Goal: Task Accomplishment & Management: Manage account settings

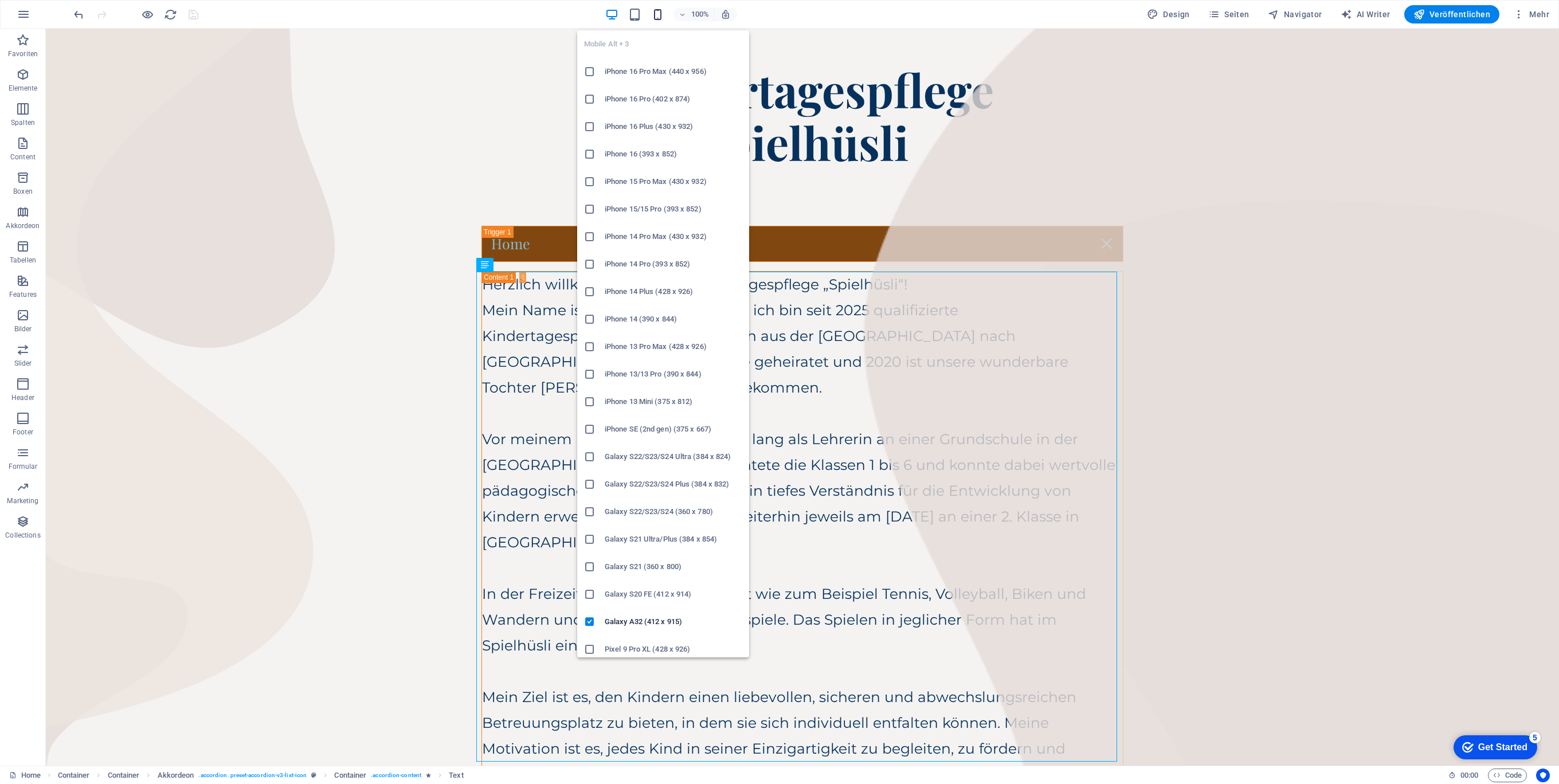
click at [658, 9] on icon "button" at bounding box center [657, 14] width 13 height 13
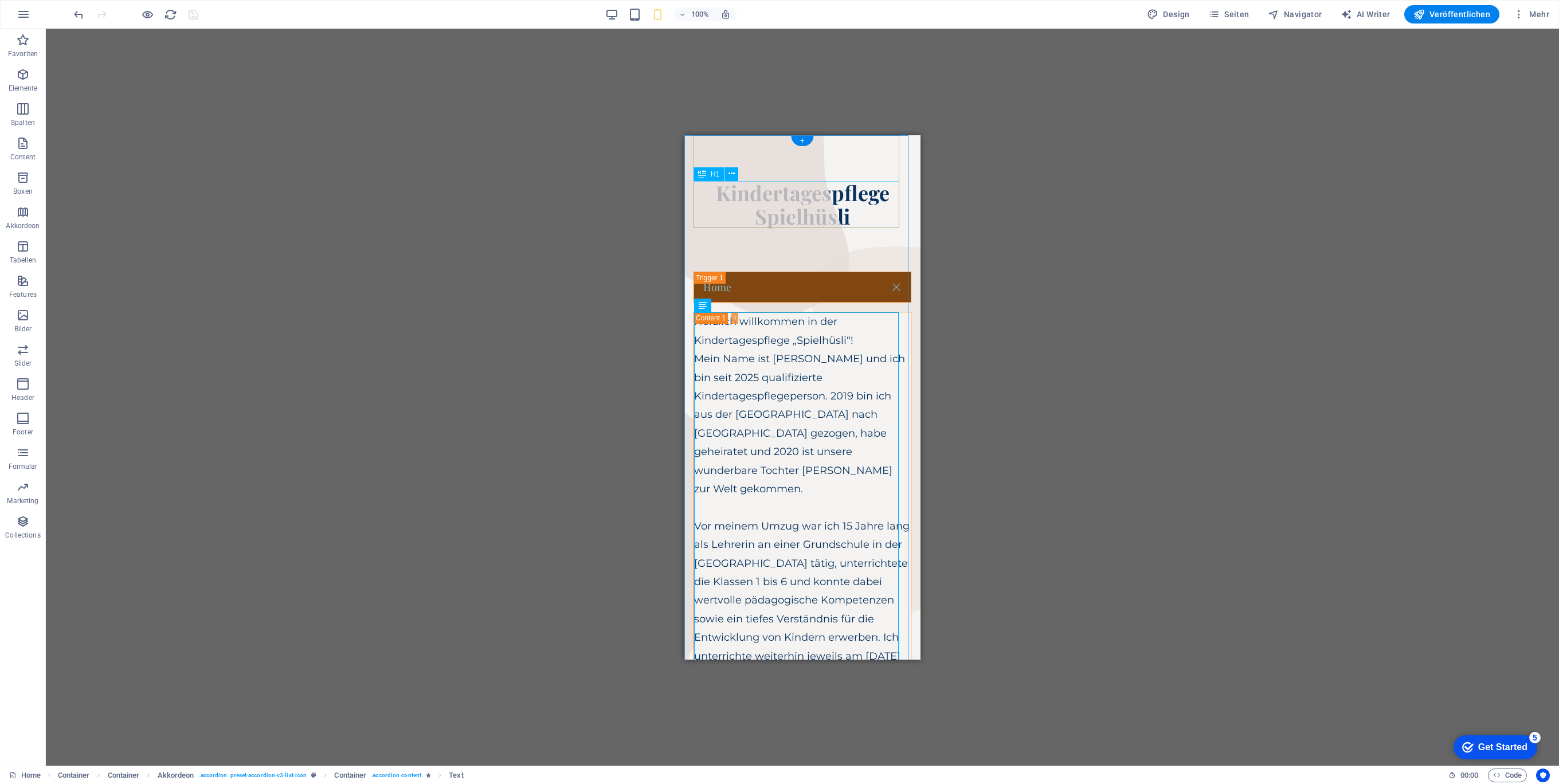
click at [795, 198] on div "Kindertagespflege Spielhüsli" at bounding box center [802, 204] width 218 height 48
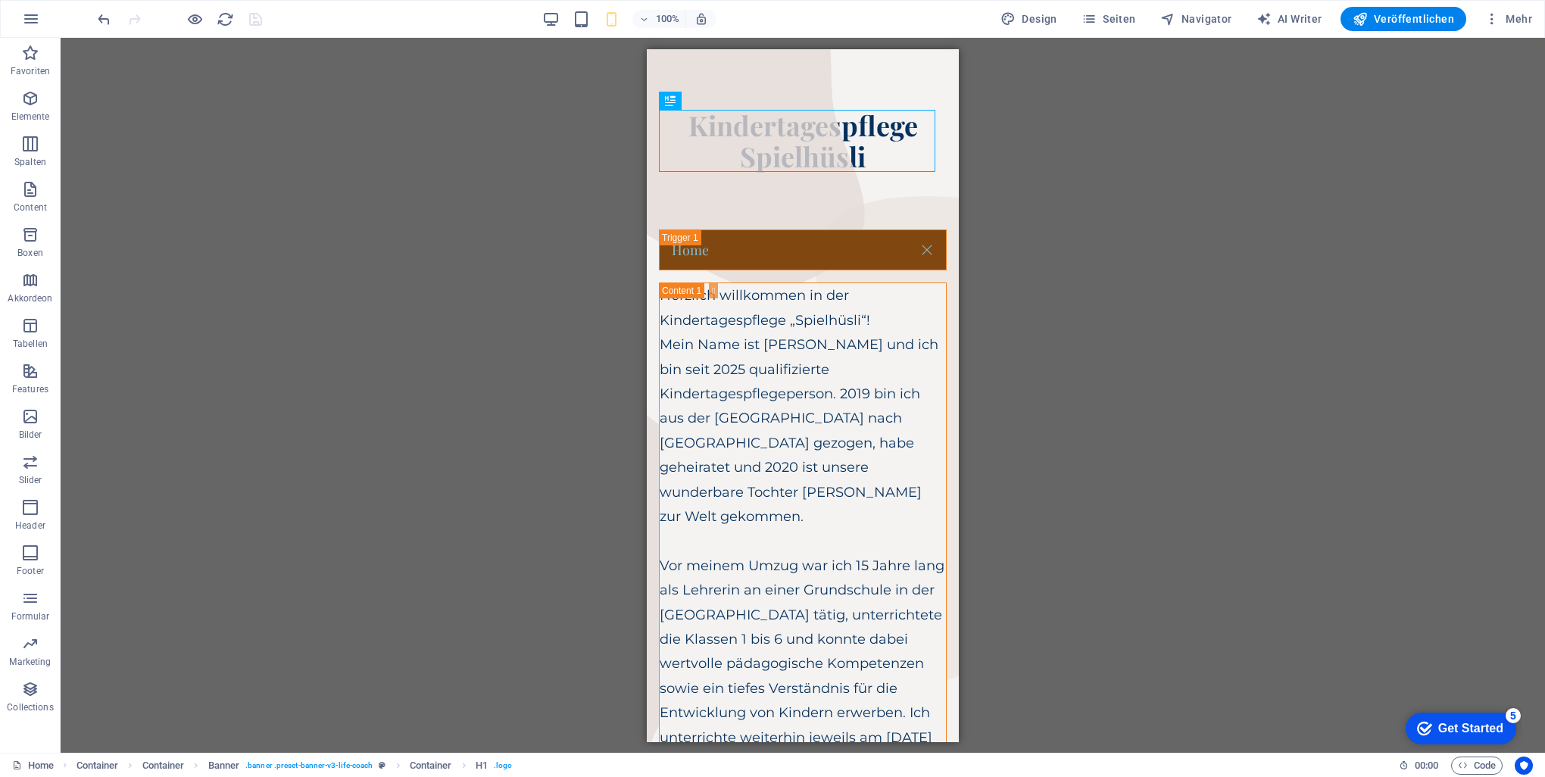
click at [1079, 247] on div "H1 Container Container Container Banner Banner Container Container Container Ba…" at bounding box center [803, 395] width 1484 height 715
click at [1112, 132] on div "H1 Container Container Container Banner Banner Container Container Container Ba…" at bounding box center [803, 395] width 1484 height 715
click at [786, 244] on div "Home" at bounding box center [803, 250] width 288 height 42
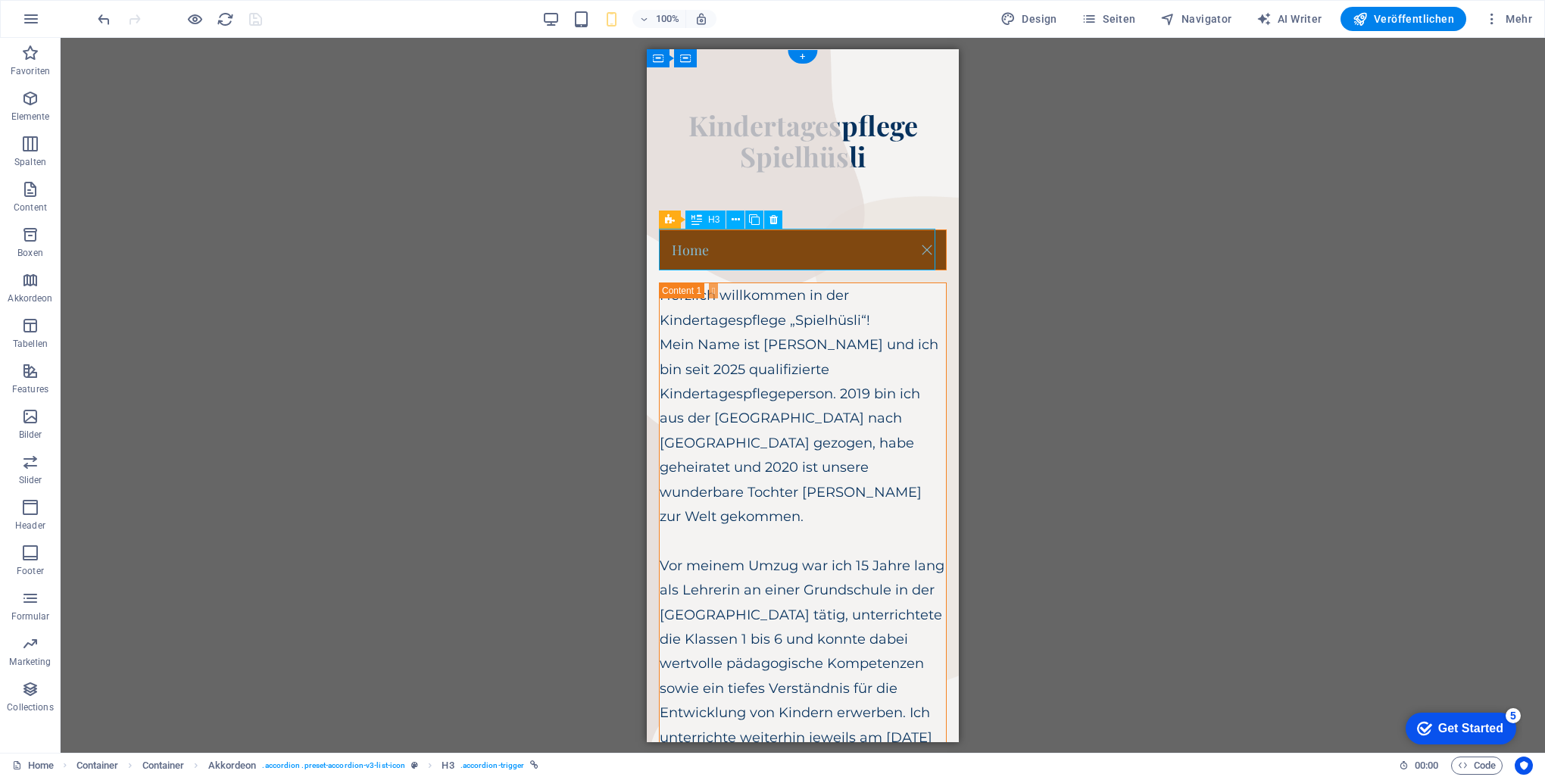
click at [725, 249] on div "Home" at bounding box center [803, 250] width 288 height 42
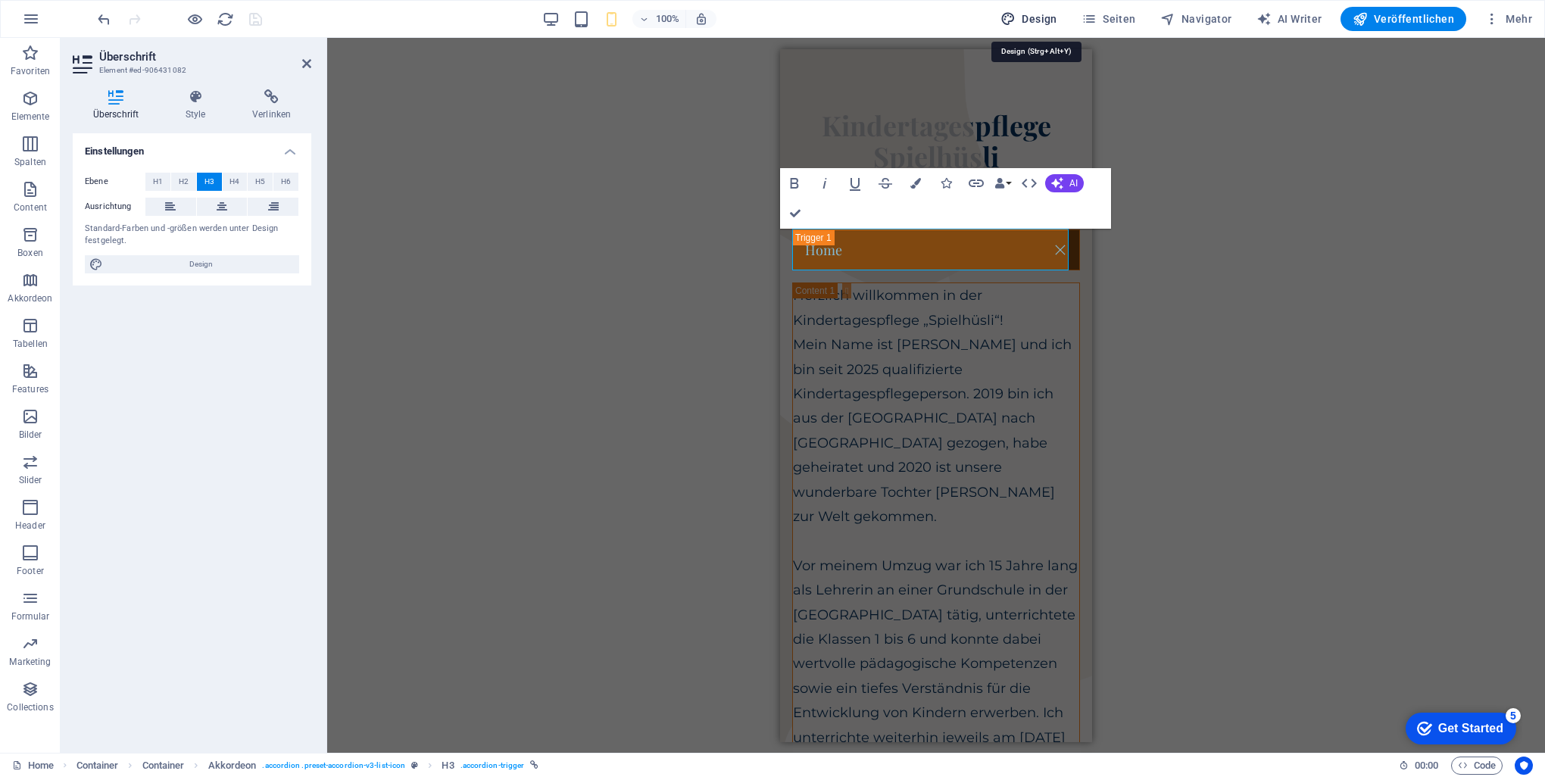
click at [1036, 20] on span "Design" at bounding box center [1028, 18] width 57 height 15
select select "px"
select select "400"
select select "px"
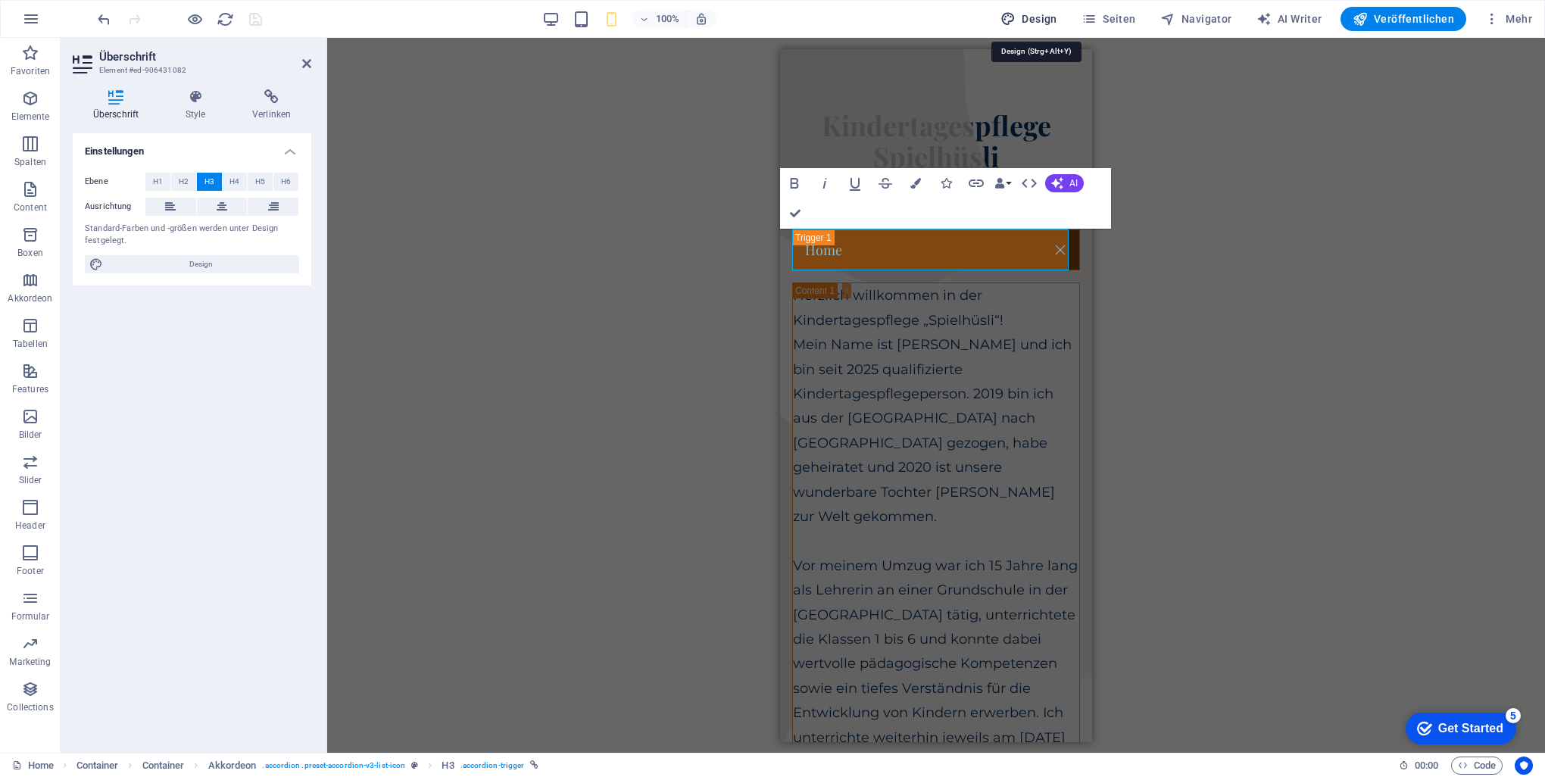
select select "600"
select select "px"
select select "rem"
select select "px"
select select "400"
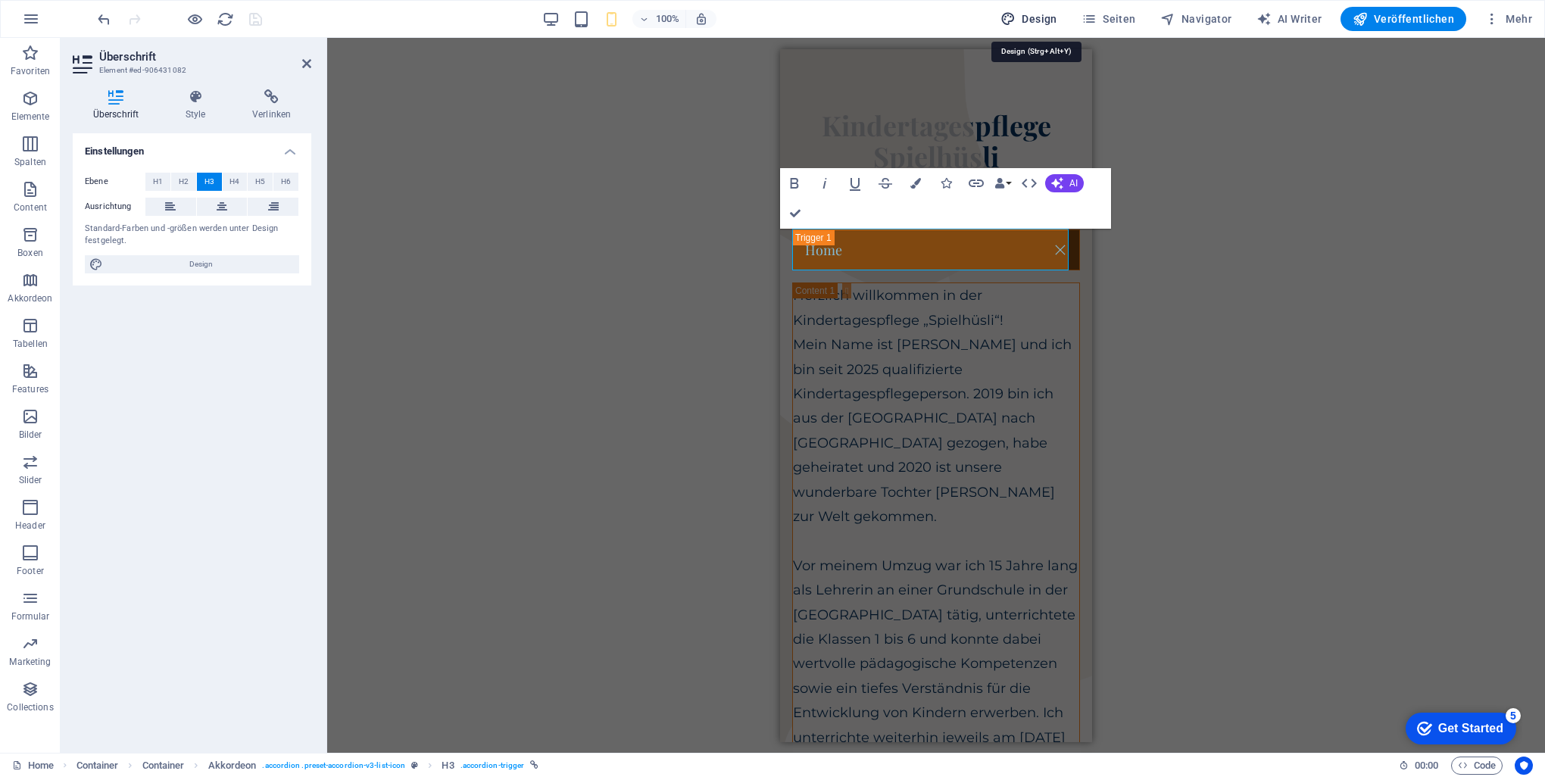
select select "px"
select select "rem"
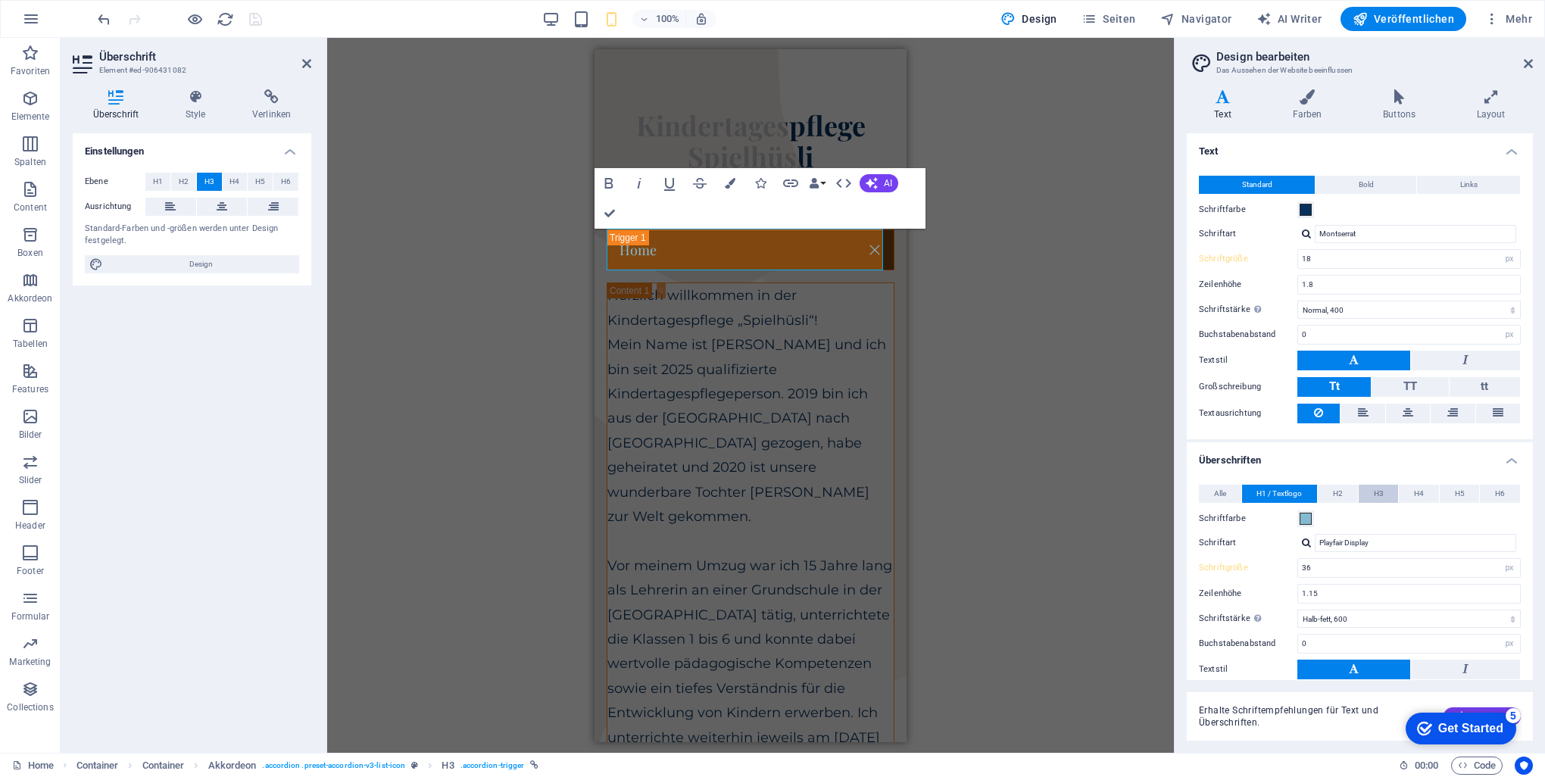
click at [1378, 490] on span "H3" at bounding box center [1379, 494] width 10 height 18
drag, startPoint x: 1343, startPoint y: 568, endPoint x: 1252, endPoint y: 566, distance: 91.6
click at [1252, 566] on div "Schriftgröße 22 rem px em %" at bounding box center [1360, 568] width 322 height 20
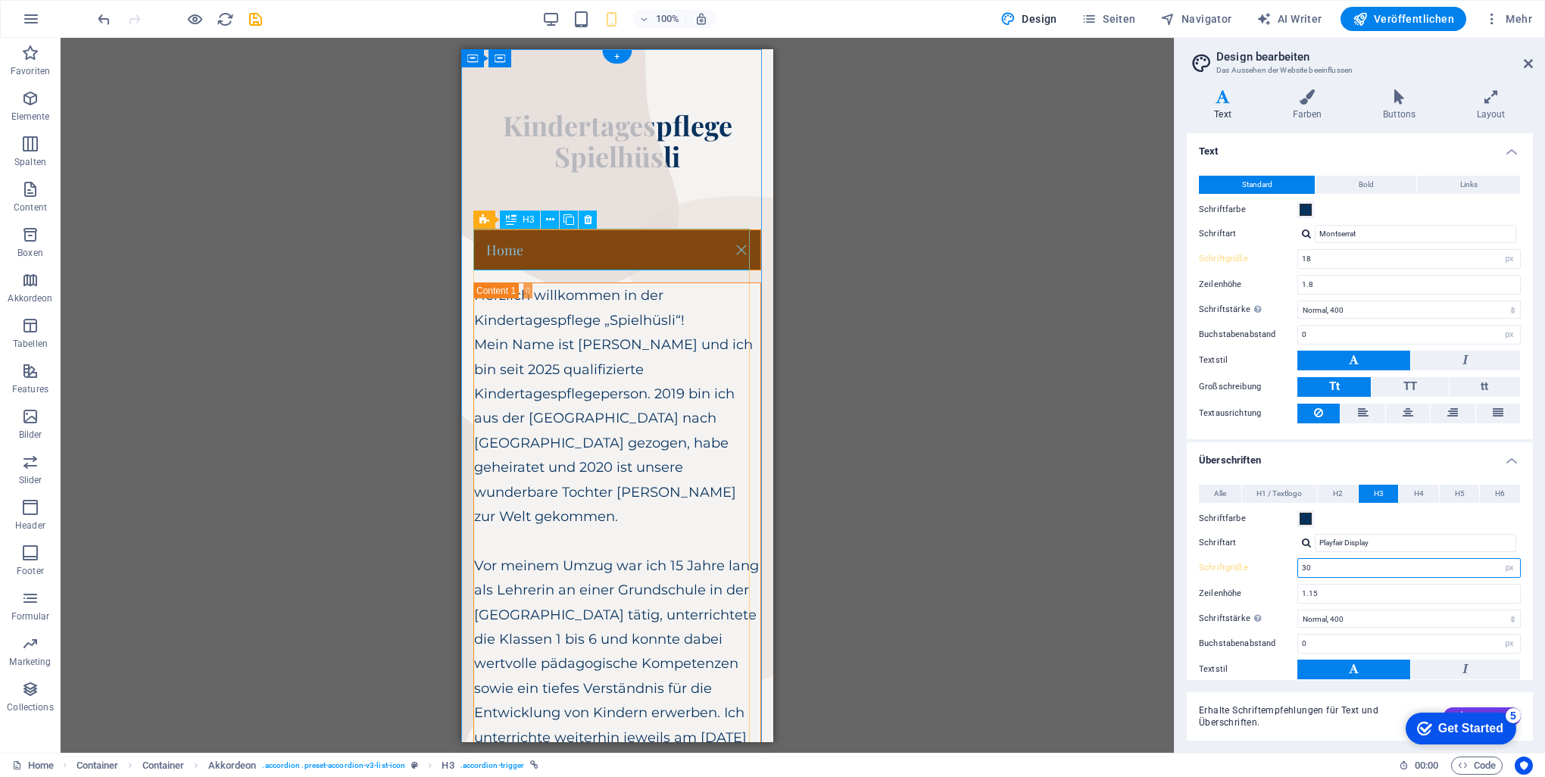
type input "30"
click at [539, 251] on div "Home" at bounding box center [617, 250] width 288 height 42
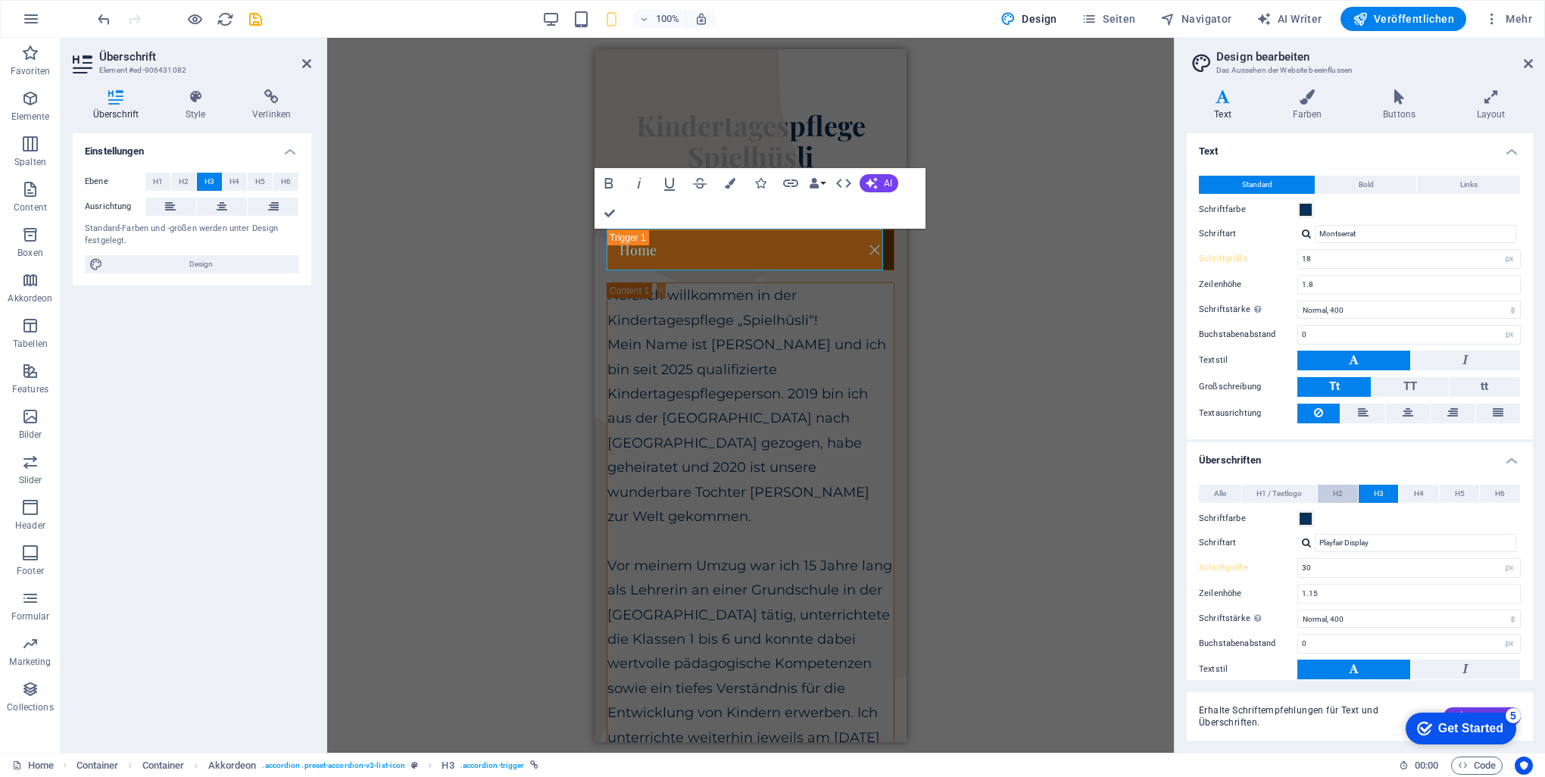
click at [1342, 488] on button "H2" at bounding box center [1338, 494] width 40 height 18
click at [1375, 494] on span "H3" at bounding box center [1379, 494] width 10 height 18
click at [185, 177] on span "H2" at bounding box center [184, 182] width 10 height 18
click at [220, 178] on button "H3" at bounding box center [209, 182] width 25 height 18
click at [184, 183] on span "H2" at bounding box center [184, 182] width 10 height 18
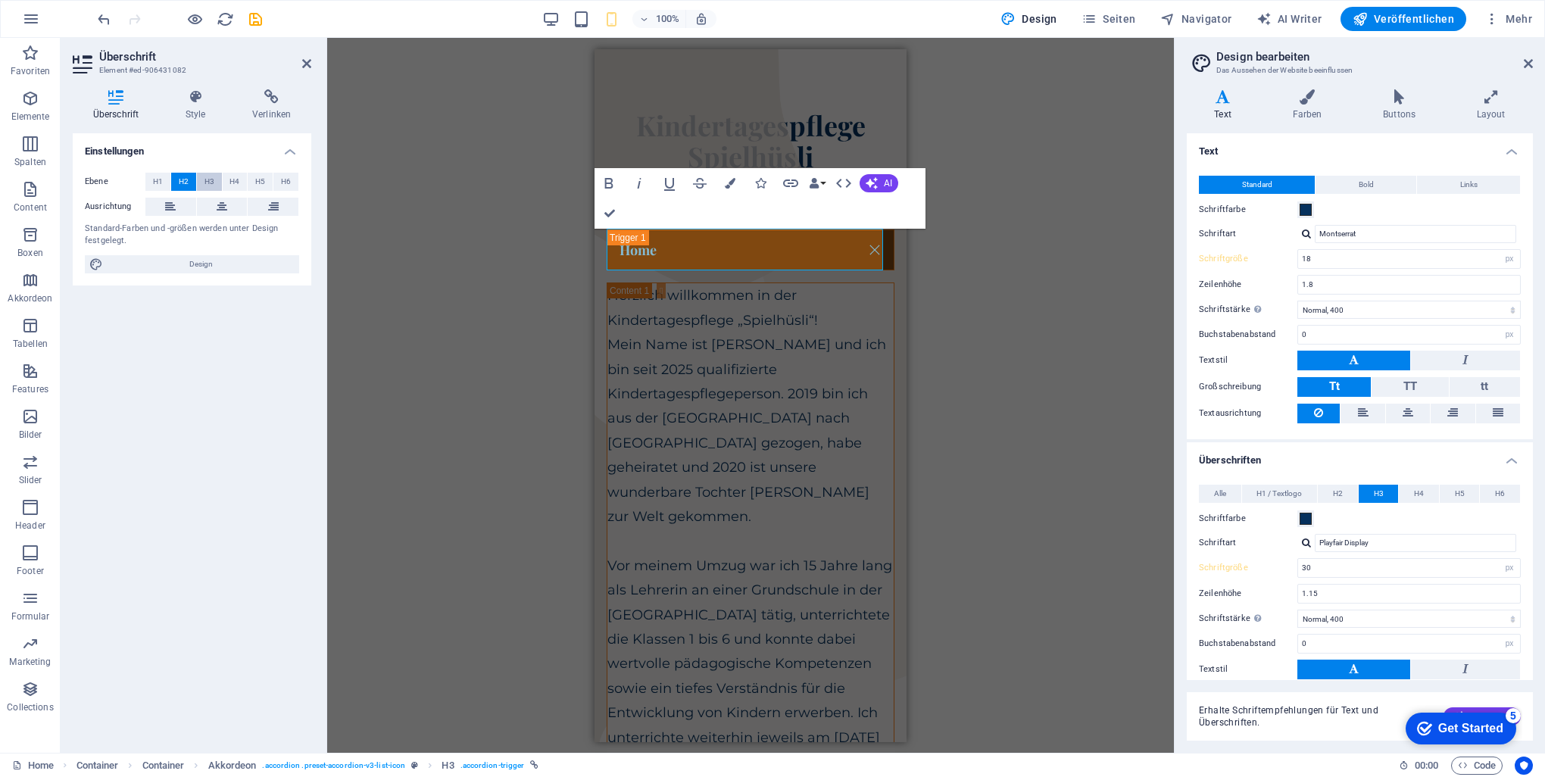
click at [209, 185] on span "H3" at bounding box center [209, 182] width 10 height 18
click at [191, 182] on button "H2" at bounding box center [183, 182] width 25 height 18
click at [1335, 489] on span "H2" at bounding box center [1338, 494] width 10 height 18
drag, startPoint x: 213, startPoint y: 182, endPoint x: 201, endPoint y: 182, distance: 12.1
click at [212, 182] on span "H3" at bounding box center [209, 182] width 10 height 18
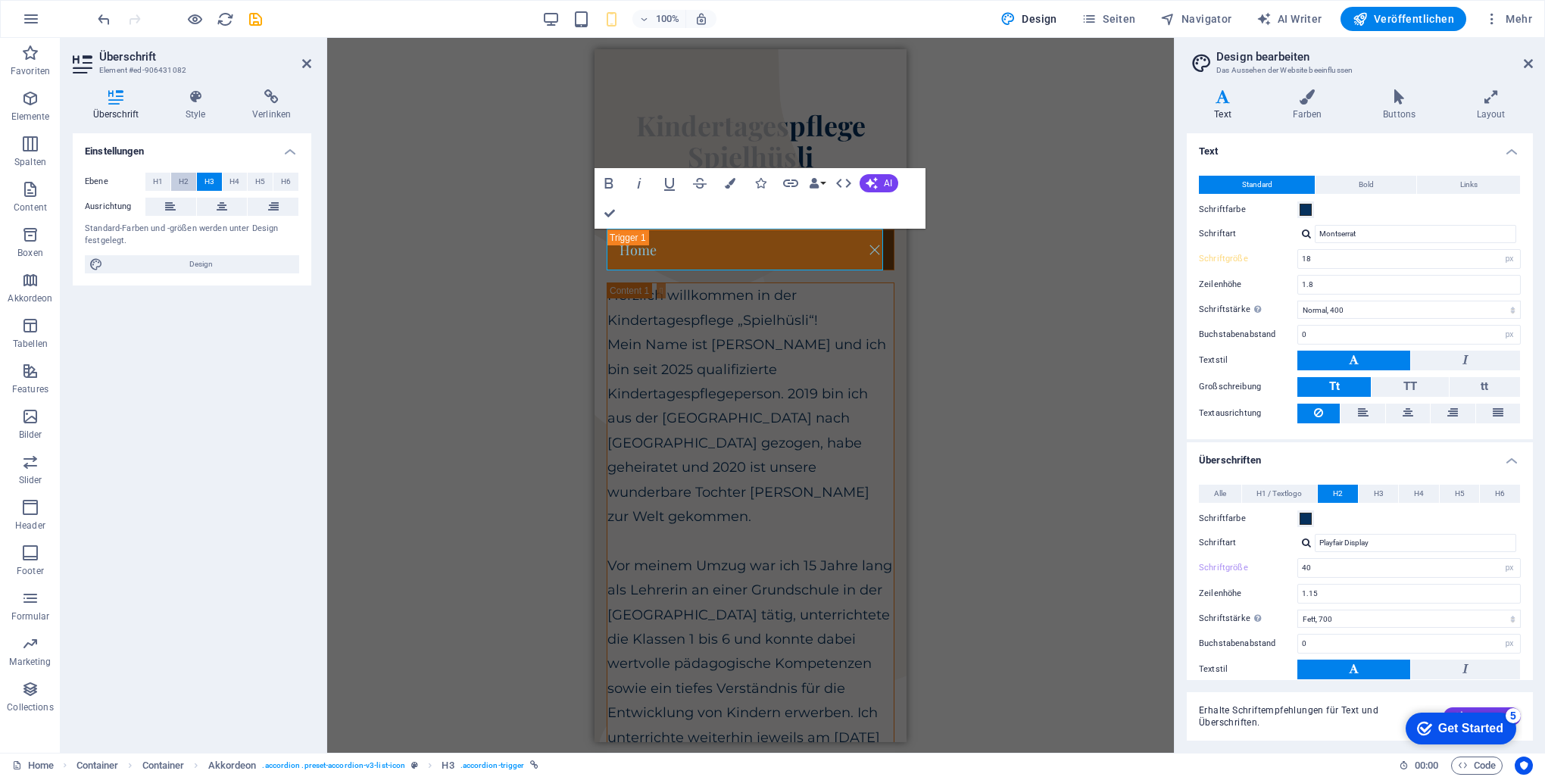
click at [185, 182] on span "H2" at bounding box center [184, 182] width 10 height 18
drag, startPoint x: 1338, startPoint y: 565, endPoint x: 1235, endPoint y: 557, distance: 103.3
click at [1241, 558] on div "Schriftgröße 40 rem px em %" at bounding box center [1360, 568] width 322 height 20
click at [206, 180] on span "H3" at bounding box center [209, 182] width 10 height 18
click at [187, 182] on span "H2" at bounding box center [184, 182] width 10 height 18
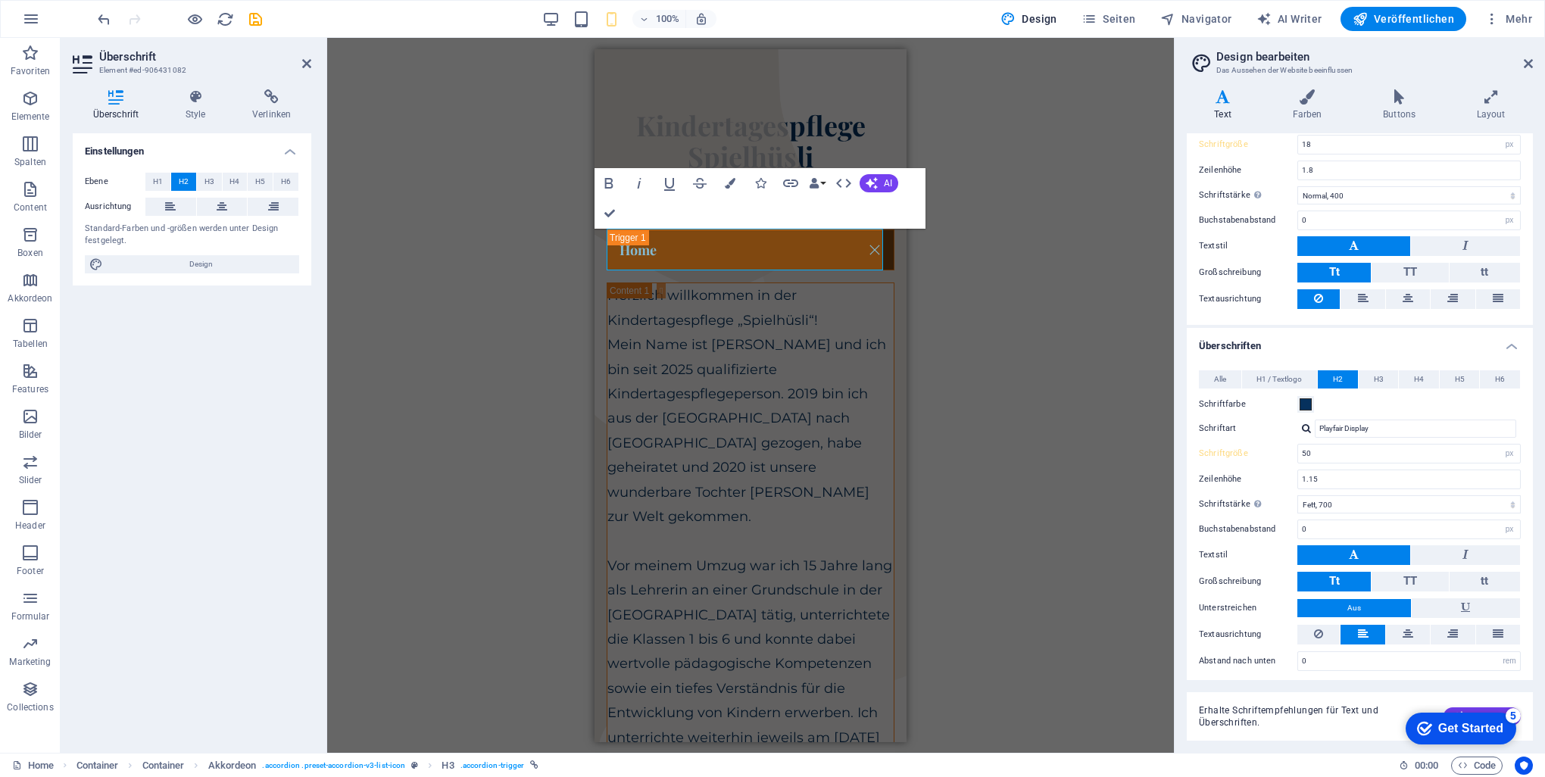
scroll to position [115, 0]
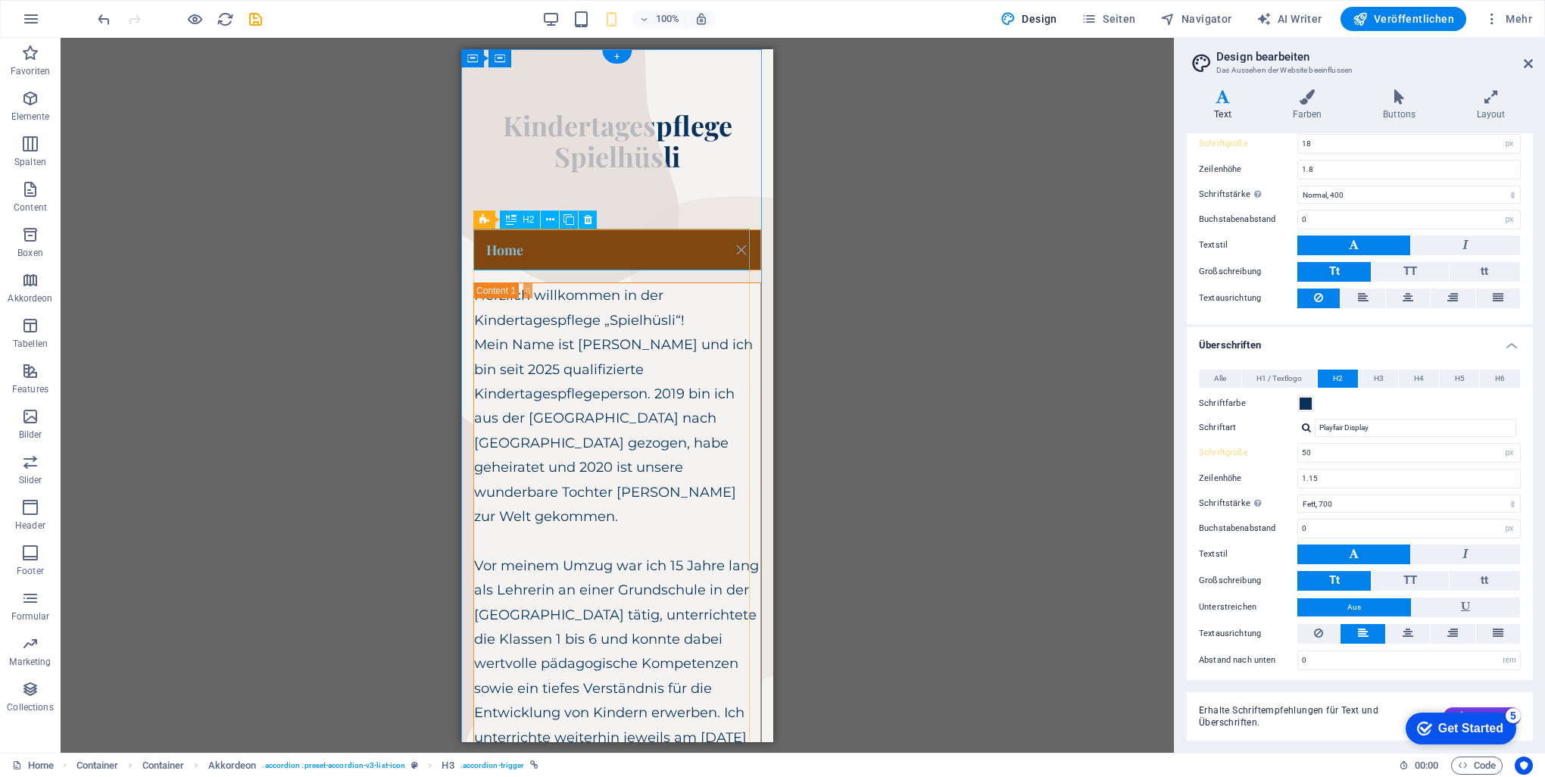
click at [607, 239] on div "Home" at bounding box center [617, 250] width 288 height 42
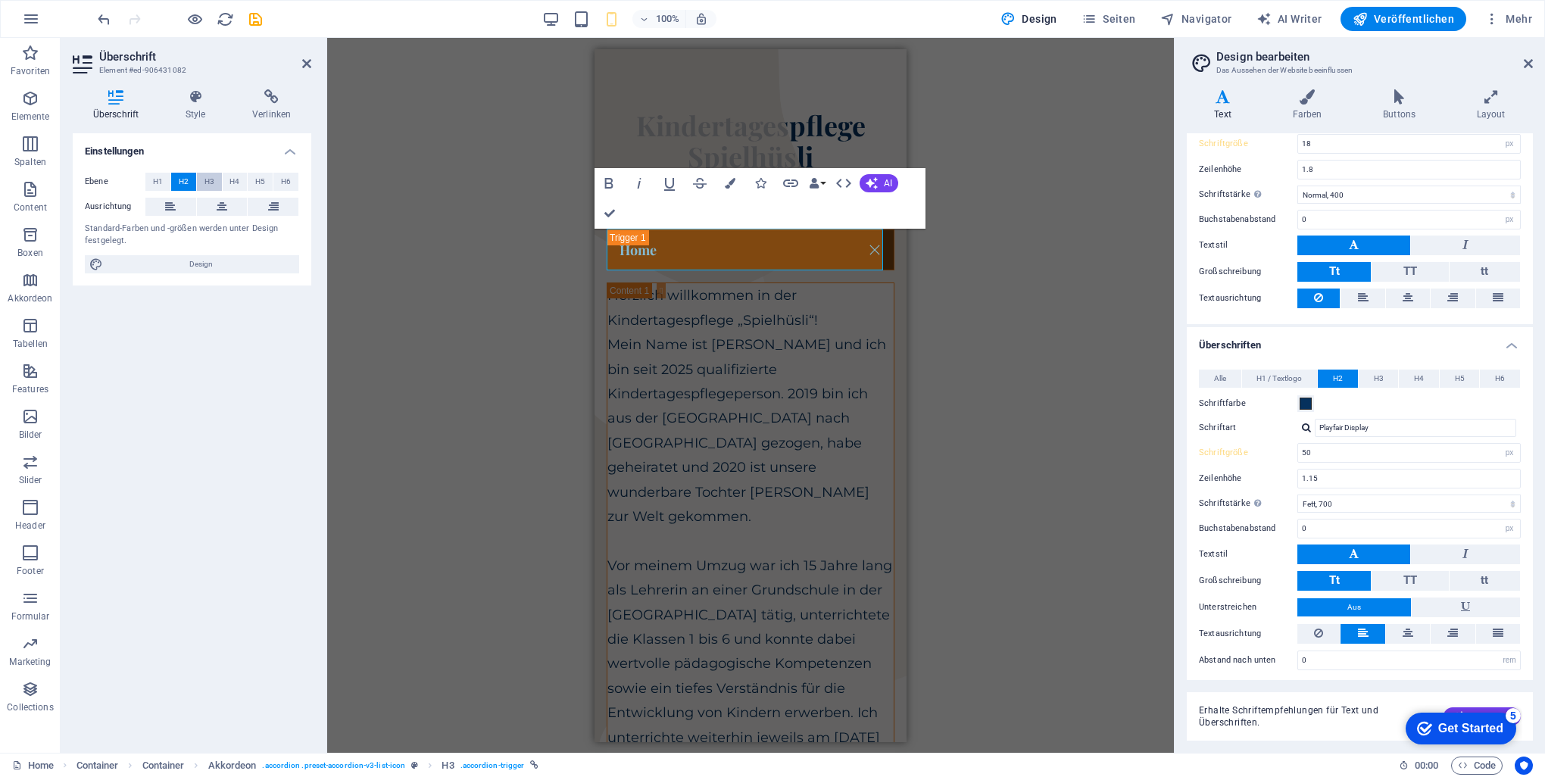
click at [200, 183] on button "H3" at bounding box center [209, 182] width 25 height 18
click at [180, 182] on span "H2" at bounding box center [184, 182] width 10 height 18
drag, startPoint x: 1339, startPoint y: 450, endPoint x: 1274, endPoint y: 444, distance: 65.4
click at [1274, 444] on div "Schriftgröße 50 rem px em %" at bounding box center [1360, 453] width 322 height 20
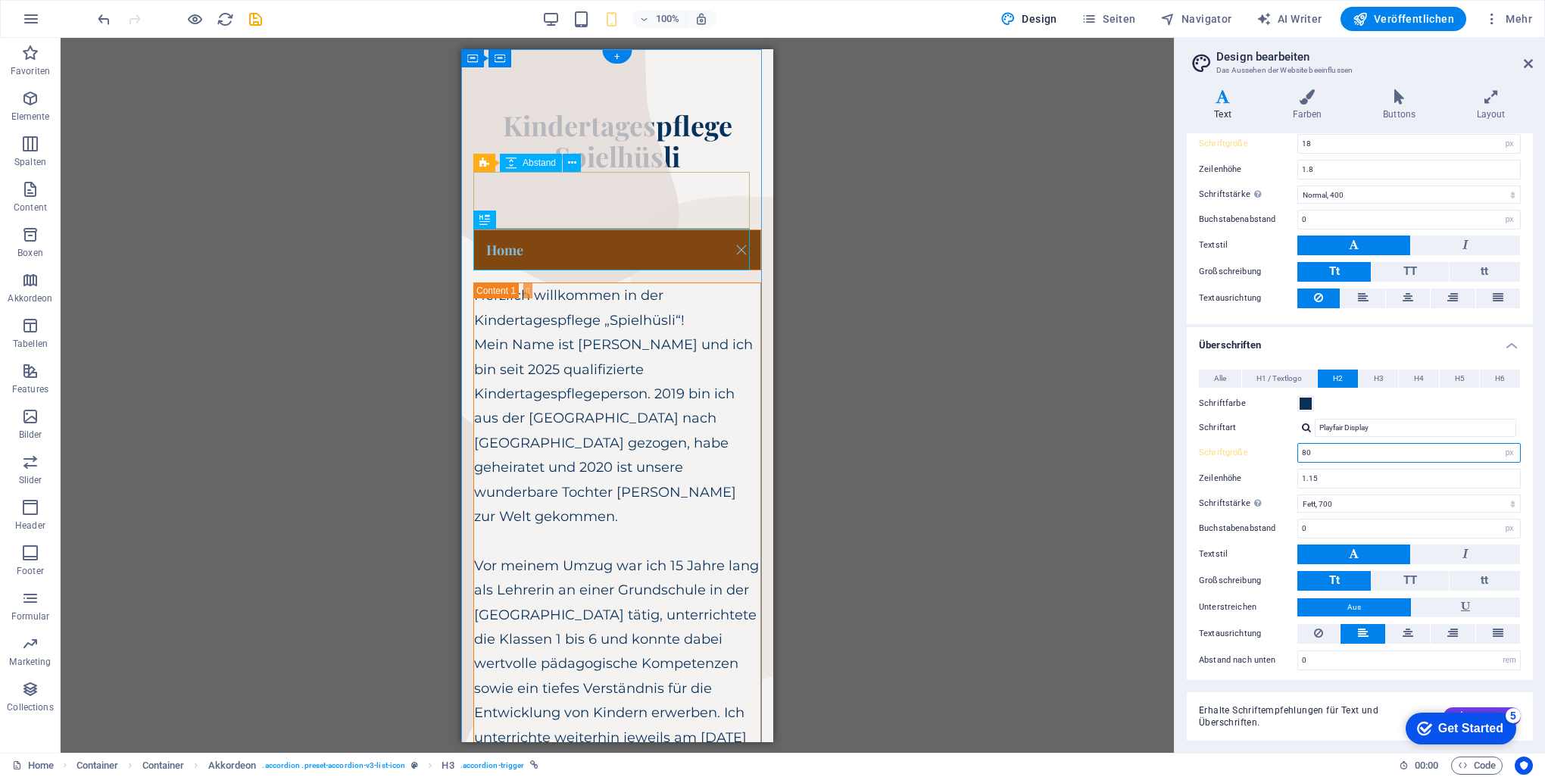
type input "80"
click at [572, 251] on div "Home" at bounding box center [617, 250] width 288 height 42
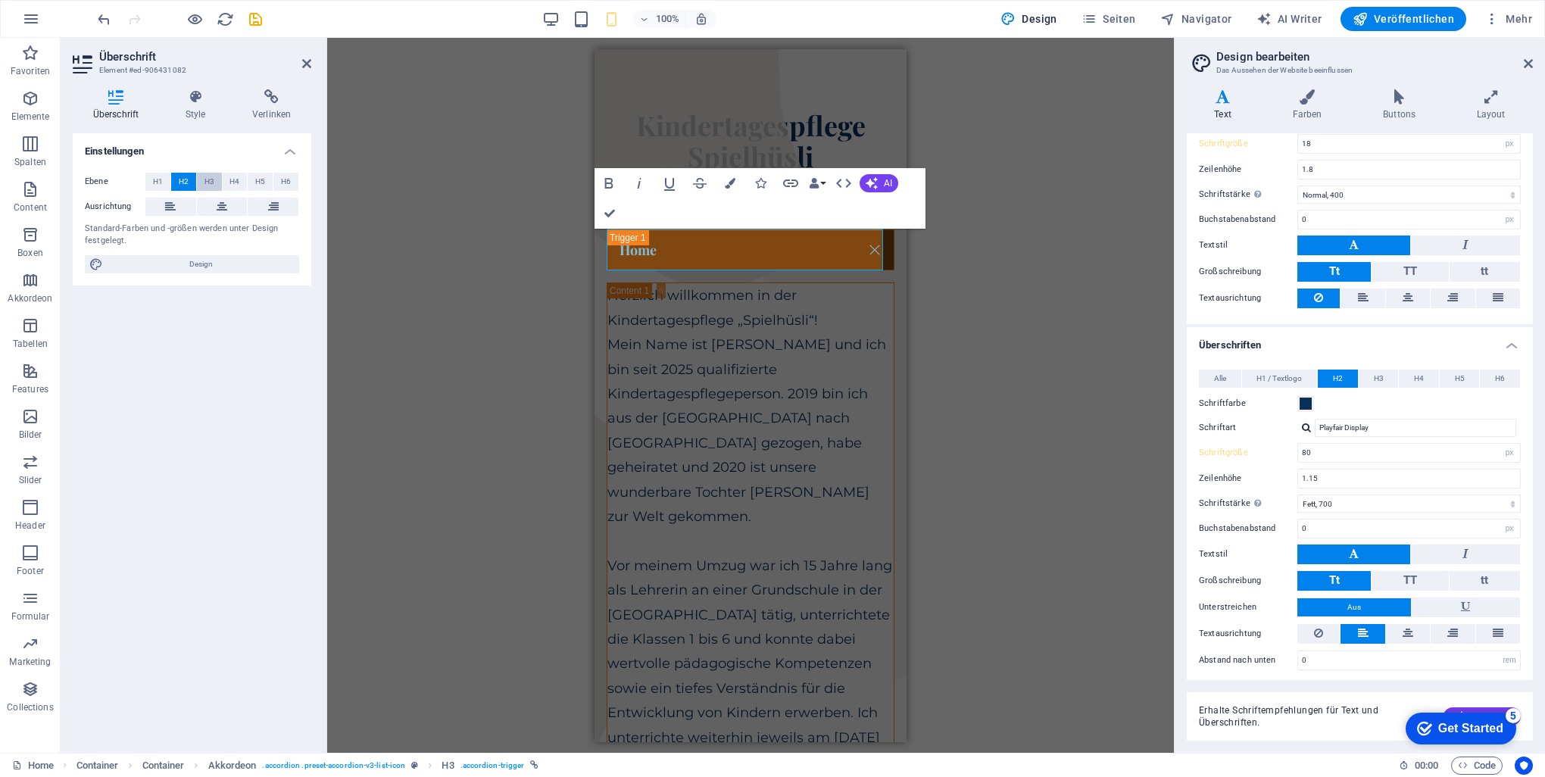
click at [211, 183] on span "H3" at bounding box center [209, 182] width 10 height 18
click at [188, 183] on span "H2" at bounding box center [184, 182] width 10 height 18
click at [1409, 573] on span "TT" at bounding box center [1410, 580] width 14 height 14
drag, startPoint x: 1331, startPoint y: 569, endPoint x: 1315, endPoint y: 569, distance: 16.7
click at [1330, 573] on span "Tt" at bounding box center [1334, 580] width 11 height 14
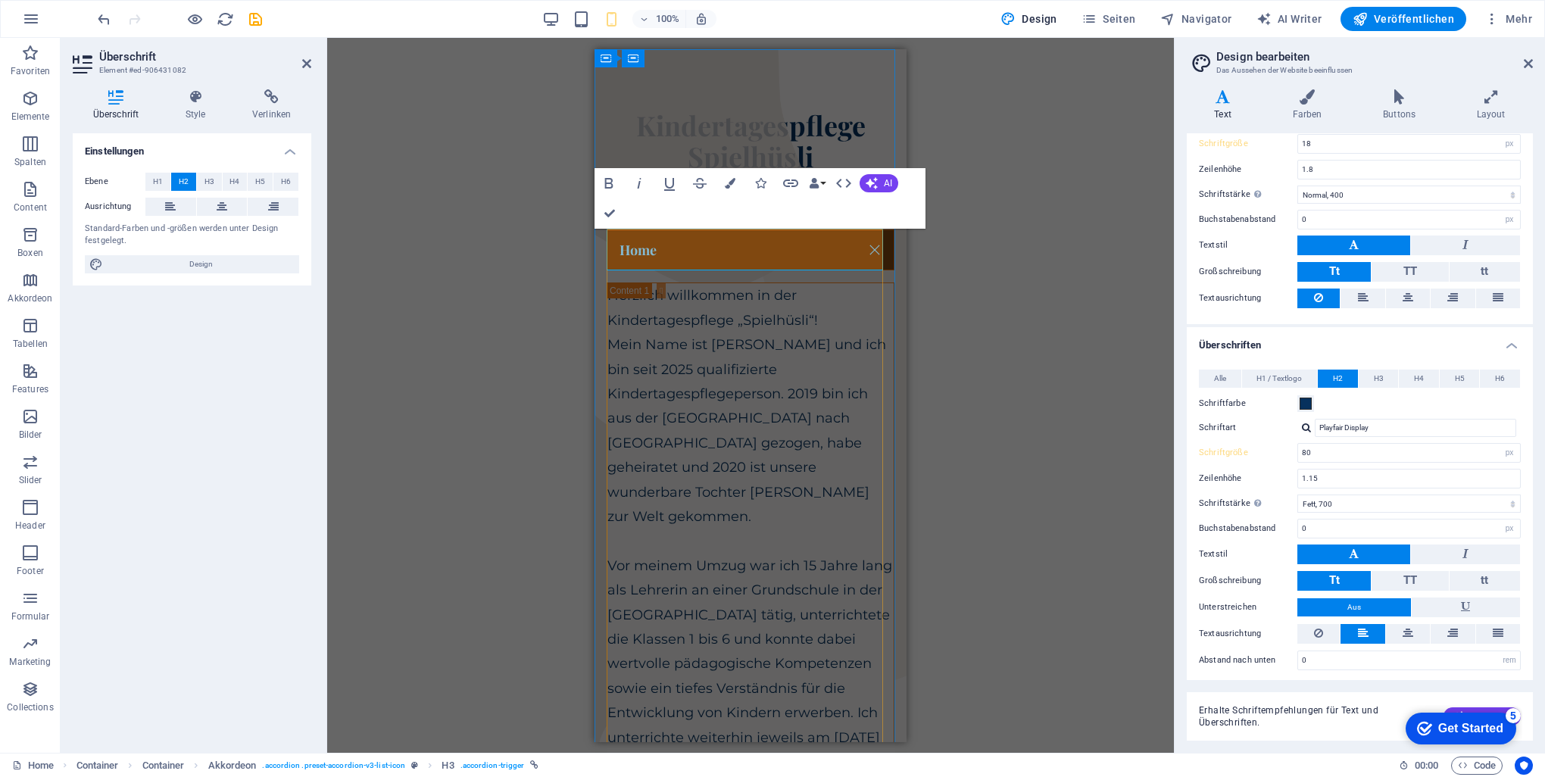
click at [681, 253] on link "Home" at bounding box center [750, 249] width 286 height 40
click at [158, 180] on span "H1" at bounding box center [158, 182] width 10 height 18
click at [180, 180] on span "H2" at bounding box center [184, 182] width 10 height 18
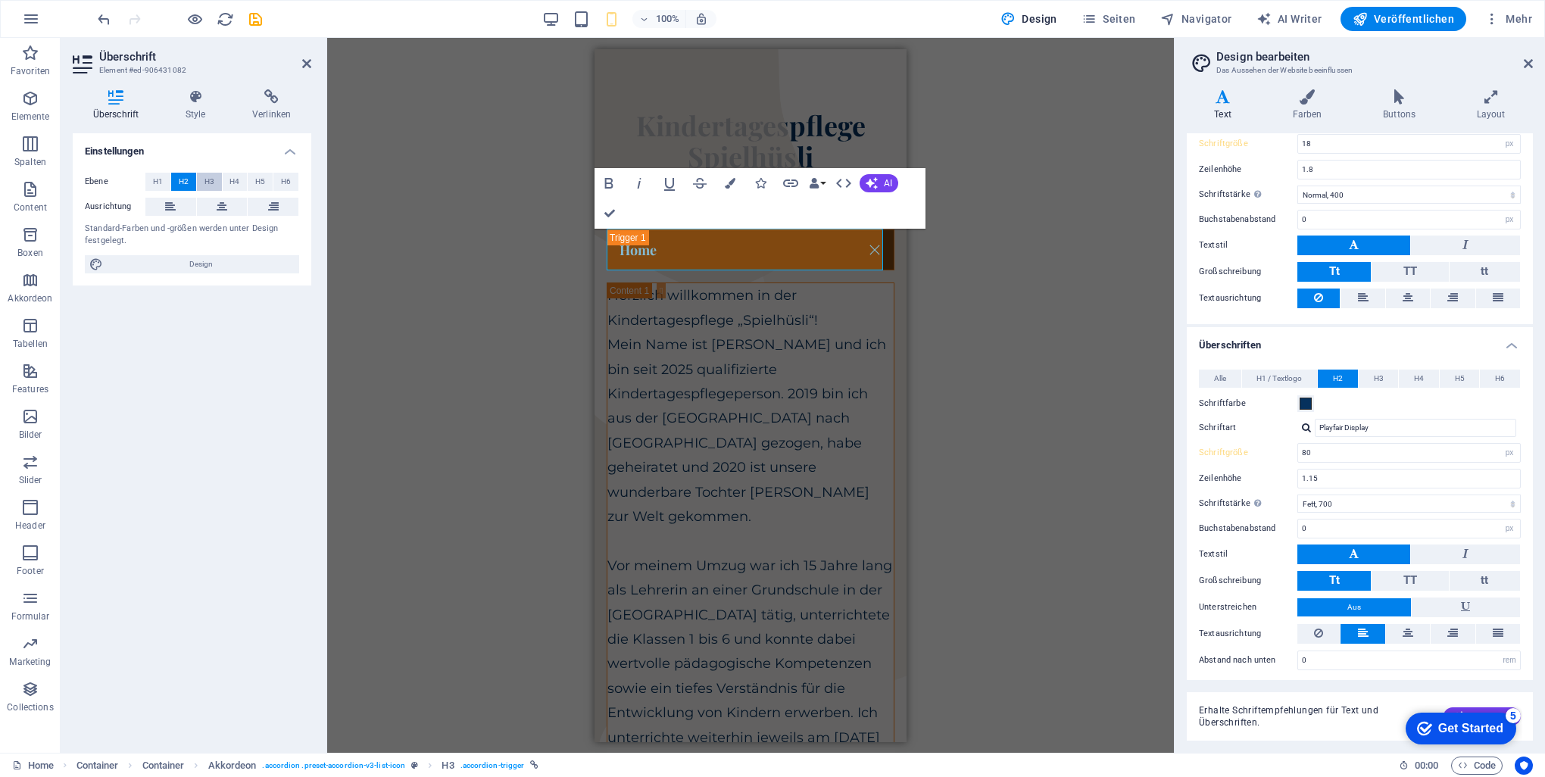
click at [203, 180] on button "H3" at bounding box center [209, 182] width 25 height 18
click at [223, 182] on button "H4" at bounding box center [235, 182] width 25 height 18
click at [248, 183] on button "H5" at bounding box center [260, 182] width 25 height 18
click at [282, 182] on span "H6" at bounding box center [286, 182] width 10 height 18
click at [160, 185] on span "H1" at bounding box center [158, 182] width 10 height 18
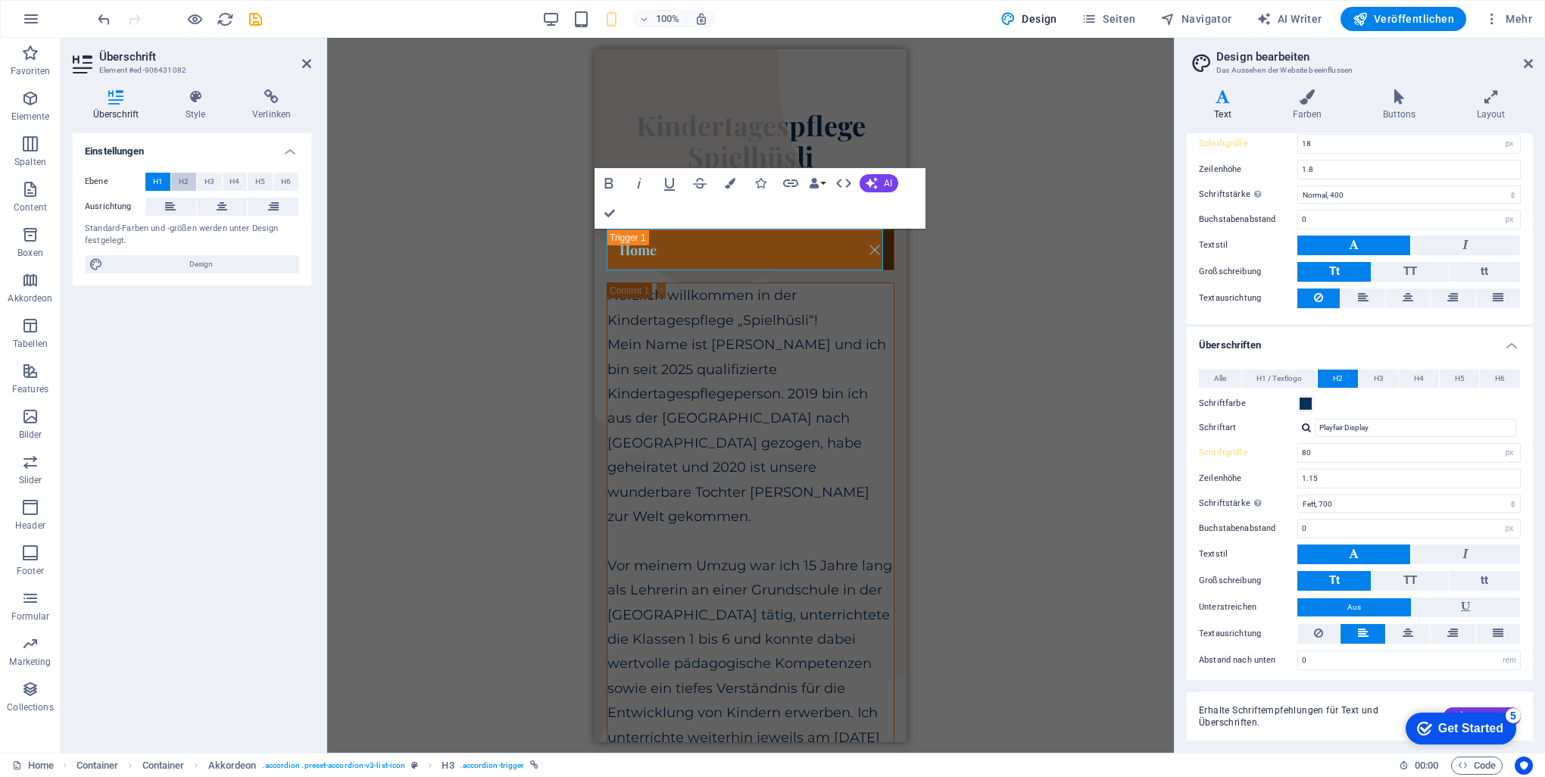
click at [187, 184] on span "H2" at bounding box center [184, 182] width 10 height 18
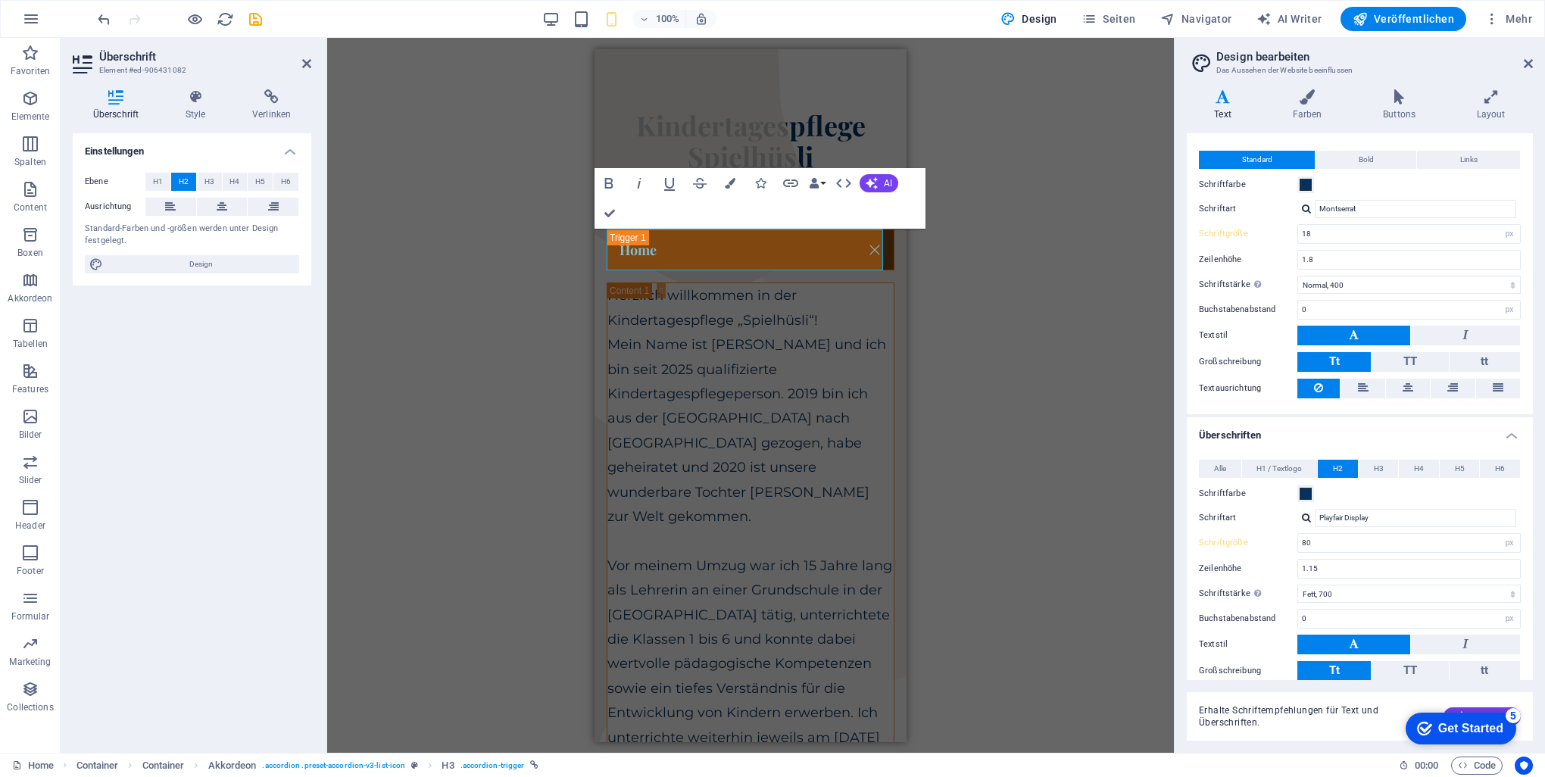
scroll to position [0, 0]
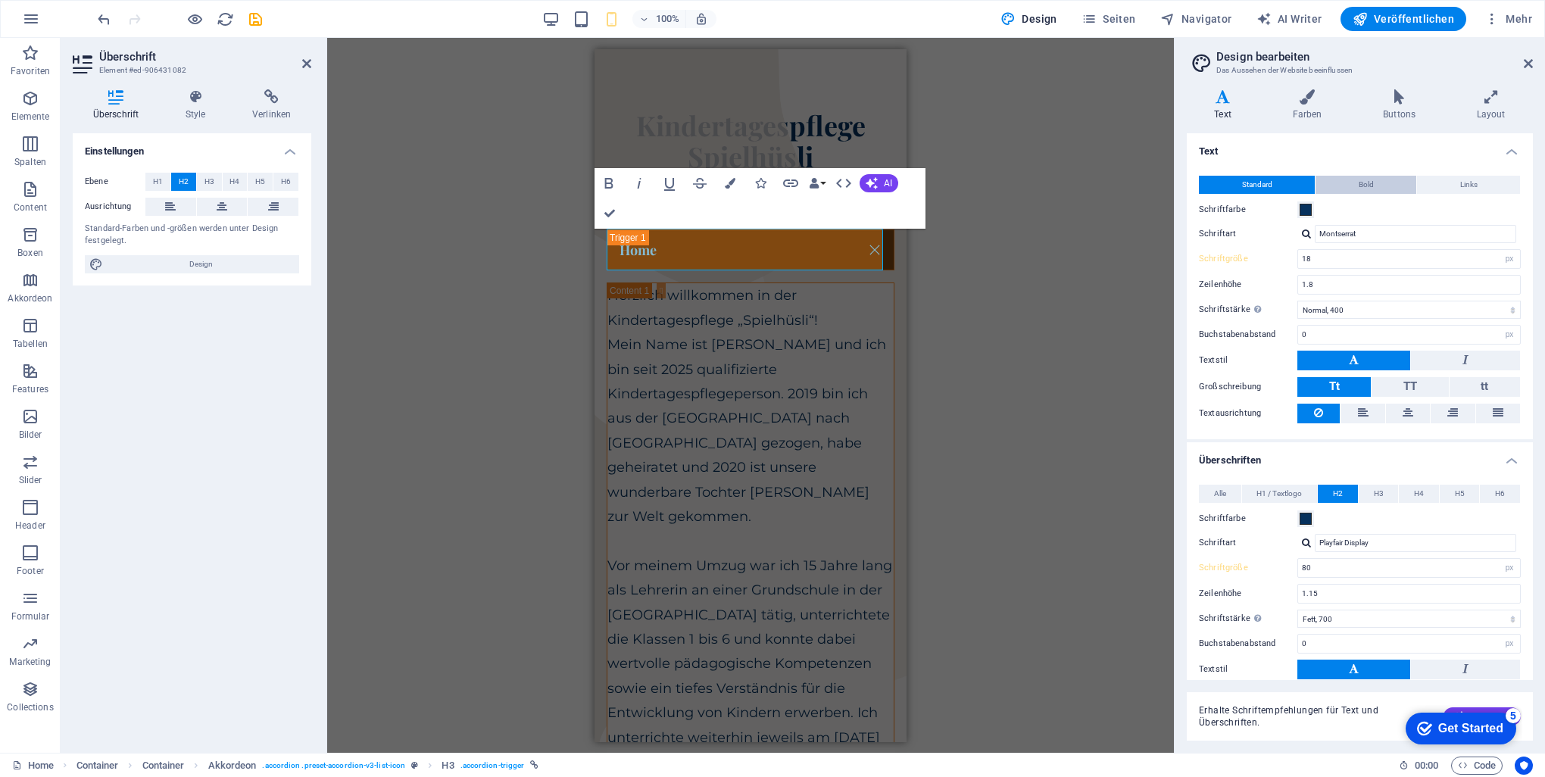
click at [1366, 184] on span "Bold" at bounding box center [1365, 185] width 15 height 18
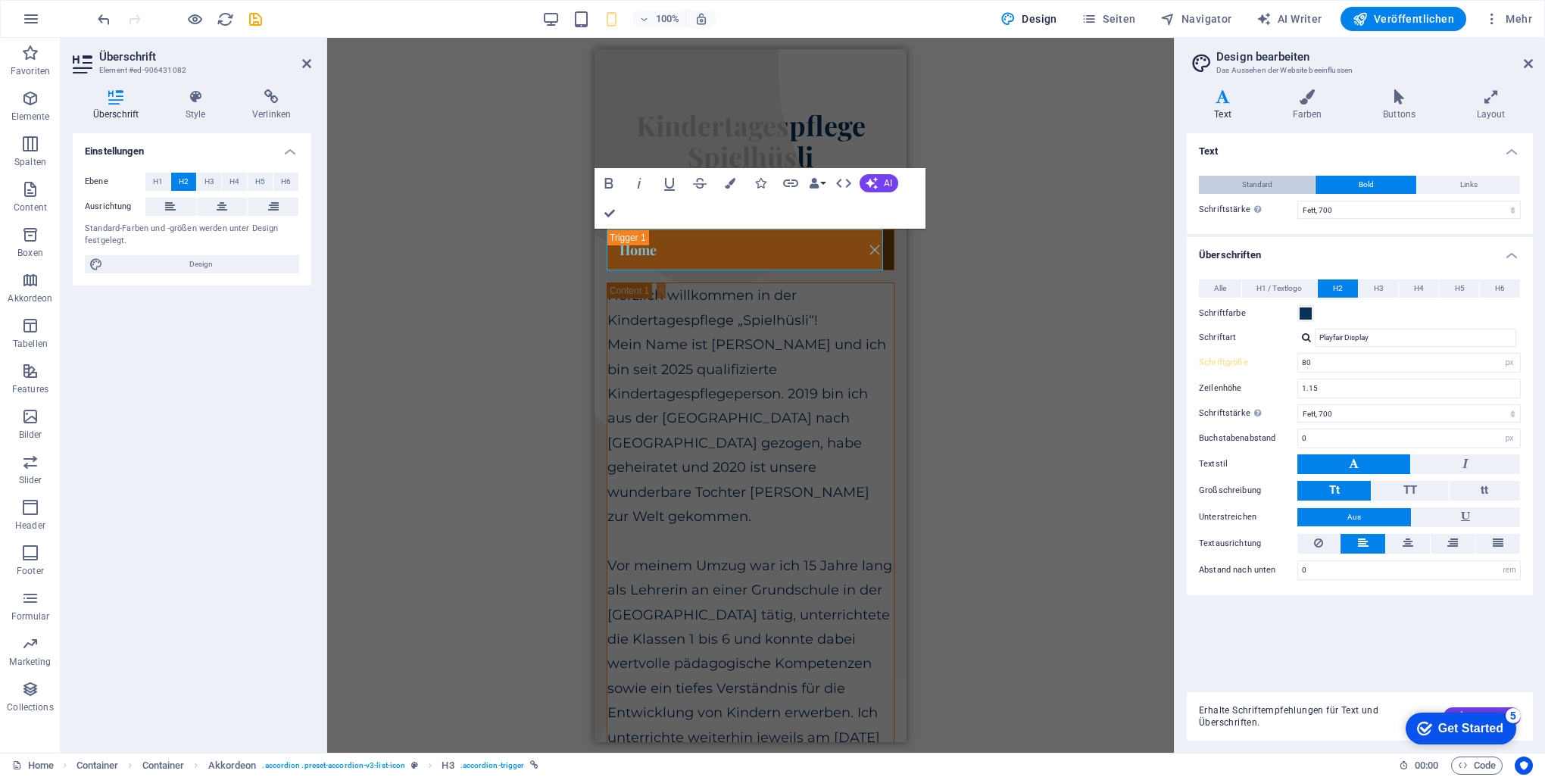
click at [1256, 188] on span "Standard" at bounding box center [1257, 185] width 30 height 18
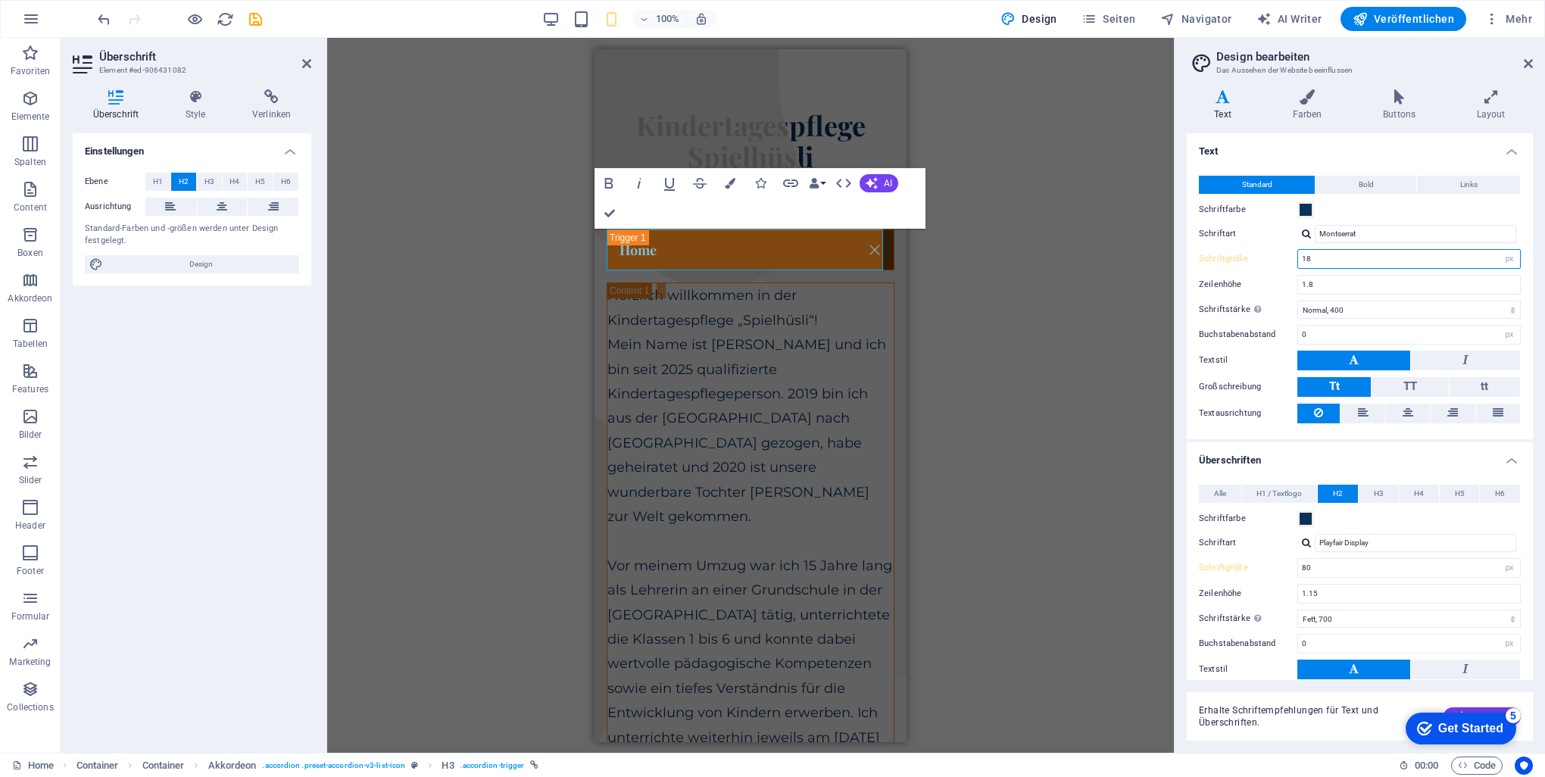
drag, startPoint x: 1336, startPoint y: 260, endPoint x: 1254, endPoint y: 262, distance: 82.6
click at [1254, 262] on div "Schriftgröße 18 rem px" at bounding box center [1360, 259] width 322 height 20
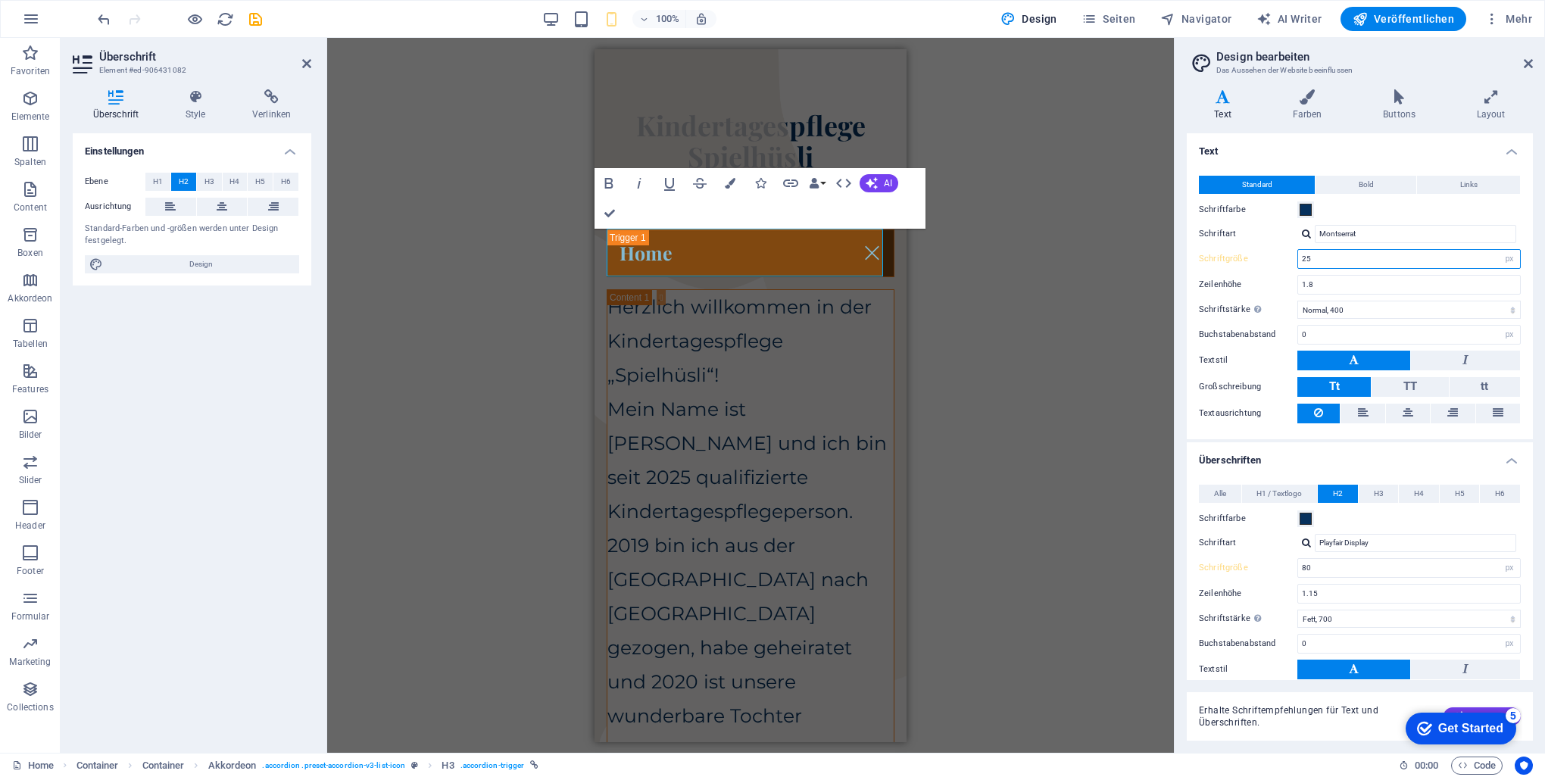
click at [1342, 265] on input "25" at bounding box center [1409, 259] width 222 height 18
type input "18"
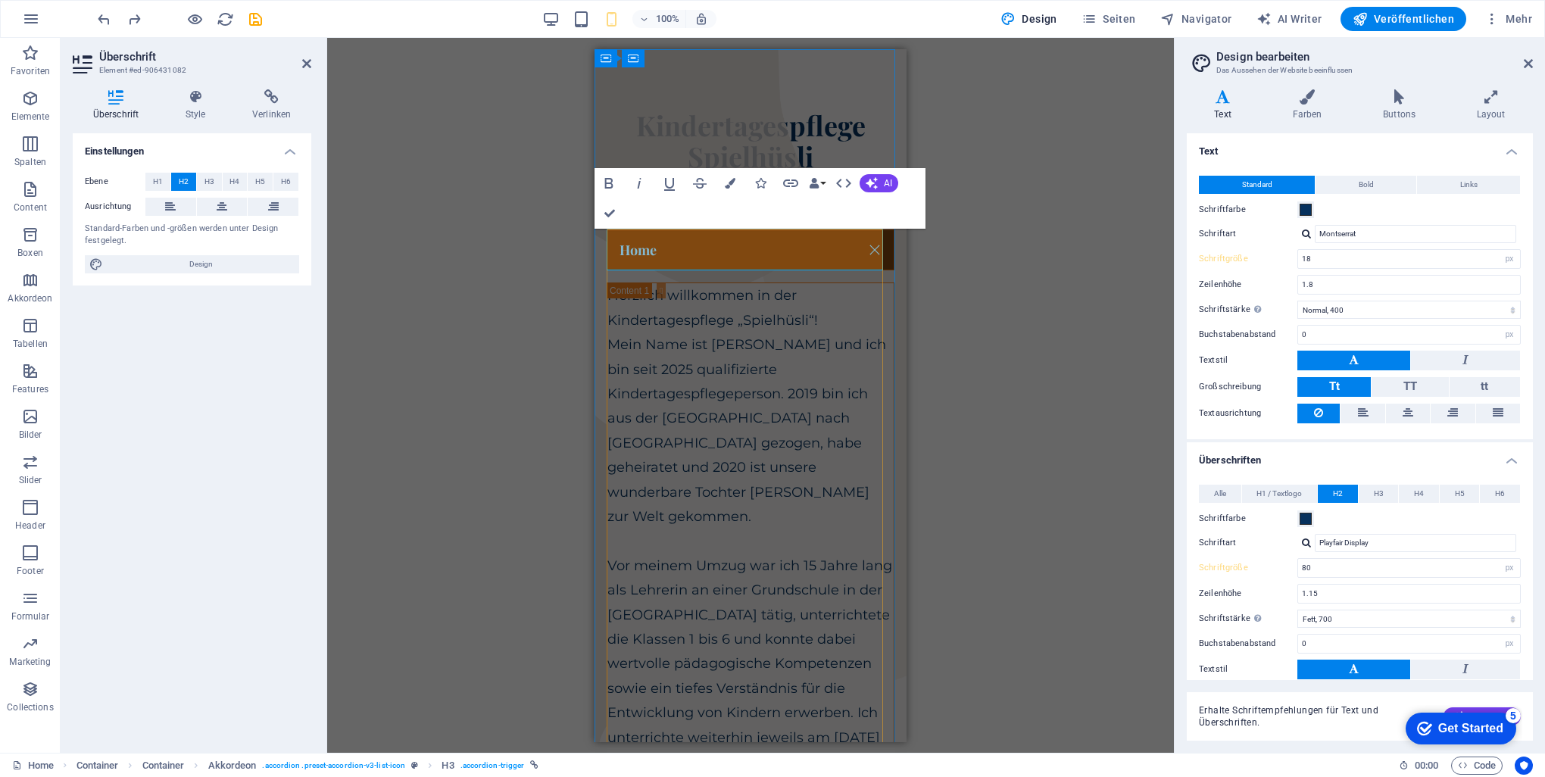
click at [630, 251] on link "Home" at bounding box center [750, 249] width 286 height 40
click at [645, 250] on link "Home" at bounding box center [750, 249] width 286 height 40
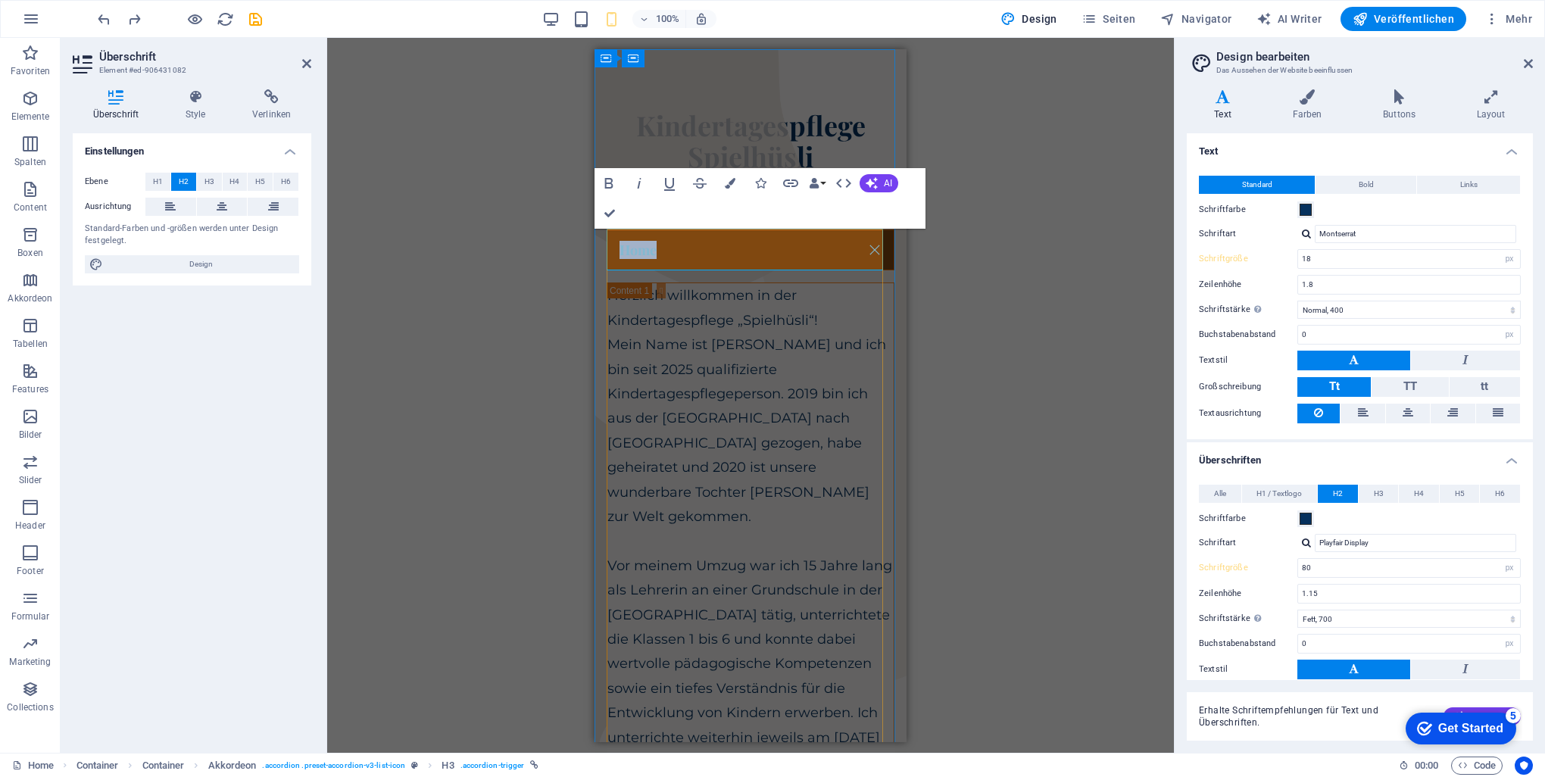
click at [650, 253] on link "Home" at bounding box center [750, 249] width 286 height 40
click at [733, 248] on link "Home" at bounding box center [750, 249] width 286 height 40
click at [1002, 309] on div "H1 Container Container Container Banner Banner Container Container Container Co…" at bounding box center [750, 395] width 847 height 715
click at [1009, 285] on div "H1 Container Container Container Banner Banner Container Container Container Co…" at bounding box center [750, 395] width 847 height 715
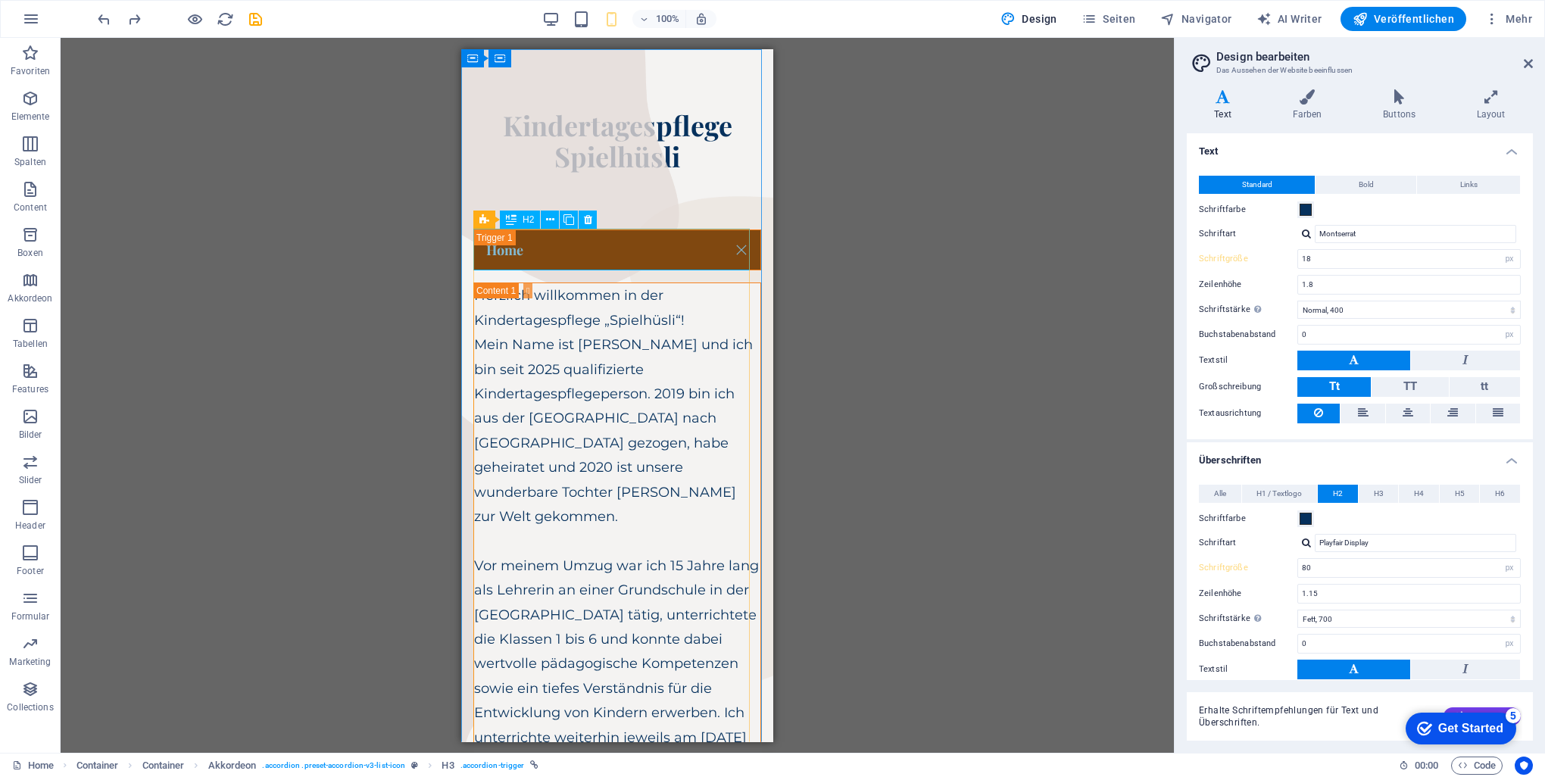
click at [524, 220] on span "H2" at bounding box center [527, 219] width 11 height 9
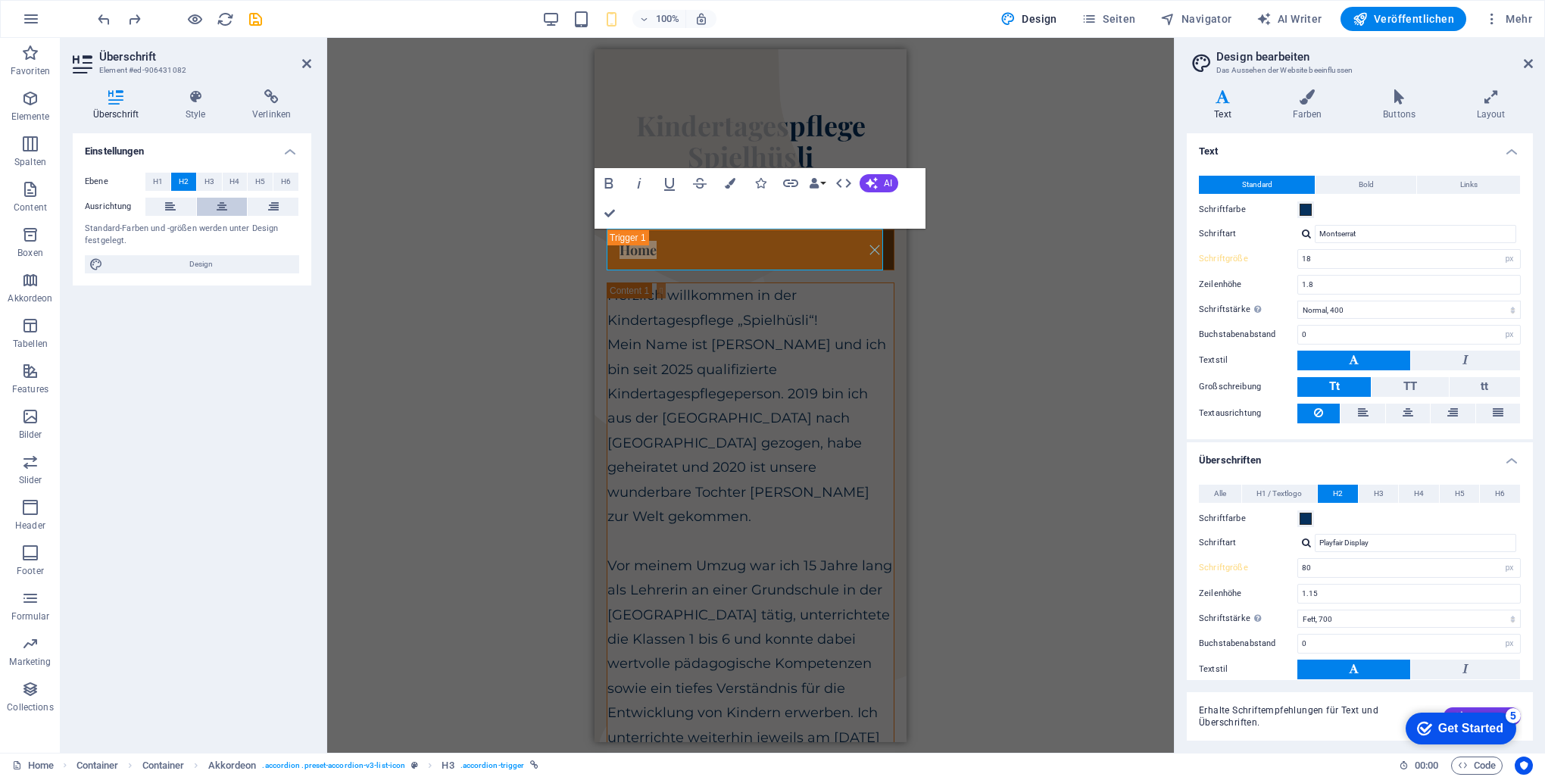
click at [218, 204] on icon at bounding box center [222, 207] width 11 height 18
click at [179, 204] on button at bounding box center [170, 207] width 51 height 18
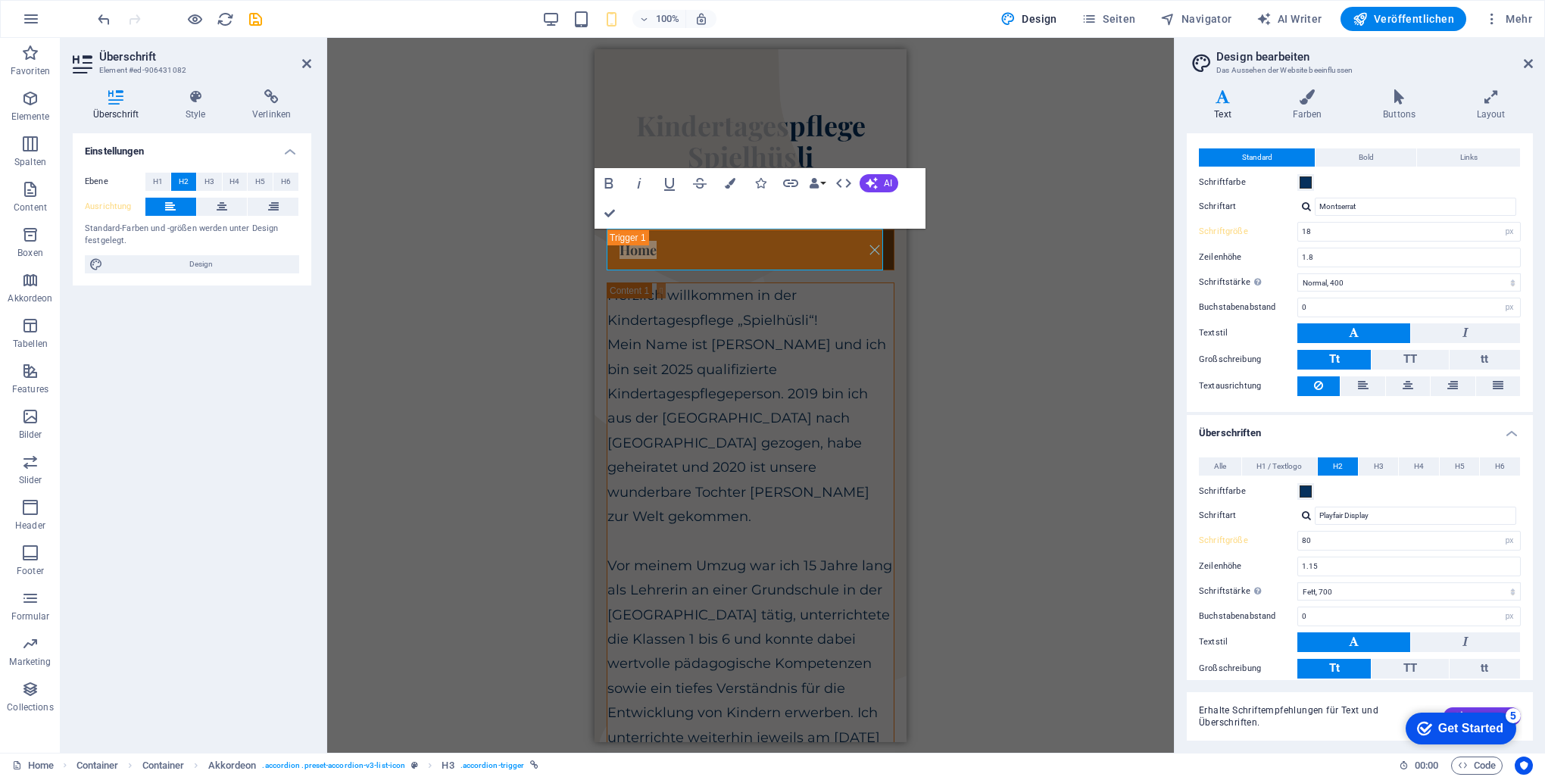
scroll to position [115, 0]
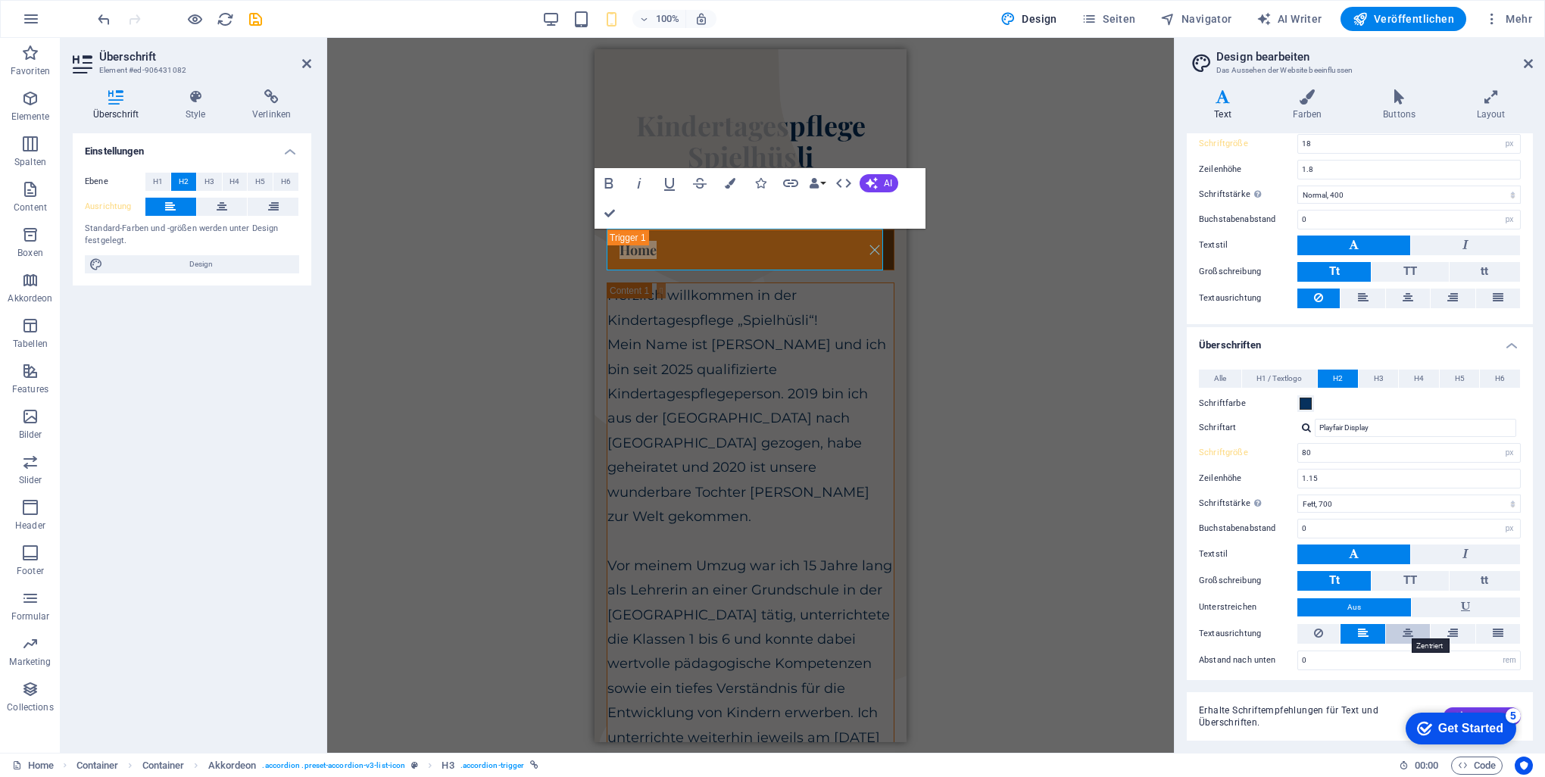
click at [1409, 630] on icon at bounding box center [1407, 633] width 11 height 18
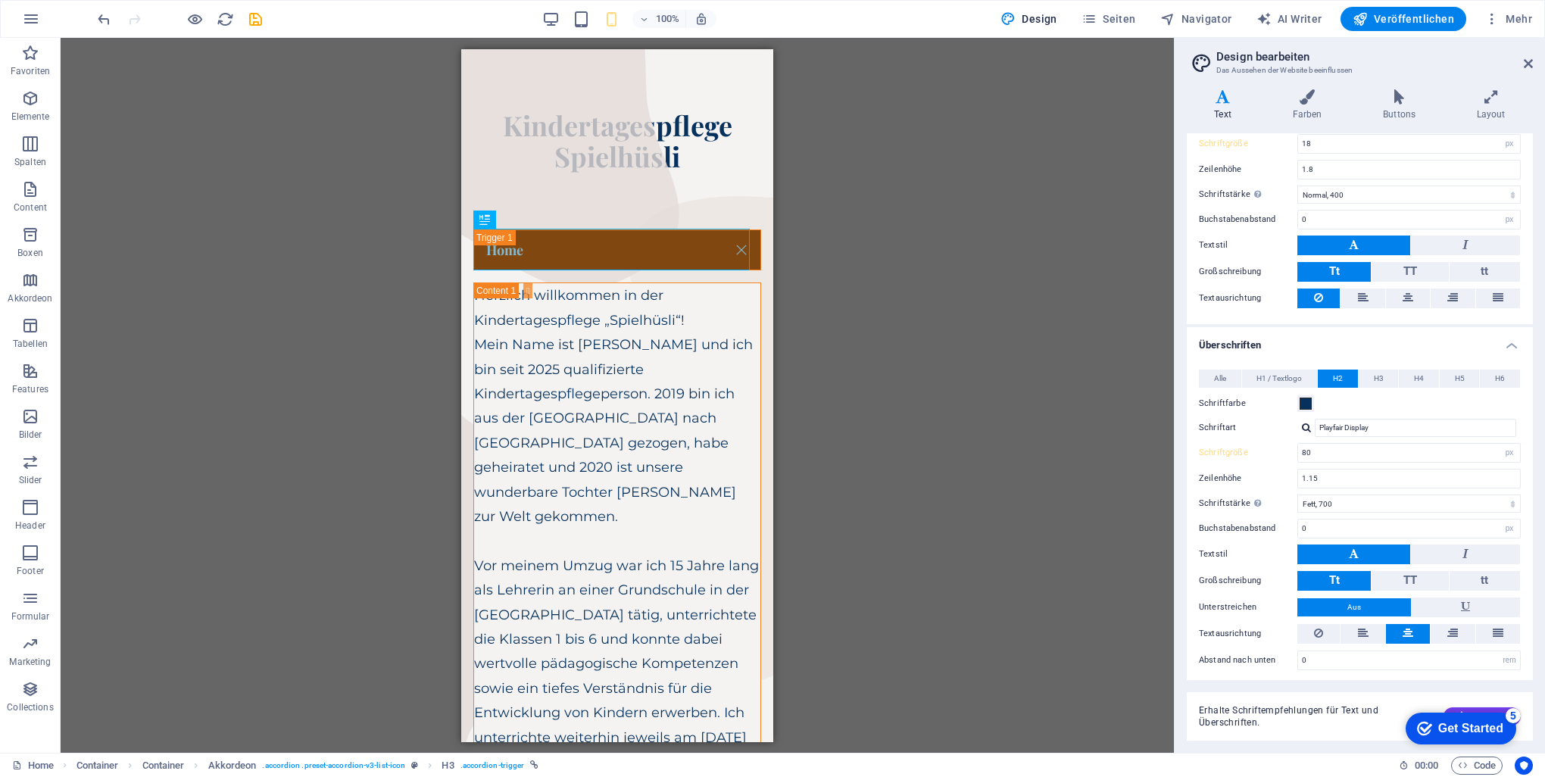
click at [364, 267] on div "H1 Container Container Container Banner Banner Container Container Container Co…" at bounding box center [617, 395] width 1113 height 715
click at [629, 244] on div "Home" at bounding box center [617, 250] width 288 height 42
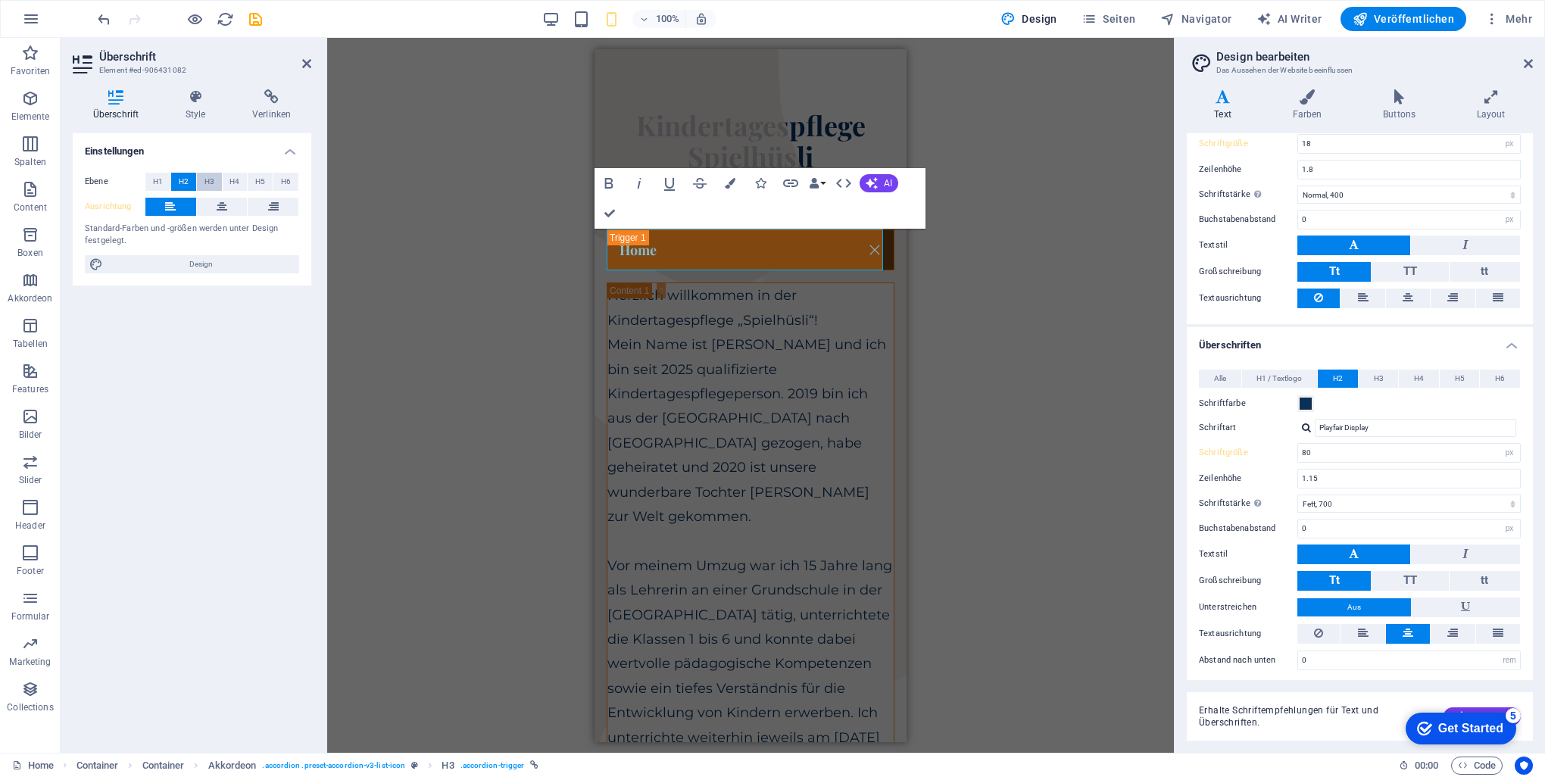
click at [209, 179] on span "H3" at bounding box center [209, 182] width 10 height 18
click at [184, 181] on span "H2" at bounding box center [184, 182] width 10 height 18
click at [1411, 494] on select "Fein, 100 Extra-dünn, 200 Dünn, 300 Normal, 400 Medium, 500 Halb-fett, 600 Fett…" at bounding box center [1408, 503] width 223 height 18
click at [1297, 494] on select "Fein, 100 Extra-dünn, 200 Dünn, 300 Normal, 400 Medium, 500 Halb-fett, 600 Fett…" at bounding box center [1408, 503] width 223 height 18
drag, startPoint x: 609, startPoint y: 213, endPoint x: 60, endPoint y: 168, distance: 550.8
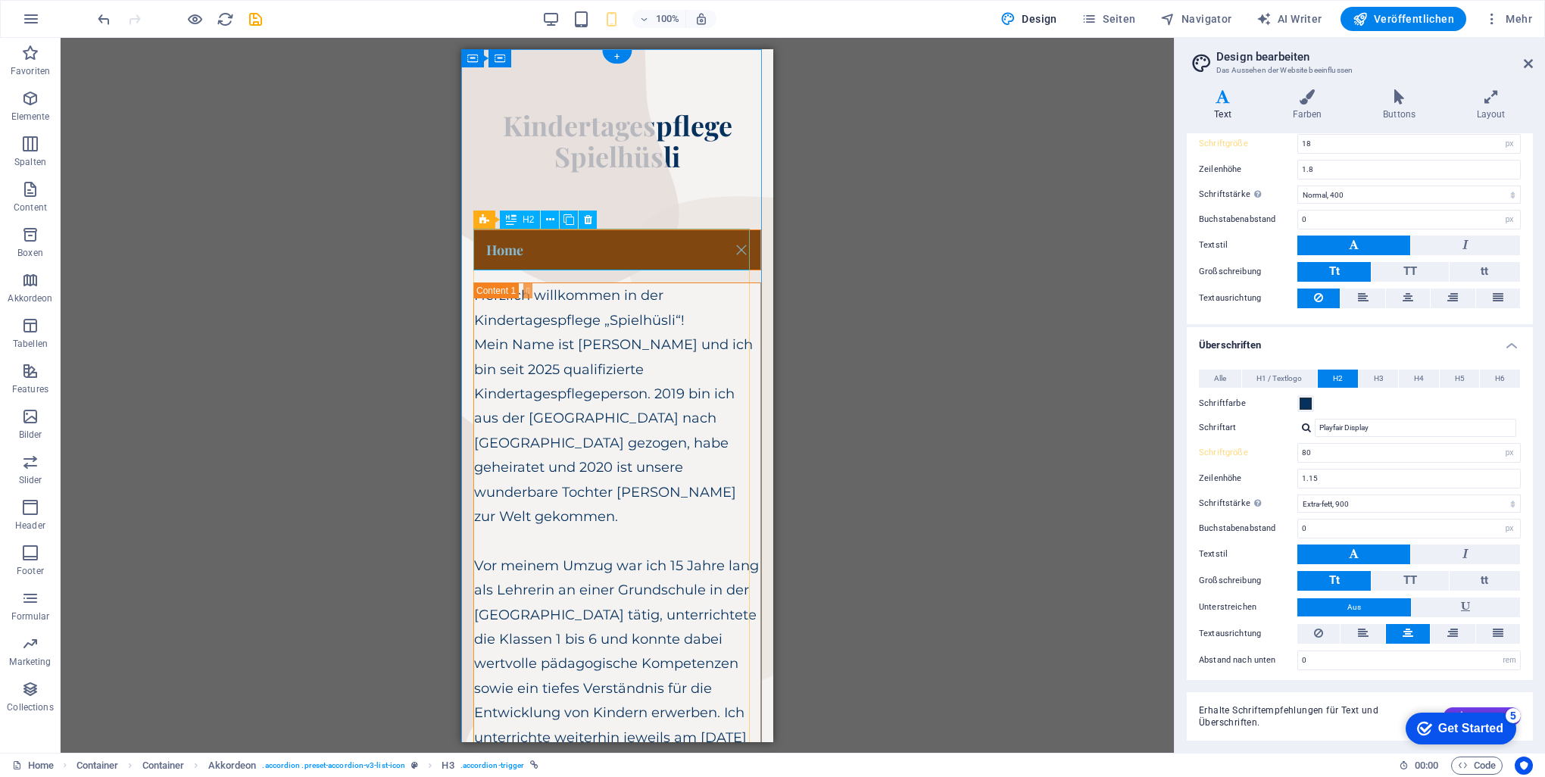
click at [526, 249] on div "Home" at bounding box center [617, 250] width 288 height 42
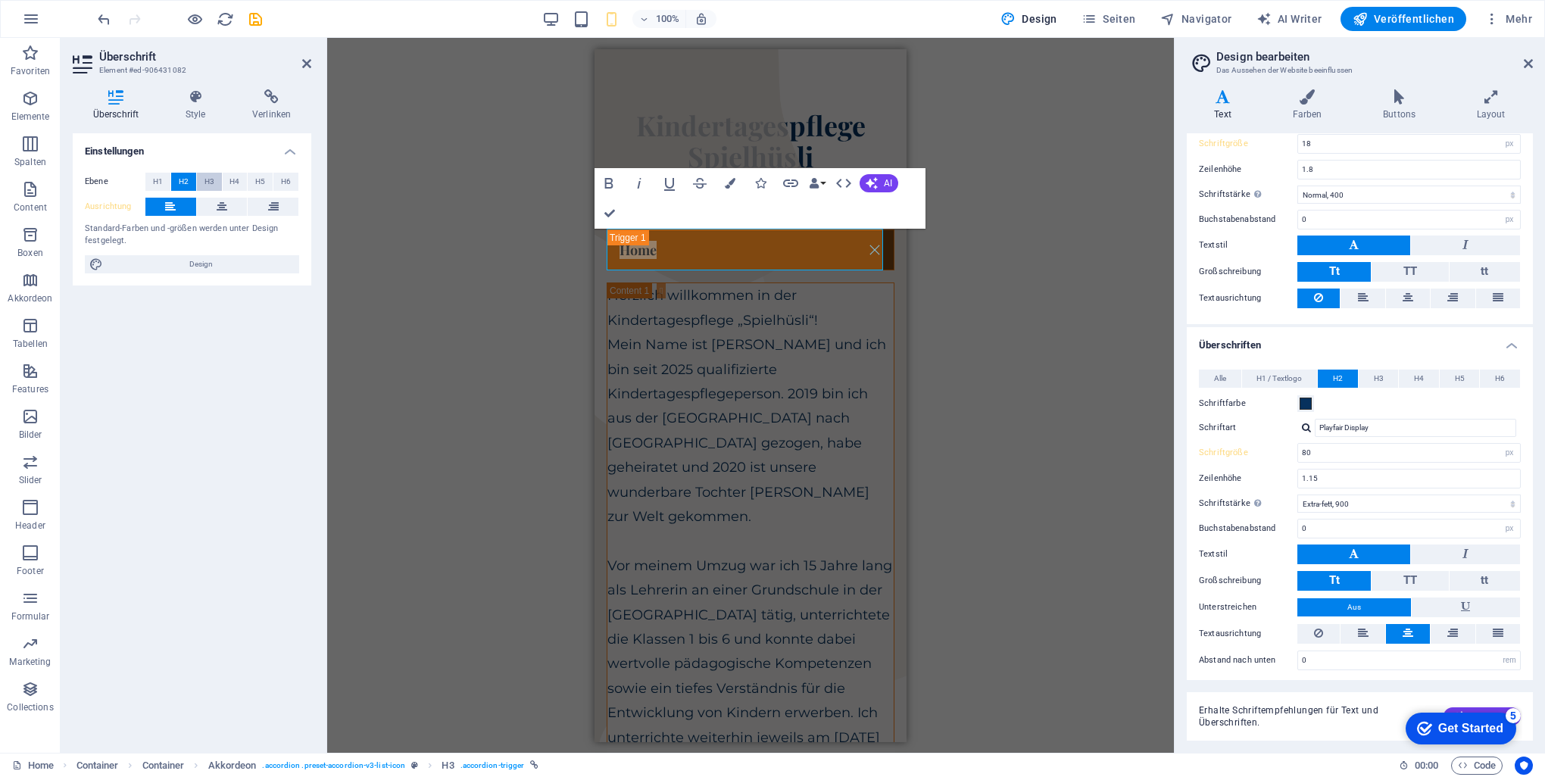
click at [217, 181] on button "H3" at bounding box center [209, 182] width 25 height 18
click at [182, 183] on span "H2" at bounding box center [184, 182] width 10 height 18
click at [1399, 501] on select "Fein, 100 Extra-dünn, 200 Dünn, 300 Normal, 400 Medium, 500 Halb-fett, 600 Fett…" at bounding box center [1408, 503] width 223 height 18
select select "700"
click at [1297, 494] on select "Fein, 100 Extra-dünn, 200 Dünn, 300 Normal, 400 Medium, 500 Halb-fett, 600 Fett…" at bounding box center [1408, 503] width 223 height 18
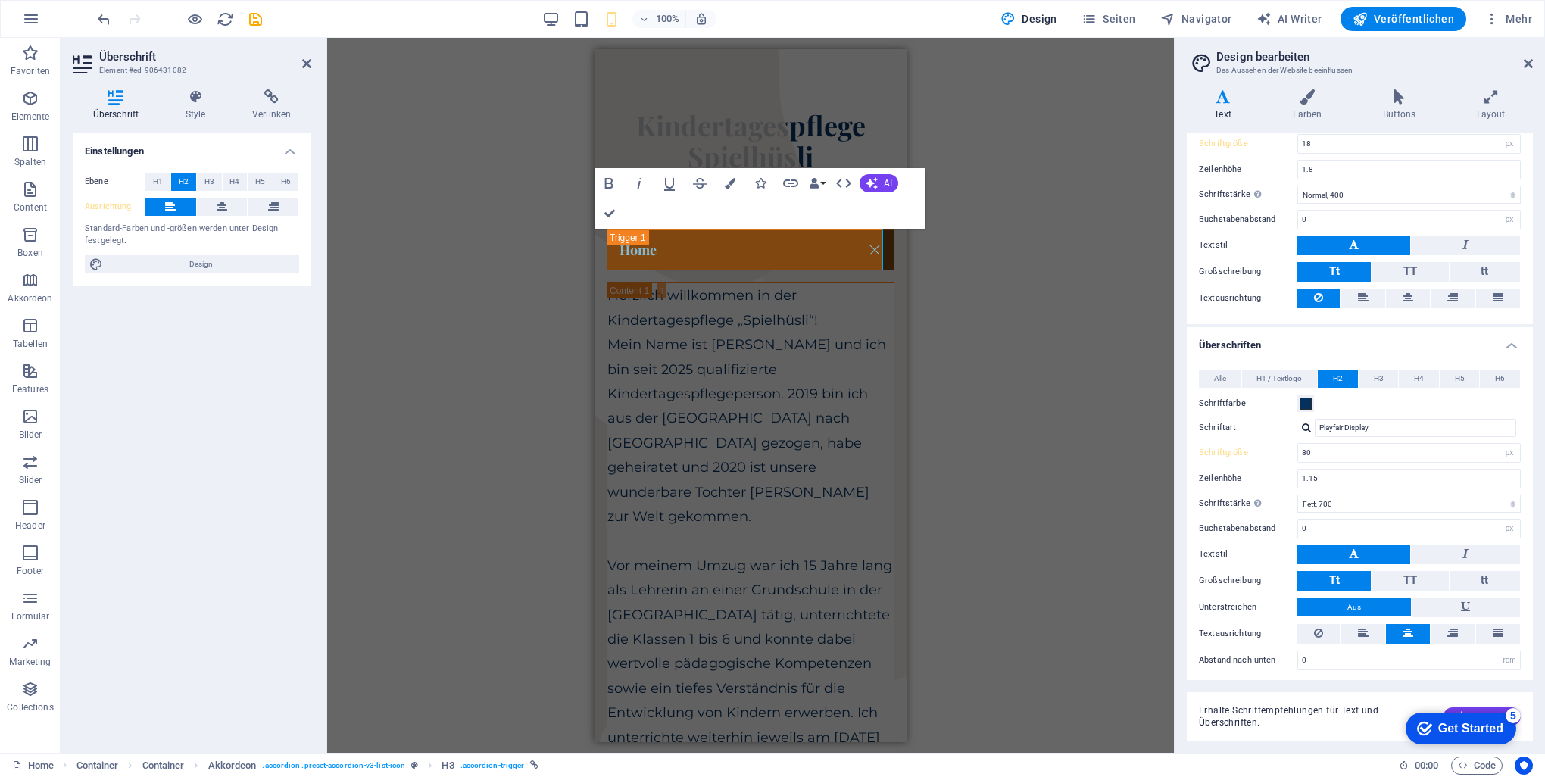
click at [1042, 371] on div "H1 Container Container Container Banner Banner Container Container Container Co…" at bounding box center [750, 395] width 847 height 715
click at [733, 246] on link "Home" at bounding box center [750, 249] width 286 height 40
click at [612, 176] on icon "button" at bounding box center [609, 183] width 18 height 18
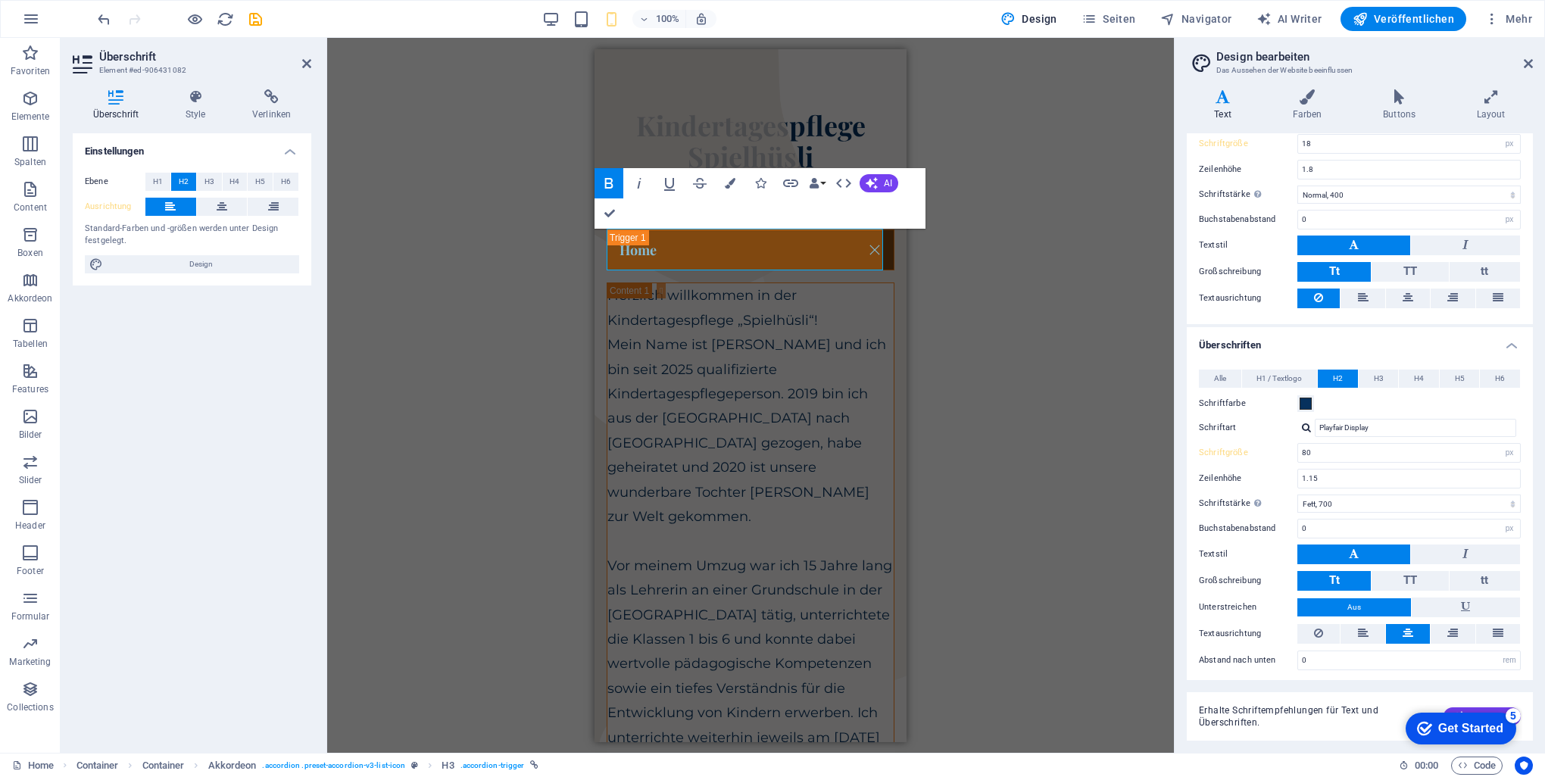
click at [612, 177] on icon "button" at bounding box center [609, 183] width 18 height 18
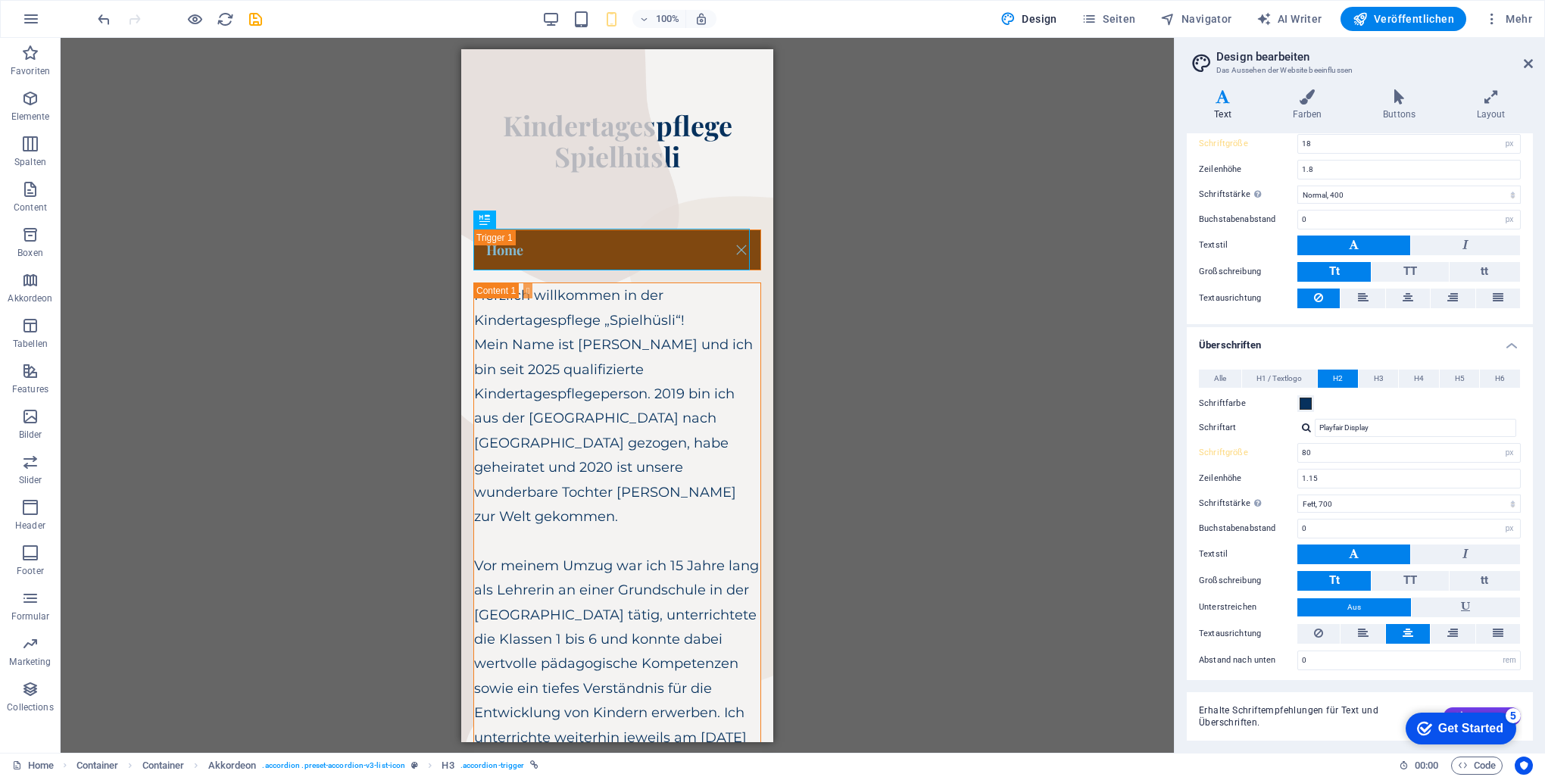
click at [964, 310] on div "H1 Container Container Container Banner Banner Container Container Container Co…" at bounding box center [617, 395] width 1113 height 715
click at [554, 221] on icon at bounding box center [550, 220] width 8 height 16
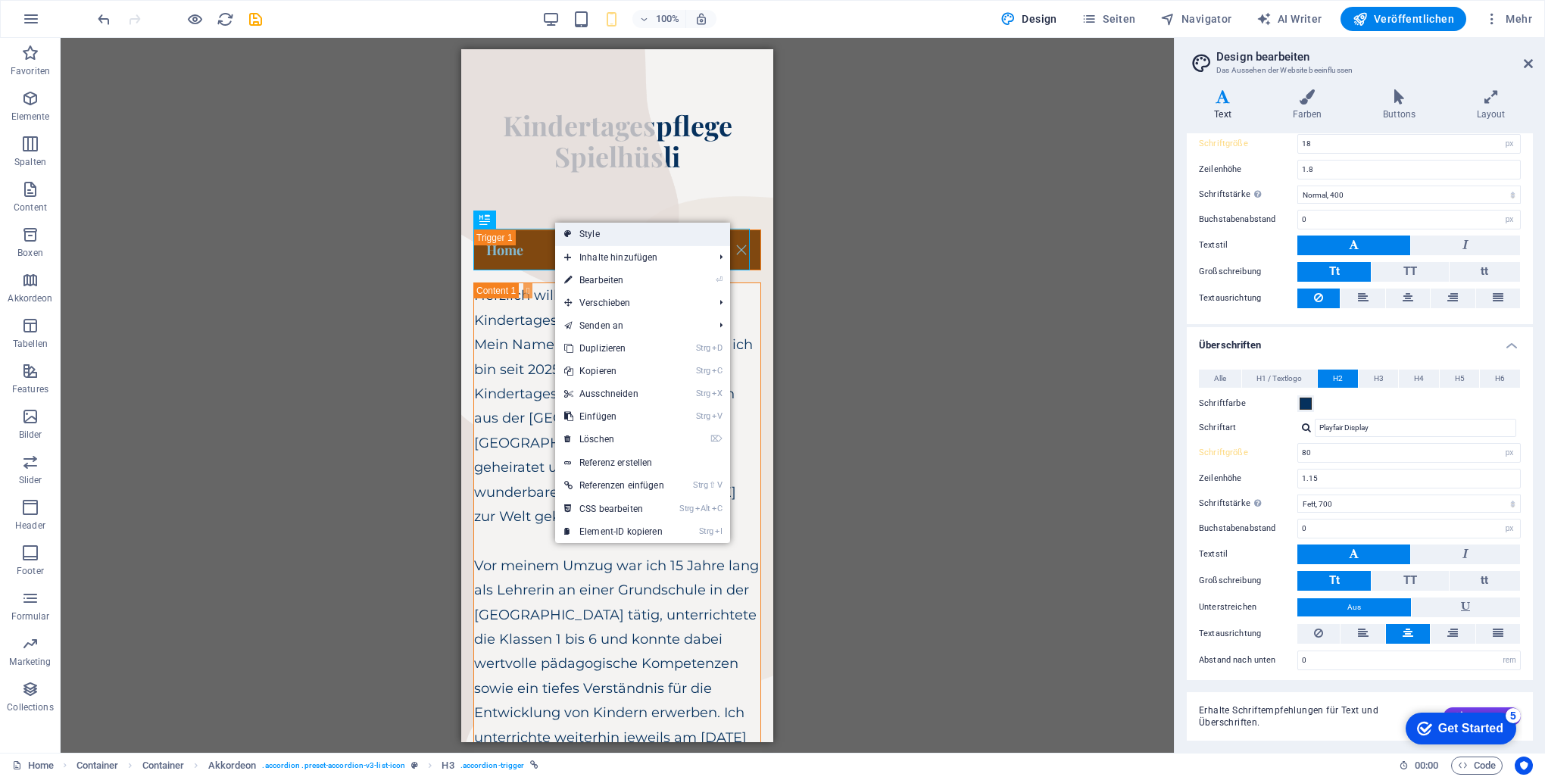
click at [612, 233] on link "Style" at bounding box center [642, 234] width 175 height 23
select select "rem"
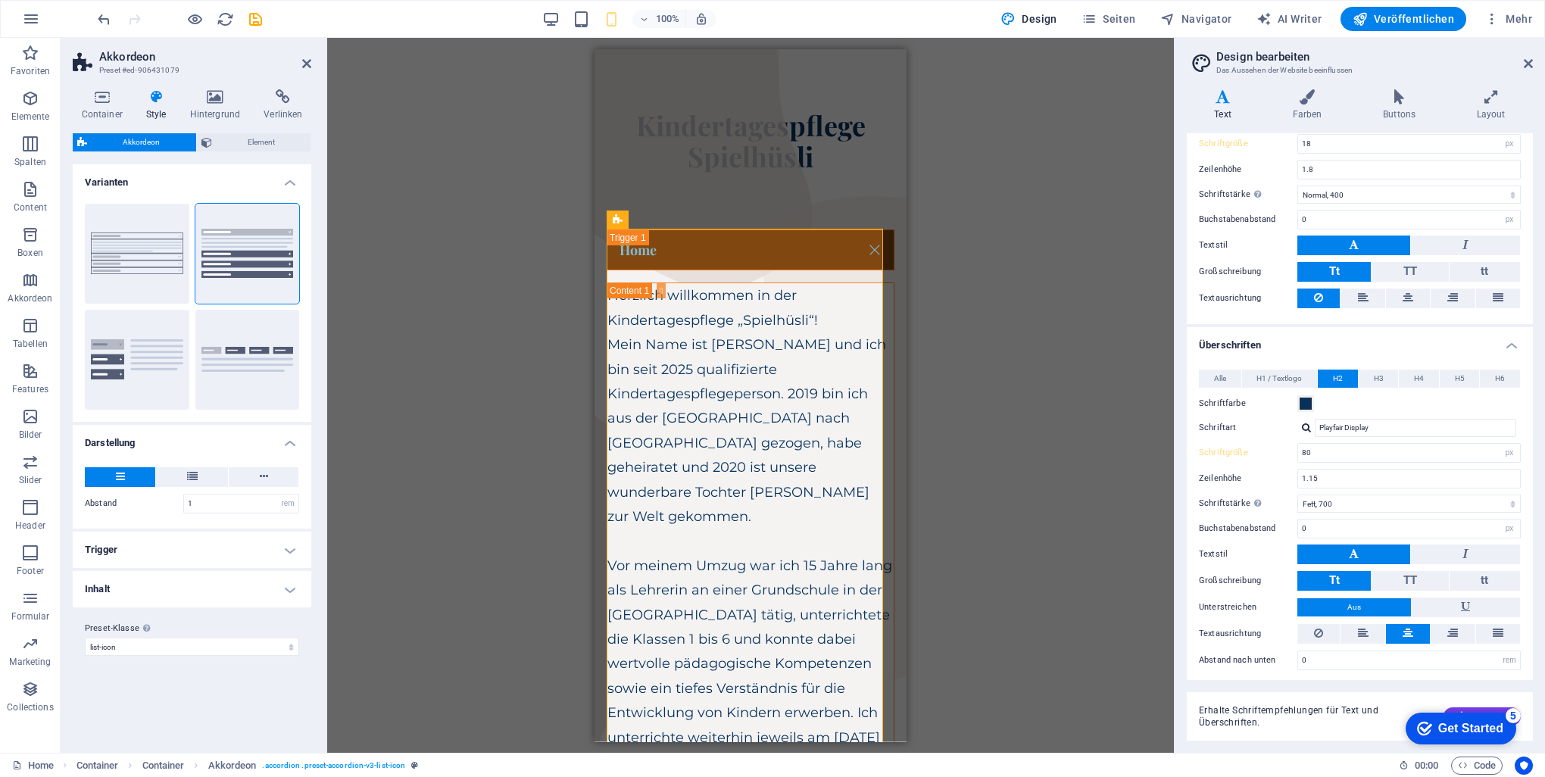
click at [161, 95] on icon at bounding box center [156, 96] width 38 height 15
click at [230, 131] on div "Container Style Hintergrund Verlinken Größe Höhe Standard px rem % vh vw Mind. …" at bounding box center [192, 414] width 239 height 651
click at [227, 136] on span "Element" at bounding box center [262, 142] width 90 height 18
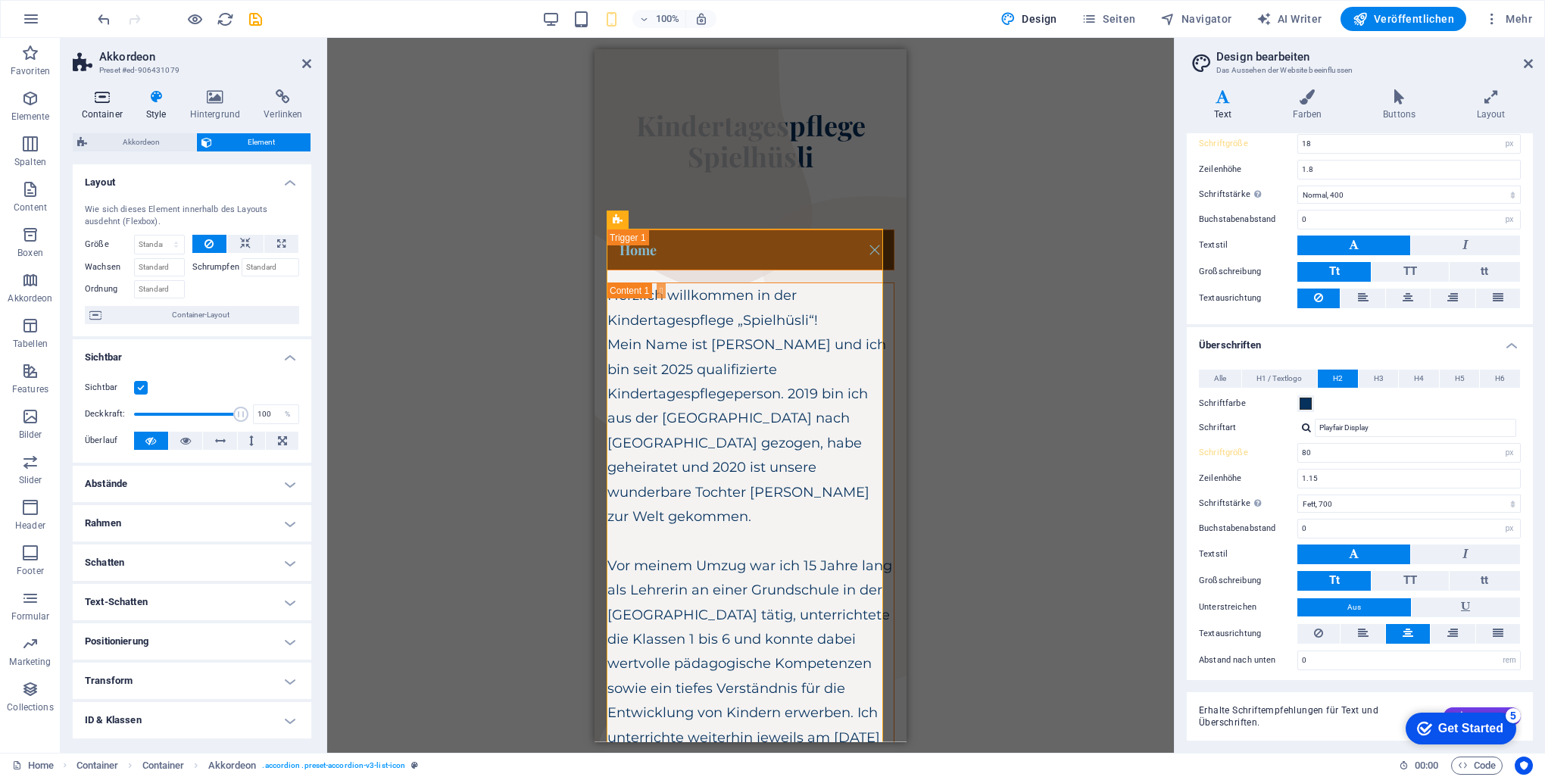
click at [109, 108] on h4 "Container" at bounding box center [105, 105] width 64 height 32
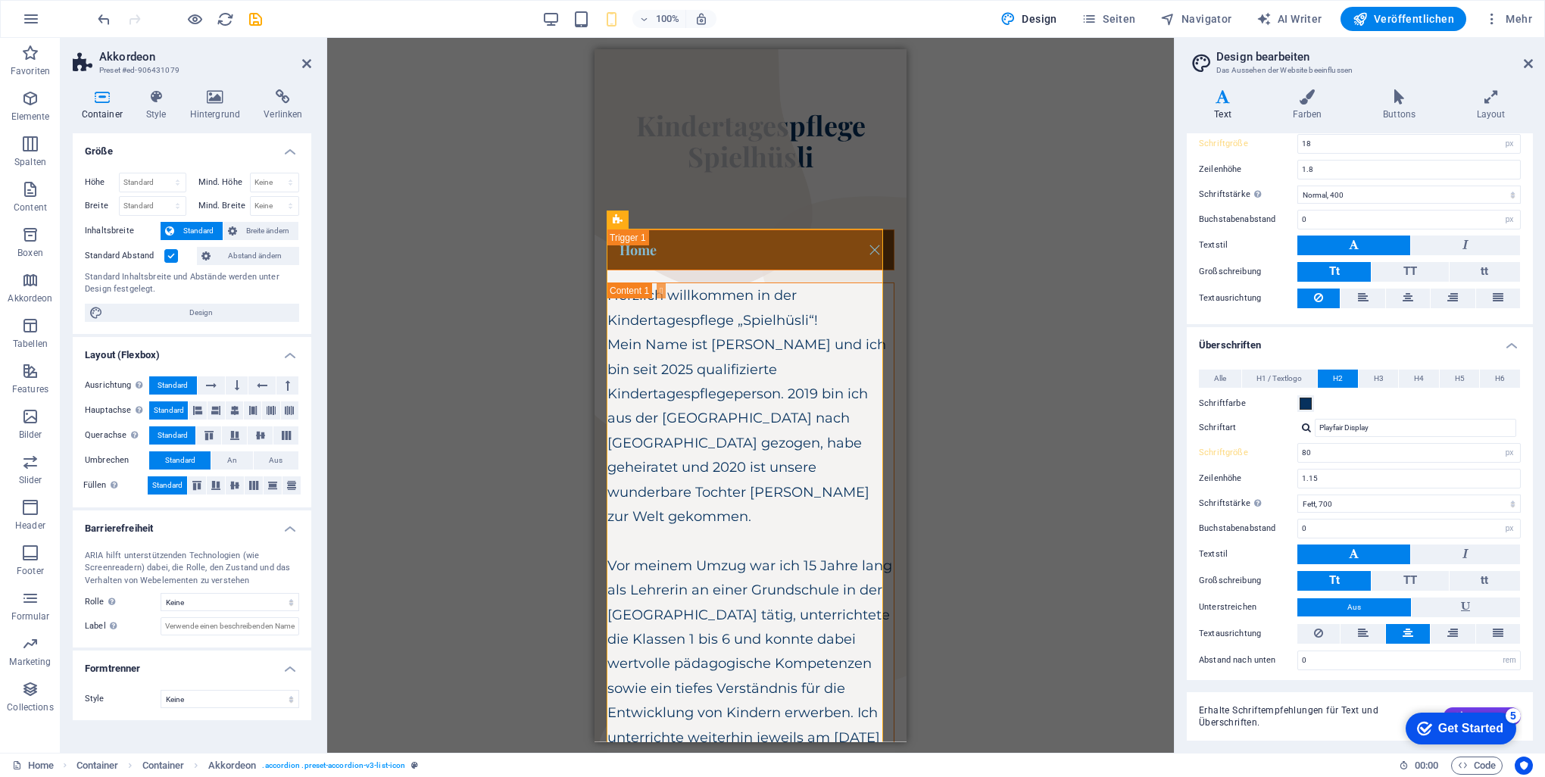
click at [1021, 261] on div "Ziehe hier rein, um den vorhandenen Inhalt zu ersetzen. Drücke "Strg", wenn du …" at bounding box center [750, 395] width 847 height 715
click at [691, 250] on div "Home" at bounding box center [751, 250] width 288 height 42
click at [632, 247] on div "Home" at bounding box center [751, 250] width 288 height 42
click at [639, 254] on div "Home" at bounding box center [751, 250] width 288 height 42
click at [639, 253] on div "Home" at bounding box center [751, 250] width 288 height 42
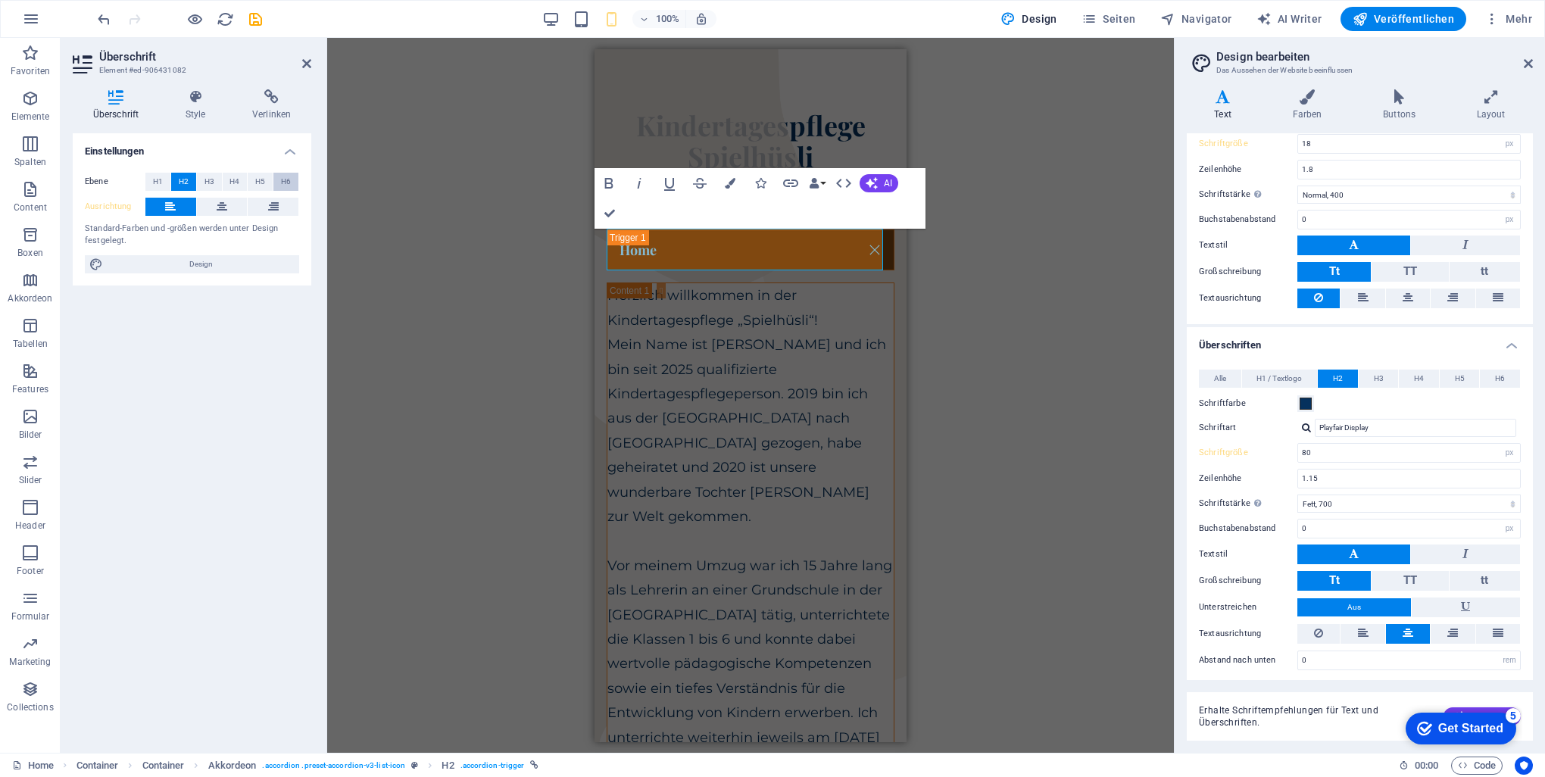
click at [285, 182] on span "H6" at bounding box center [286, 182] width 10 height 18
click at [176, 180] on button "H2" at bounding box center [183, 182] width 25 height 18
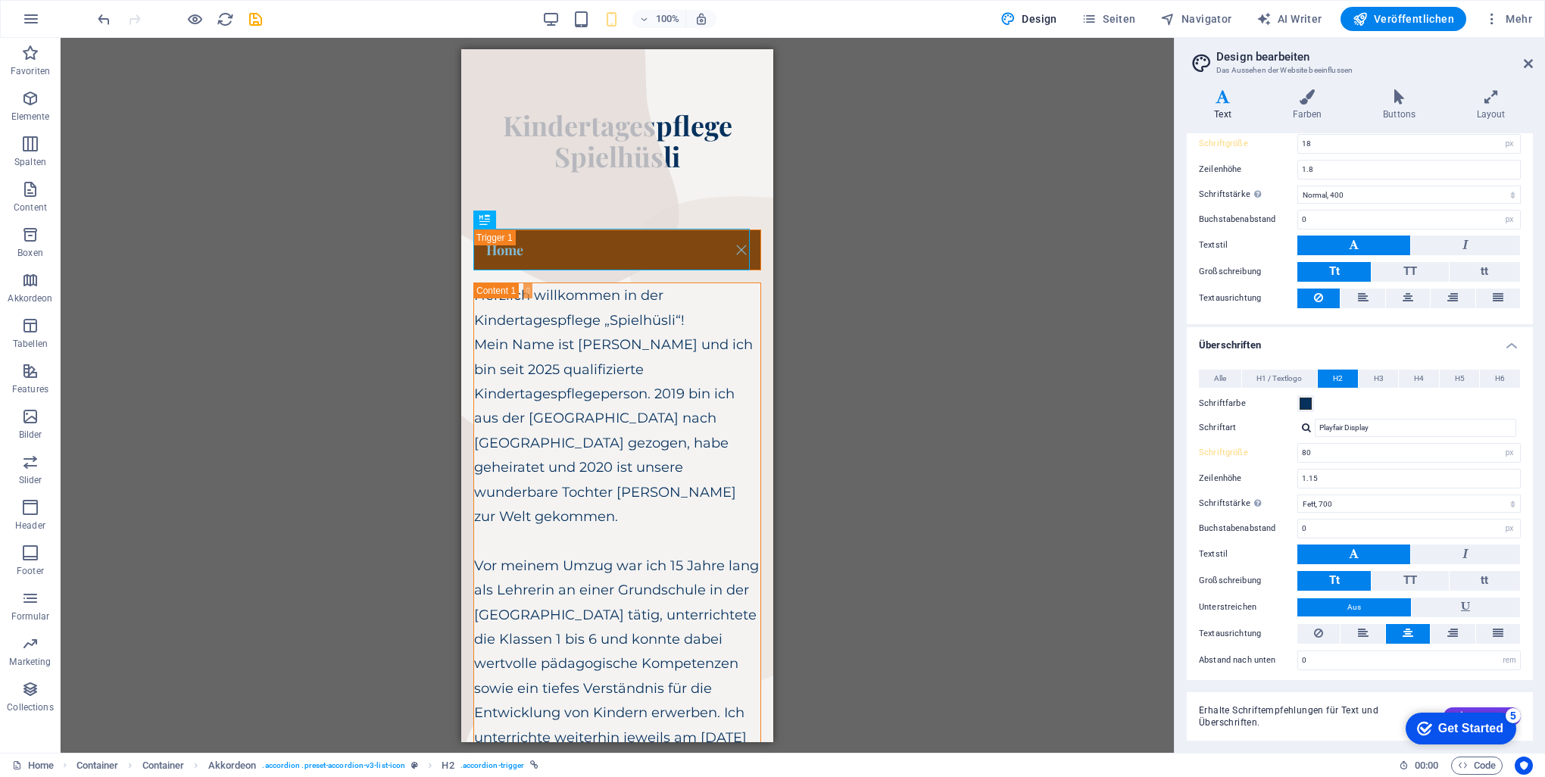
click at [1043, 203] on div "H1 Container Container Container Banner Banner Container Container Container Co…" at bounding box center [617, 395] width 1113 height 715
click at [1305, 95] on icon at bounding box center [1307, 96] width 85 height 15
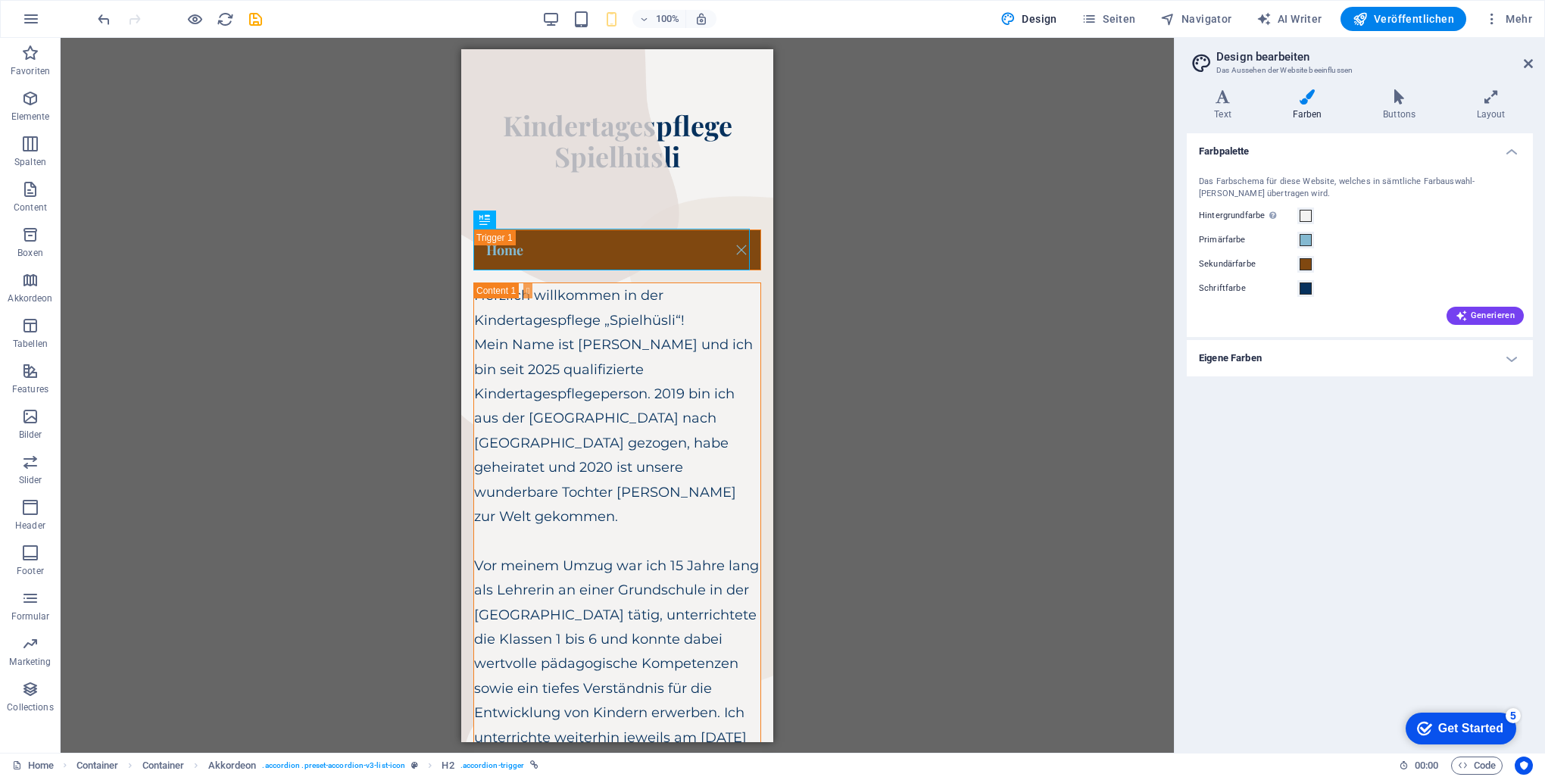
drag, startPoint x: 1400, startPoint y: 101, endPoint x: 1311, endPoint y: 101, distance: 89.4
click at [1399, 99] on icon at bounding box center [1399, 96] width 88 height 15
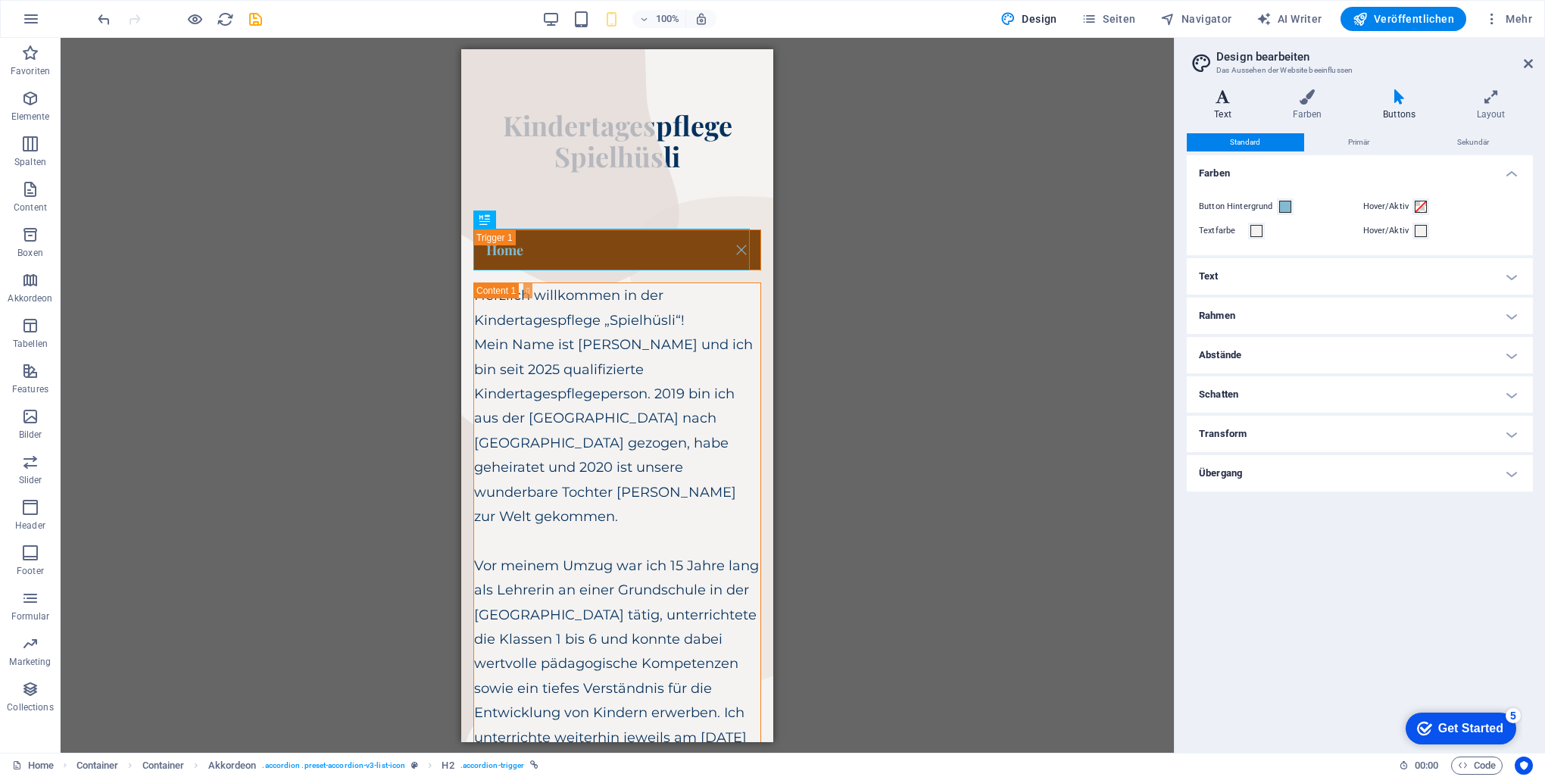
click at [1204, 107] on h4 "Text" at bounding box center [1226, 105] width 78 height 32
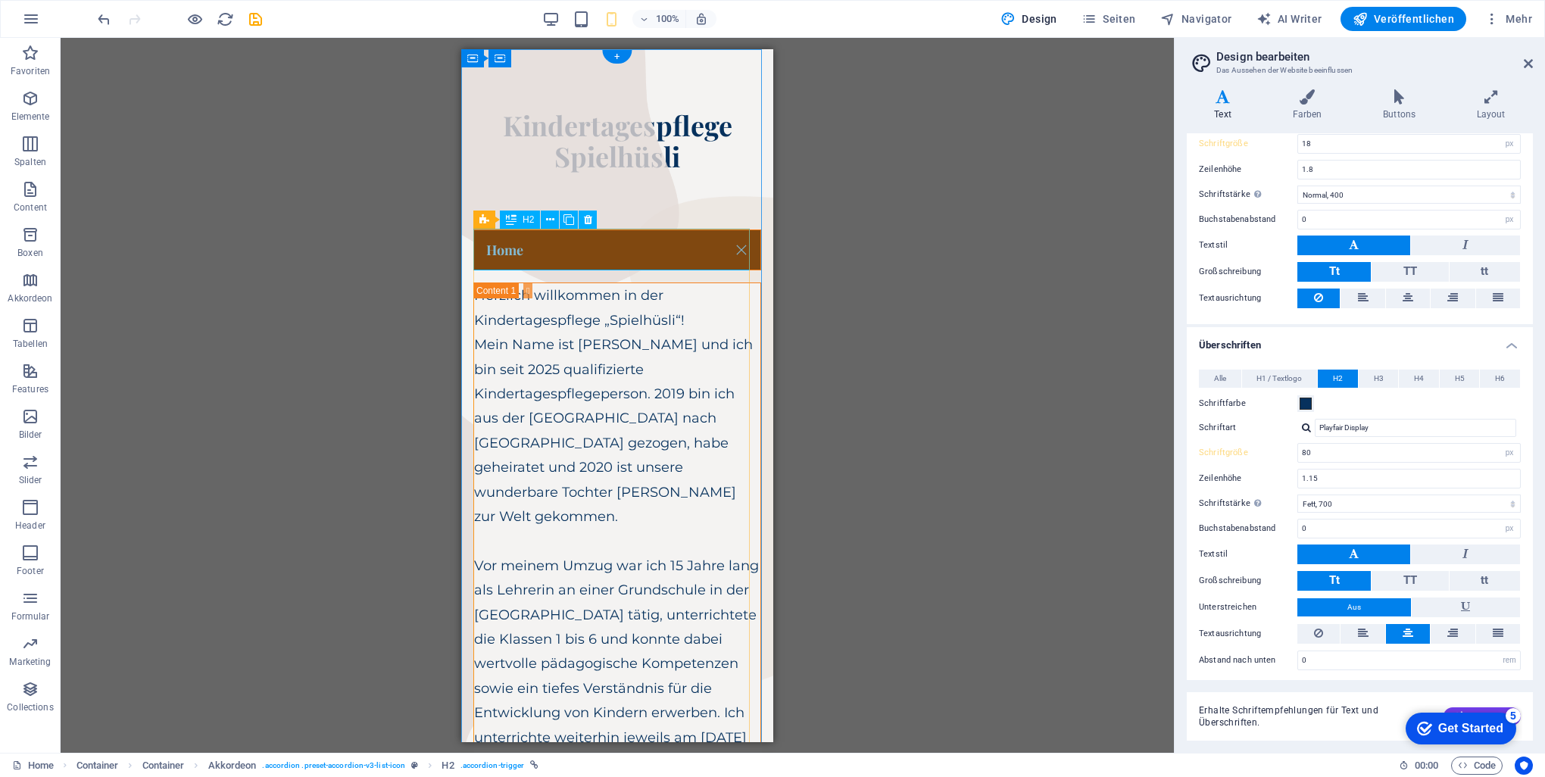
click at [563, 251] on div "Home" at bounding box center [617, 250] width 288 height 42
click at [524, 251] on div "Home" at bounding box center [617, 250] width 288 height 42
click at [1336, 454] on input "80" at bounding box center [1409, 453] width 222 height 18
drag, startPoint x: 1293, startPoint y: 451, endPoint x: 1236, endPoint y: 438, distance: 59.0
click at [1244, 448] on div "Schriftgröße 80 rem px em %" at bounding box center [1360, 453] width 322 height 20
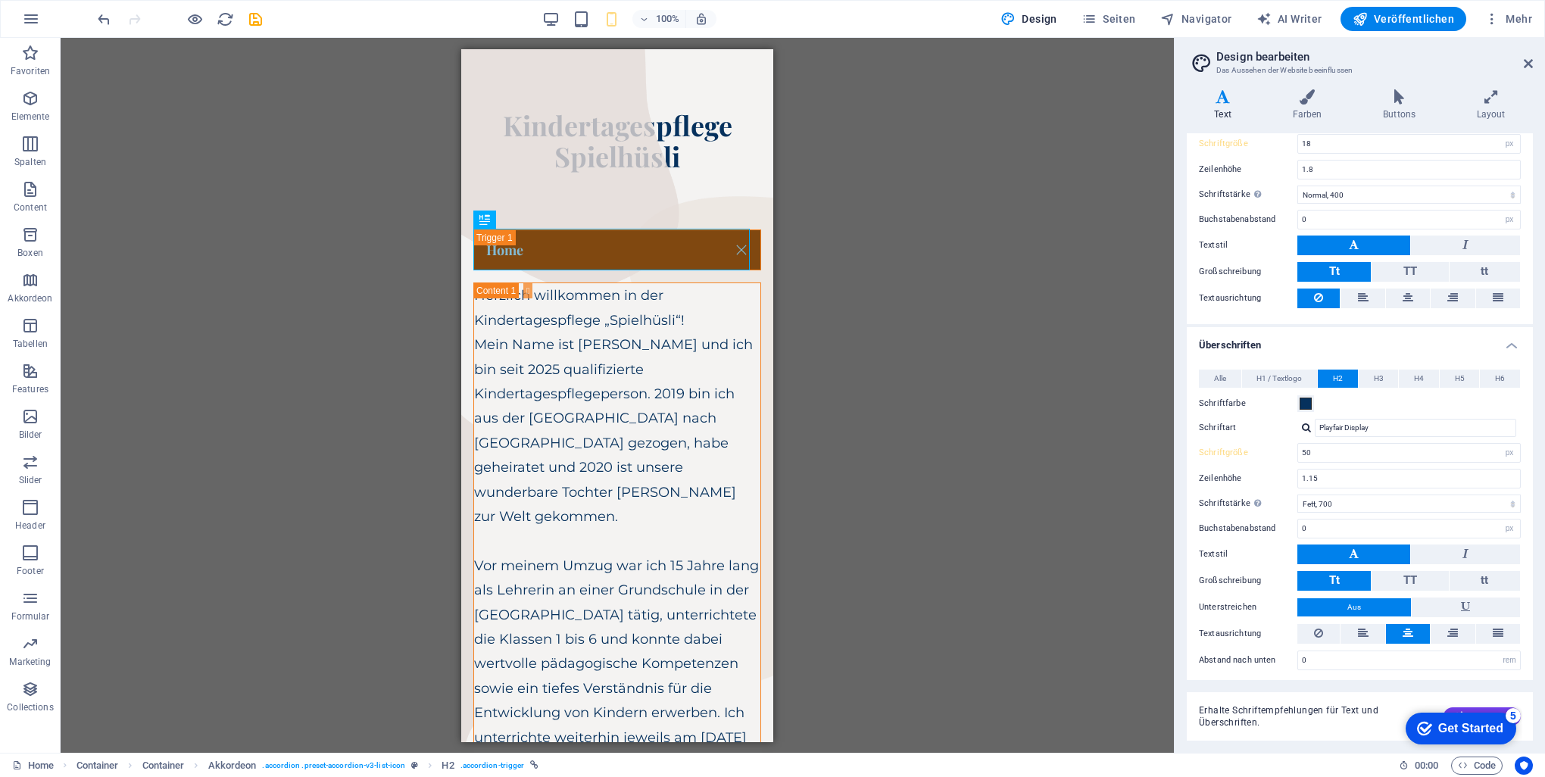
click at [881, 335] on div "H1 Container Container Container Banner Banner Container Container Container Co…" at bounding box center [617, 395] width 1113 height 715
click at [632, 248] on div "Home" at bounding box center [617, 250] width 288 height 42
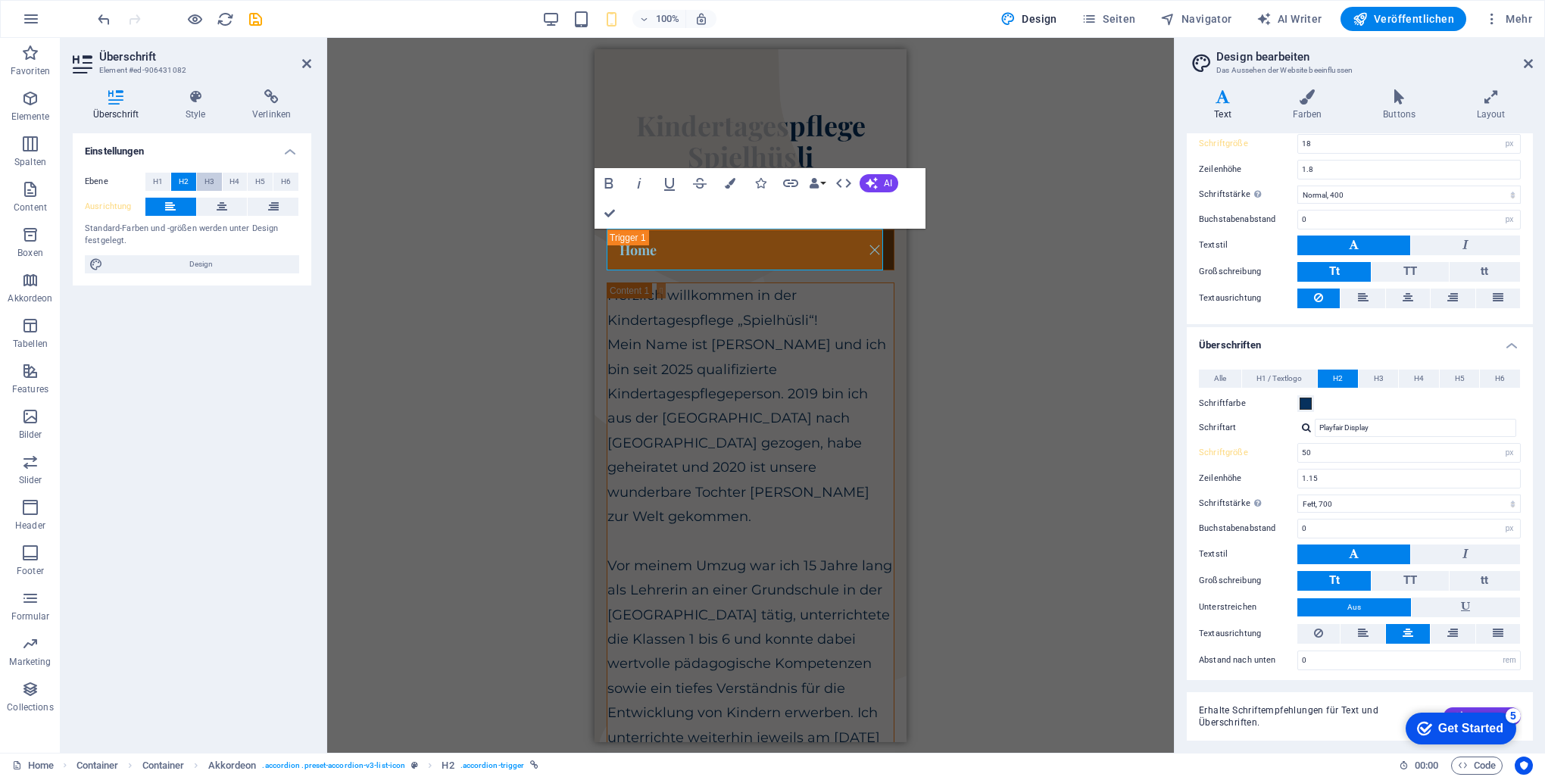
click at [220, 179] on button "H3" at bounding box center [209, 182] width 25 height 18
click at [188, 182] on span "H2" at bounding box center [184, 182] width 10 height 18
click at [1335, 454] on input "50" at bounding box center [1409, 453] width 222 height 18
type input "100"
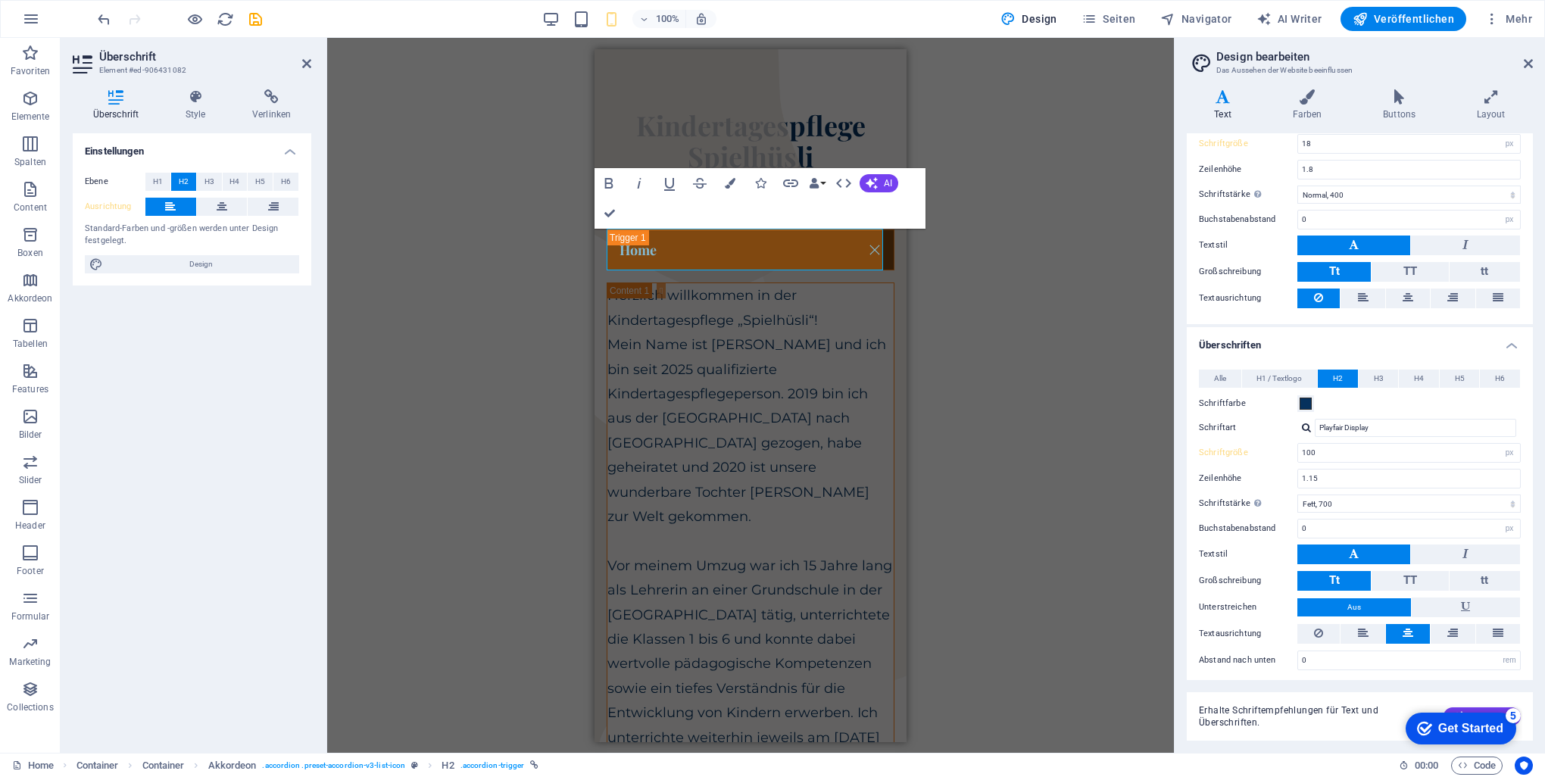
click at [1039, 341] on div "H1 Container Container Container Banner Banner Container Container Container Co…" at bounding box center [750, 395] width 847 height 715
drag, startPoint x: 609, startPoint y: 215, endPoint x: 294, endPoint y: 214, distance: 315.0
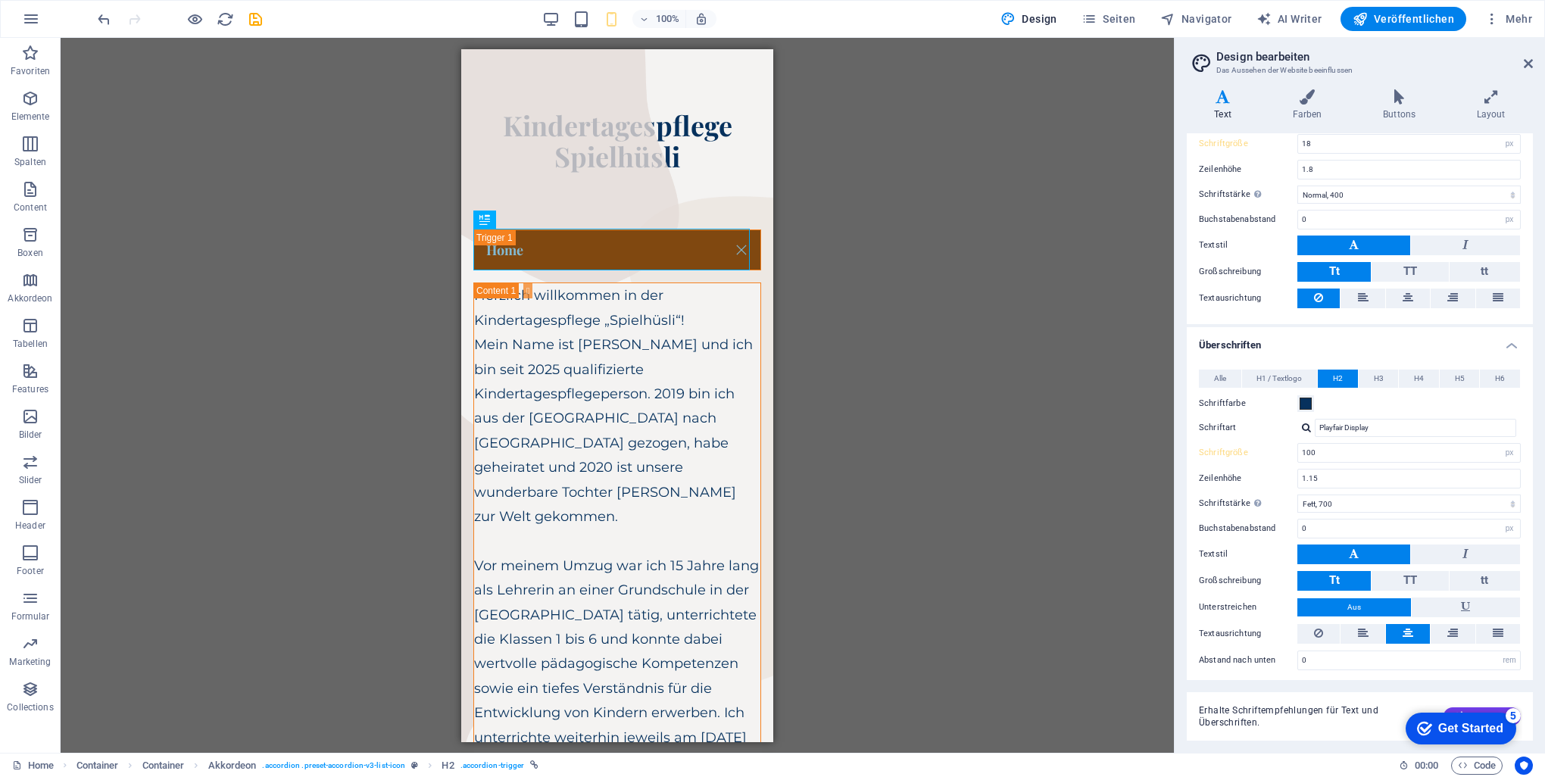
click at [888, 301] on div "H1 Container Container Container Banner Banner Container Container Container Co…" at bounding box center [617, 395] width 1113 height 715
click at [588, 244] on div "Home" at bounding box center [617, 250] width 288 height 42
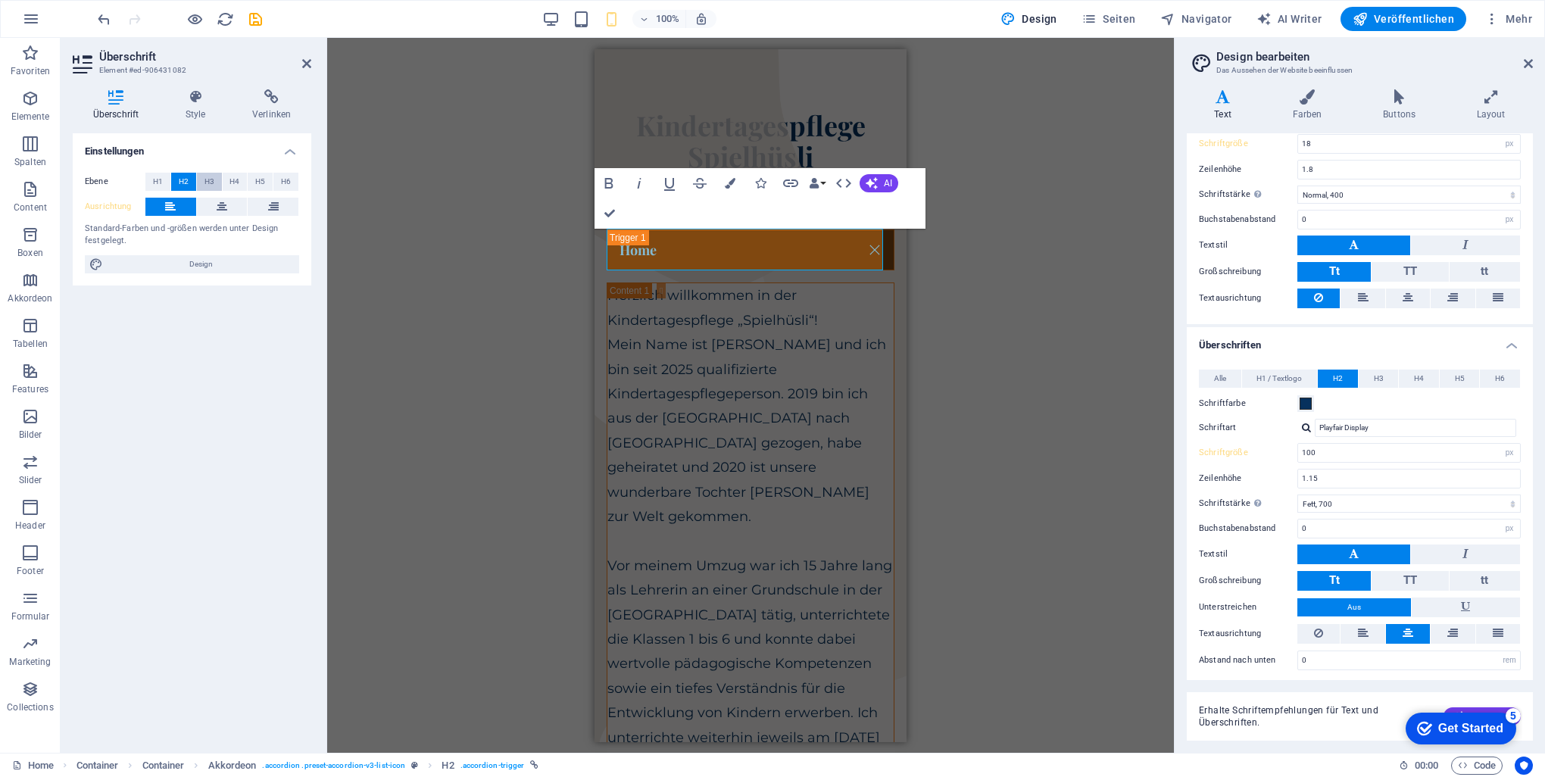
click at [209, 179] on span "H3" at bounding box center [209, 182] width 10 height 18
click at [186, 183] on span "H2" at bounding box center [184, 182] width 10 height 18
click at [1340, 444] on input "100" at bounding box center [1409, 453] width 222 height 18
click at [1087, 458] on div "H1 Container Container Container Banner Banner Container Container Container Co…" at bounding box center [750, 395] width 847 height 715
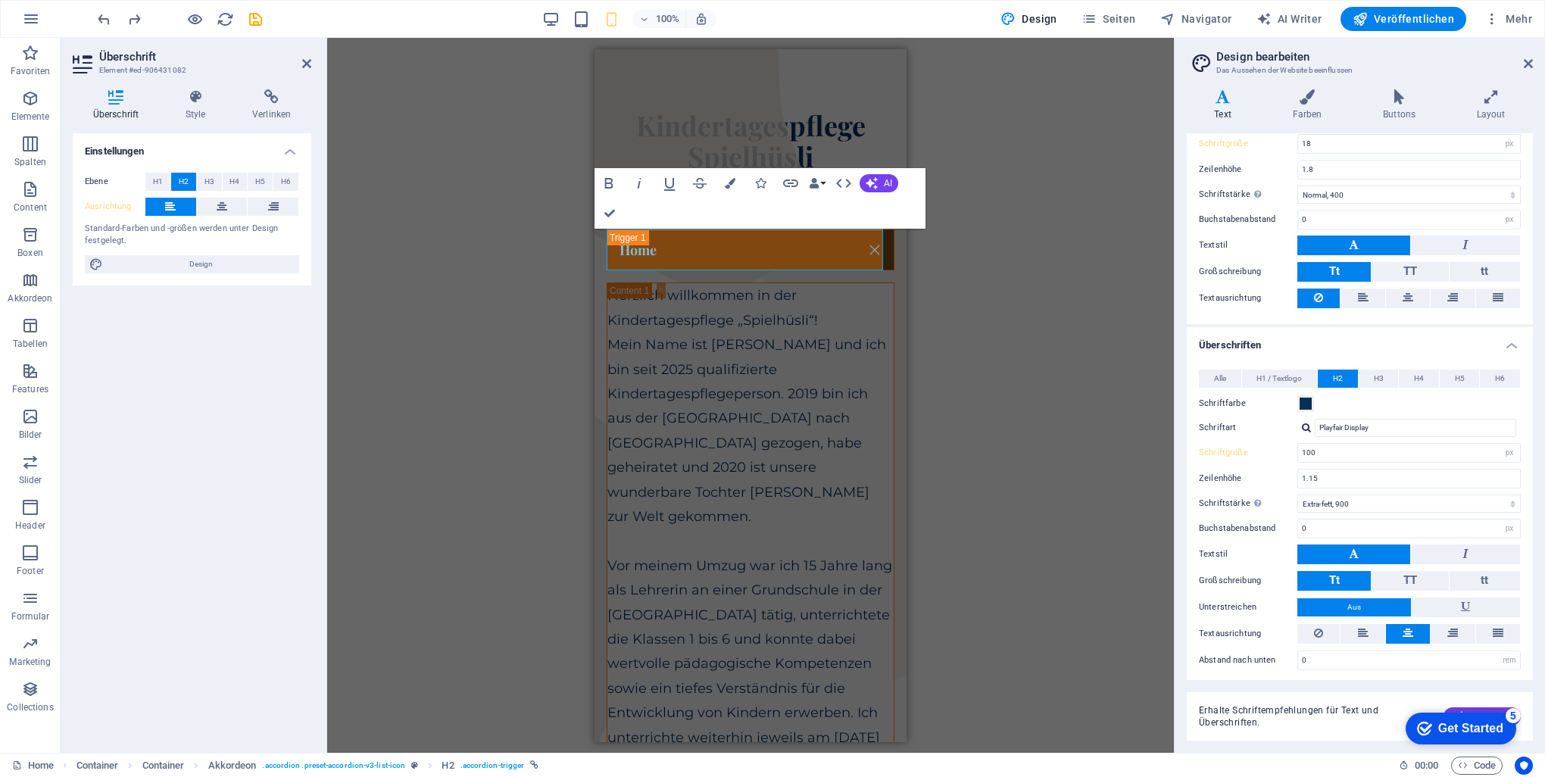
select select "700"
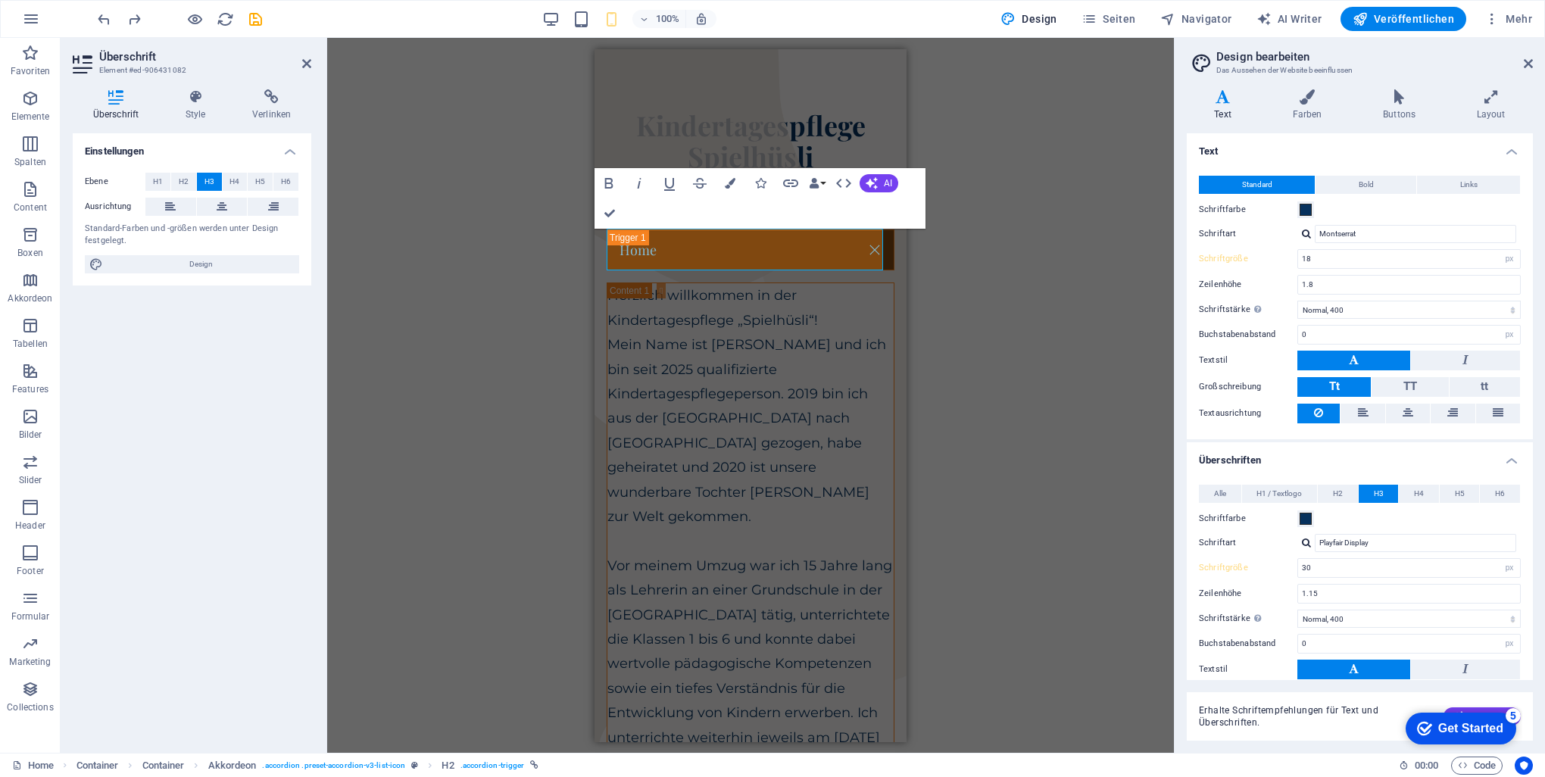
click at [1063, 391] on div "H1 Container Container Container Banner Banner Container Container Container Co…" at bounding box center [750, 395] width 847 height 715
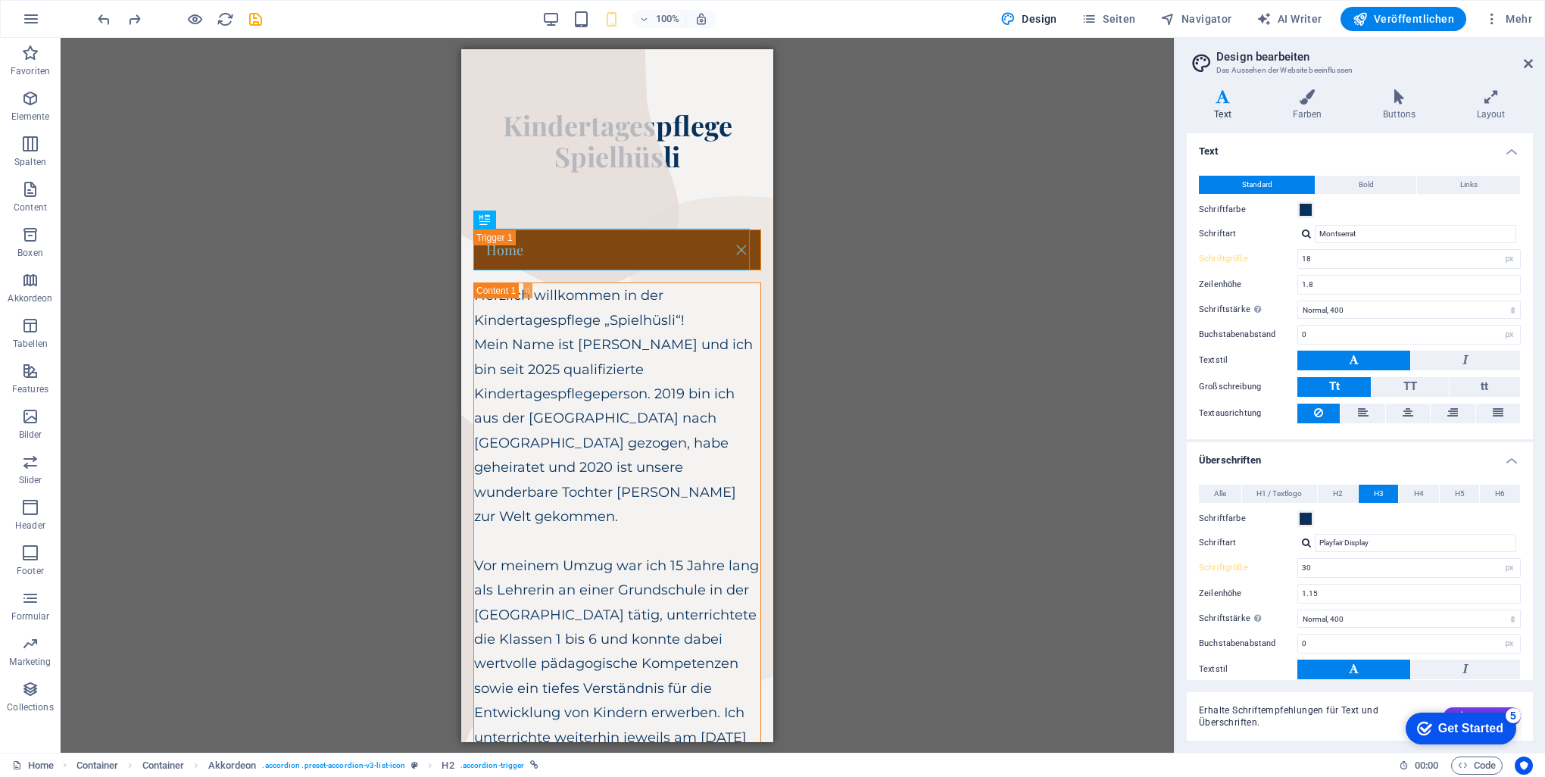
click at [915, 218] on div "H1 Container Container Container Banner Banner Container Container Container Co…" at bounding box center [617, 395] width 1113 height 715
click at [551, 250] on div "Home" at bounding box center [617, 250] width 288 height 42
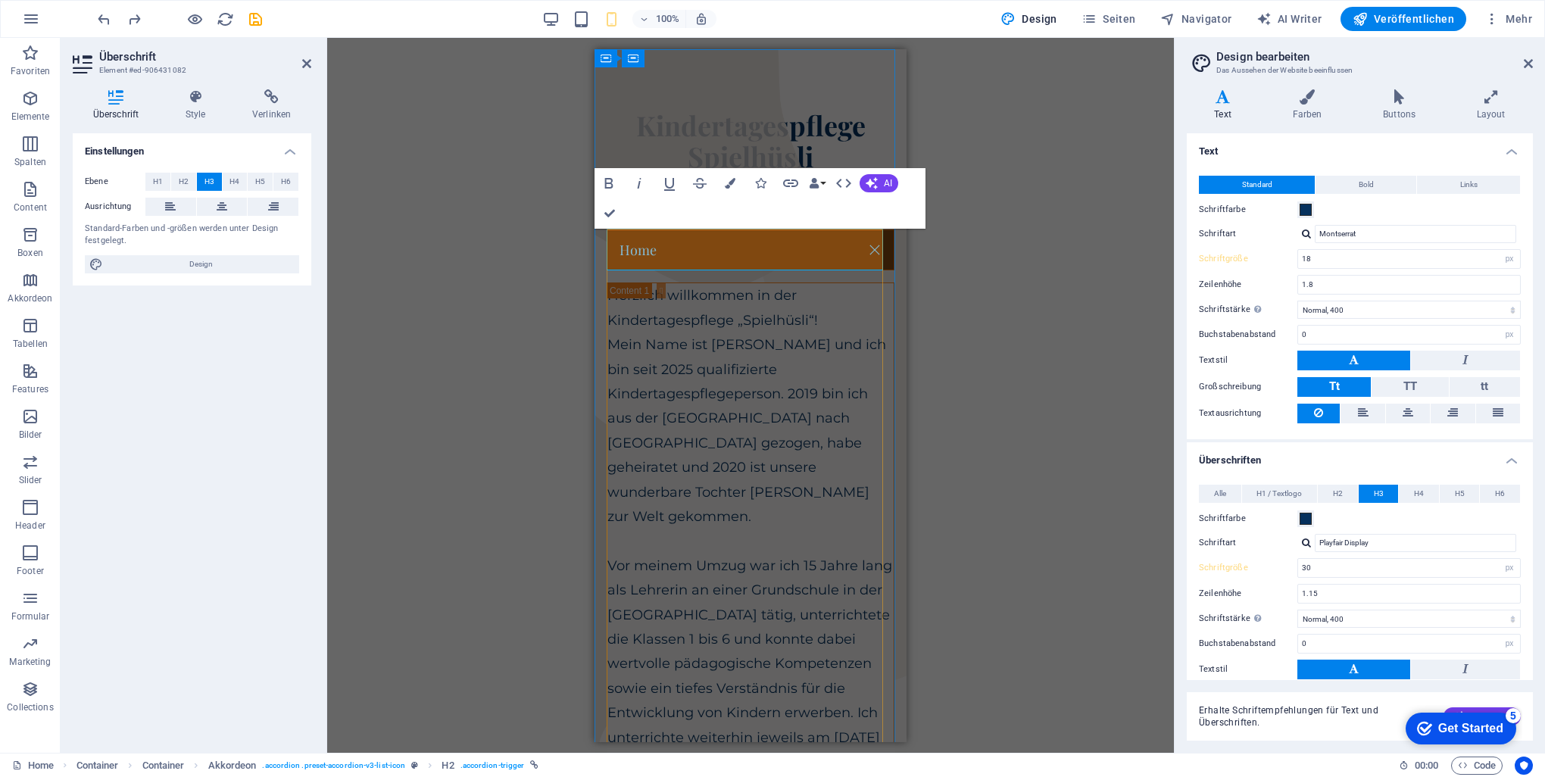
click at [686, 250] on link "Home" at bounding box center [750, 249] width 286 height 40
click at [983, 261] on div "H1 Container Container Container Banner Banner Container Container Container Co…" at bounding box center [750, 395] width 847 height 715
click at [614, 248] on link "Home" at bounding box center [750, 249] width 286 height 40
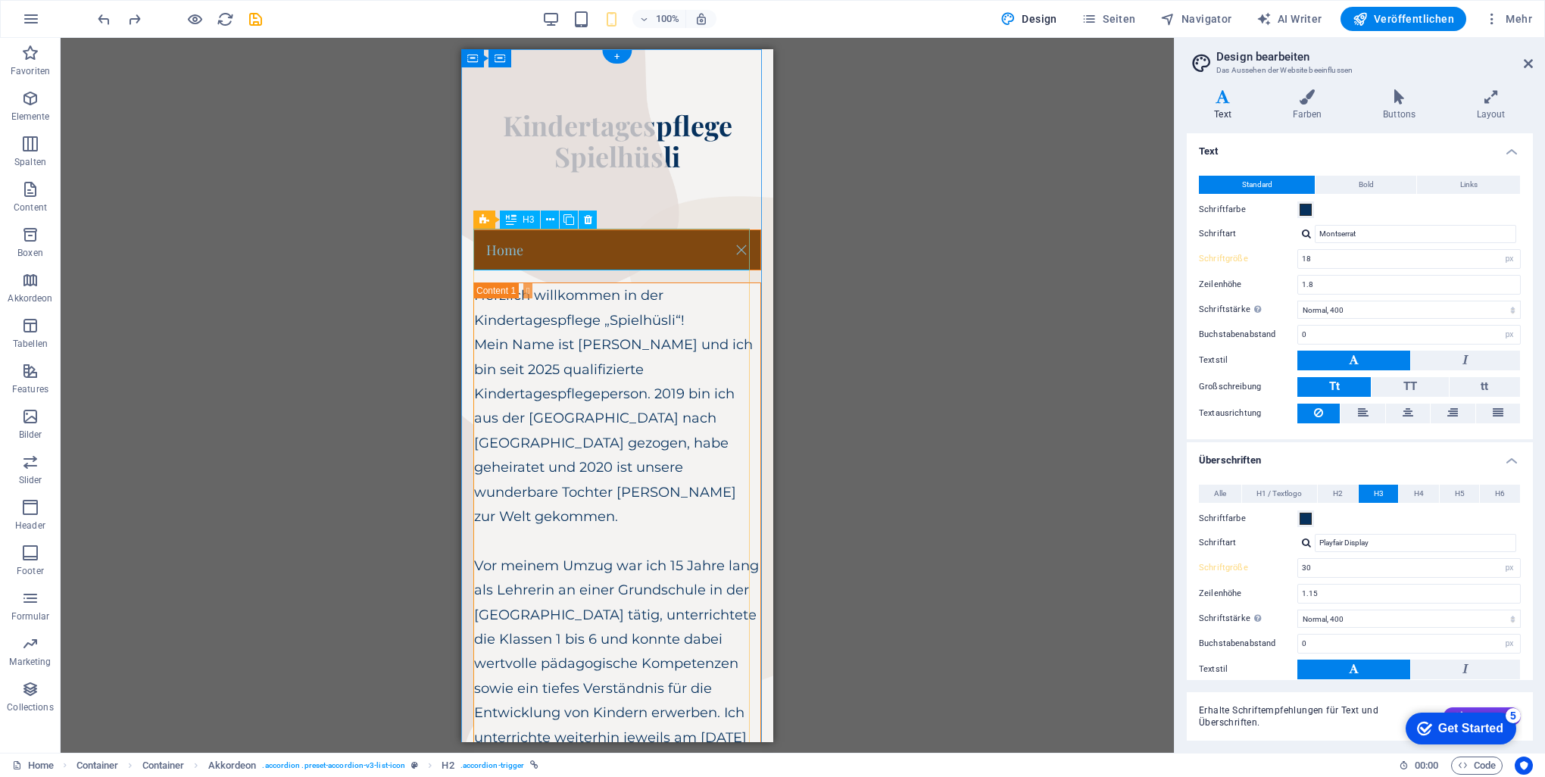
click at [582, 250] on div "Home" at bounding box center [617, 250] width 288 height 42
click at [551, 220] on icon at bounding box center [550, 220] width 8 height 16
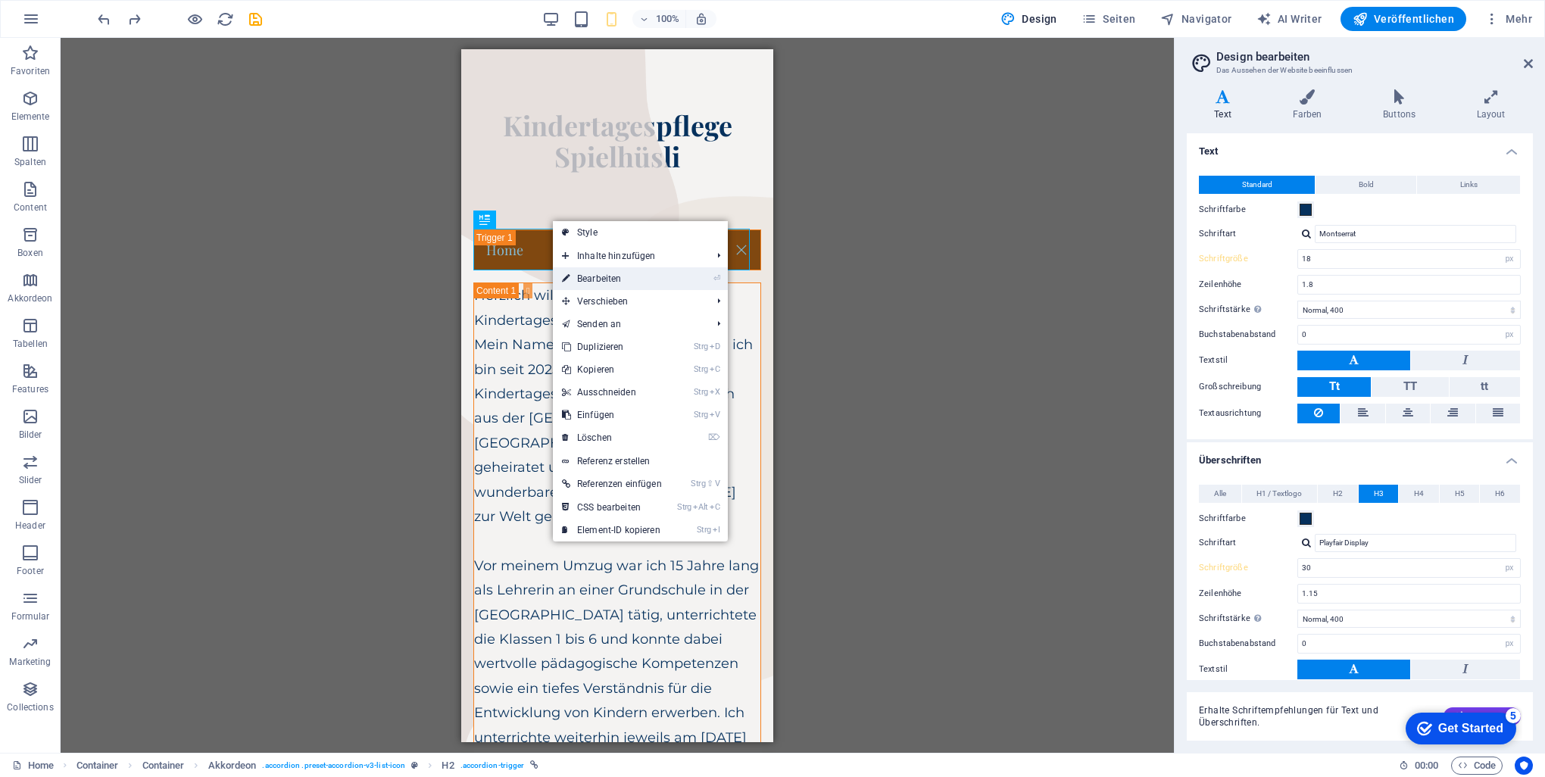
click at [589, 277] on link "⏎ Bearbeiten" at bounding box center [612, 278] width 118 height 23
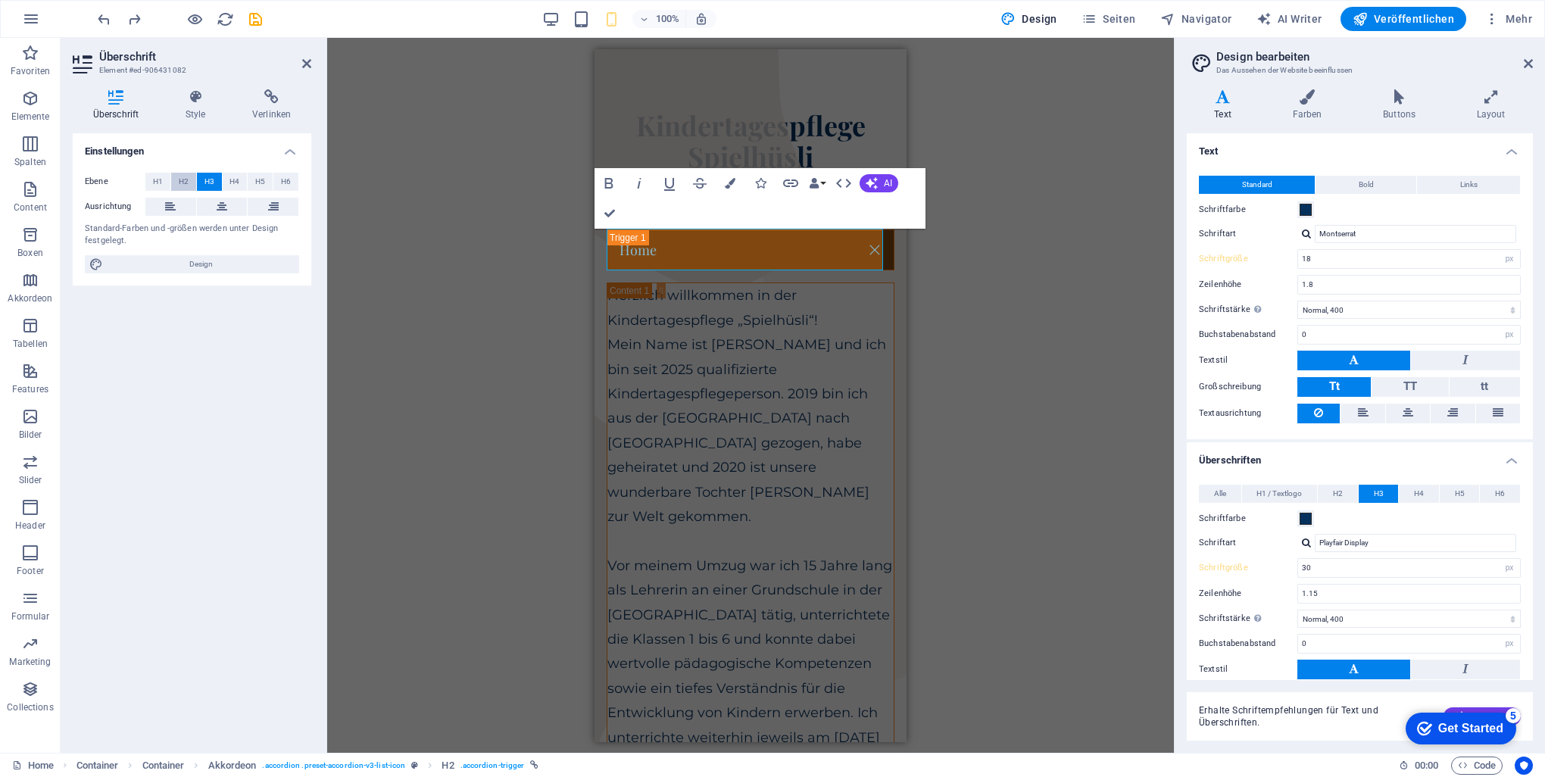
click at [179, 180] on span "H2" at bounding box center [184, 182] width 10 height 18
click at [1341, 258] on input "18" at bounding box center [1409, 259] width 222 height 18
drag, startPoint x: 1341, startPoint y: 258, endPoint x: 1276, endPoint y: 259, distance: 65.1
click at [1276, 259] on div "Schriftgröße 18 rem px" at bounding box center [1360, 259] width 322 height 20
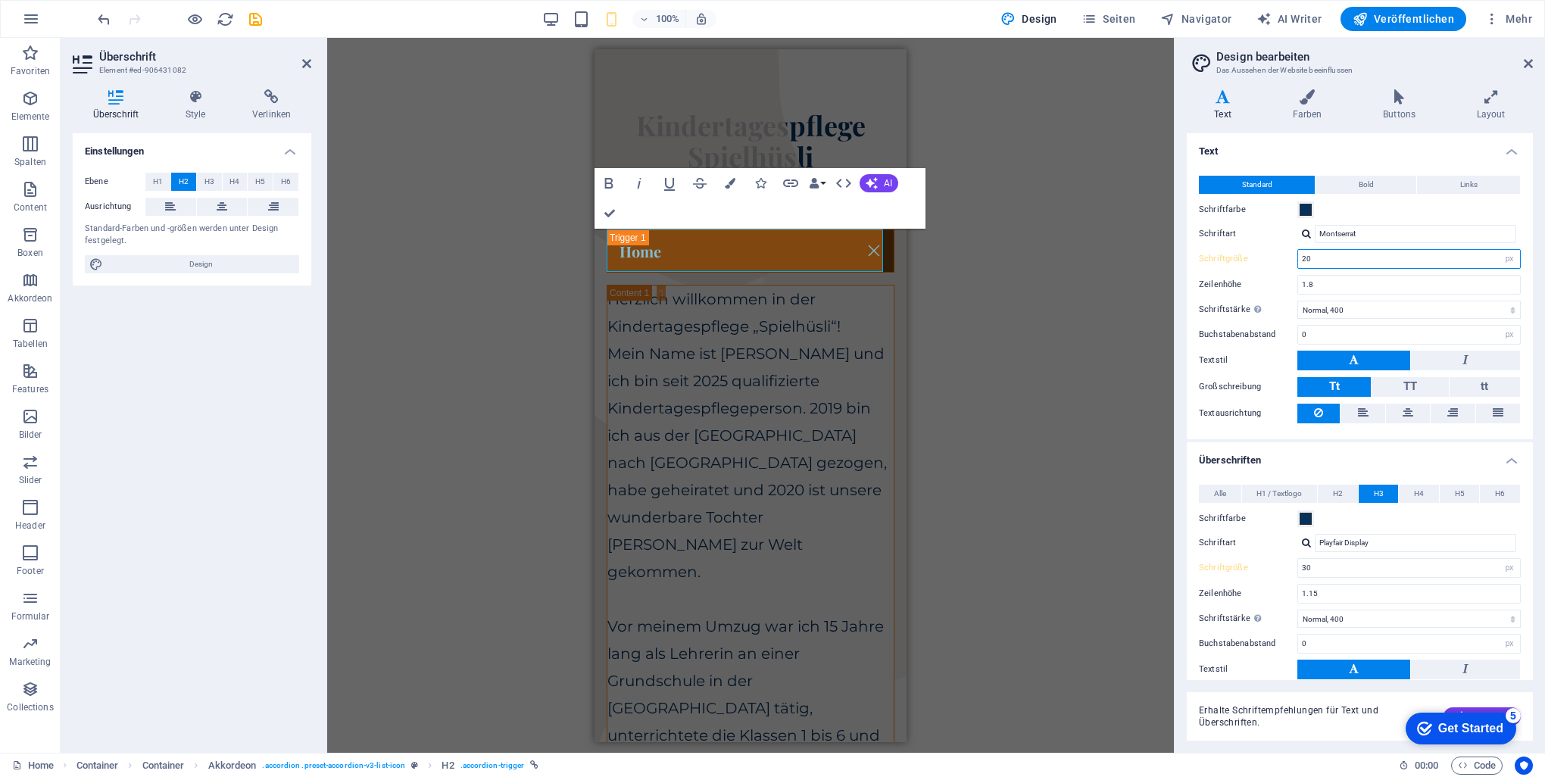
drag, startPoint x: 1321, startPoint y: 257, endPoint x: 1269, endPoint y: 257, distance: 52.2
click at [1269, 257] on div "Schriftgröße 20 rem px" at bounding box center [1360, 259] width 322 height 20
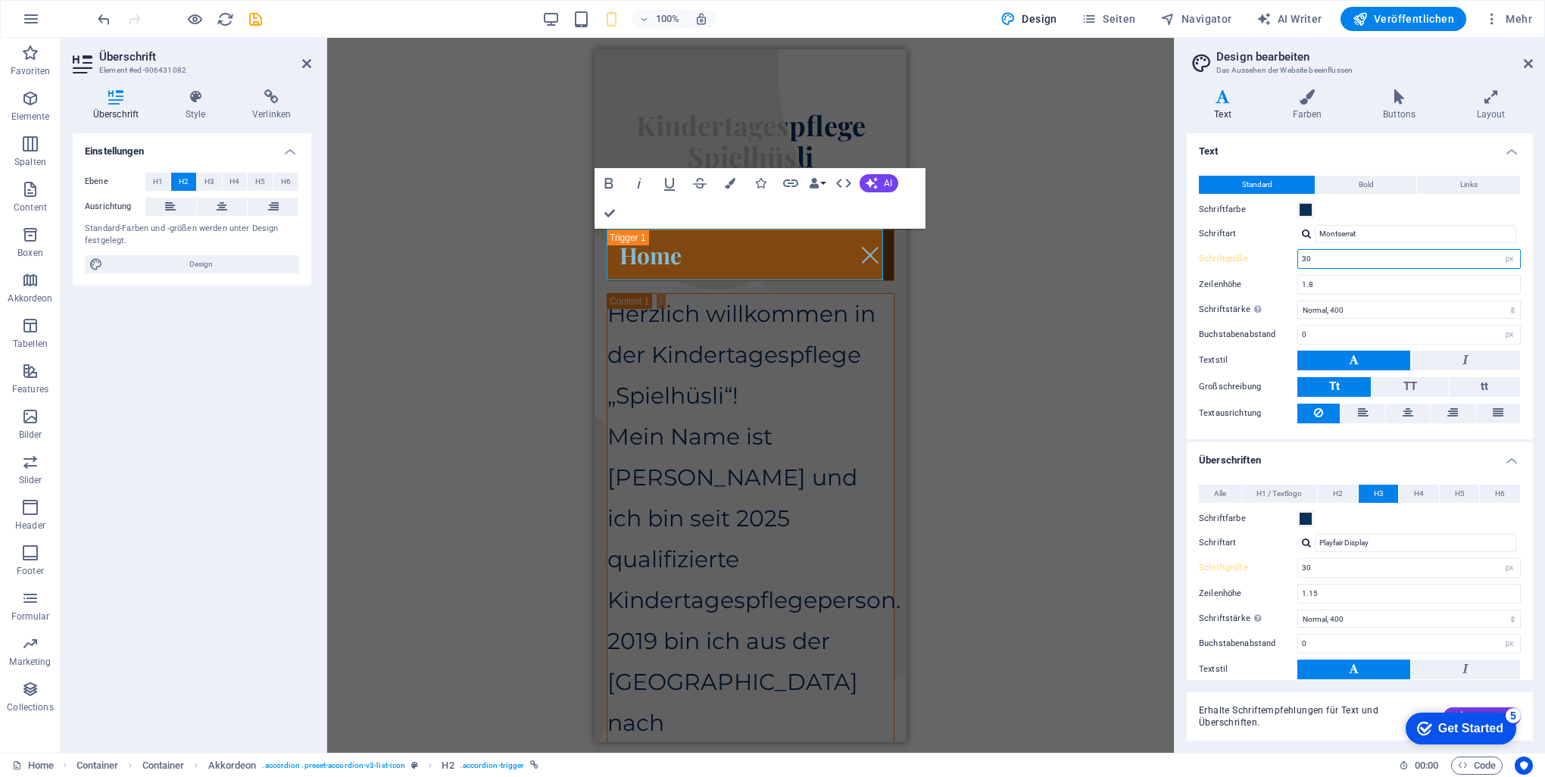
drag, startPoint x: 1342, startPoint y: 257, endPoint x: 1265, endPoint y: 258, distance: 76.5
click at [1265, 258] on div "Schriftgröße 30 rem px" at bounding box center [1360, 259] width 322 height 20
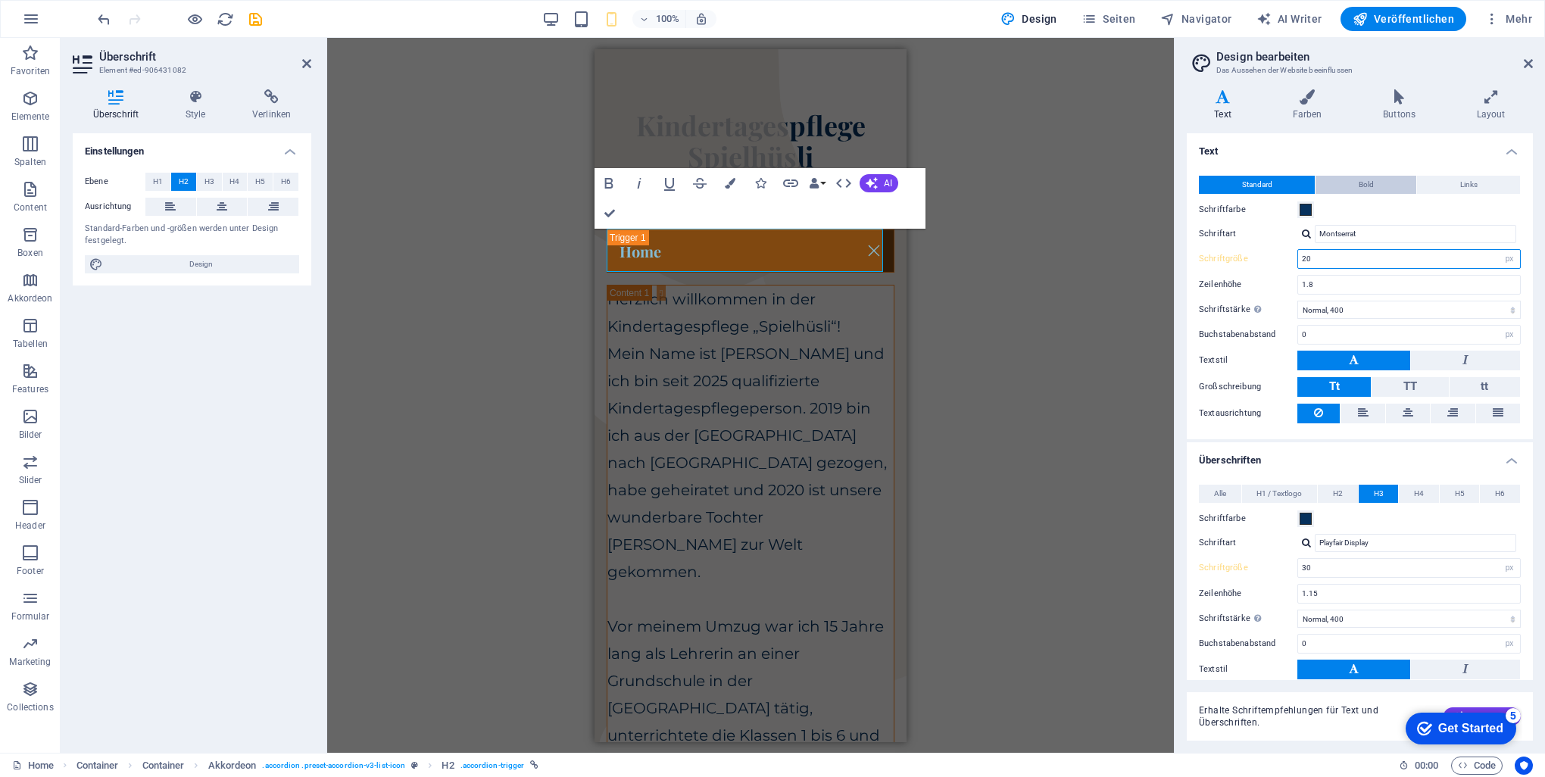
type input "20"
click at [1358, 186] on span "Bold" at bounding box center [1365, 185] width 15 height 18
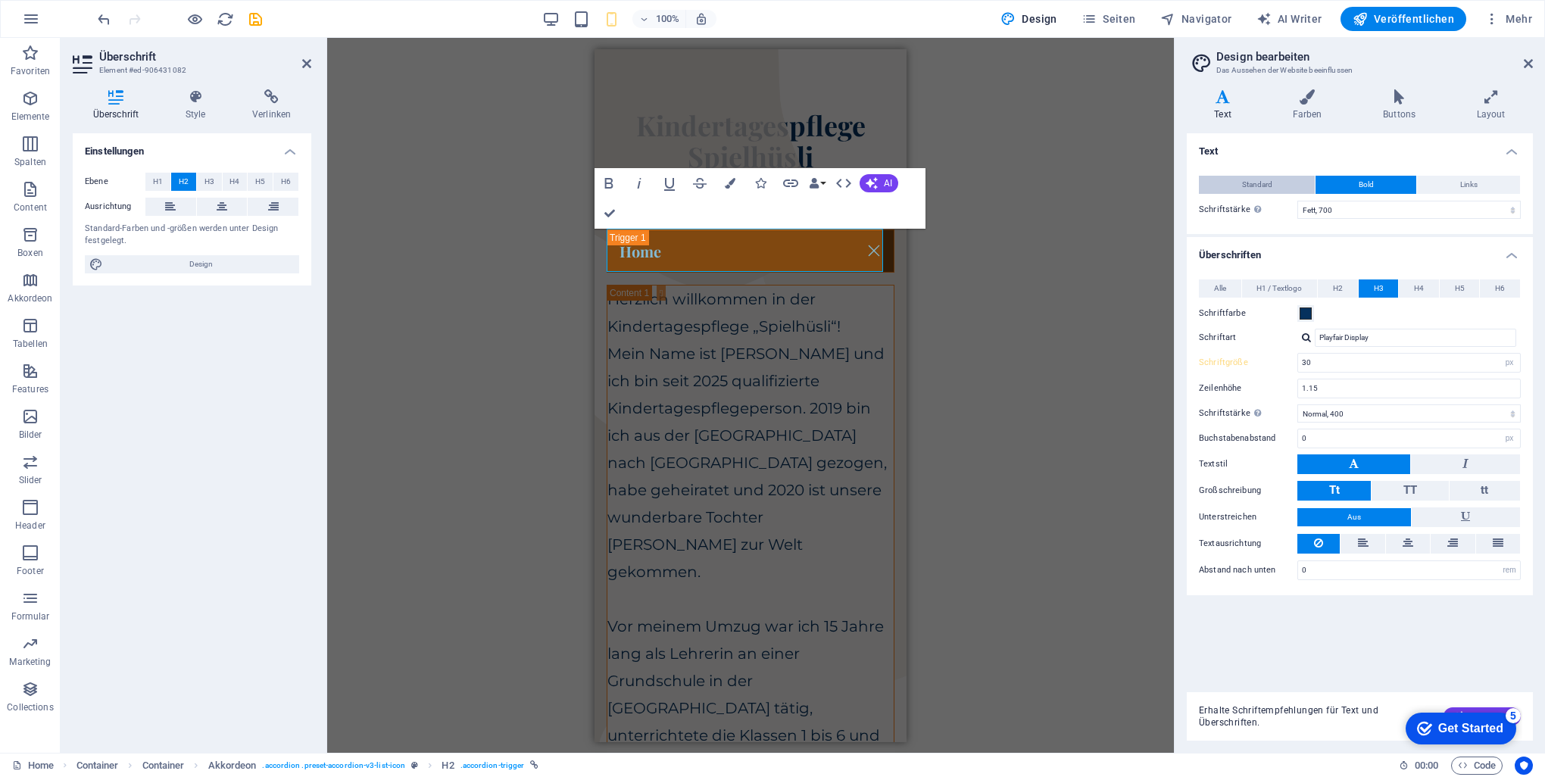
click at [1271, 183] on span "Standard" at bounding box center [1257, 185] width 30 height 18
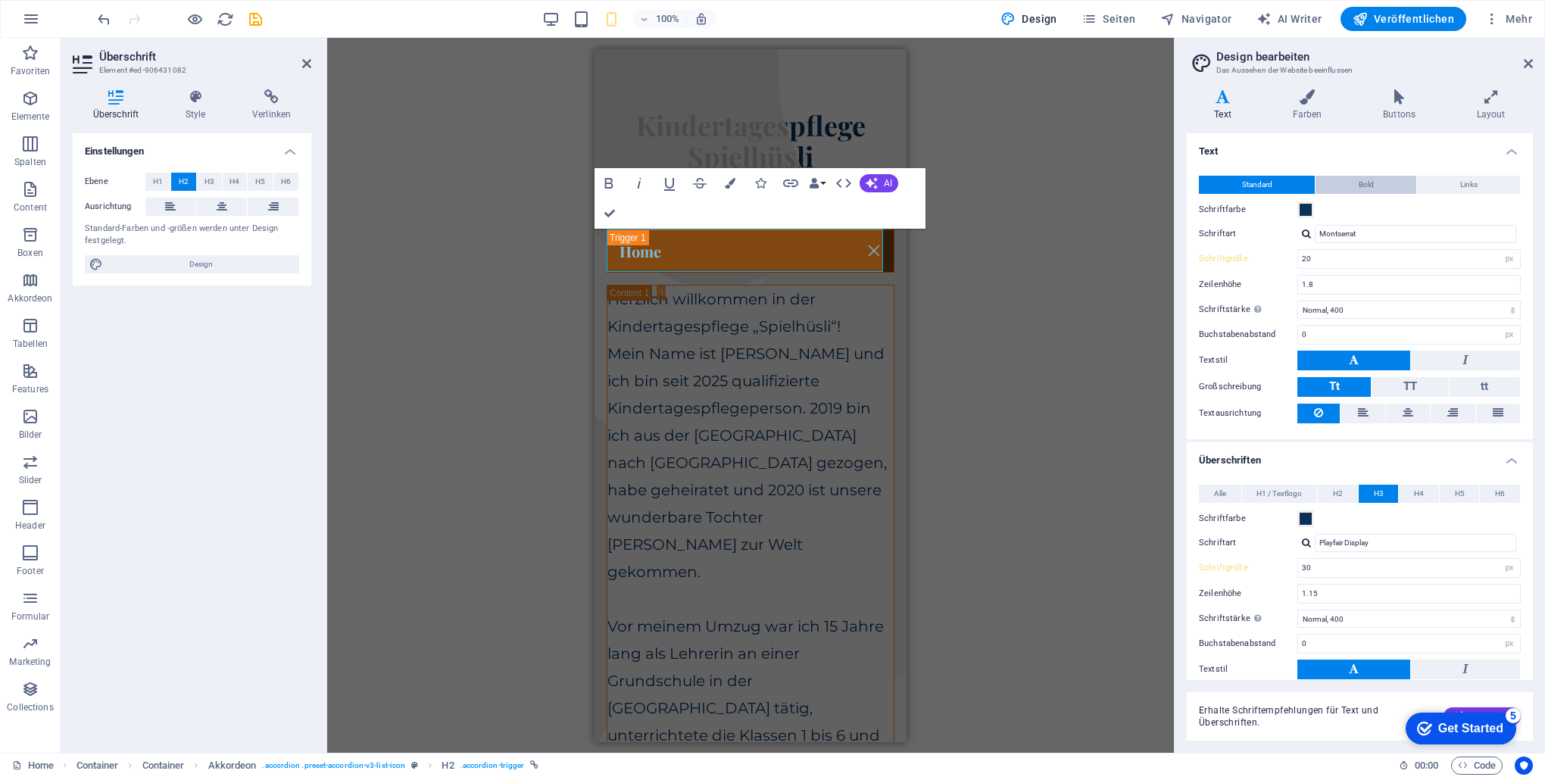
click at [1367, 183] on span "Bold" at bounding box center [1365, 185] width 15 height 18
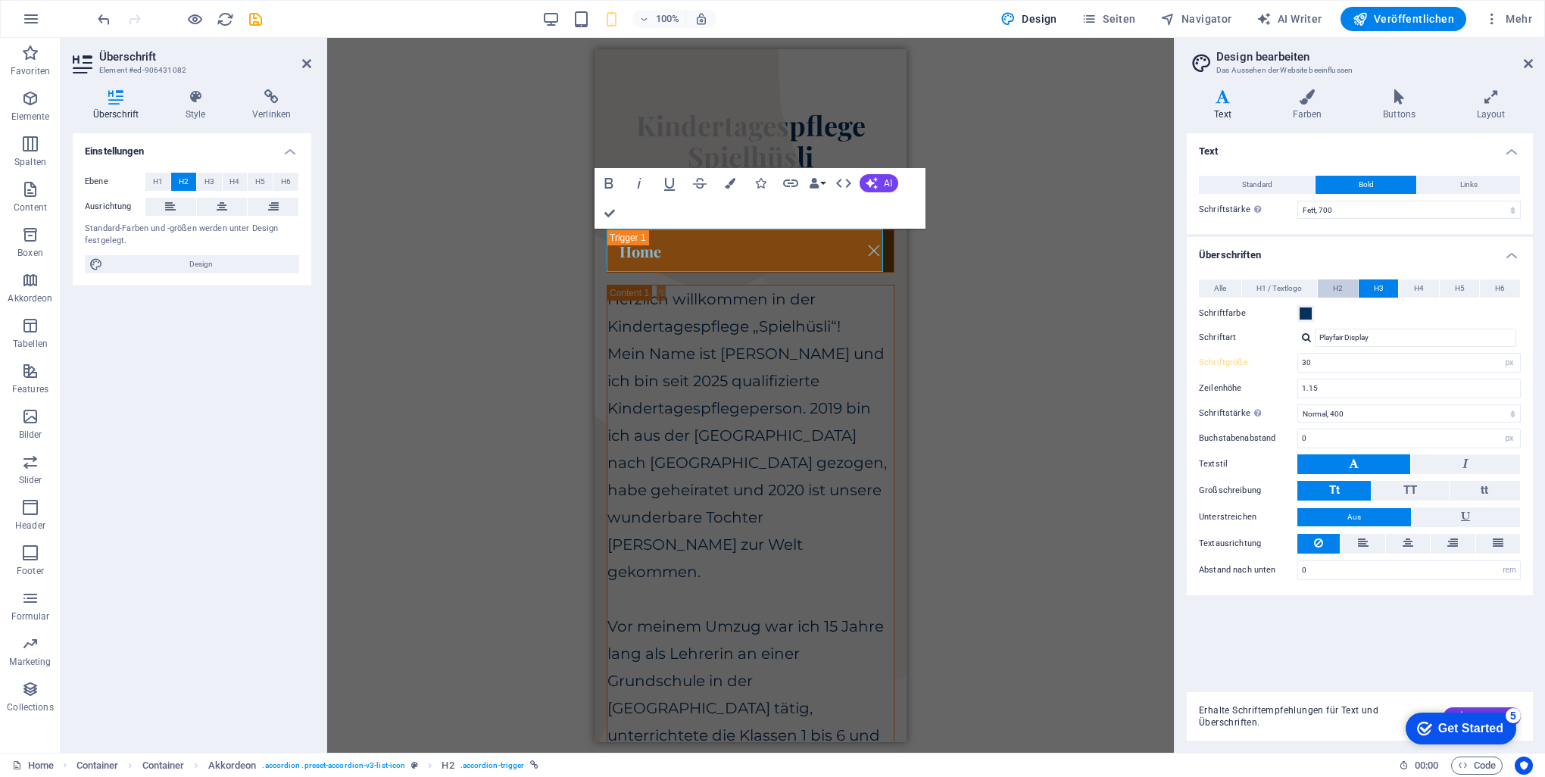
click at [1343, 280] on button "H2" at bounding box center [1338, 288] width 40 height 18
click at [1368, 282] on button "H3" at bounding box center [1378, 288] width 40 height 18
click at [1331, 285] on button "H2" at bounding box center [1338, 288] width 40 height 18
click at [1330, 356] on input "100" at bounding box center [1409, 363] width 222 height 18
click at [1329, 356] on input "100" at bounding box center [1409, 363] width 222 height 18
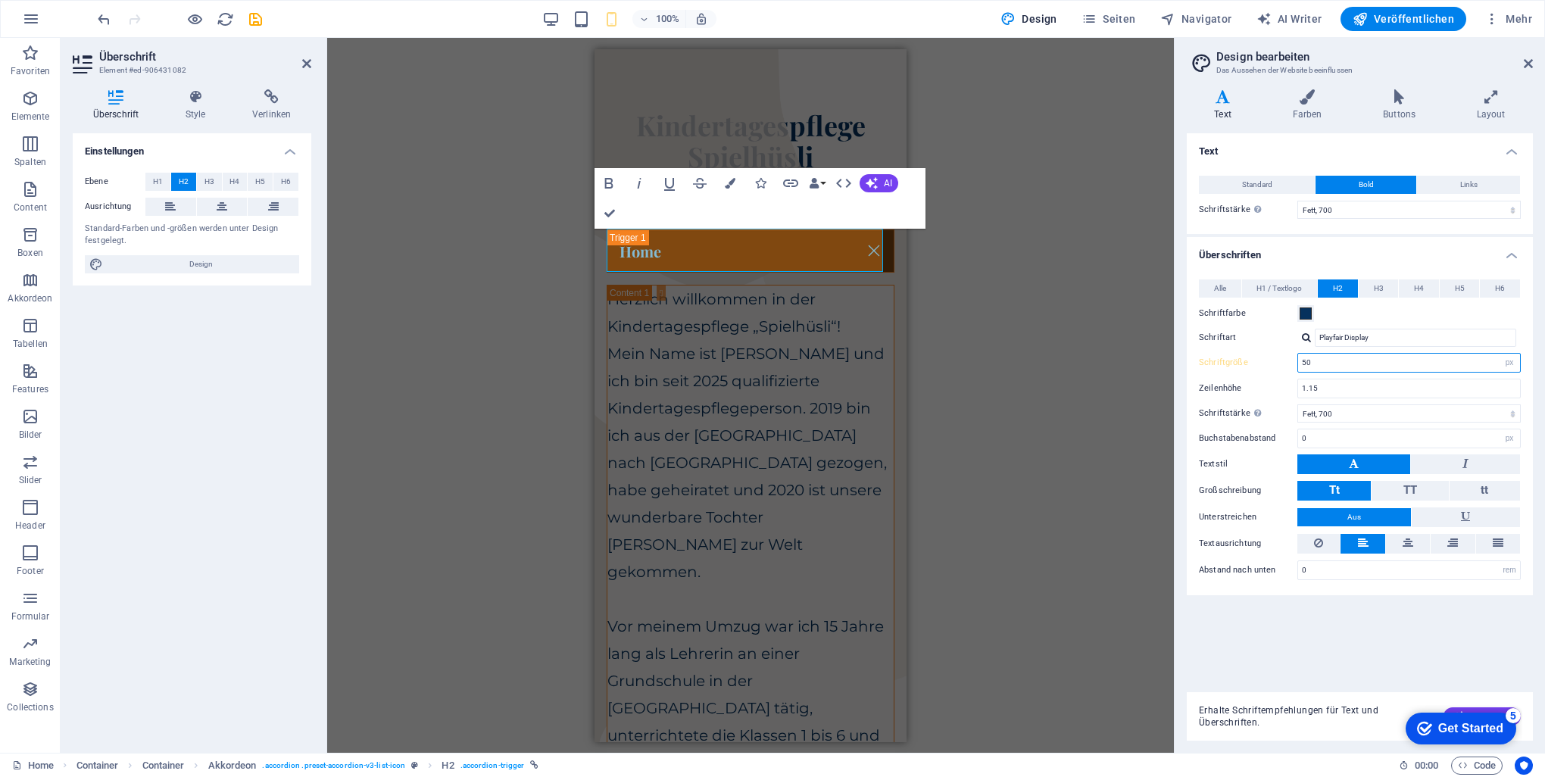
type input "50"
click at [1214, 363] on label "Schriftgröße" at bounding box center [1248, 362] width 98 height 8
click at [1290, 292] on span "H1 / Textlogo" at bounding box center [1278, 288] width 45 height 18
click at [1333, 285] on span "H2" at bounding box center [1338, 288] width 10 height 18
click at [1259, 179] on span "Standard" at bounding box center [1257, 185] width 30 height 18
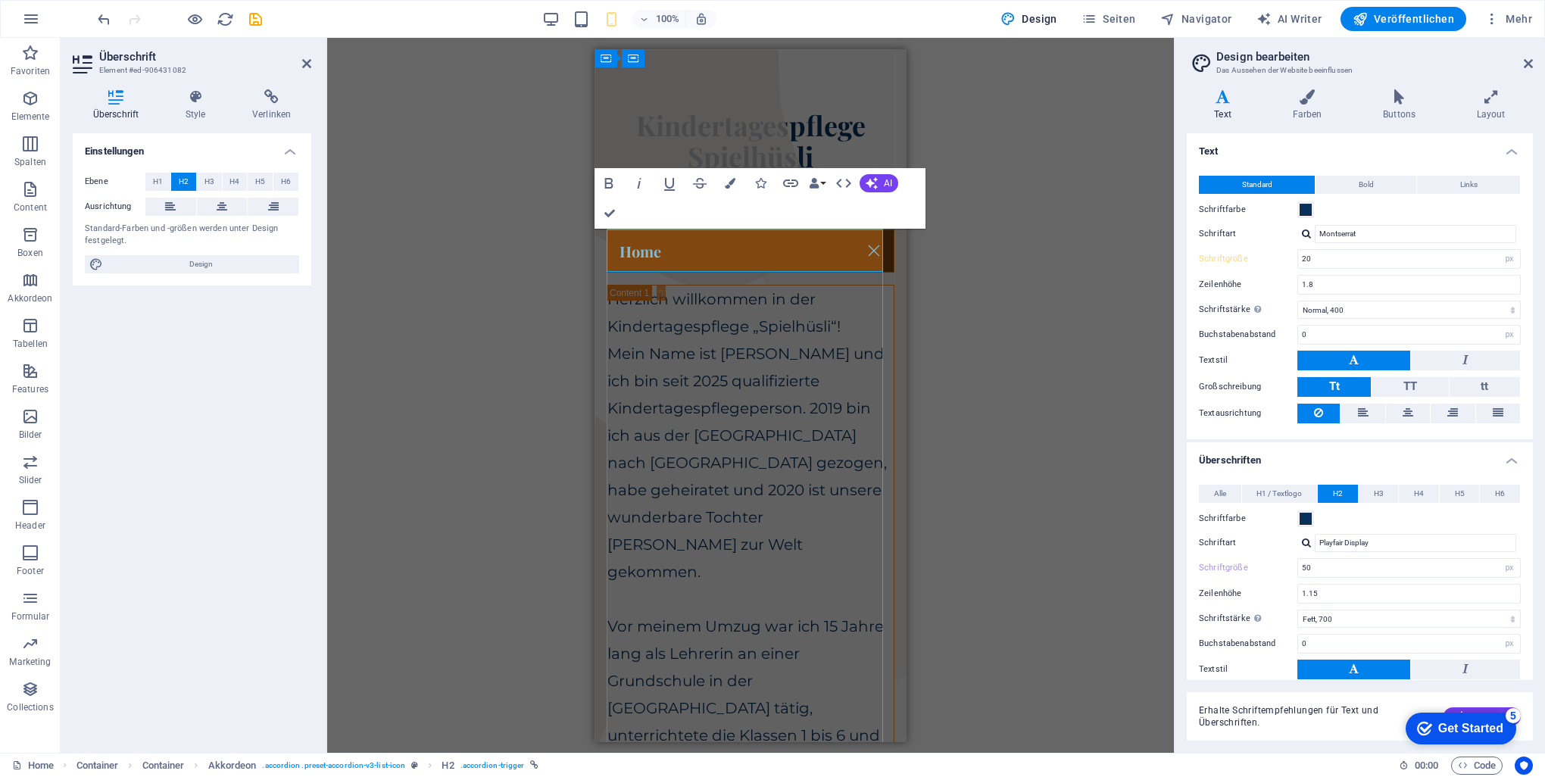
click at [622, 247] on link "Home" at bounding box center [750, 250] width 286 height 42
click at [211, 176] on span "H3" at bounding box center [209, 182] width 10 height 18
click at [182, 184] on span "H2" at bounding box center [184, 182] width 10 height 18
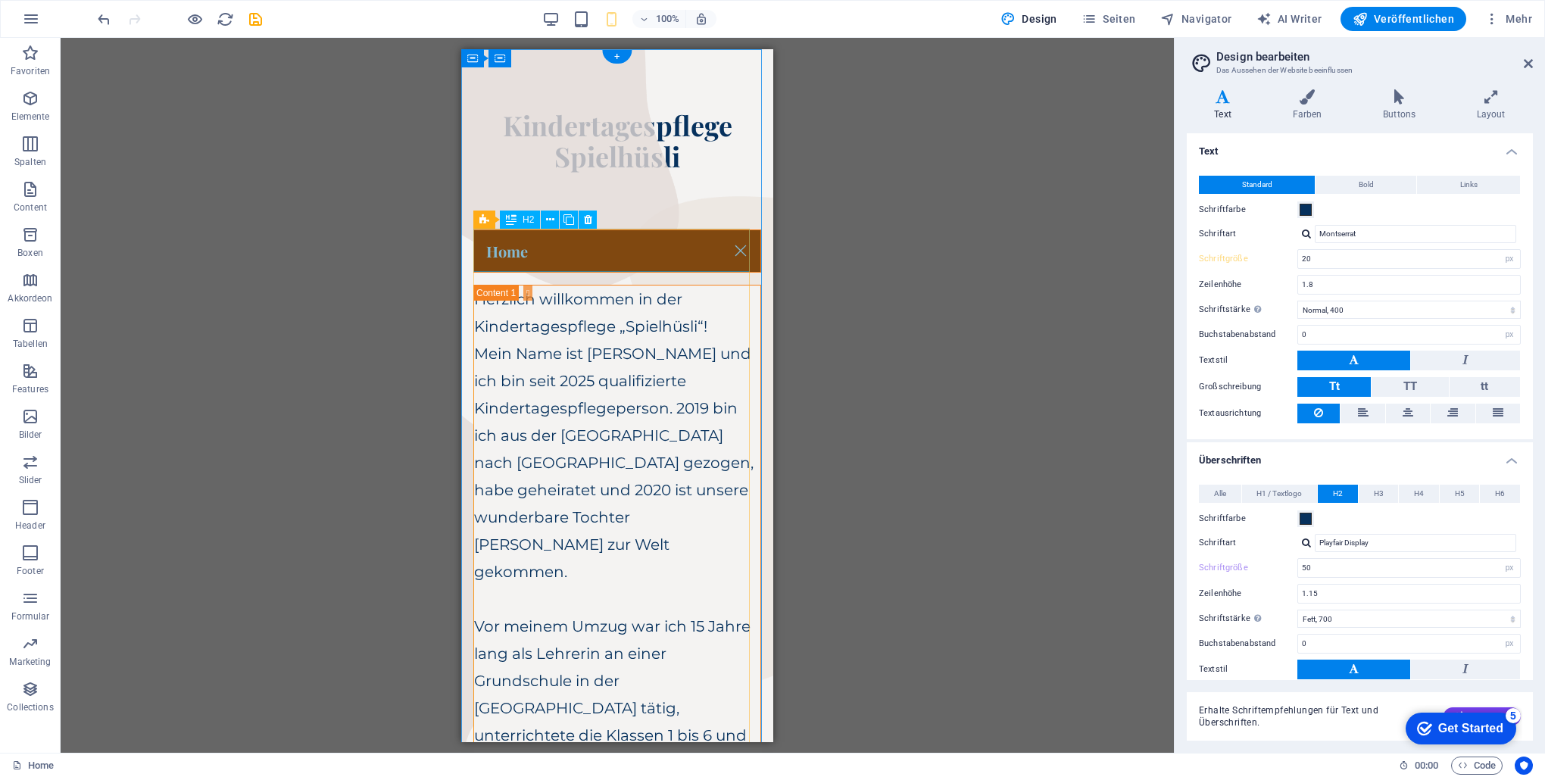
click at [500, 253] on div "Home" at bounding box center [617, 250] width 288 height 43
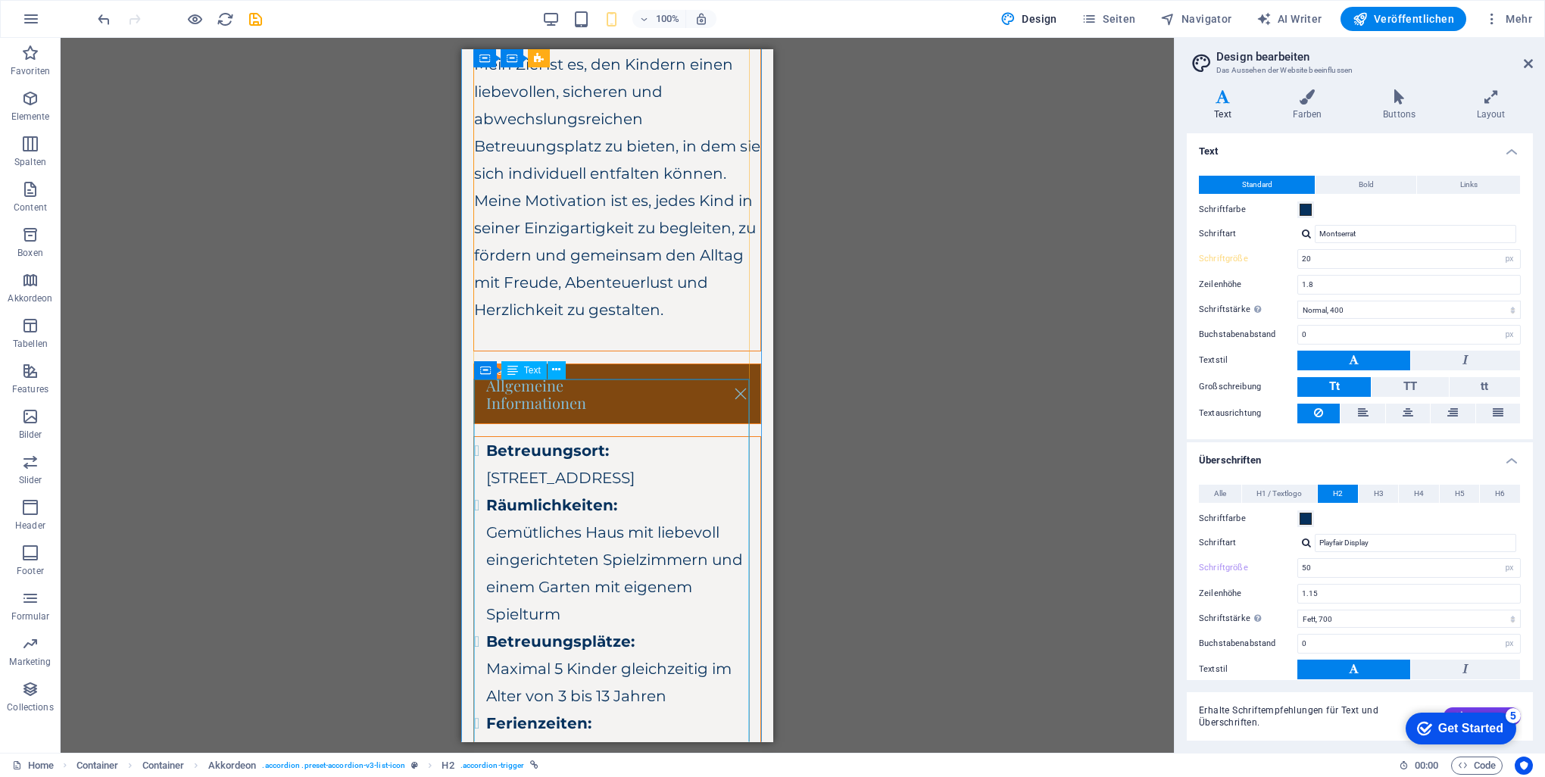
scroll to position [1136, 0]
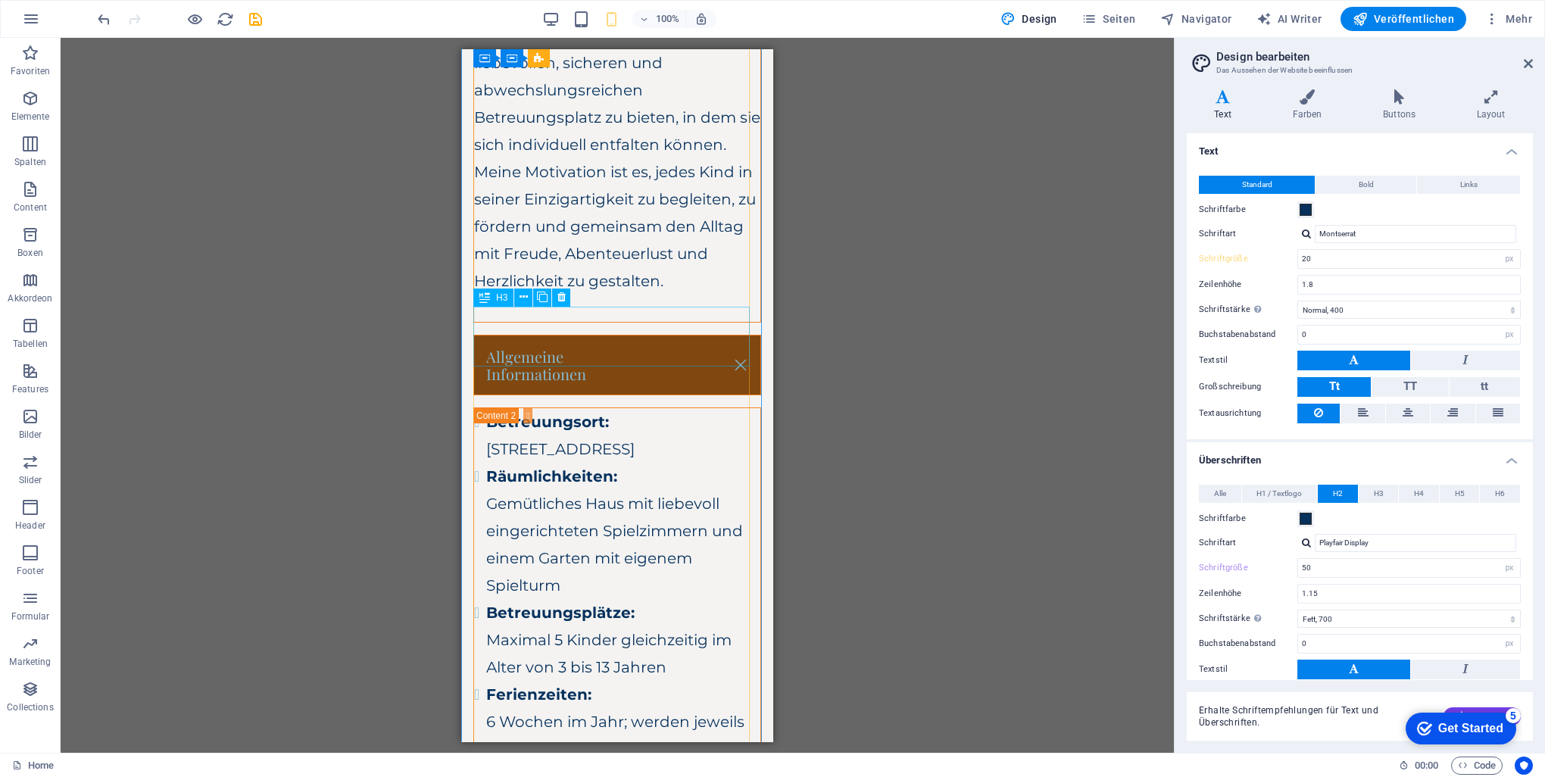
click at [569, 340] on div "Allgemeine Informationen" at bounding box center [617, 364] width 288 height 61
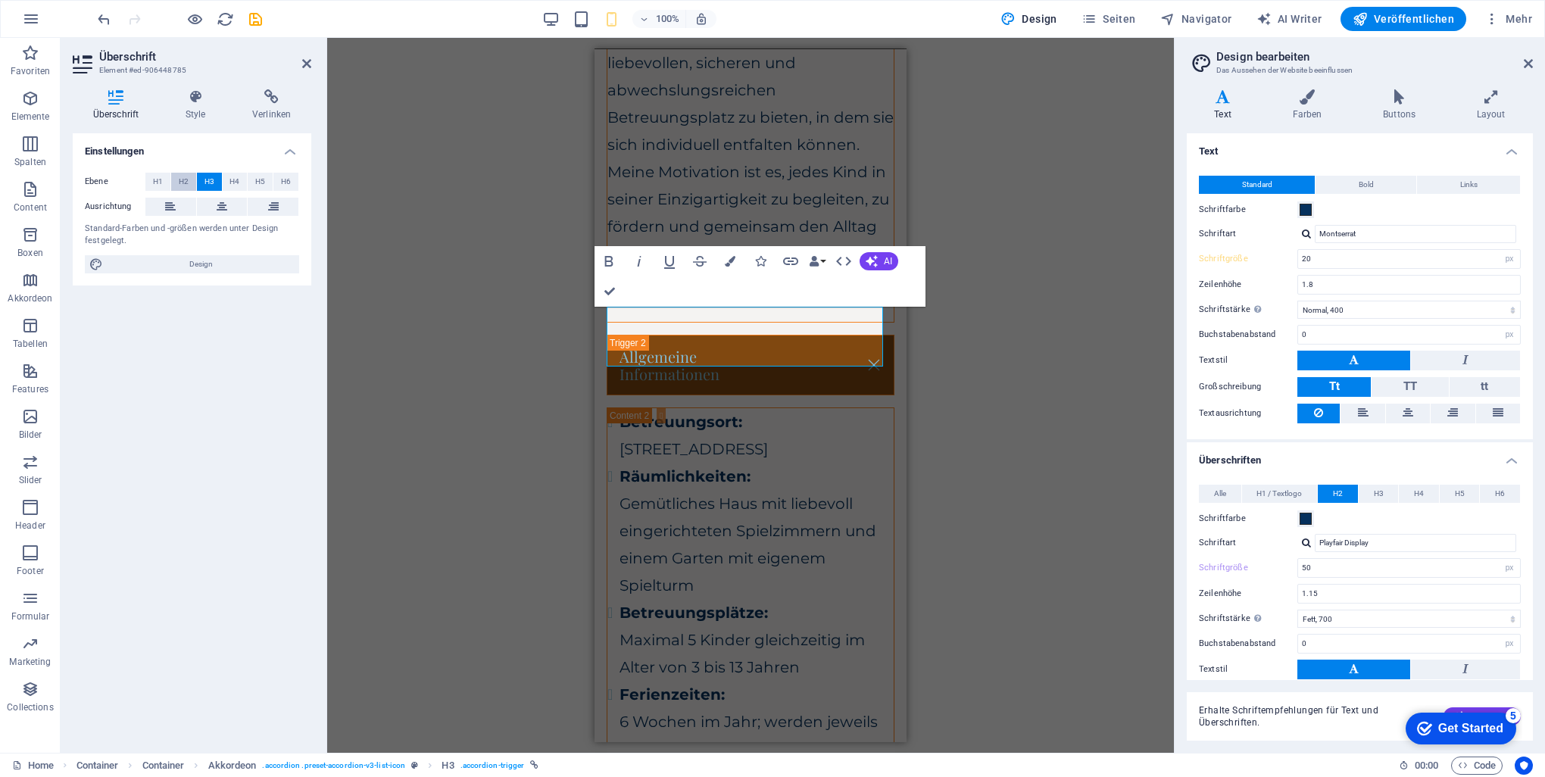
click at [179, 178] on span "H2" at bounding box center [184, 182] width 10 height 18
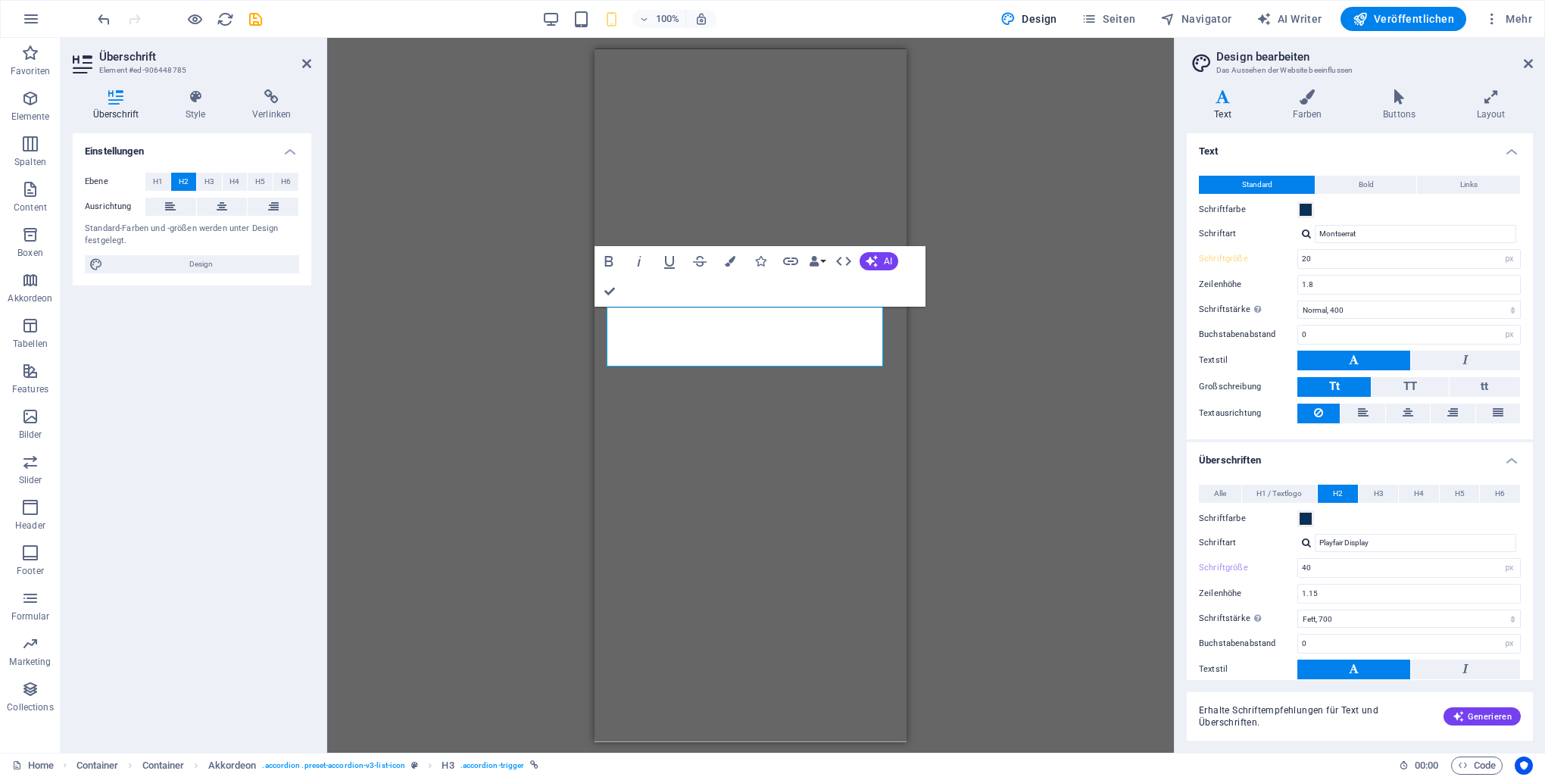
select select "px"
select select "400"
select select "px"
select select "700"
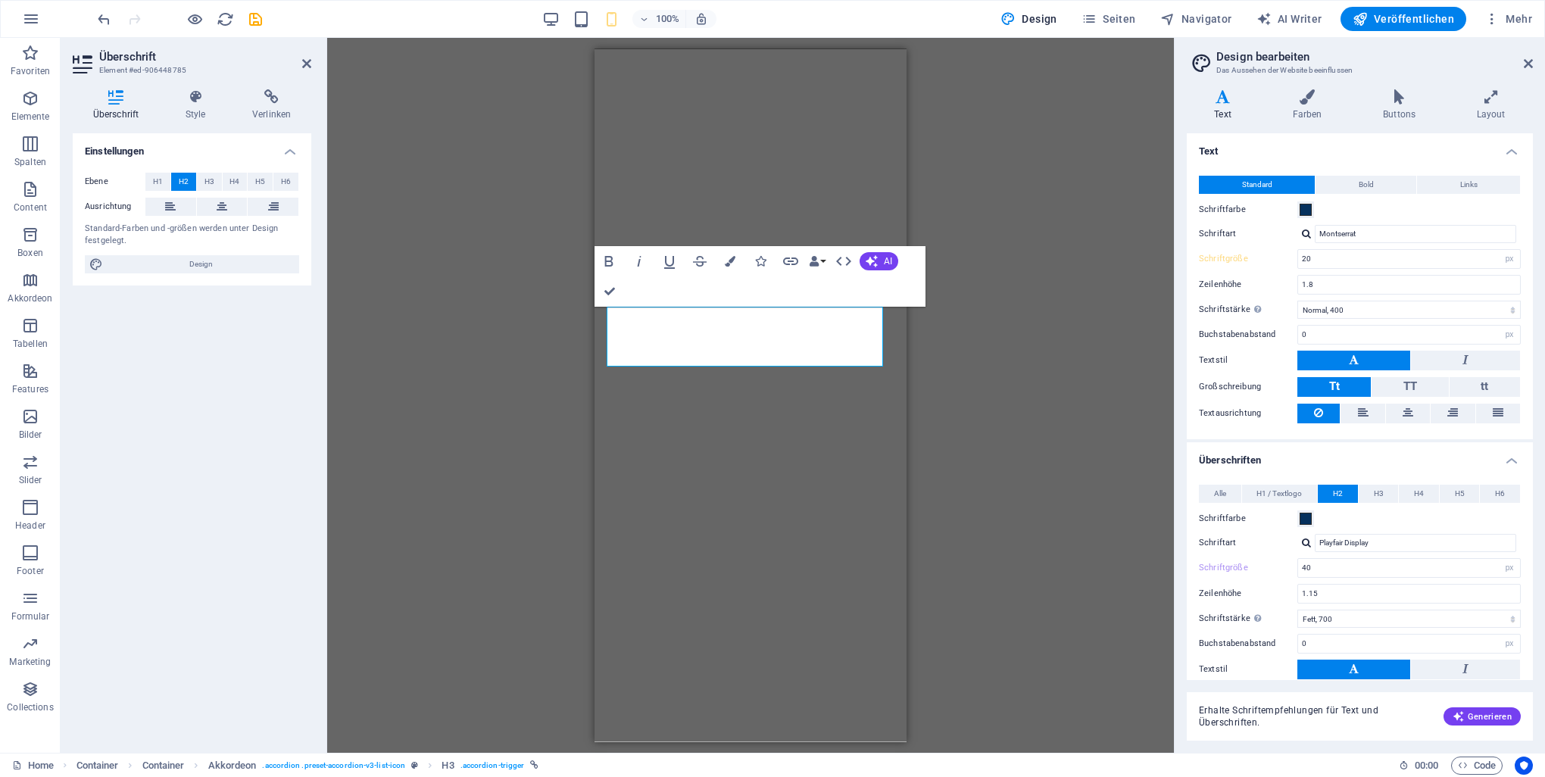
select select "px"
select select "rem"
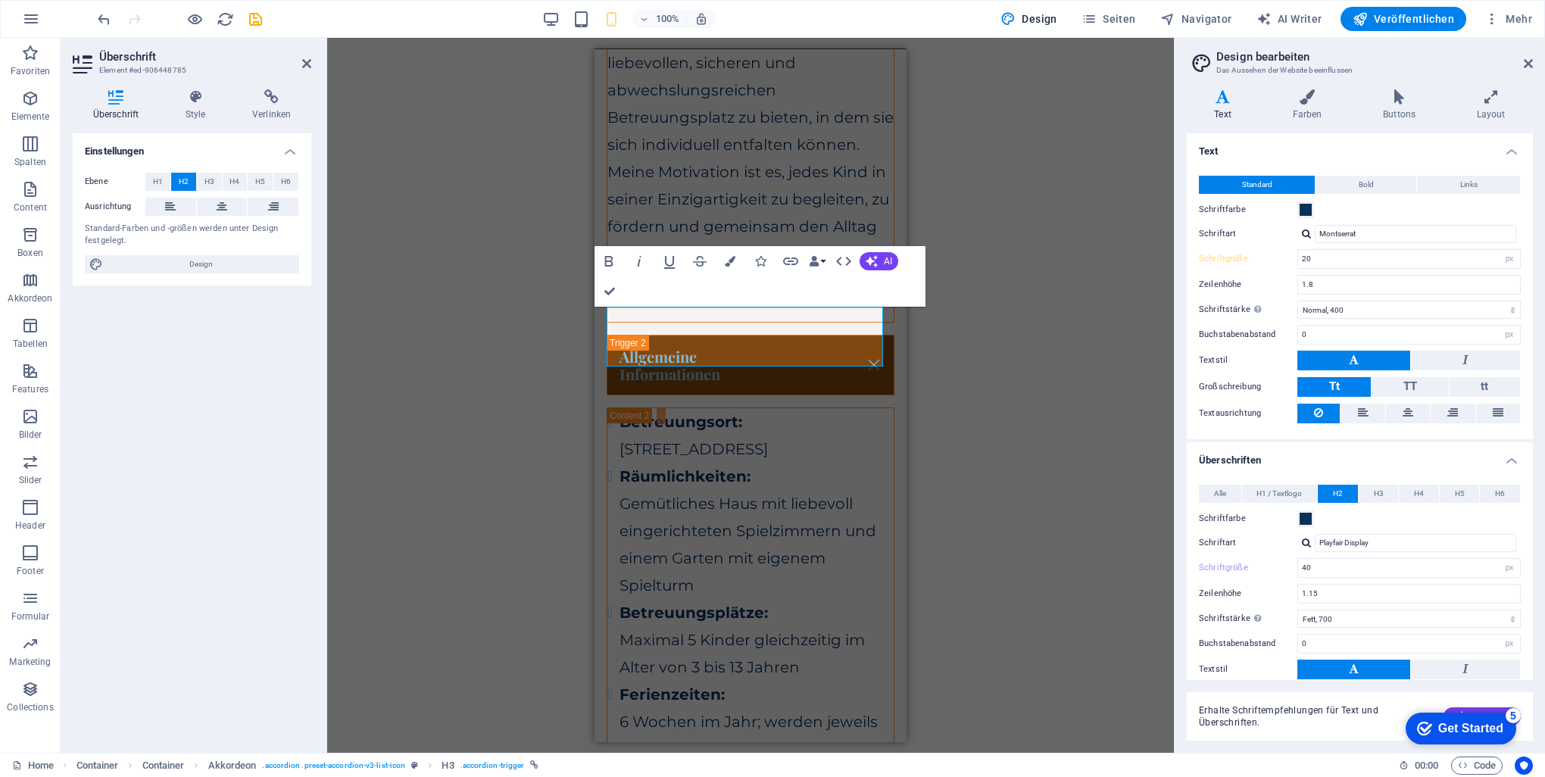
click at [1336, 491] on span "H2" at bounding box center [1338, 494] width 10 height 18
drag, startPoint x: 1396, startPoint y: 567, endPoint x: 1264, endPoint y: 564, distance: 132.5
click at [1264, 564] on div "Schriftgröße 40 rem px em %" at bounding box center [1360, 568] width 322 height 20
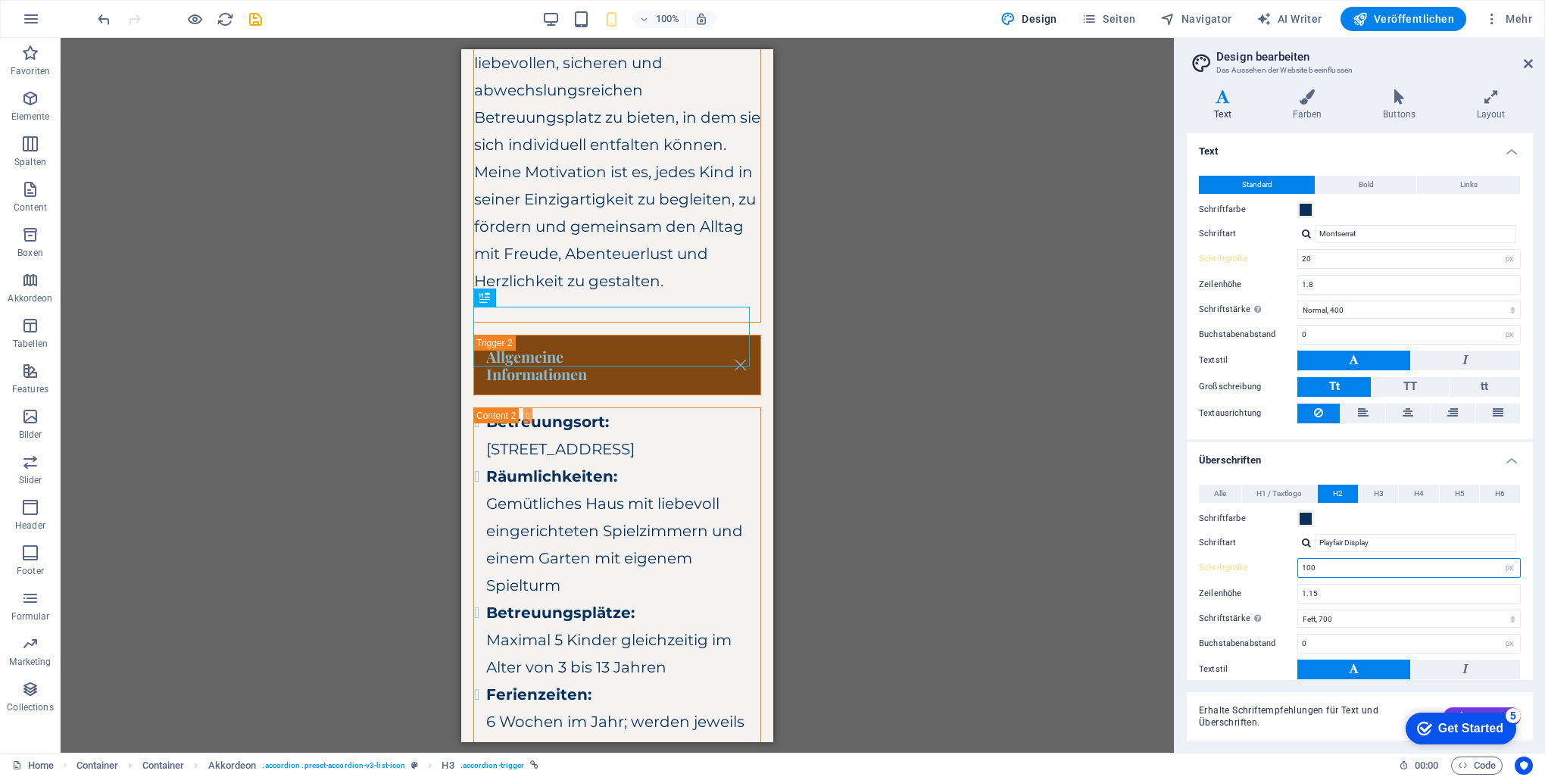
type input "100"
click at [869, 392] on div "H1 Container Container Container Banner Banner Container Container Container Co…" at bounding box center [617, 395] width 1113 height 715
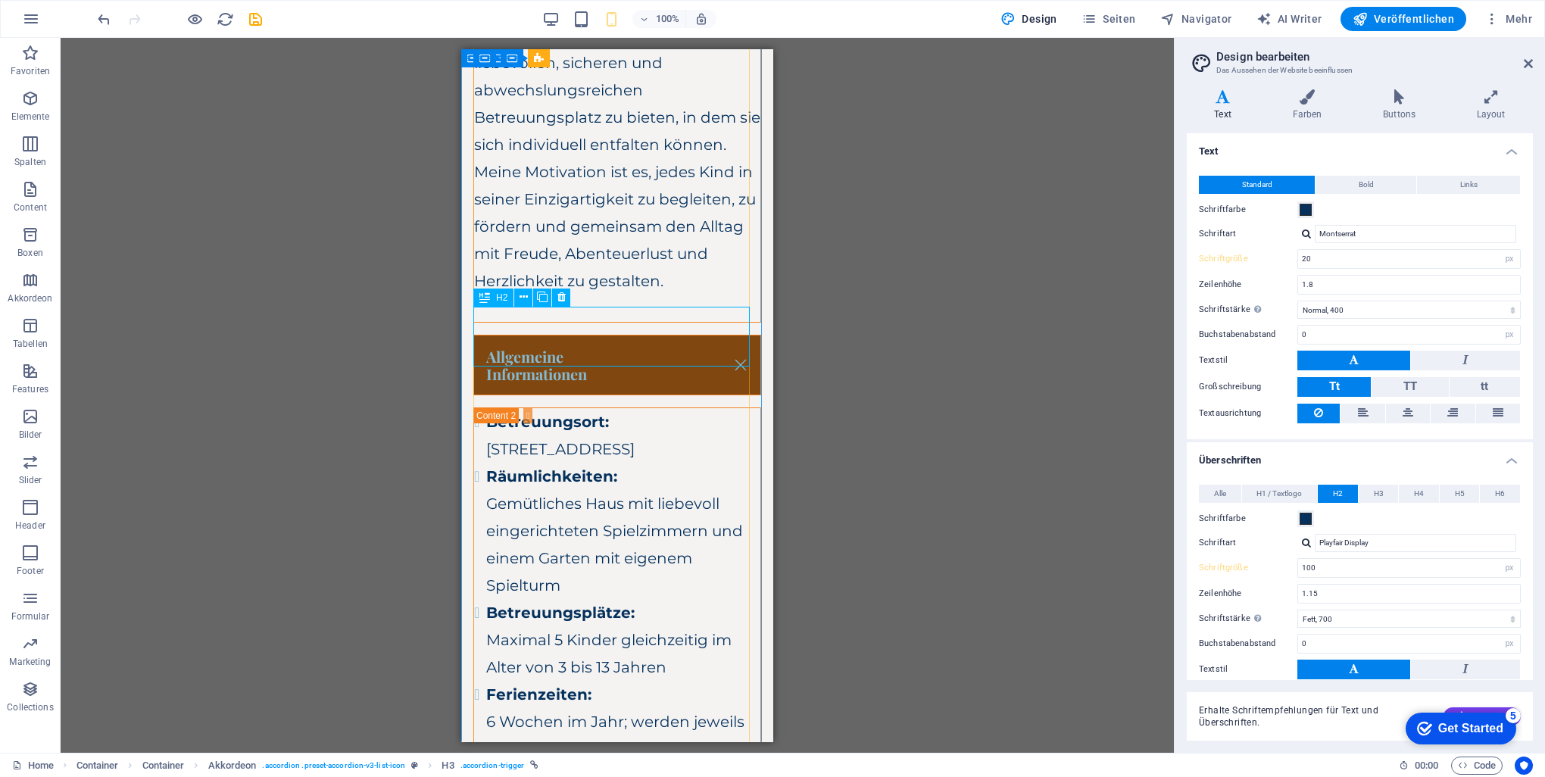
click at [648, 334] on div "Allgemeine Informationen" at bounding box center [617, 364] width 288 height 61
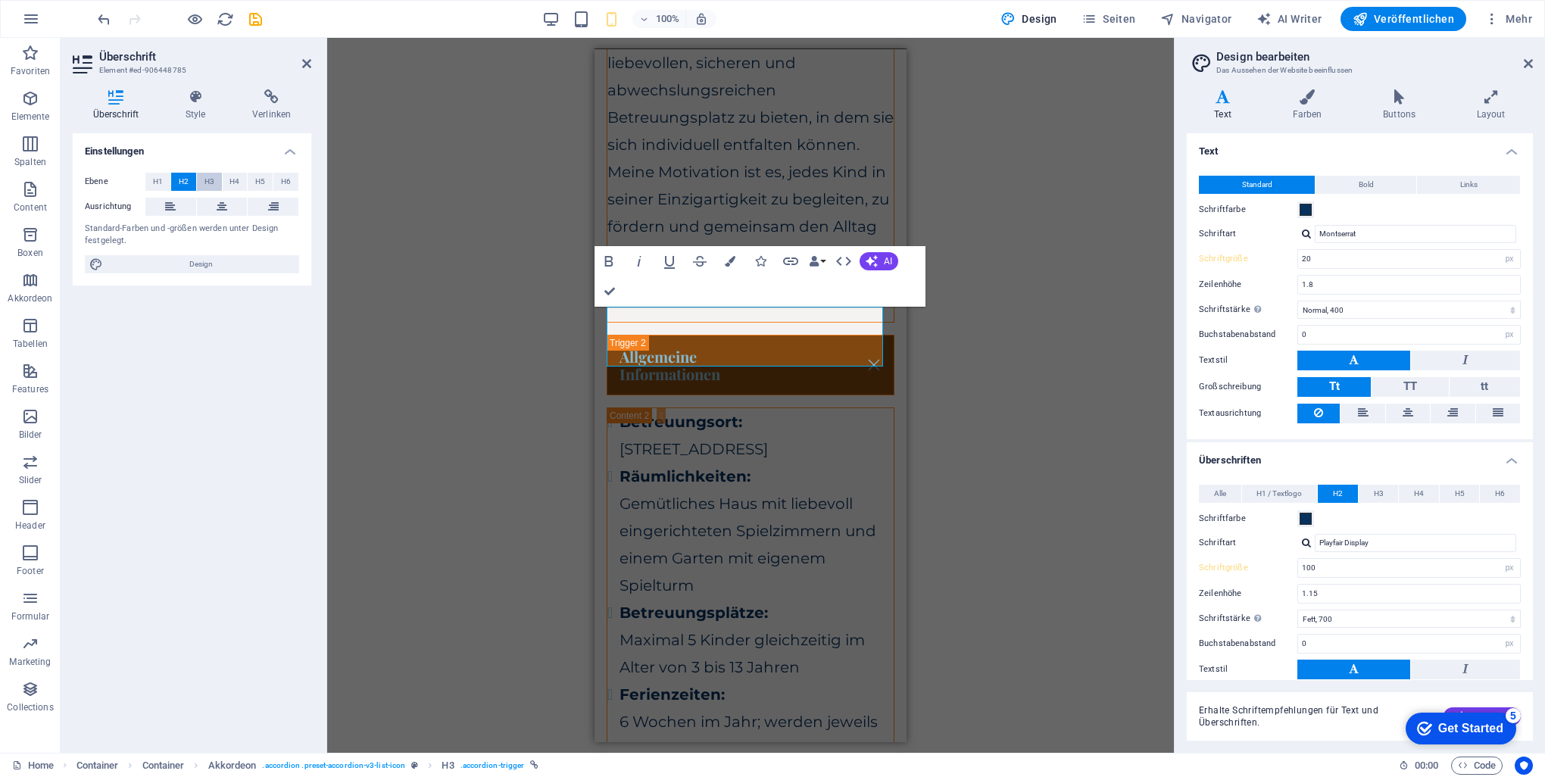
click at [206, 179] on span "H3" at bounding box center [209, 182] width 10 height 18
click at [187, 177] on span "H2" at bounding box center [184, 182] width 10 height 18
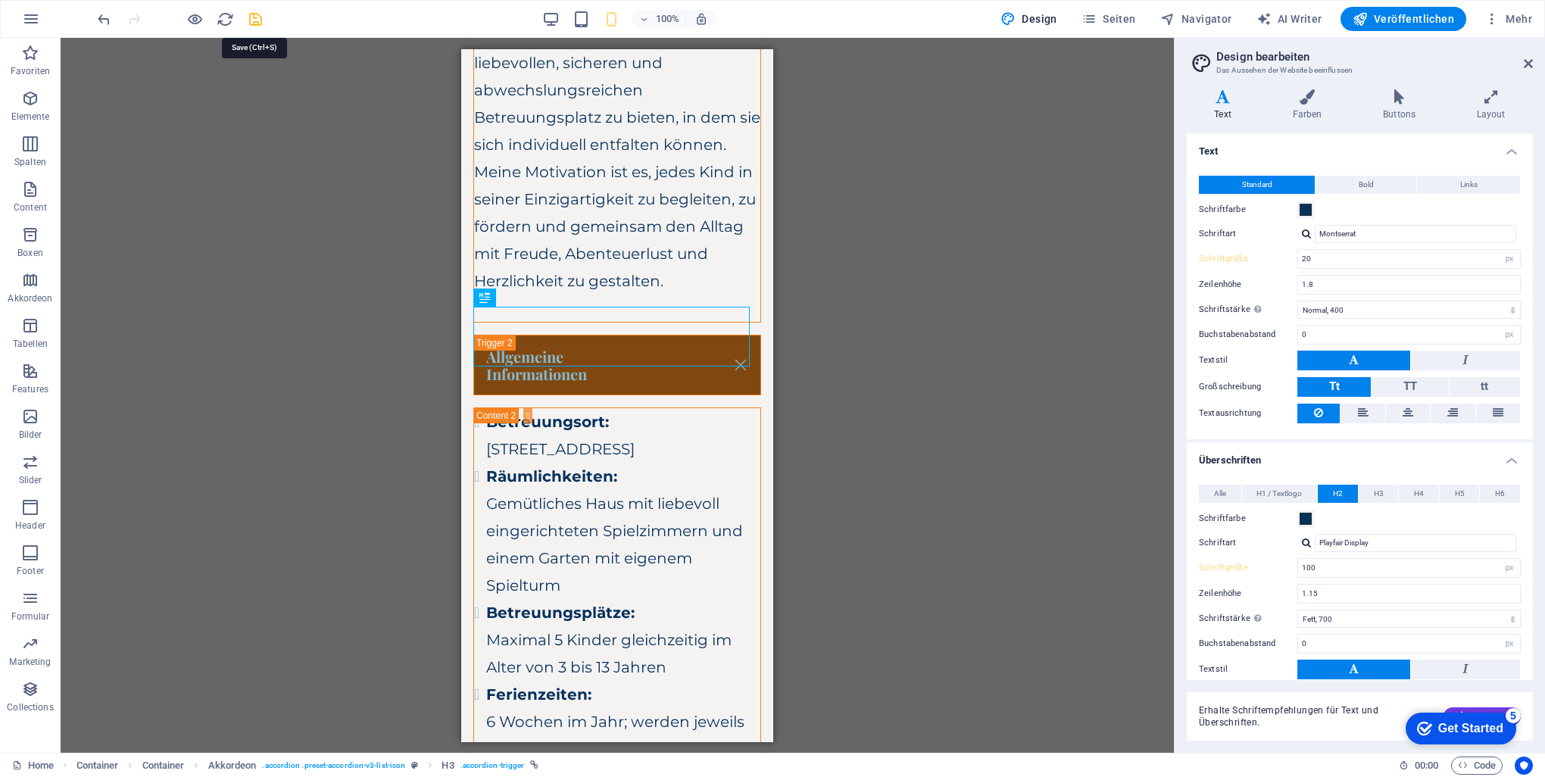
click at [251, 18] on icon "save" at bounding box center [255, 19] width 17 height 17
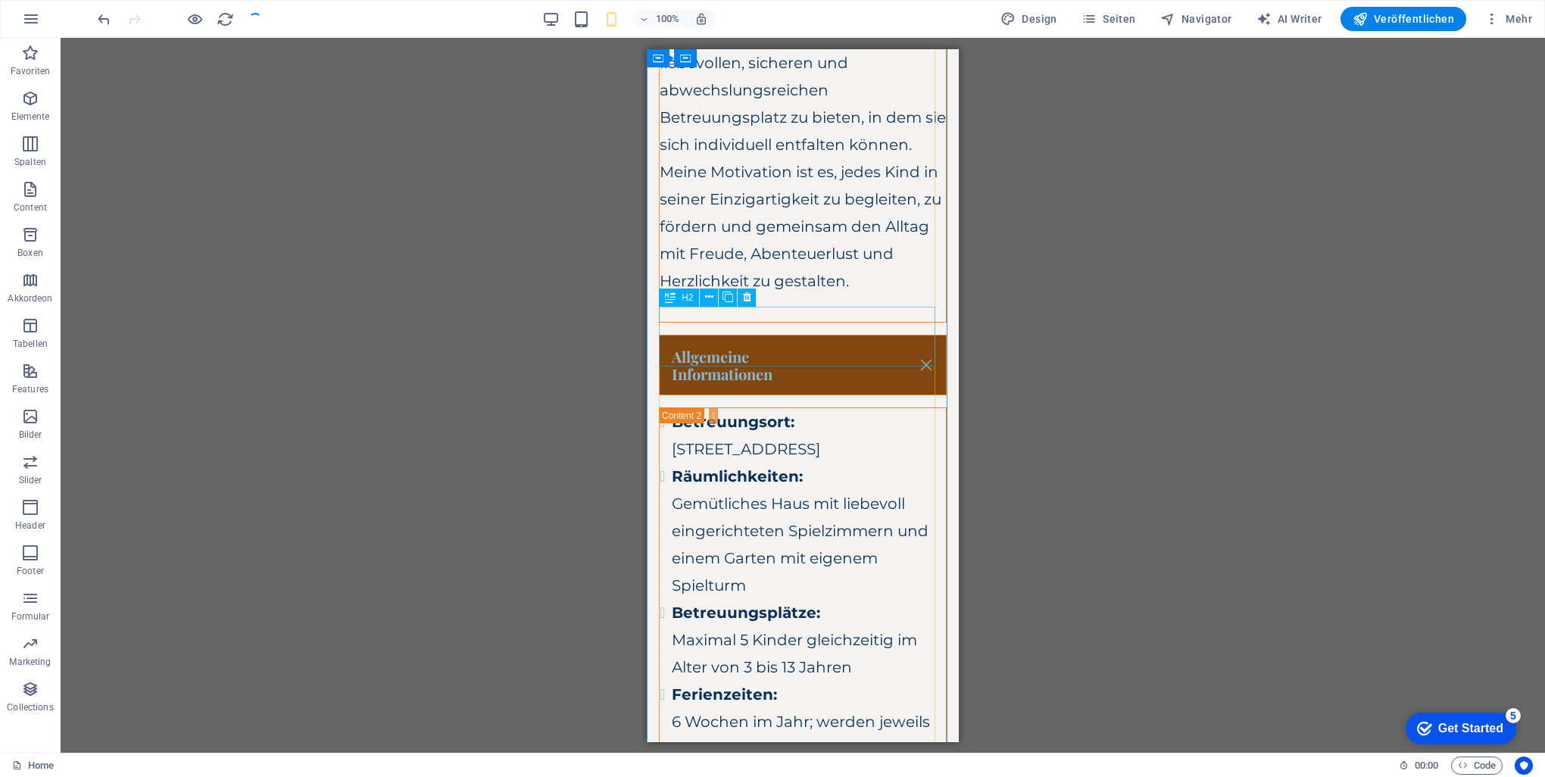
click at [722, 339] on div "Allgemeine Informationen" at bounding box center [803, 364] width 288 height 61
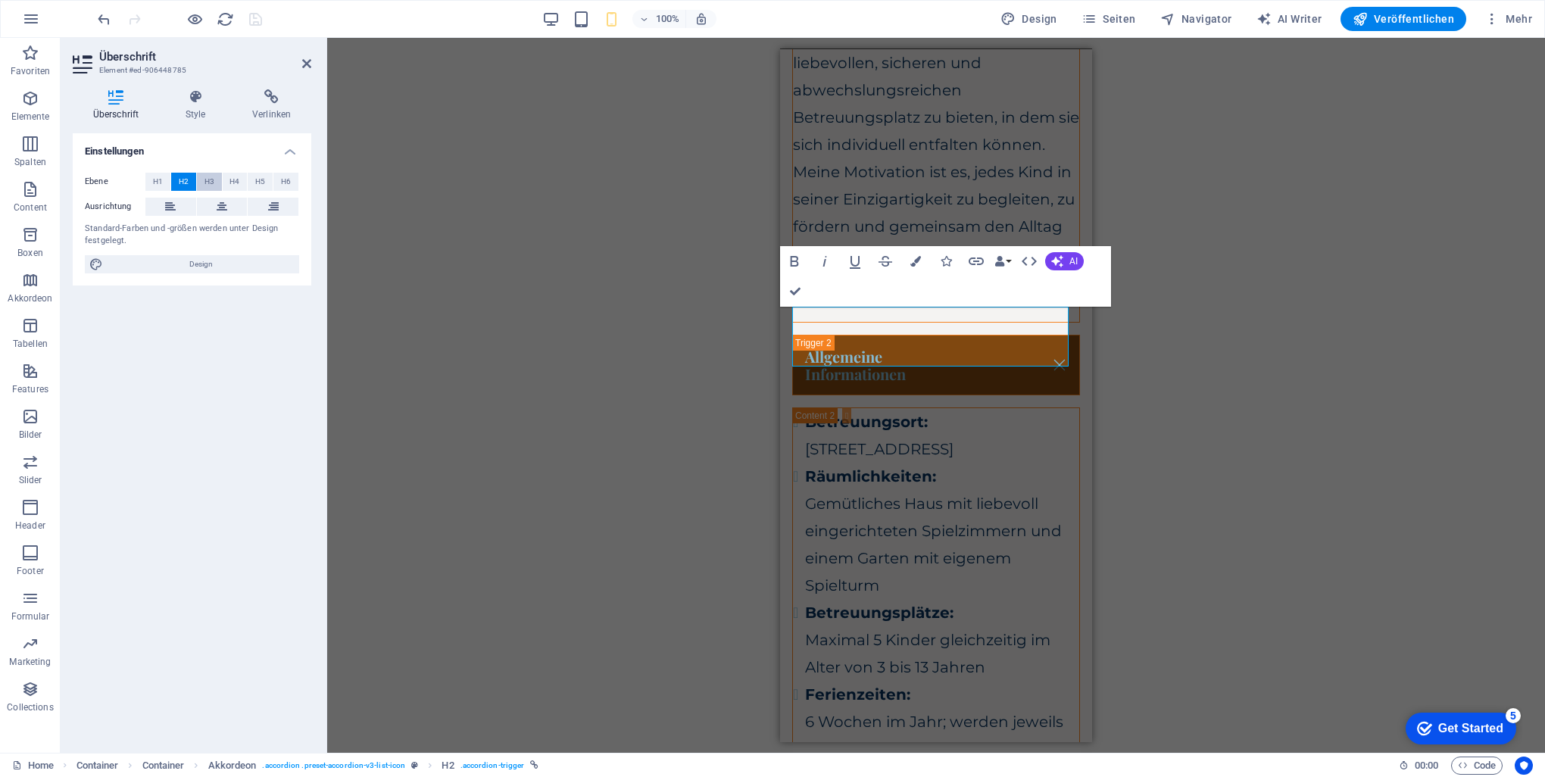
click at [206, 177] on span "H3" at bounding box center [209, 182] width 10 height 18
click at [251, 21] on icon "save" at bounding box center [255, 19] width 17 height 17
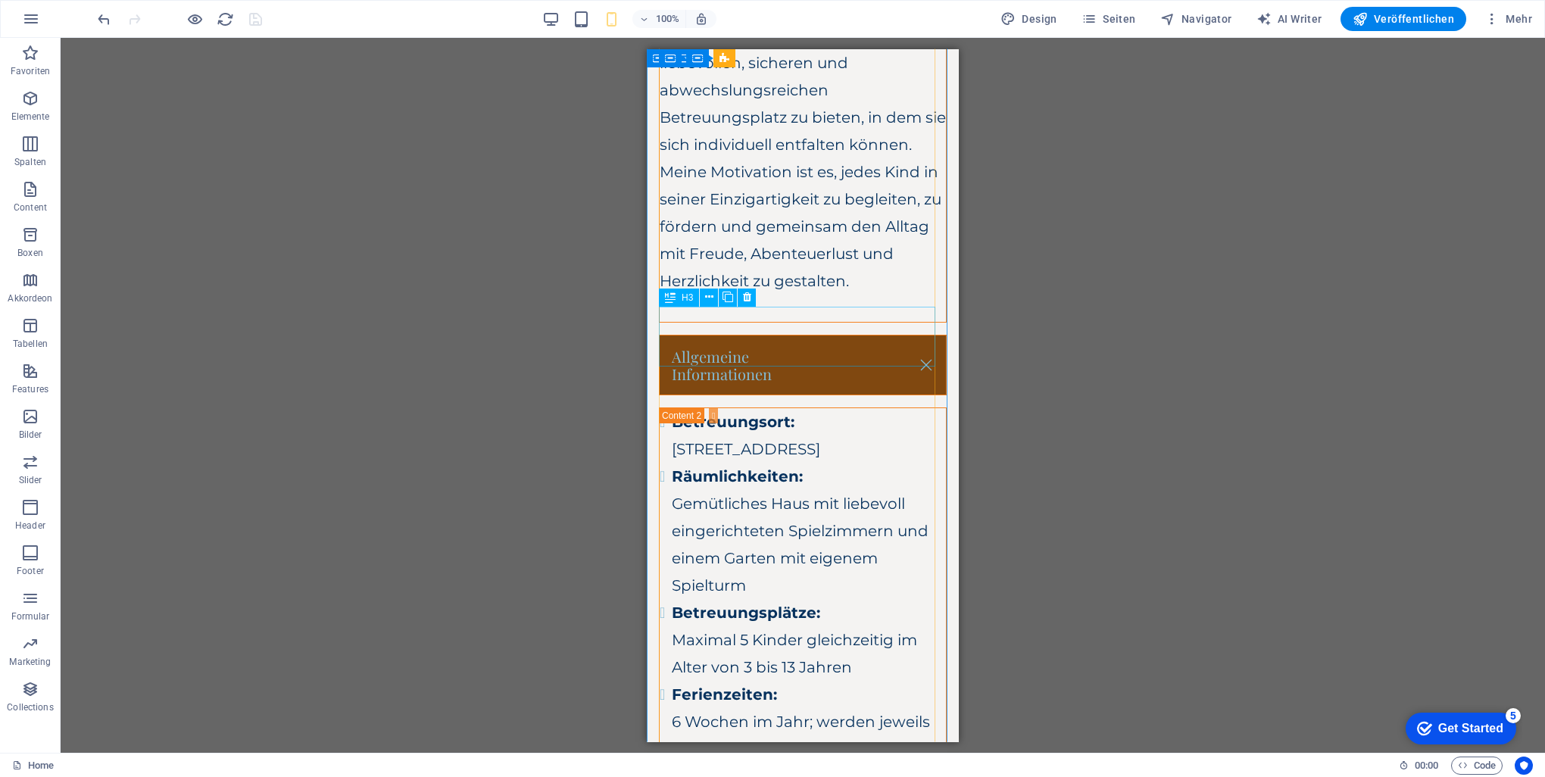
click at [735, 341] on div "Allgemeine Informationen" at bounding box center [803, 364] width 288 height 61
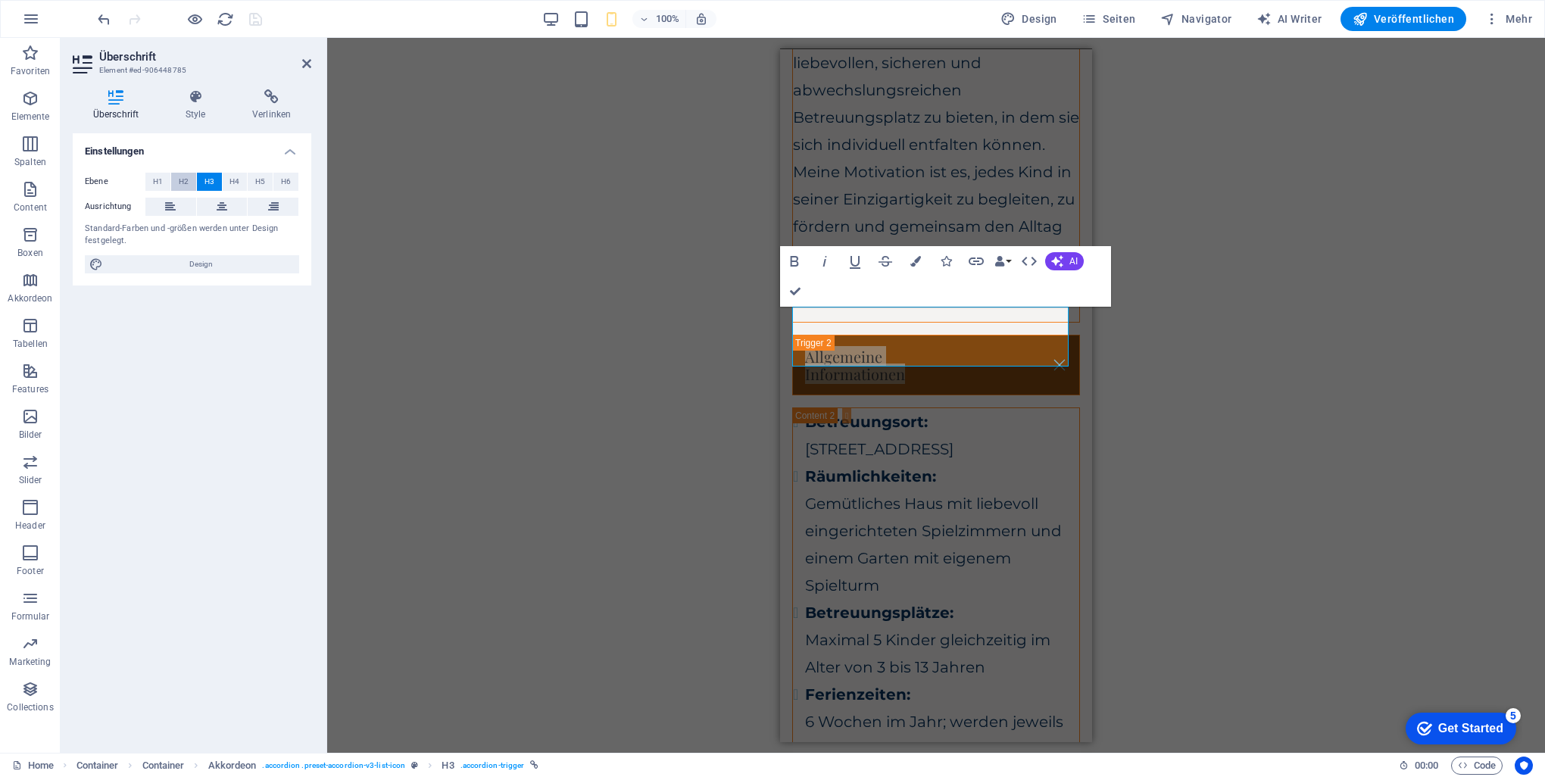
click at [185, 178] on span "H2" at bounding box center [184, 182] width 10 height 18
click at [848, 344] on link "Allgemeine Informationen" at bounding box center [936, 364] width 286 height 59
click at [1043, 20] on span "Design" at bounding box center [1028, 18] width 57 height 15
select select "px"
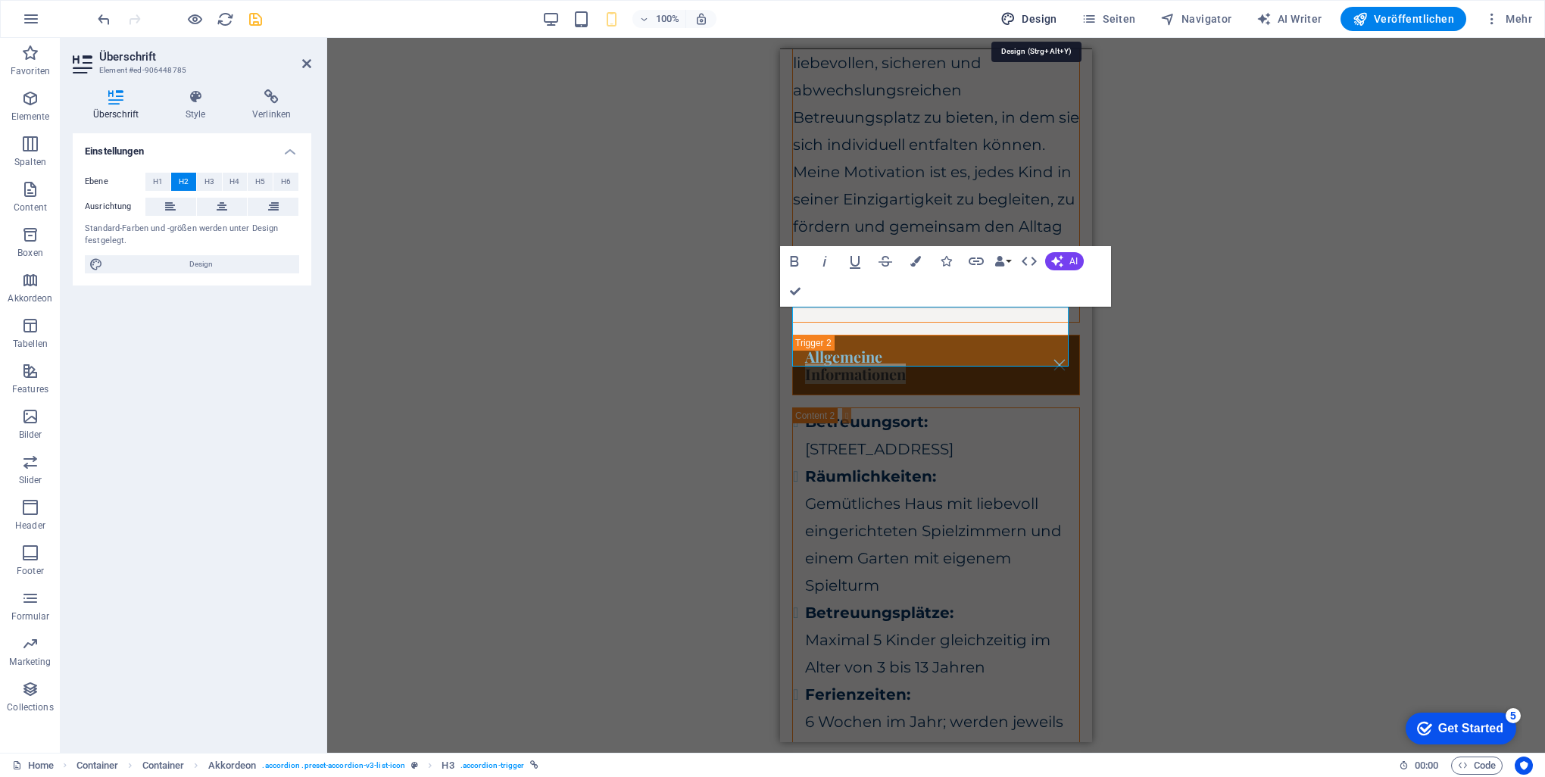
select select "400"
select select "px"
select select "700"
select select "px"
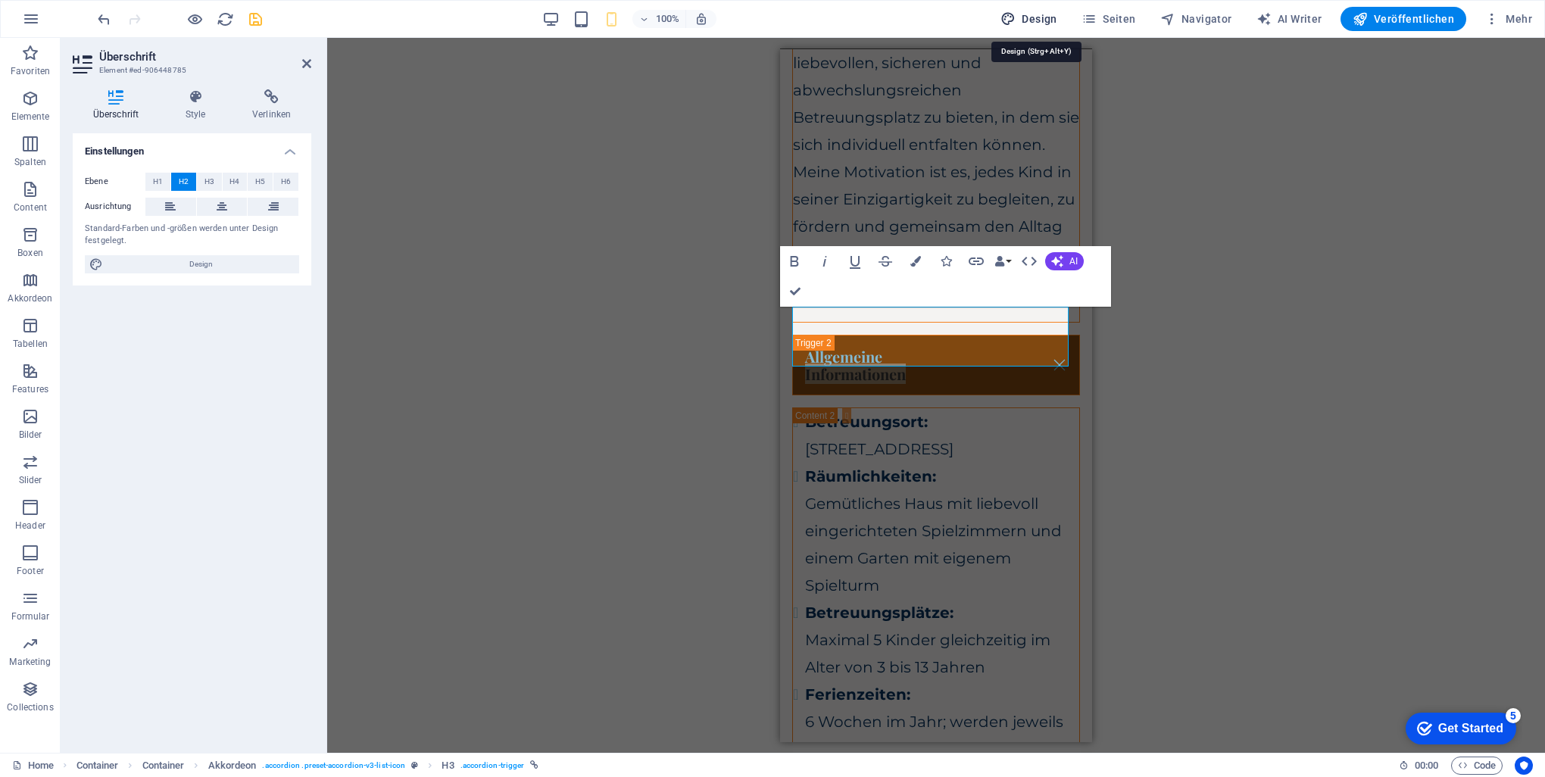
select select "rem"
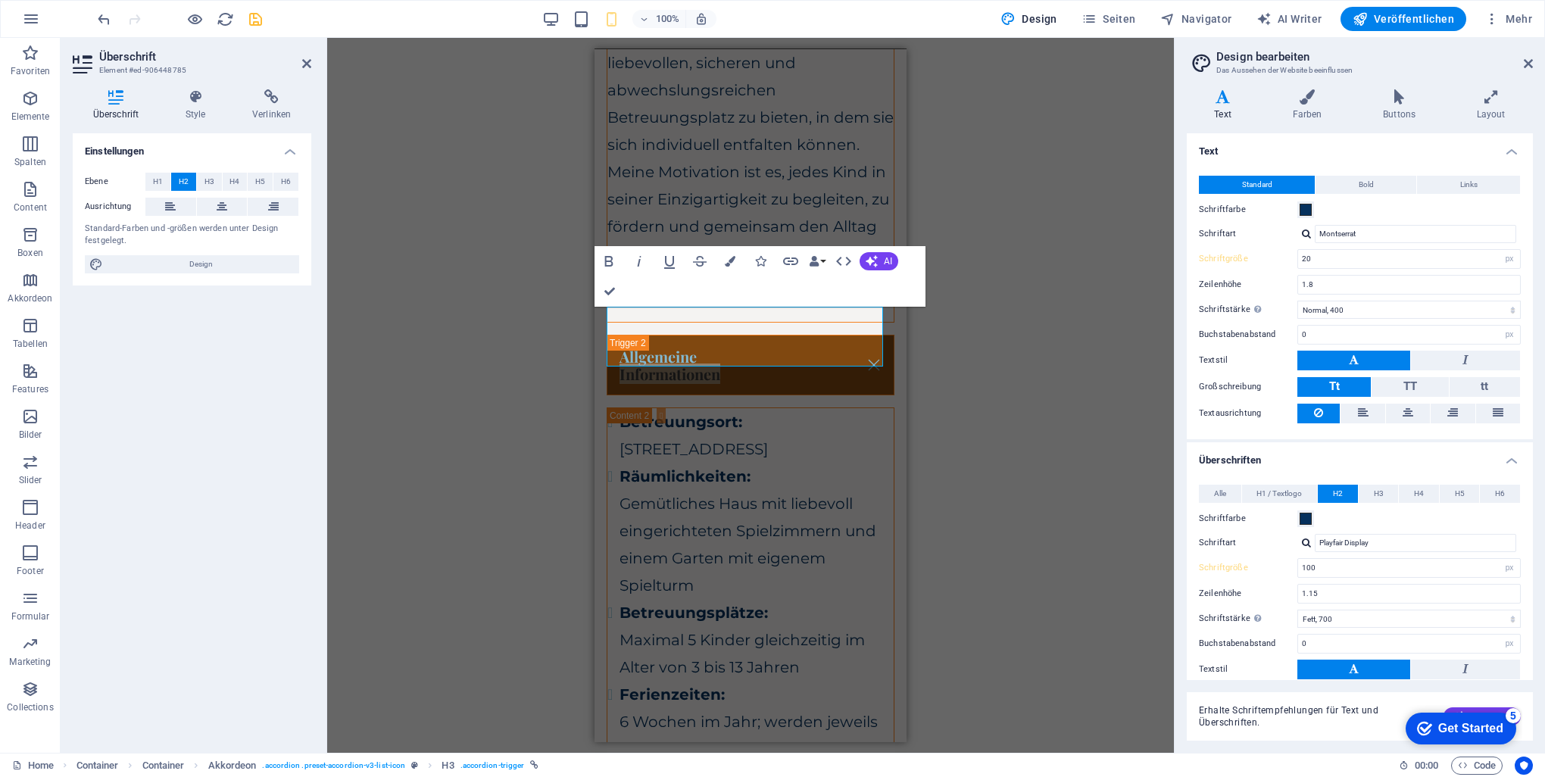
click at [1331, 488] on button "H2" at bounding box center [1338, 494] width 40 height 18
click at [1341, 565] on input "100" at bounding box center [1409, 568] width 222 height 18
type input "40"
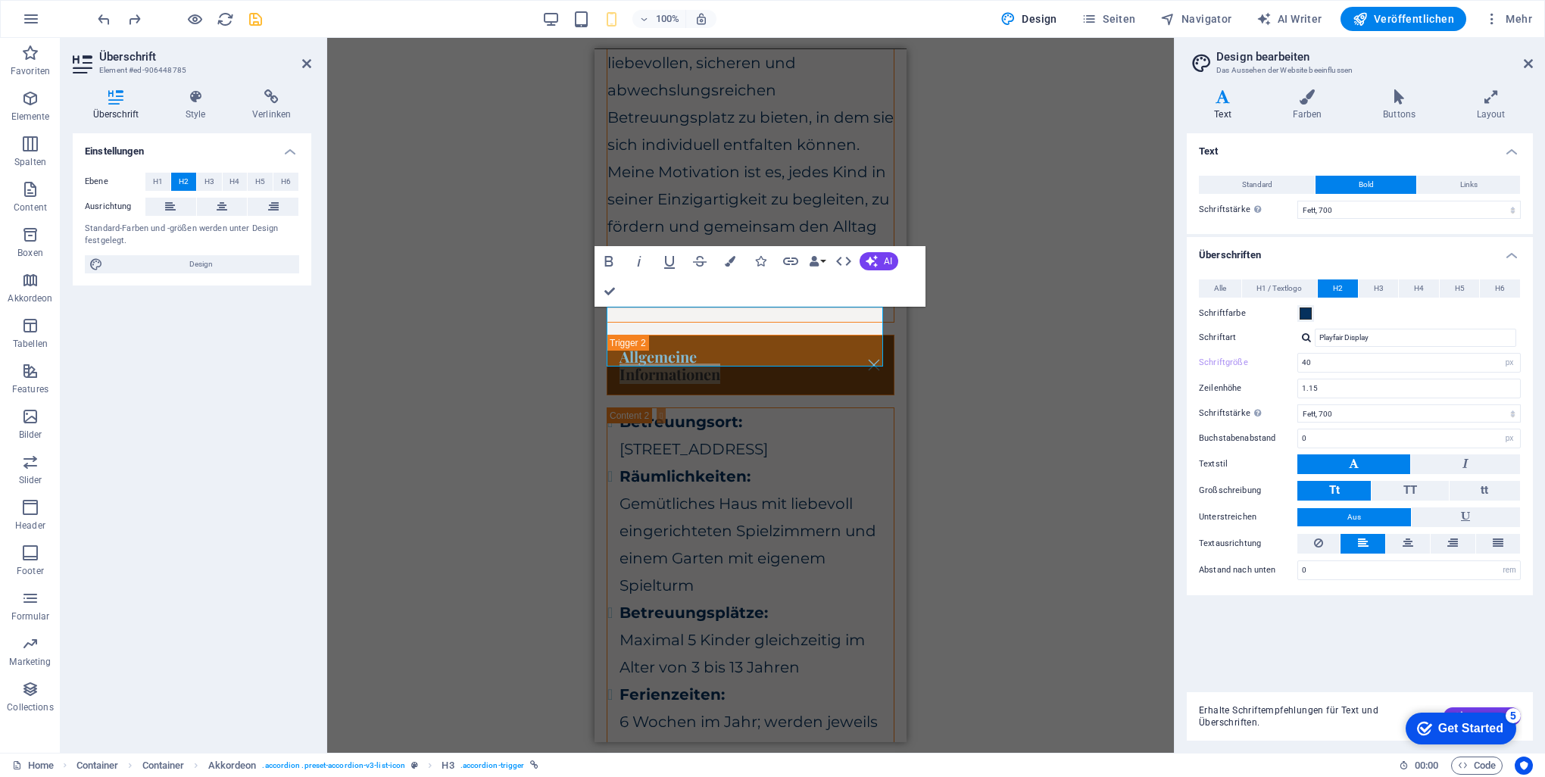
click at [1027, 302] on div "H1 Container Container Container Banner Banner Container Container Container Co…" at bounding box center [750, 395] width 847 height 715
click at [1028, 302] on div "H1 Container Container Container Banner Banner Container Container Container Co…" at bounding box center [750, 395] width 847 height 715
click at [1279, 180] on button "Standard" at bounding box center [1257, 185] width 116 height 18
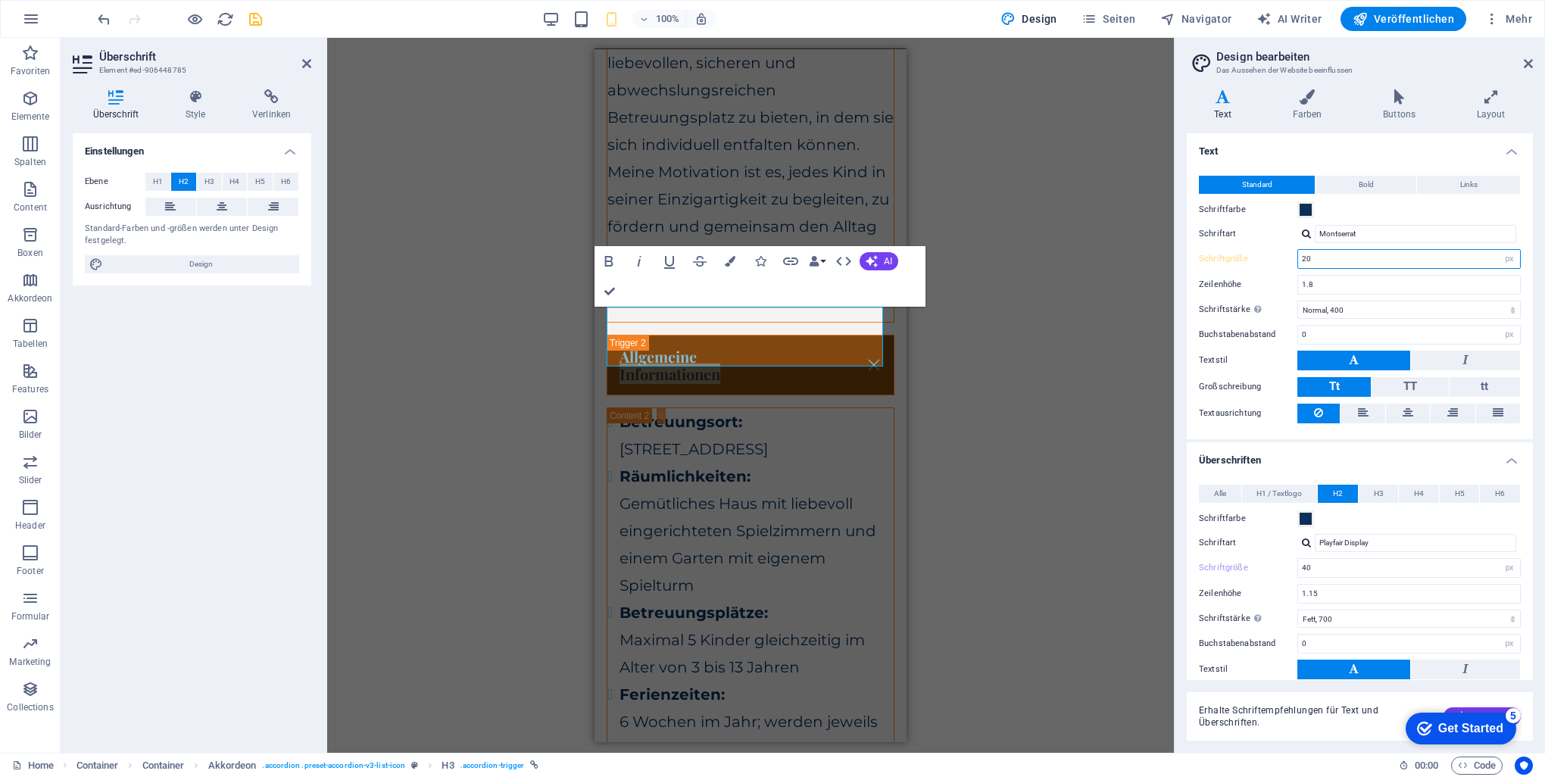
click at [1357, 260] on input "20" at bounding box center [1409, 259] width 222 height 18
click at [1363, 308] on select "Fein, 100 Extra-dünn, 200 Dünn, 300 Normal, 400 Medium, 500 Halb-fett, 600 Fett…" at bounding box center [1408, 310] width 223 height 18
click at [1297, 301] on select "Fein, 100 Extra-dünn, 200 Dünn, 300 Normal, 400 Medium, 500 Halb-fett, 600 Fett…" at bounding box center [1408, 310] width 223 height 18
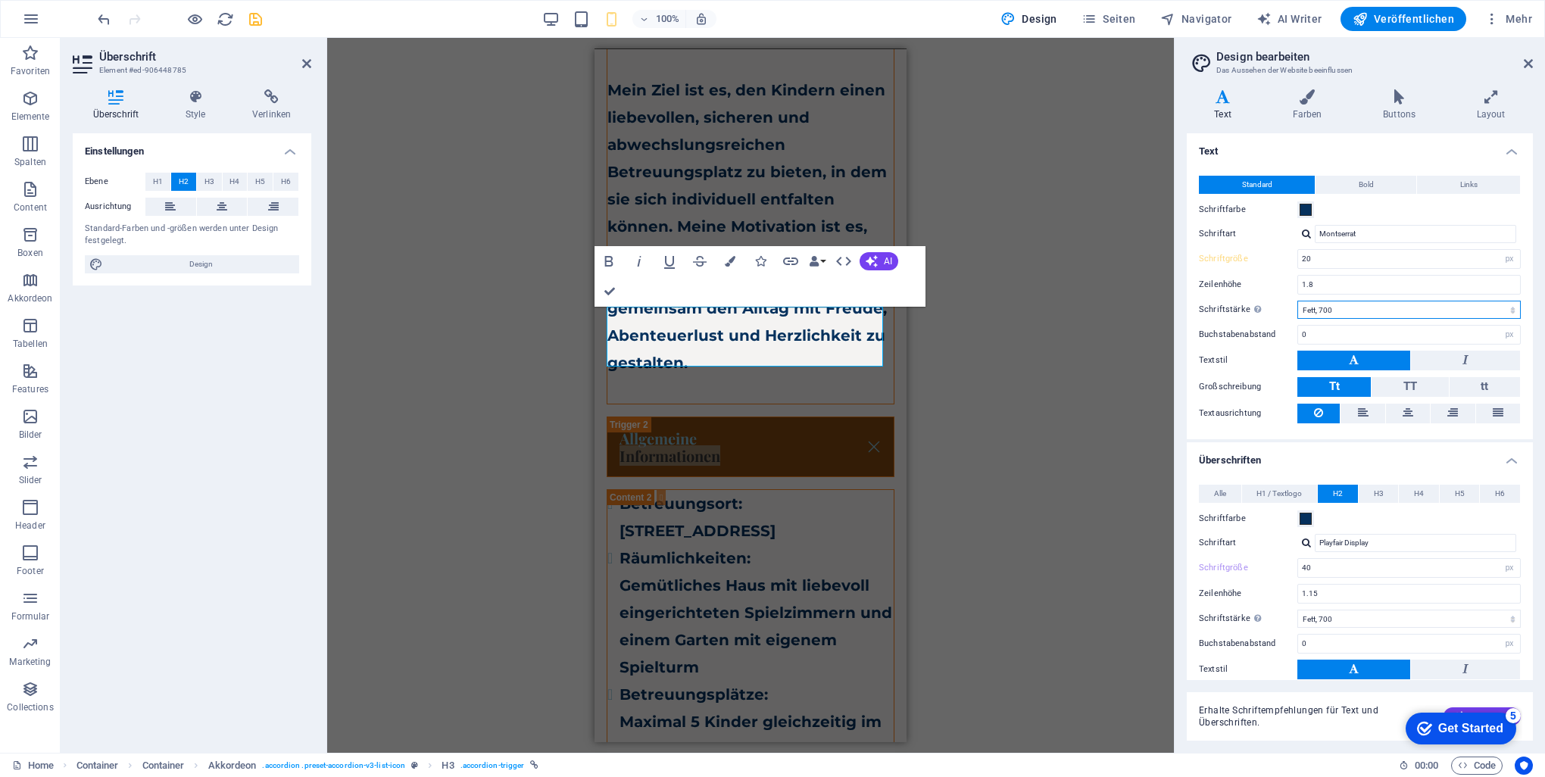
scroll to position [1163, 0]
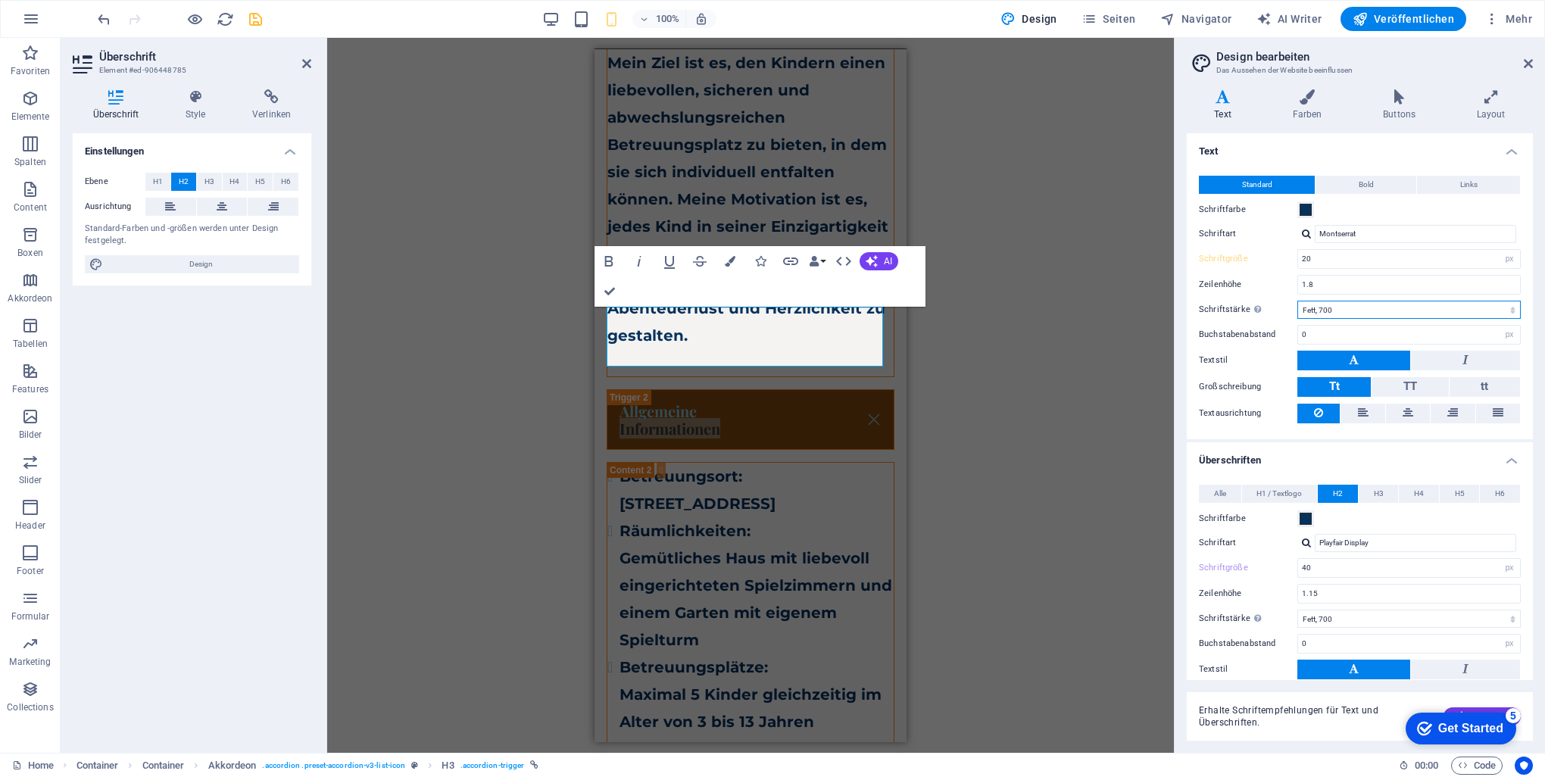
select select "400"
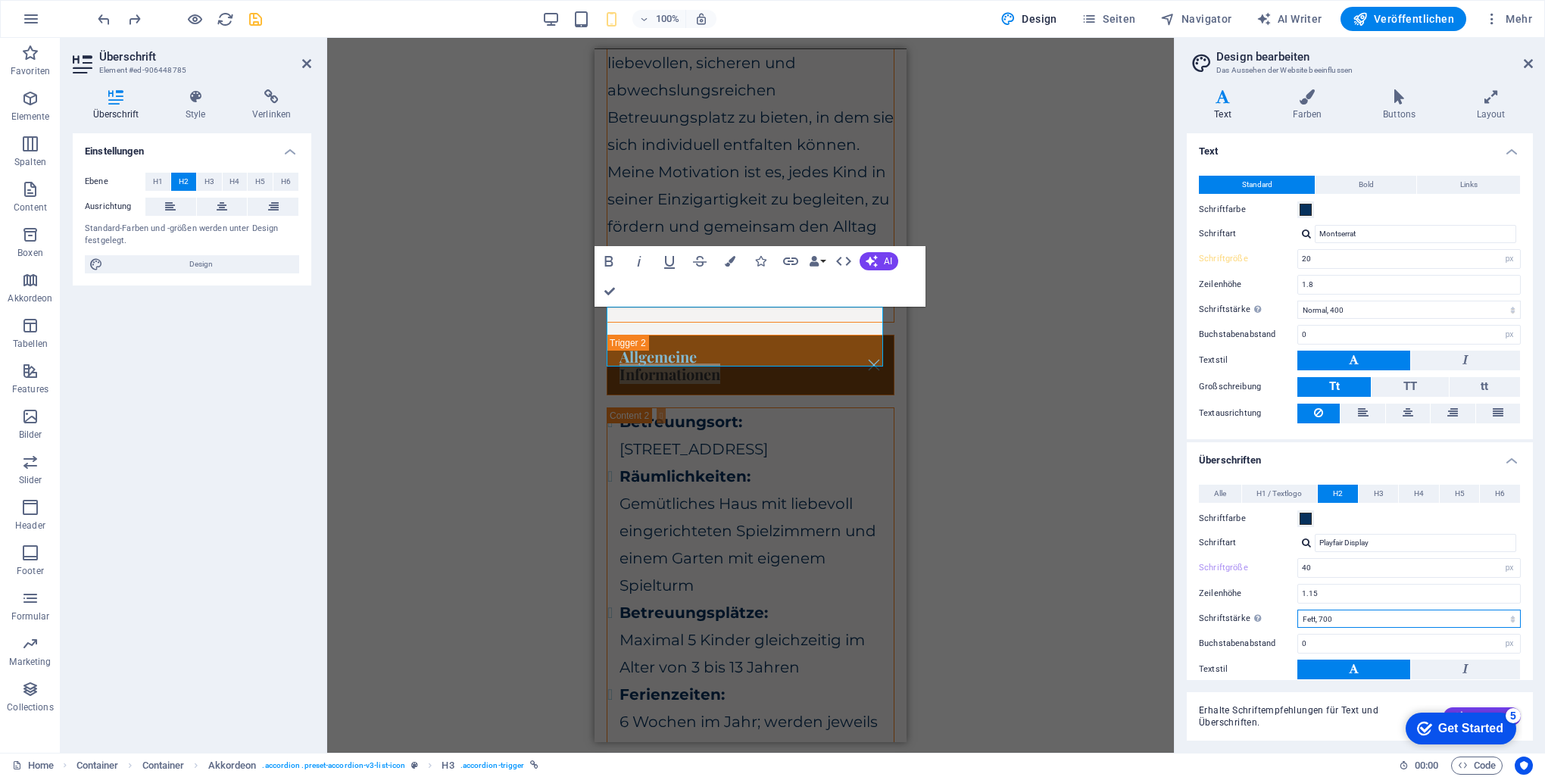
click at [1375, 618] on select "Fein, 100 Extra-dünn, 200 Dünn, 300 Normal, 400 Medium, 500 Halb-fett, 600 Fett…" at bounding box center [1408, 619] width 223 height 18
click at [1297, 610] on select "Fein, 100 Extra-dünn, 200 Dünn, 300 Normal, 400 Medium, 500 Halb-fett, 600 Fett…" at bounding box center [1408, 619] width 223 height 18
click at [1375, 615] on select "Fein, 100 Extra-dünn, 200 Dünn, 300 Normal, 400 Medium, 500 Halb-fett, 600 Fett…" at bounding box center [1408, 619] width 223 height 18
select select "700"
click at [1297, 610] on select "Fein, 100 Extra-dünn, 200 Dünn, 300 Normal, 400 Medium, 500 Halb-fett, 600 Fett…" at bounding box center [1408, 619] width 223 height 18
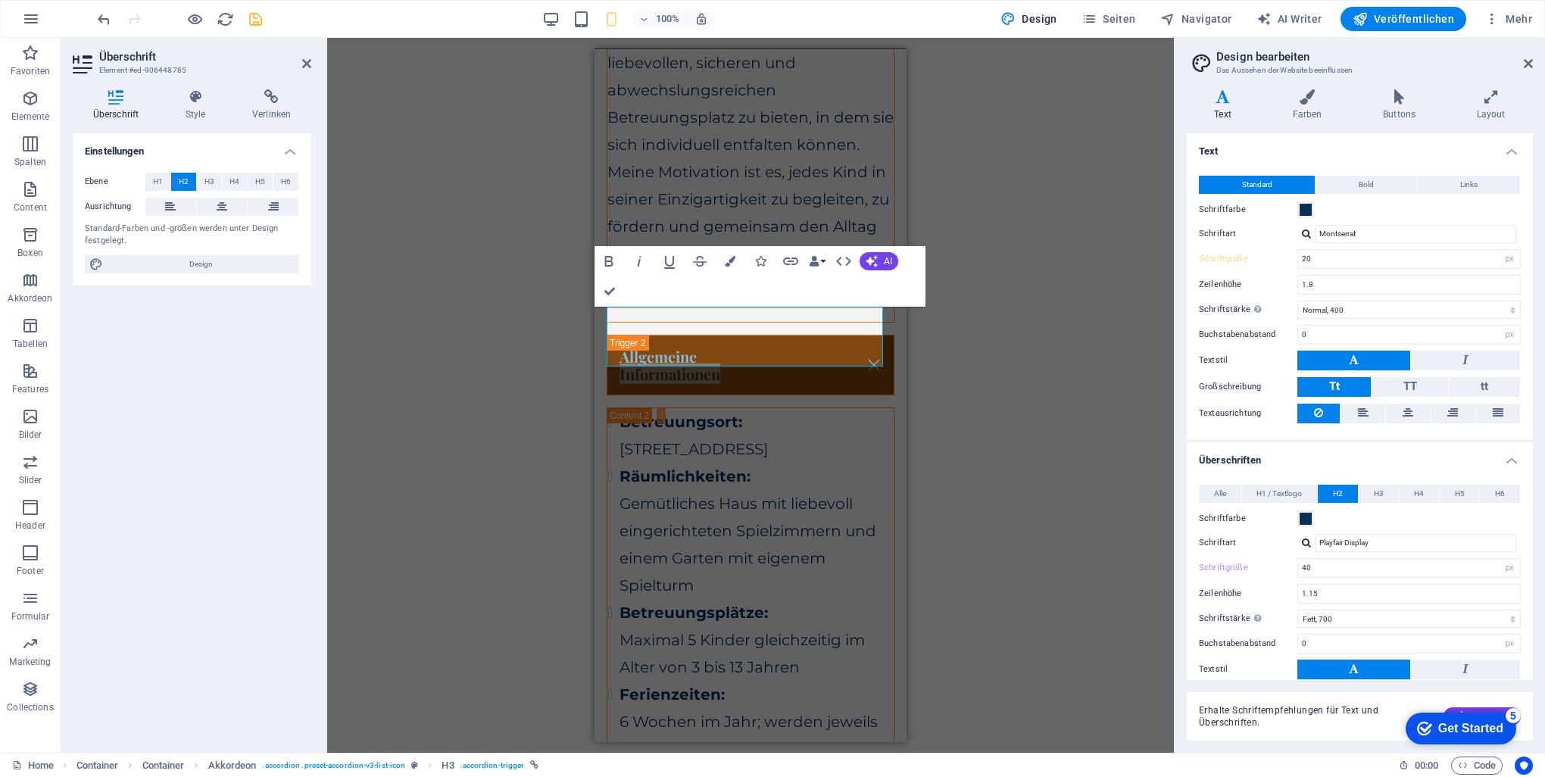
click at [1011, 334] on div "H1 Container Container Container Banner Banner Container Container Container Co…" at bounding box center [750, 395] width 847 height 715
click at [1011, 330] on div "H1 Container Container Container Banner Banner Container Container Container Co…" at bounding box center [750, 395] width 847 height 715
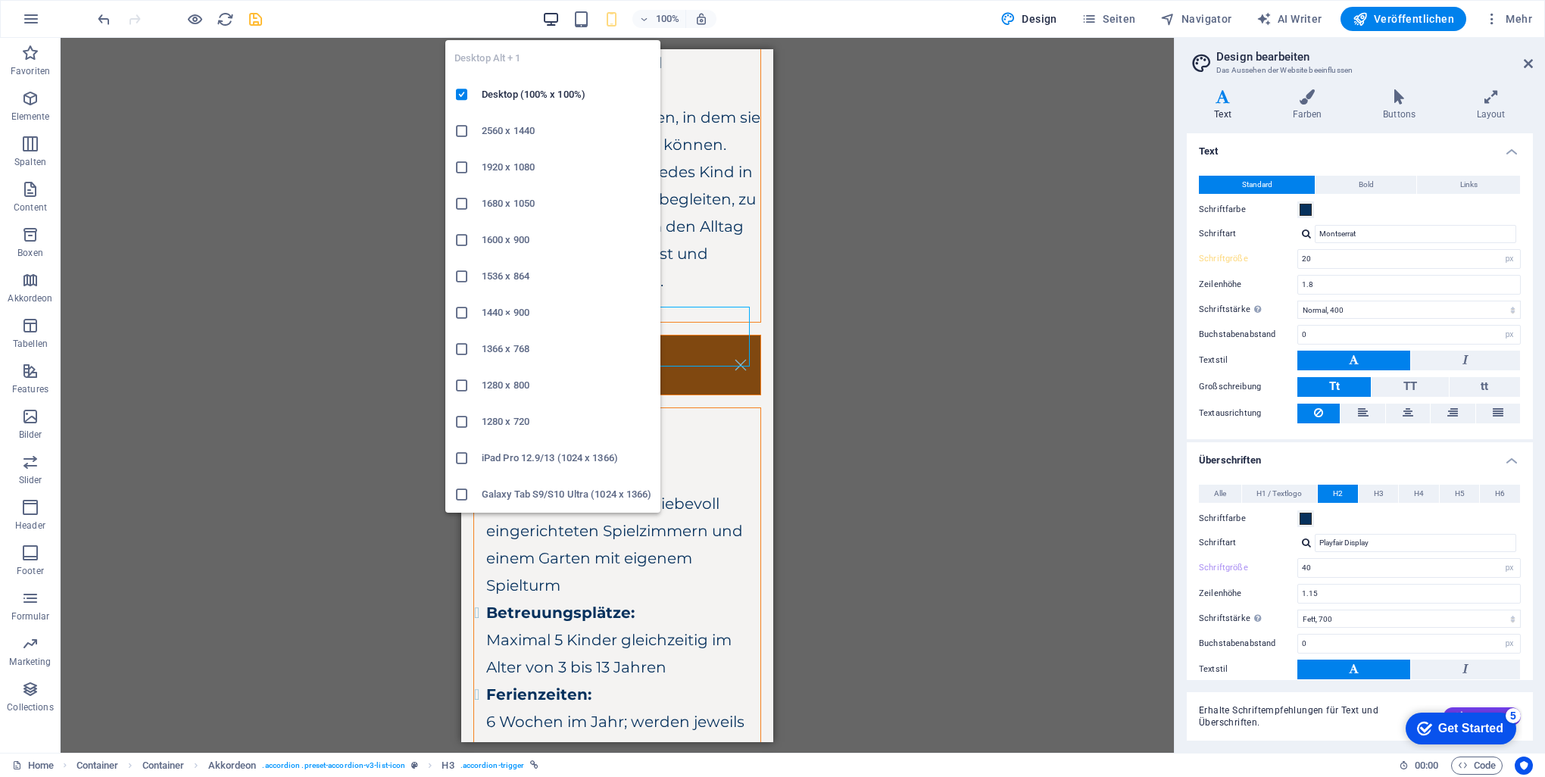
click at [557, 17] on icon "button" at bounding box center [550, 19] width 17 height 17
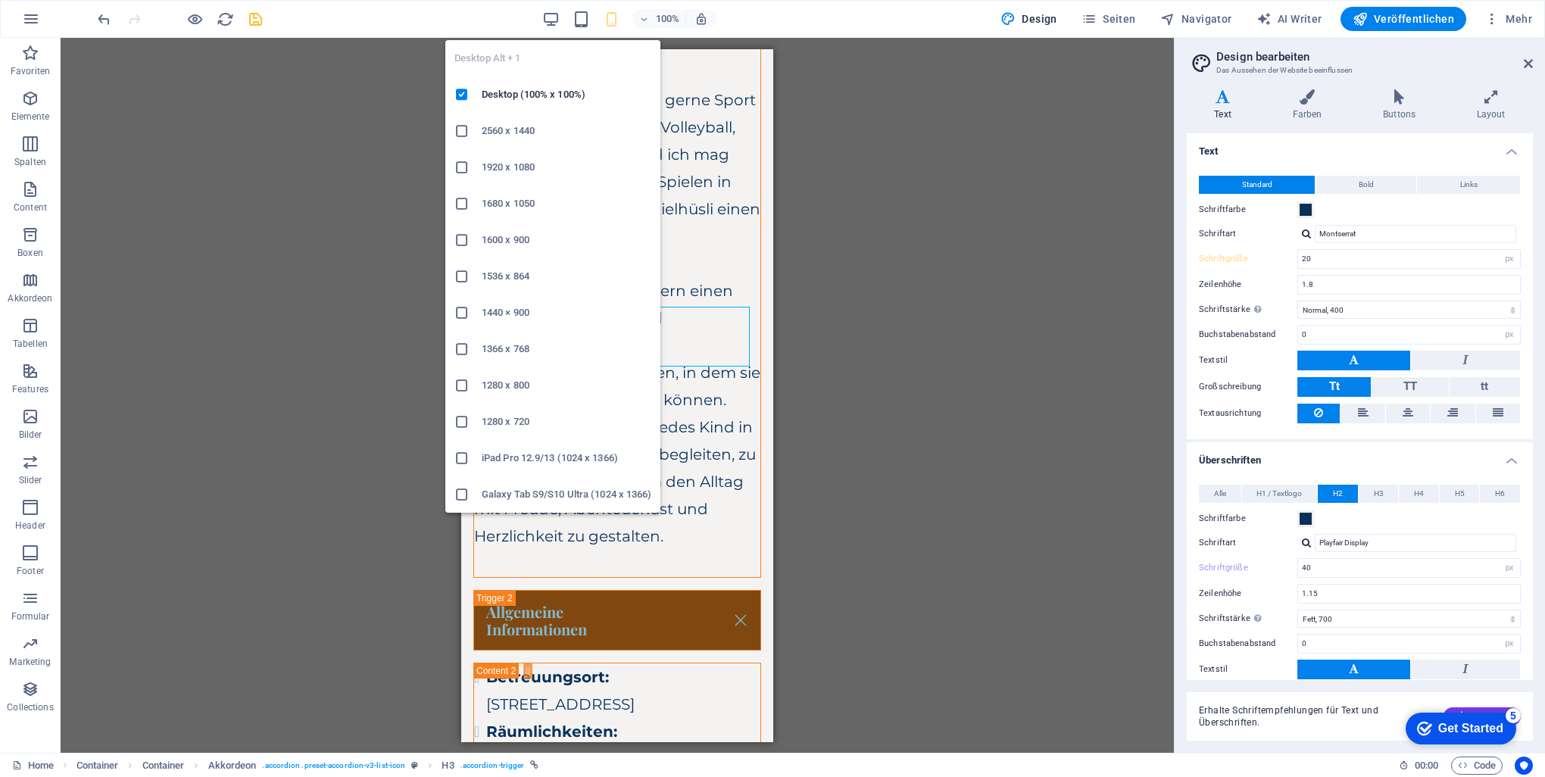
type input "25"
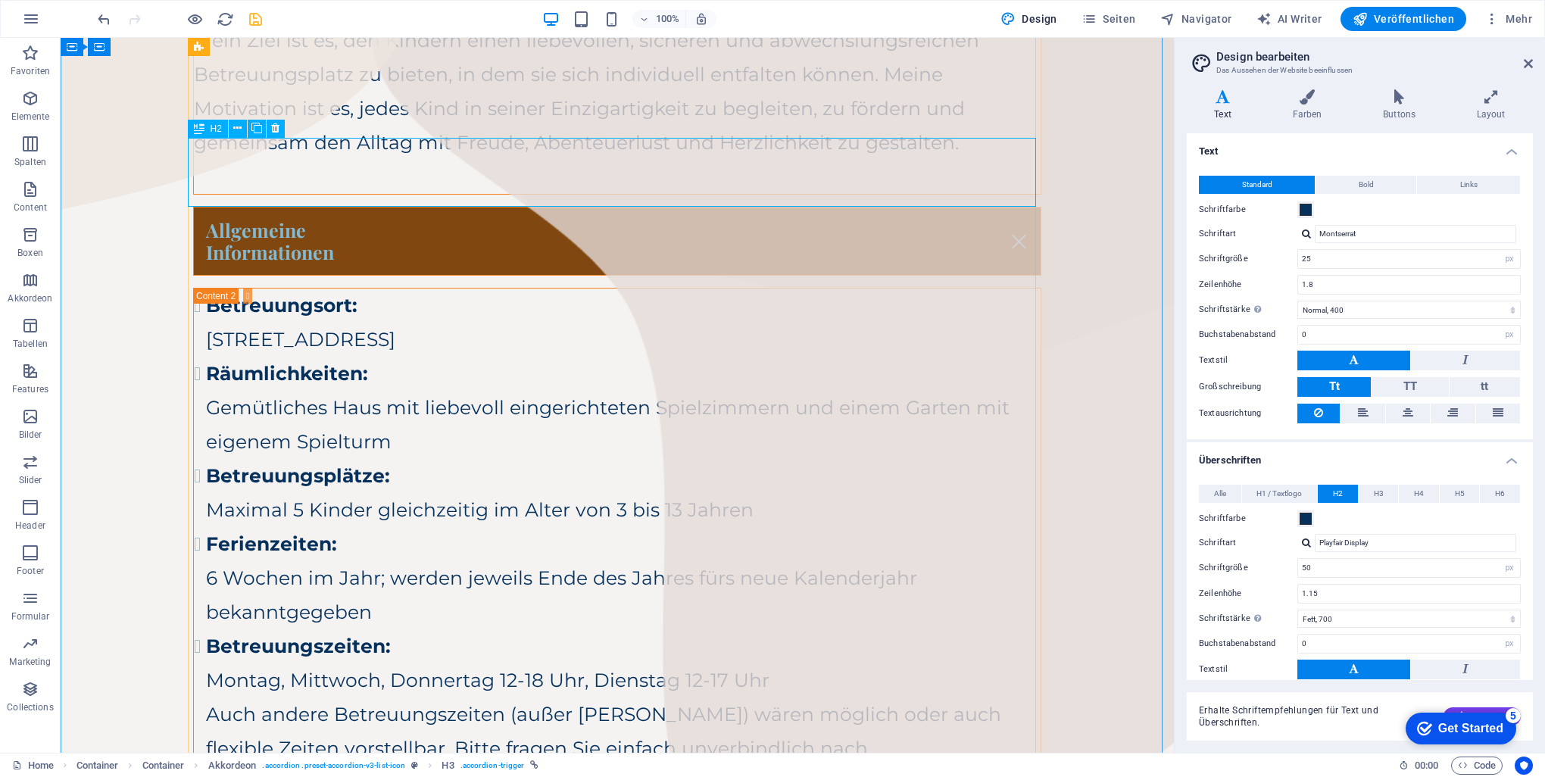
click at [585, 207] on div "Allgemeine Informationen" at bounding box center [617, 242] width 848 height 70
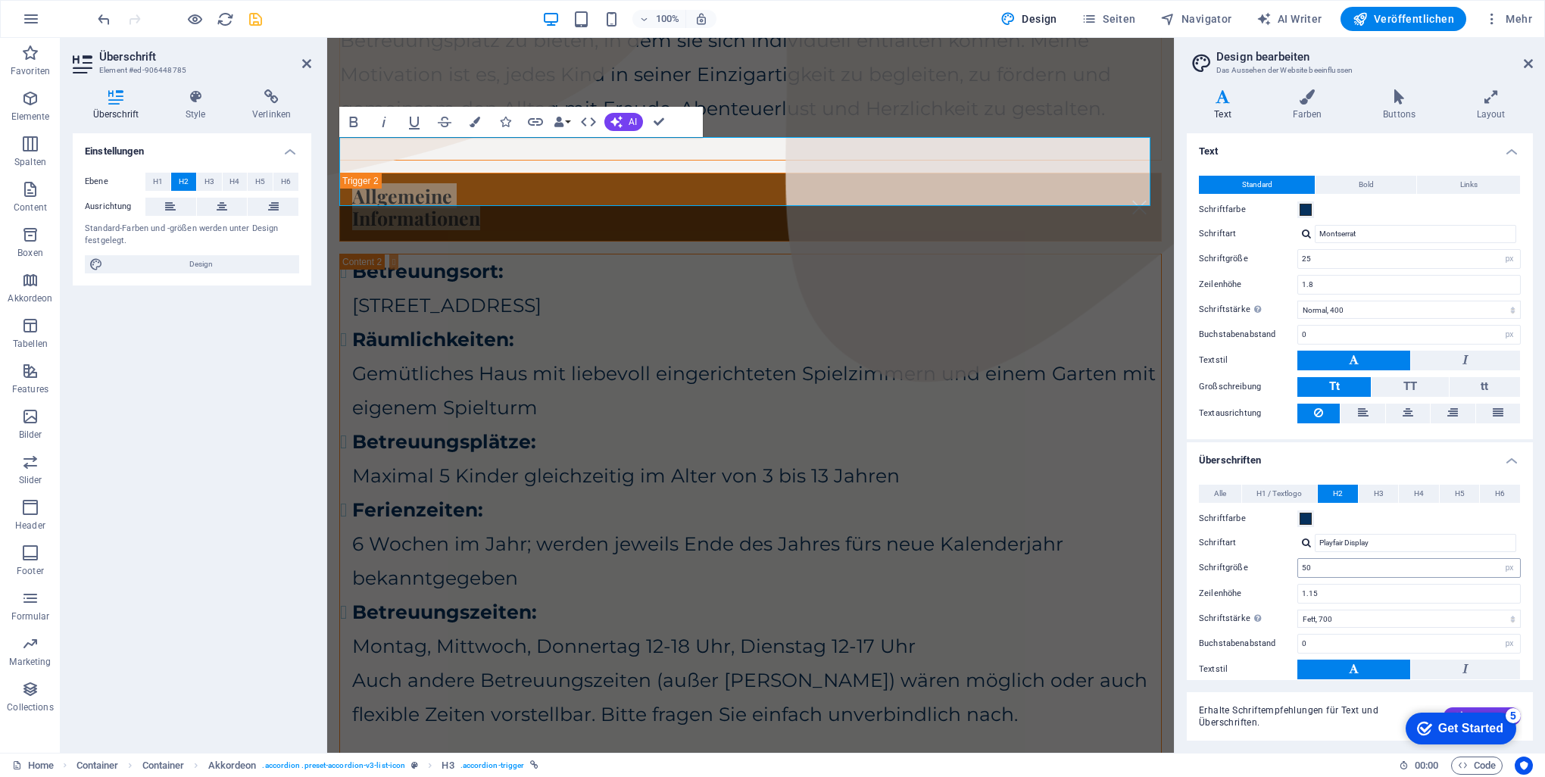
click at [1368, 574] on div "50 rem px em %" at bounding box center [1408, 568] width 223 height 20
drag, startPoint x: 1368, startPoint y: 566, endPoint x: 1251, endPoint y: 559, distance: 117.6
click at [1251, 560] on div "Schriftgröße 50 rem px em %" at bounding box center [1360, 568] width 322 height 20
type input "4"
click at [209, 186] on span "H3" at bounding box center [209, 182] width 10 height 18
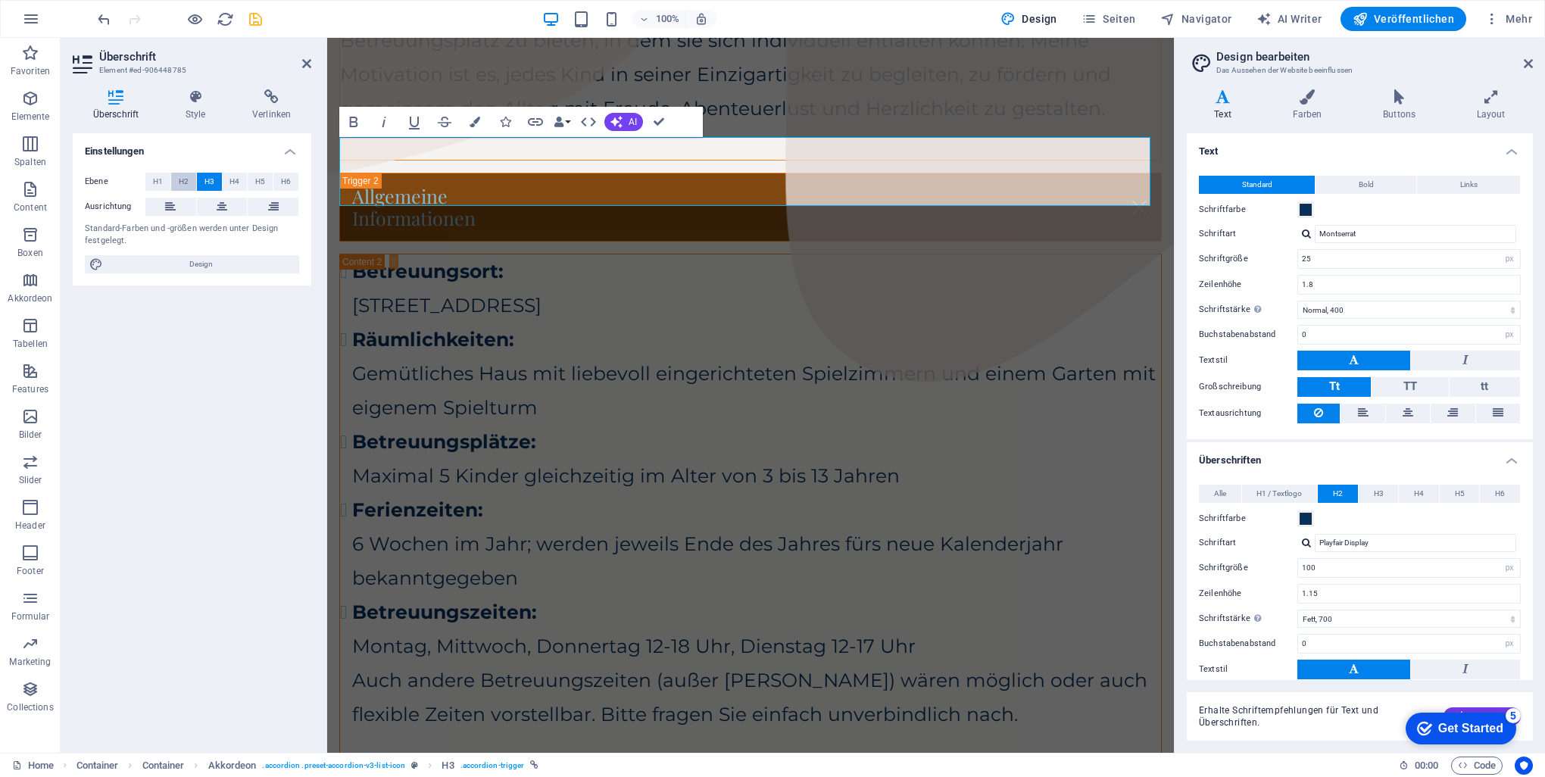
click at [182, 179] on span "H2" at bounding box center [184, 182] width 10 height 18
click at [481, 179] on link "Allgemeine Informationen" at bounding box center [750, 207] width 821 height 68
click at [519, 179] on link "Allgemeine Informationen" at bounding box center [750, 207] width 821 height 68
drag, startPoint x: 524, startPoint y: 186, endPoint x: 351, endPoint y: 142, distance: 178.9
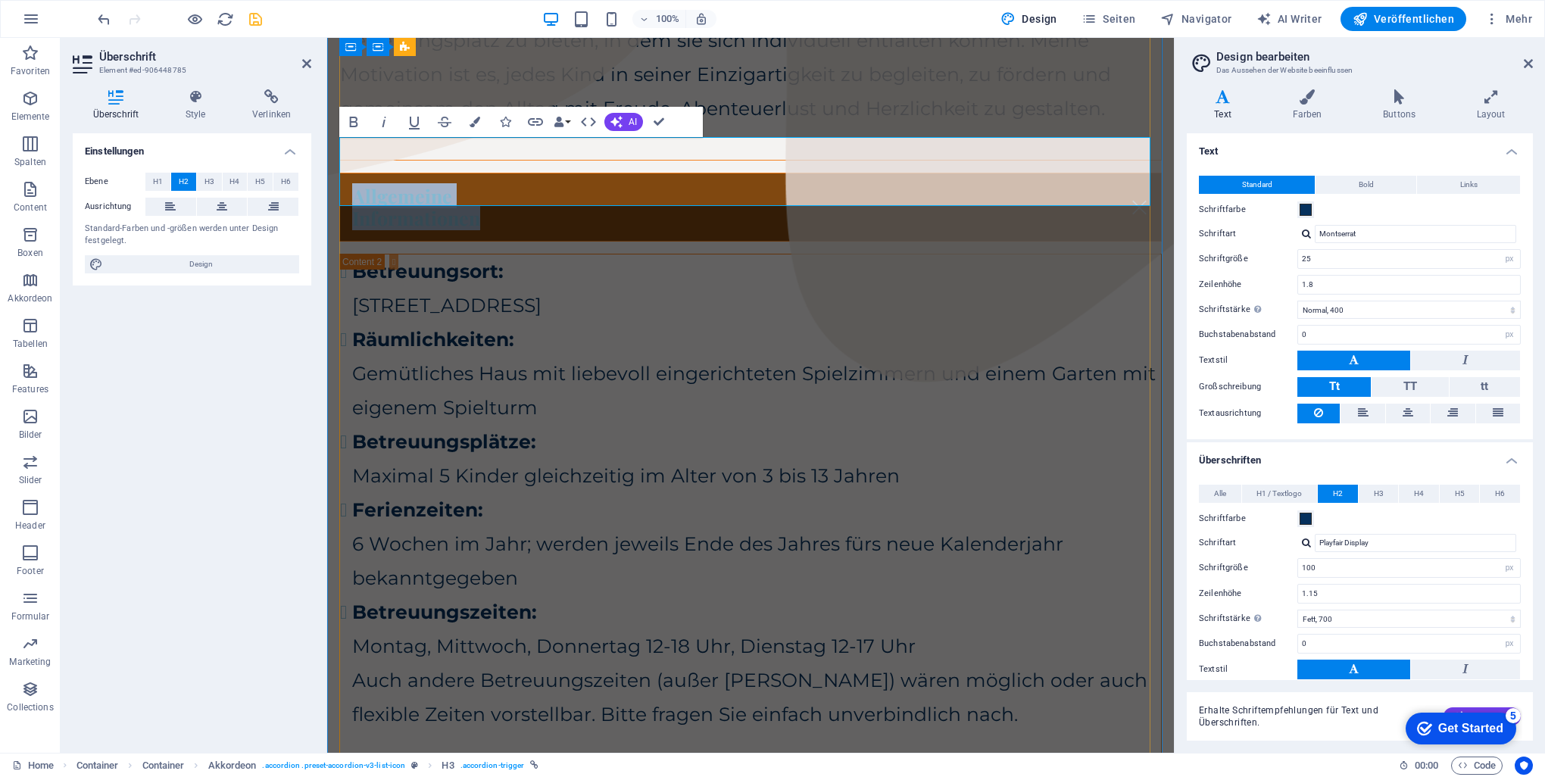
click at [351, 173] on link "Allgemeine Informationen" at bounding box center [750, 207] width 821 height 68
click at [1511, 567] on select "rem px em %" at bounding box center [1509, 568] width 21 height 18
click at [1327, 569] on input "100" at bounding box center [1409, 568] width 222 height 18
type input "50"
click at [1240, 567] on label "Schriftgröße" at bounding box center [1248, 567] width 98 height 8
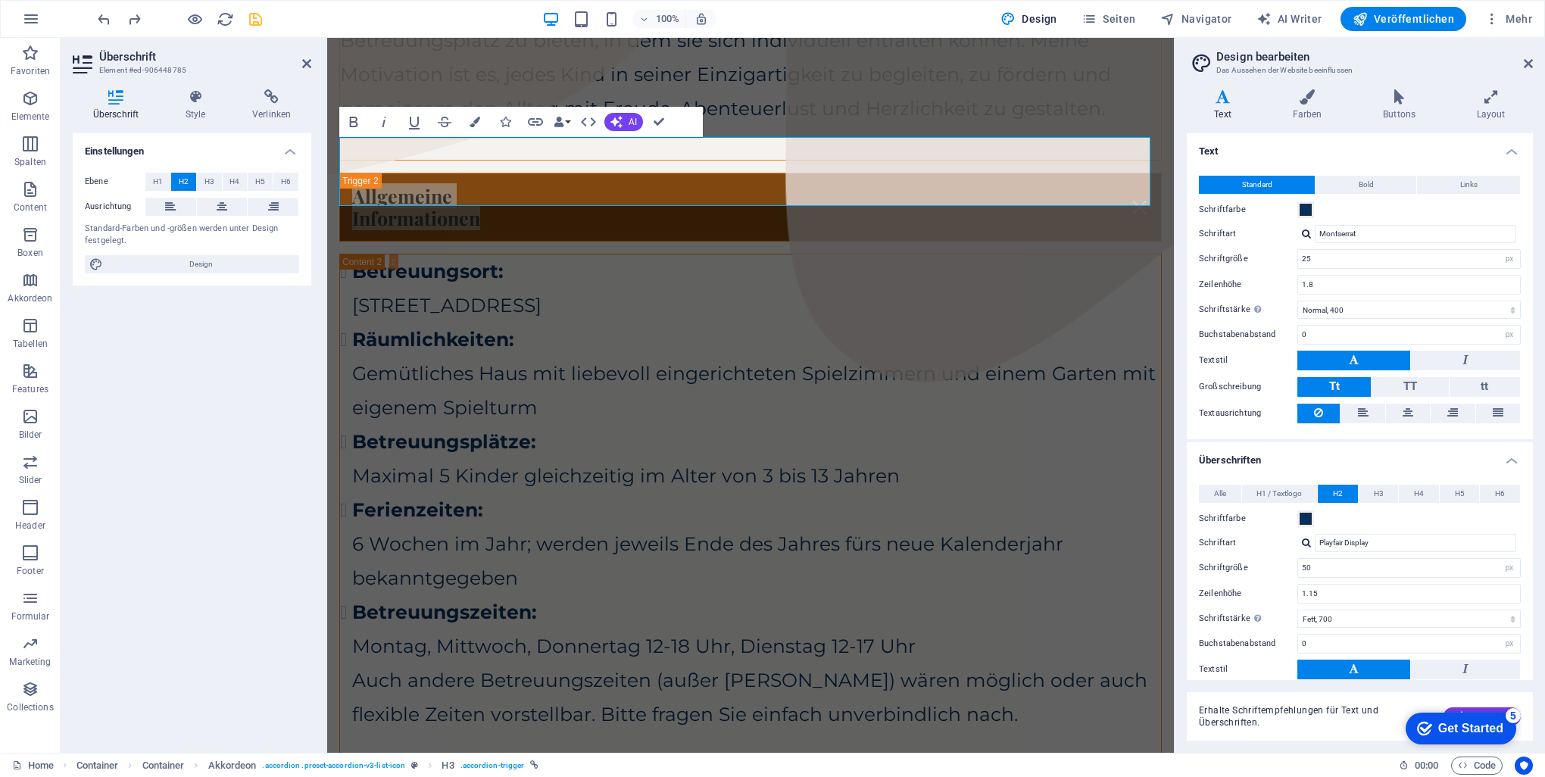
click at [1240, 567] on label "Schriftgröße" at bounding box center [1248, 567] width 98 height 8
select select "700"
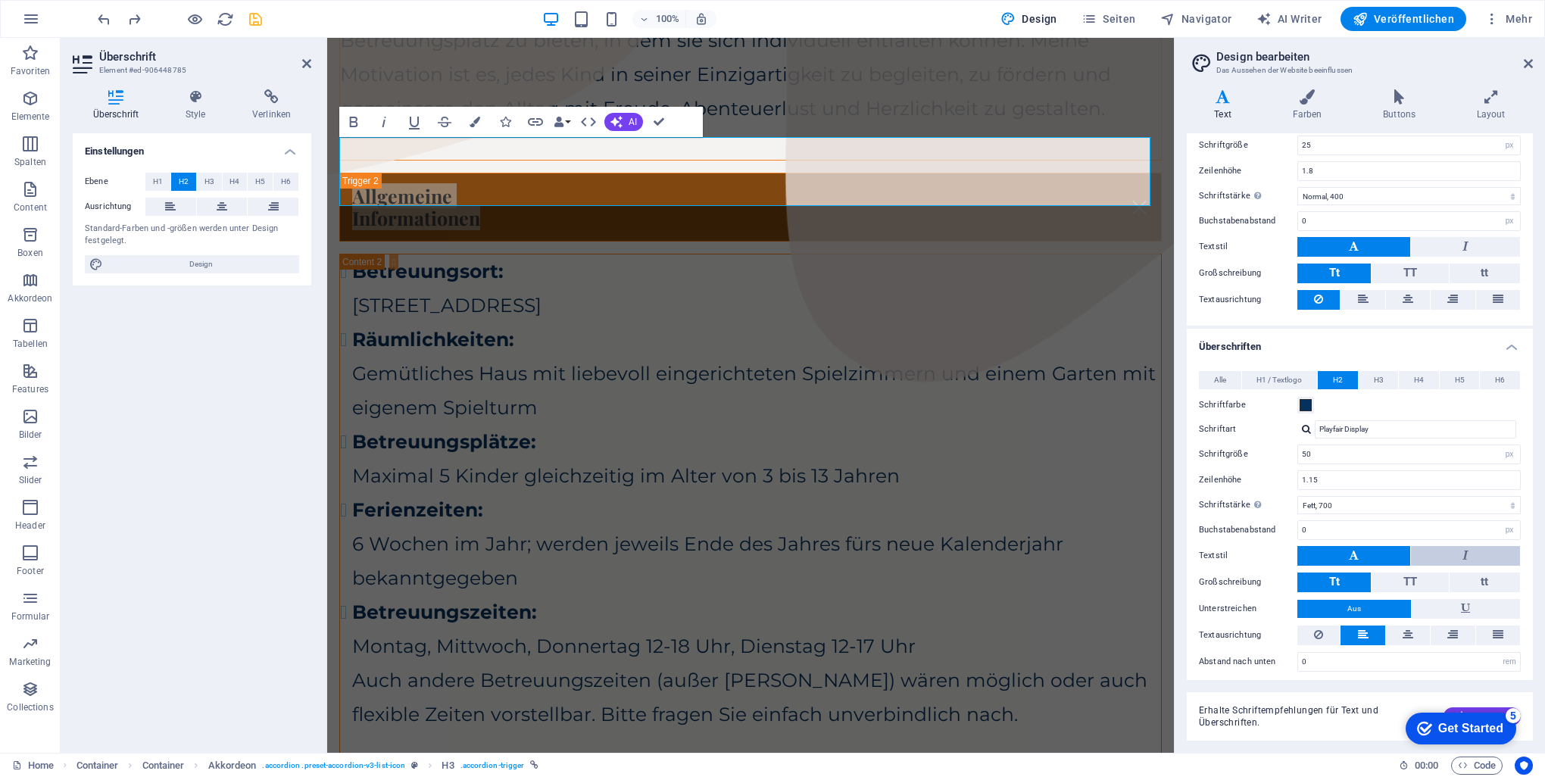
scroll to position [115, 0]
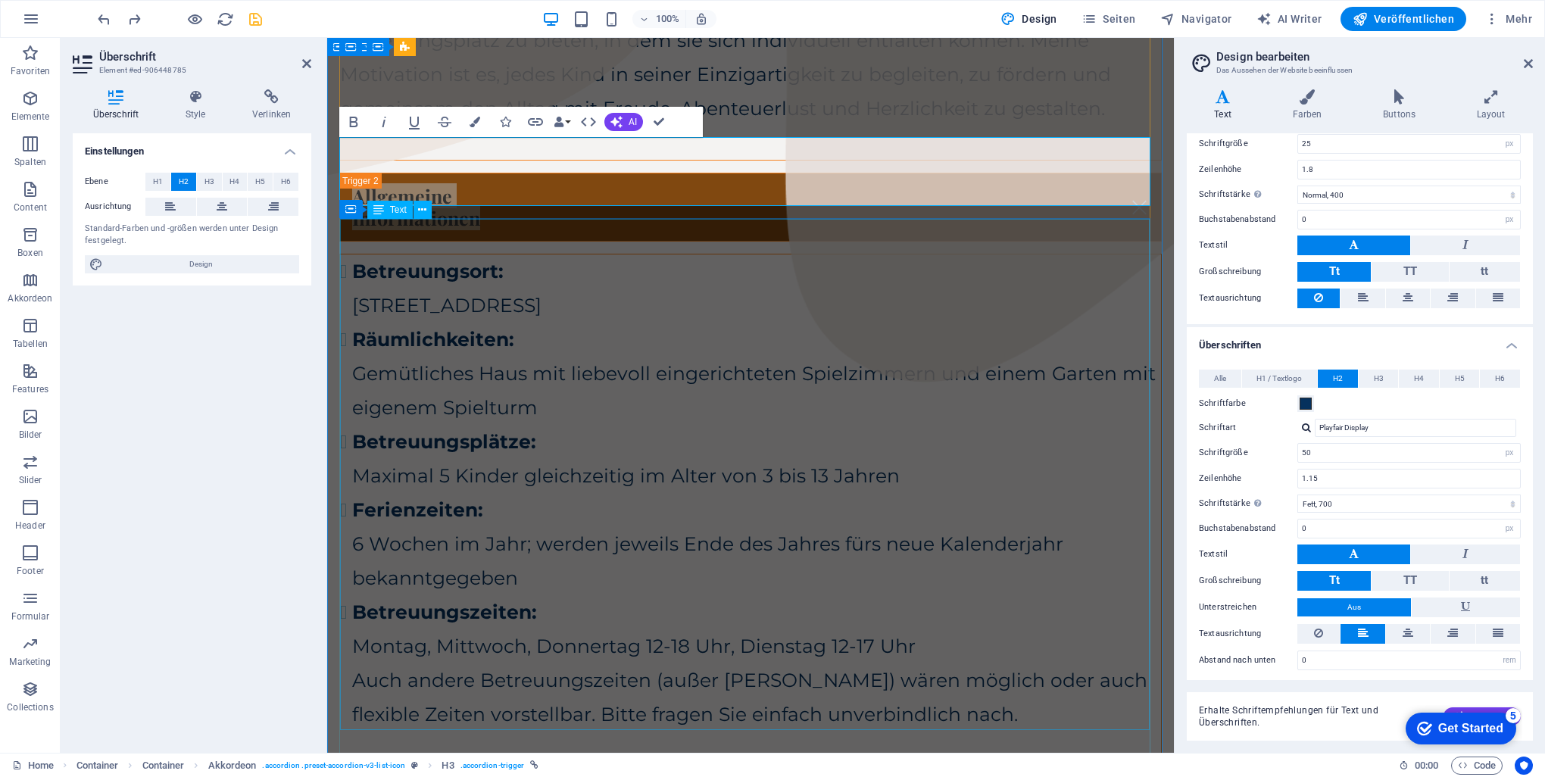
click at [909, 392] on div "Betreuungsort: [STREET_ADDRESS] Räumlichkeiten: Gemütliches Haus mit liebevoll …" at bounding box center [750, 509] width 821 height 511
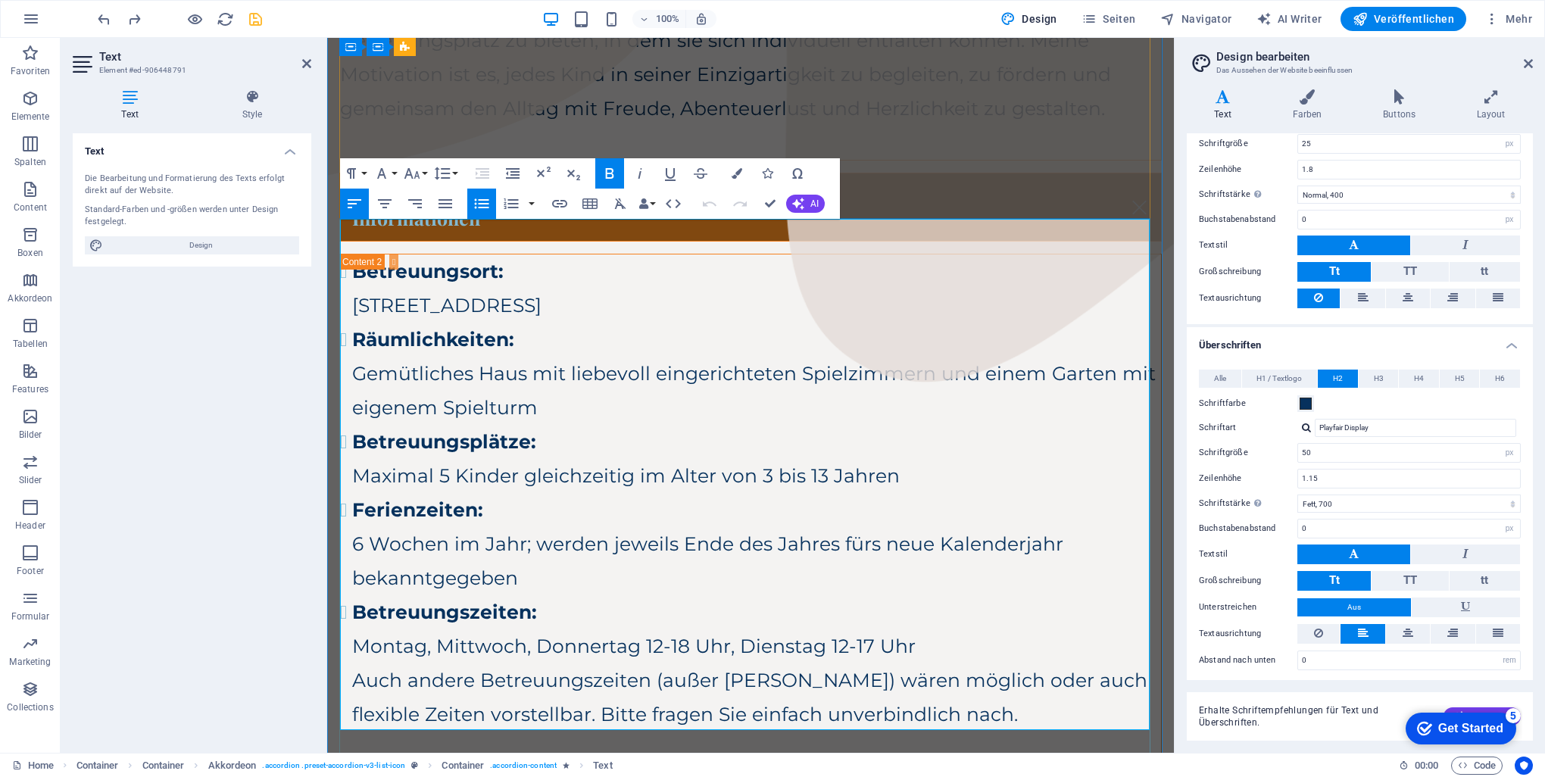
scroll to position [881, 0]
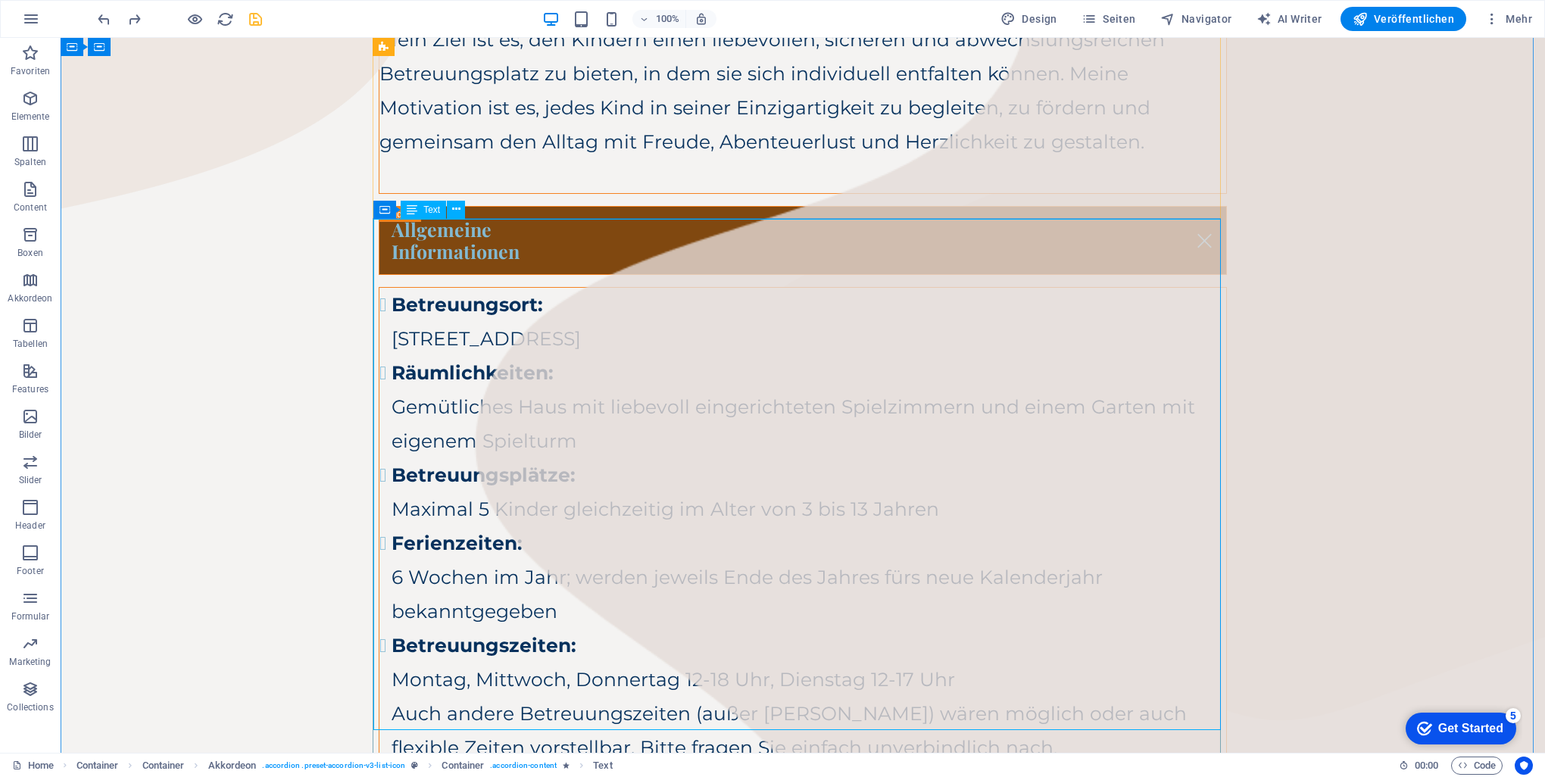
click at [696, 328] on div "Betreuungsort: [STREET_ADDRESS] Räumlichkeiten: Gemütliches Haus mit liebevoll …" at bounding box center [802, 543] width 847 height 511
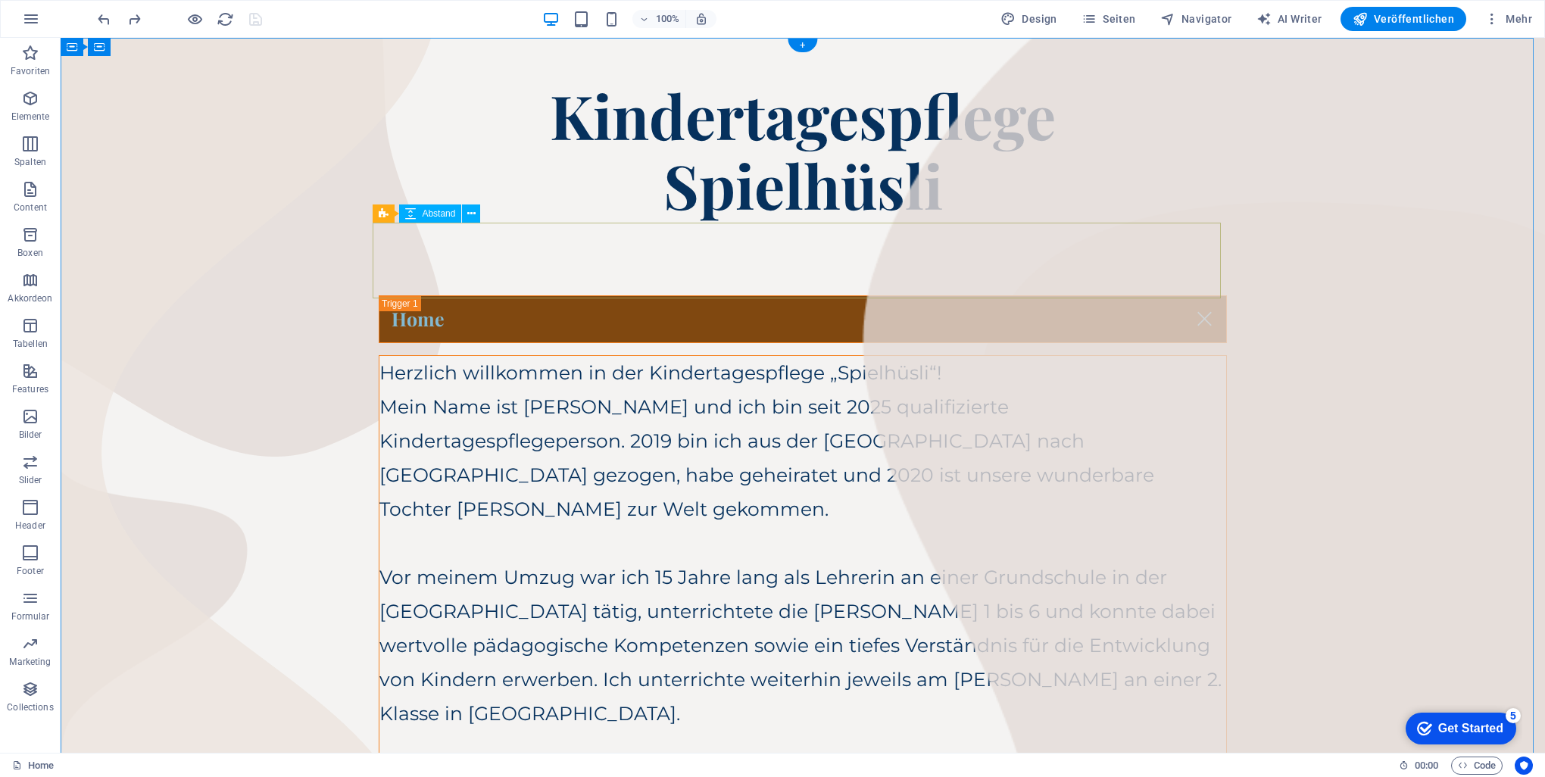
scroll to position [0, 0]
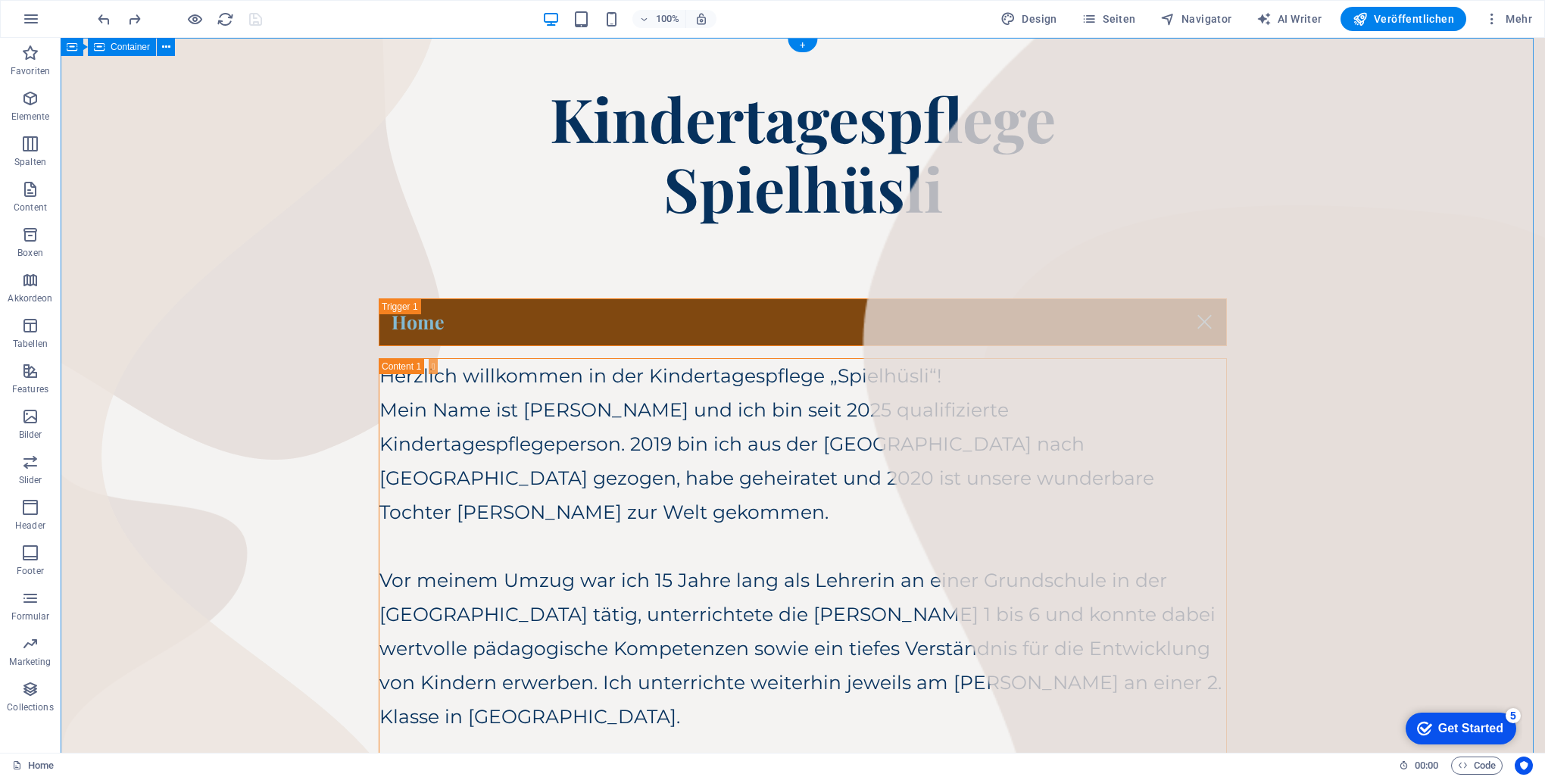
click at [457, 350] on button at bounding box center [450, 348] width 18 height 18
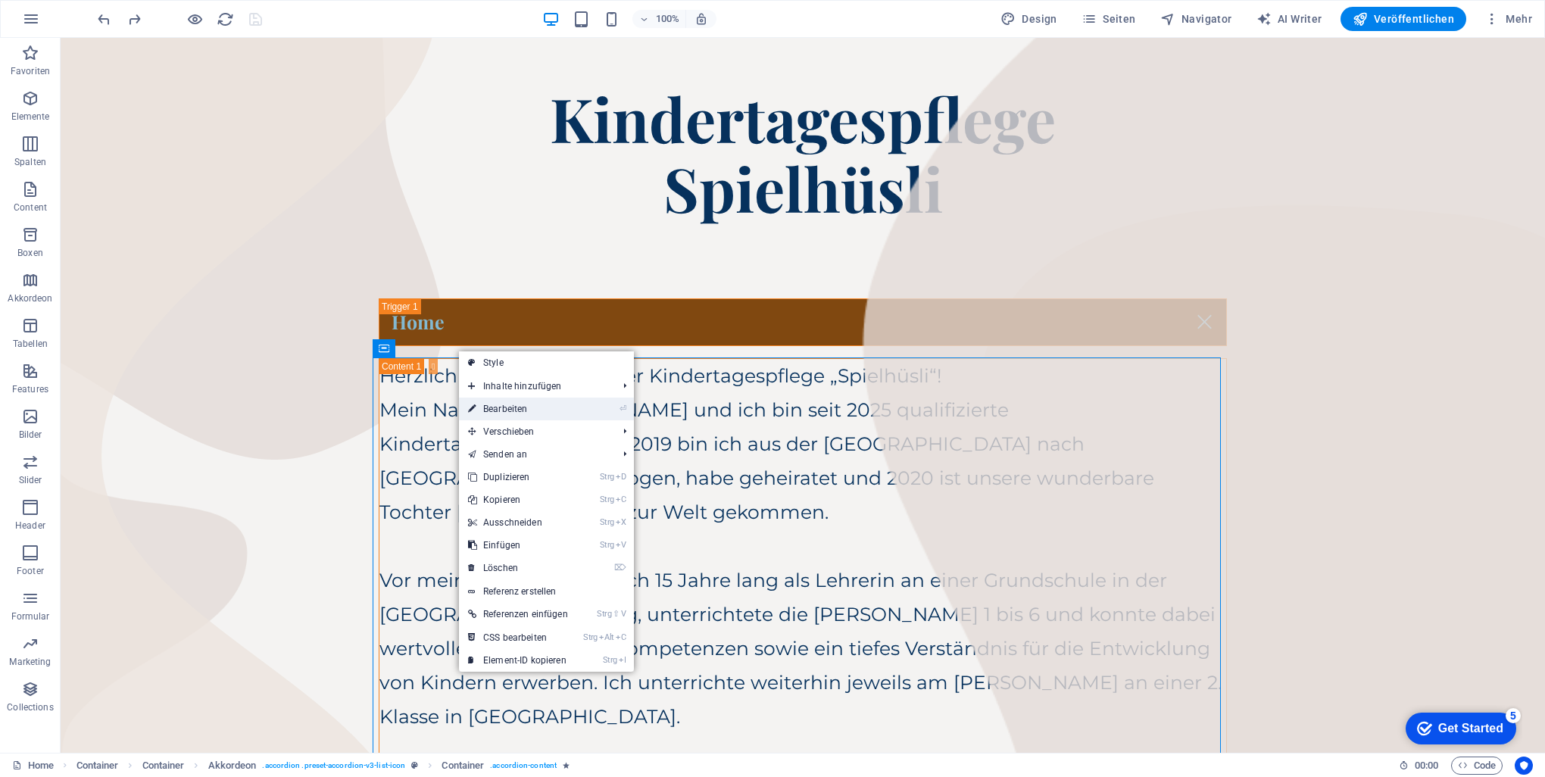
click at [529, 404] on link "⏎ Bearbeiten" at bounding box center [518, 409] width 118 height 23
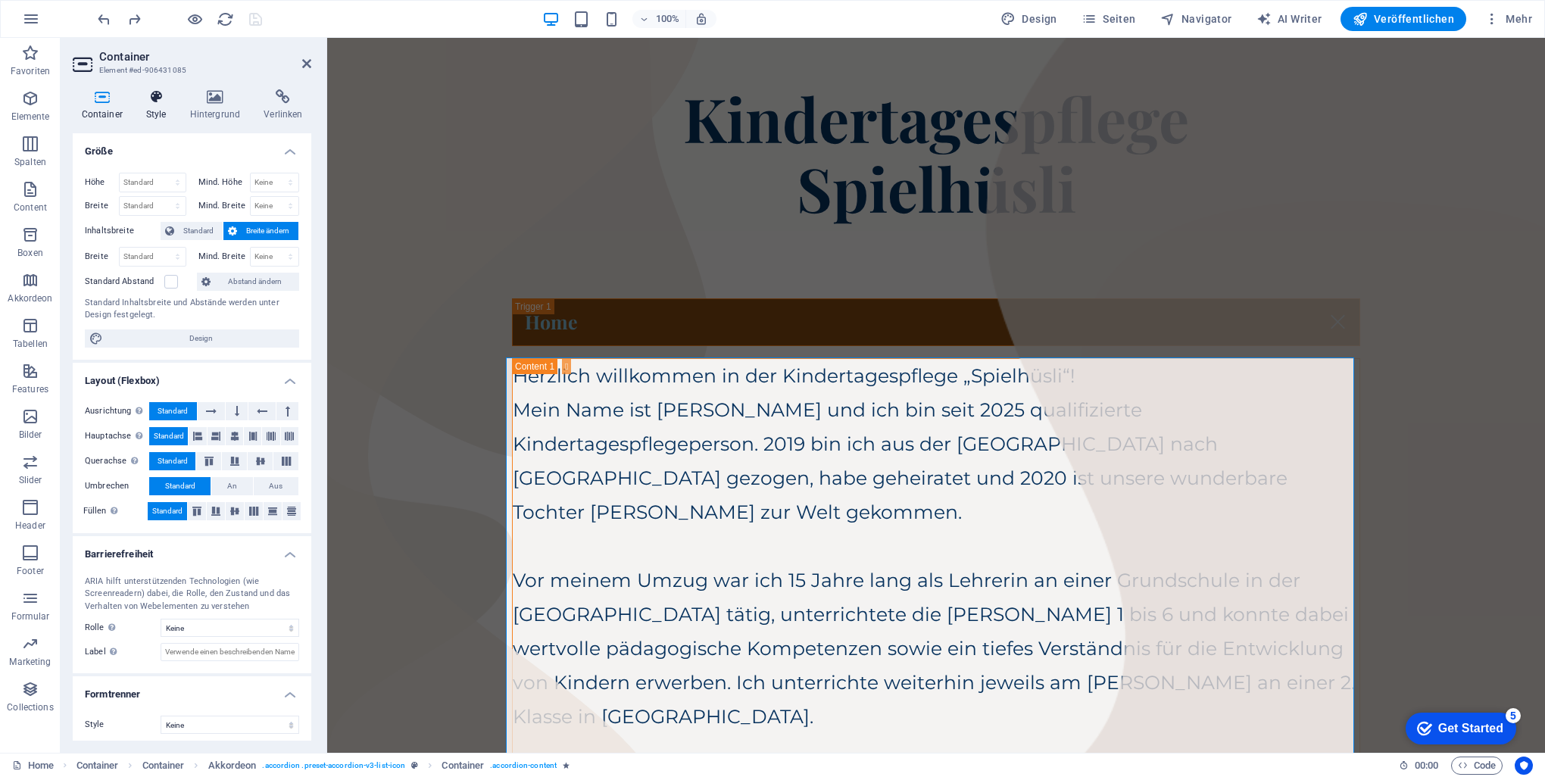
click at [167, 101] on icon at bounding box center [156, 96] width 38 height 15
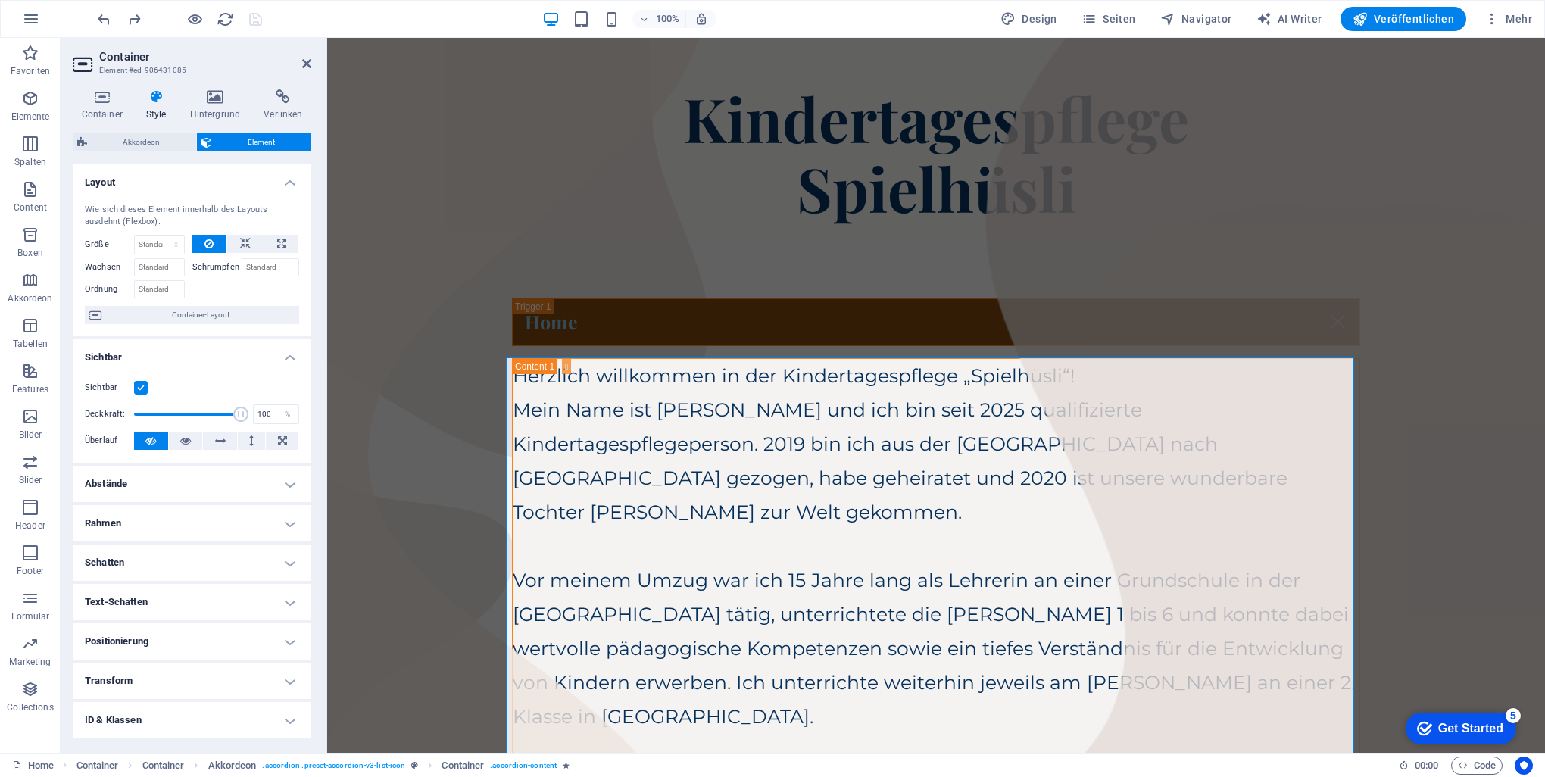
scroll to position [76, 0]
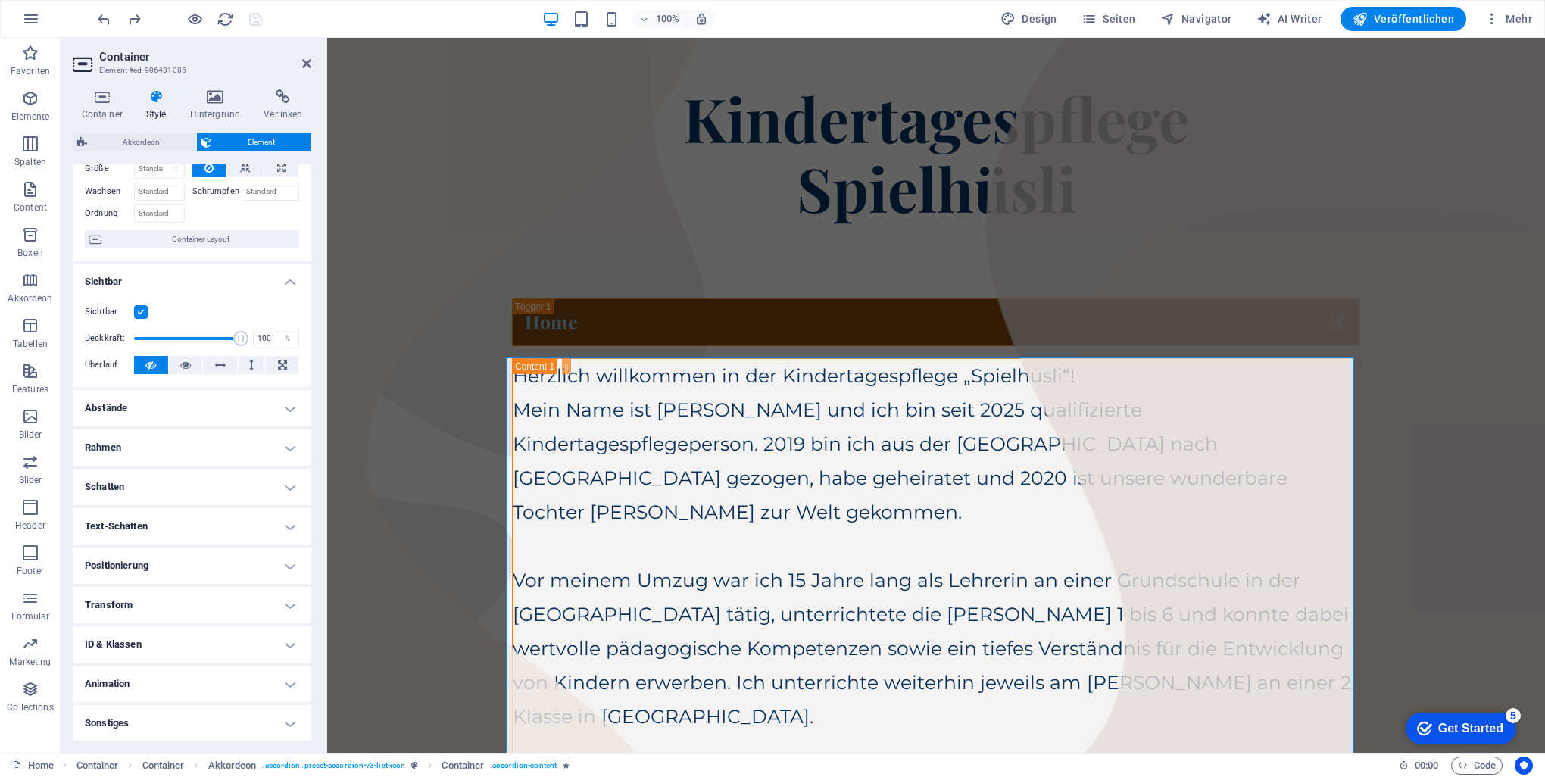
click at [267, 604] on h4 "Transform" at bounding box center [192, 605] width 239 height 36
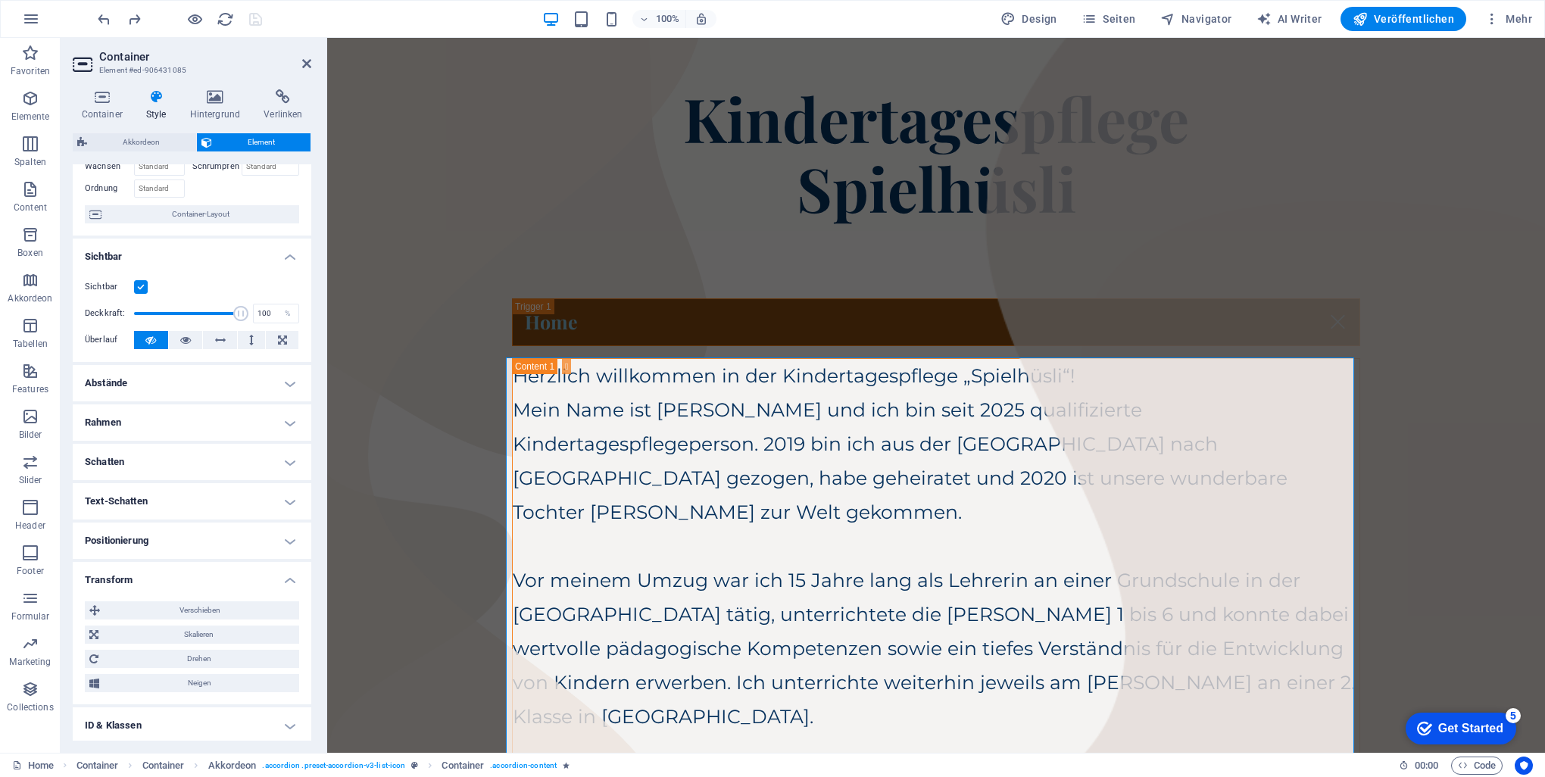
scroll to position [182, 0]
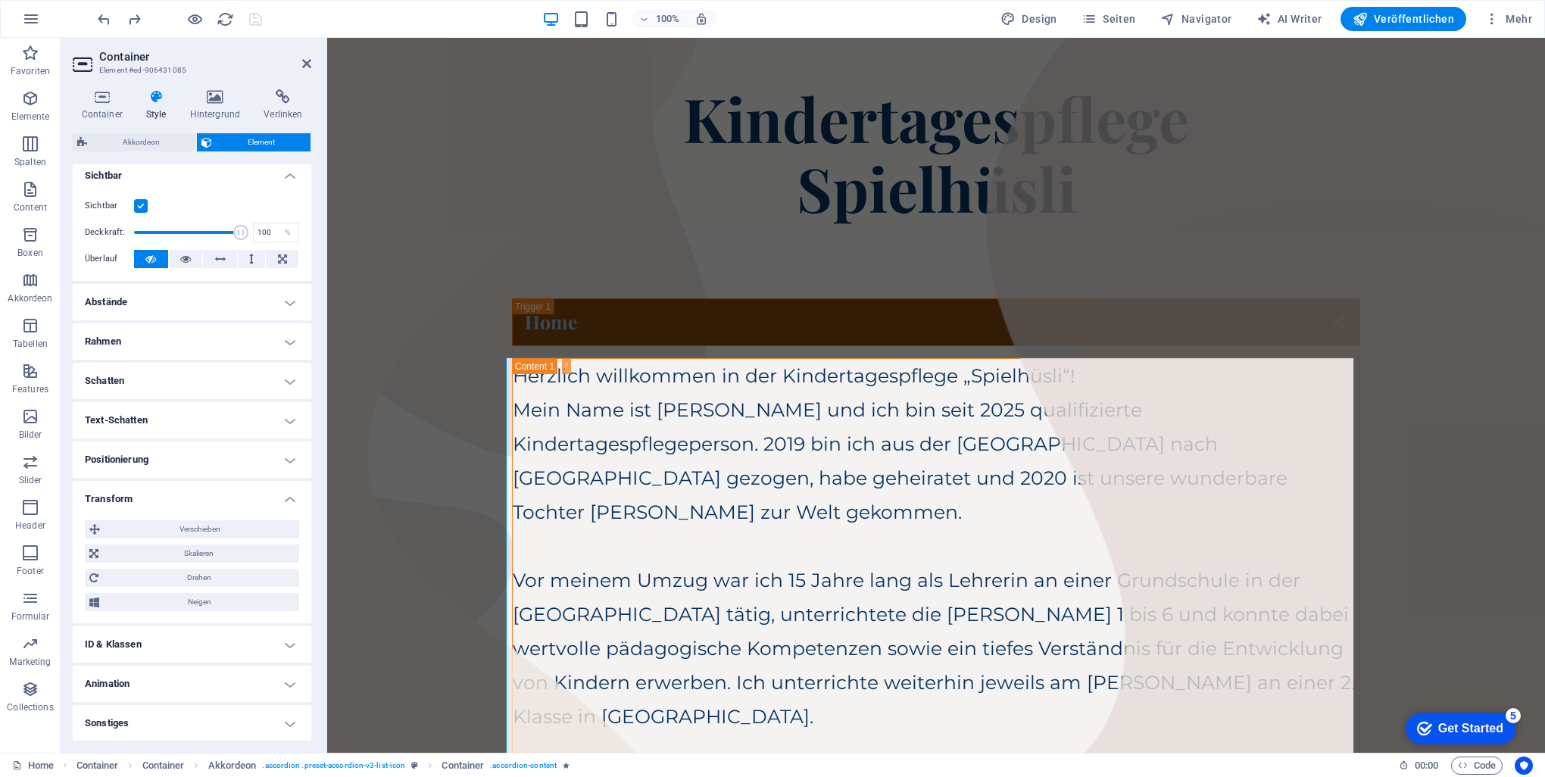
click at [262, 719] on h4 "Sonstiges" at bounding box center [192, 723] width 239 height 36
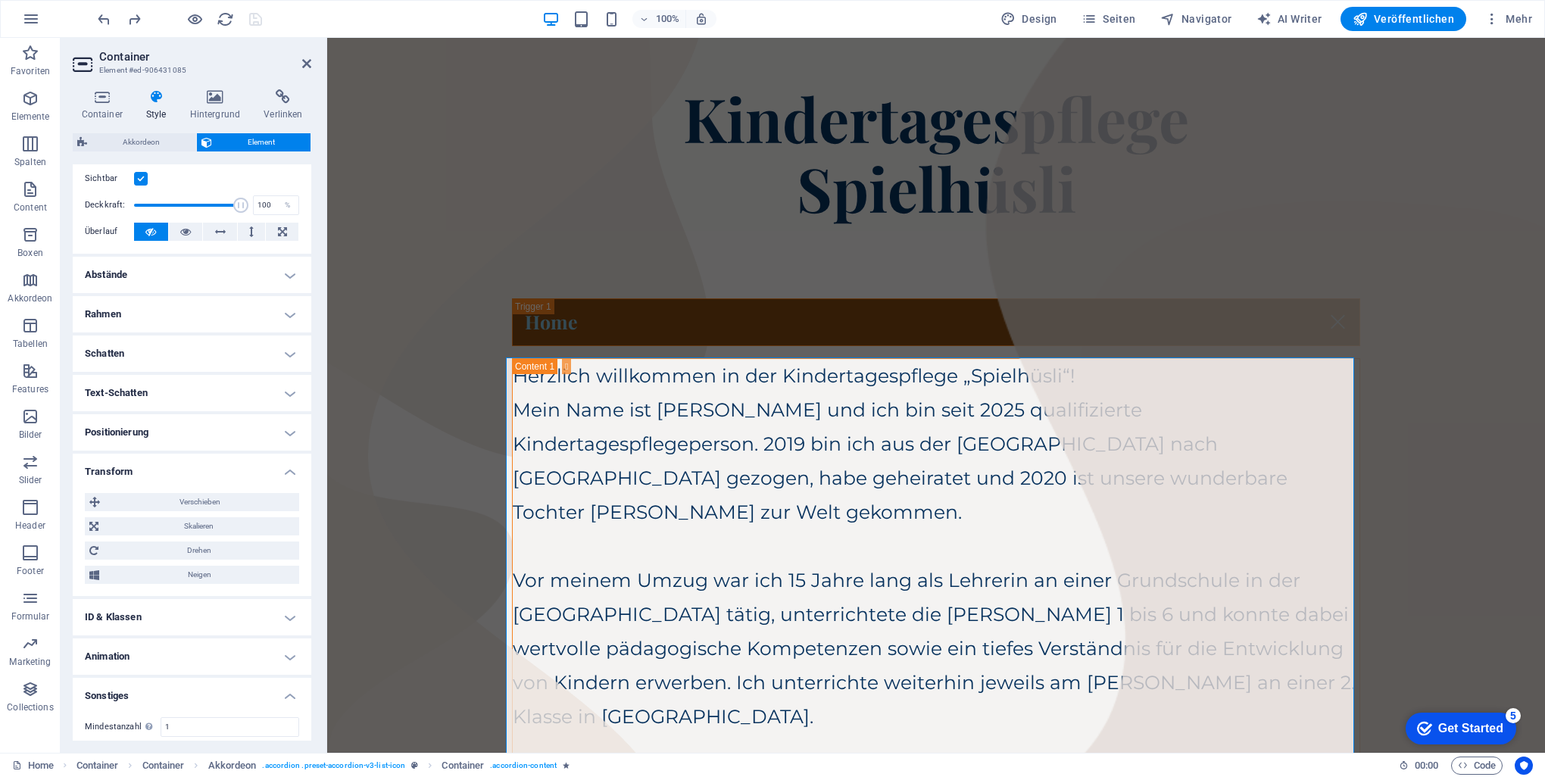
scroll to position [275, 0]
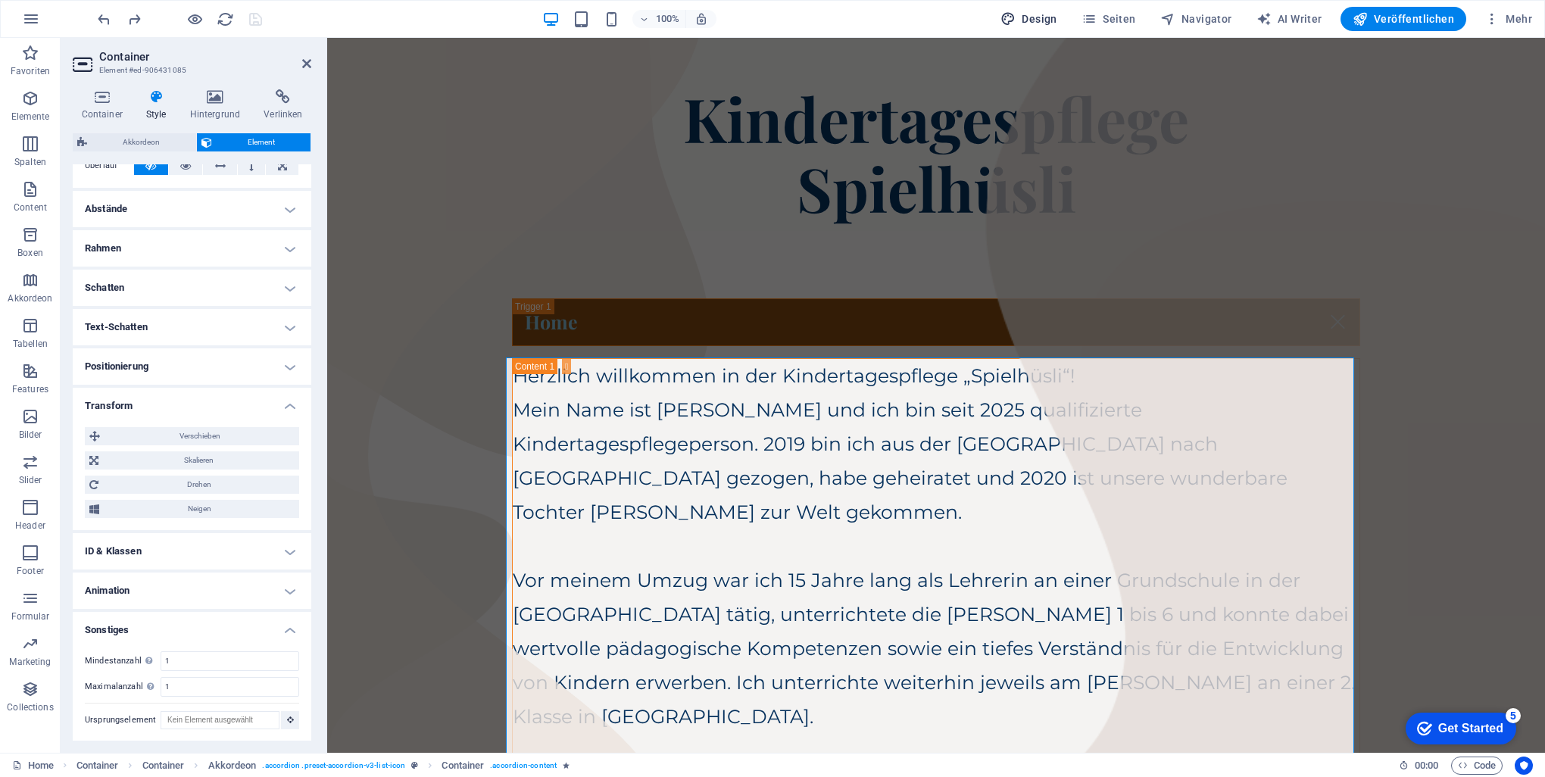
click at [1040, 16] on span "Design" at bounding box center [1028, 18] width 57 height 15
select select "px"
select select "400"
select select "px"
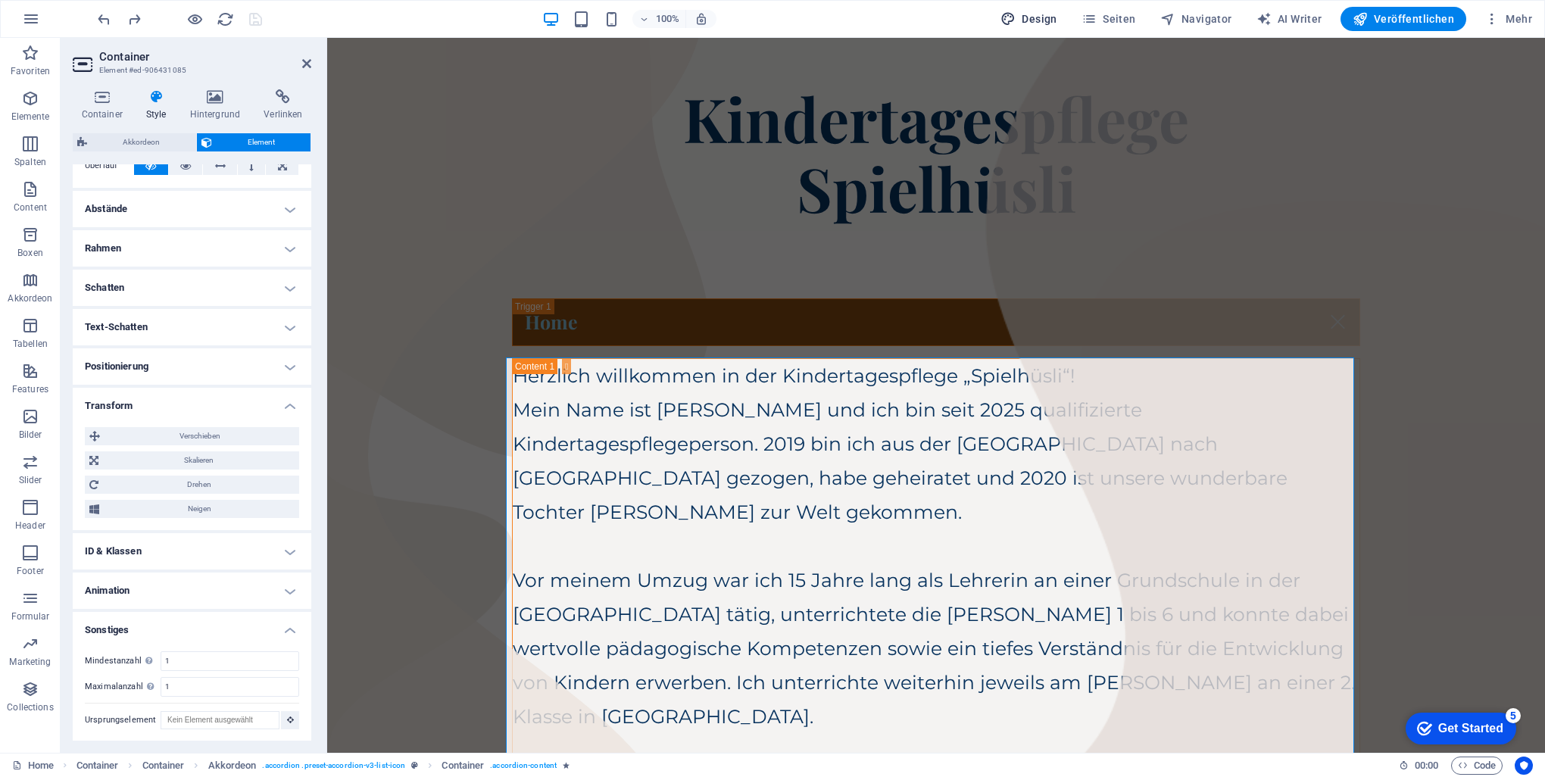
select select "700"
select select "px"
select select "rem"
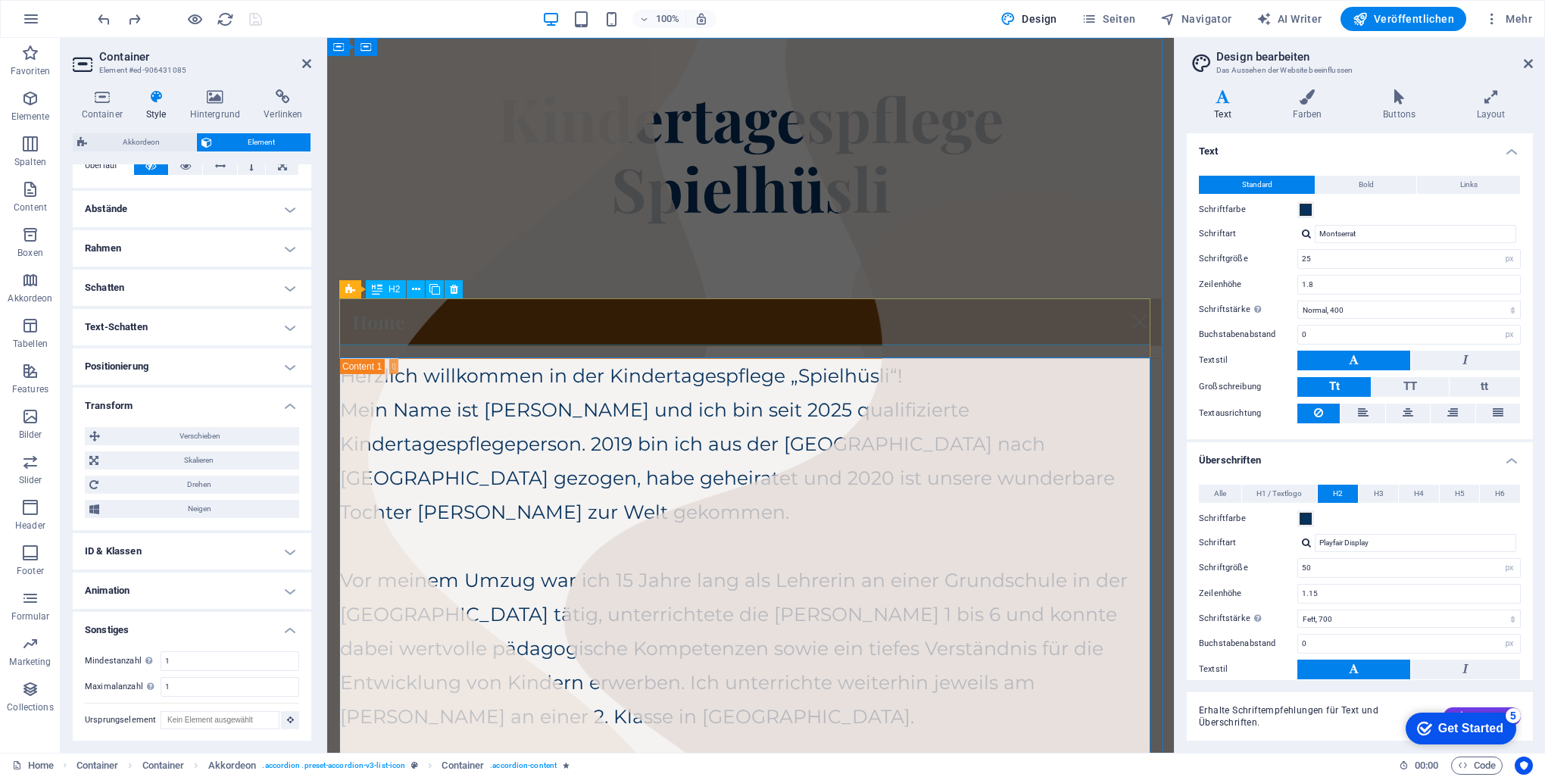
click at [643, 301] on div "Home" at bounding box center [750, 322] width 822 height 48
click at [877, 315] on div "Home" at bounding box center [750, 322] width 822 height 48
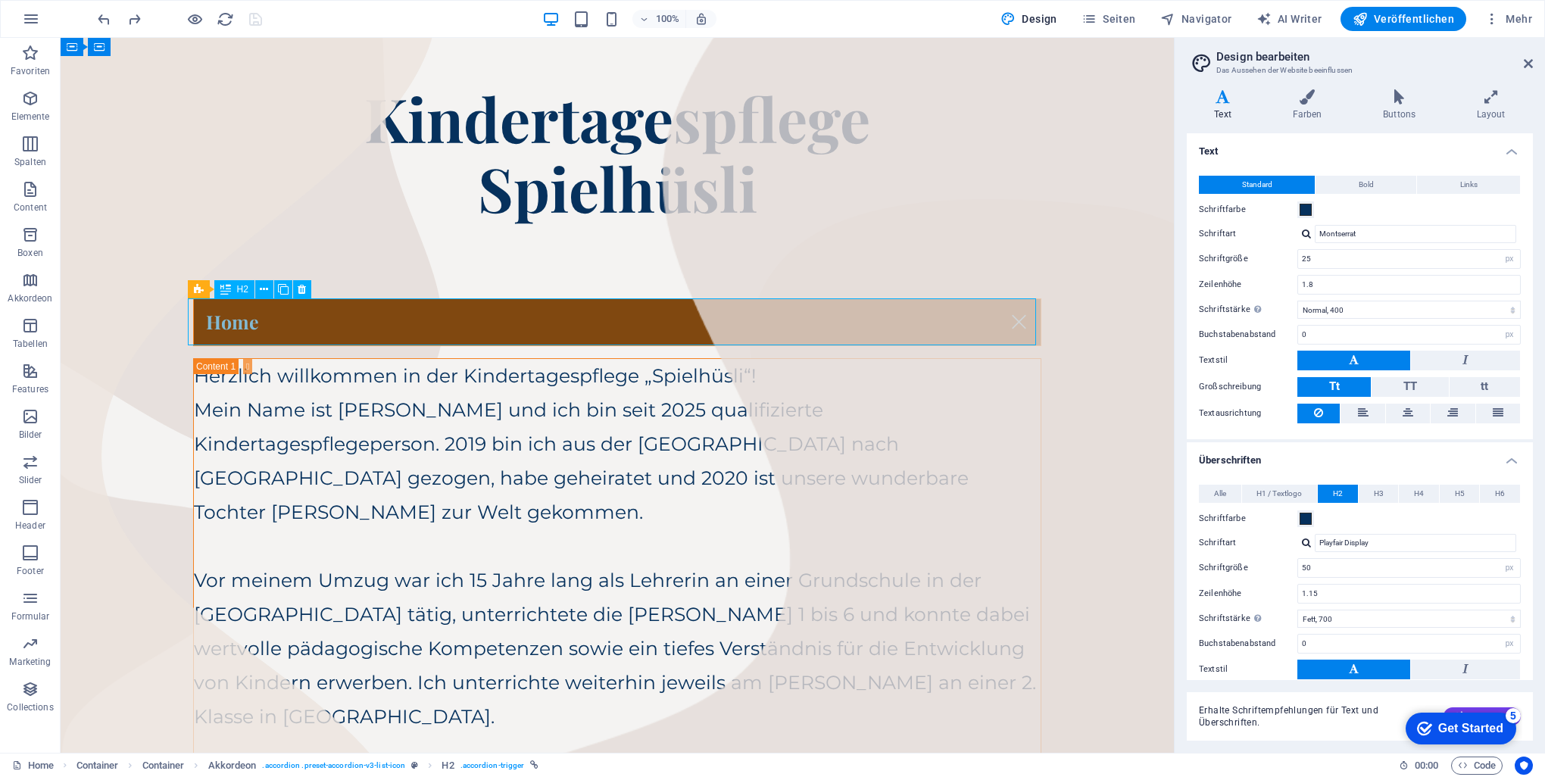
click at [610, 315] on div "Home" at bounding box center [617, 322] width 848 height 48
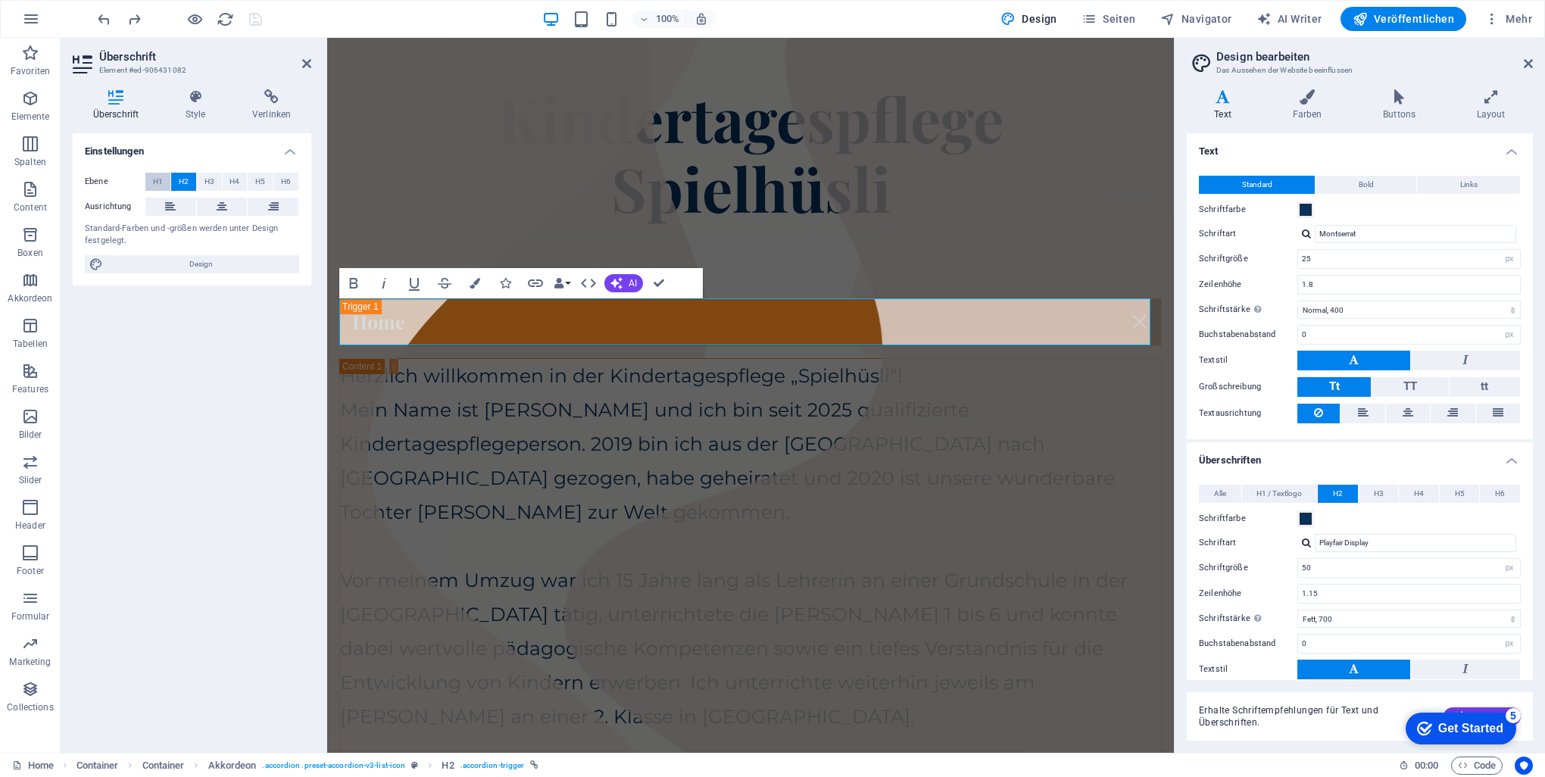
click at [157, 181] on span "H1" at bounding box center [158, 182] width 10 height 18
click at [179, 182] on span "H2" at bounding box center [184, 182] width 10 height 18
click at [209, 182] on span "H3" at bounding box center [209, 182] width 10 height 18
click at [239, 181] on span "H4" at bounding box center [234, 182] width 10 height 18
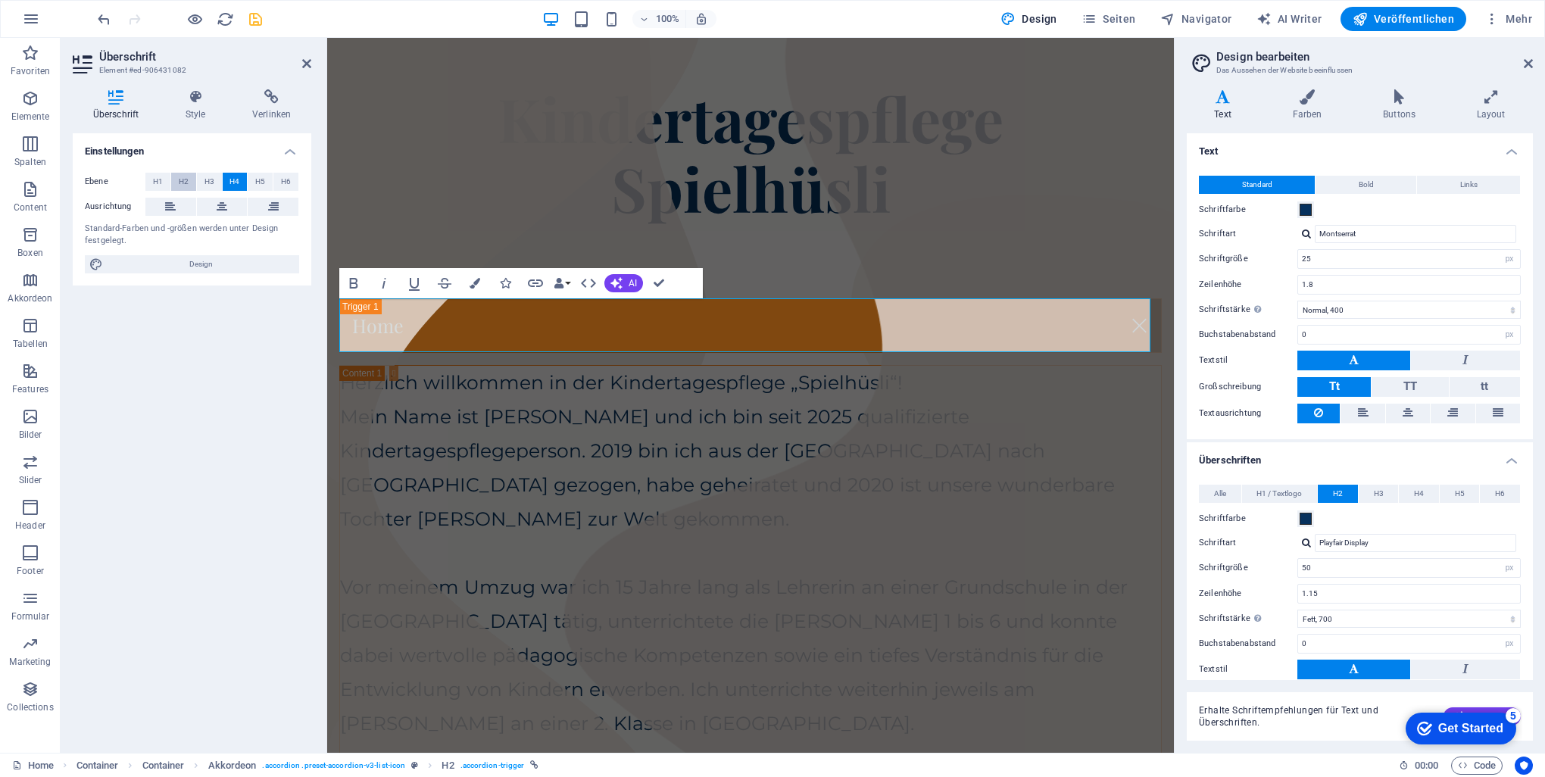
drag, startPoint x: 188, startPoint y: 181, endPoint x: 179, endPoint y: 182, distance: 8.5
click at [187, 181] on span "H2" at bounding box center [184, 182] width 10 height 18
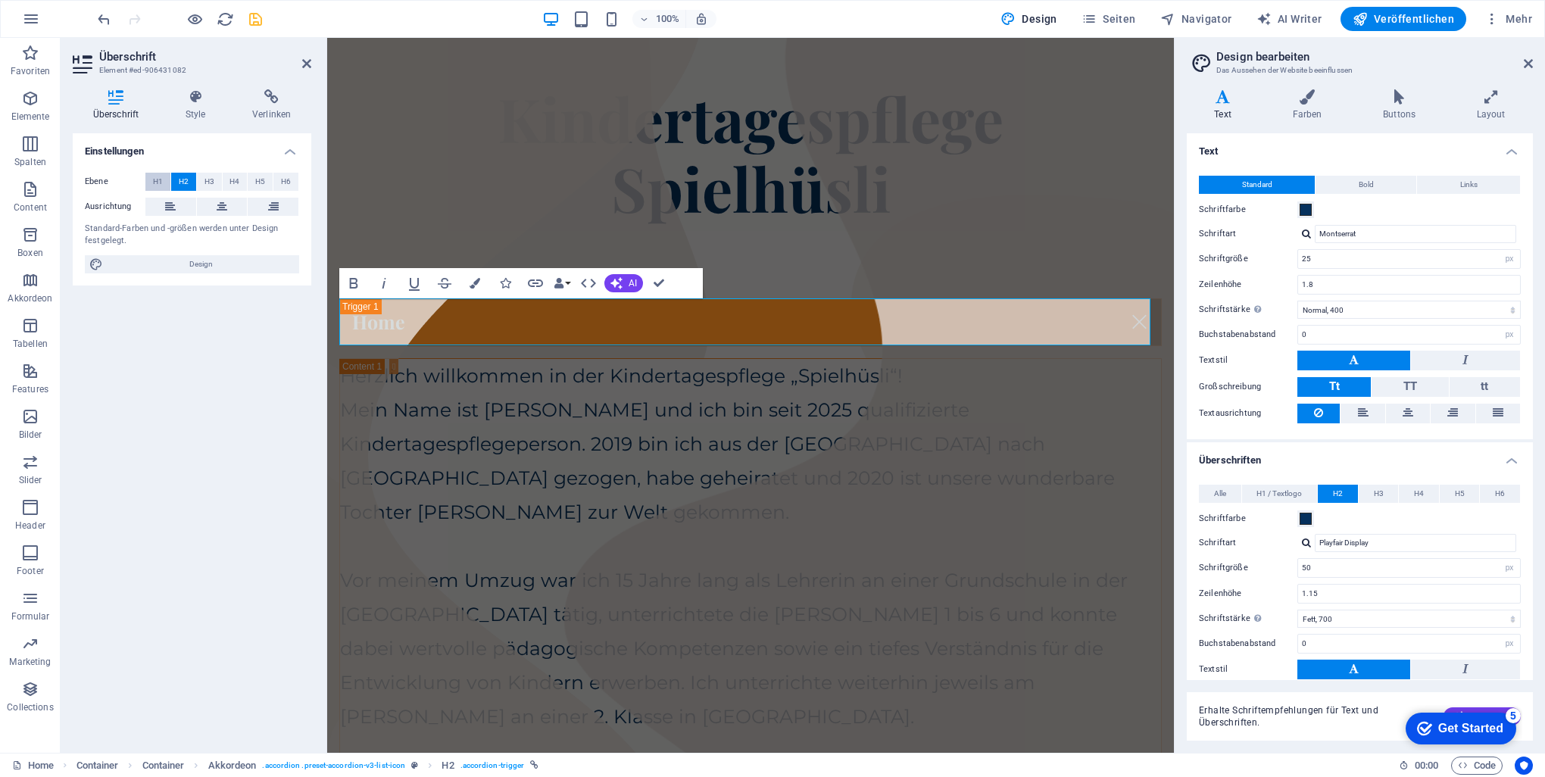
drag, startPoint x: 167, startPoint y: 183, endPoint x: 154, endPoint y: 183, distance: 12.1
click at [165, 183] on button "H1" at bounding box center [157, 182] width 25 height 18
click at [154, 183] on span "H1" at bounding box center [158, 182] width 10 height 18
click at [179, 182] on span "H2" at bounding box center [184, 182] width 10 height 18
click at [135, 54] on h2 "Überschrift" at bounding box center [205, 57] width 212 height 14
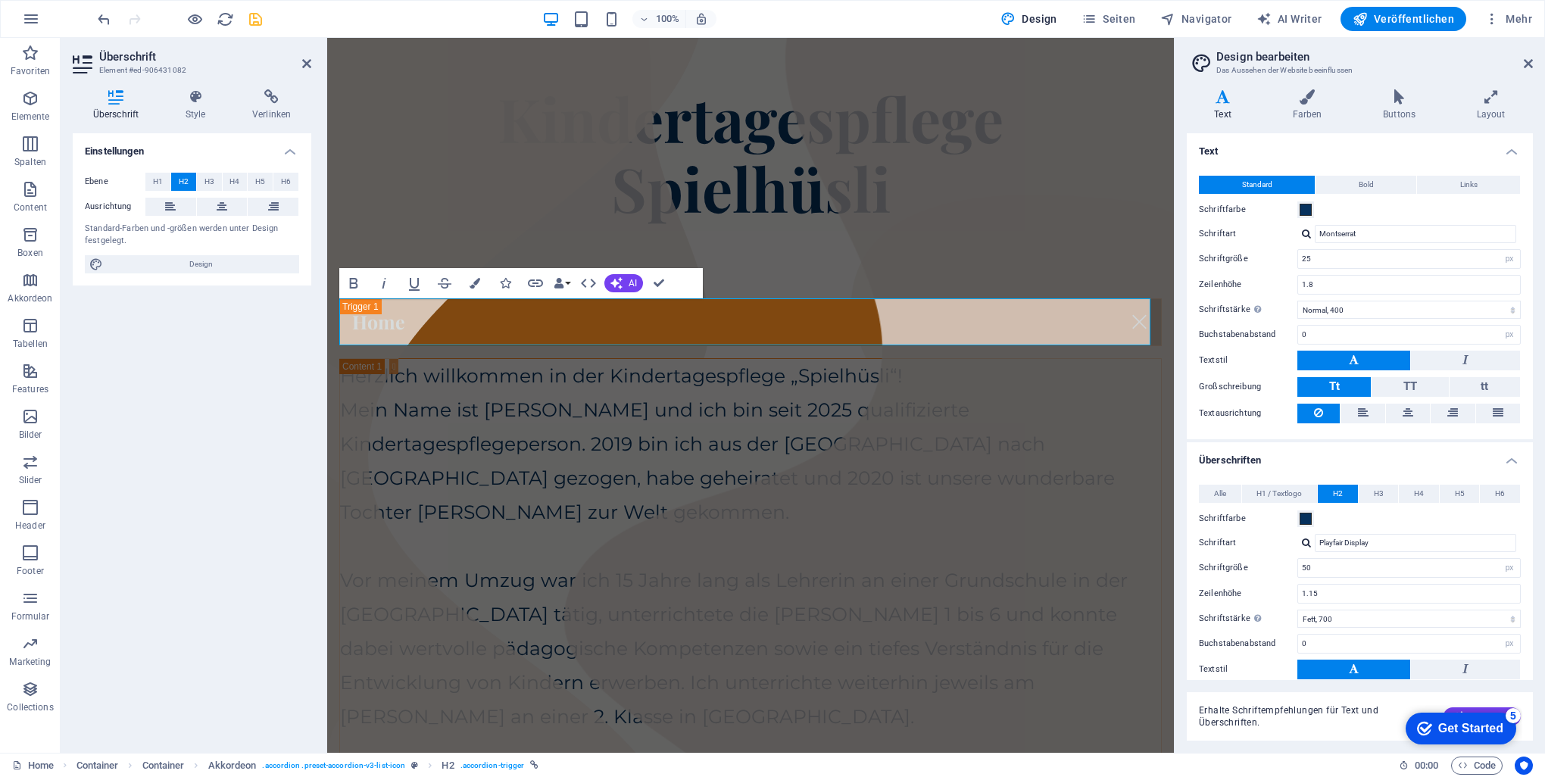
click at [135, 54] on h2 "Überschrift" at bounding box center [205, 57] width 212 height 14
click at [1348, 566] on input "50" at bounding box center [1409, 568] width 222 height 18
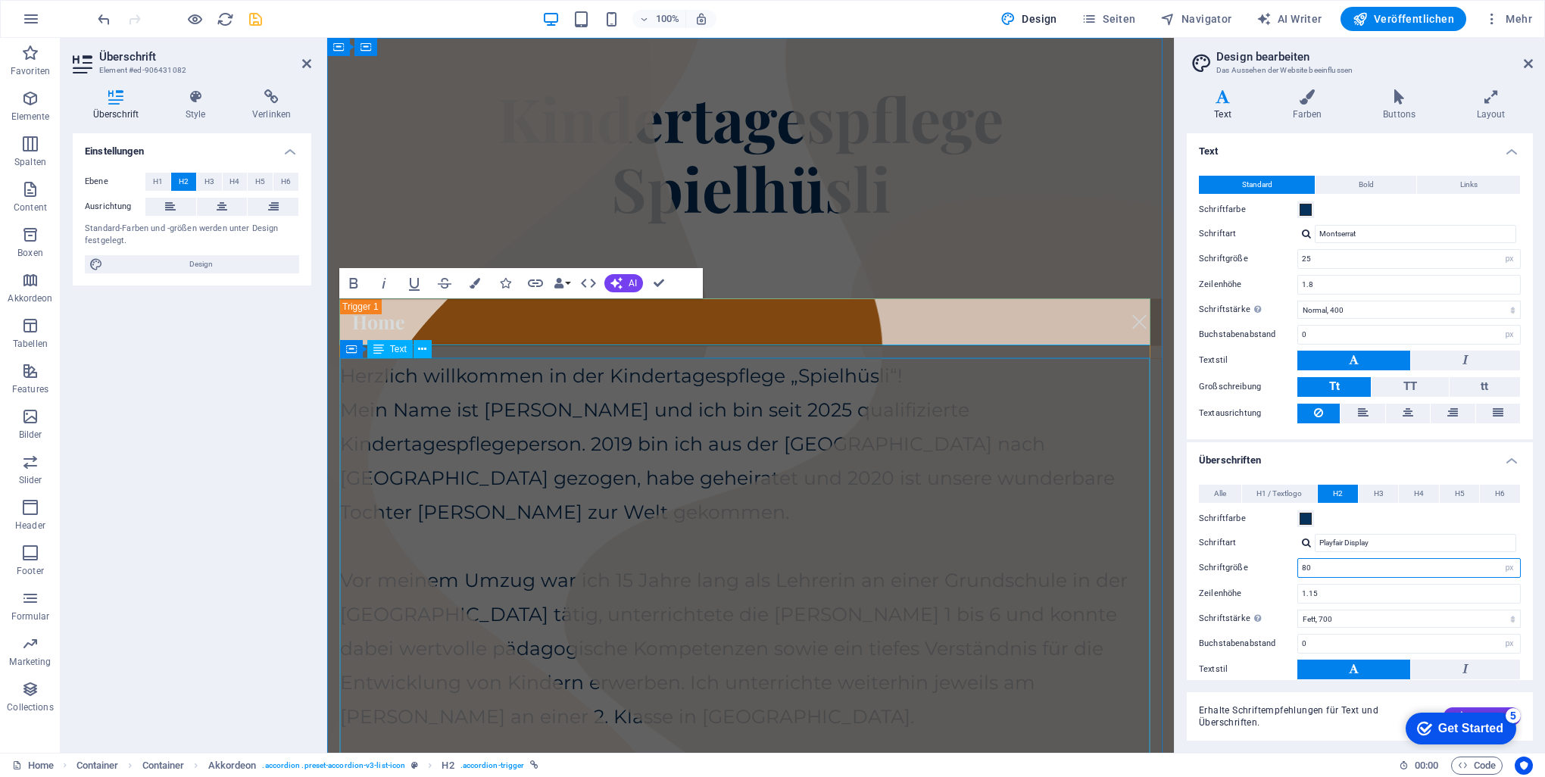
type input "80"
click at [1059, 607] on div "Herzlich willkommen in der Kindertagespflege „Spielhüsli“! Mein Name ist [PERSO…" at bounding box center [750, 717] width 821 height 716
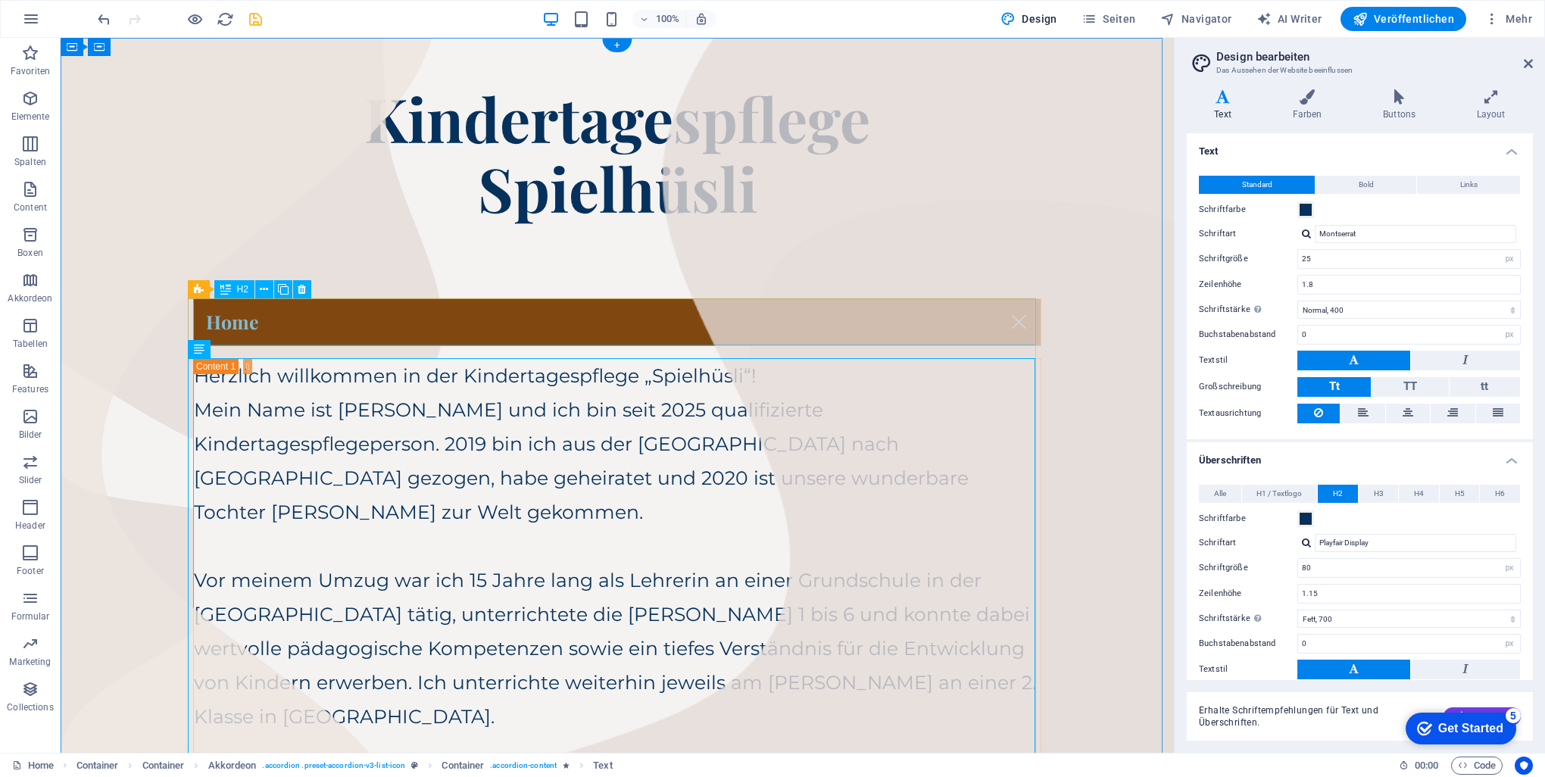
click at [365, 315] on div "Home" at bounding box center [617, 322] width 848 height 48
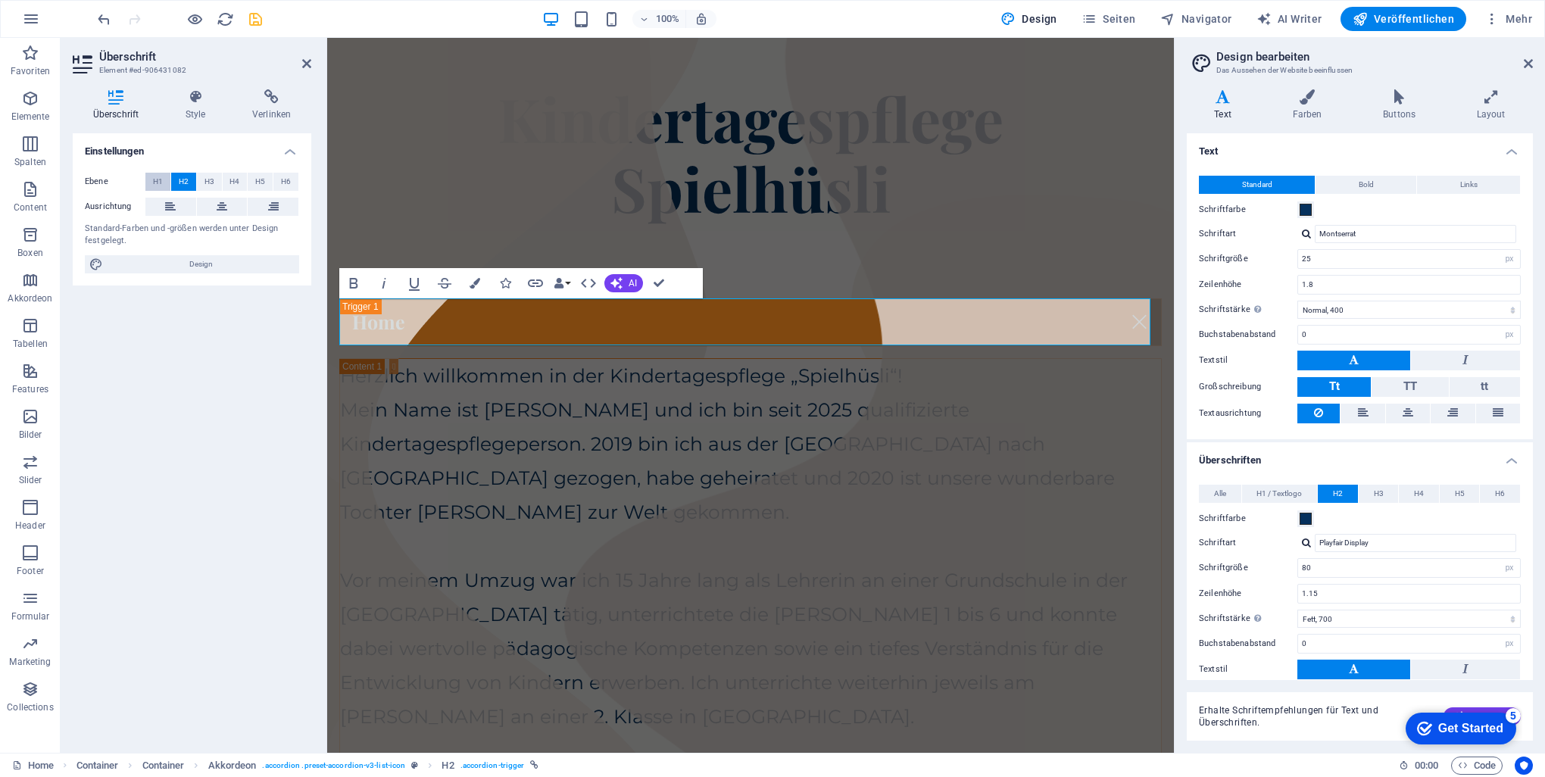
click at [158, 179] on span "H1" at bounding box center [158, 182] width 10 height 18
click at [179, 182] on span "H2" at bounding box center [184, 182] width 10 height 18
click at [449, 327] on link "Home" at bounding box center [750, 322] width 821 height 46
click at [1342, 565] on input "80" at bounding box center [1409, 568] width 222 height 18
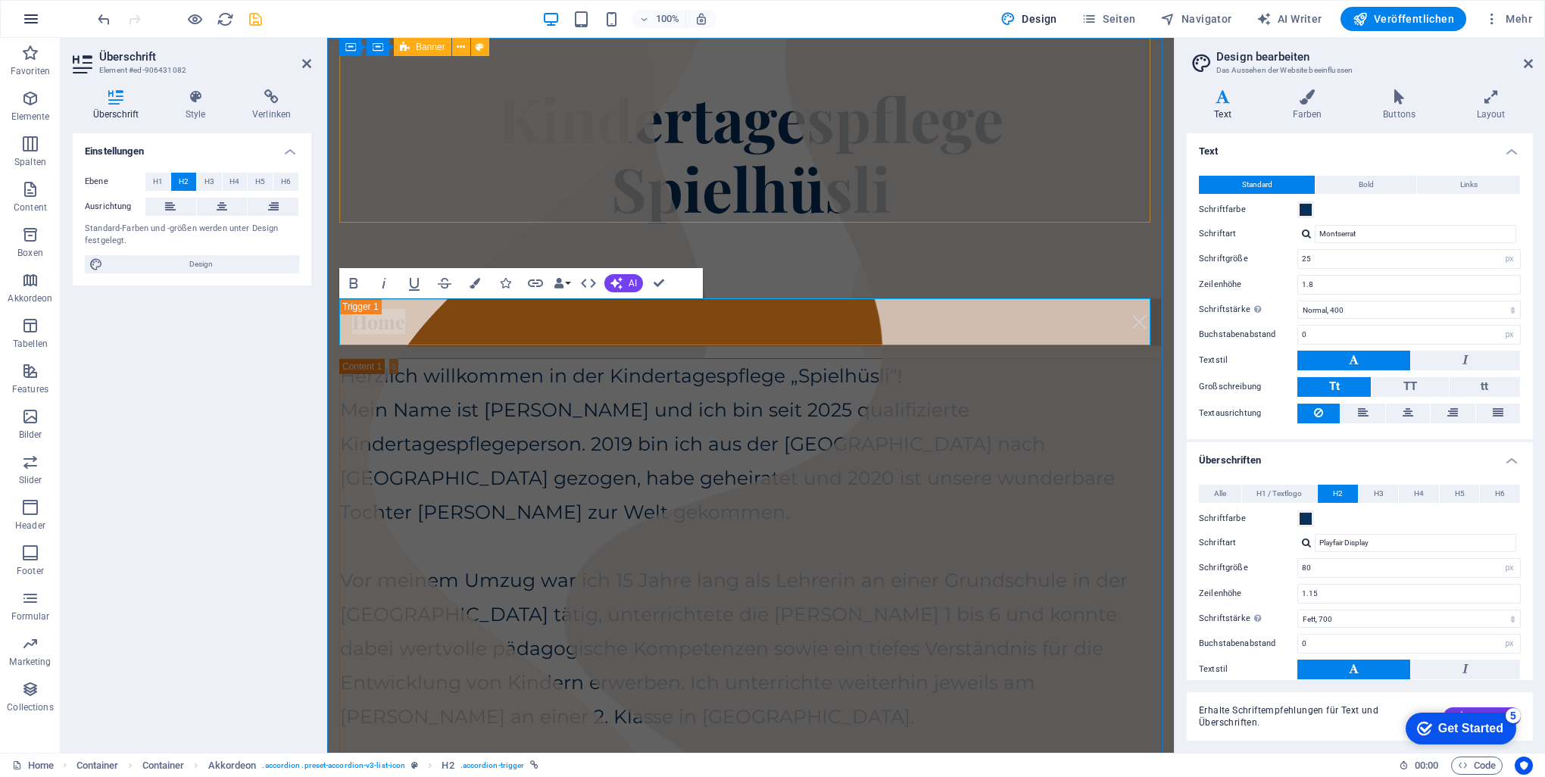
click at [36, 19] on icon "button" at bounding box center [31, 19] width 18 height 18
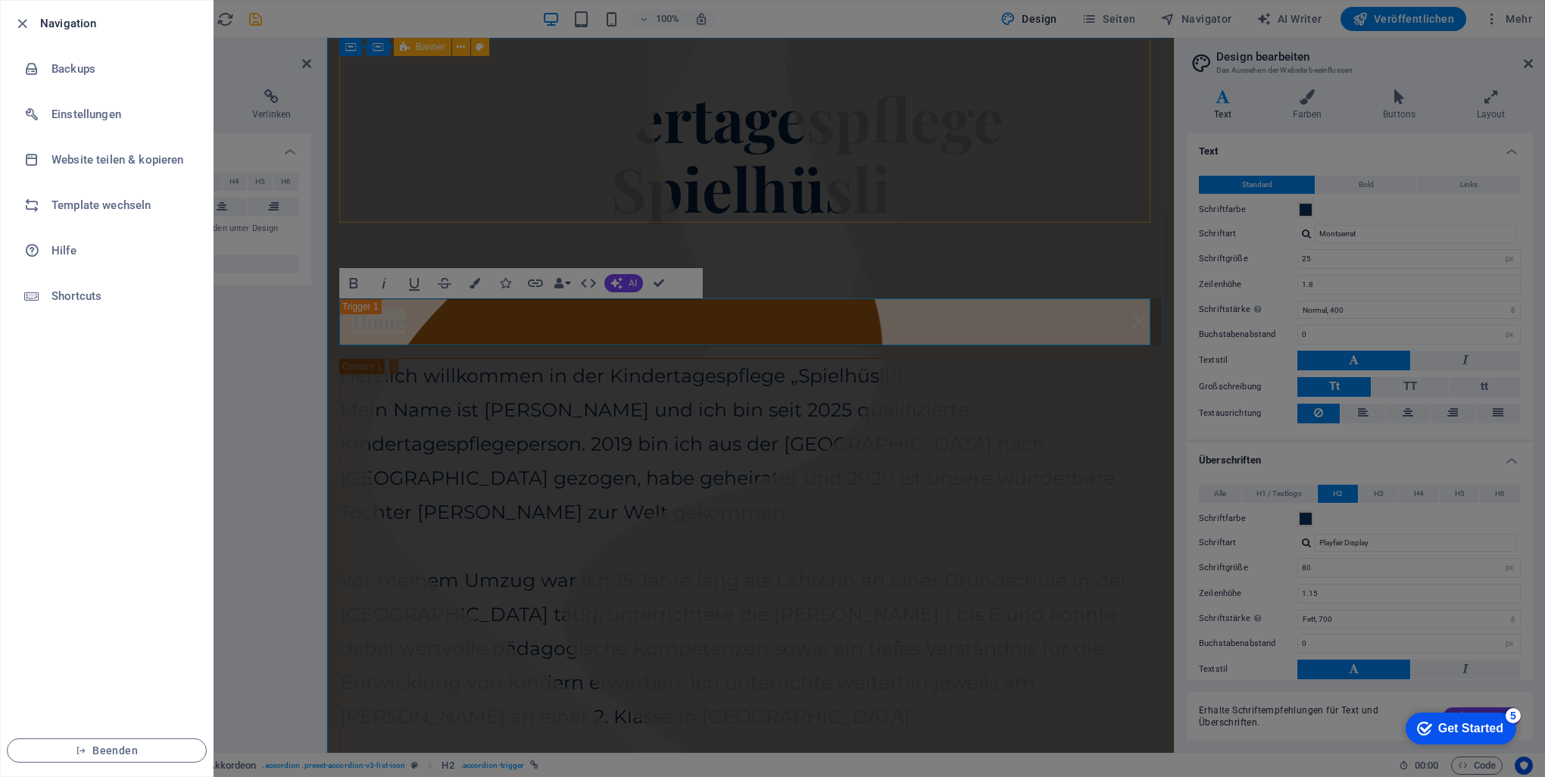
click at [36, 19] on div at bounding box center [26, 23] width 27 height 18
click at [1060, 91] on div at bounding box center [772, 388] width 1545 height 777
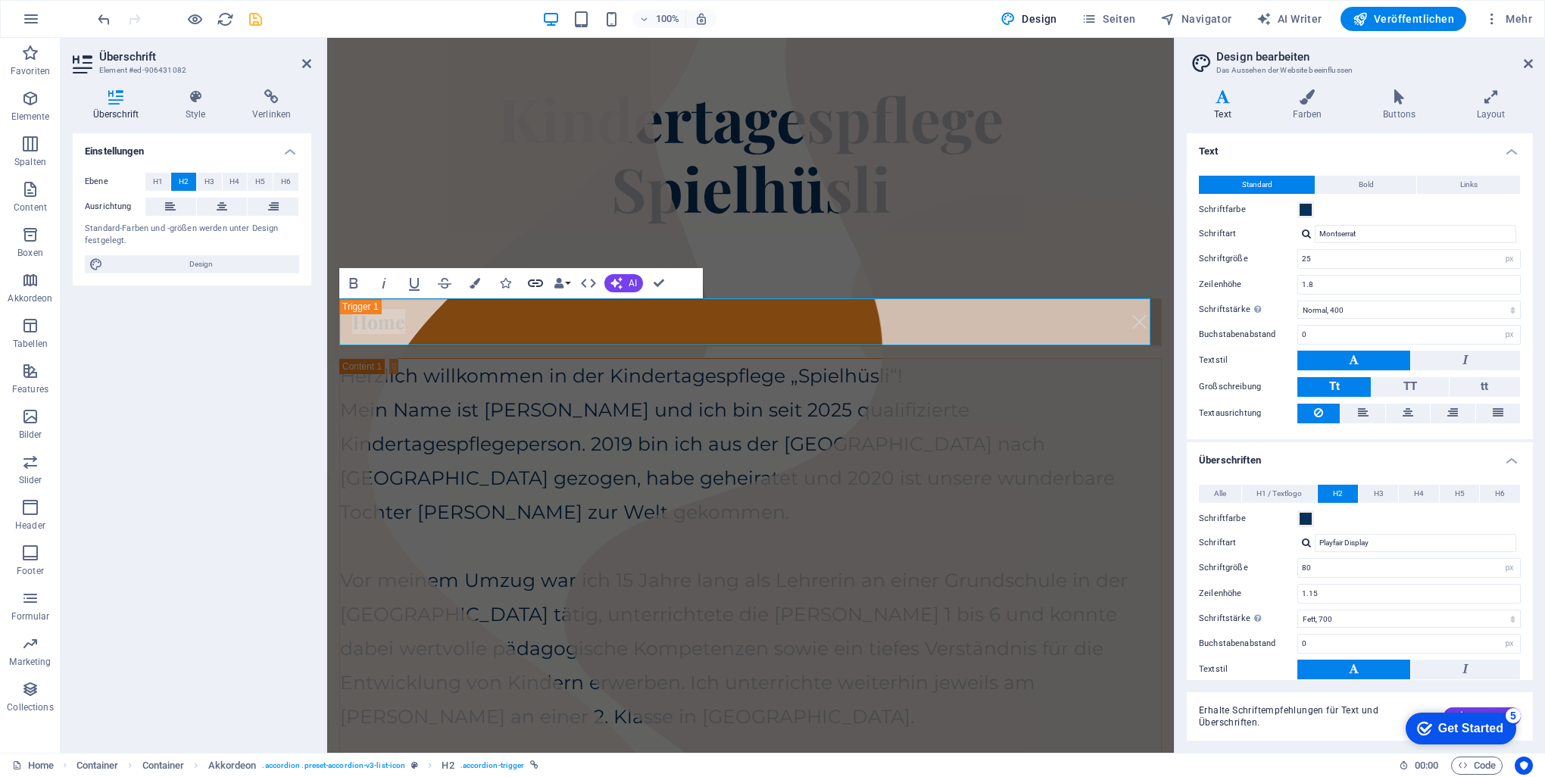
click at [536, 285] on icon "button" at bounding box center [535, 283] width 18 height 18
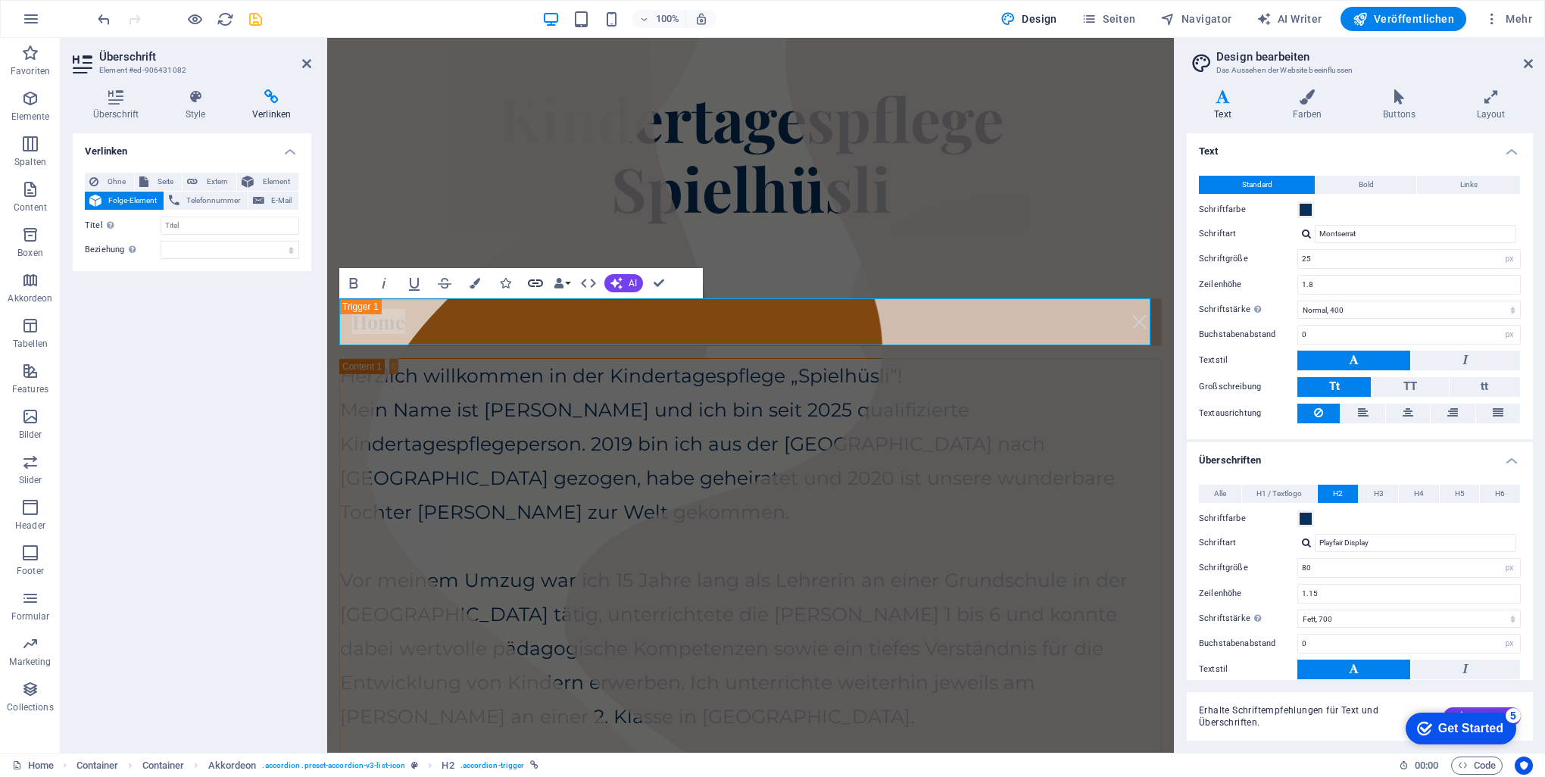
click at [533, 281] on icon "button" at bounding box center [535, 283] width 18 height 18
click at [572, 282] on button "Data Bindings" at bounding box center [561, 283] width 21 height 30
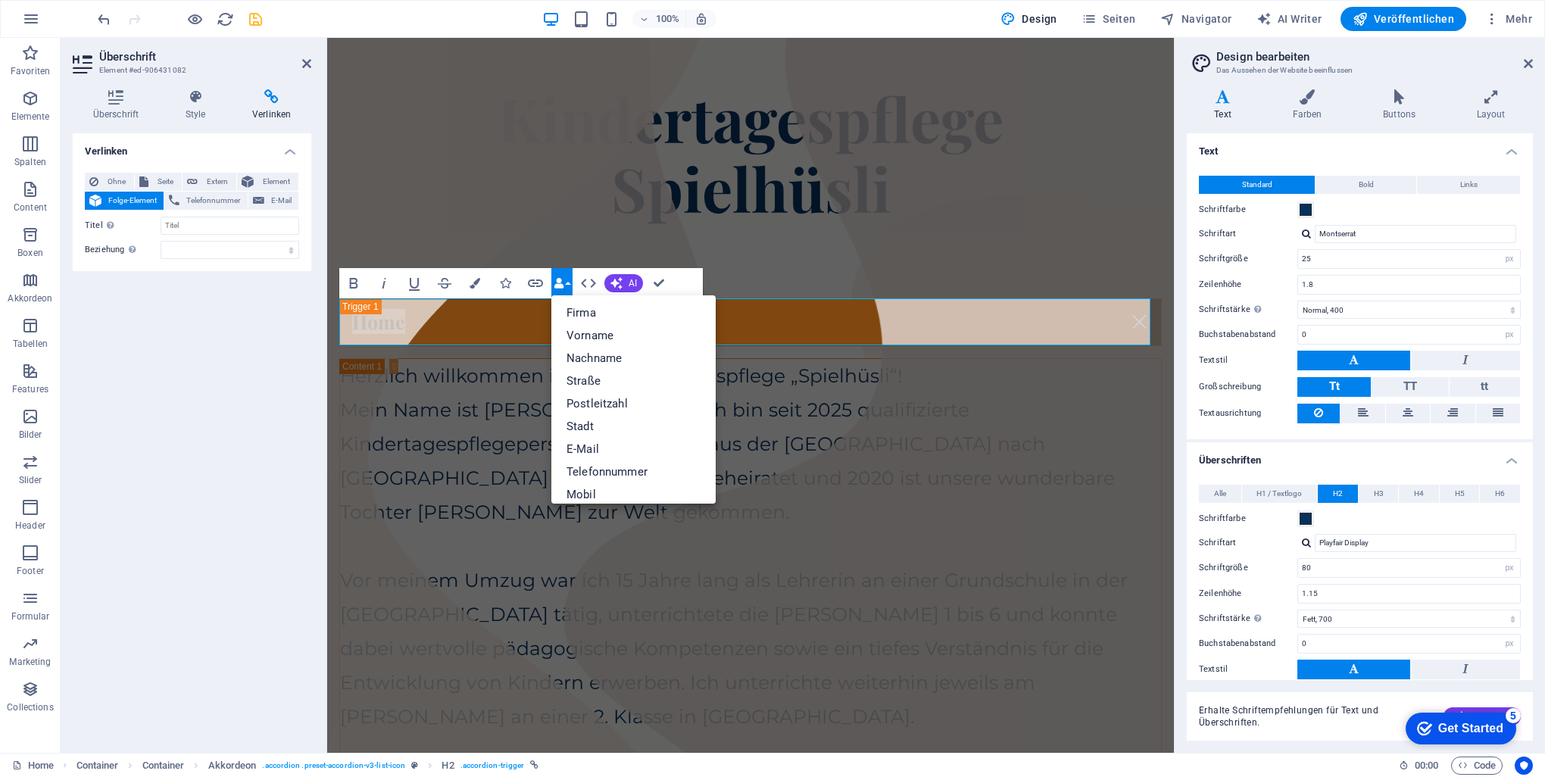
click at [572, 282] on button "Data Bindings" at bounding box center [561, 283] width 21 height 30
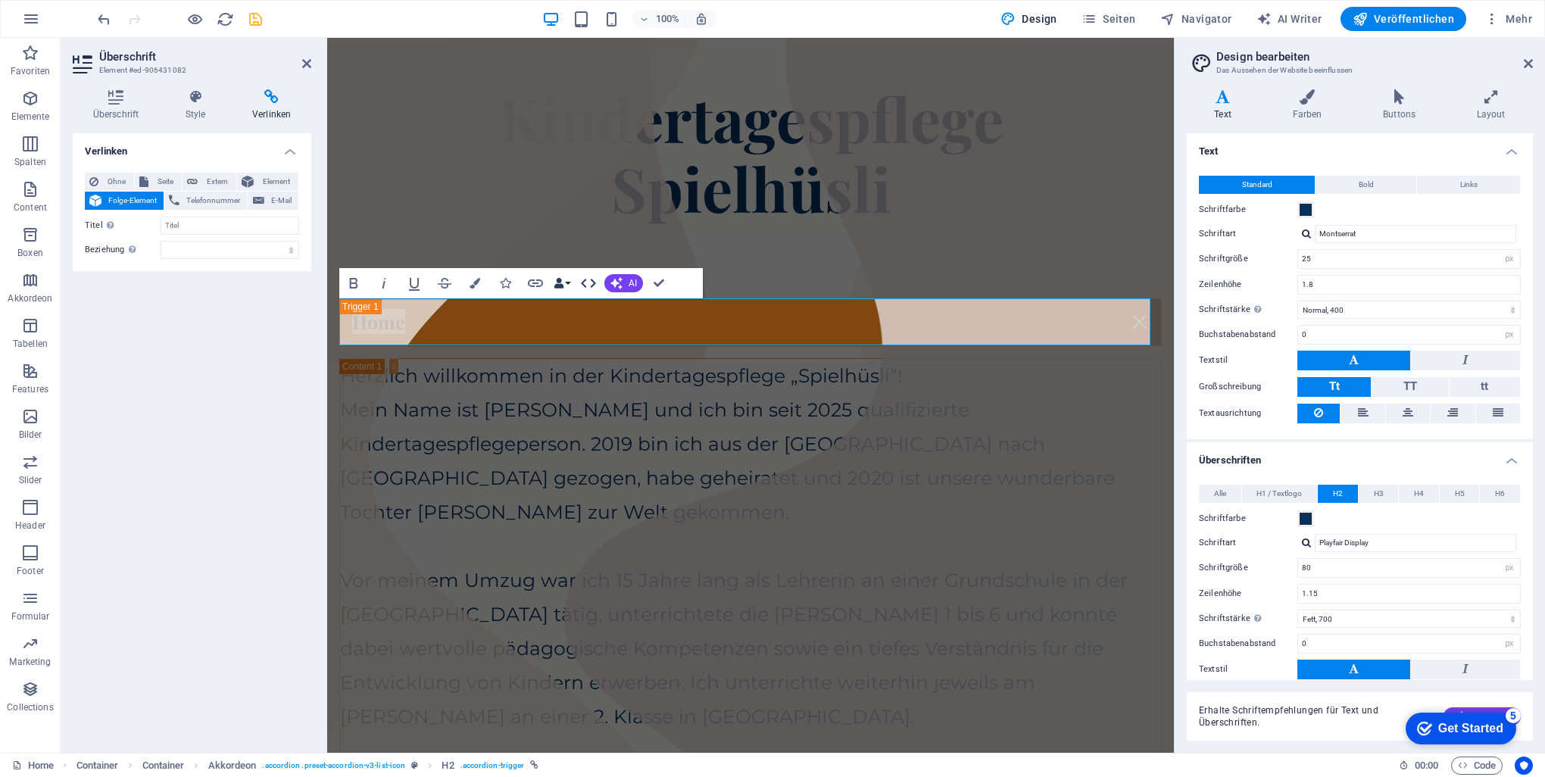
click at [591, 285] on icon "button" at bounding box center [588, 283] width 18 height 18
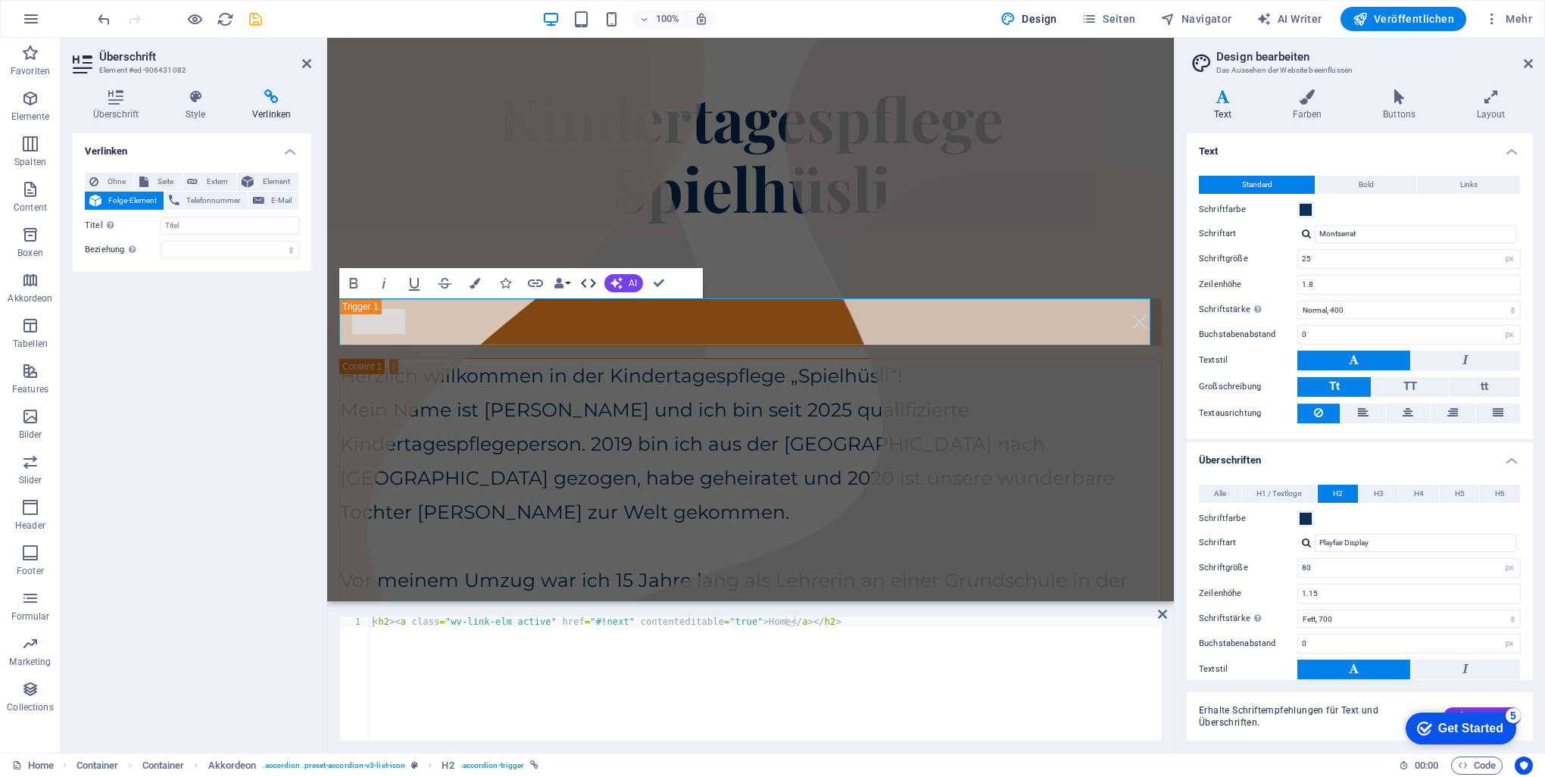
click at [591, 285] on icon "button" at bounding box center [588, 283] width 18 height 18
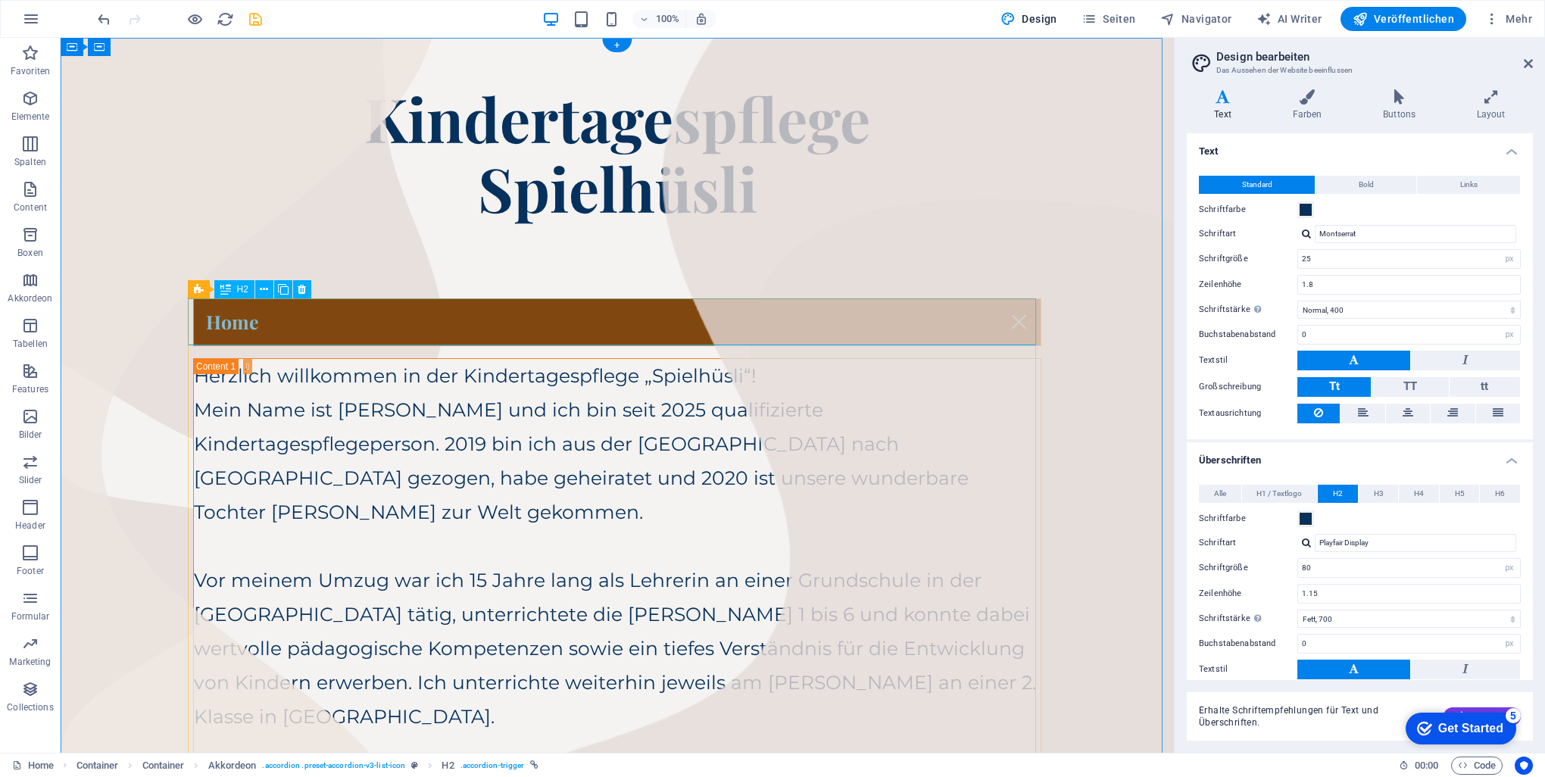
click at [315, 329] on div "Home" at bounding box center [617, 322] width 848 height 48
click at [248, 323] on div "Home" at bounding box center [617, 322] width 848 height 48
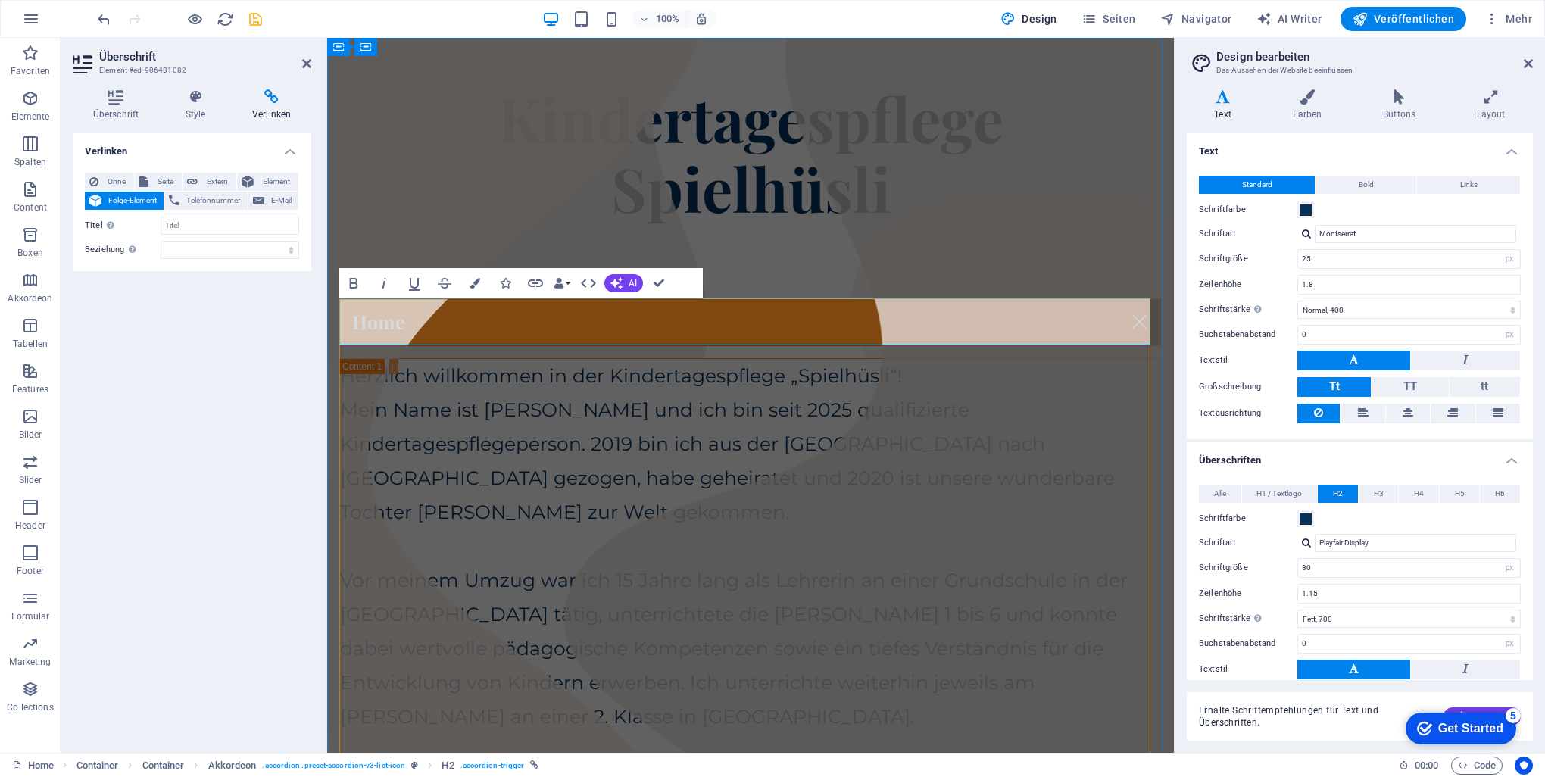
drag, startPoint x: 392, startPoint y: 327, endPoint x: 374, endPoint y: 326, distance: 18.2
click at [374, 326] on link "Home" at bounding box center [750, 322] width 821 height 46
click at [186, 88] on div "Überschrift Style Verlinken Einstellungen Ebene H1 H2 H3 H4 H5 H6 Ausrichtung S…" at bounding box center [192, 414] width 263 height 675
click at [193, 101] on icon at bounding box center [195, 96] width 61 height 15
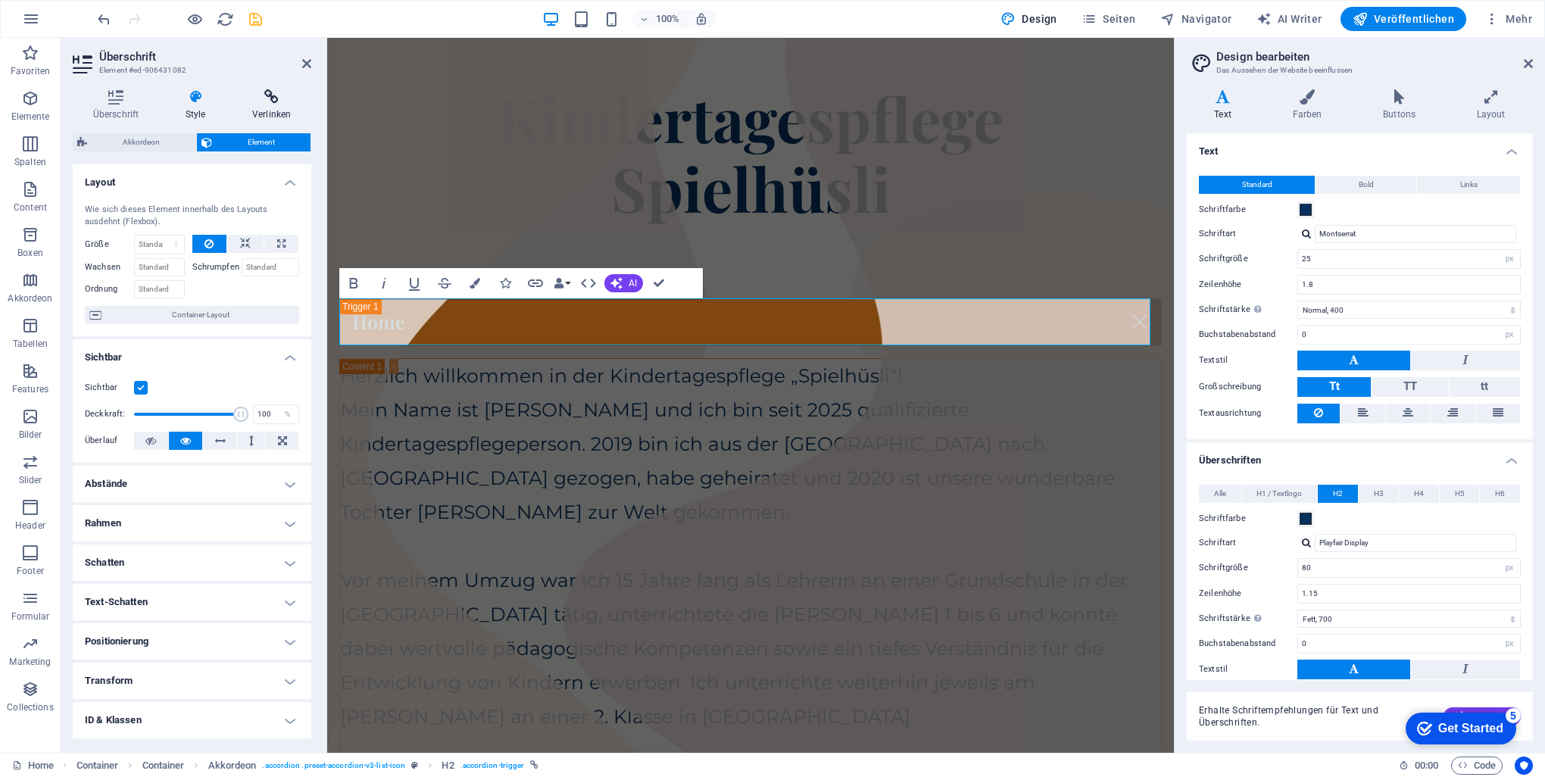
click at [260, 97] on icon at bounding box center [272, 96] width 80 height 15
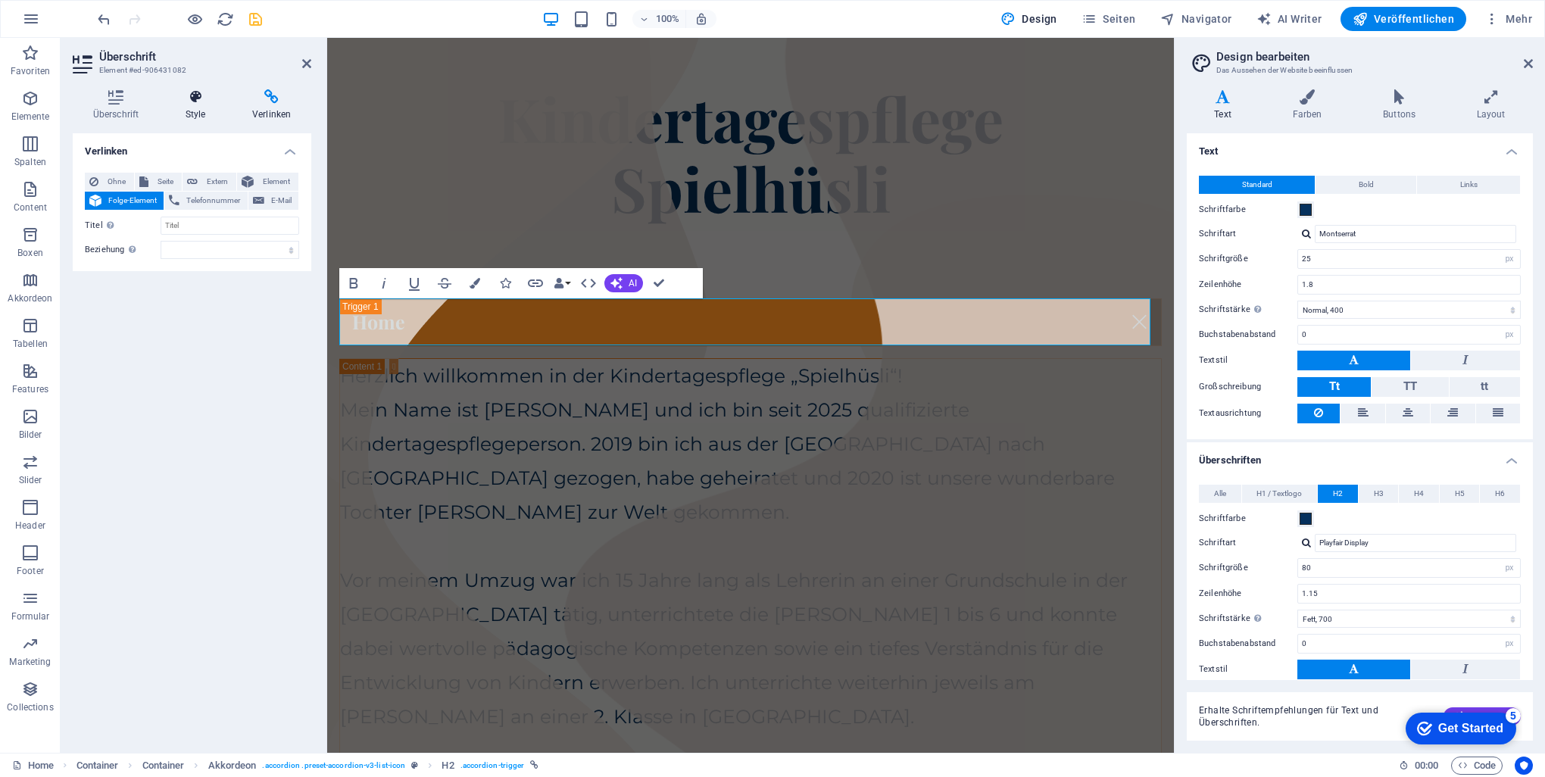
click at [197, 103] on icon at bounding box center [195, 96] width 61 height 15
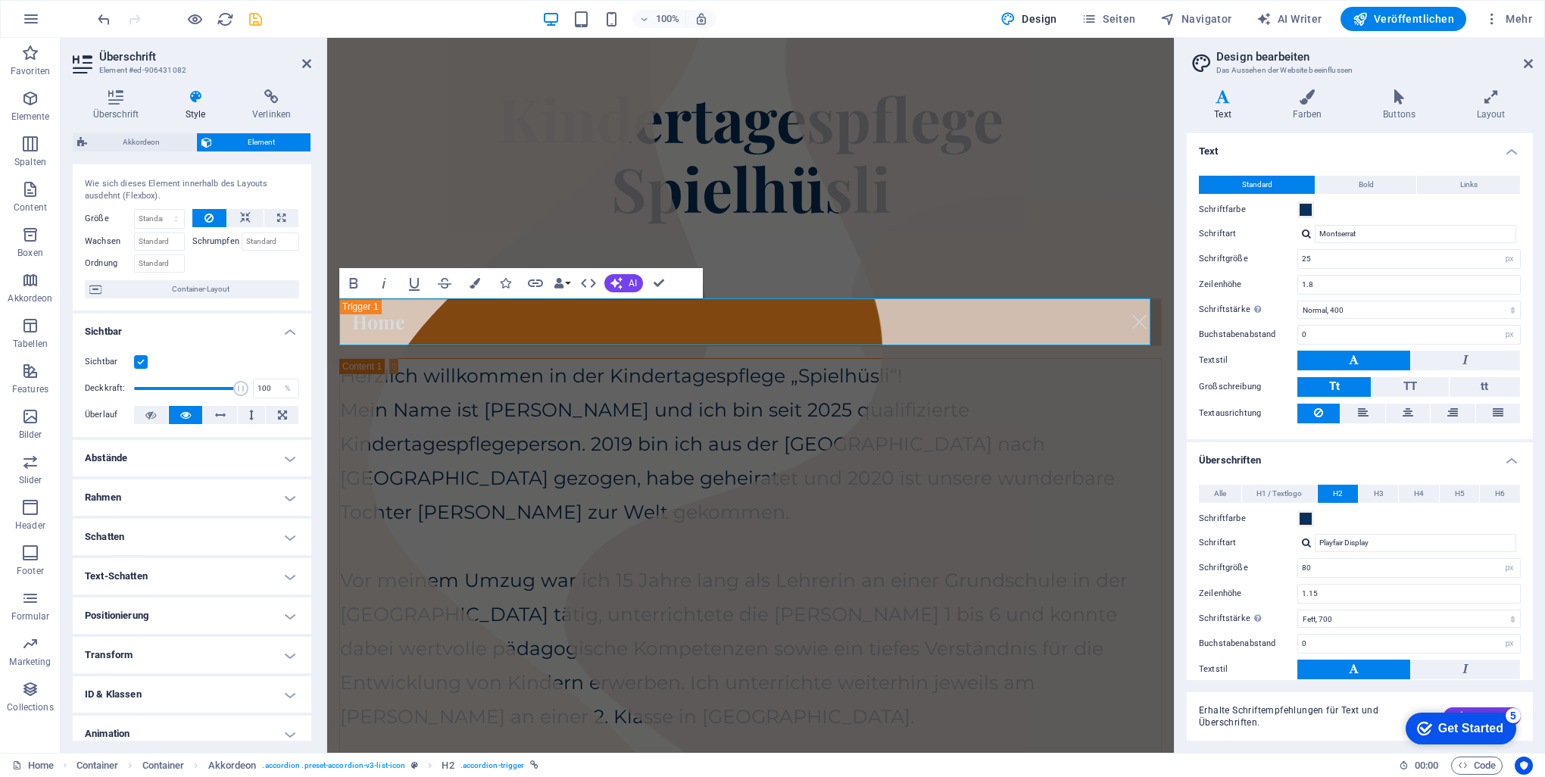
scroll to position [76, 0]
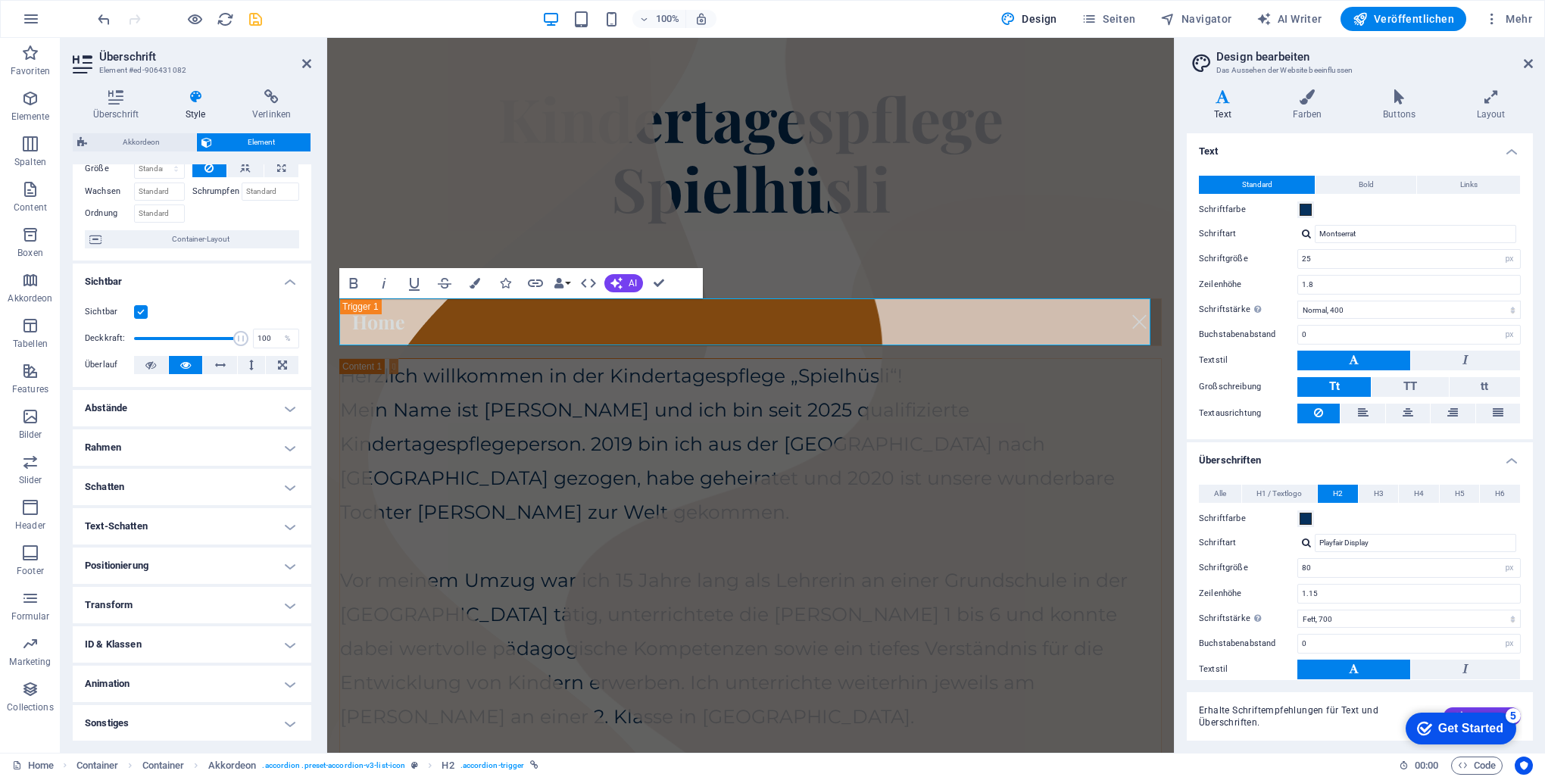
click at [289, 644] on h4 "ID & Klassen" at bounding box center [192, 644] width 239 height 36
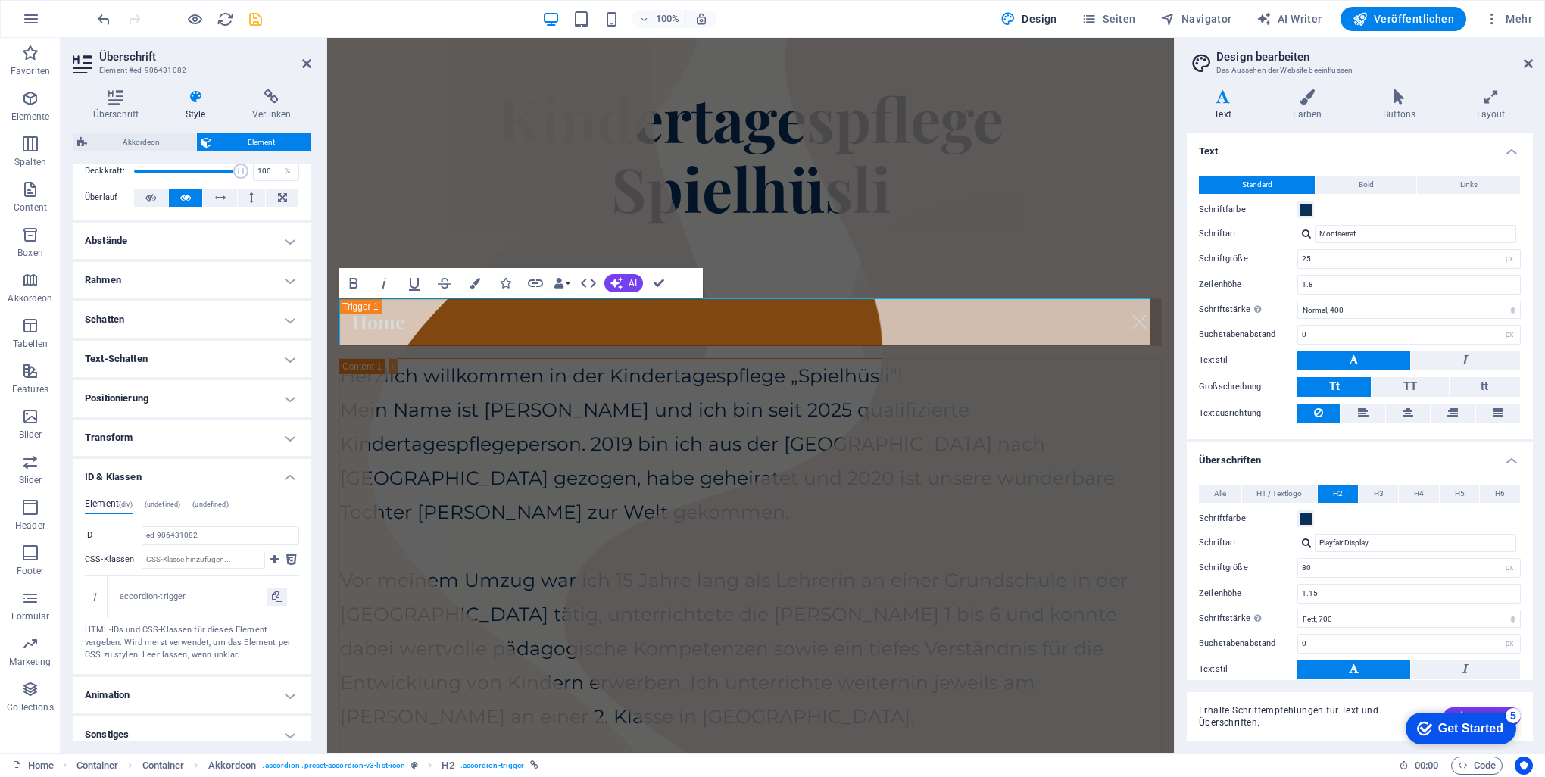
scroll to position [254, 0]
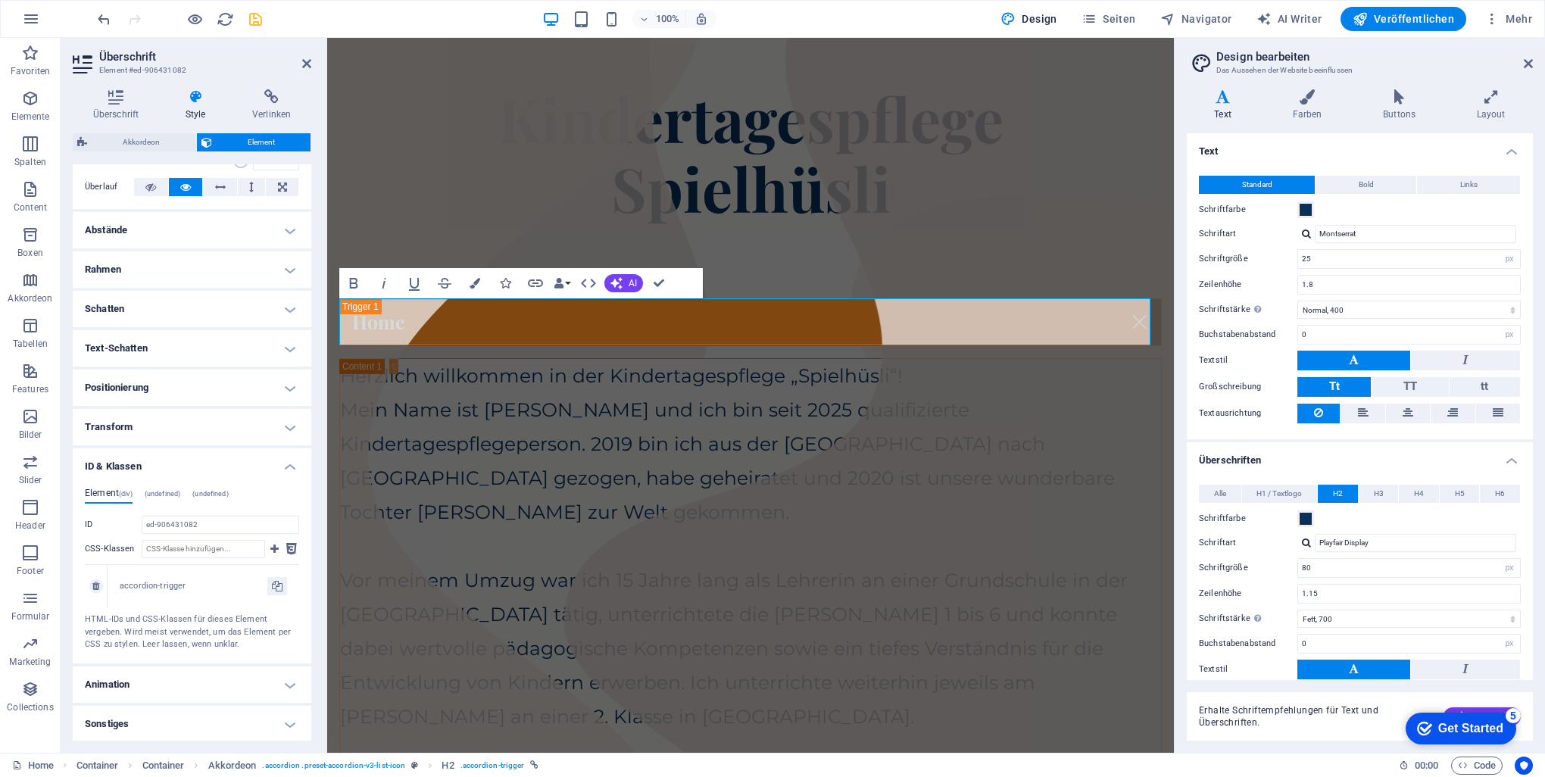
click at [208, 583] on div "accordion-trigger" at bounding box center [194, 586] width 148 height 13
click at [145, 588] on div "accordion-trigger" at bounding box center [194, 586] width 148 height 13
drag, startPoint x: 145, startPoint y: 588, endPoint x: 219, endPoint y: 572, distance: 75.2
click at [219, 575] on div "accordion-trigger" at bounding box center [204, 586] width 192 height 42
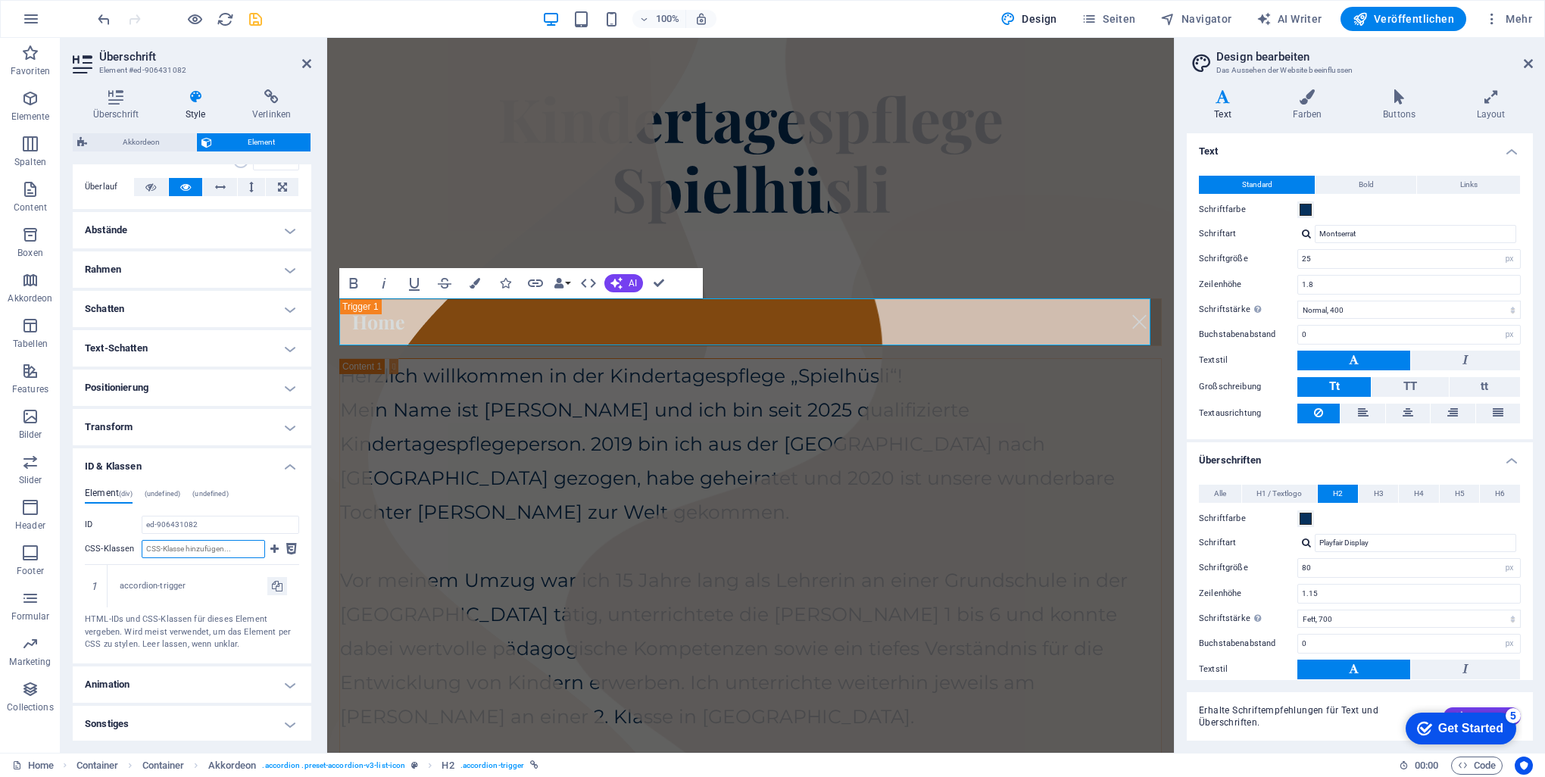
click at [220, 551] on input "CSS-Klassen" at bounding box center [203, 549] width 123 height 18
drag, startPoint x: 267, startPoint y: 547, endPoint x: 266, endPoint y: 578, distance: 31.1
click at [211, 592] on div "CSS-Klassen 1 accordion-trigger" at bounding box center [192, 573] width 214 height 67
click at [288, 547] on icon at bounding box center [291, 549] width 11 height 18
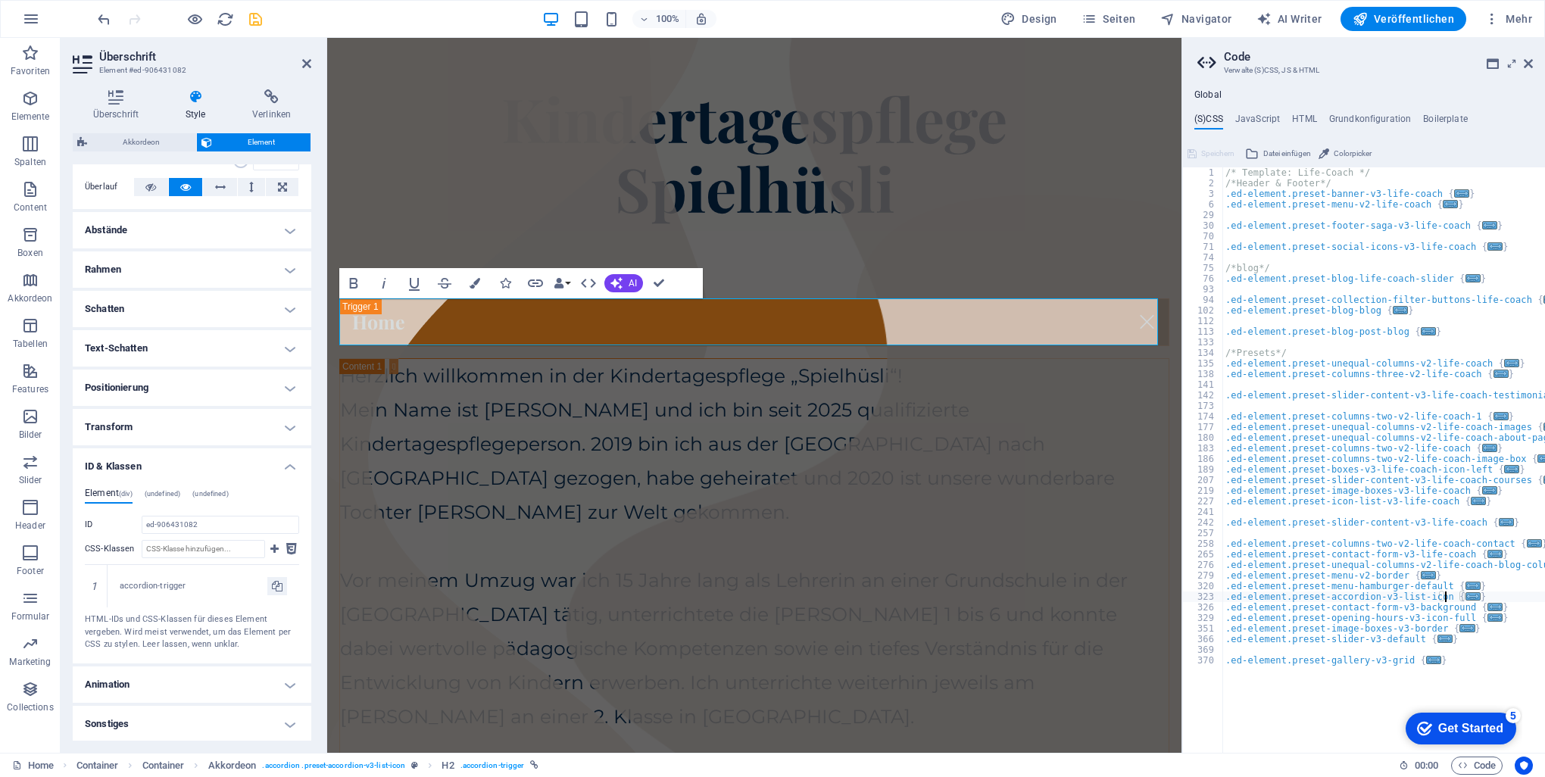
type textarea ".ed-element.preset-accordion-v3-list-icon {"
click at [1465, 595] on span "..." at bounding box center [1472, 596] width 15 height 8
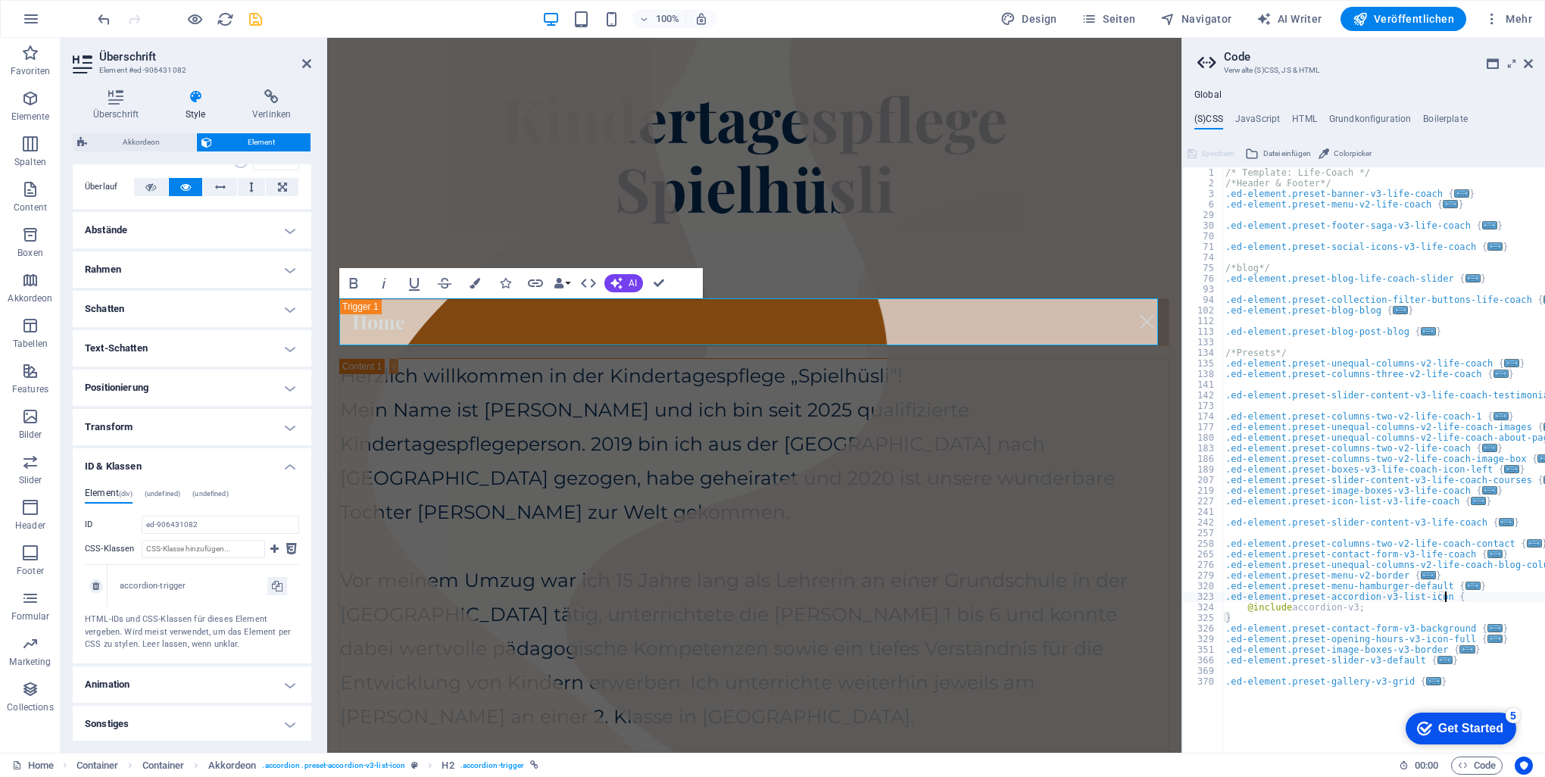
click at [194, 588] on div "accordion-trigger" at bounding box center [194, 586] width 148 height 13
click at [91, 588] on link at bounding box center [96, 586] width 14 height 14
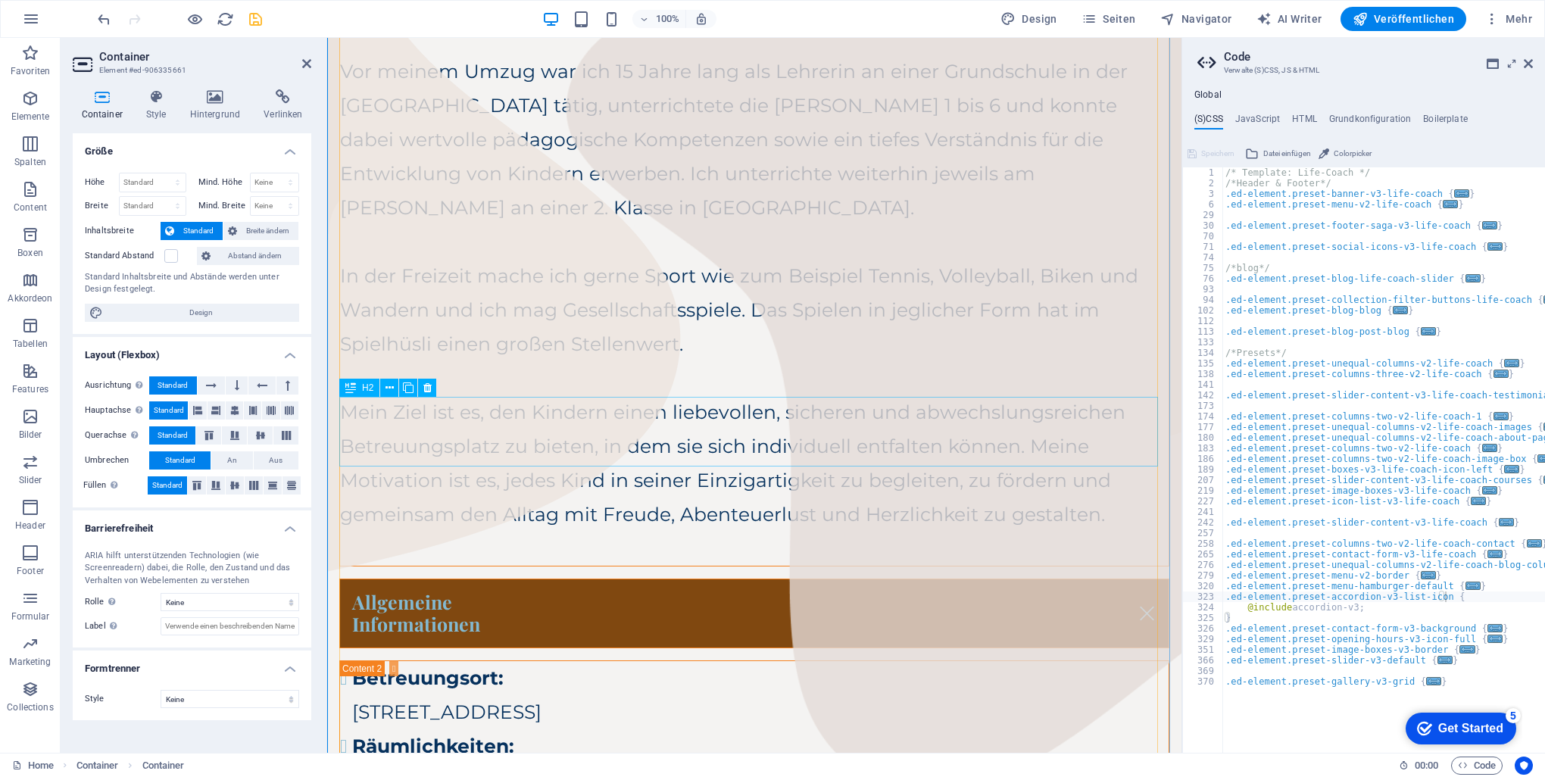
scroll to position [666, 0]
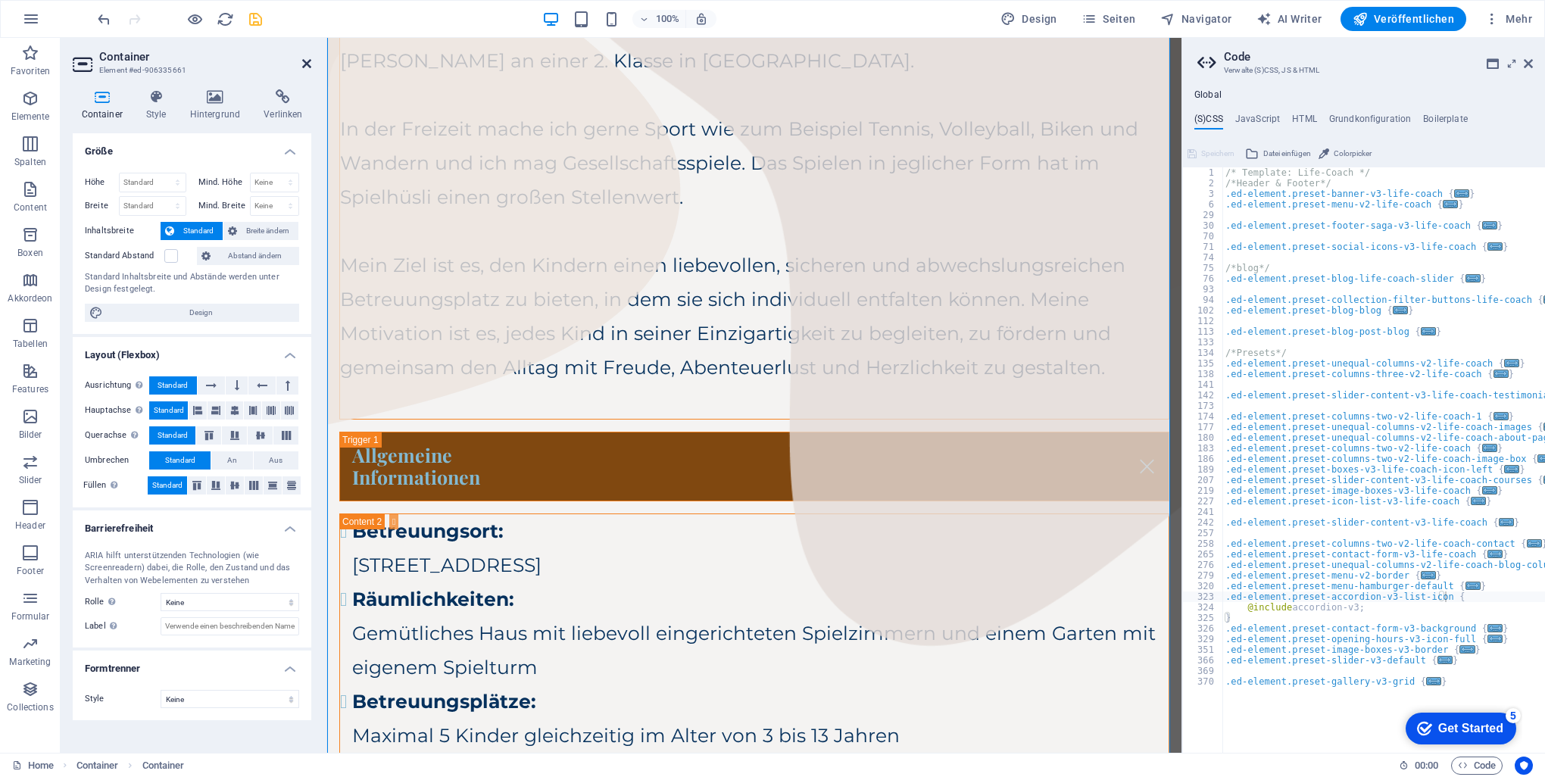
click at [309, 59] on icon at bounding box center [306, 64] width 9 height 12
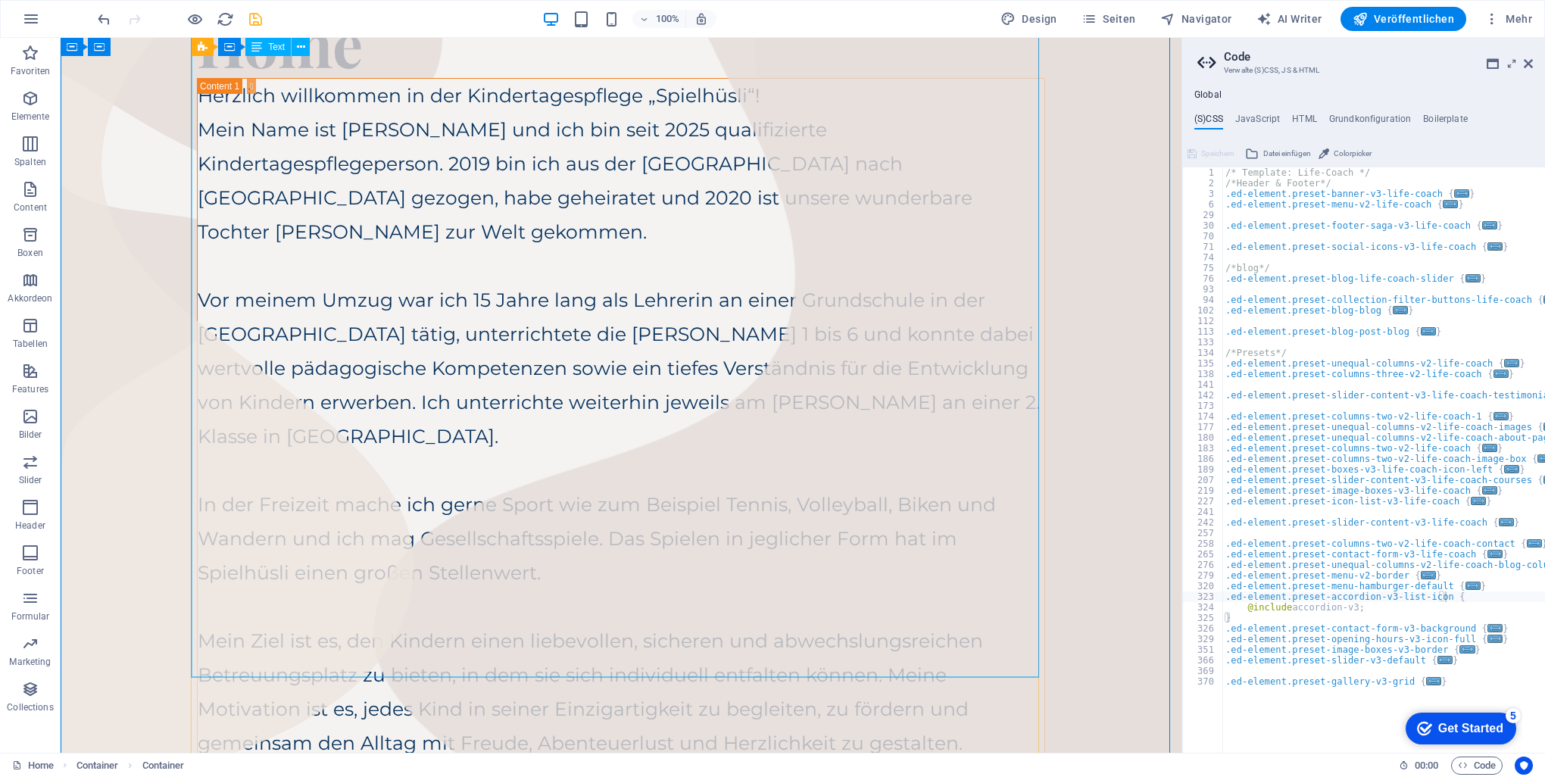
scroll to position [0, 0]
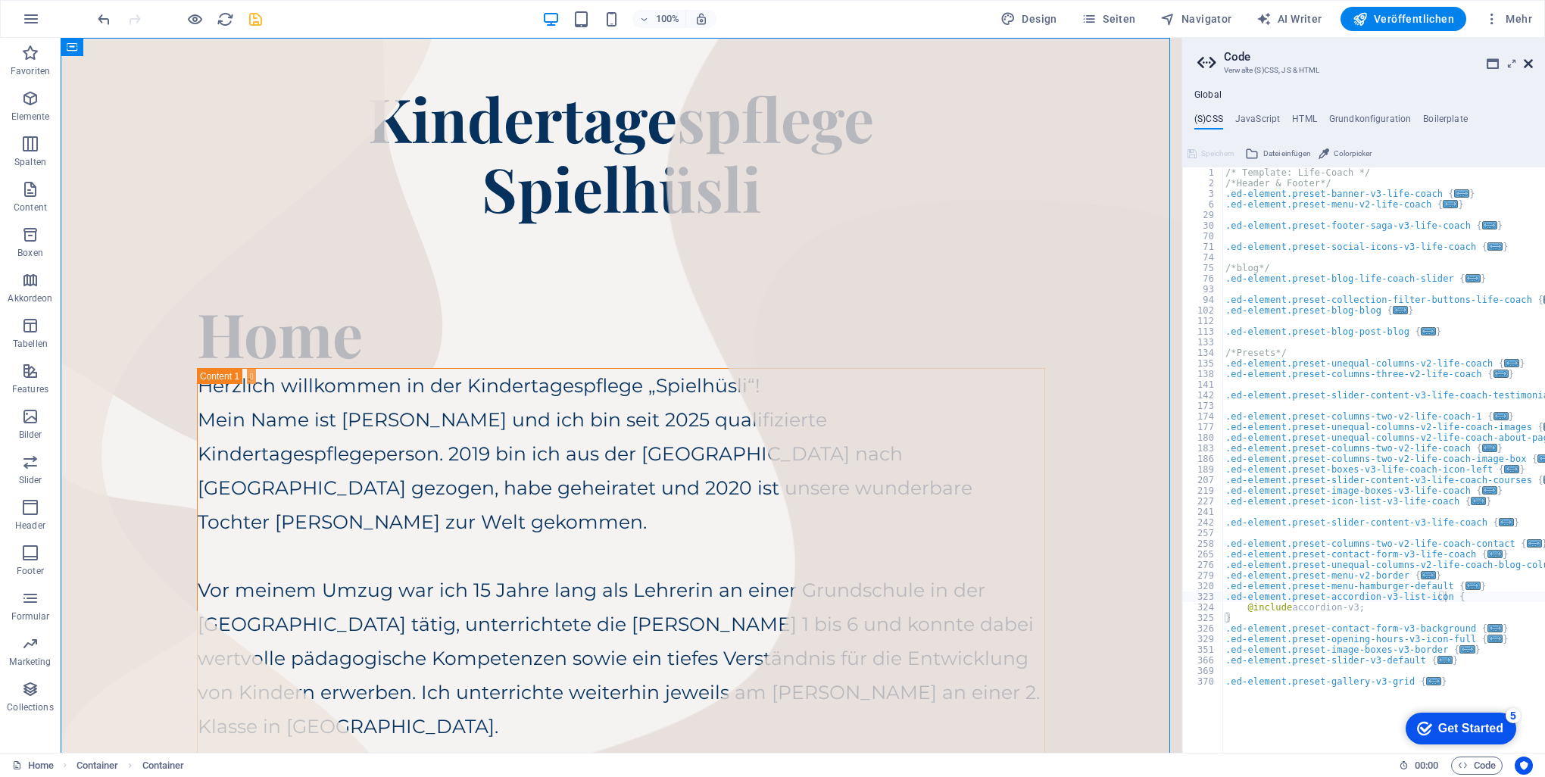
click at [1530, 61] on icon at bounding box center [1528, 64] width 9 height 12
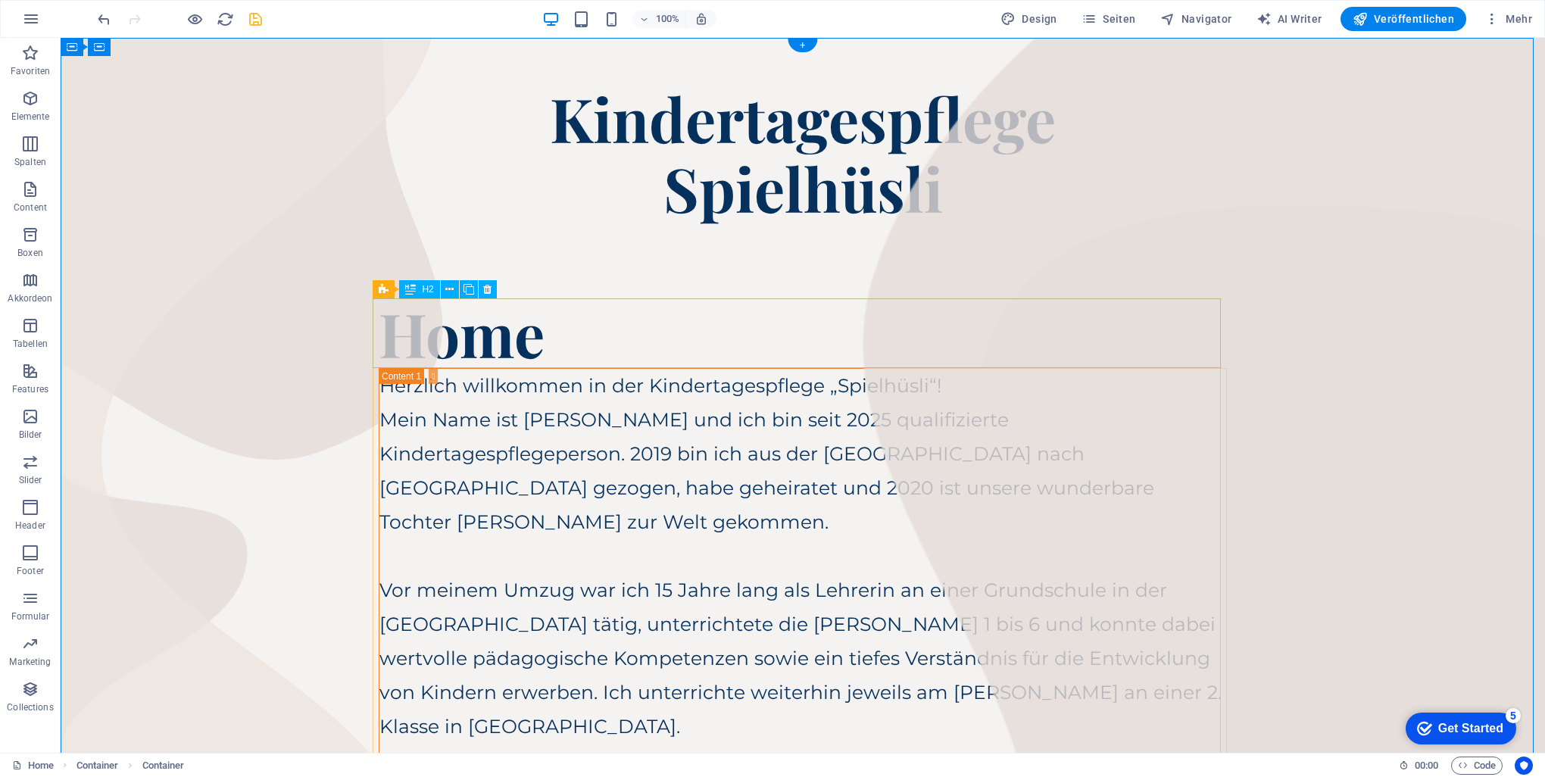
click at [509, 343] on div "Home" at bounding box center [803, 333] width 848 height 70
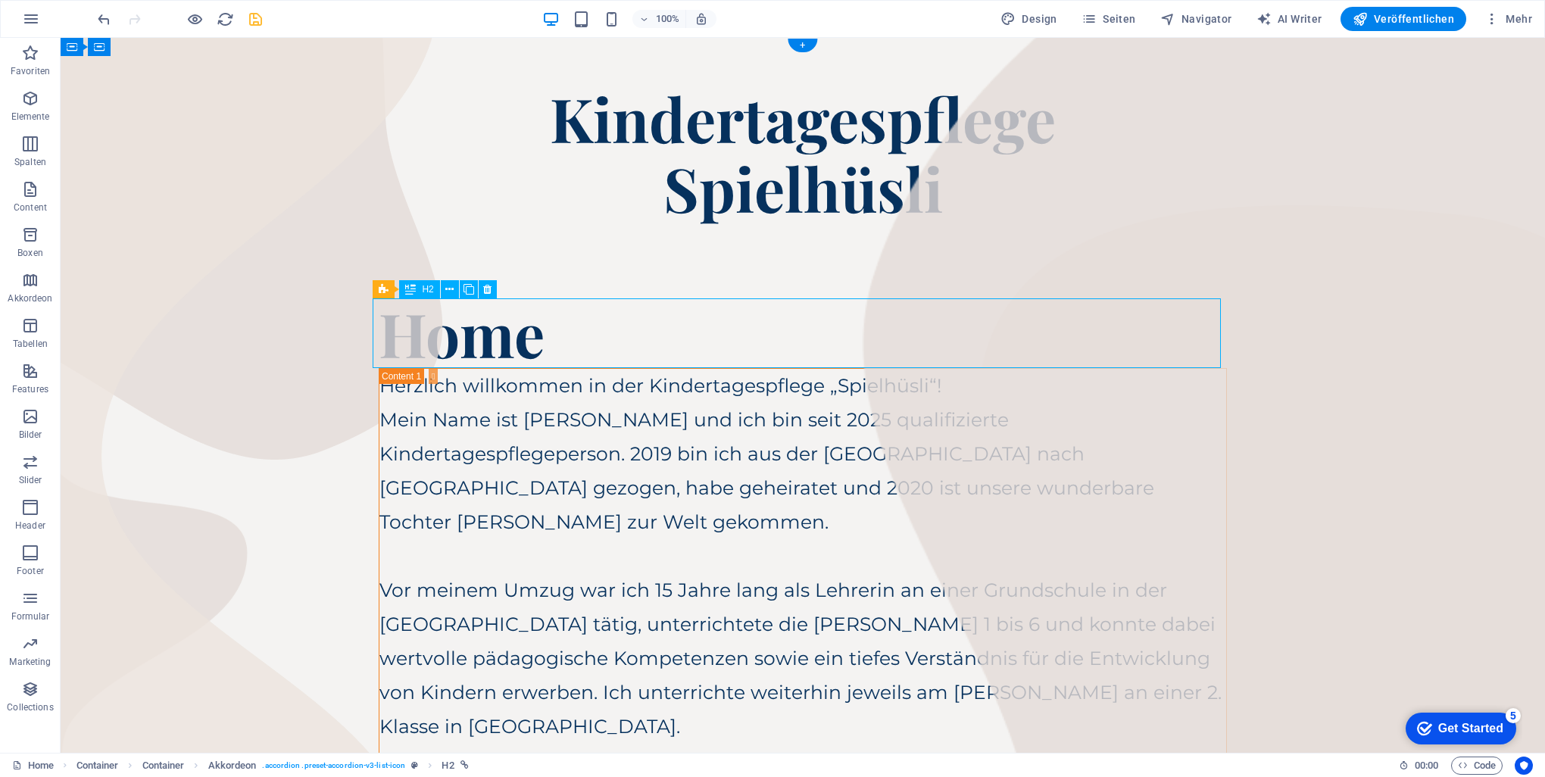
click at [507, 342] on div "Home" at bounding box center [803, 333] width 848 height 70
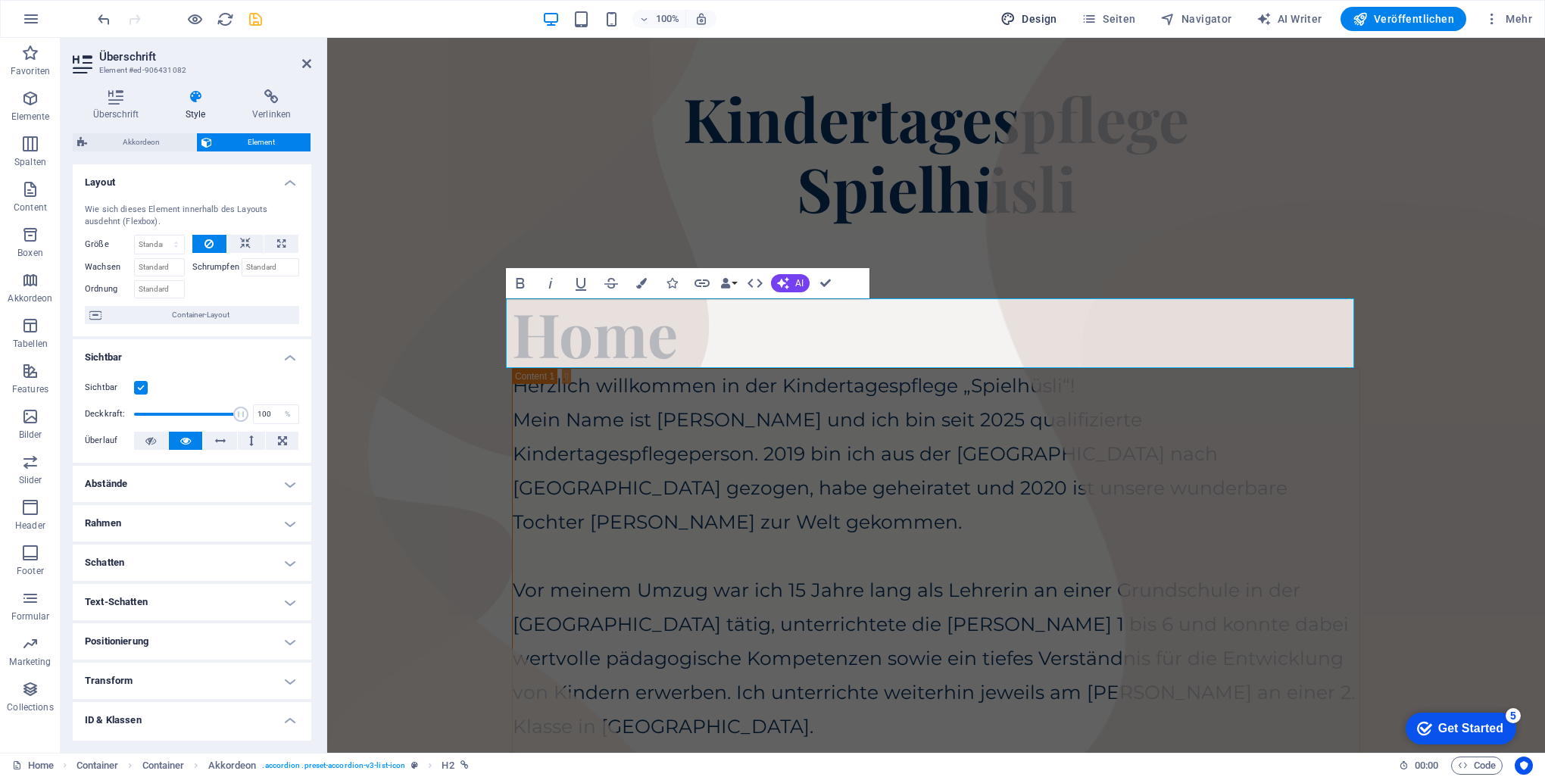
click at [1046, 13] on span "Design" at bounding box center [1028, 18] width 57 height 15
select select "px"
select select "400"
select select "px"
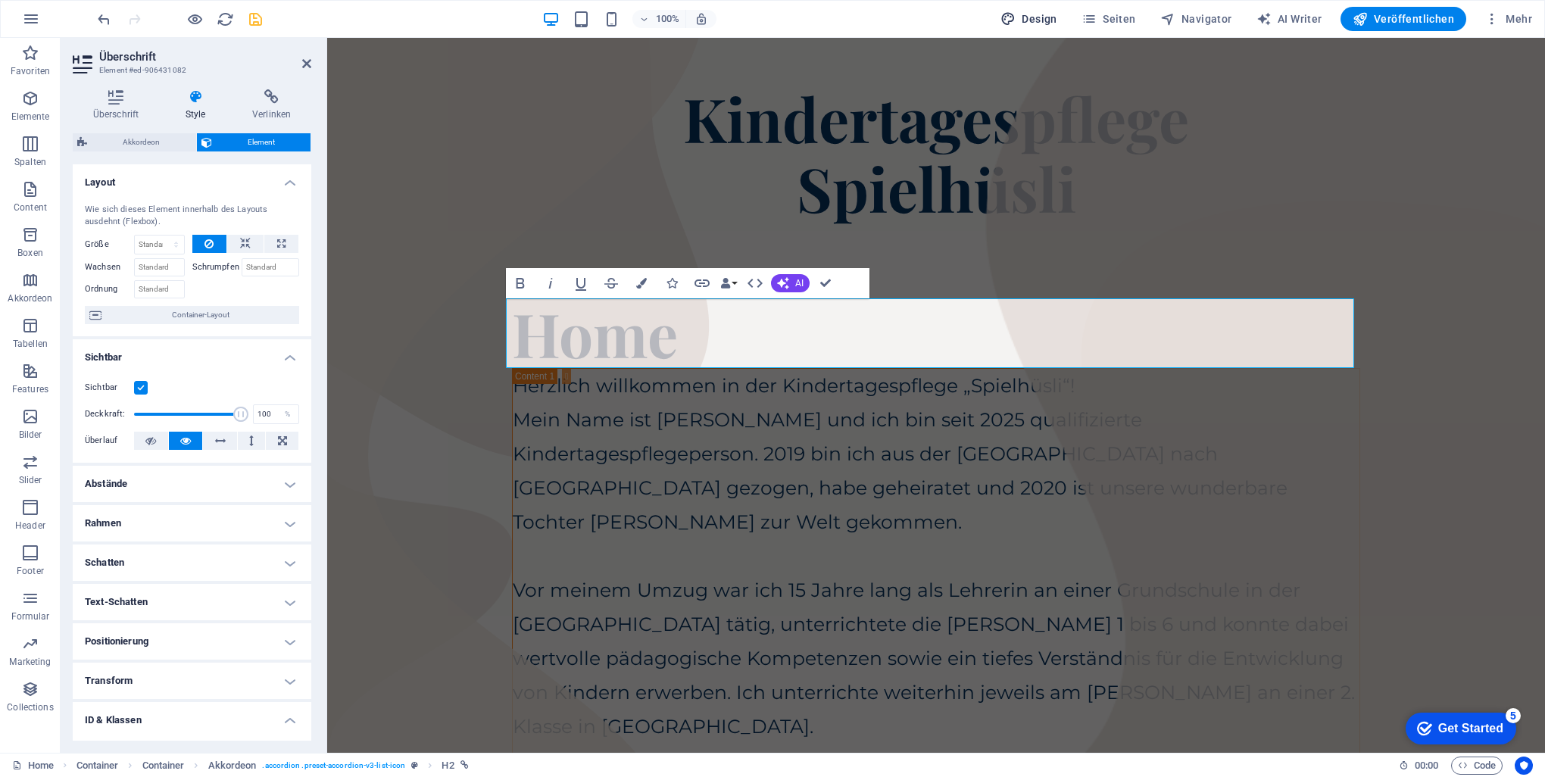
select select "700"
select select "px"
select select "rem"
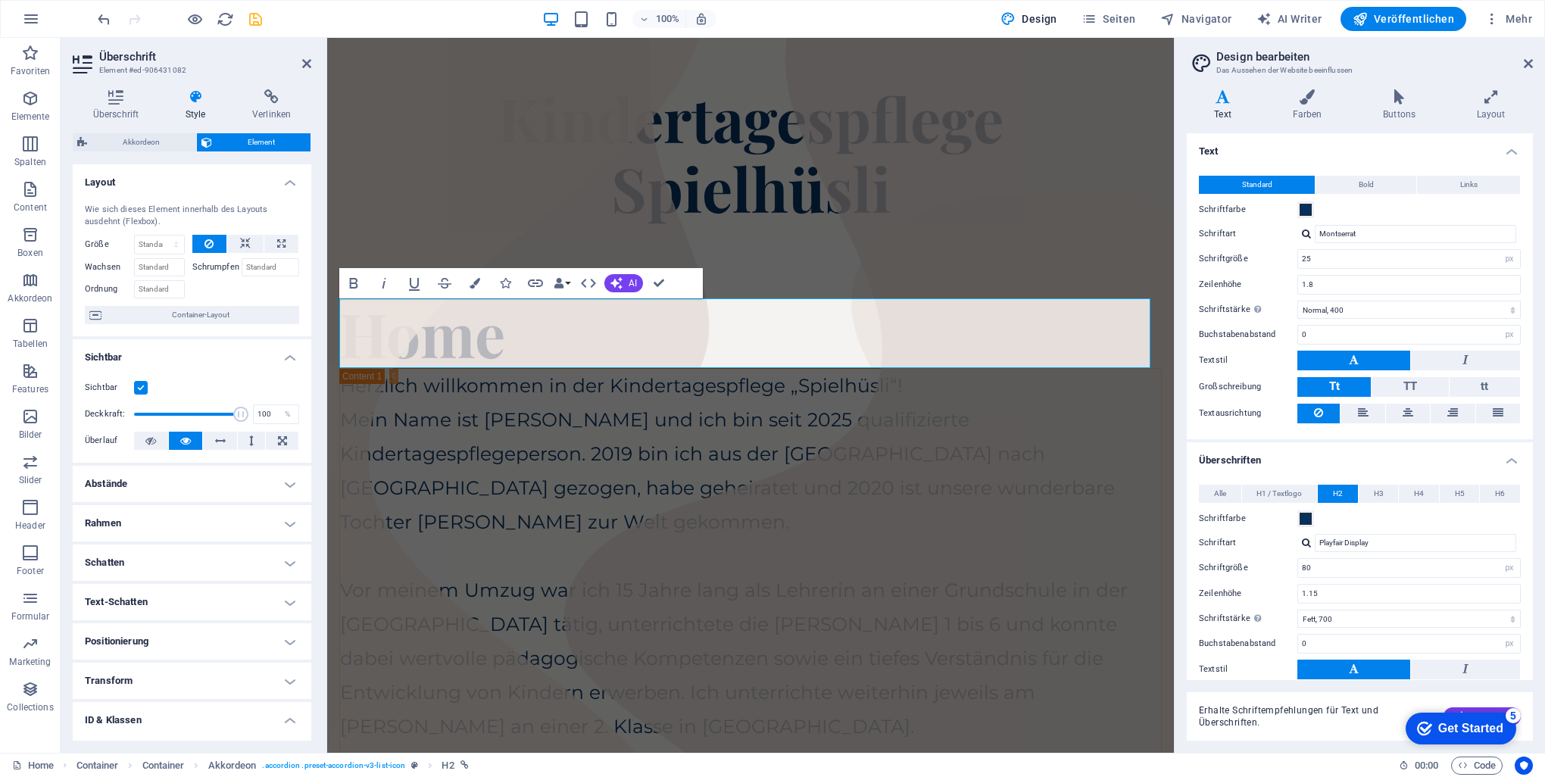
click at [187, 100] on icon at bounding box center [195, 96] width 61 height 15
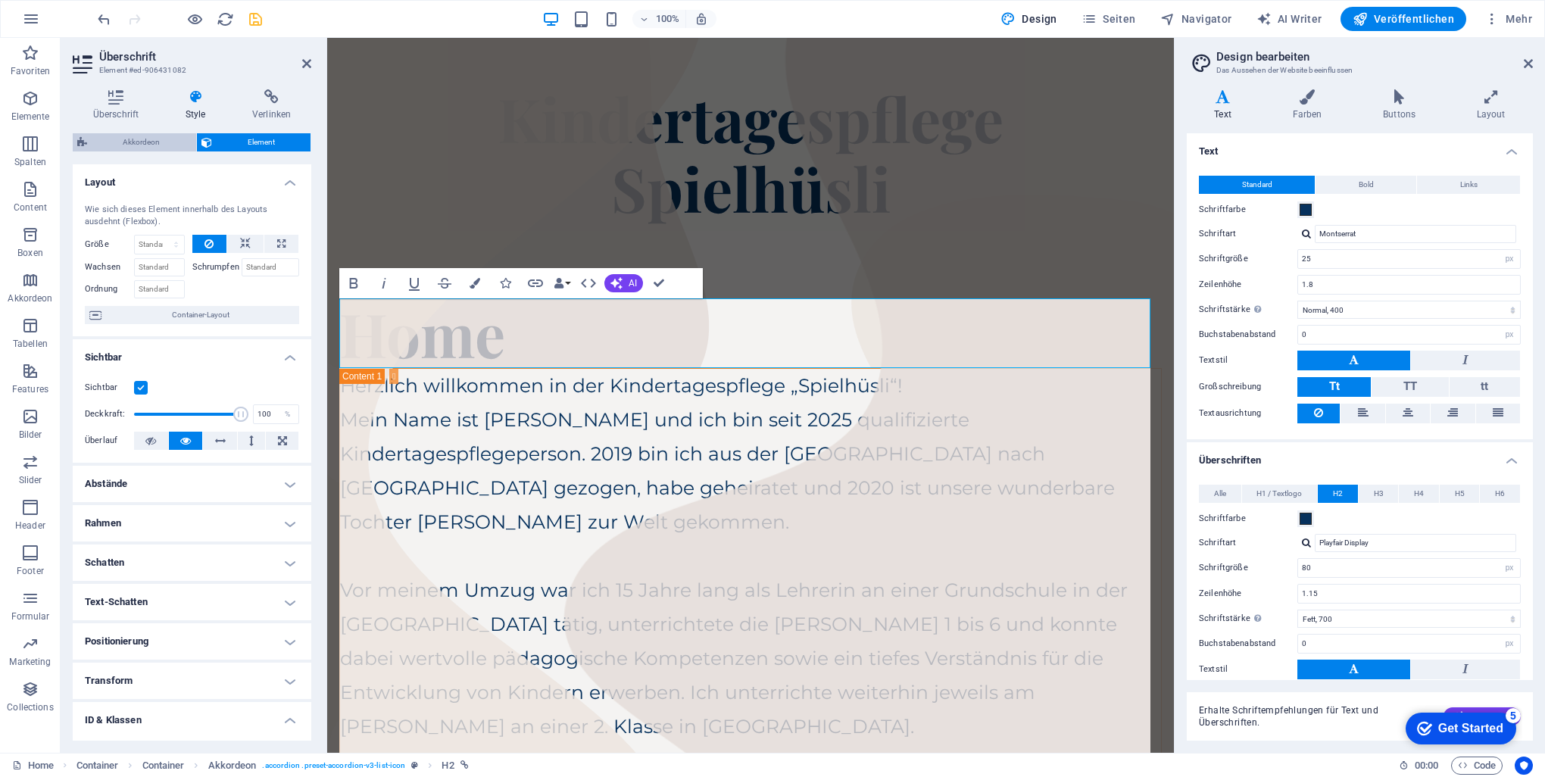
click at [134, 140] on span "Akkordeon" at bounding box center [142, 142] width 100 height 18
select select "rem"
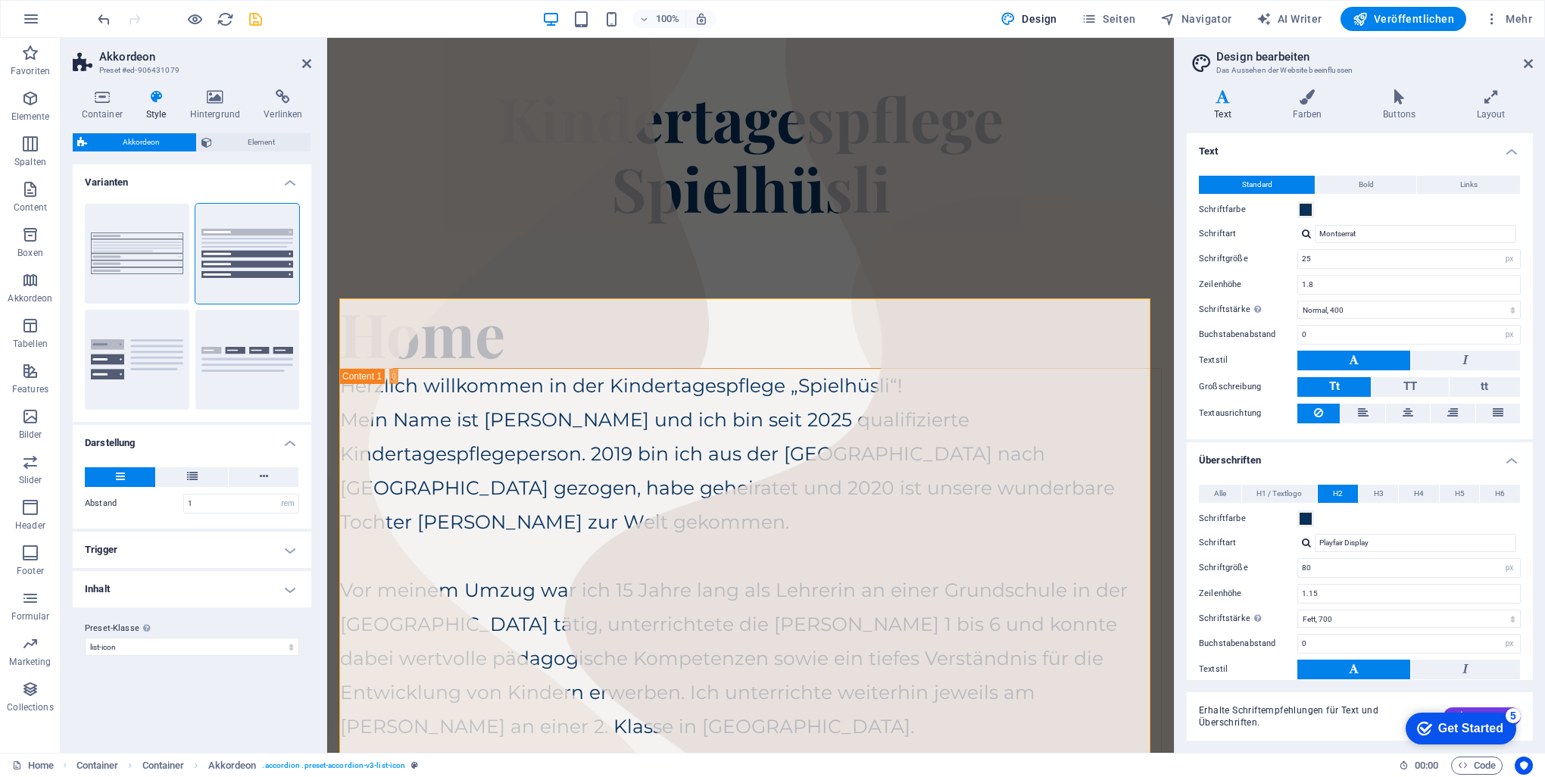
click at [285, 543] on h4 "Trigger" at bounding box center [192, 550] width 239 height 36
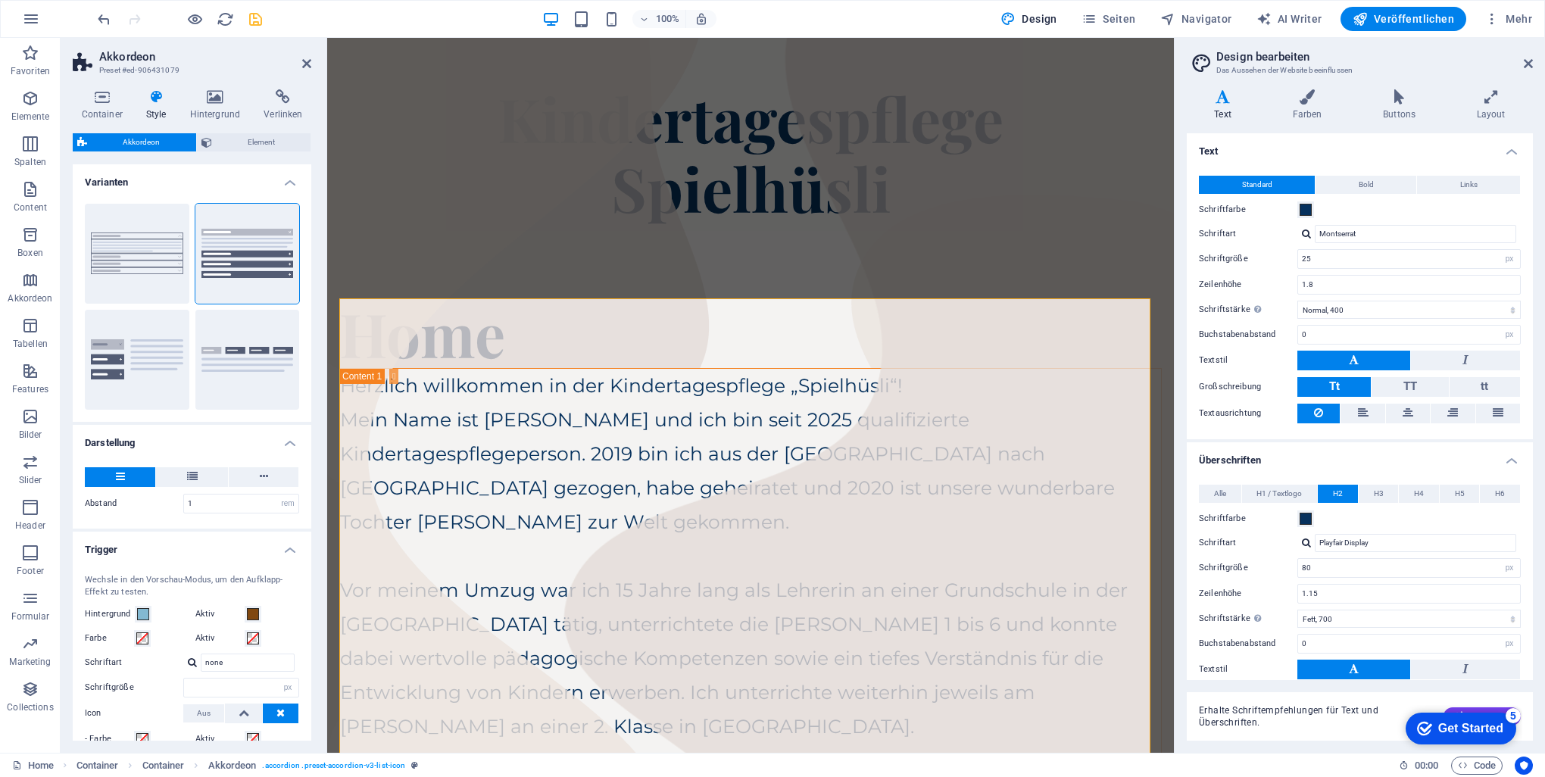
click at [285, 543] on h4 "Trigger" at bounding box center [192, 545] width 239 height 27
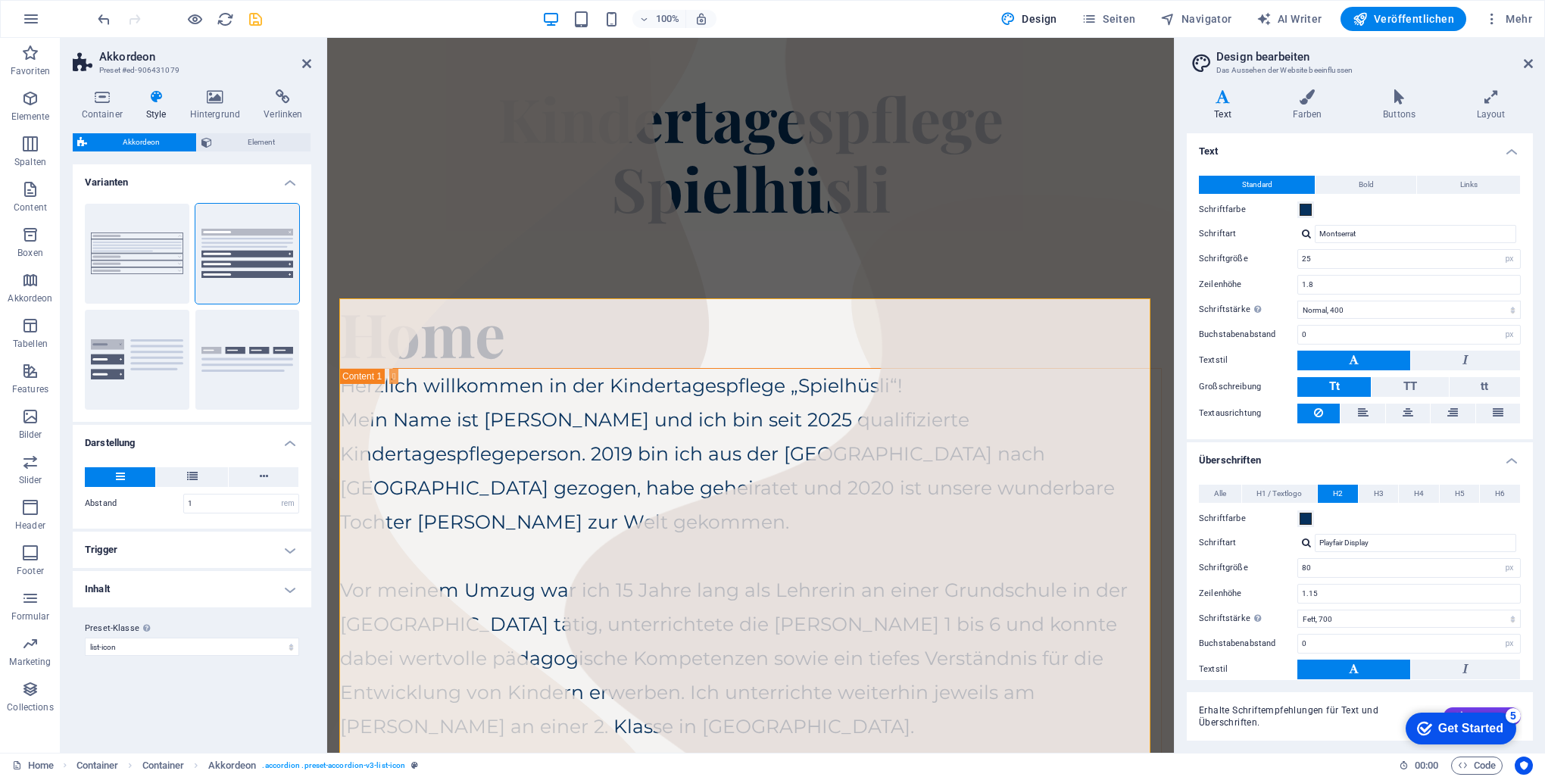
click at [295, 589] on h4 "Inhalt" at bounding box center [192, 589] width 239 height 36
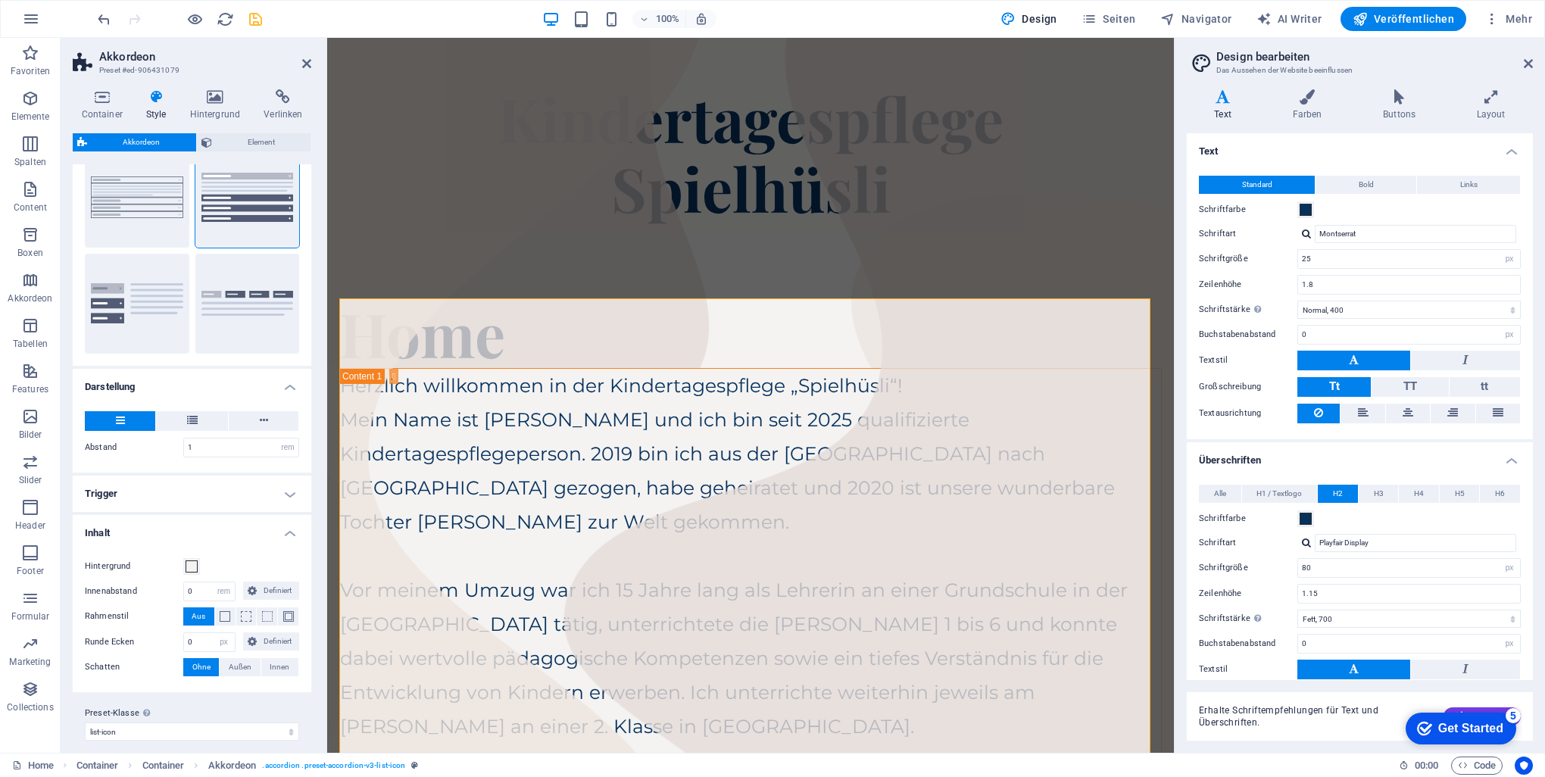
scroll to position [67, 0]
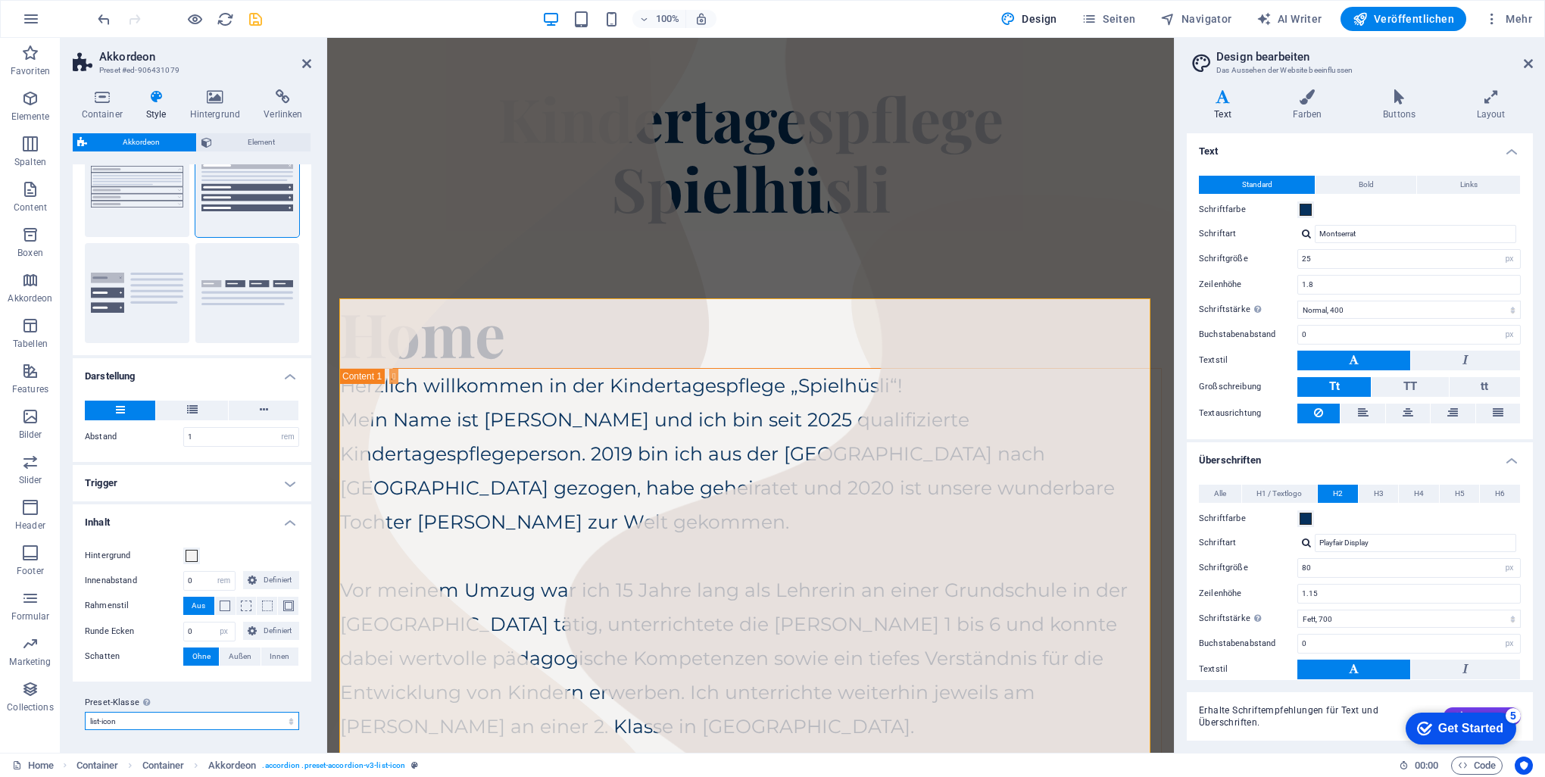
click at [237, 728] on select "list-icon Preset-Klasse hinzufügen" at bounding box center [192, 721] width 214 height 18
click at [85, 712] on select "list-icon Preset-Klasse hinzufügen" at bounding box center [192, 721] width 214 height 18
select select "preset-accordion-v3-list-icon"
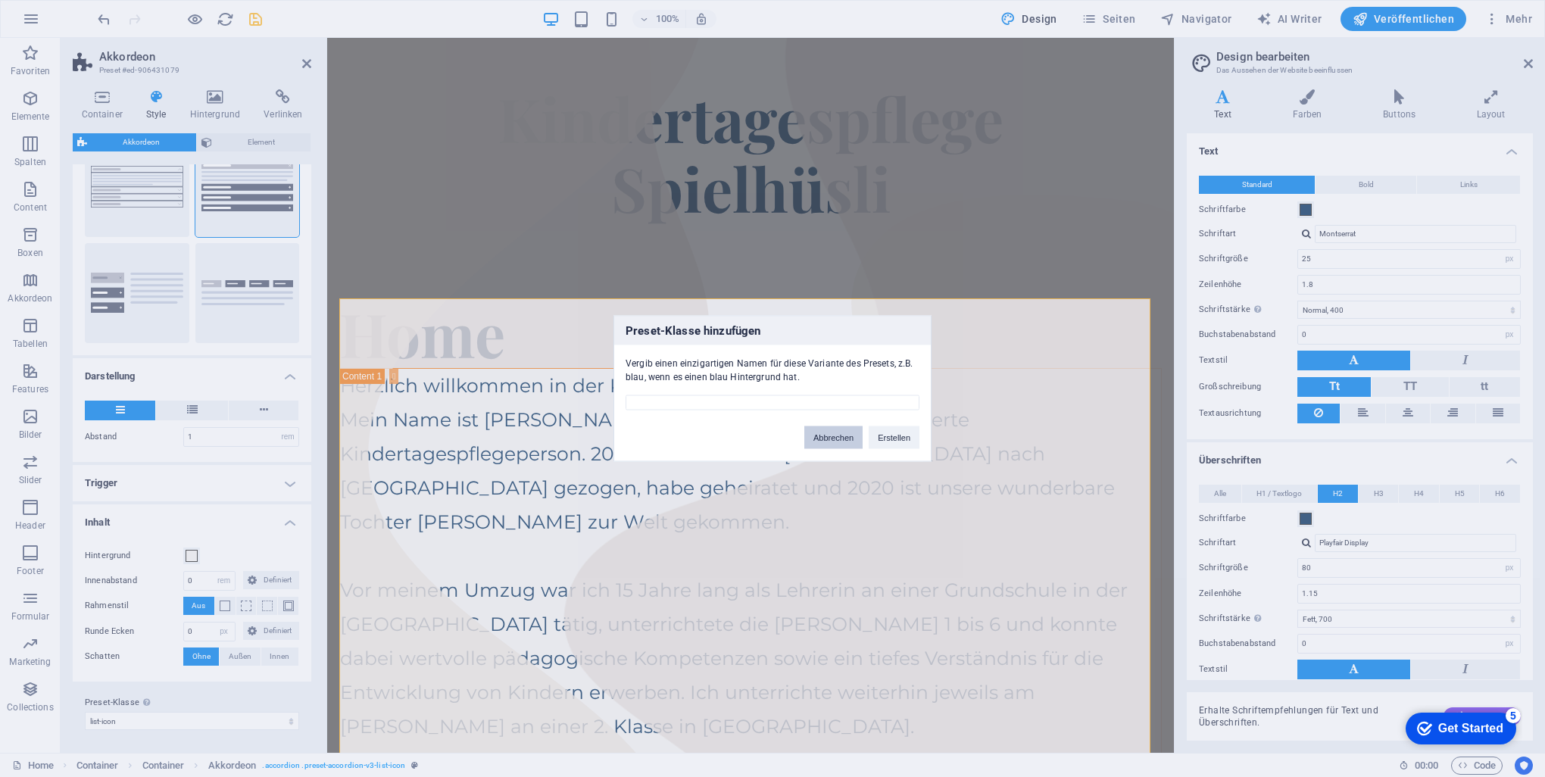
click at [848, 441] on button "Abbrechen" at bounding box center [833, 437] width 58 height 23
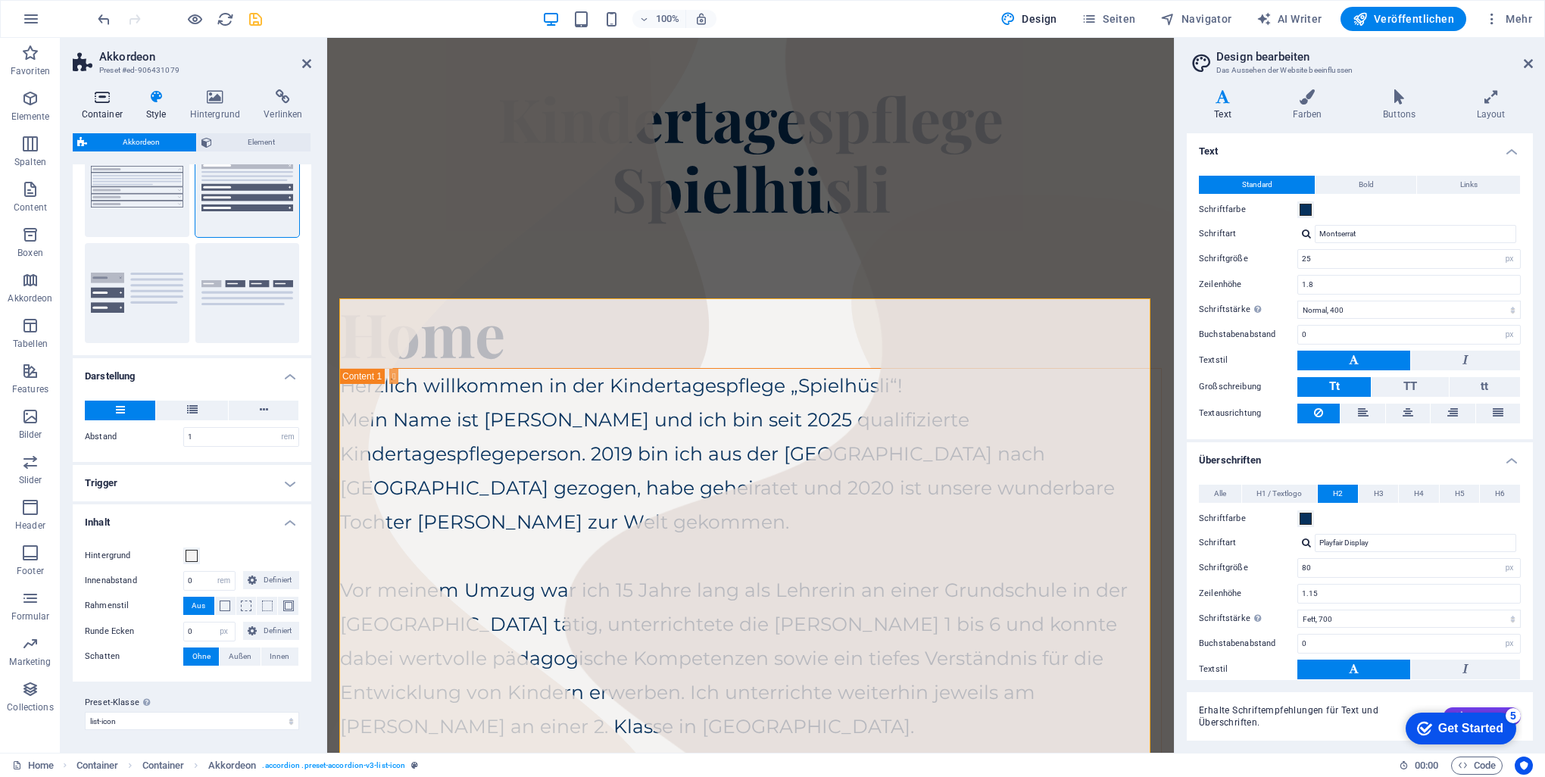
click at [104, 98] on icon at bounding box center [102, 96] width 58 height 15
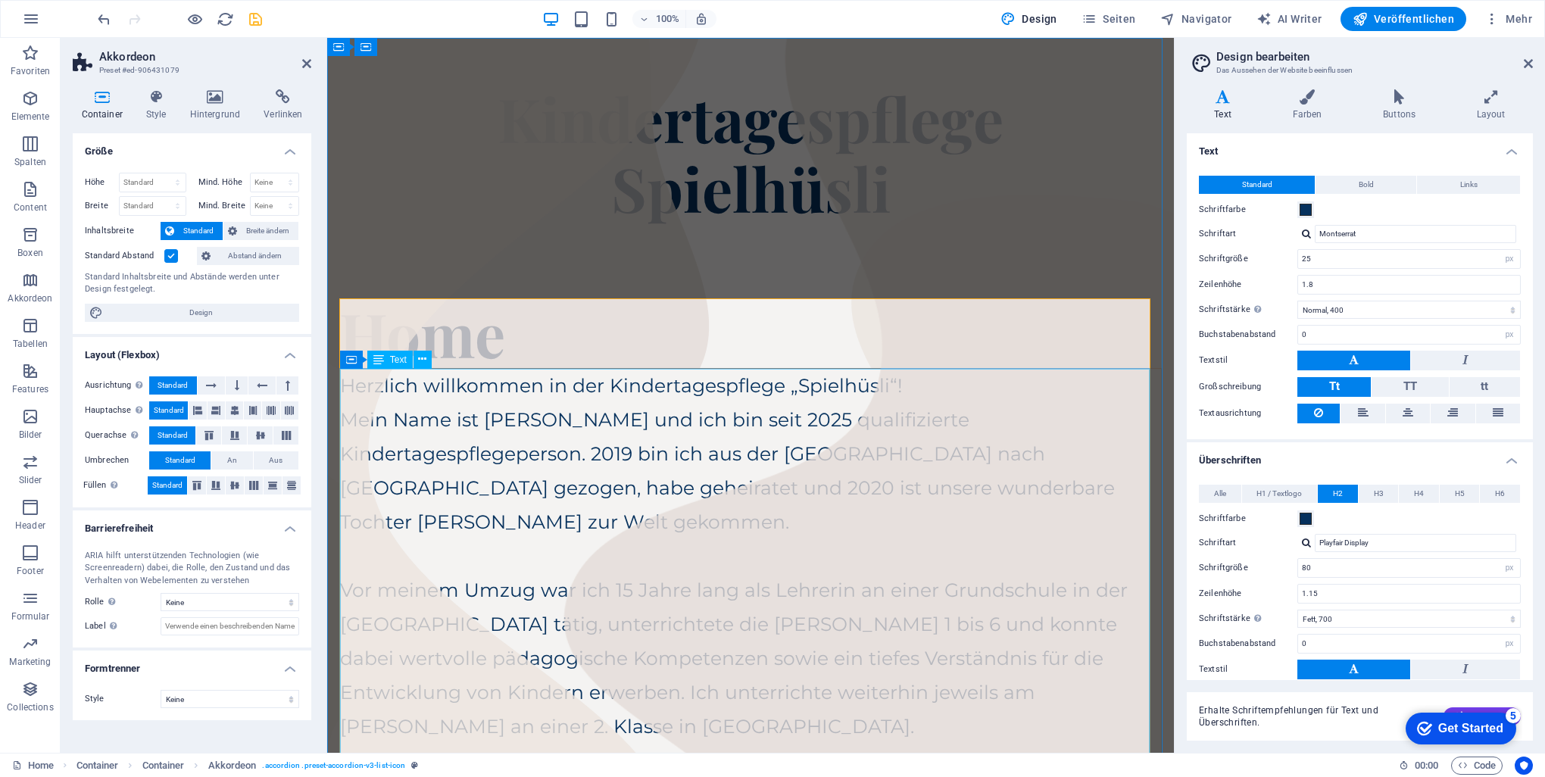
click at [635, 429] on div "Herzlich willkommen in der Kindertagespflege „Spielhüsli“! Mein Name ist [PERSO…" at bounding box center [750, 727] width 821 height 716
click at [545, 346] on div "Home" at bounding box center [750, 333] width 822 height 70
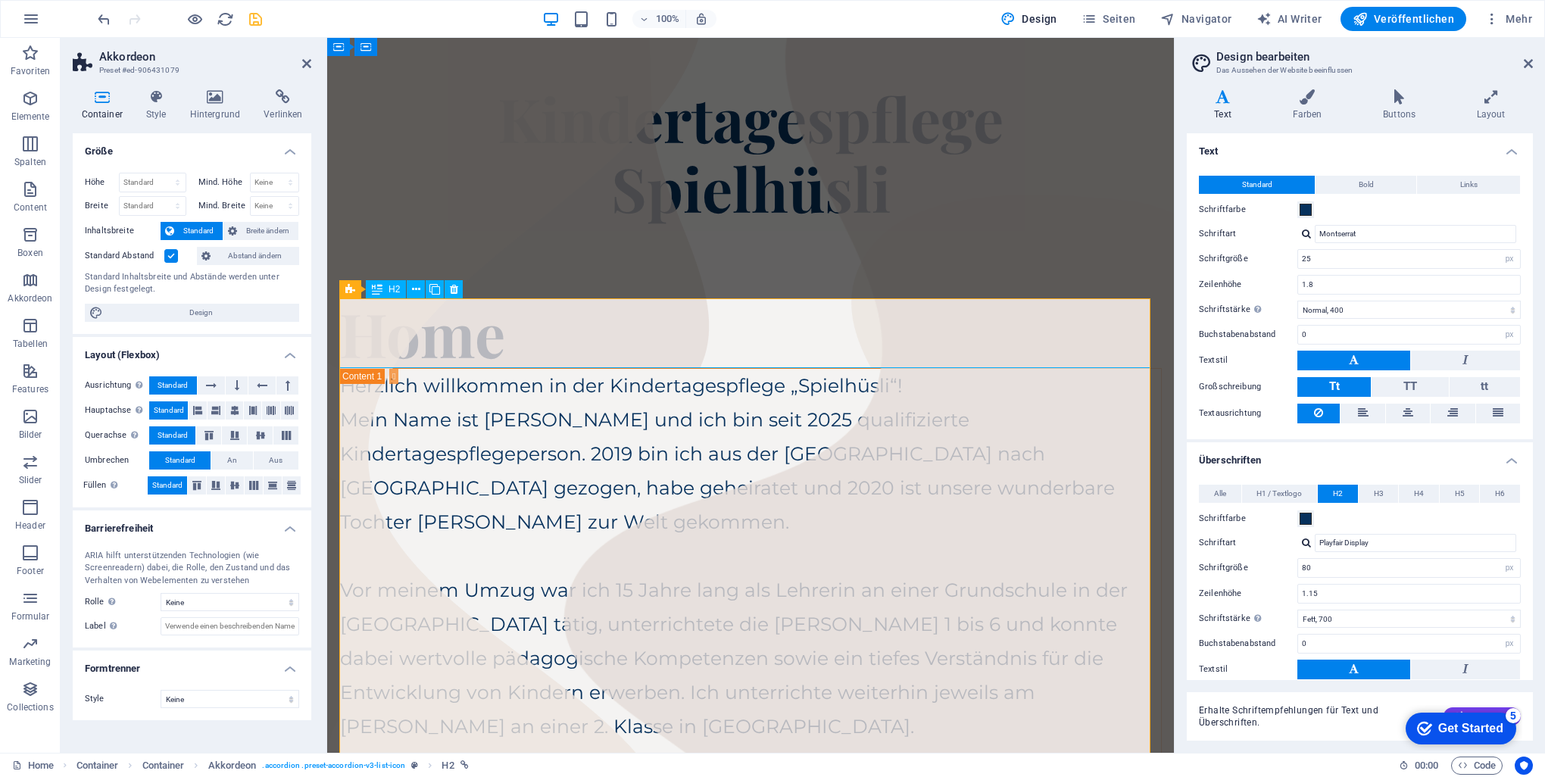
click at [545, 346] on div "Home" at bounding box center [750, 333] width 822 height 70
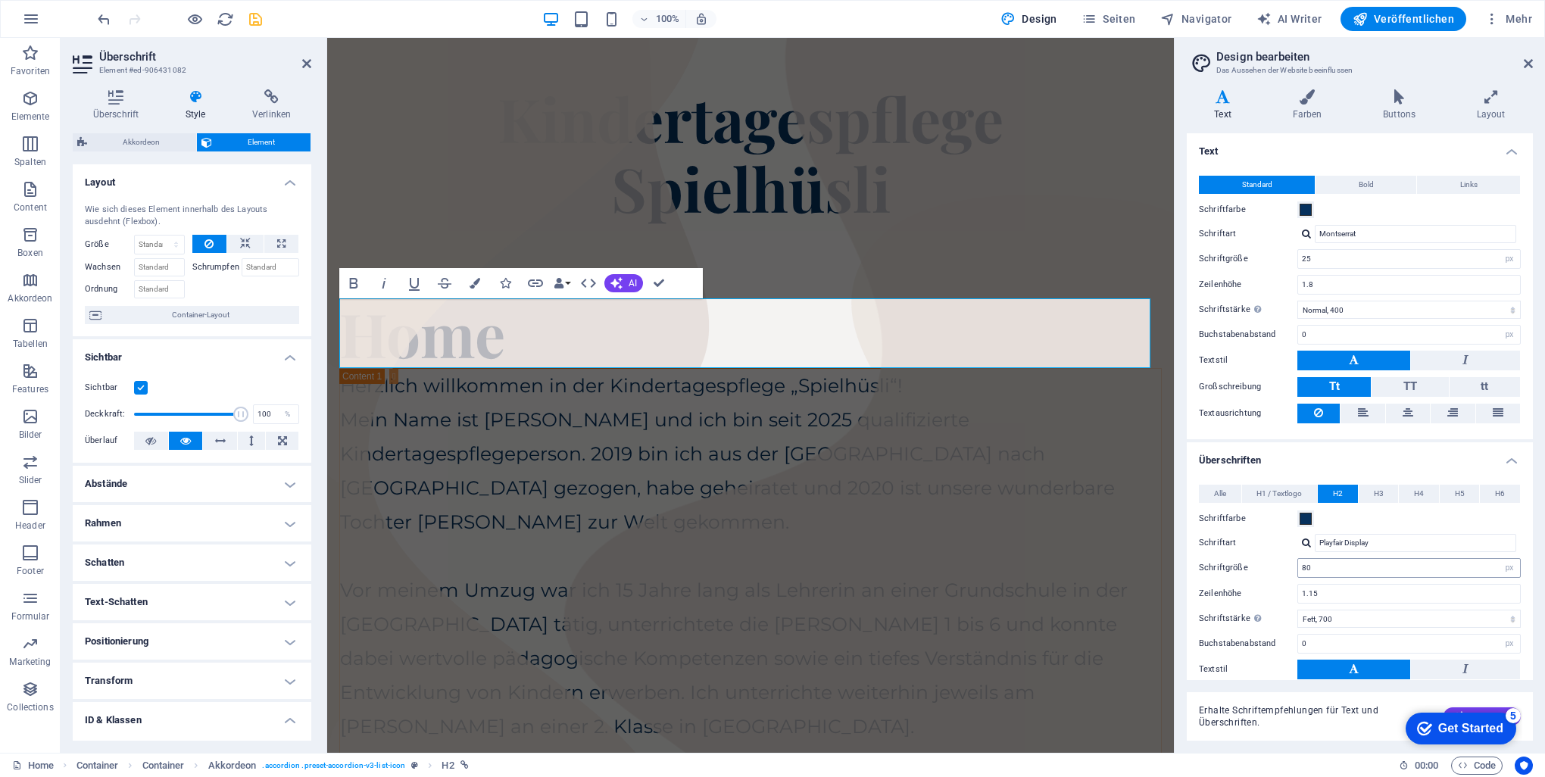
click at [1357, 567] on input "80" at bounding box center [1409, 568] width 222 height 18
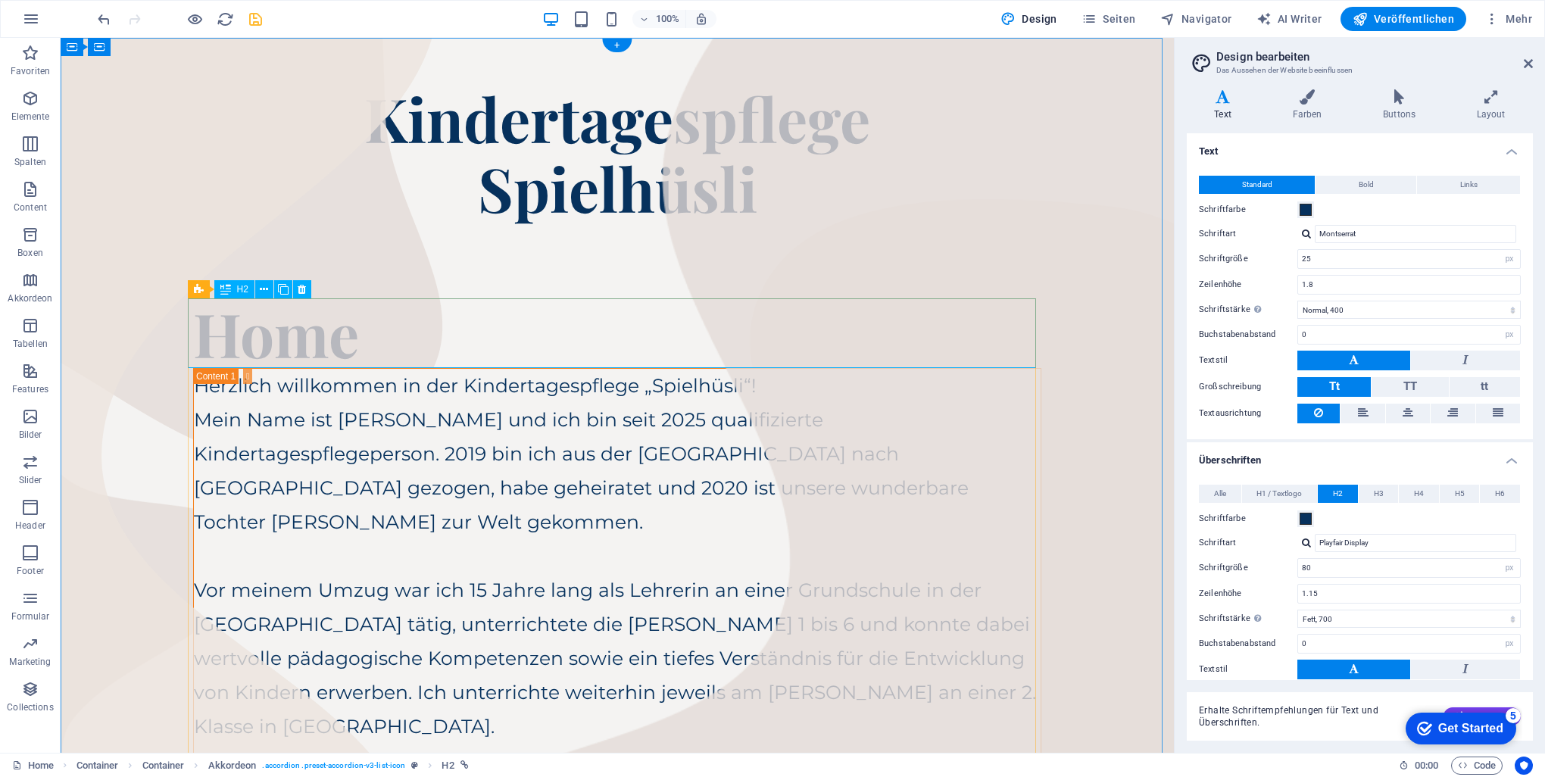
click at [410, 341] on div "Home" at bounding box center [617, 333] width 848 height 70
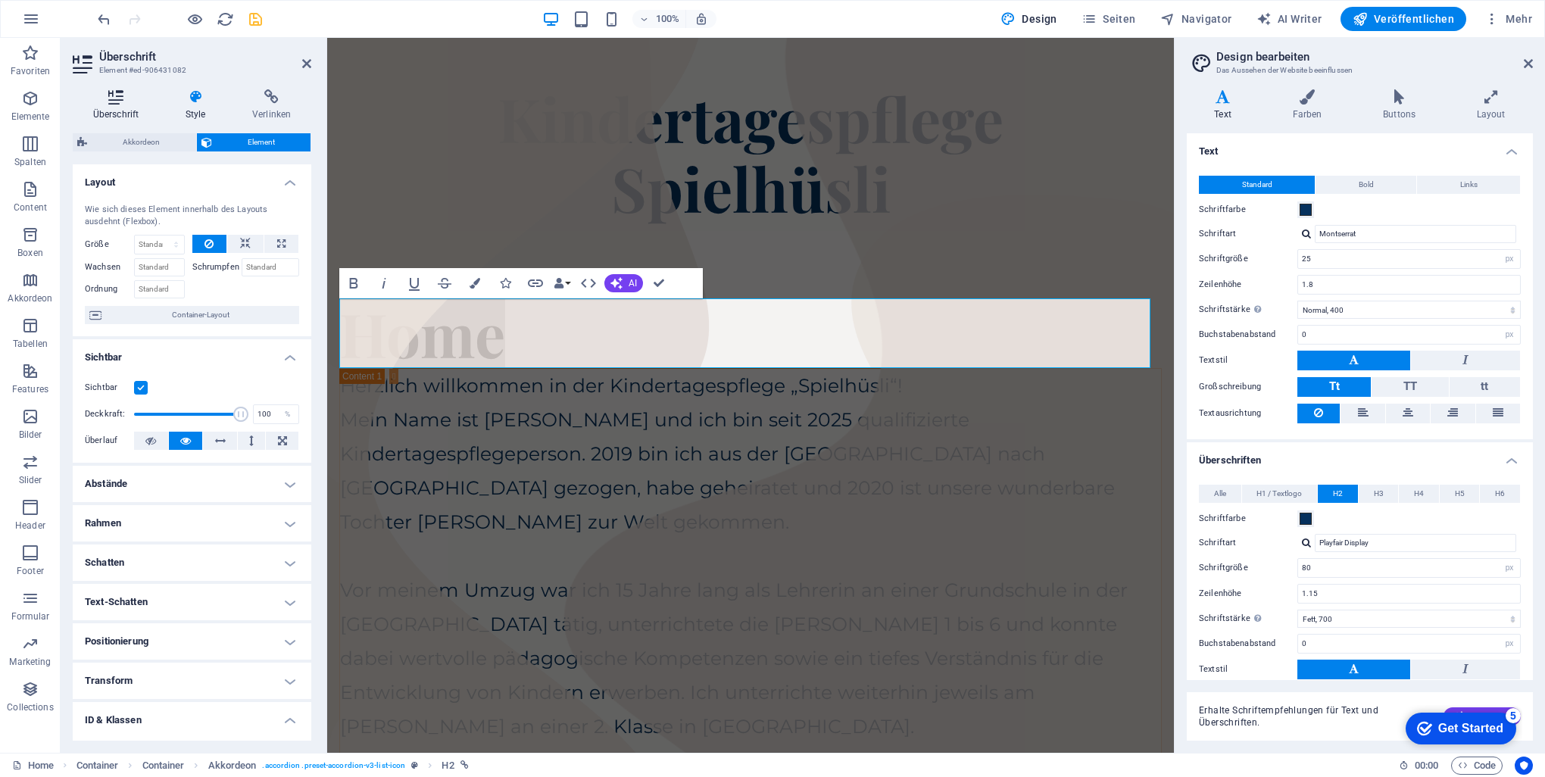
click at [109, 94] on icon at bounding box center [116, 96] width 86 height 15
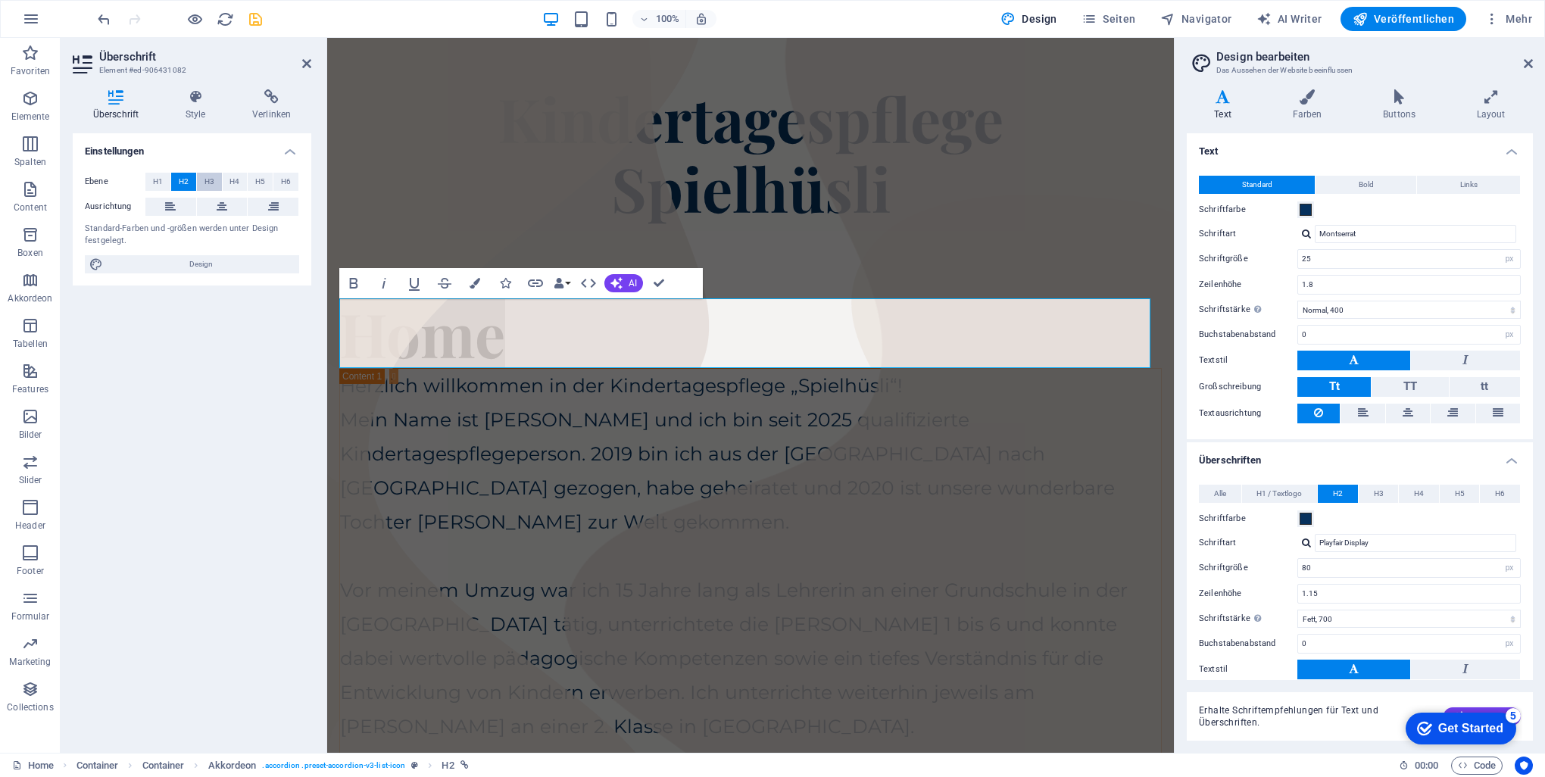
click at [203, 179] on button "H3" at bounding box center [209, 182] width 25 height 18
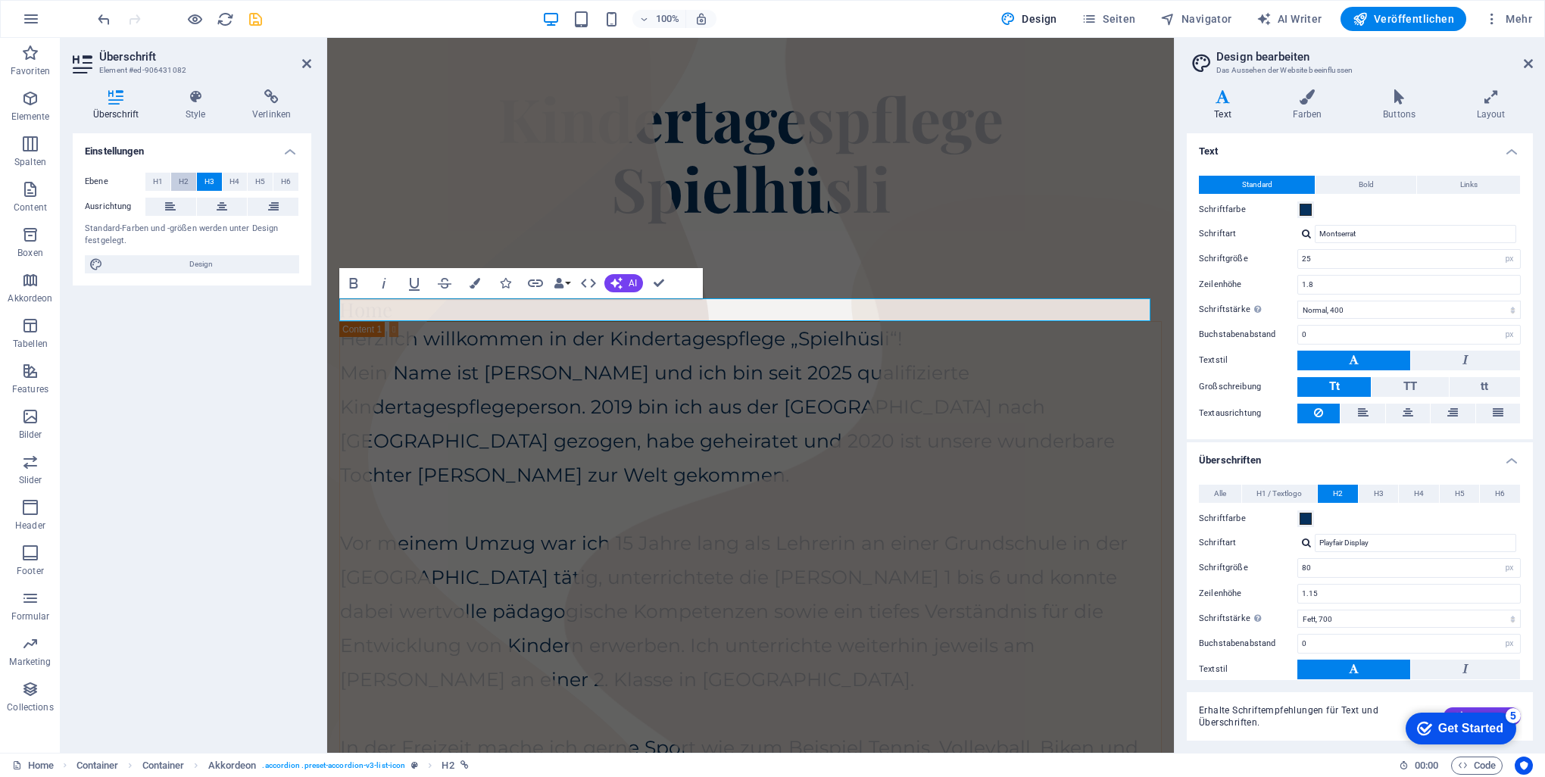
click at [188, 182] on button "H2" at bounding box center [183, 182] width 25 height 18
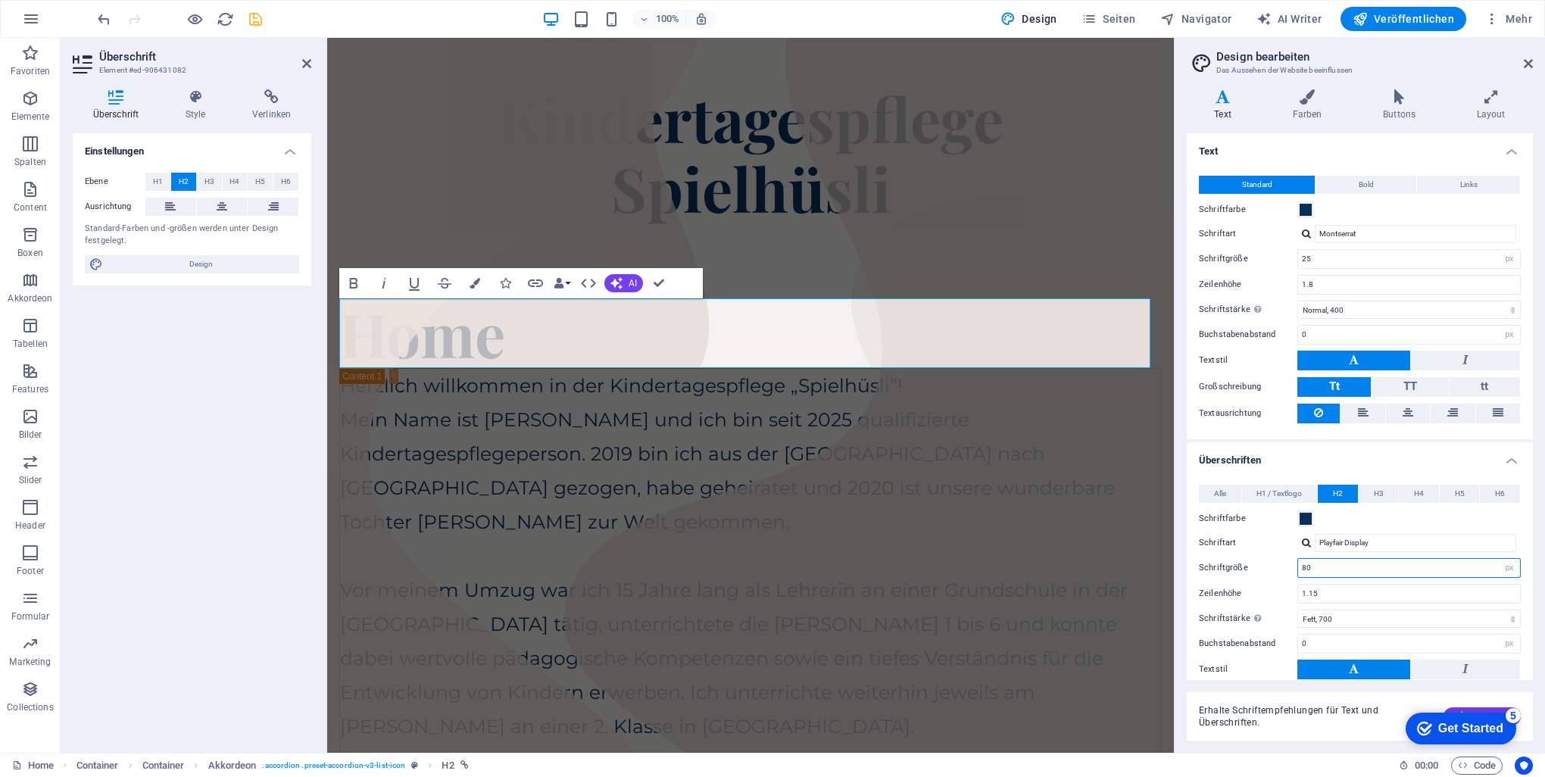
drag, startPoint x: 1313, startPoint y: 563, endPoint x: 1233, endPoint y: 554, distance: 80.9
click at [1233, 554] on div "Alle H1 / Textlogo H2 H3 H4 H5 H6 Schriftfarbe Schriftart Playfair Display Zeil…" at bounding box center [1360, 634] width 352 height 331
click at [894, 241] on div "Image Slider" at bounding box center [750, 261] width 822 height 76
click at [766, 344] on div "Home" at bounding box center [750, 333] width 822 height 70
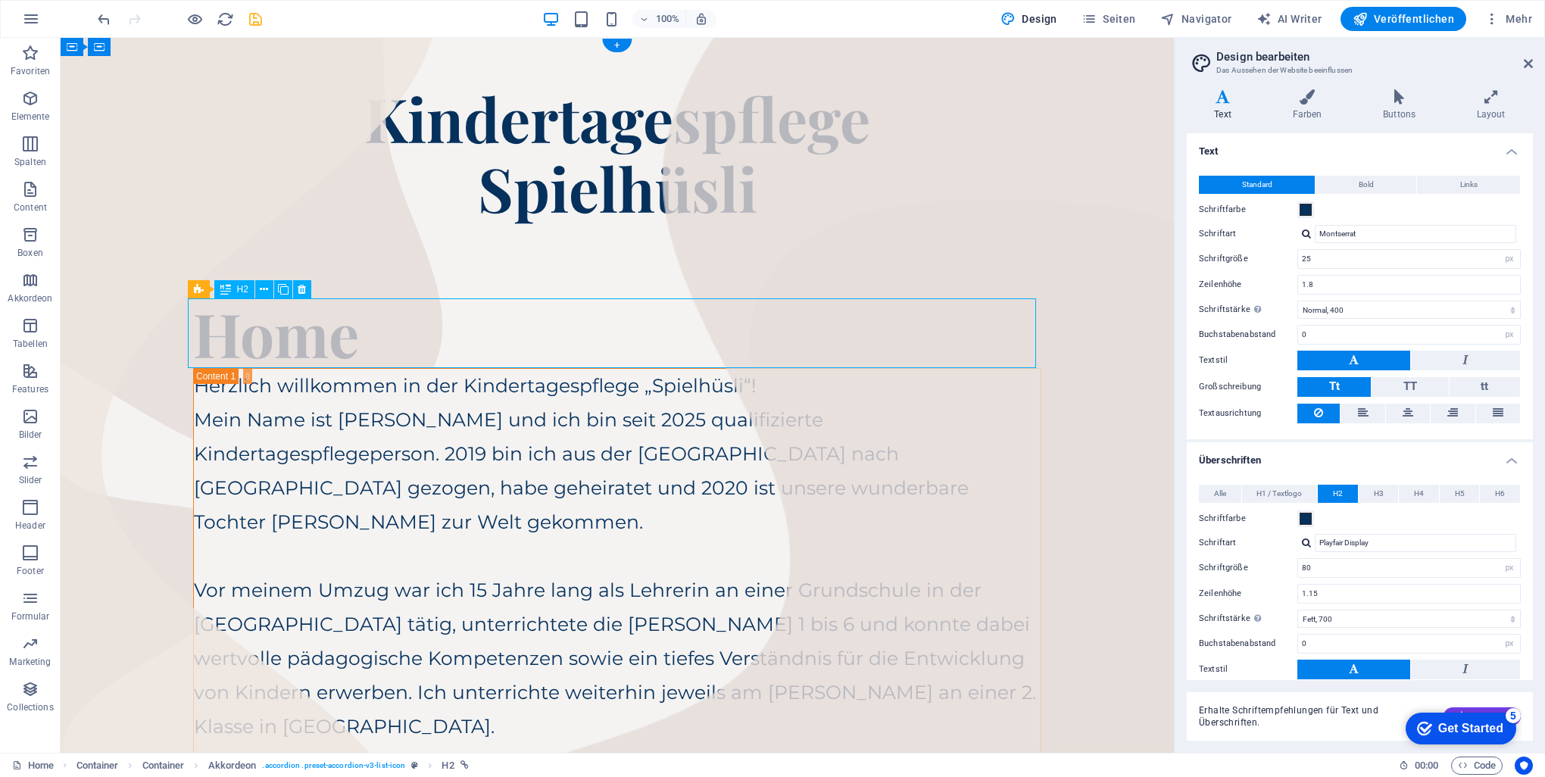
click at [499, 344] on div "Home" at bounding box center [617, 333] width 848 height 70
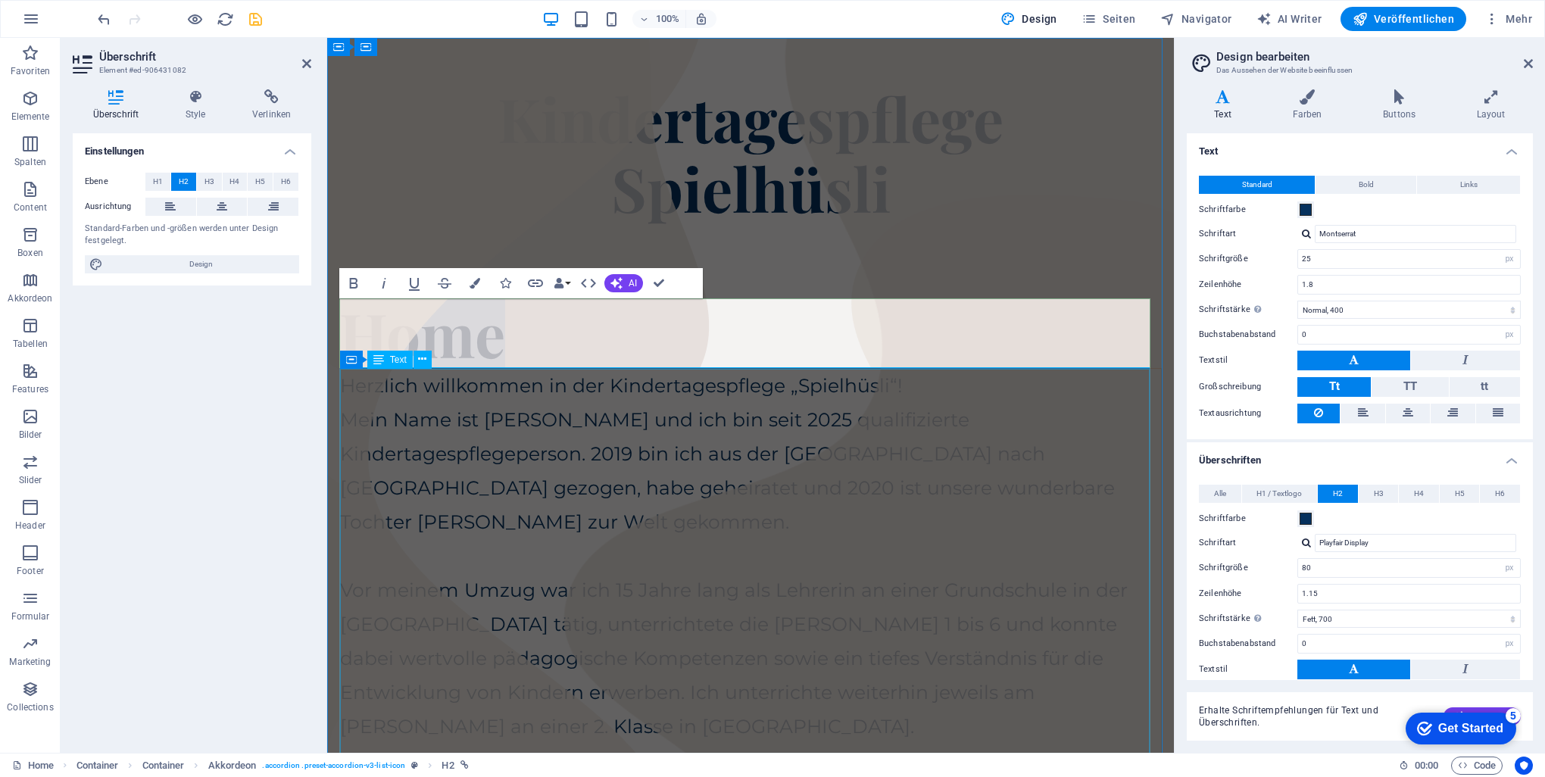
drag, startPoint x: 736, startPoint y: 519, endPoint x: 736, endPoint y: 511, distance: 8.3
click at [736, 519] on div "Herzlich willkommen in der Kindertagespflege „Spielhüsli“! Mein Name ist [PERSO…" at bounding box center [750, 727] width 821 height 716
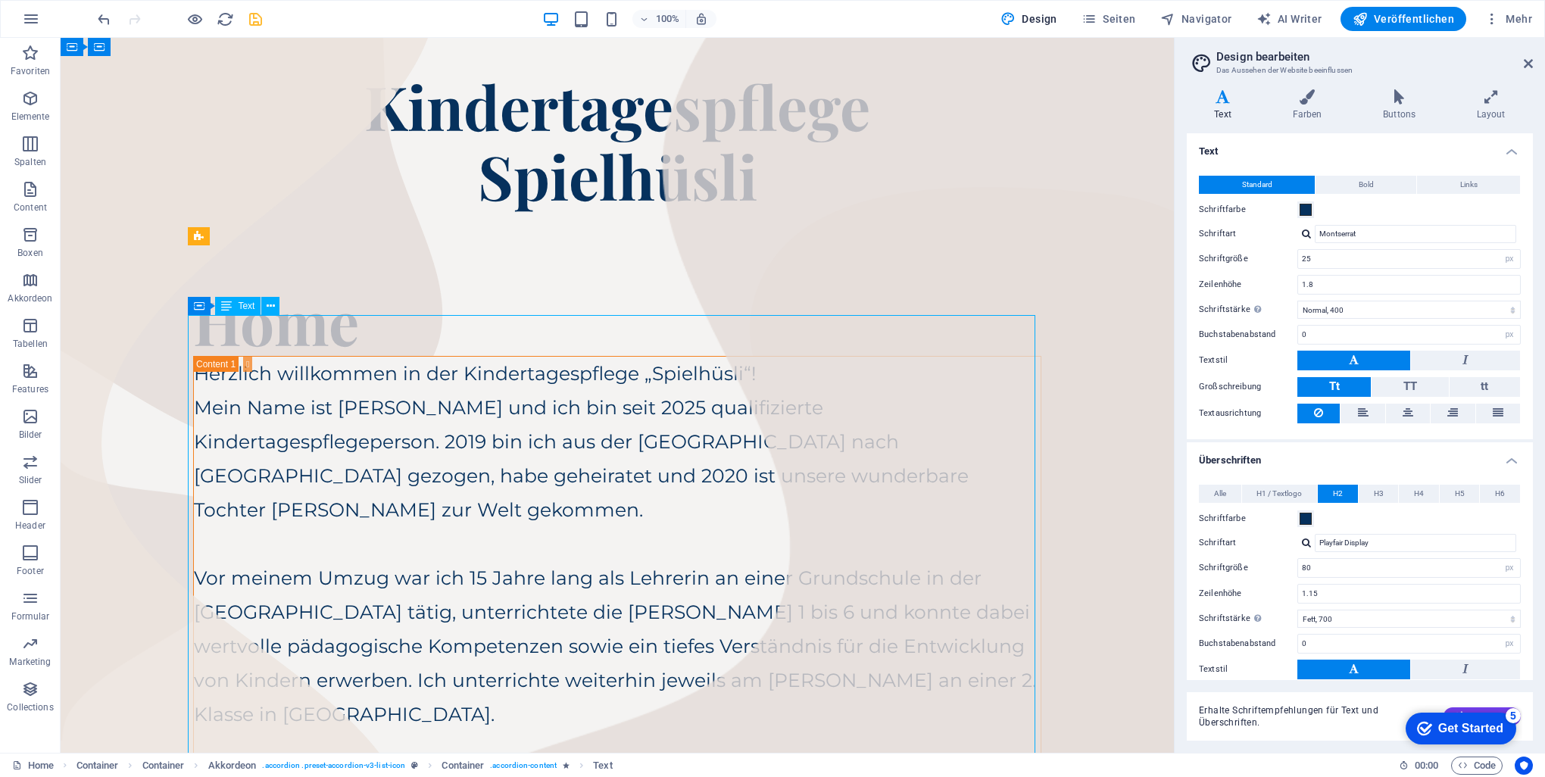
scroll to position [0, 0]
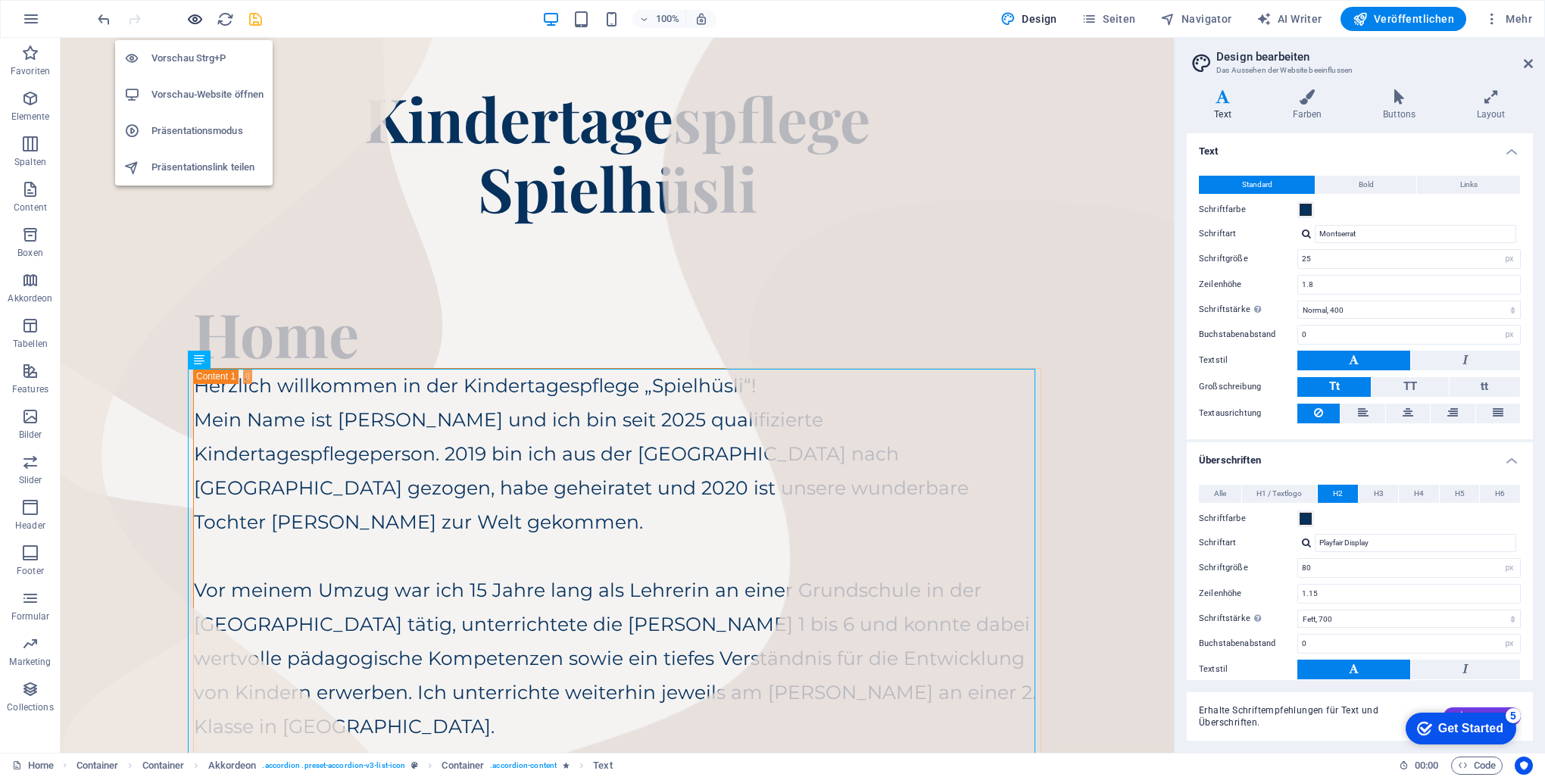
click at [188, 14] on icon "button" at bounding box center [194, 19] width 17 height 17
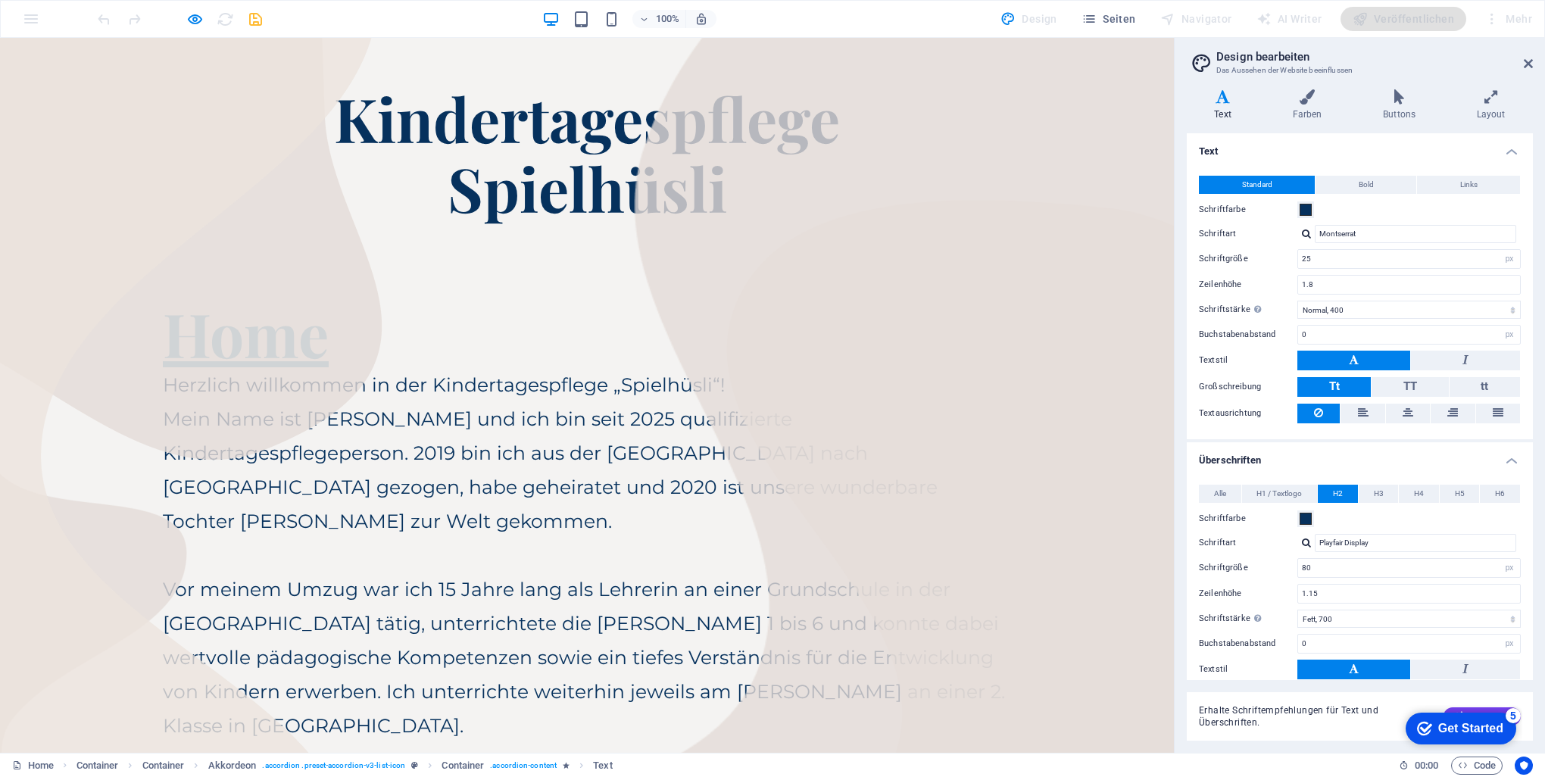
click at [243, 335] on link "Home" at bounding box center [246, 332] width 166 height 81
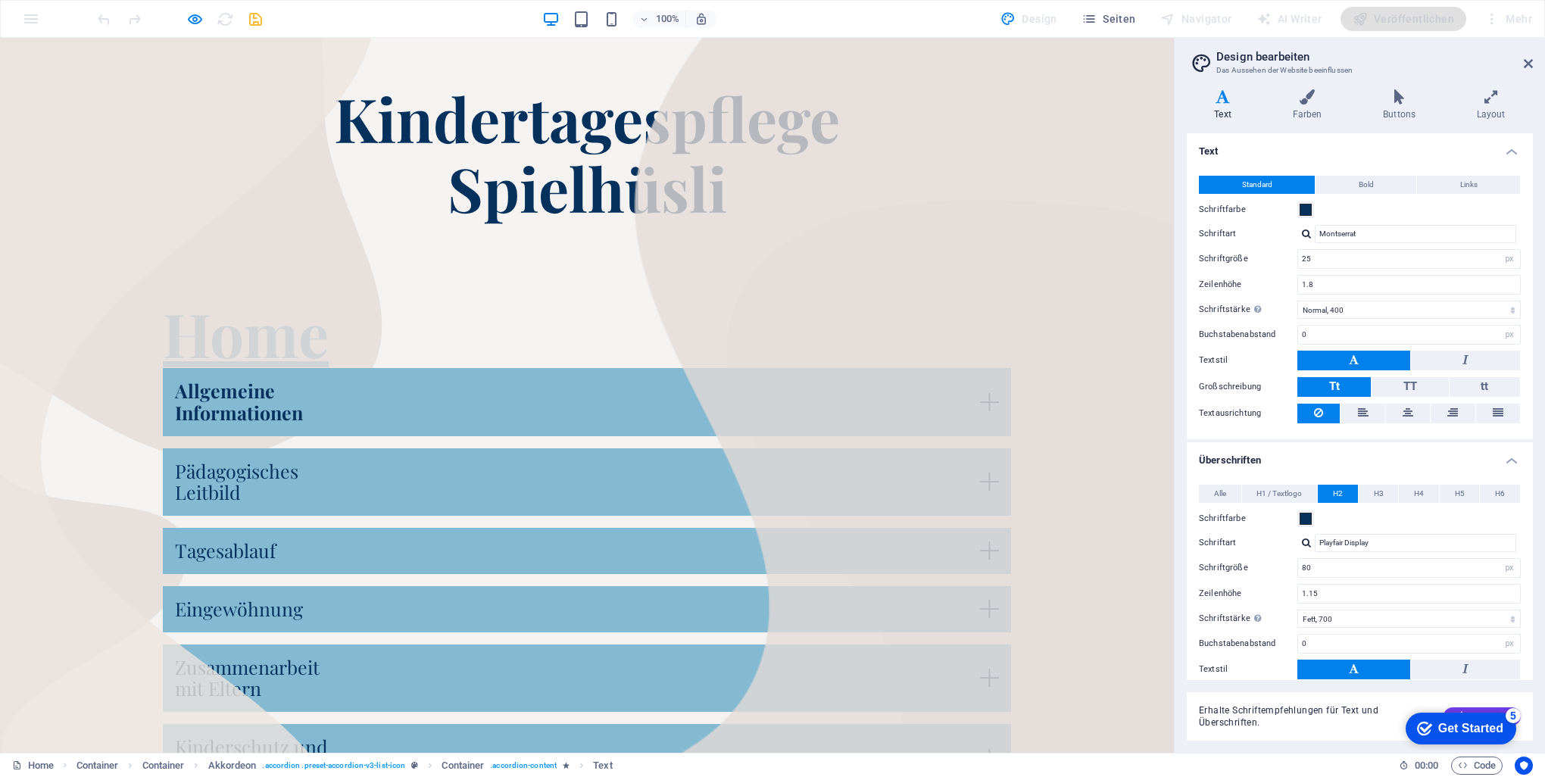
click at [260, 335] on link "Home" at bounding box center [246, 332] width 166 height 81
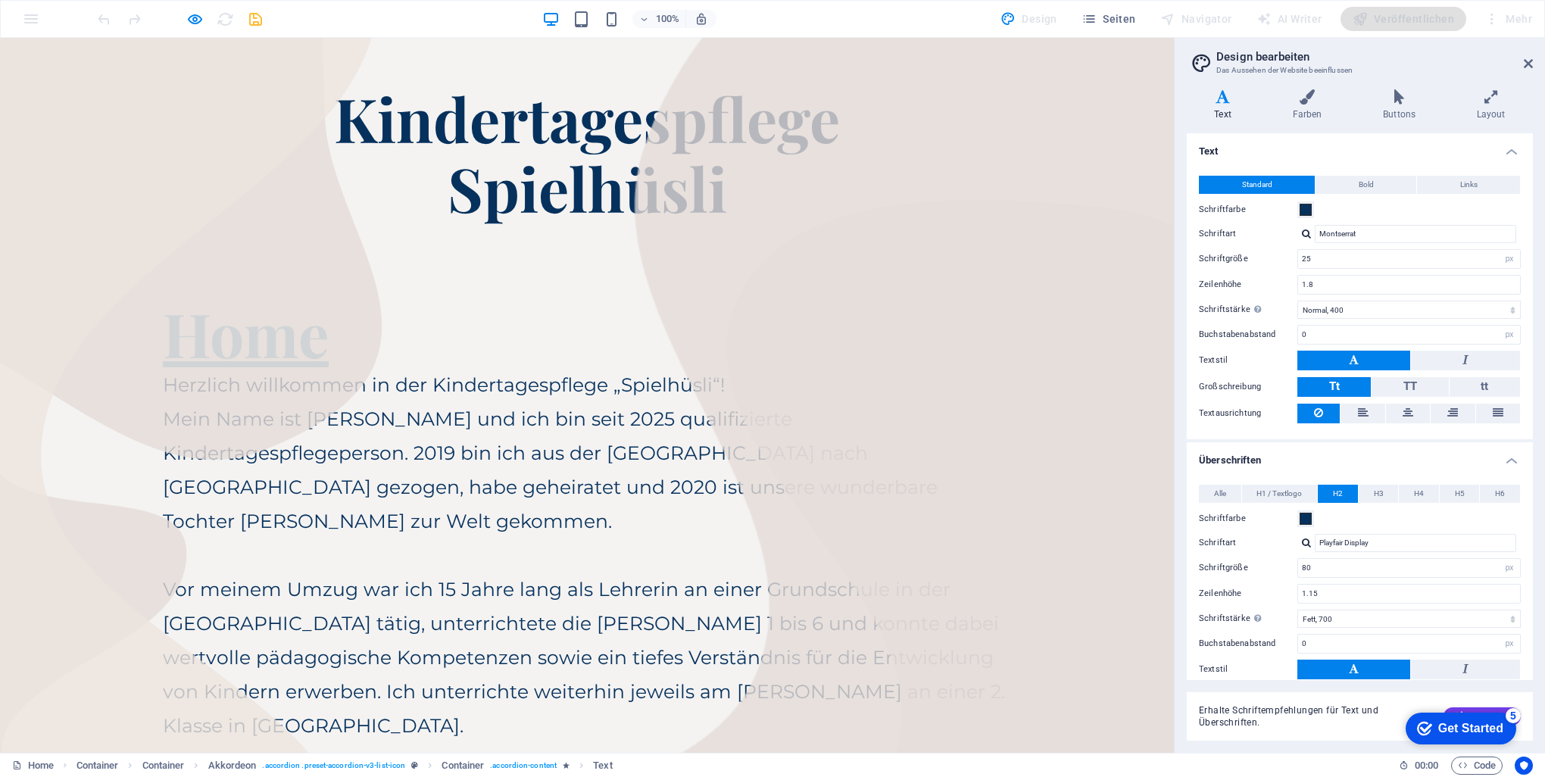
click at [260, 335] on link "Home" at bounding box center [246, 332] width 166 height 81
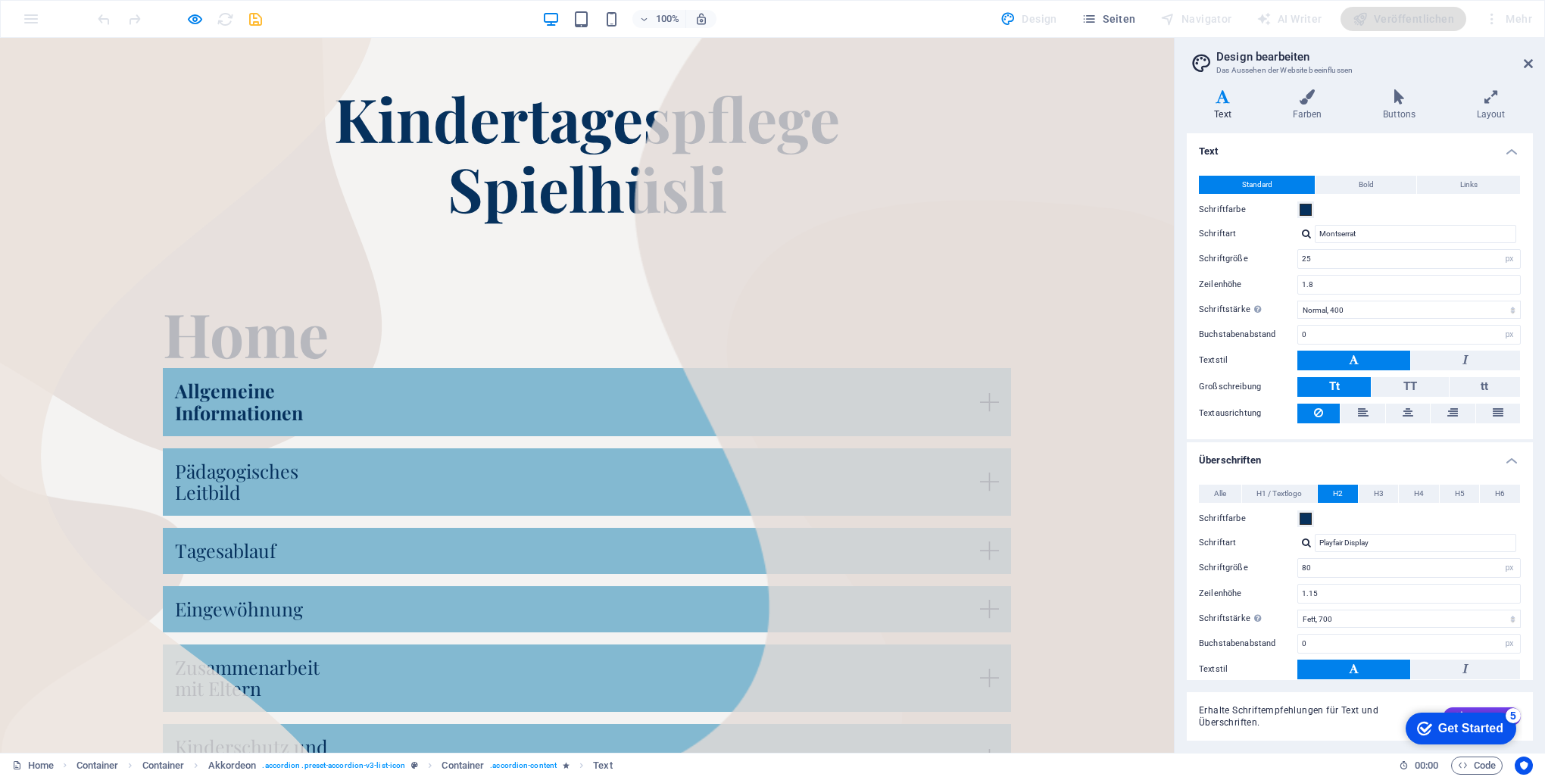
click at [1158, 441] on div "Kindertagespflege Spielhüsli Home Herzlich willkommen in der Kindertagespflege …" at bounding box center [587, 640] width 1174 height 1204
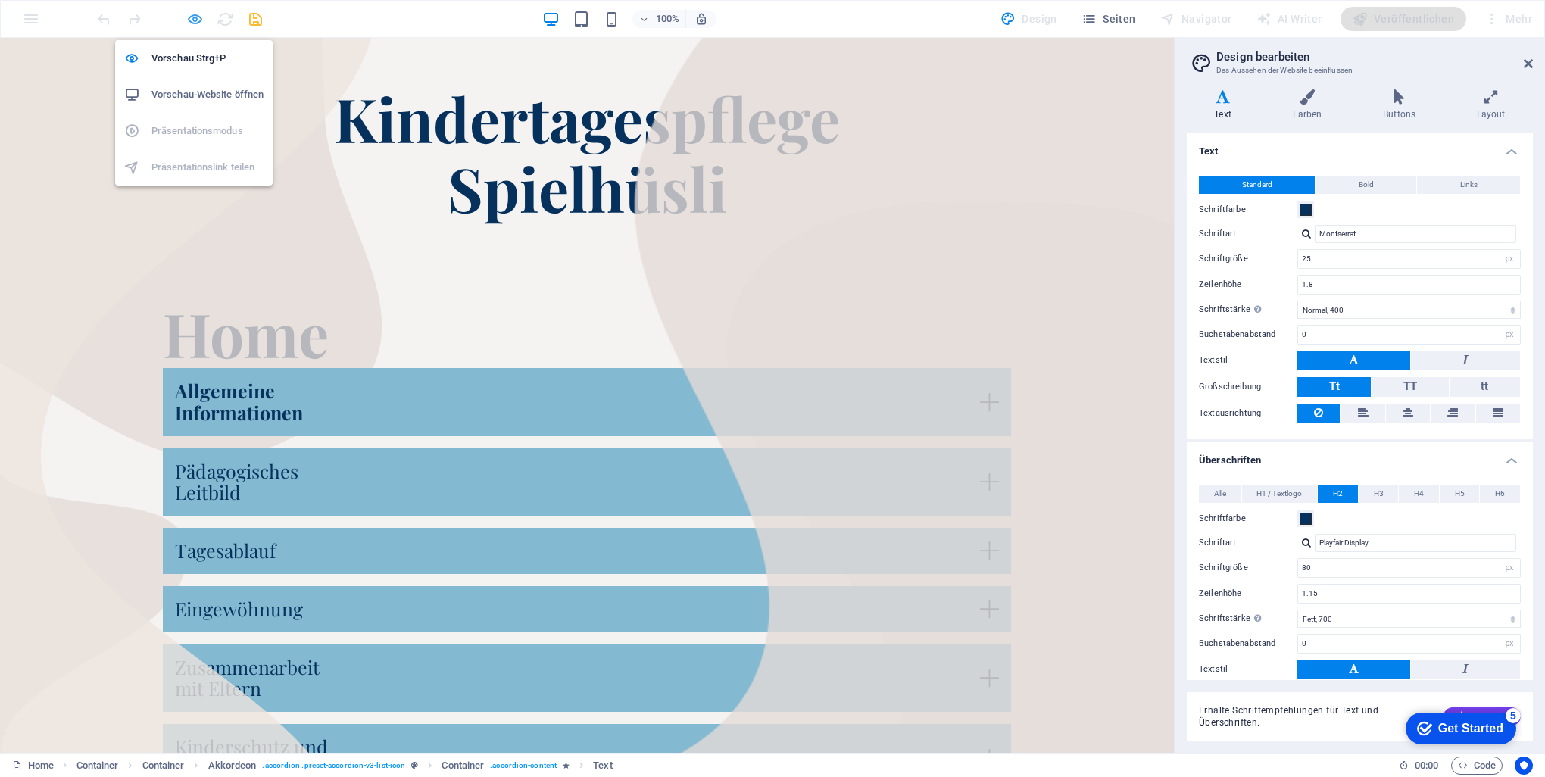
click at [201, 15] on icon "button" at bounding box center [194, 19] width 17 height 17
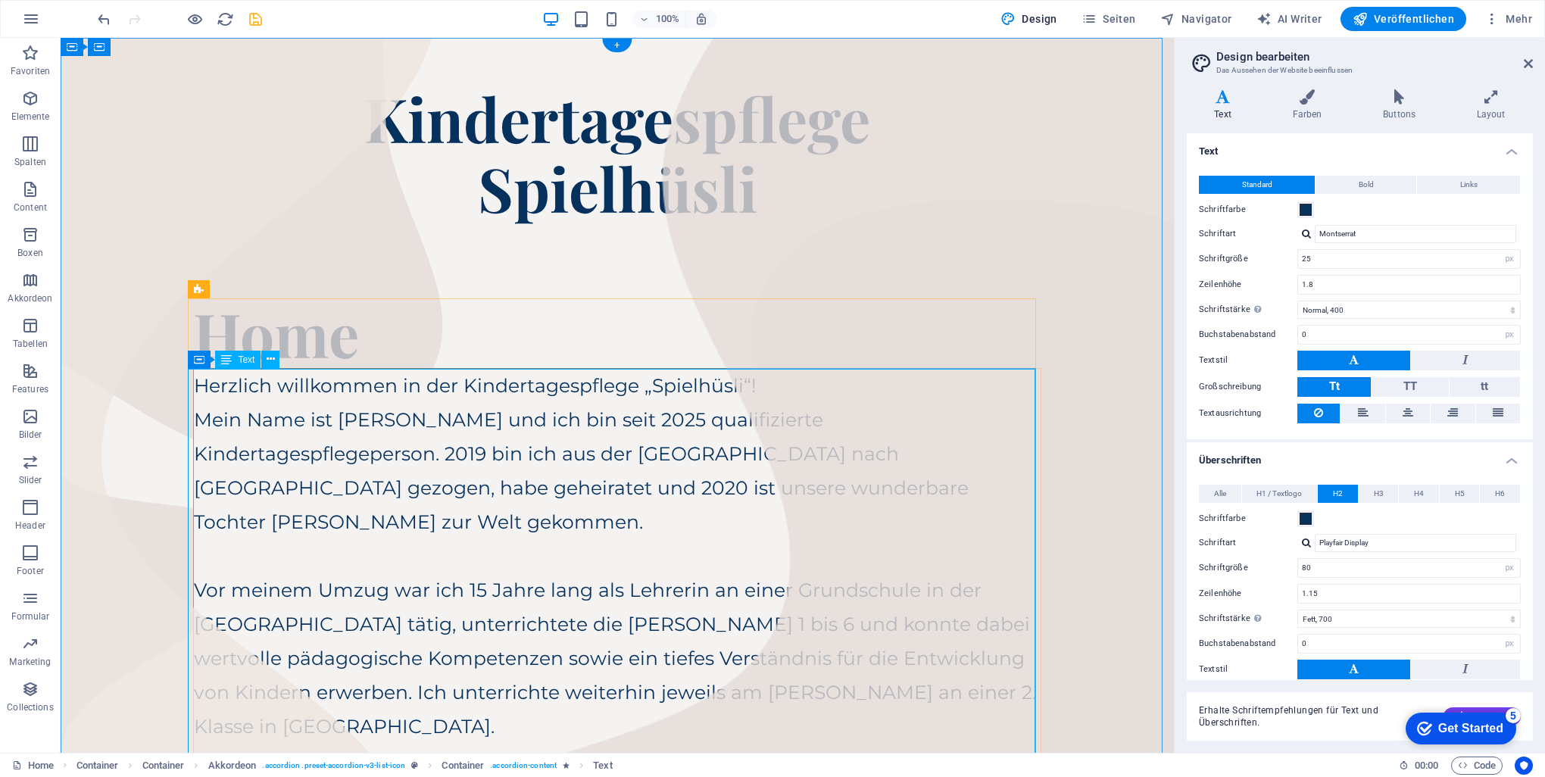
click at [627, 480] on div "Herzlich willkommen in der Kindertagespflege „Spielhüsli“! Mein Name ist [PERSO…" at bounding box center [617, 727] width 847 height 716
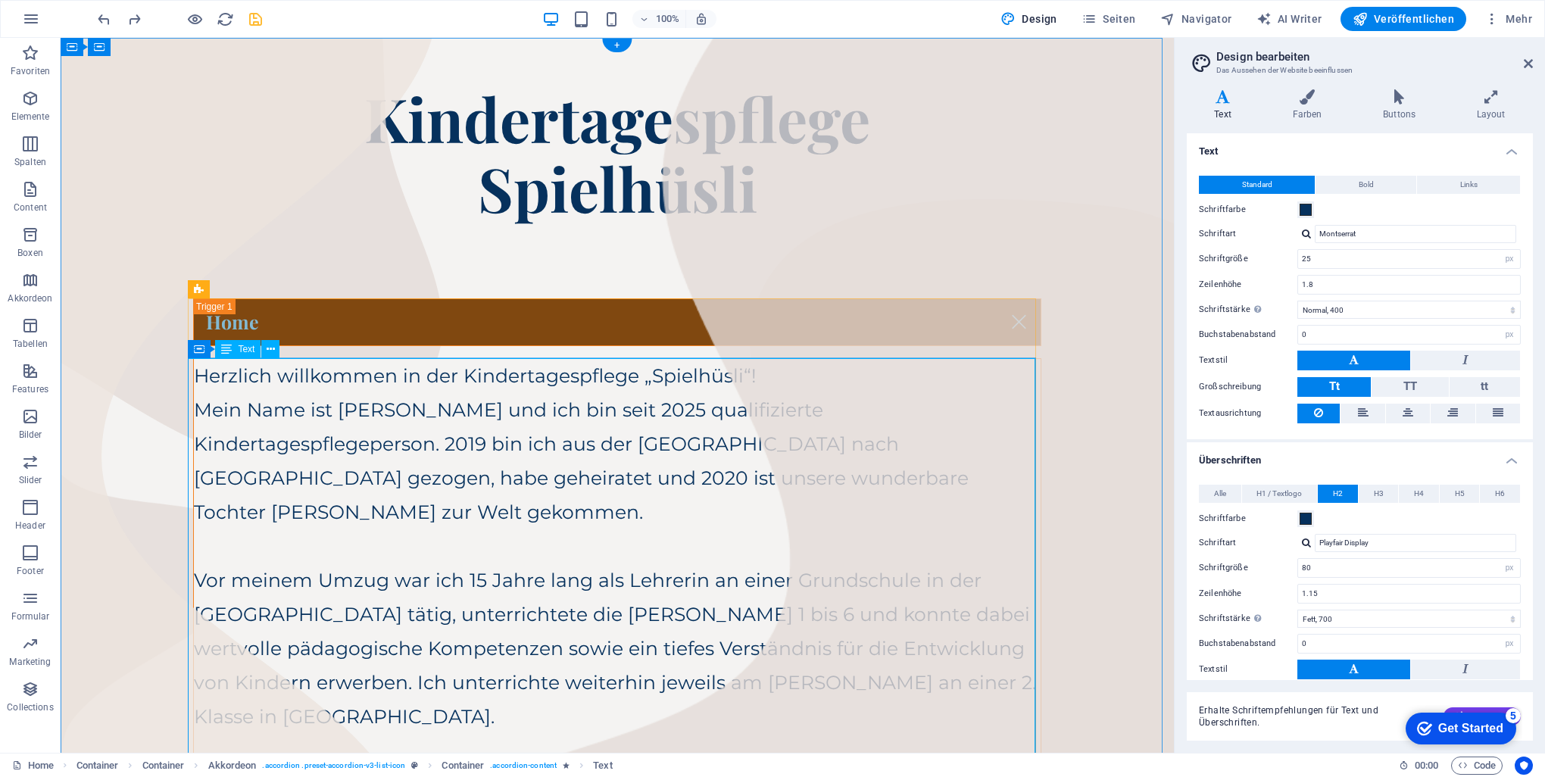
type input "50"
click at [363, 332] on div "Home" at bounding box center [617, 322] width 848 height 48
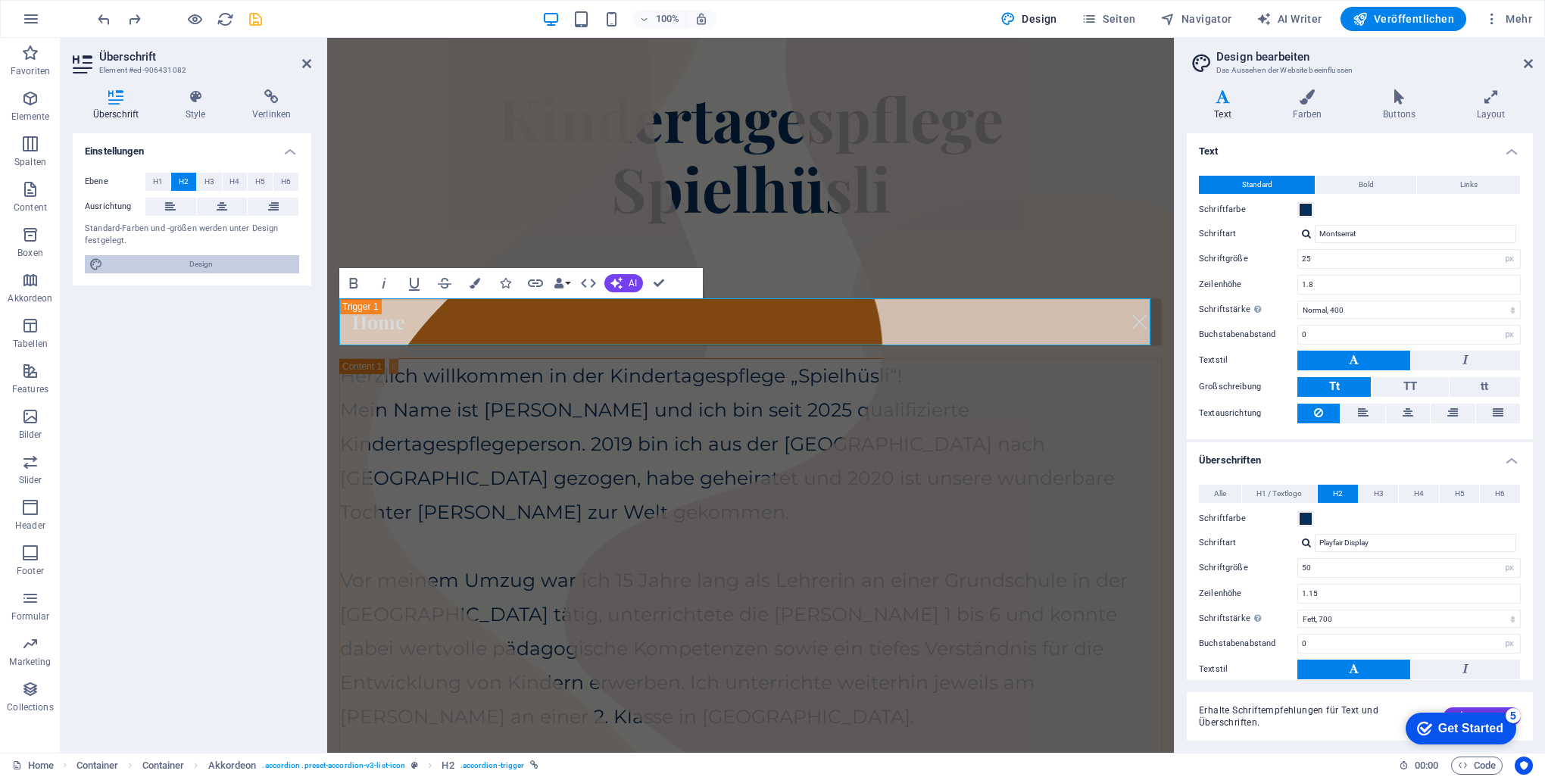
click at [225, 260] on span "Design" at bounding box center [201, 264] width 187 height 18
click at [196, 95] on icon at bounding box center [195, 96] width 61 height 15
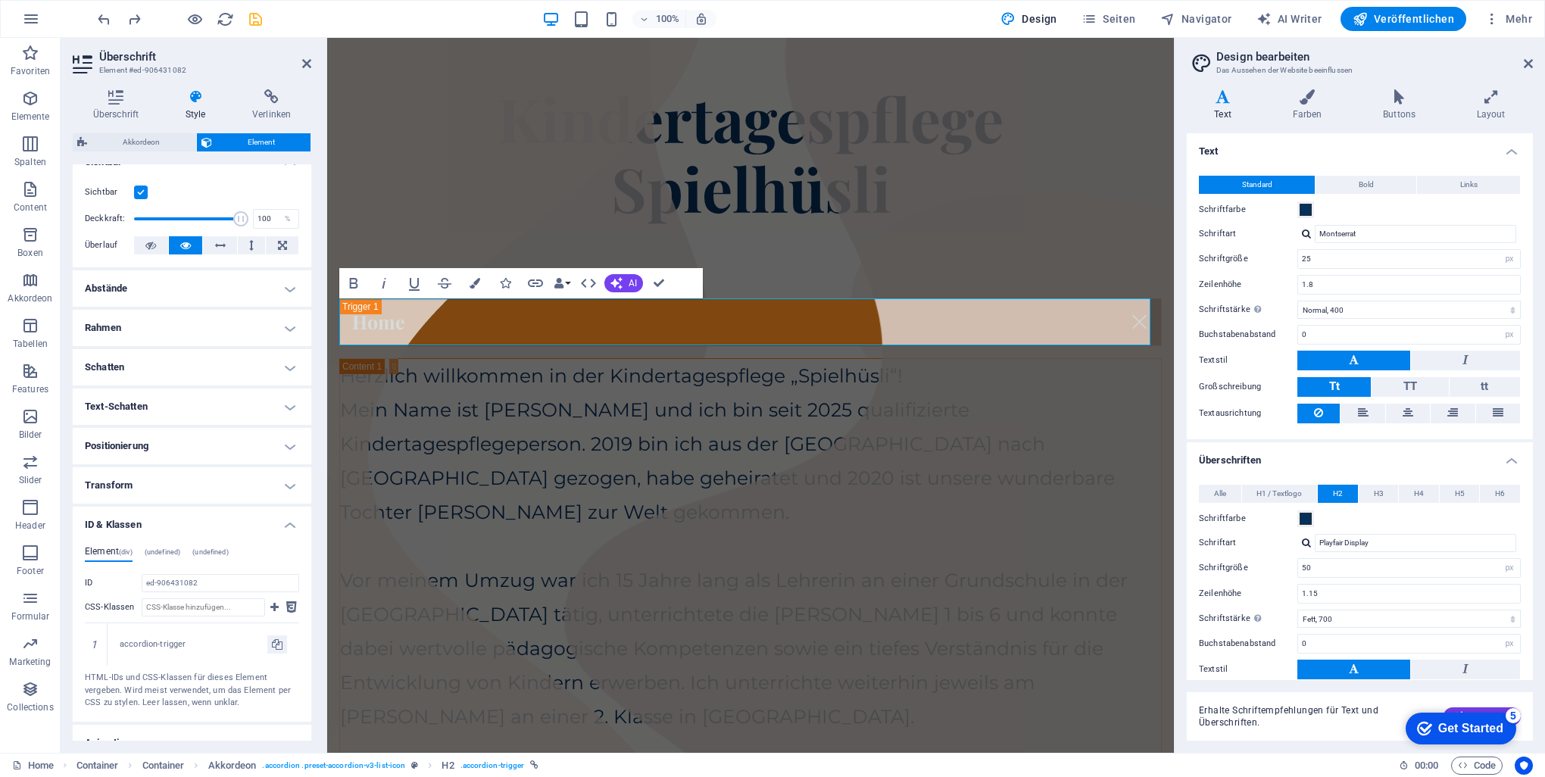
scroll to position [254, 0]
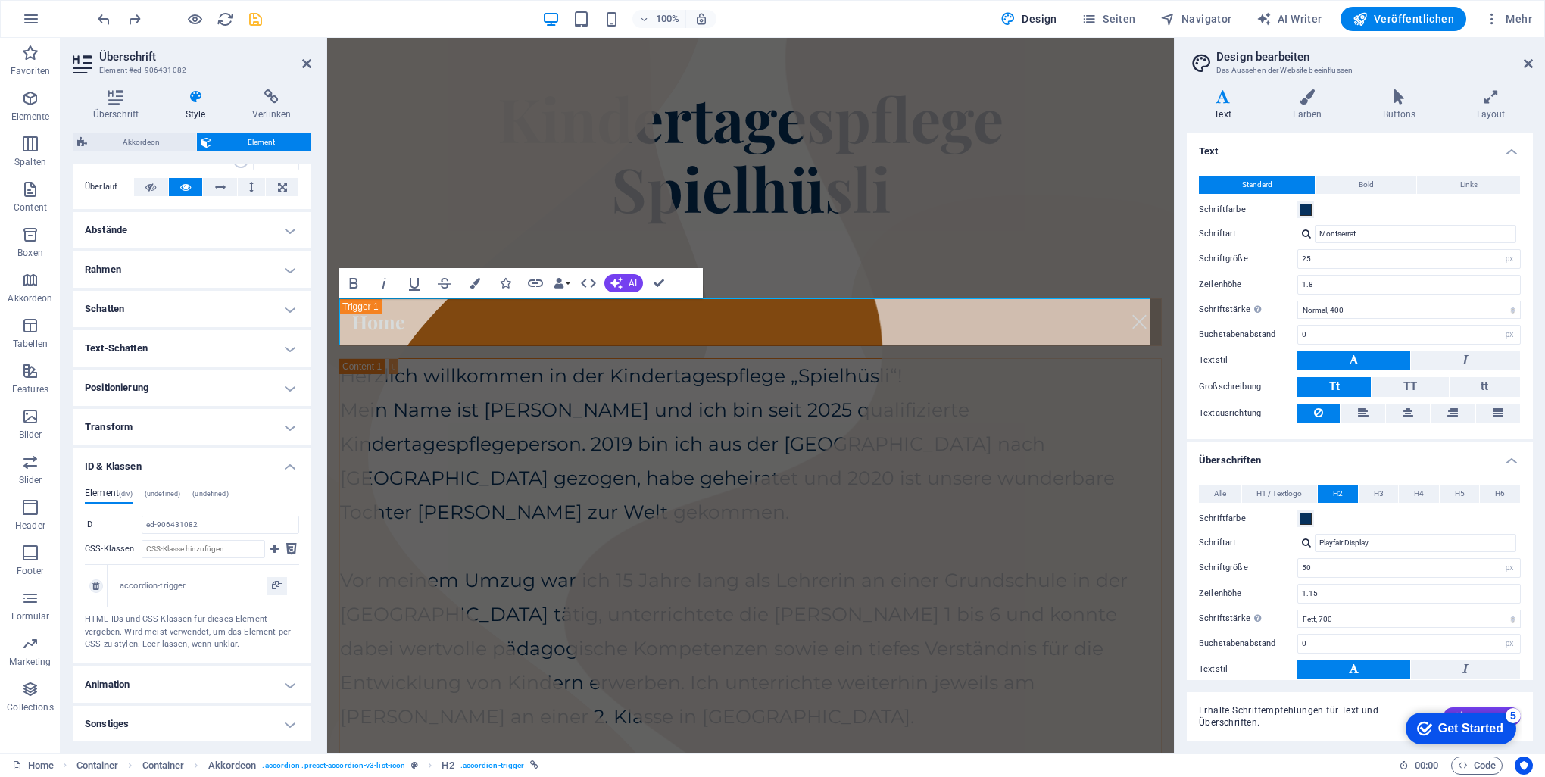
click at [159, 589] on div "accordion-trigger" at bounding box center [194, 586] width 148 height 13
click at [158, 589] on div "accordion-trigger" at bounding box center [194, 586] width 148 height 13
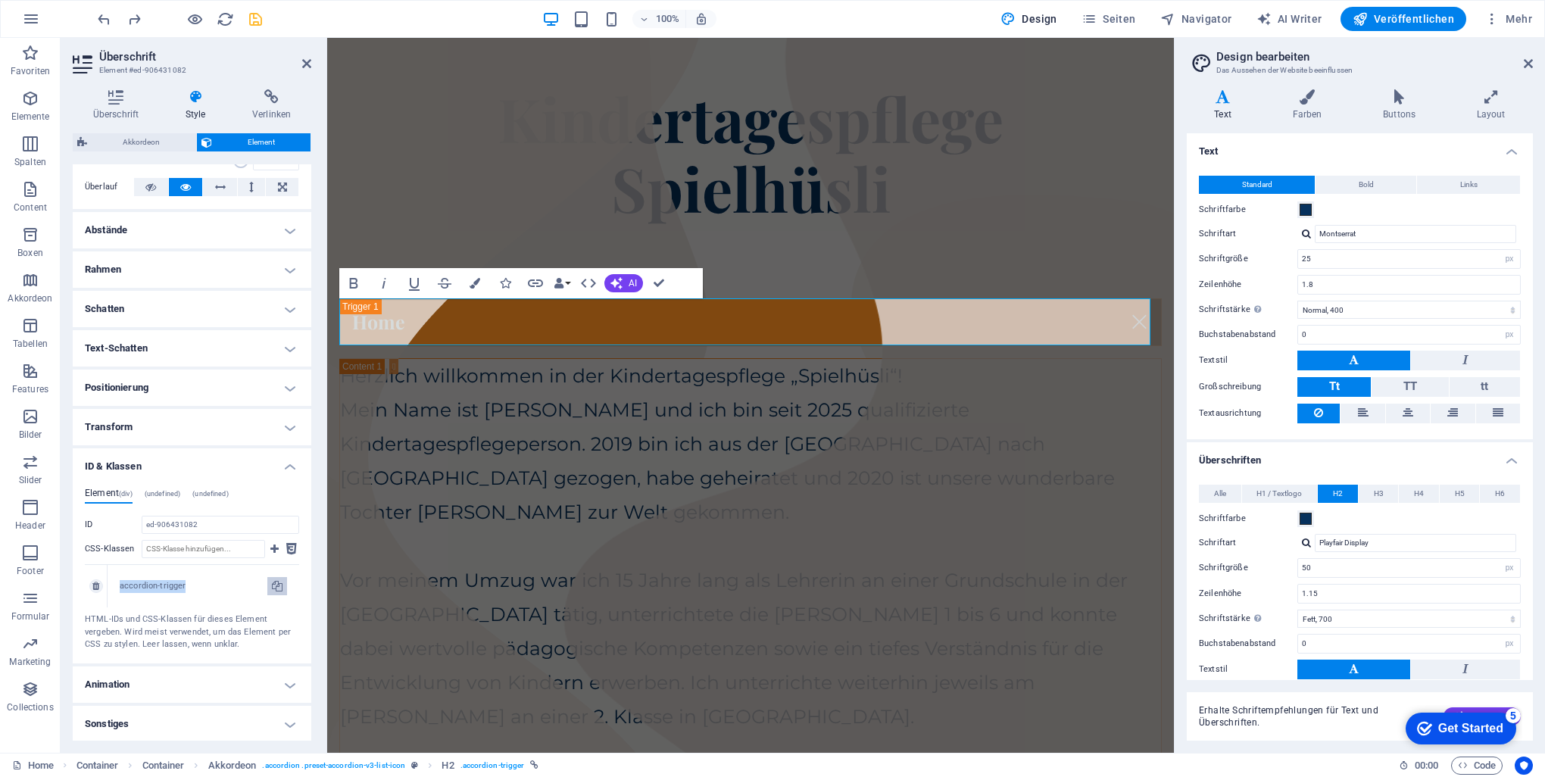
drag, startPoint x: 158, startPoint y: 589, endPoint x: 273, endPoint y: 584, distance: 116.0
click at [273, 584] on icon at bounding box center [277, 586] width 11 height 18
copy div "accordion-trigger"
type input "accordion-trigger"
click at [287, 544] on icon at bounding box center [291, 549] width 11 height 18
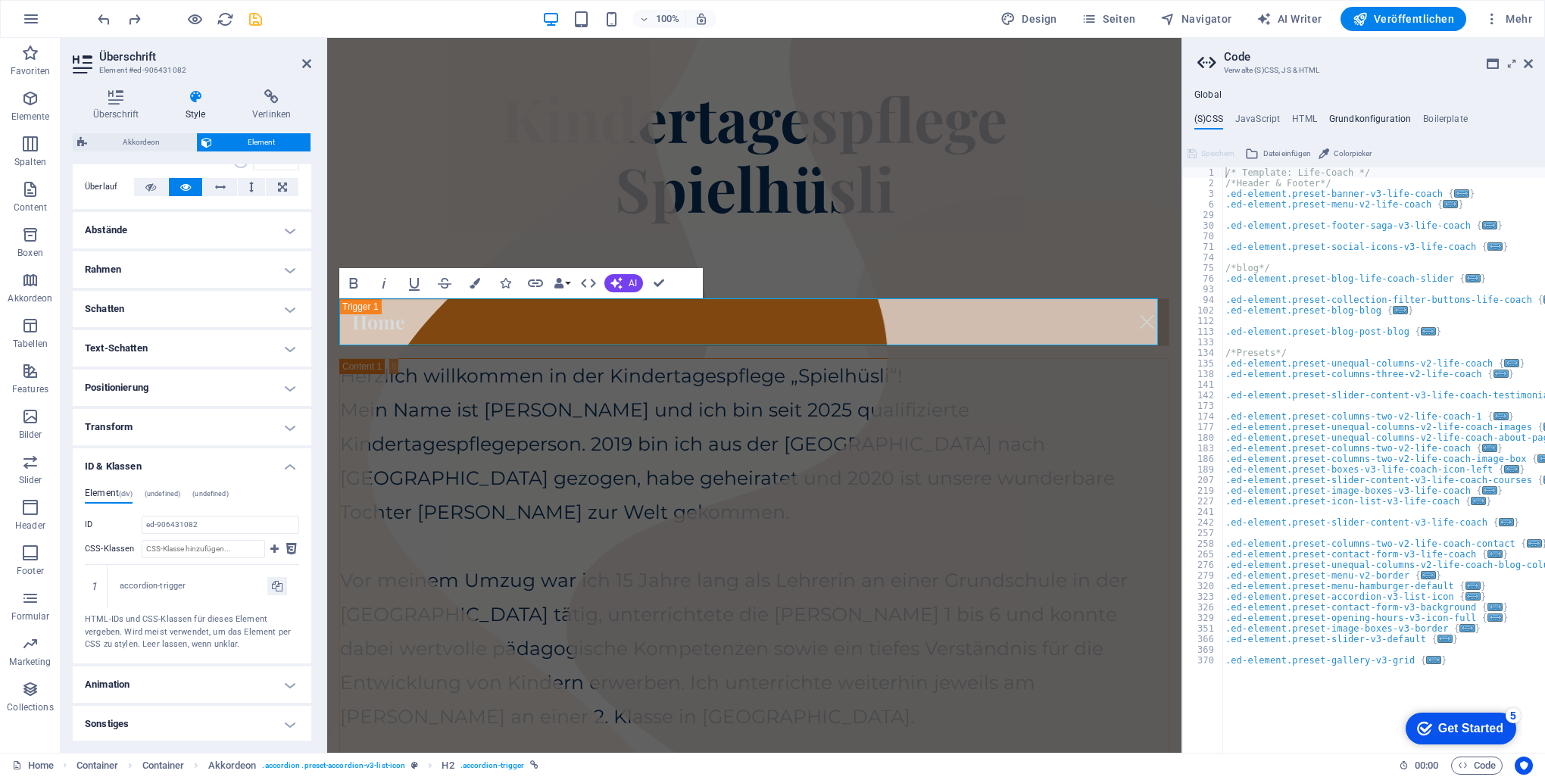
click at [1385, 118] on h4 "Grundkonfiguration" at bounding box center [1370, 122] width 83 height 17
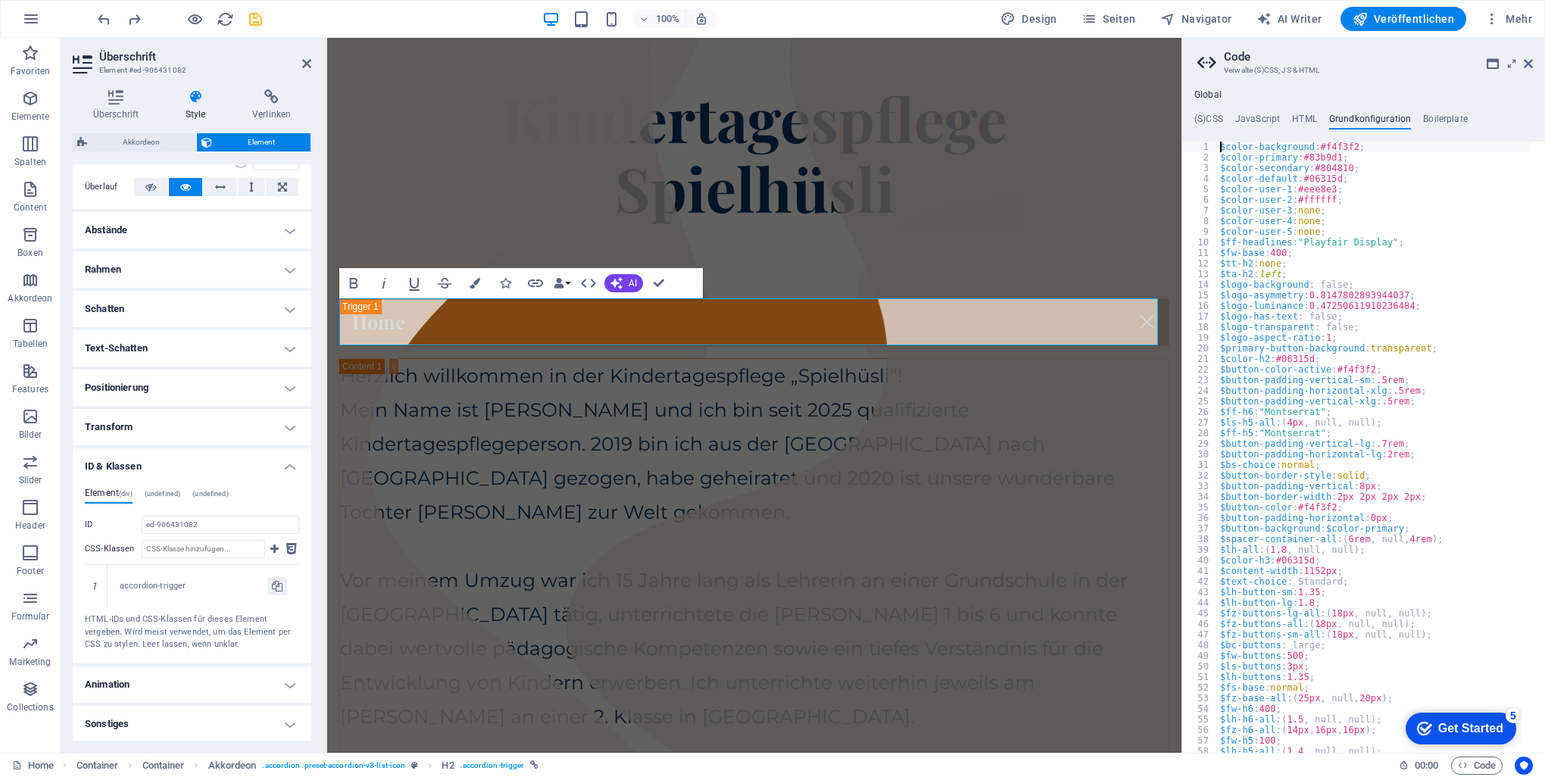
type textarea "$color-background: #f4f3f2;"
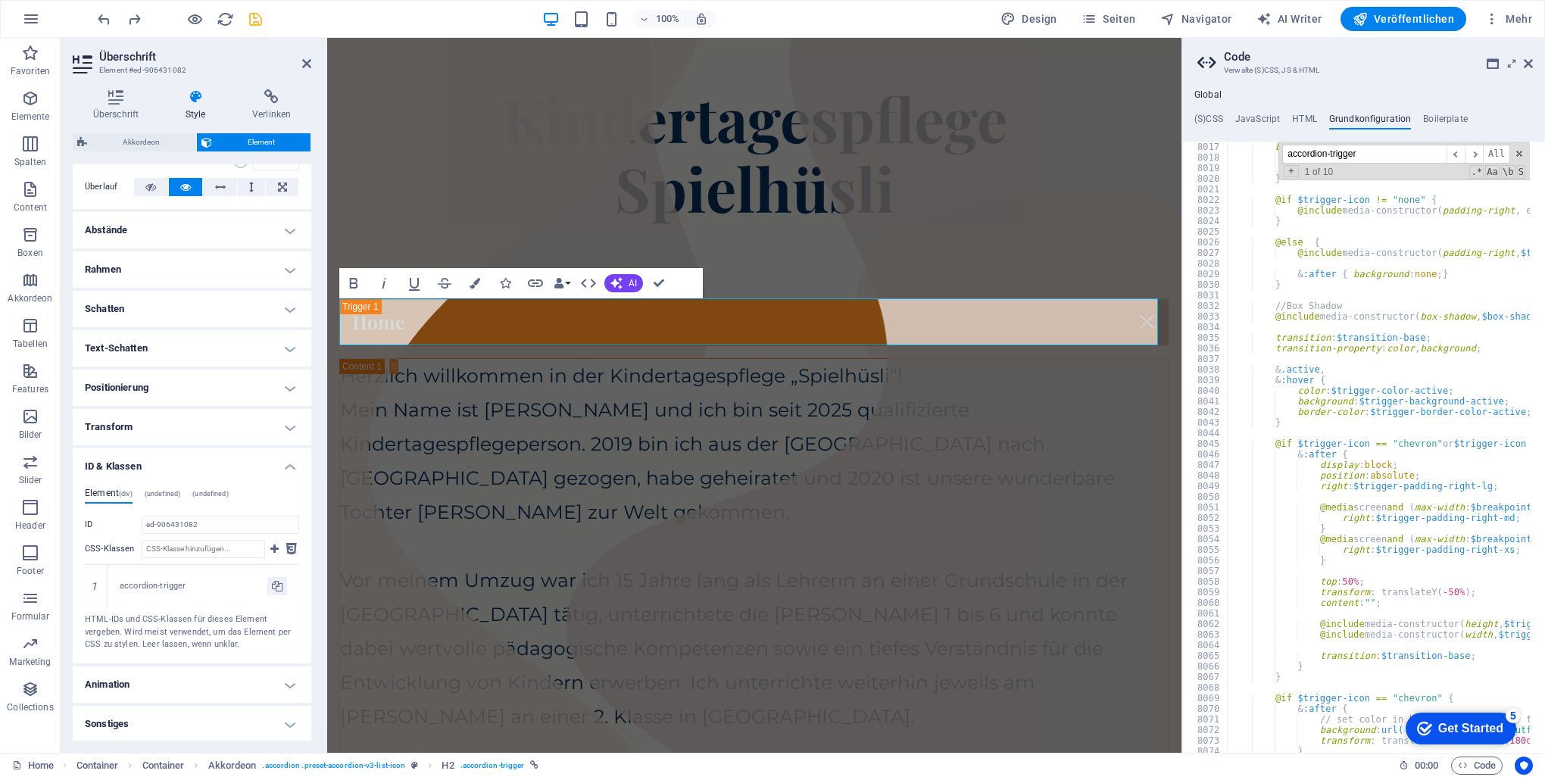
scroll to position [2359, 0]
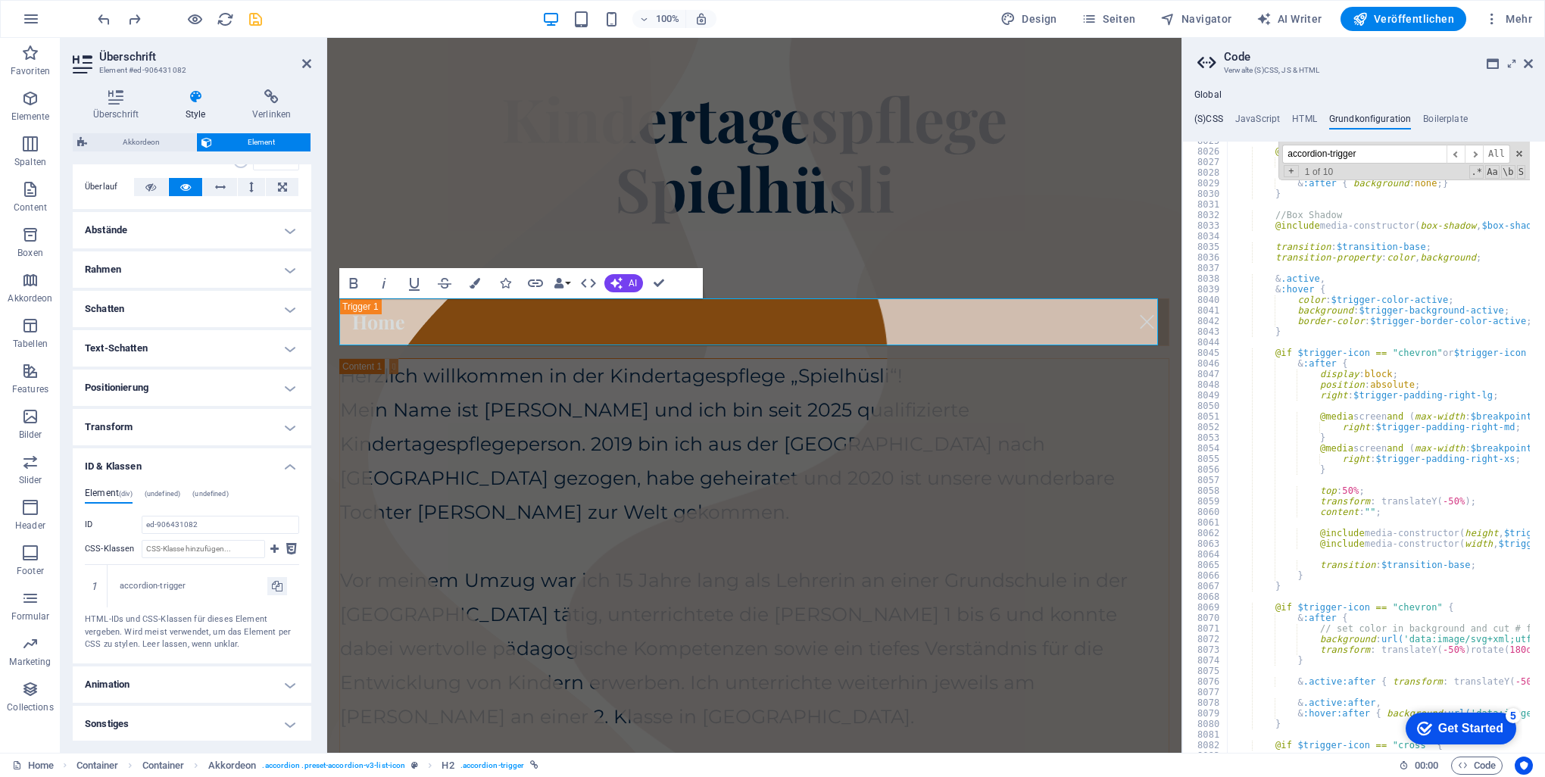
type input "accordion-trigger"
click at [1212, 120] on h4 "(S)CSS" at bounding box center [1208, 122] width 29 height 17
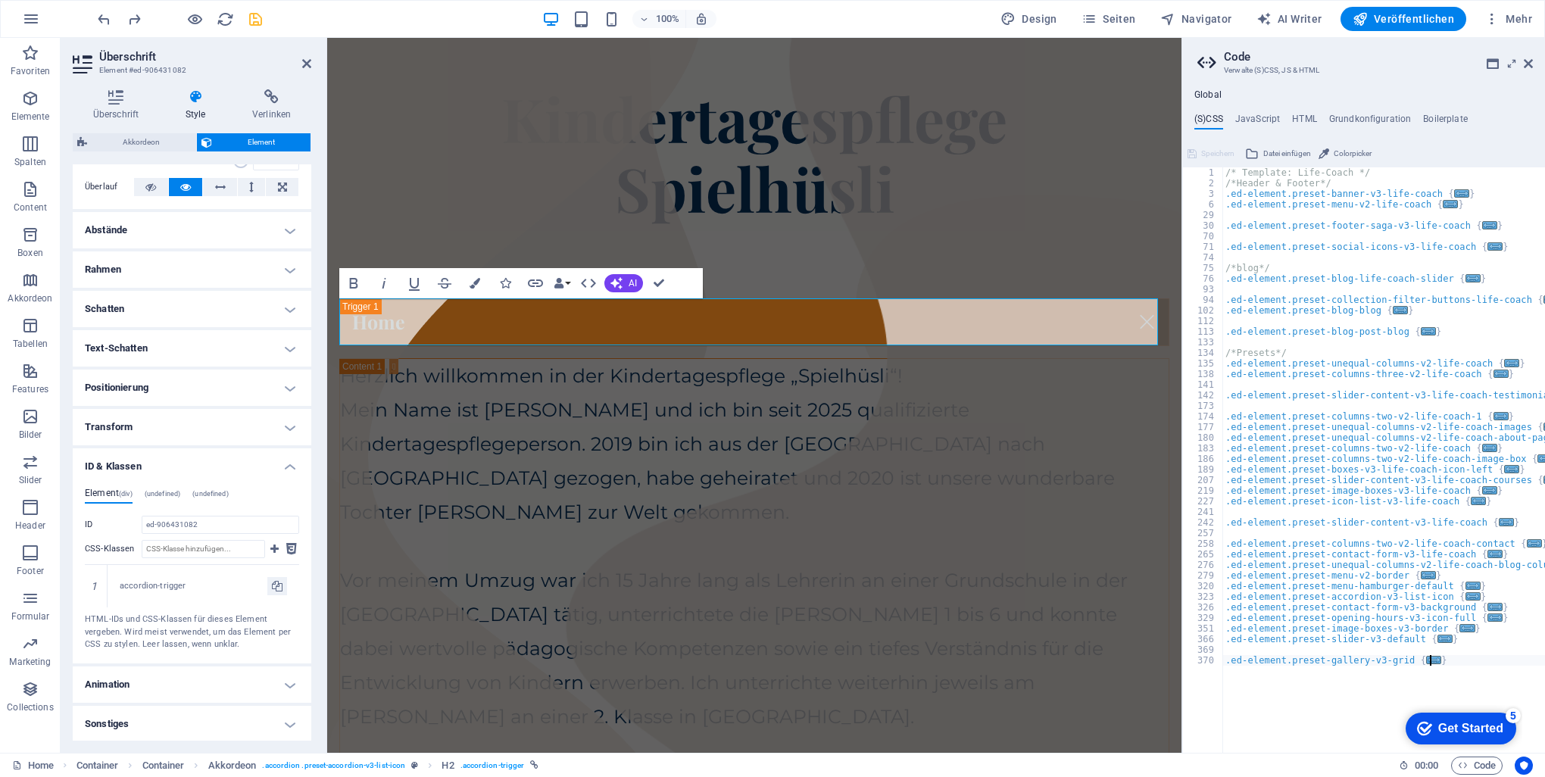
click at [1365, 689] on div "/* Template: Life-Coach */ /*Header & Footer*/ .ed-element.preset-banner-v3-lif…" at bounding box center [1411, 463] width 379 height 592
type textarea "}"
type input "accordion-trigger"
click at [1514, 176] on span "All" at bounding box center [1511, 179] width 27 height 19
click at [168, 585] on div "accordion-trigger" at bounding box center [194, 586] width 148 height 13
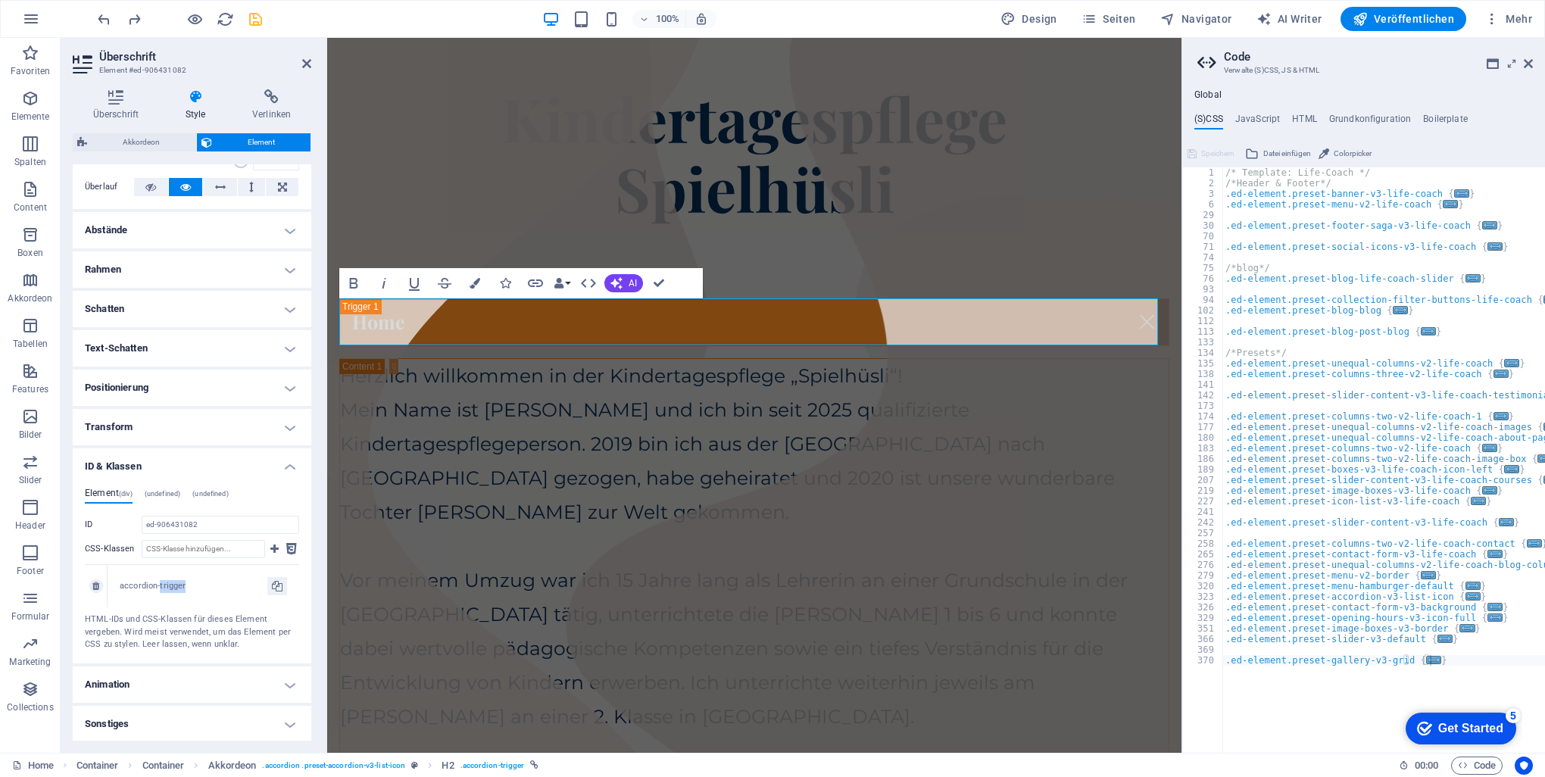
click at [168, 585] on div "accordion-trigger" at bounding box center [194, 586] width 148 height 13
copy aside "loremipsu-dolorsi AMET-COn adi ELI-Seddoei tem incidi Utlabor etdolore. Magn al…"
click at [1359, 117] on h4 "Grundkonfiguration" at bounding box center [1370, 122] width 83 height 17
type textarea "> .inner > .accordion-trigger a {"
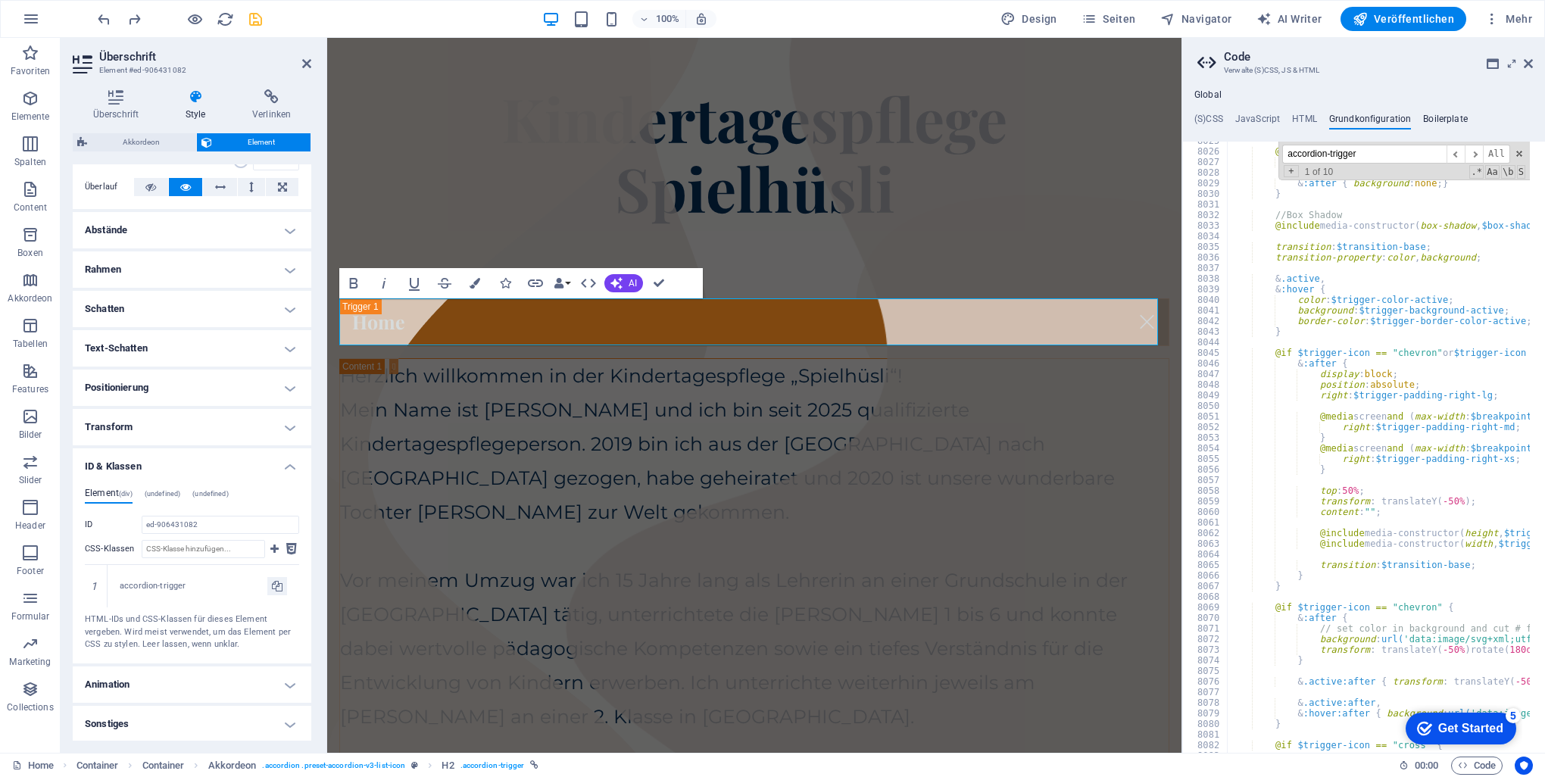
click at [1458, 116] on h4 "Boilerplate" at bounding box center [1445, 122] width 45 height 17
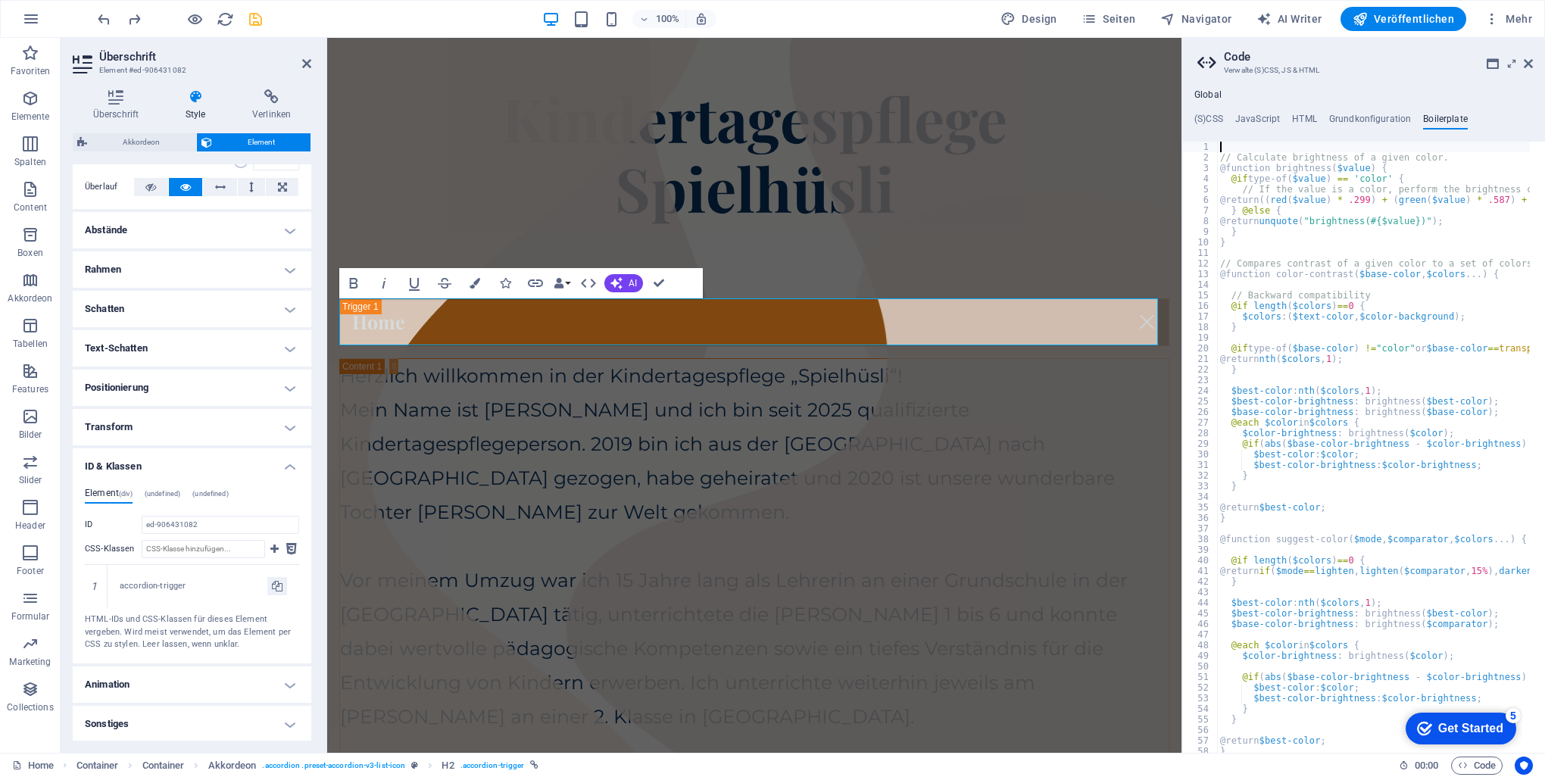
click at [1368, 158] on input at bounding box center [1364, 154] width 164 height 19
type input "accordion-trigger"
click at [1378, 123] on h4 "Grundkonfiguration" at bounding box center [1370, 122] width 83 height 17
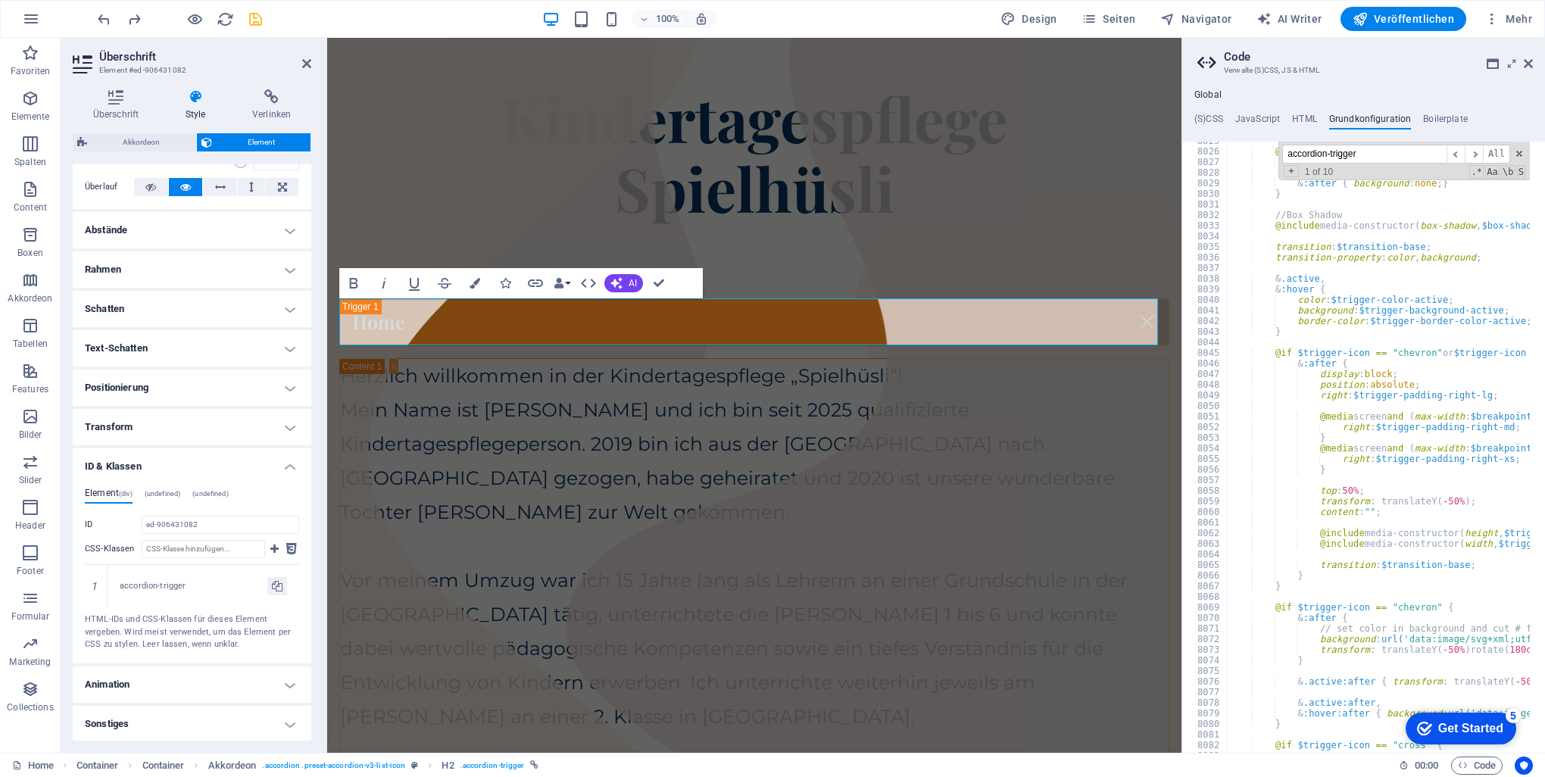
click at [1386, 150] on input "accordion-trigger" at bounding box center [1364, 154] width 164 height 19
click at [1478, 152] on span "​" at bounding box center [1473, 154] width 18 height 19
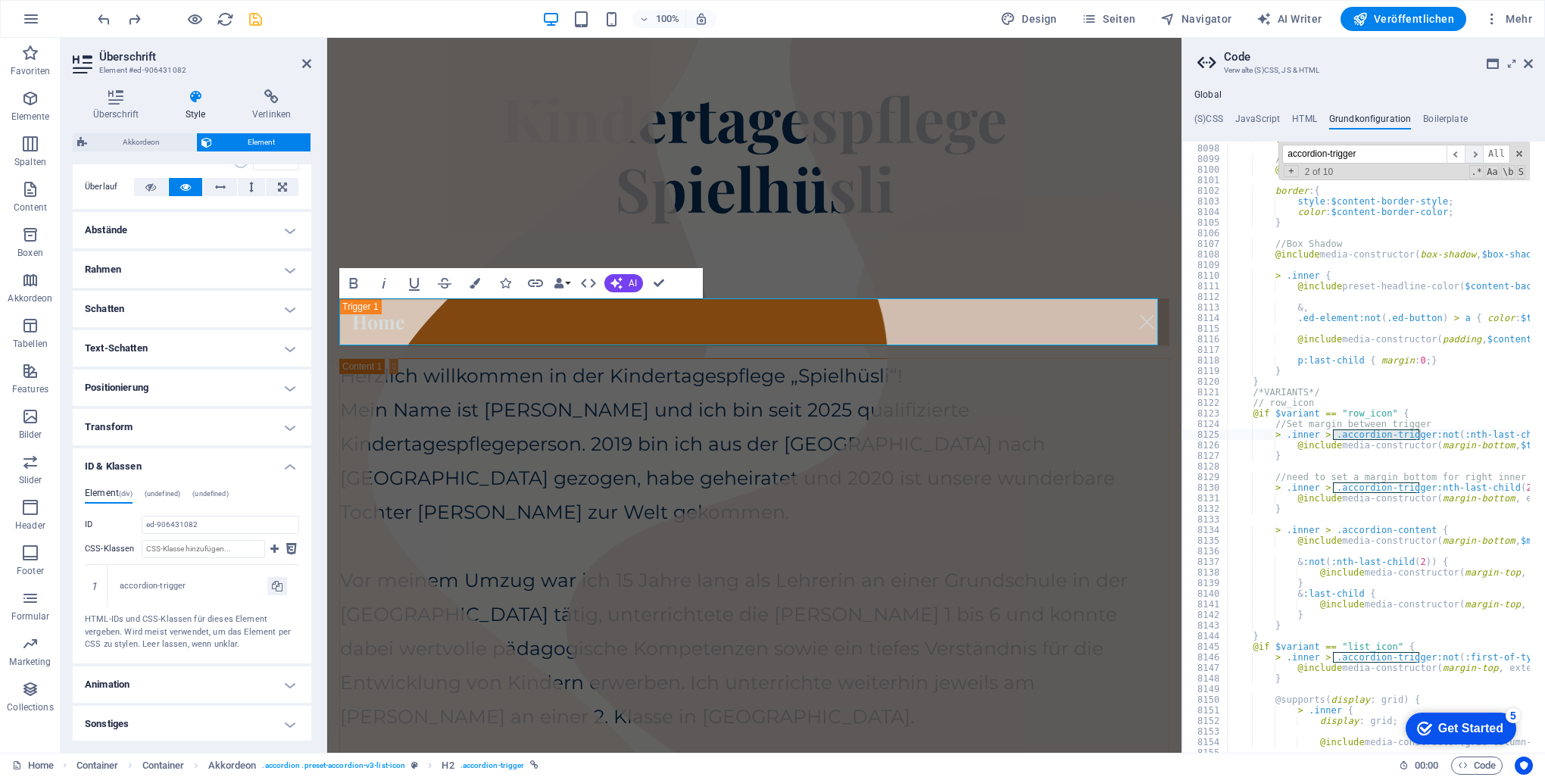
click at [1478, 152] on span "​" at bounding box center [1473, 154] width 18 height 19
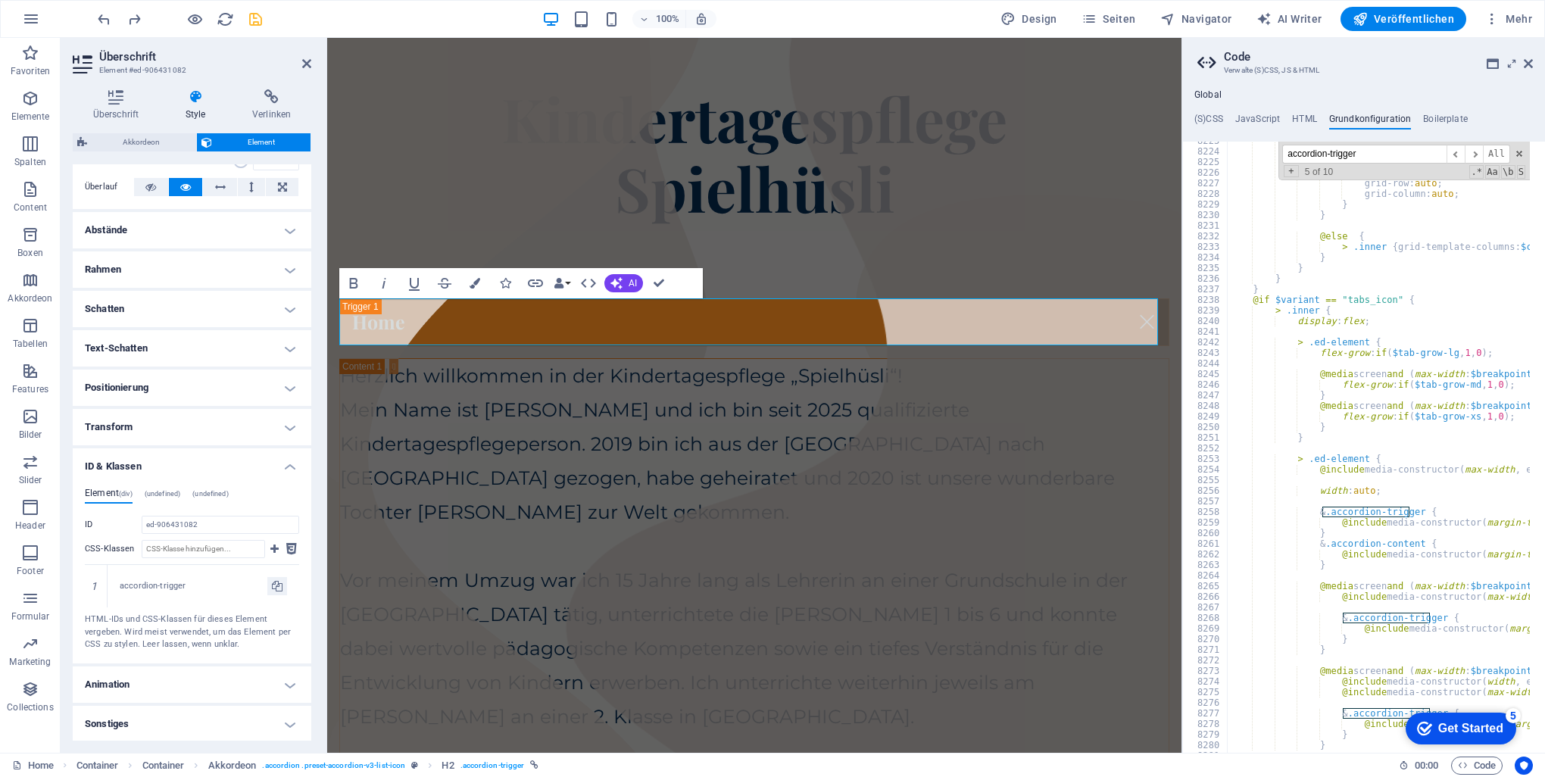
scroll to position [4413, 0]
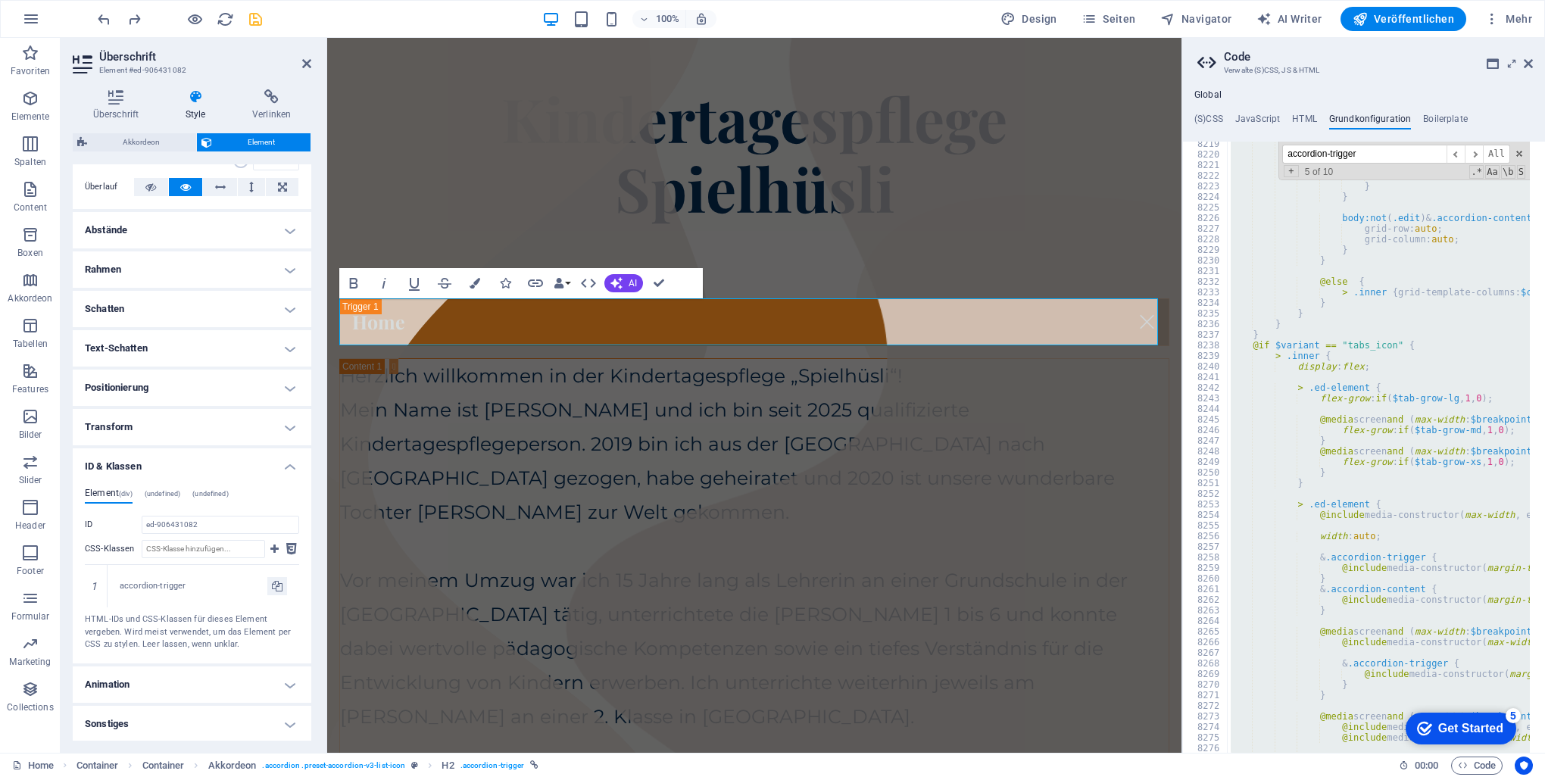
click at [1365, 309] on div "grid-template-columns: 100% ; > .ed-element.accordion-content { @include media-…" at bounding box center [1378, 447] width 302 height 611
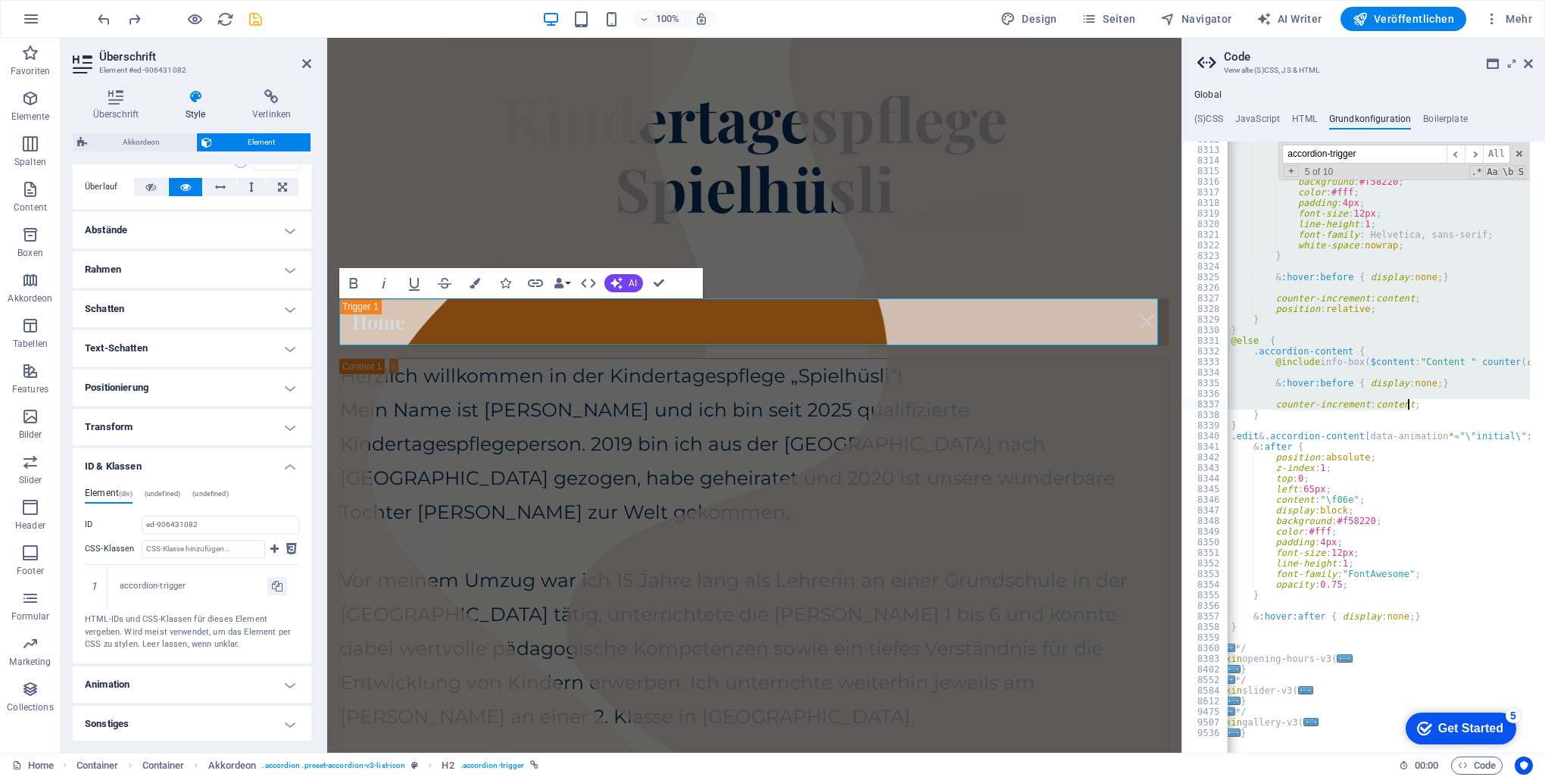
scroll to position [5404, 0]
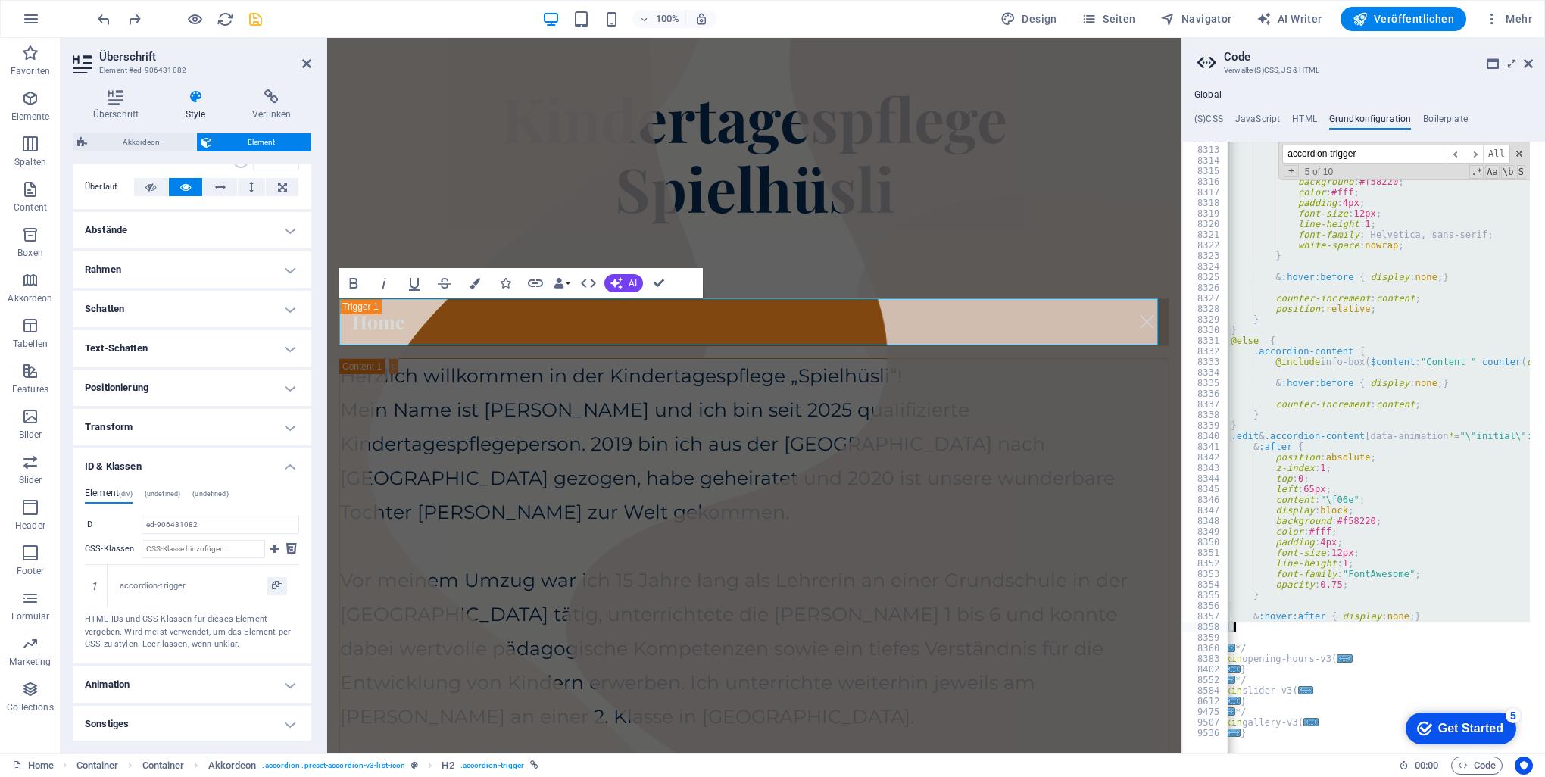
drag, startPoint x: 1400, startPoint y: 341, endPoint x: 1399, endPoint y: 628, distance: 287.7
click at [1483, 441] on div "z-index : 1 ; top : 0 ; left : -1px ; display : block ; background : #f58220 ; …" at bounding box center [1378, 447] width 302 height 611
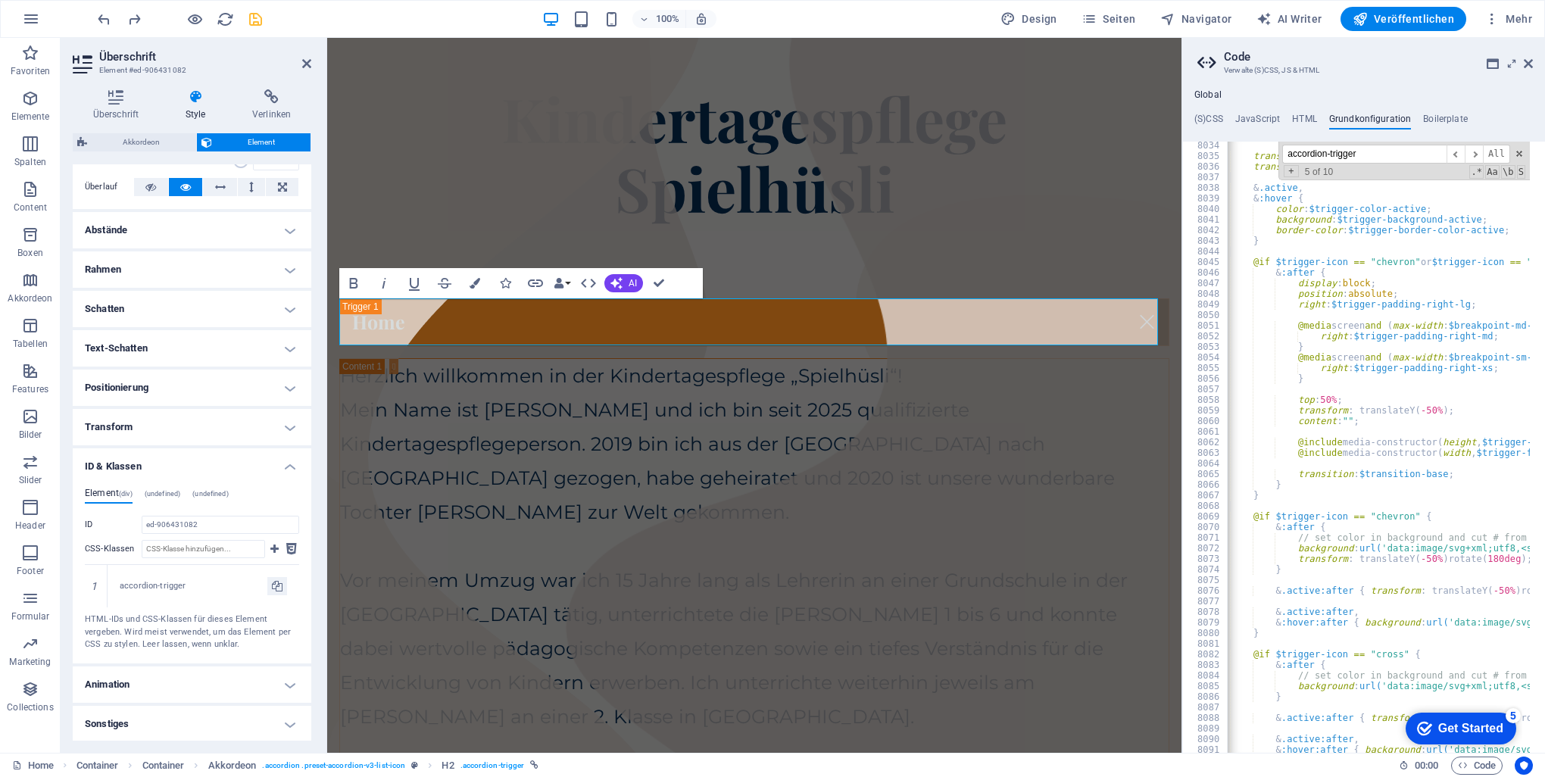
scroll to position [2450, 0]
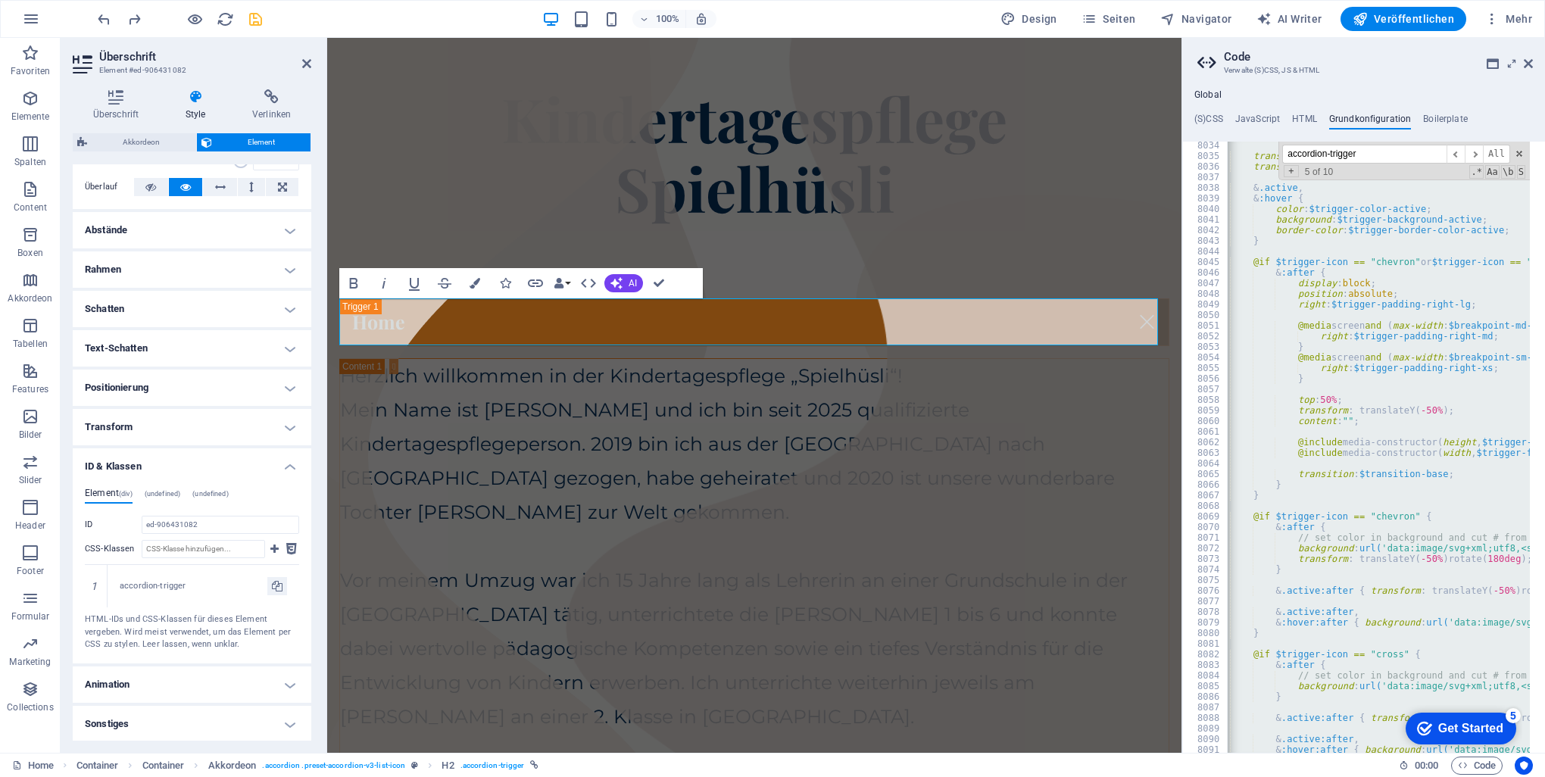
scroll to position [2405, 0]
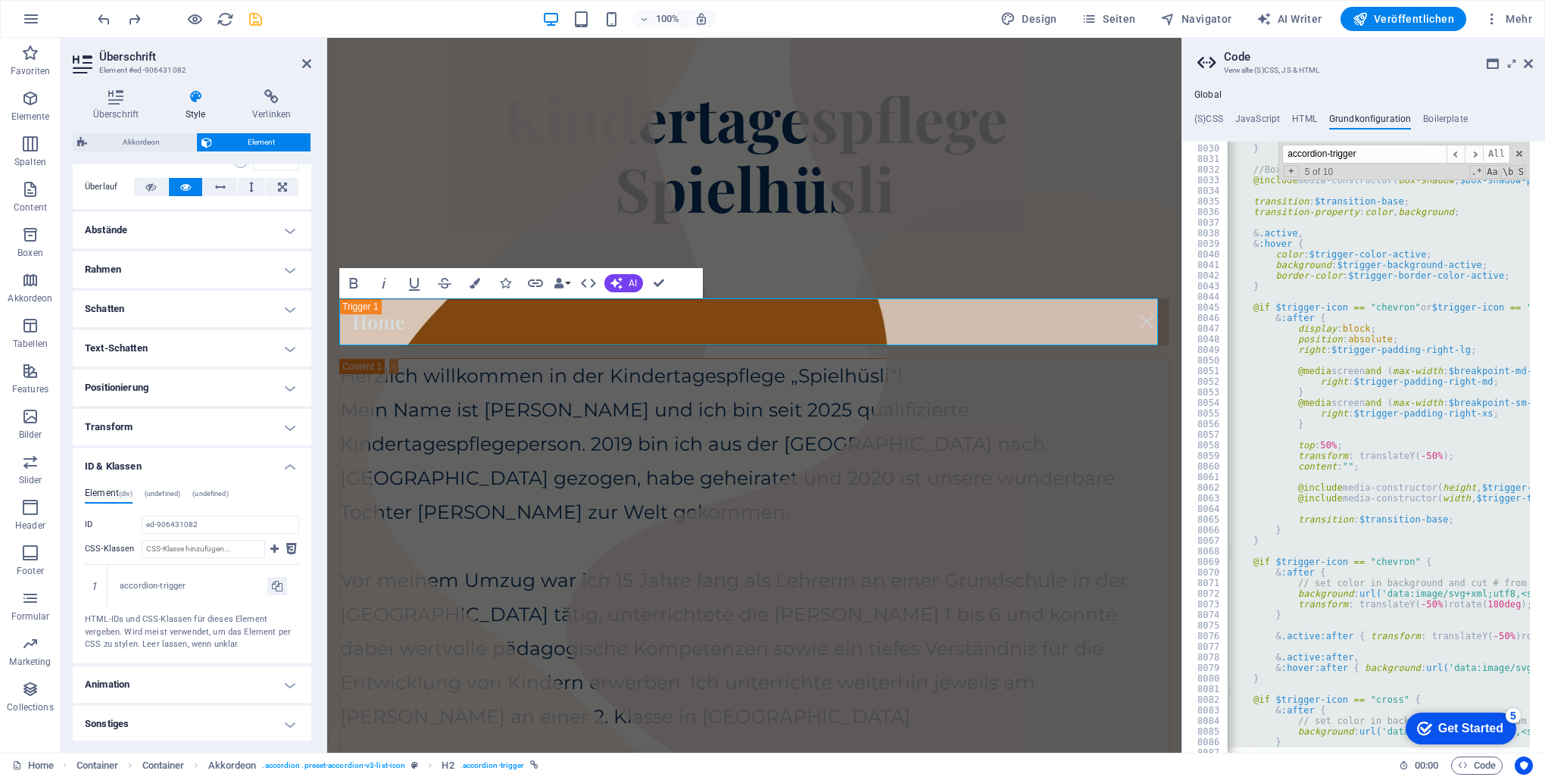
drag, startPoint x: 1539, startPoint y: 410, endPoint x: 1547, endPoint y: 351, distance: 59.5
click at [1544, 351] on html "[DOMAIN_NAME] Home Favoriten Elemente Spalten Content Boxen Akkordeon Tabellen …" at bounding box center [772, 388] width 1545 height 777
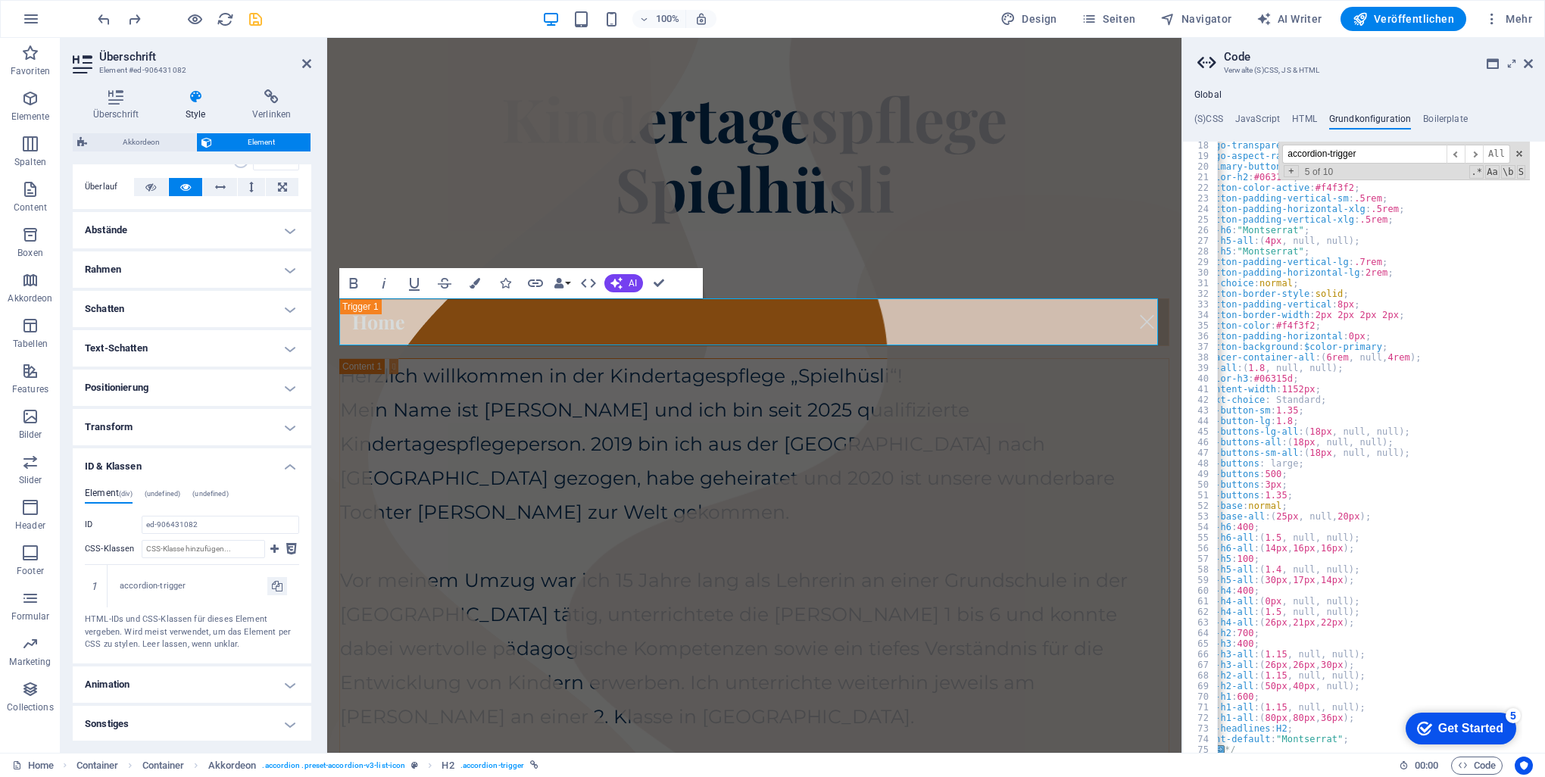
scroll to position [318, 0]
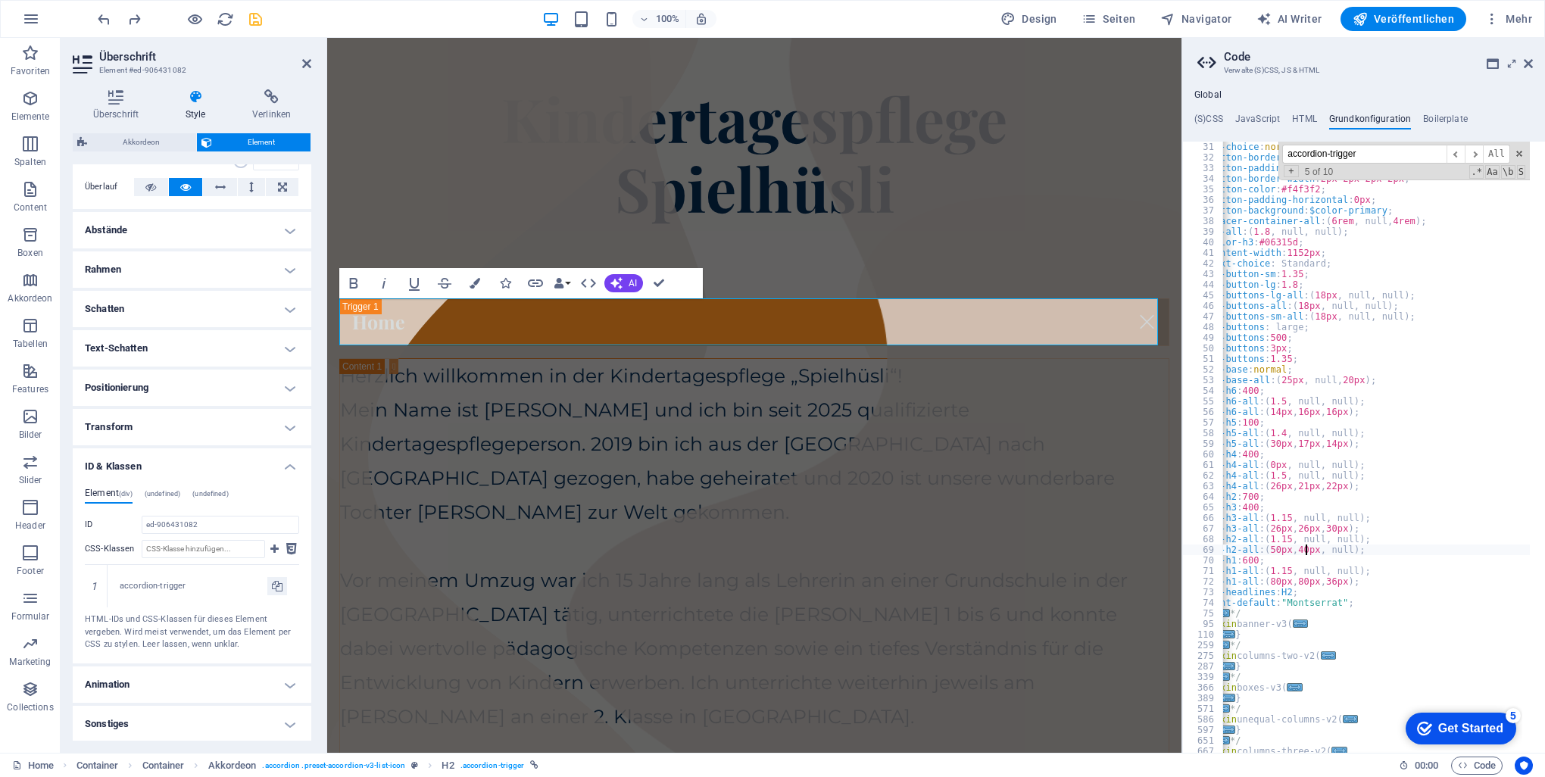
click at [1305, 544] on div "$bs-choice : normal ; $button-border-style : solid ; $button-padding-vertical :…" at bounding box center [1375, 447] width 307 height 611
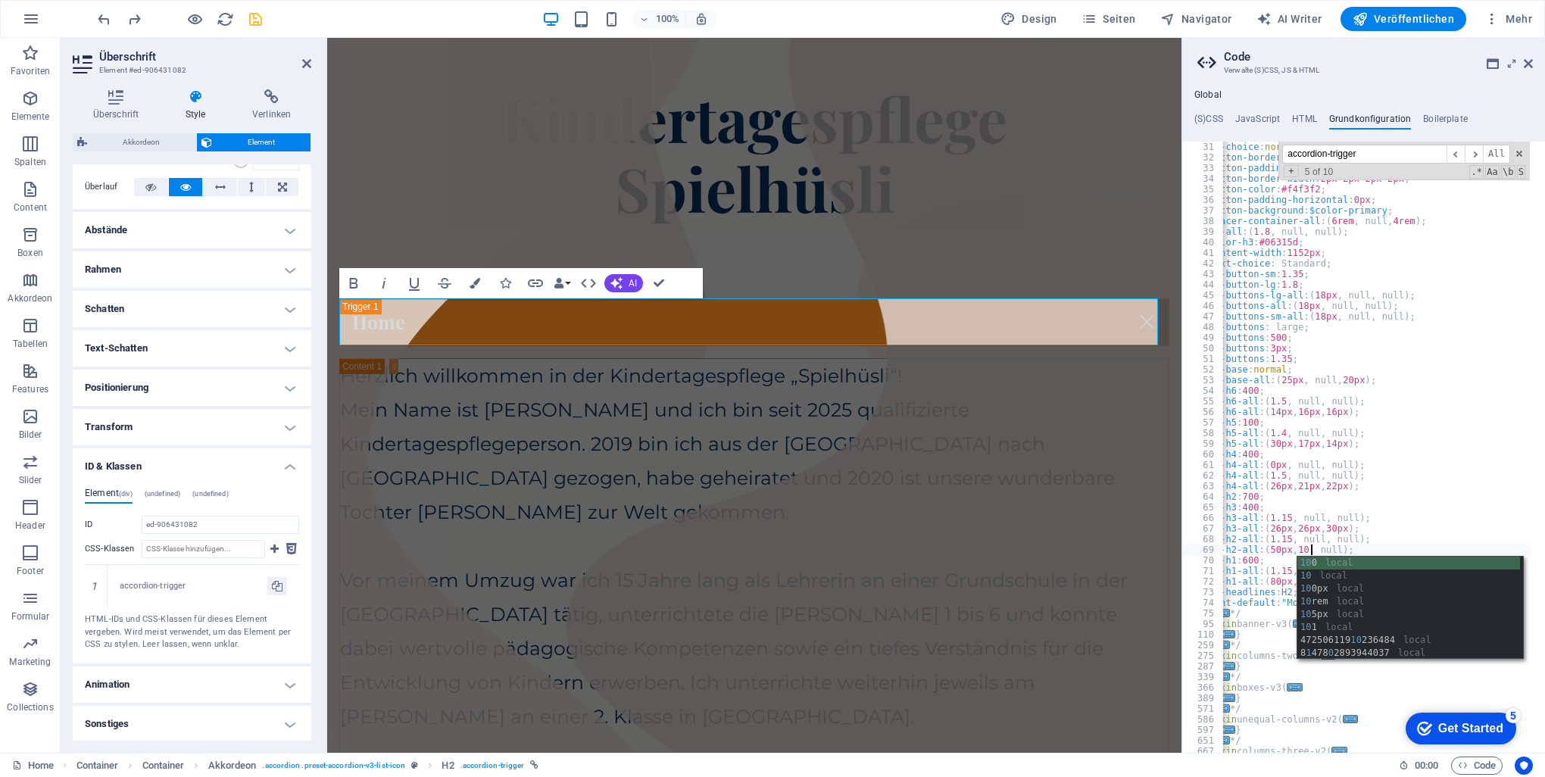
scroll to position [0, 9]
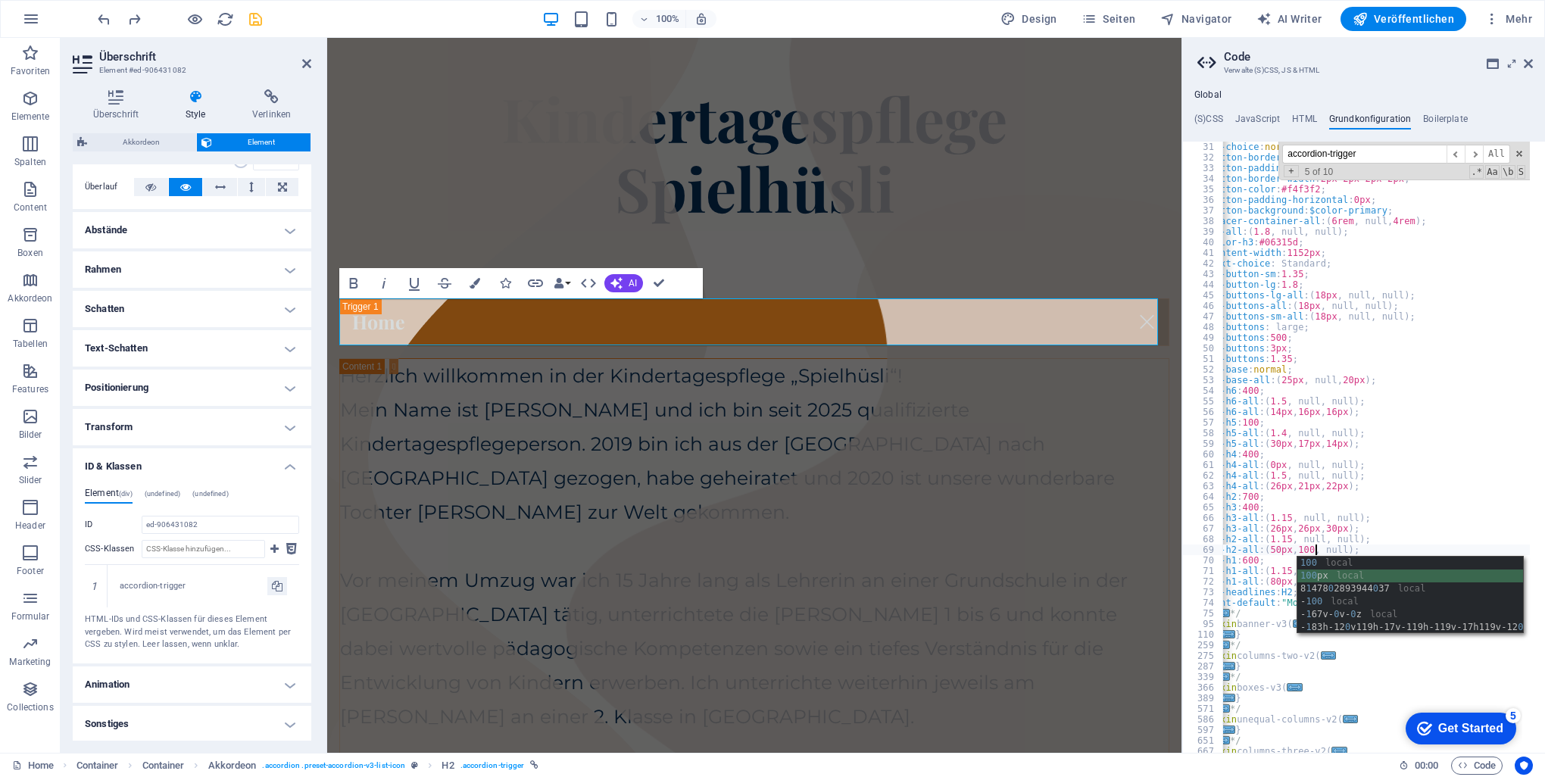
click at [1336, 571] on div "100 local 100 px local 8 1 478 0 2893944 0 37 local - 100 local - 1 67v- 0 v- 0…" at bounding box center [1410, 608] width 226 height 103
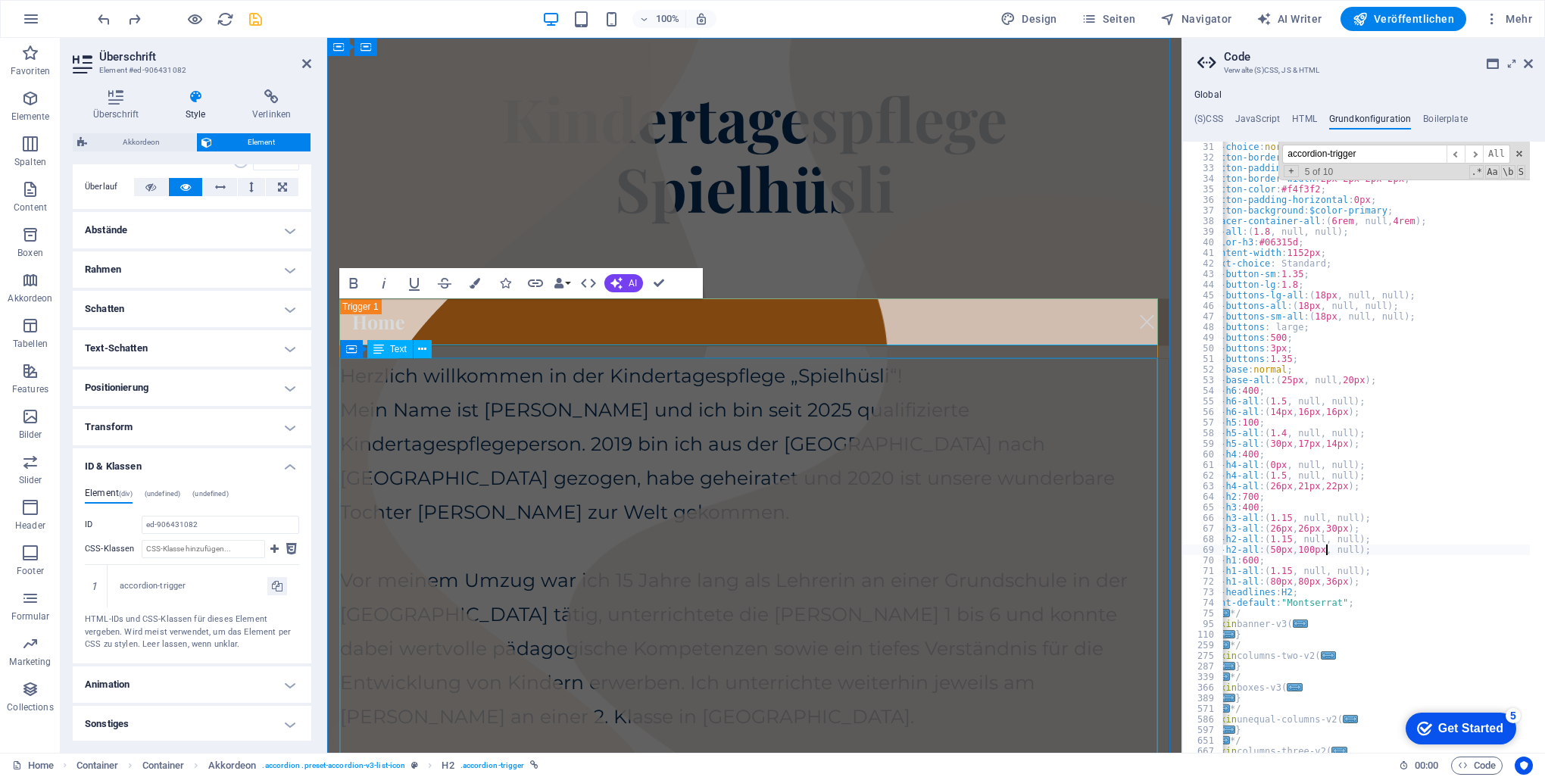
click at [880, 443] on div "Herzlich willkommen in der Kindertagespflege „Spielhüsli“! Mein Name ist [PERSO…" at bounding box center [754, 717] width 828 height 716
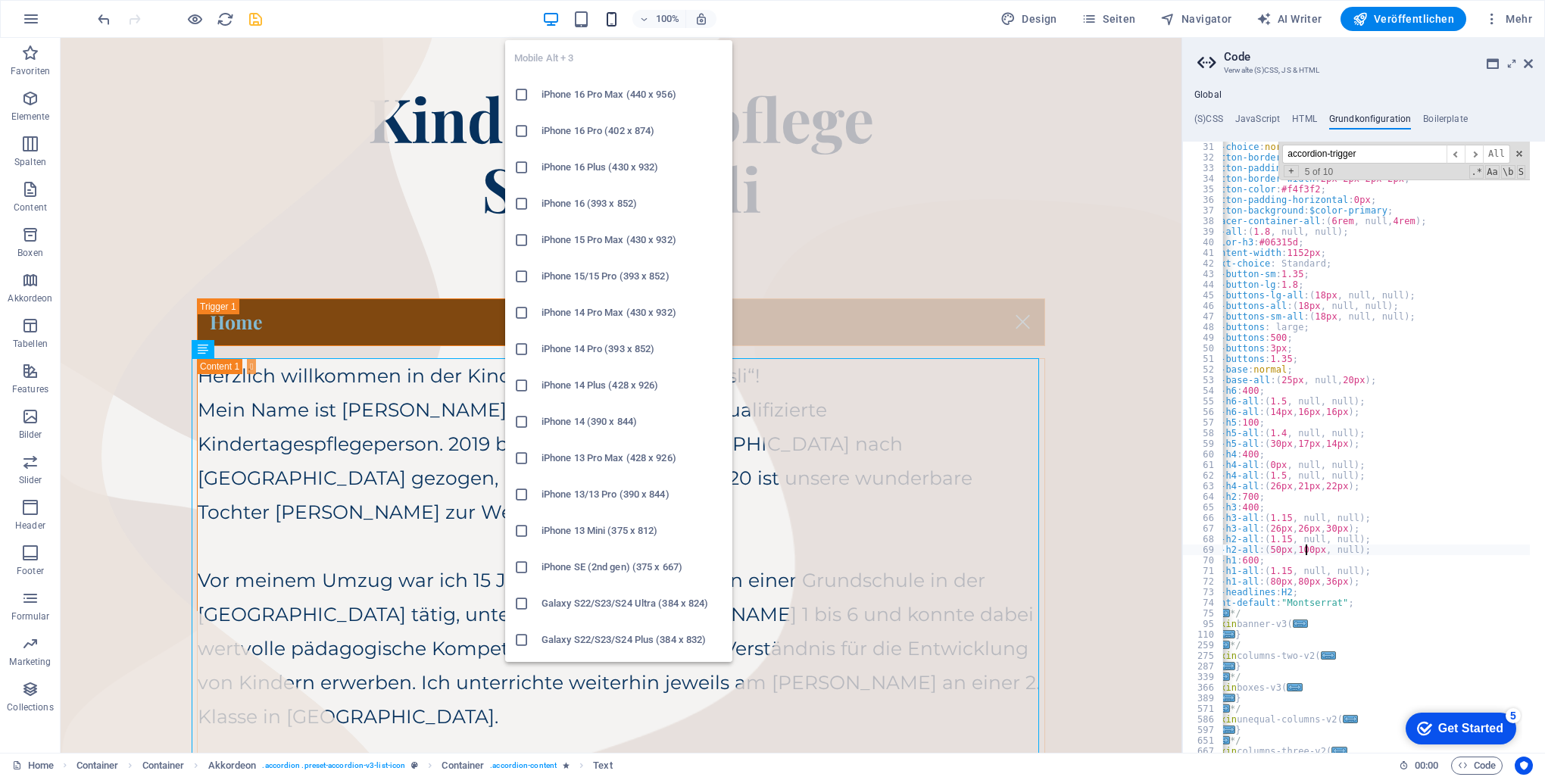
click at [612, 17] on icon "button" at bounding box center [611, 19] width 17 height 17
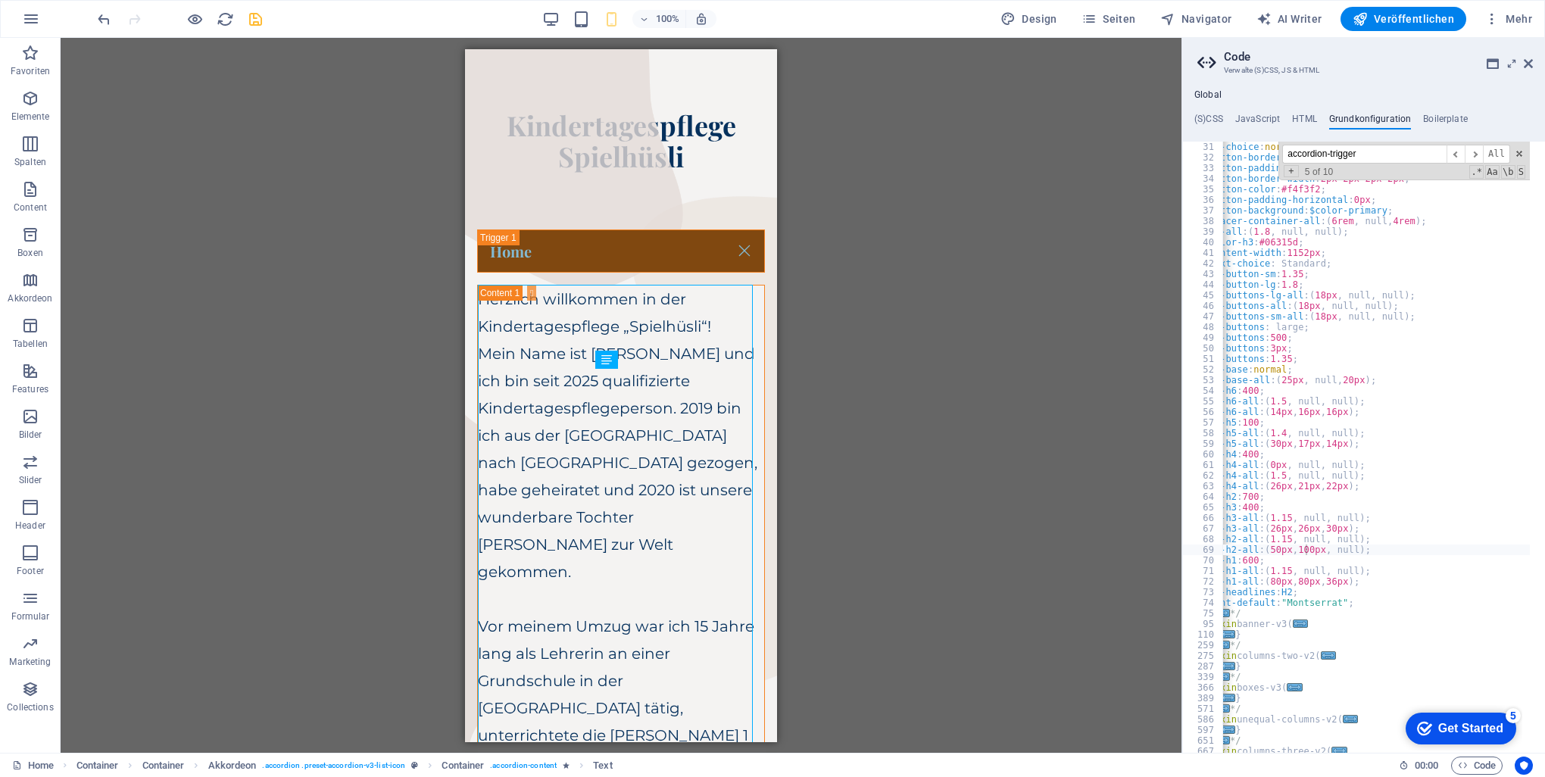
click at [542, 18] on div "100% Design Seiten Navigator AI Writer Veröffentlichen Mehr" at bounding box center [816, 19] width 1443 height 24
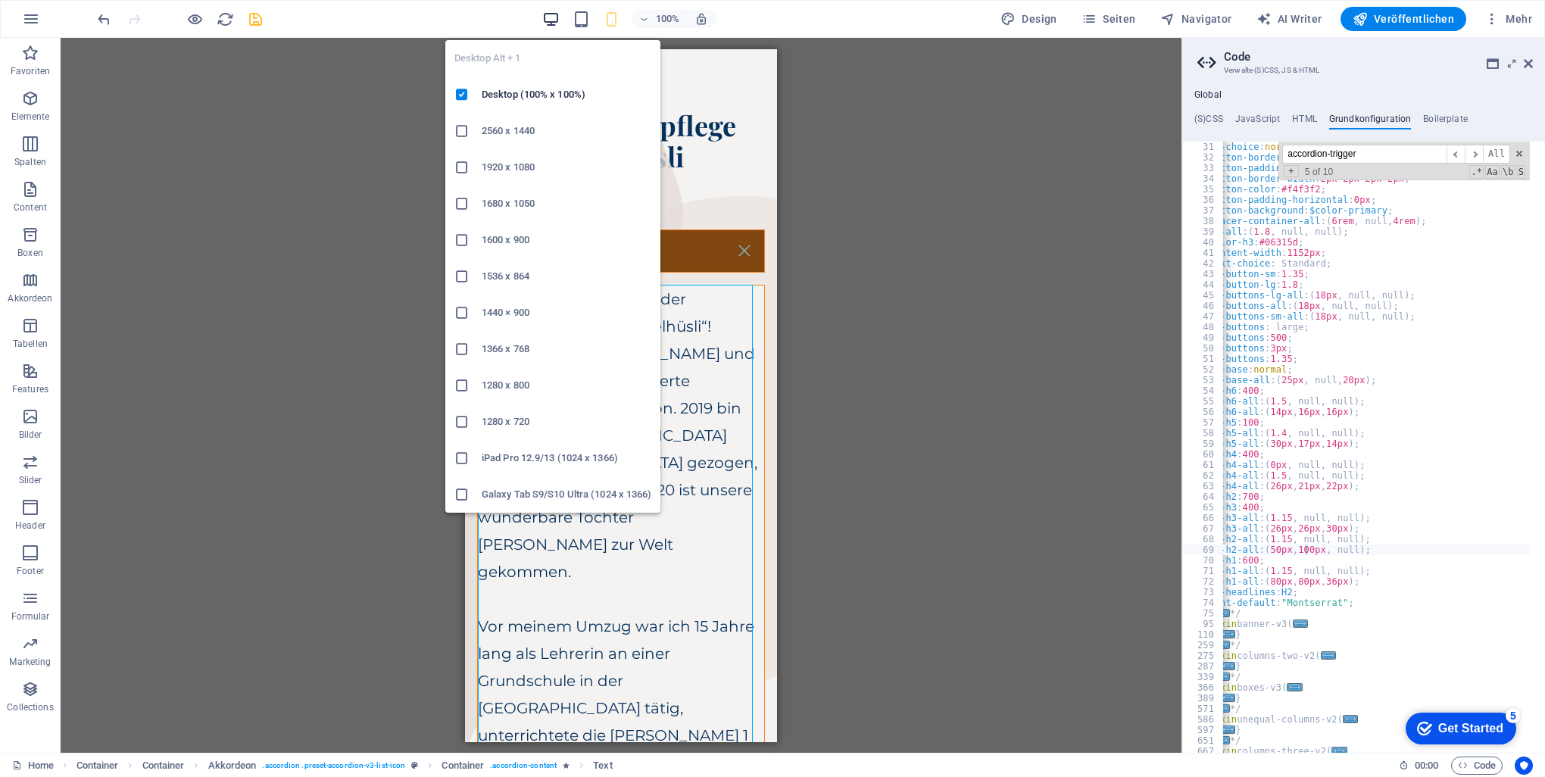
click at [558, 20] on icon "button" at bounding box center [550, 19] width 17 height 17
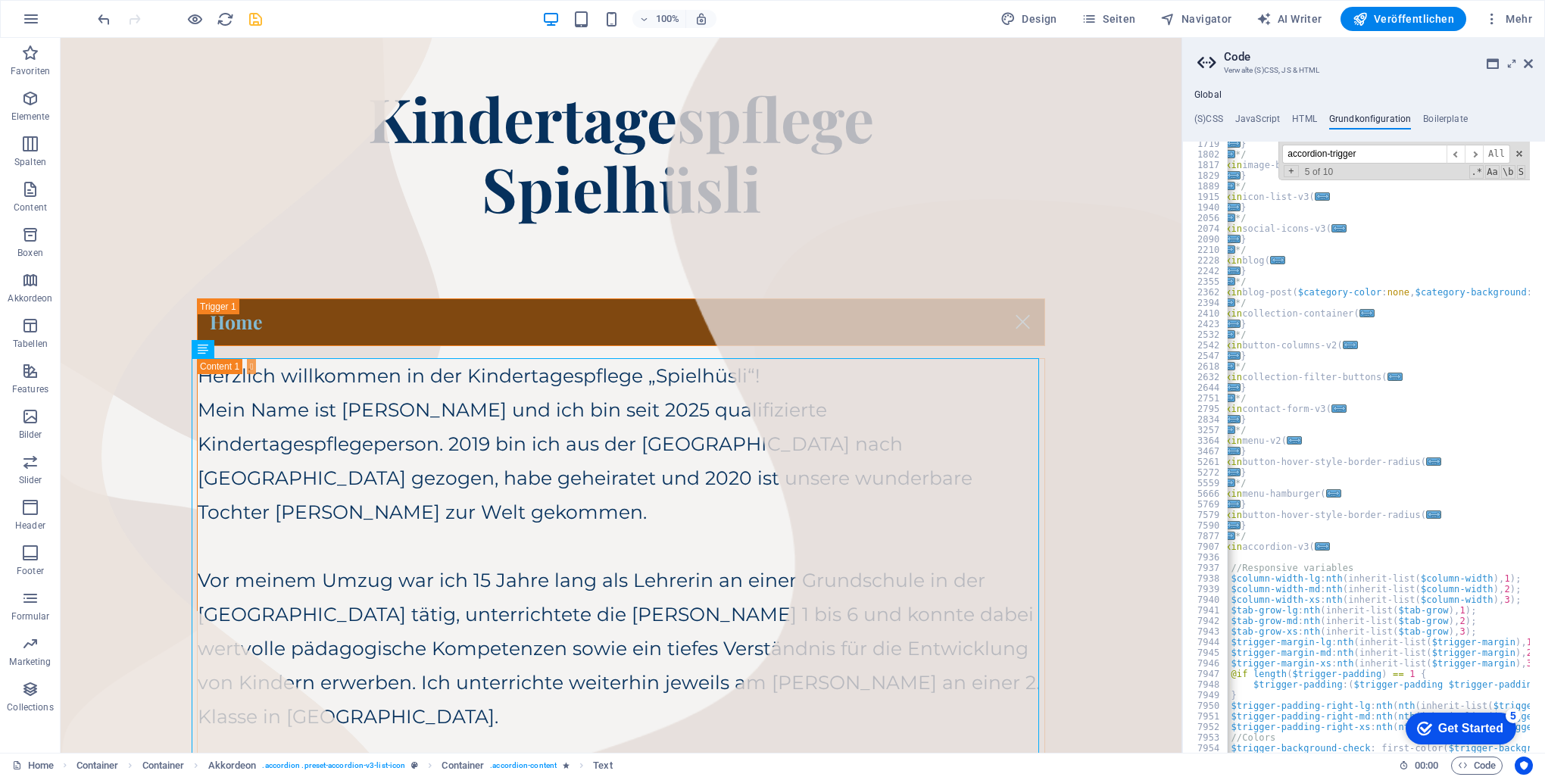
scroll to position [1045, 0]
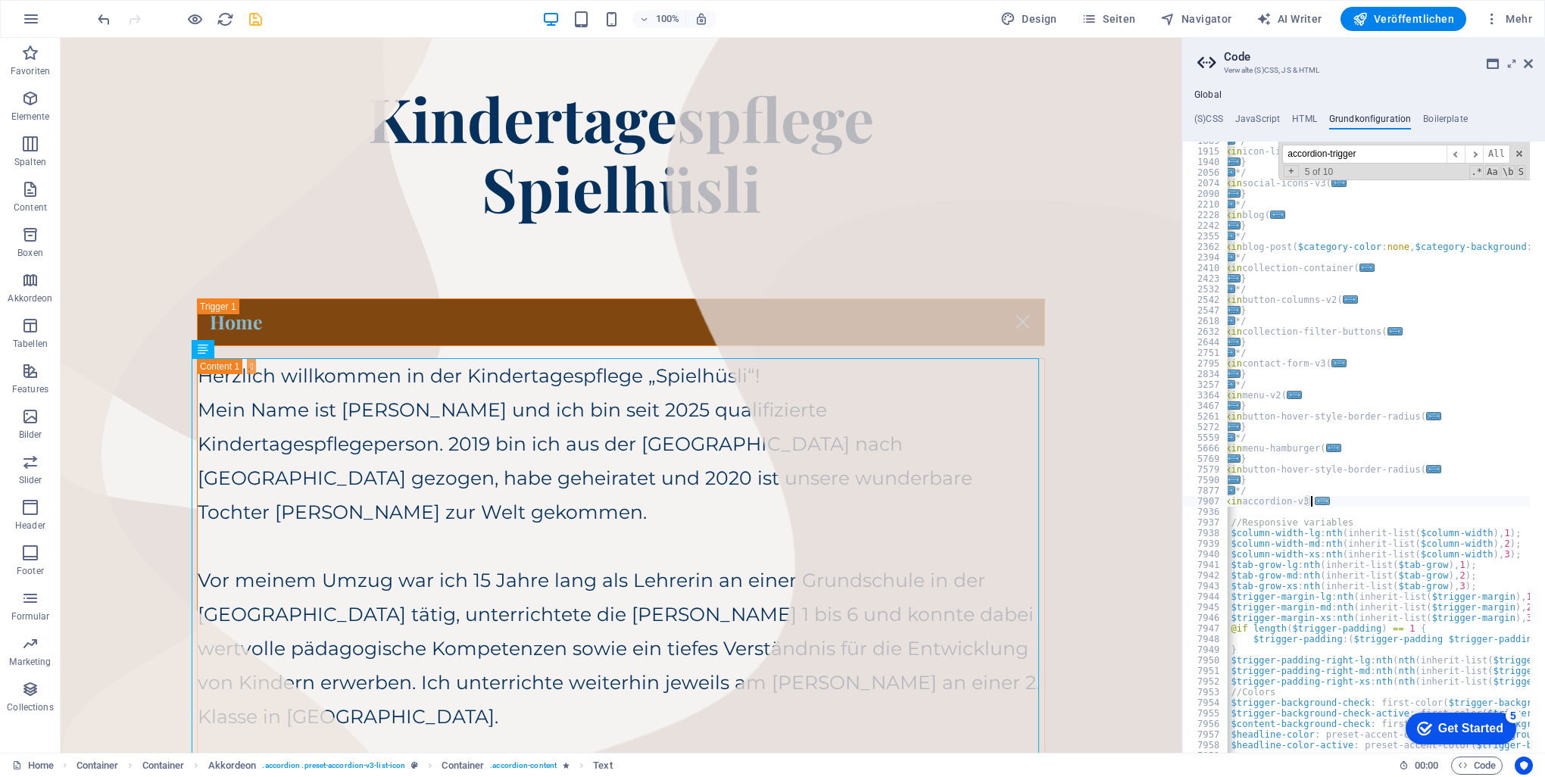
click at [1315, 498] on span "..." at bounding box center [1322, 501] width 15 height 8
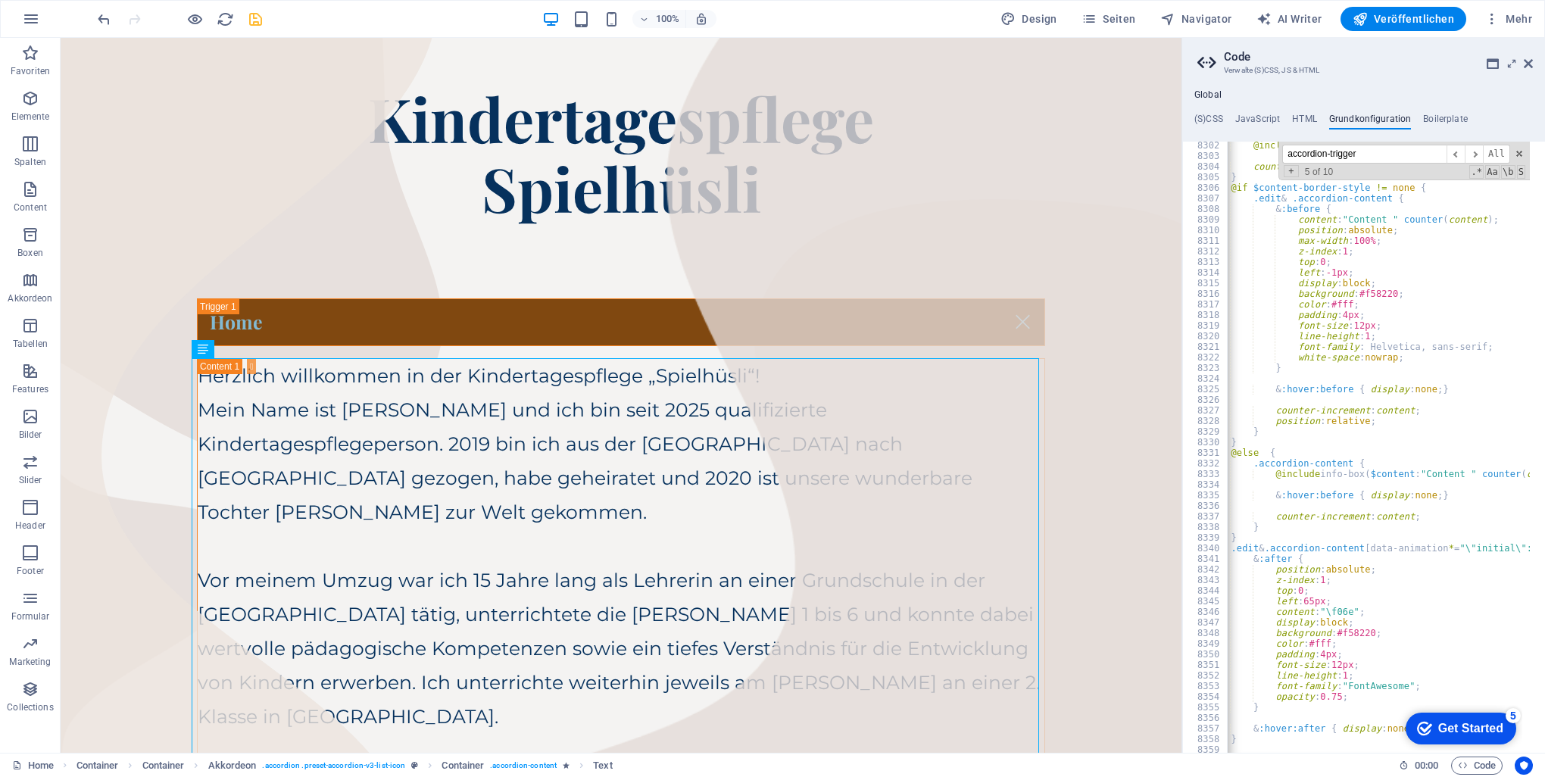
scroll to position [5588, 0]
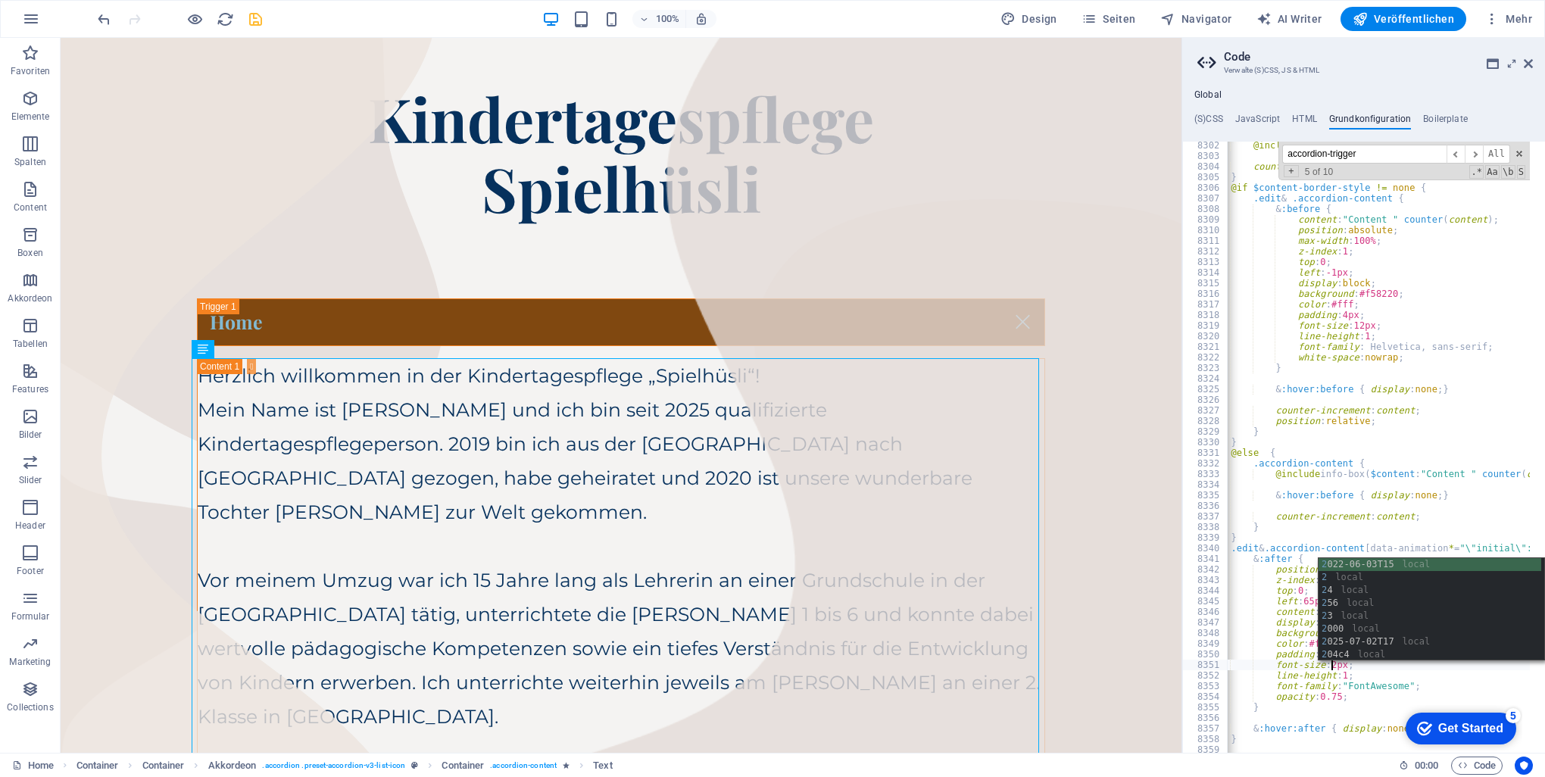
scroll to position [0, 15]
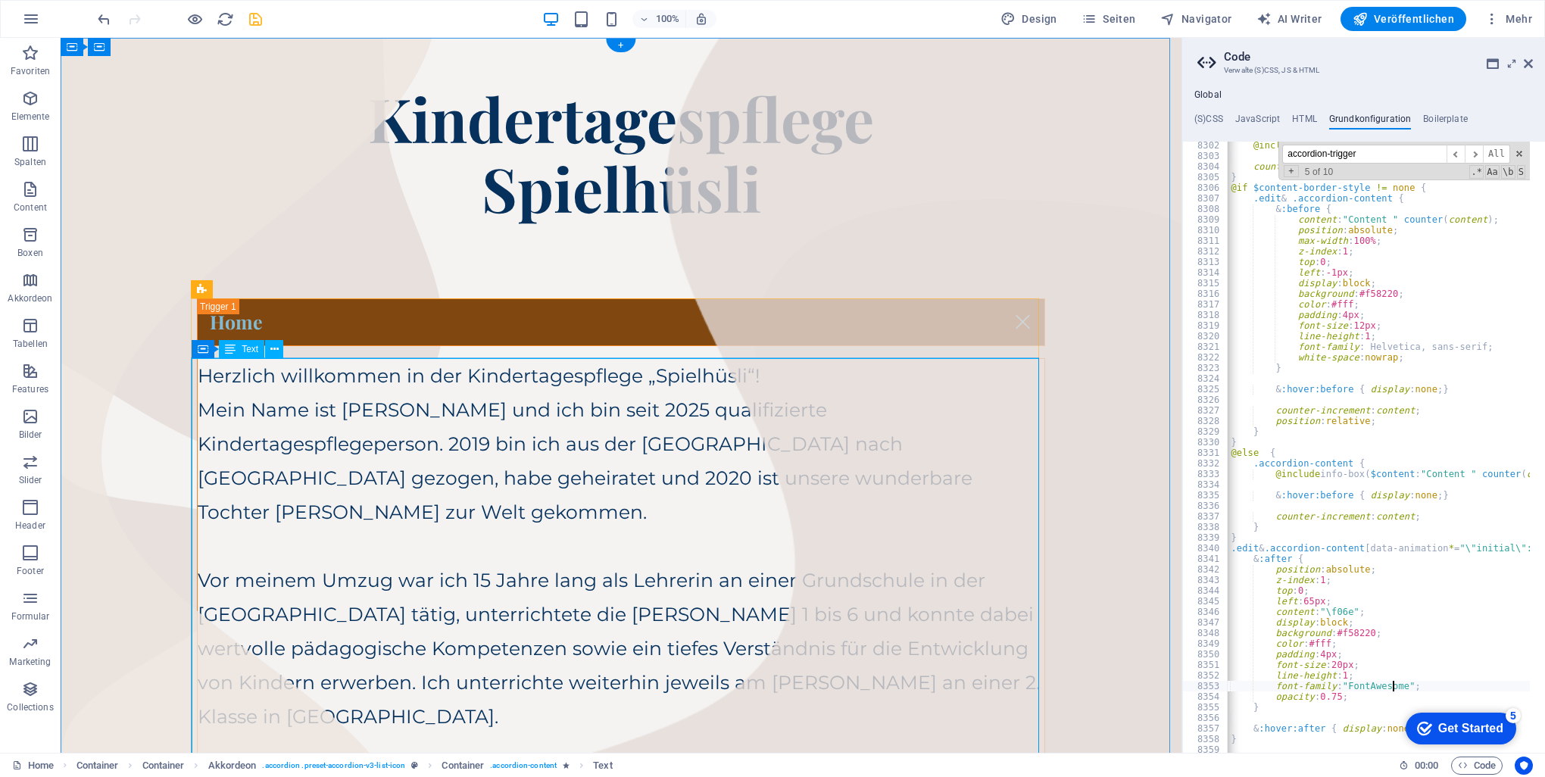
type textarea "font-family: "FontAwesome";"
click at [775, 563] on div "Herzlich willkommen in der Kindertagespflege „Spielhüsli“! Mein Name ist [PERSO…" at bounding box center [621, 717] width 847 height 716
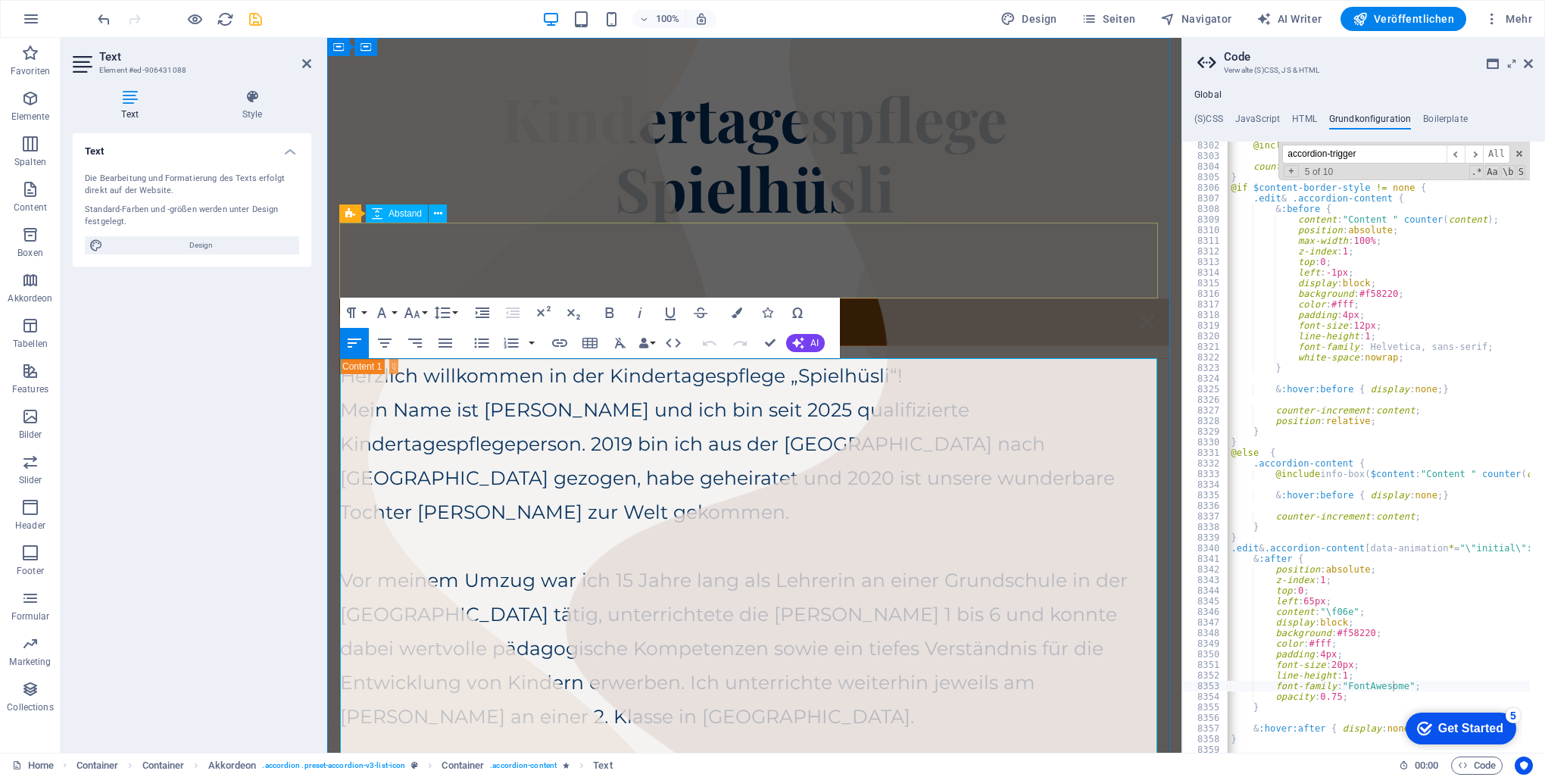
click at [1053, 248] on div "Image Slider" at bounding box center [754, 261] width 830 height 76
select select "px"
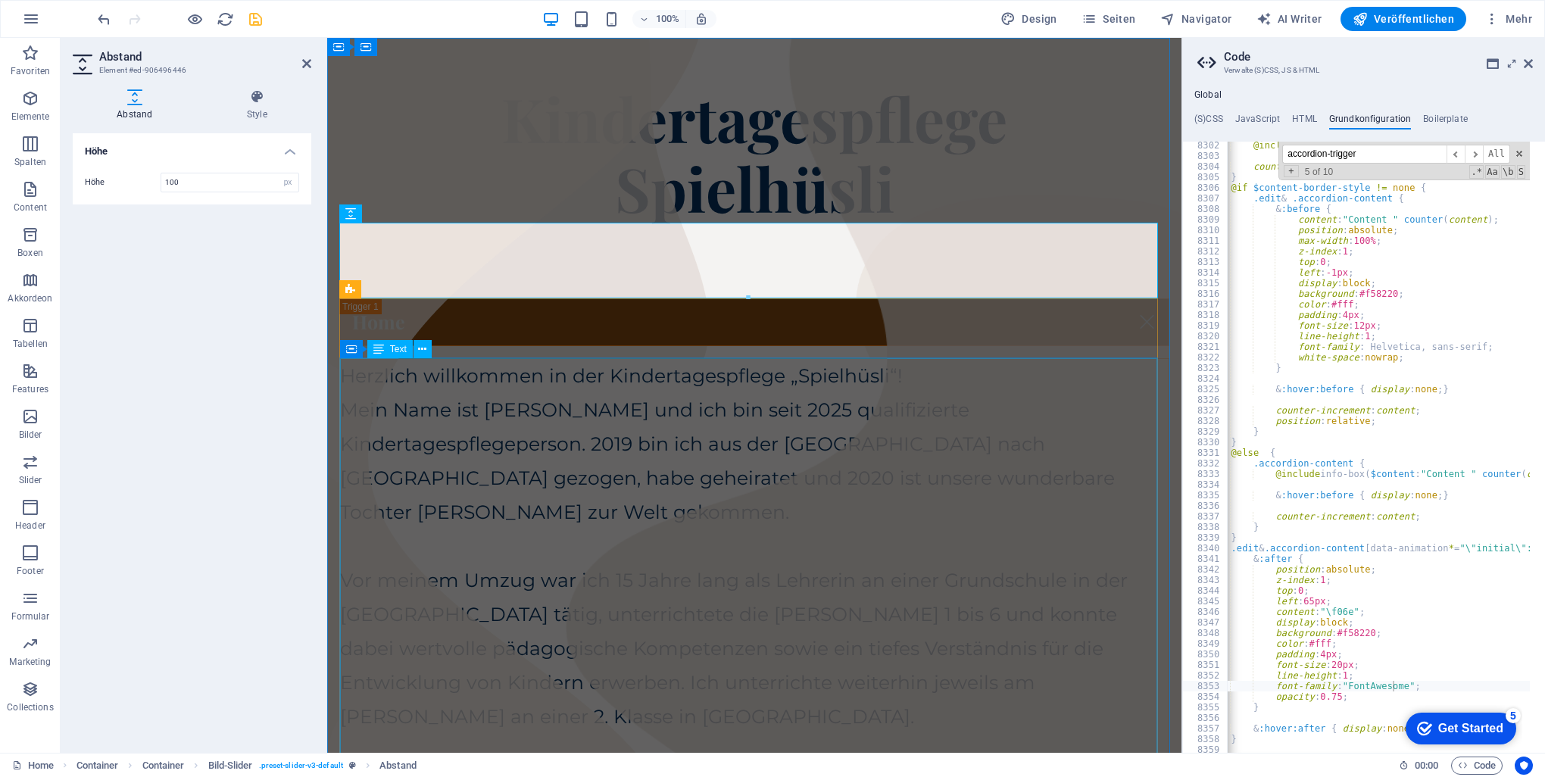
click at [933, 474] on div "Herzlich willkommen in der Kindertagespflege „Spielhüsli“! Mein Name ist [PERSO…" at bounding box center [754, 717] width 828 height 716
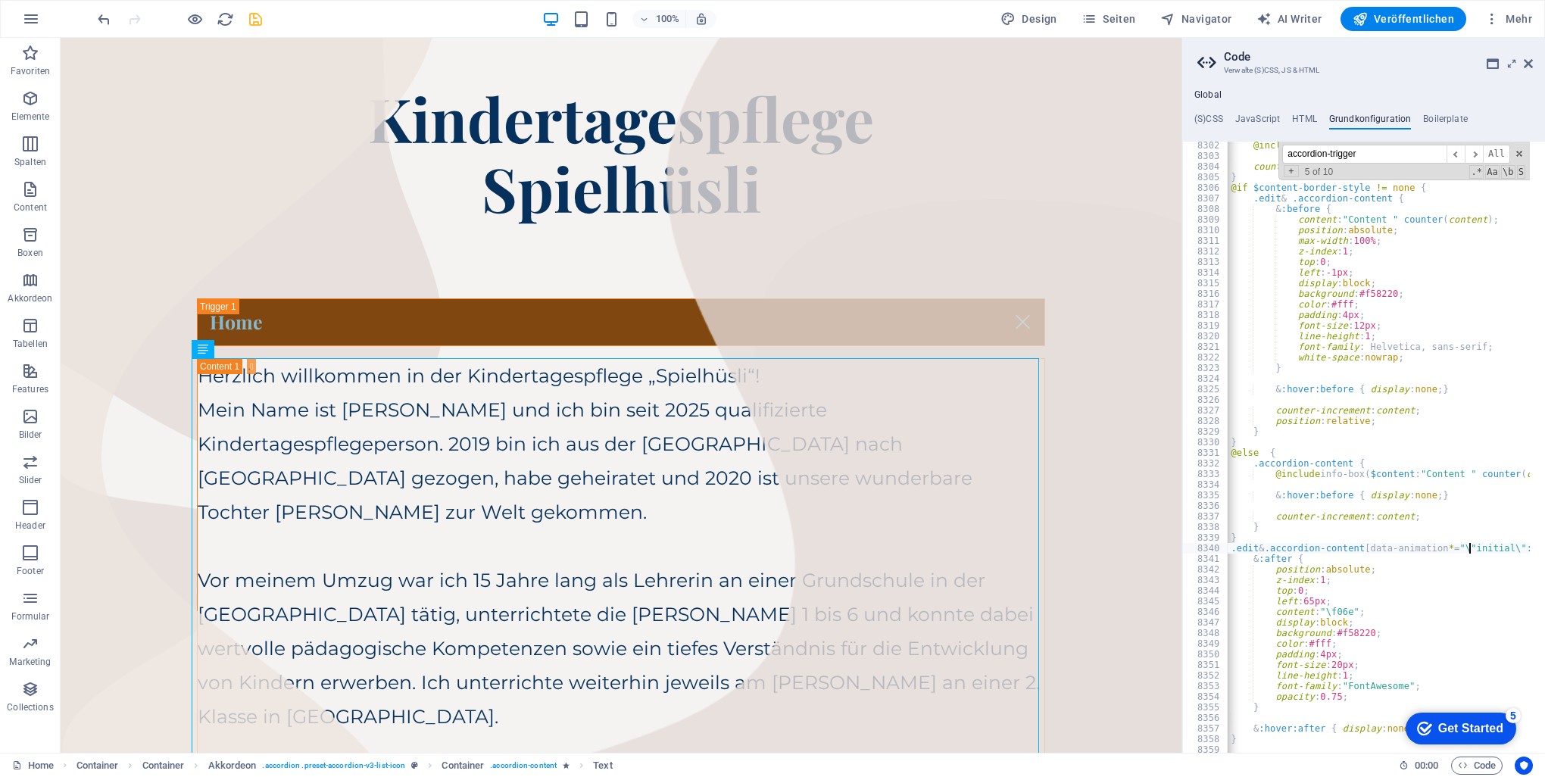
type textarea "font-size: 12px;"
click at [477, 332] on div "Home" at bounding box center [621, 322] width 848 height 48
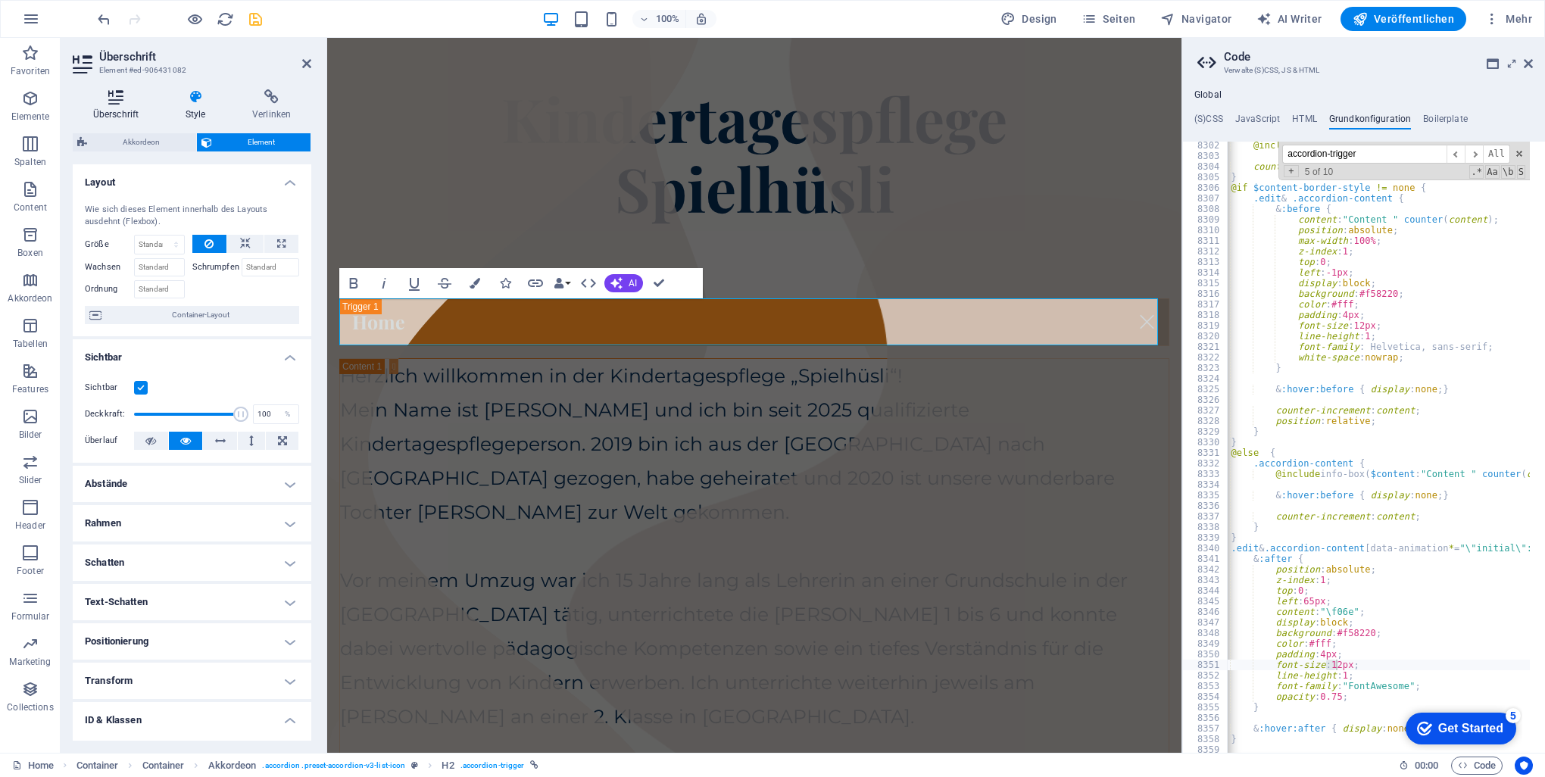
click at [133, 117] on h4 "Überschrift" at bounding box center [119, 105] width 92 height 32
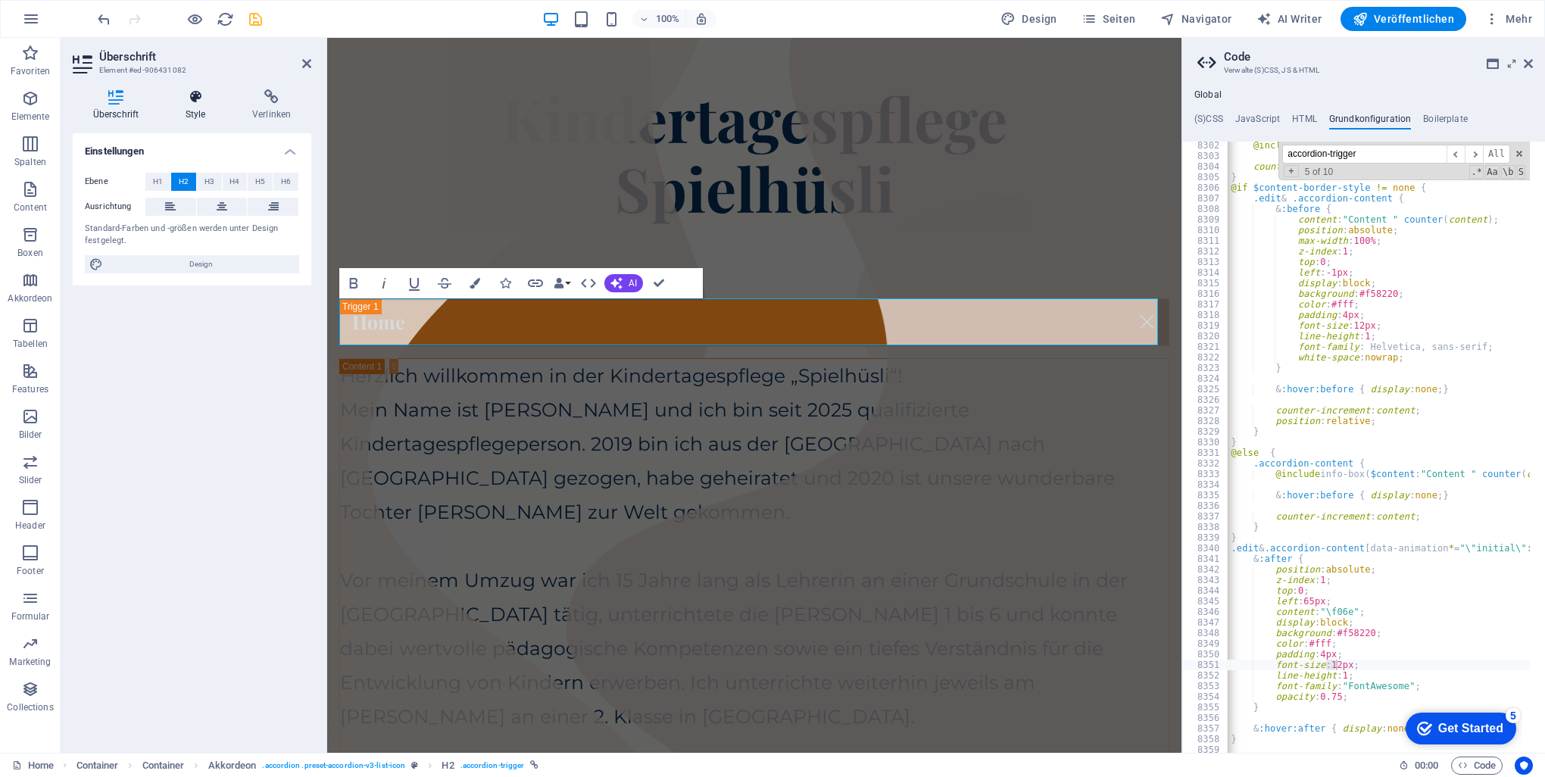
click at [188, 95] on icon at bounding box center [195, 96] width 61 height 15
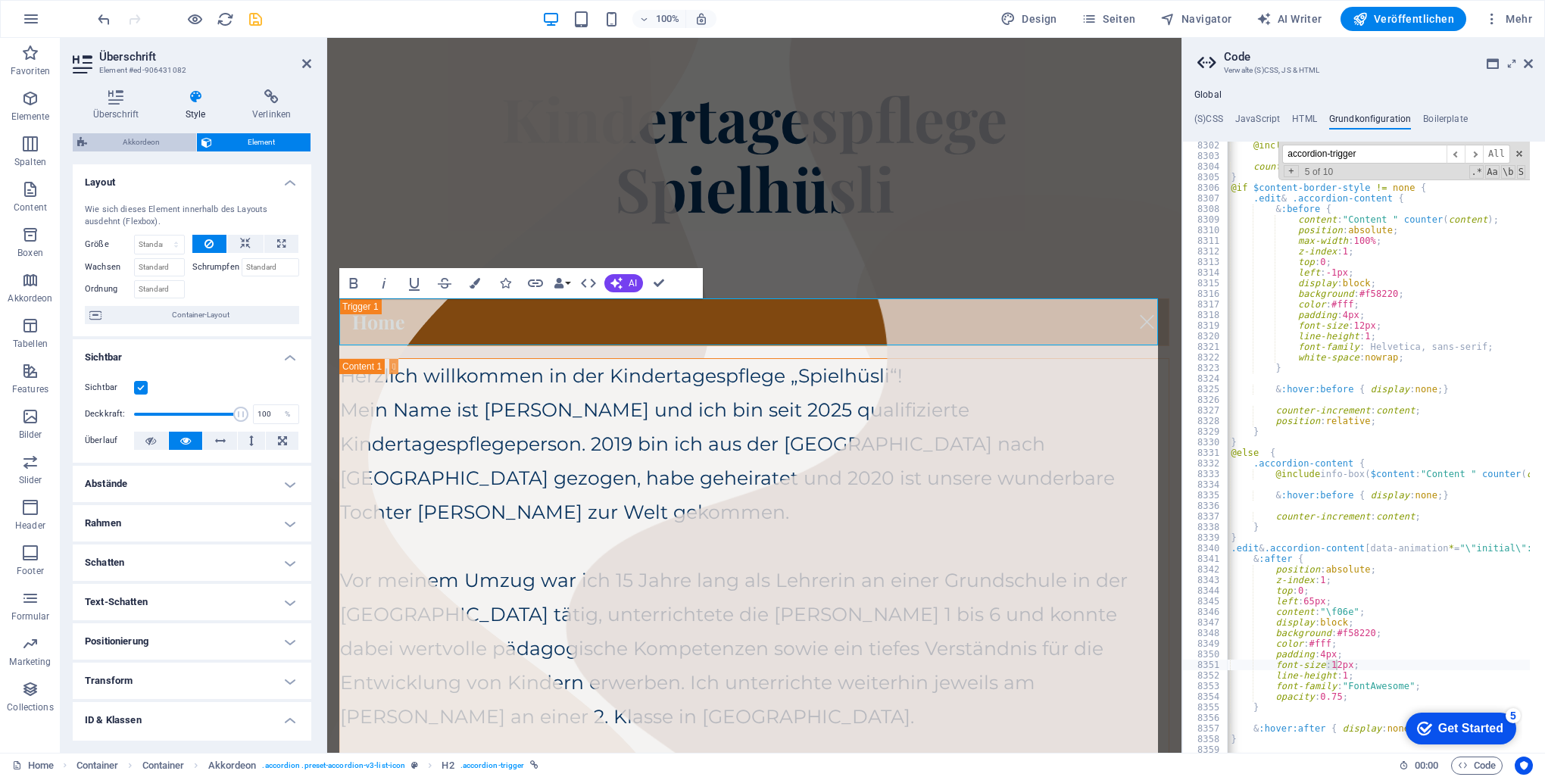
click at [118, 147] on span "Akkordeon" at bounding box center [142, 142] width 100 height 18
select select "rem"
select select "px"
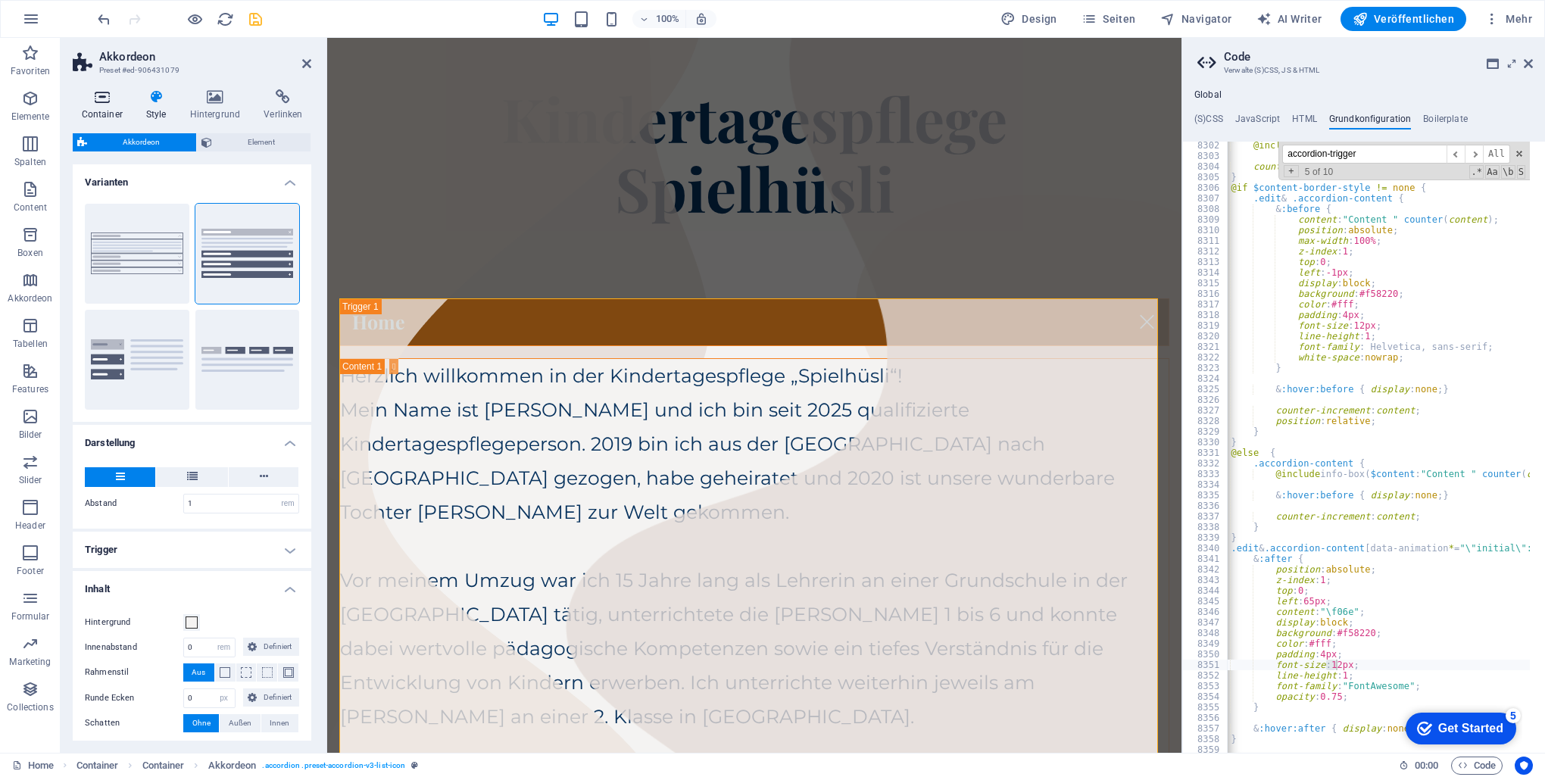
click at [101, 98] on icon at bounding box center [102, 96] width 58 height 15
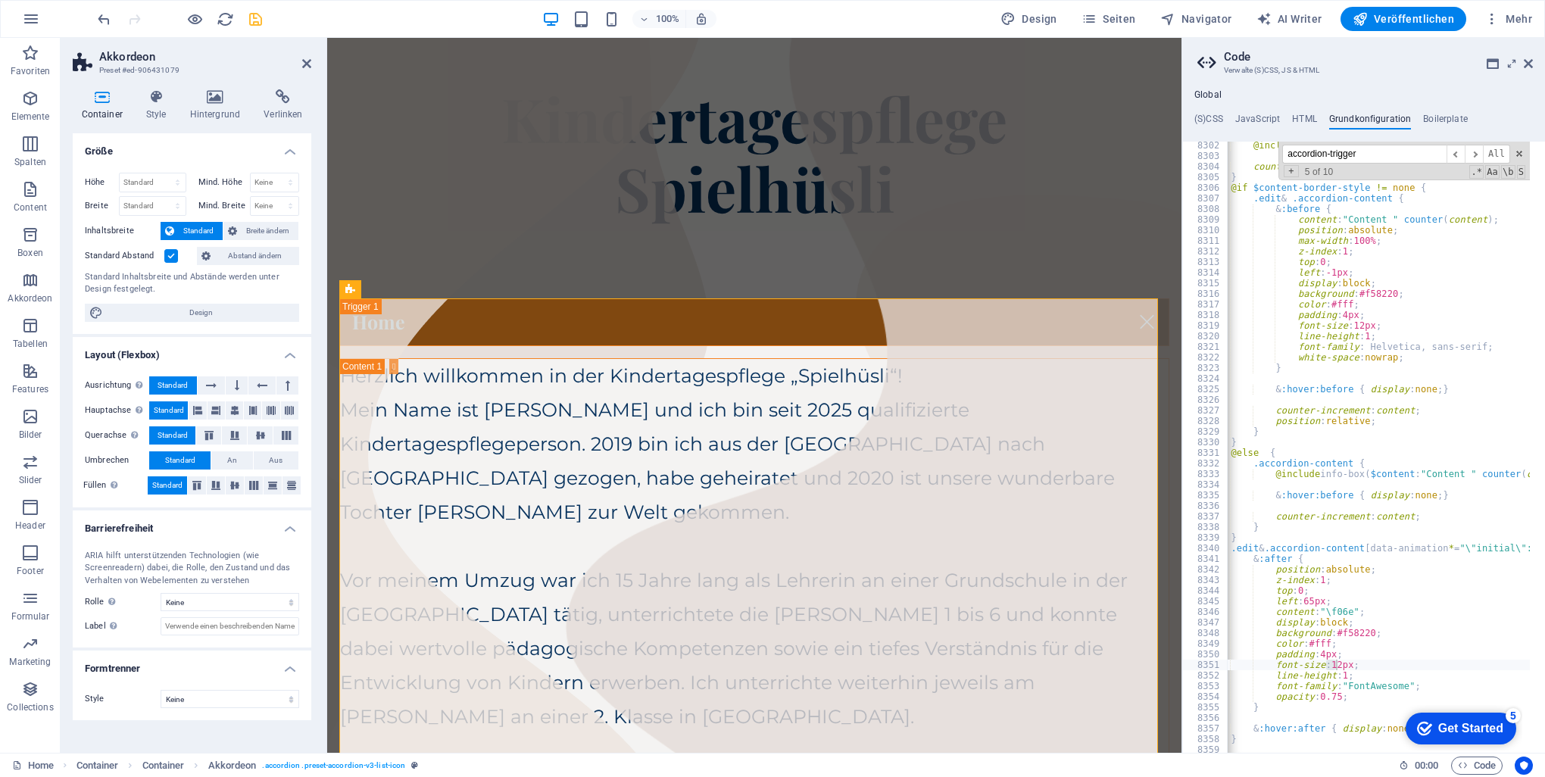
click at [106, 95] on icon at bounding box center [102, 96] width 58 height 15
click at [158, 98] on icon at bounding box center [156, 96] width 38 height 15
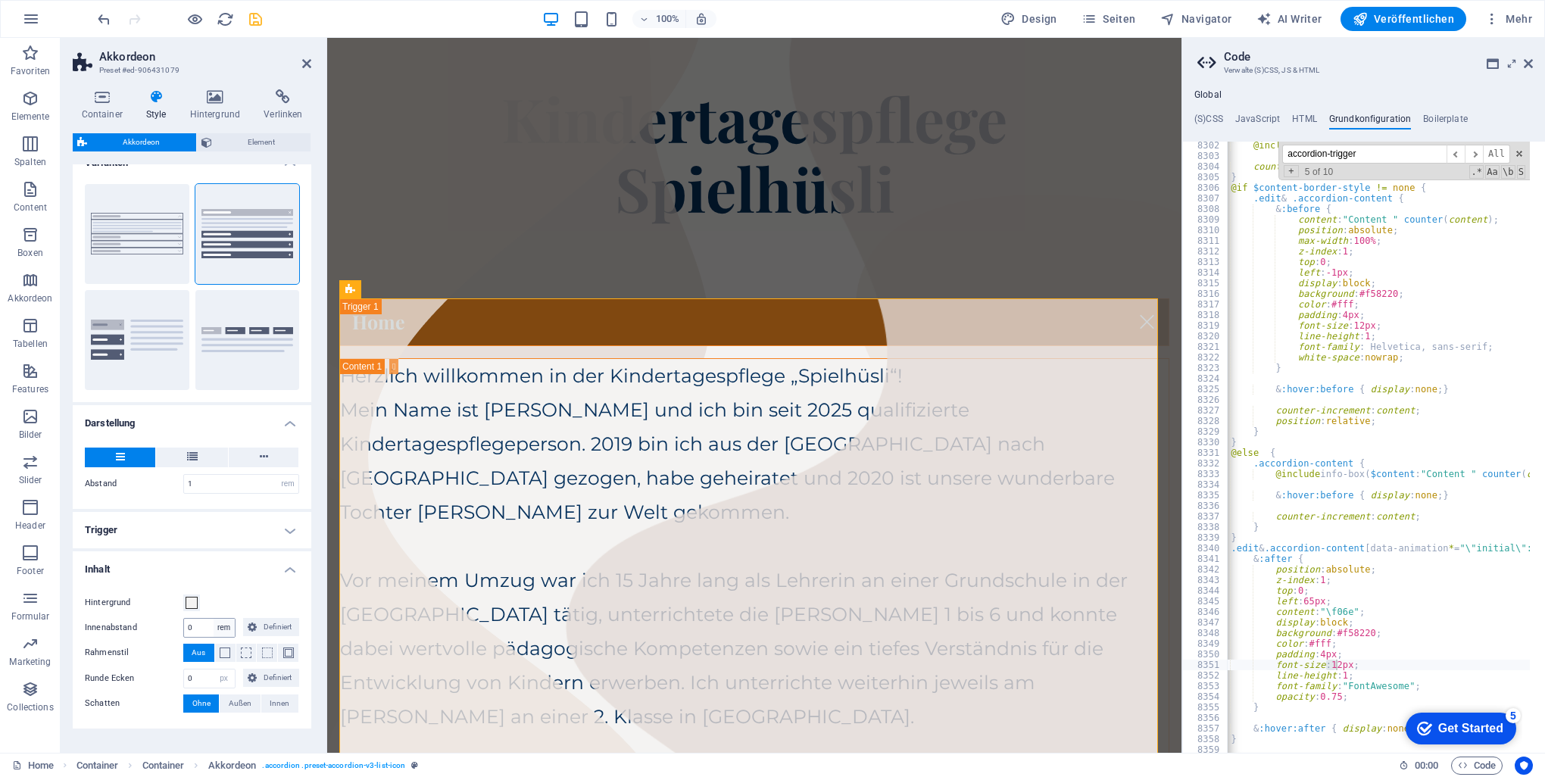
scroll to position [67, 0]
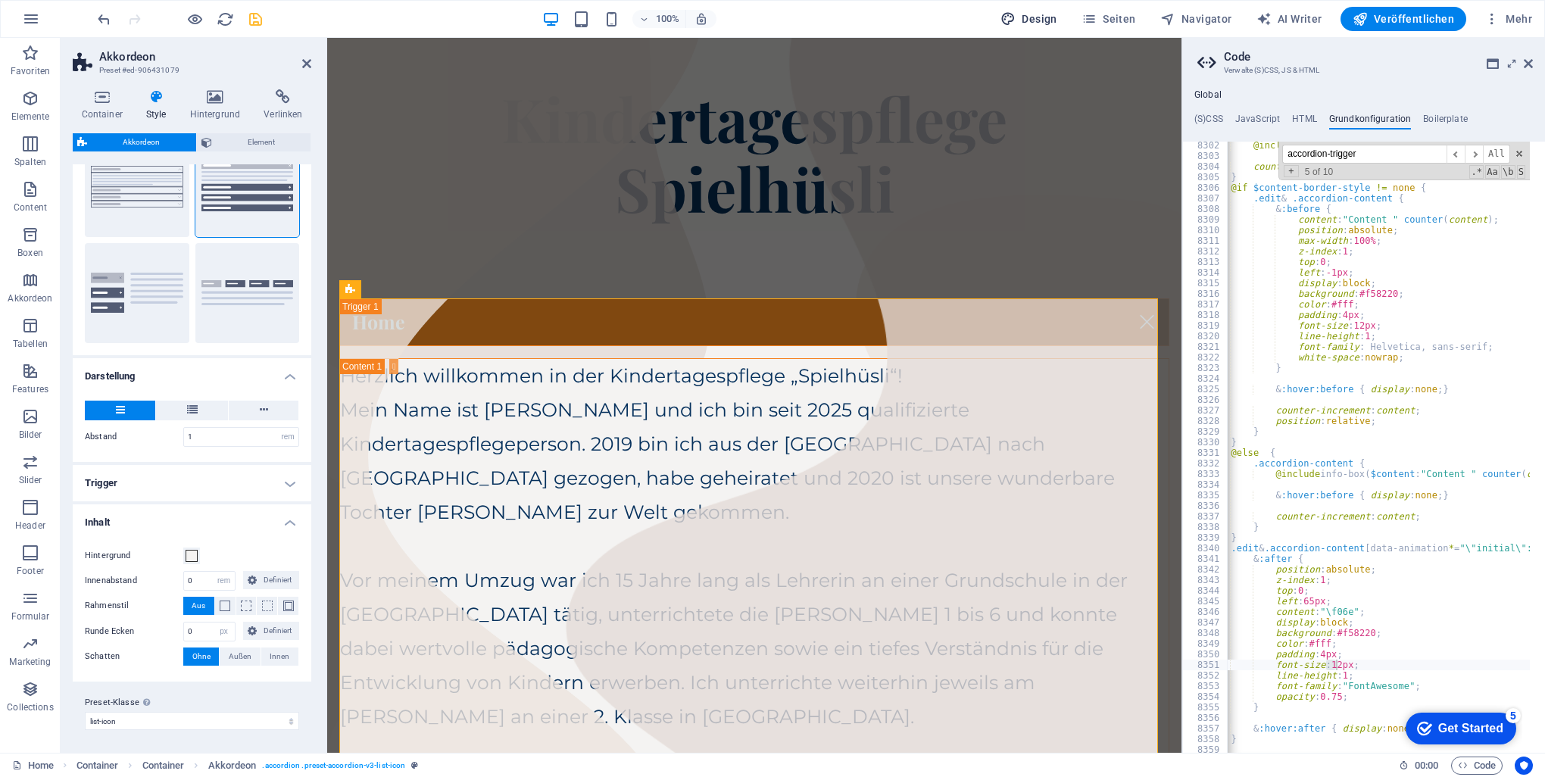
click at [1053, 24] on span "Design" at bounding box center [1028, 18] width 57 height 15
select select "px"
select select "400"
select select "px"
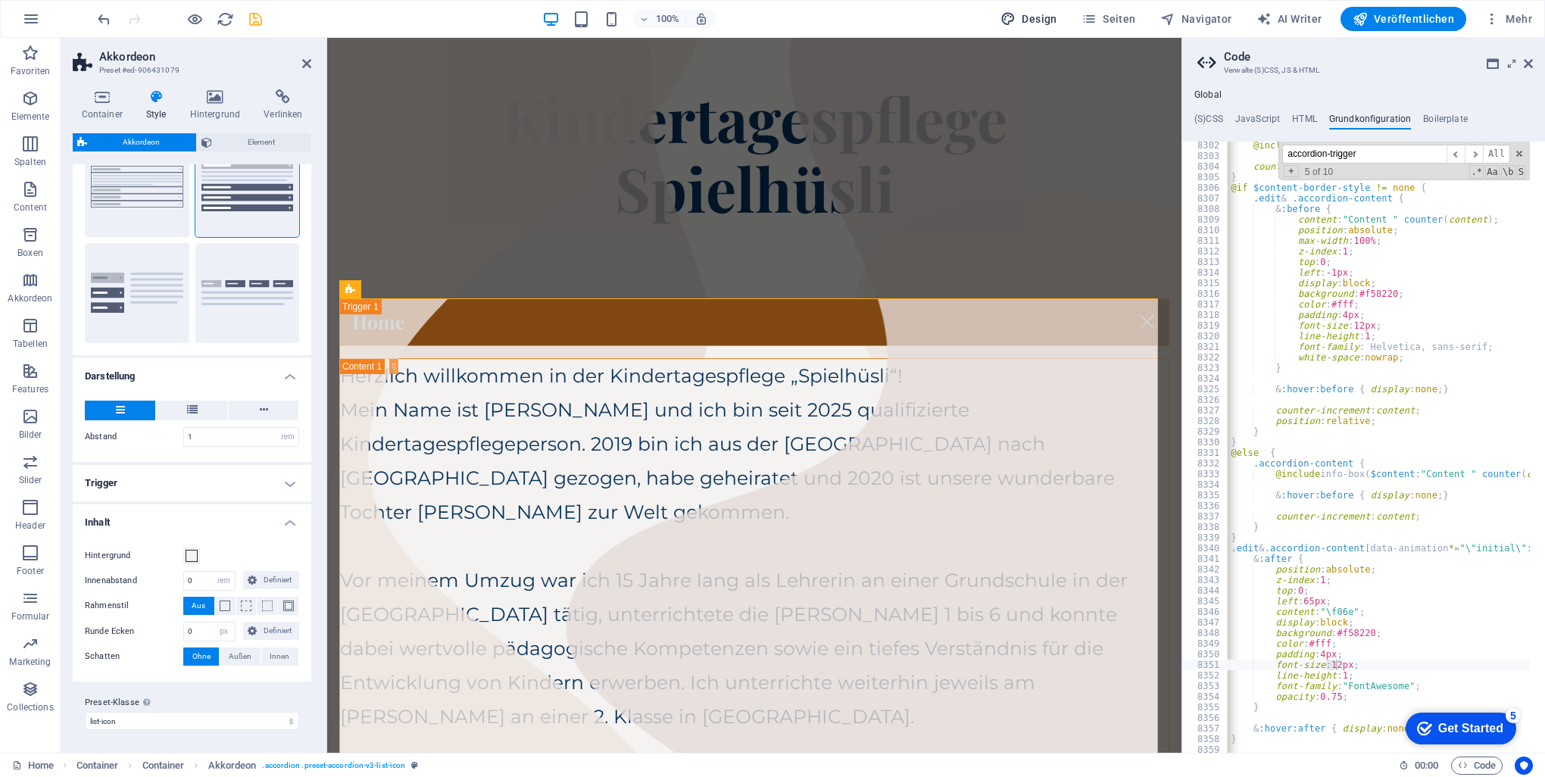
select select "700"
select select "px"
select select "rem"
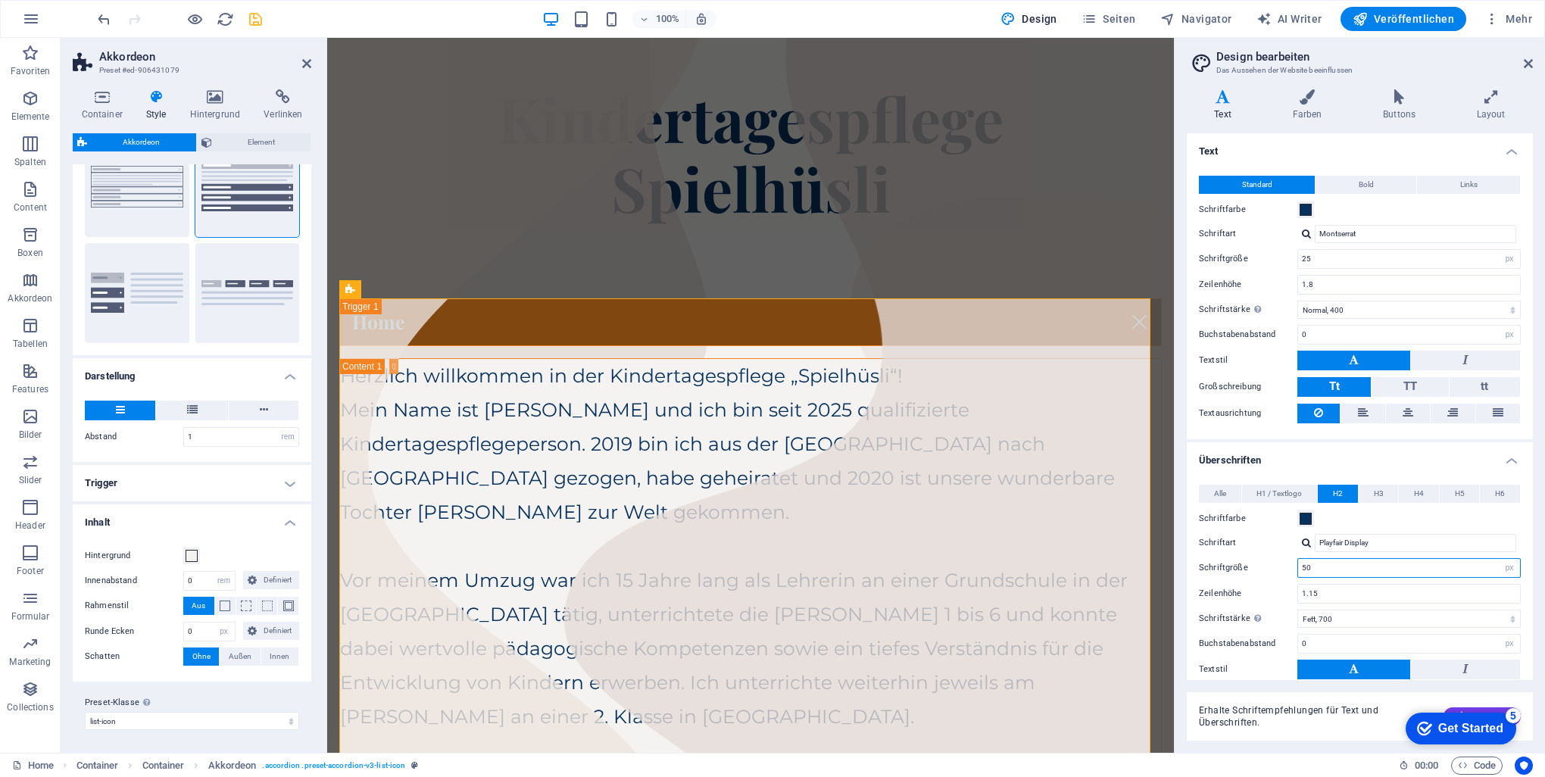
click at [1336, 565] on input "50" at bounding box center [1409, 568] width 222 height 18
click at [1330, 619] on select "Fein, 100 Extra-dünn, 200 Dünn, 300 Normal, 400 Medium, 500 Halb-fett, 600 Fett…" at bounding box center [1408, 619] width 223 height 18
click at [1297, 610] on select "Fein, 100 Extra-dünn, 200 Dünn, 300 Normal, 400 Medium, 500 Halb-fett, 600 Fett…" at bounding box center [1408, 619] width 223 height 18
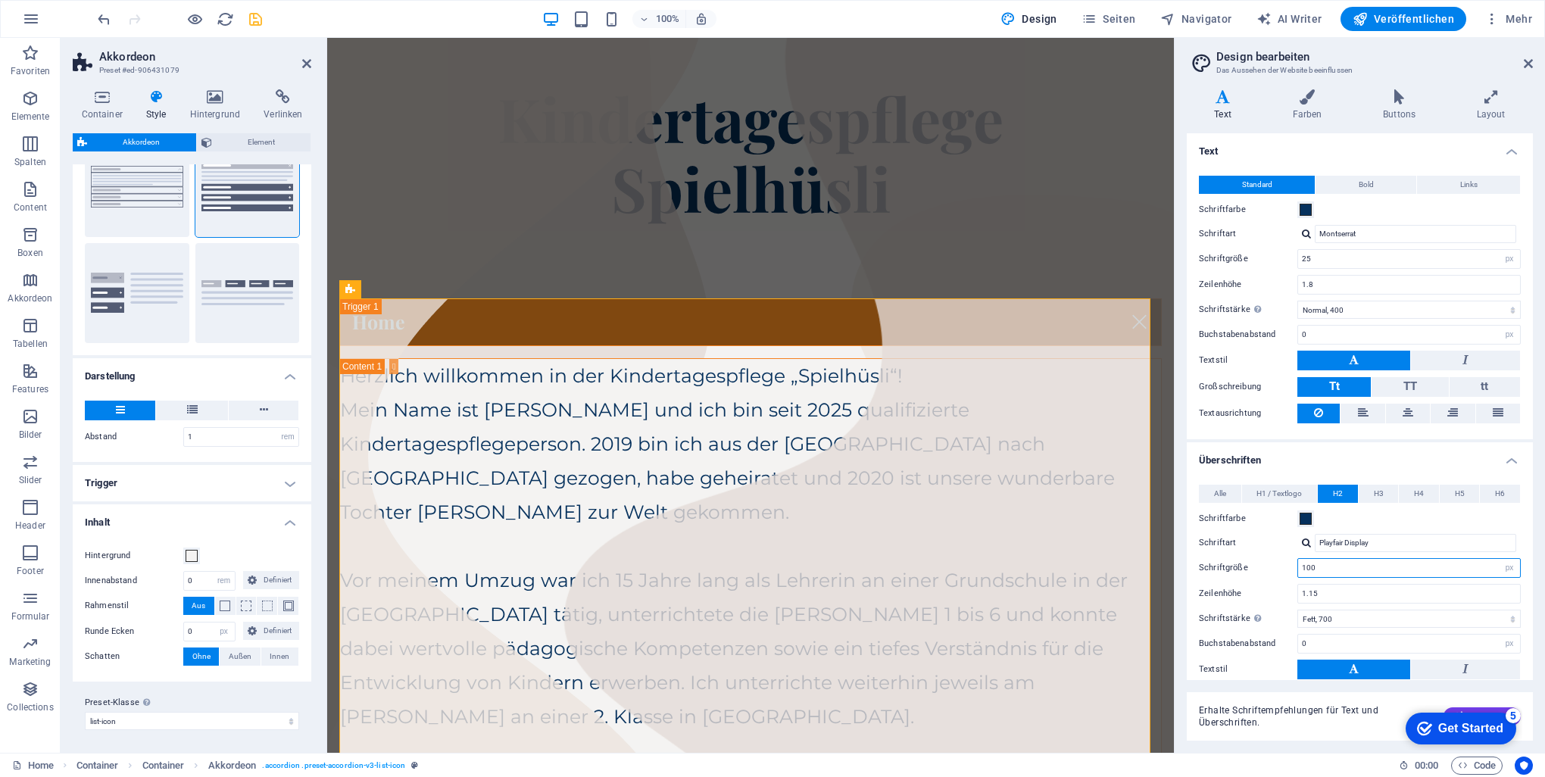
click at [1340, 563] on input "100" at bounding box center [1409, 568] width 222 height 18
type input "50"
click at [1227, 101] on icon at bounding box center [1223, 96] width 72 height 15
click at [1268, 96] on icon at bounding box center [1307, 96] width 85 height 15
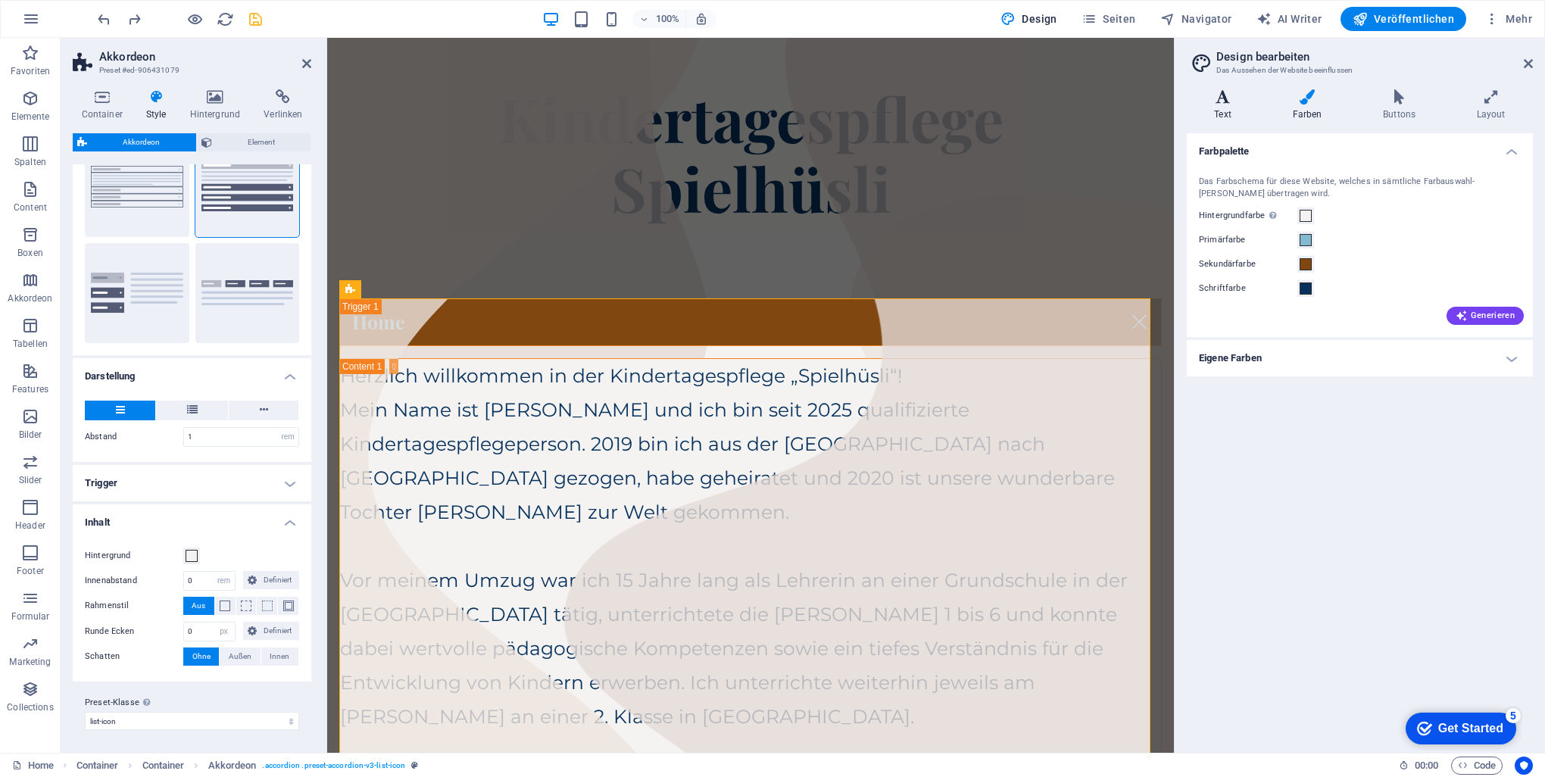
click at [1234, 99] on icon at bounding box center [1223, 96] width 72 height 15
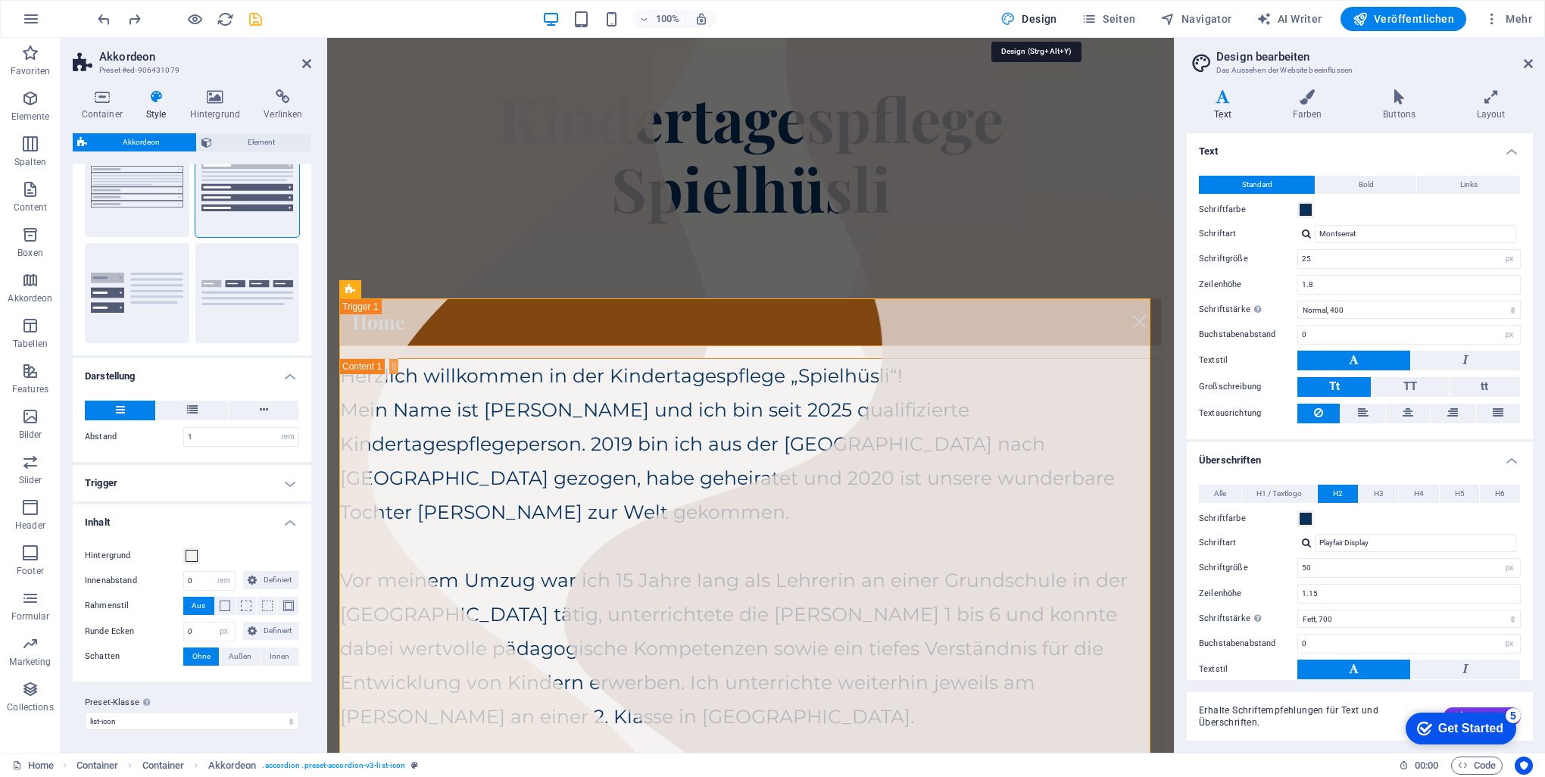
click at [1041, 20] on span "Design" at bounding box center [1028, 18] width 57 height 15
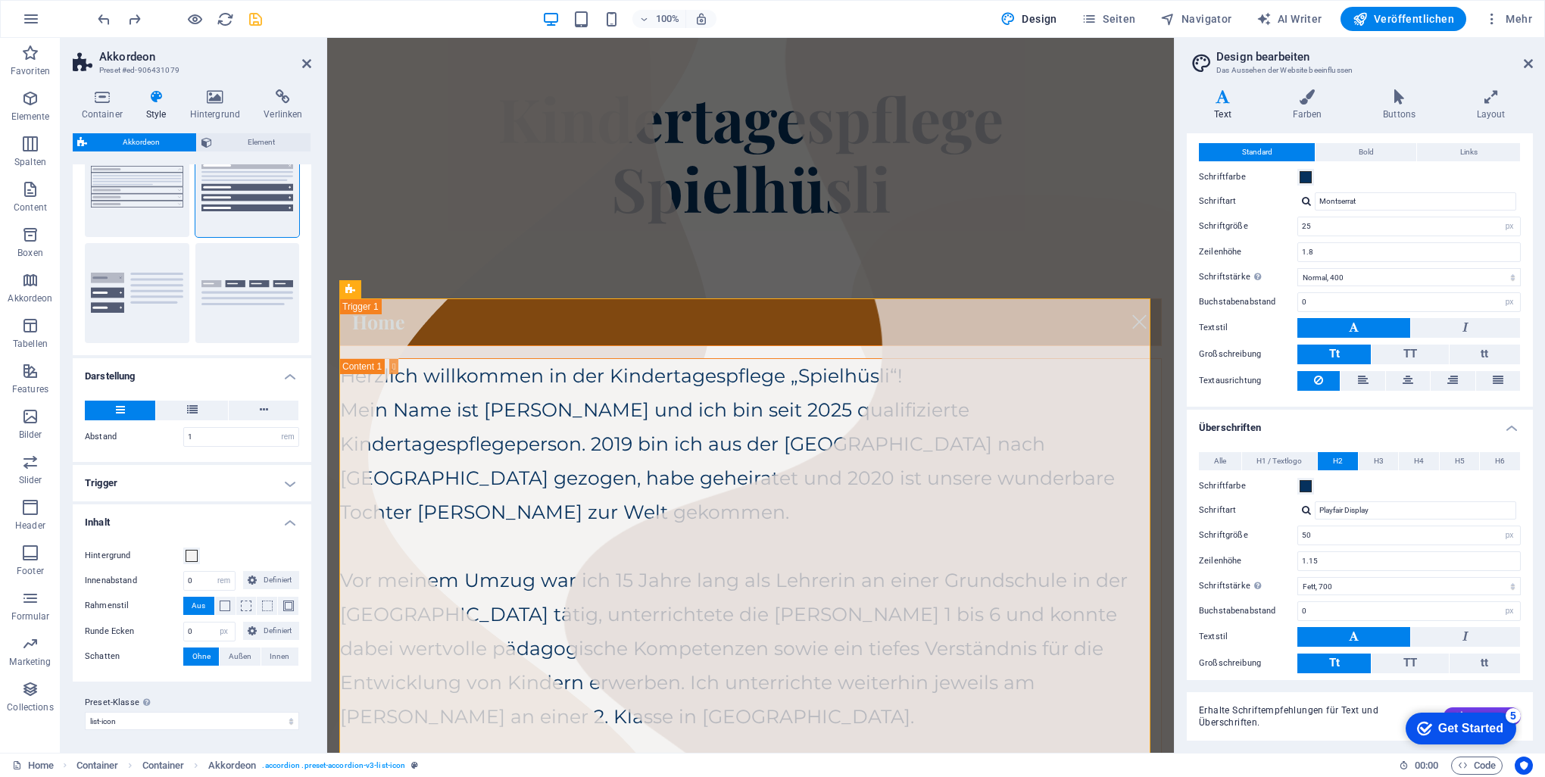
scroll to position [115, 0]
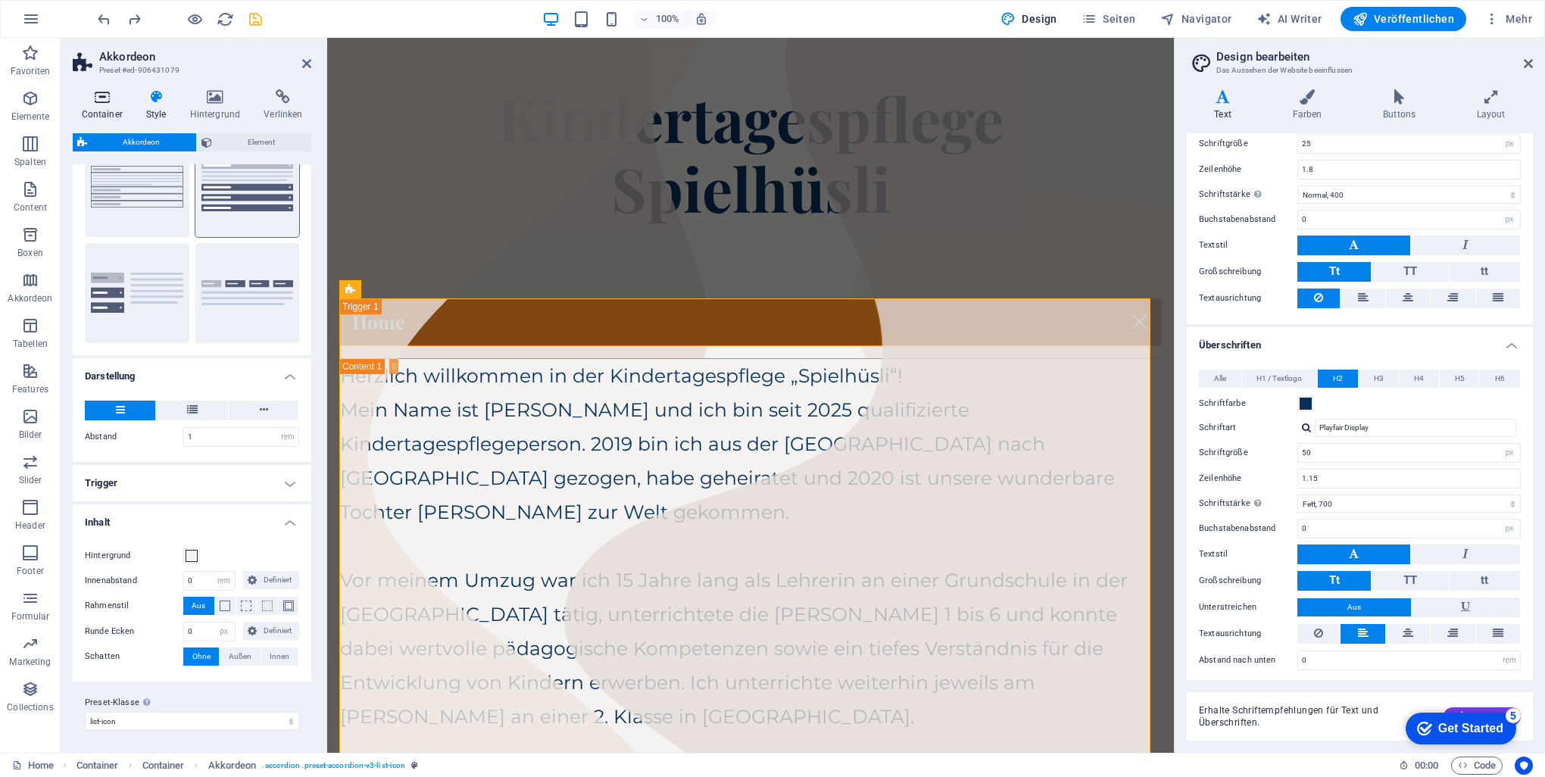
click at [108, 90] on icon at bounding box center [102, 96] width 58 height 15
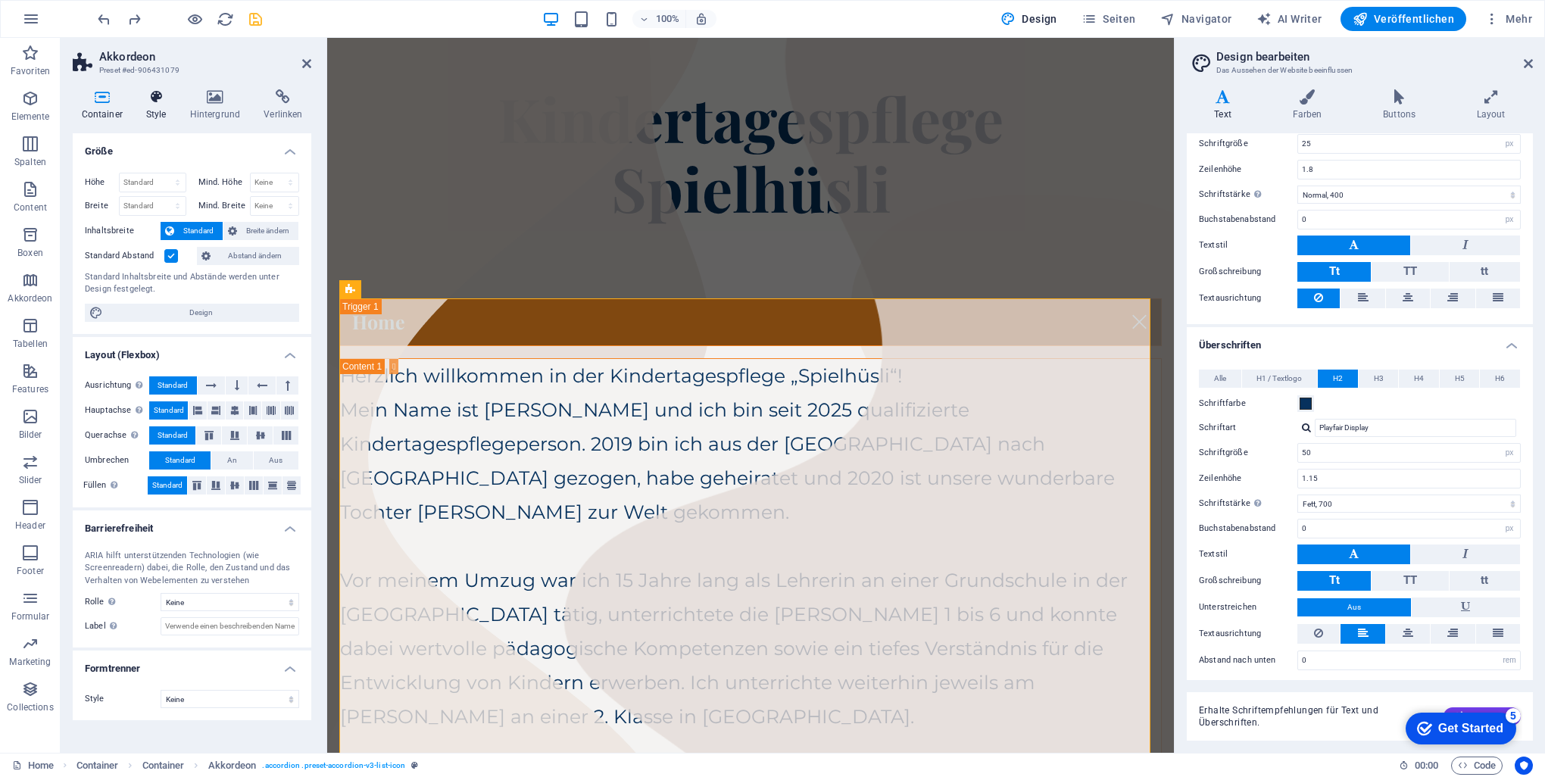
click at [158, 98] on icon at bounding box center [156, 96] width 38 height 15
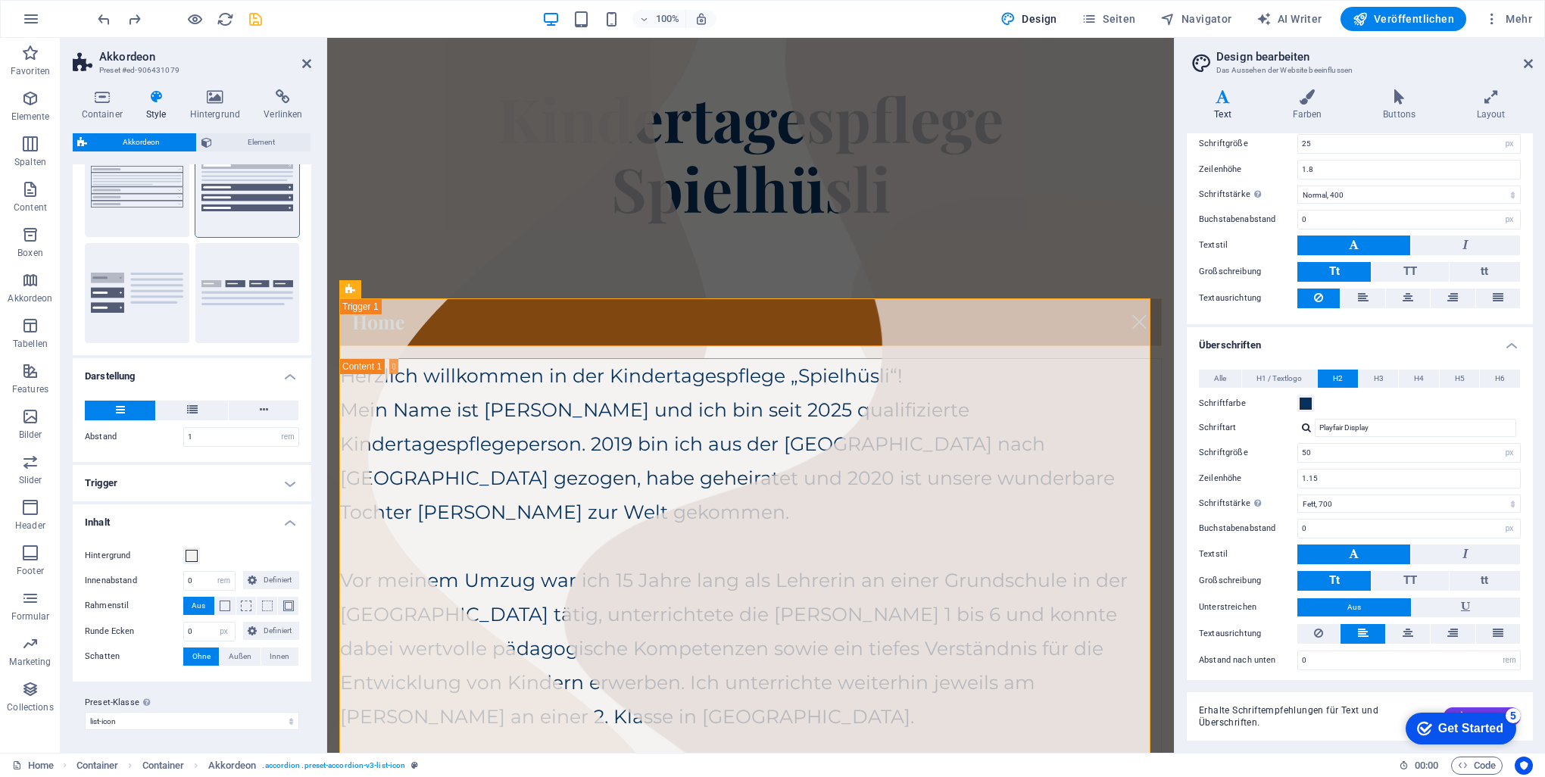
click at [217, 88] on div "Container Style Hintergrund Verlinken Größe Höhe Standard px rem % vh vw Mind. …" at bounding box center [192, 414] width 263 height 675
click at [159, 98] on icon at bounding box center [156, 96] width 38 height 15
click at [251, 126] on div "Container Style Hintergrund Verlinken Größe Höhe Standard px rem % vh vw Mind. …" at bounding box center [192, 414] width 239 height 651
click at [251, 138] on span "Element" at bounding box center [262, 142] width 90 height 18
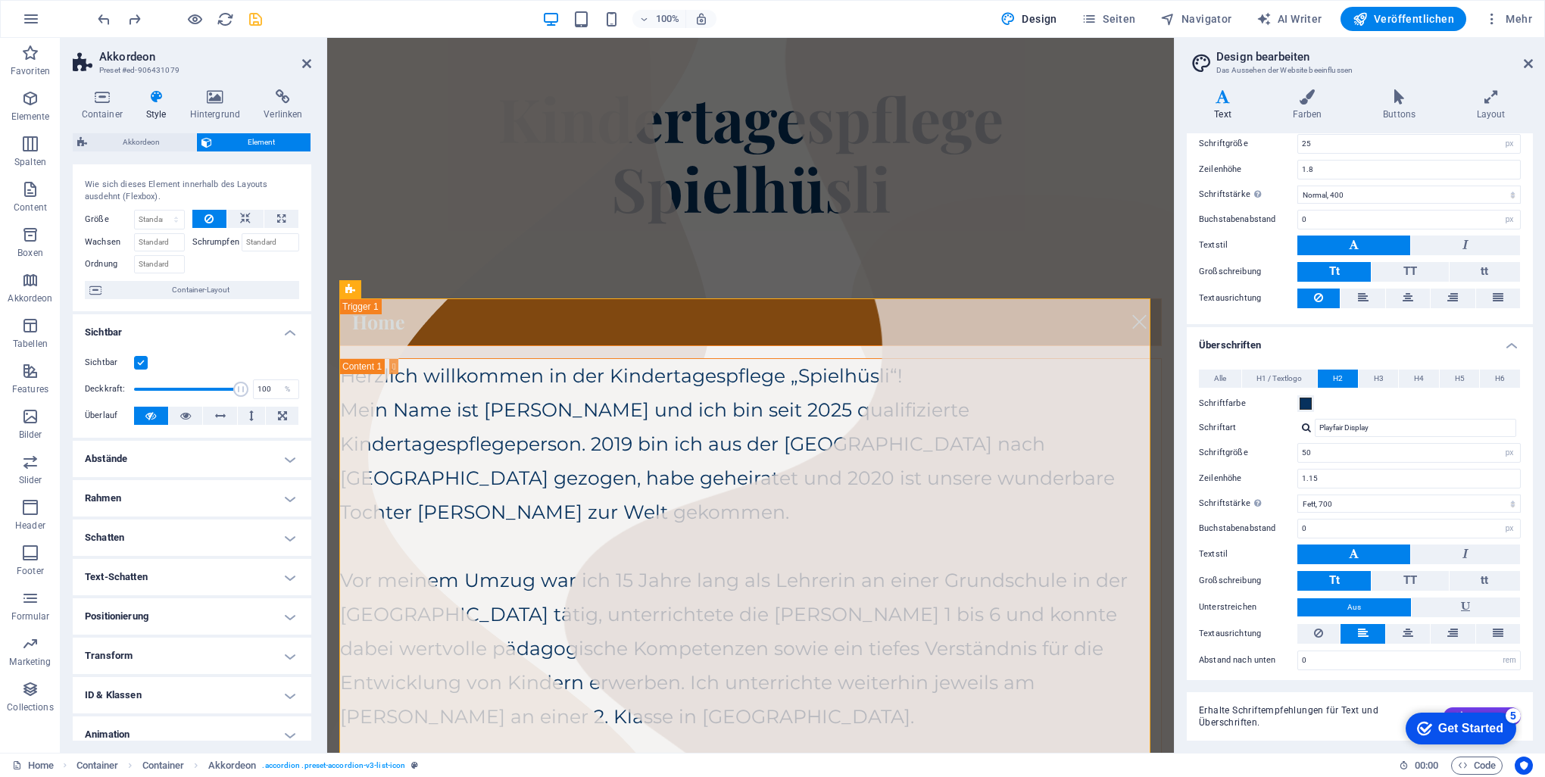
scroll to position [76, 0]
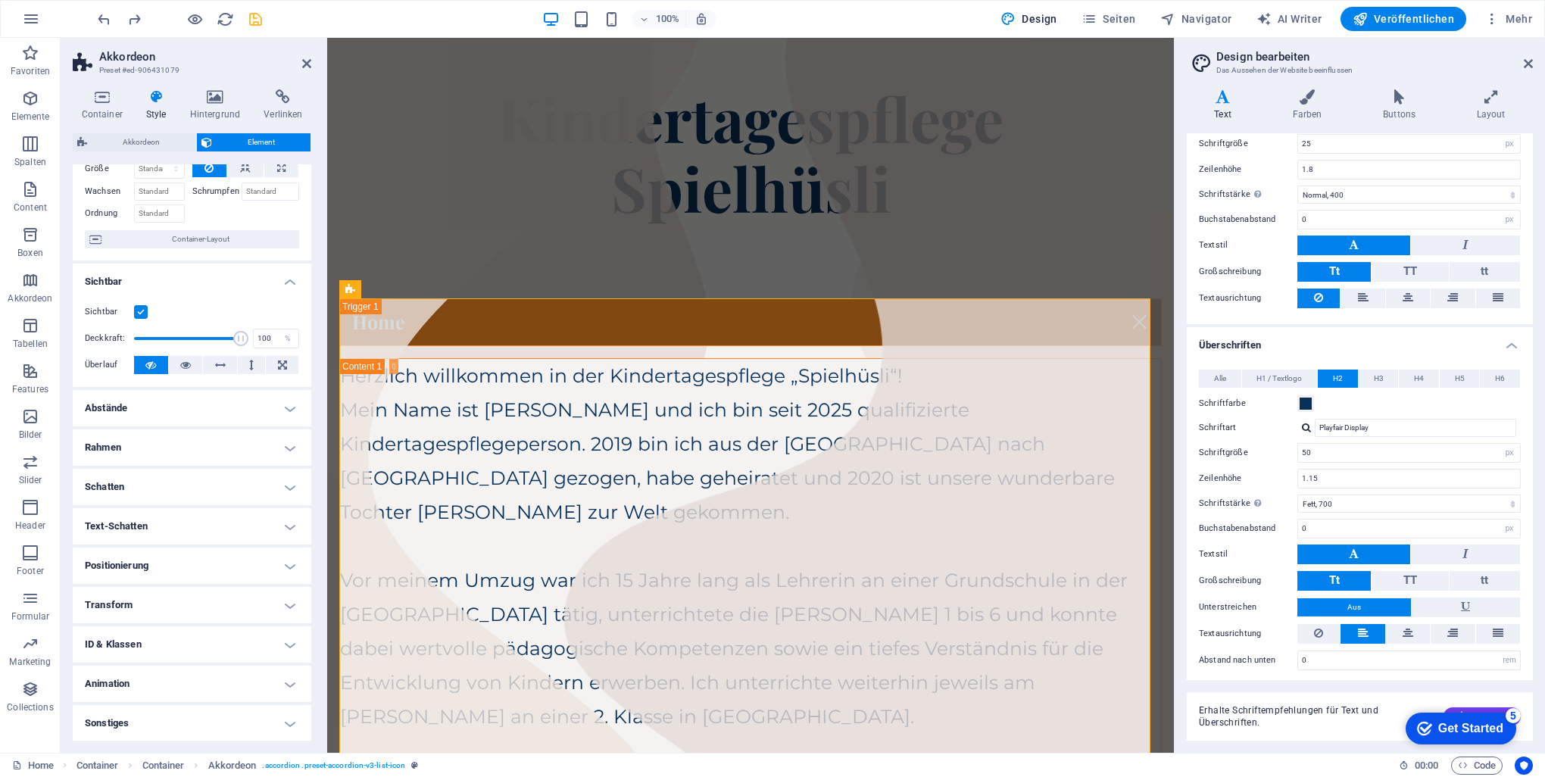
click at [292, 642] on h4 "ID & Klassen" at bounding box center [192, 644] width 239 height 36
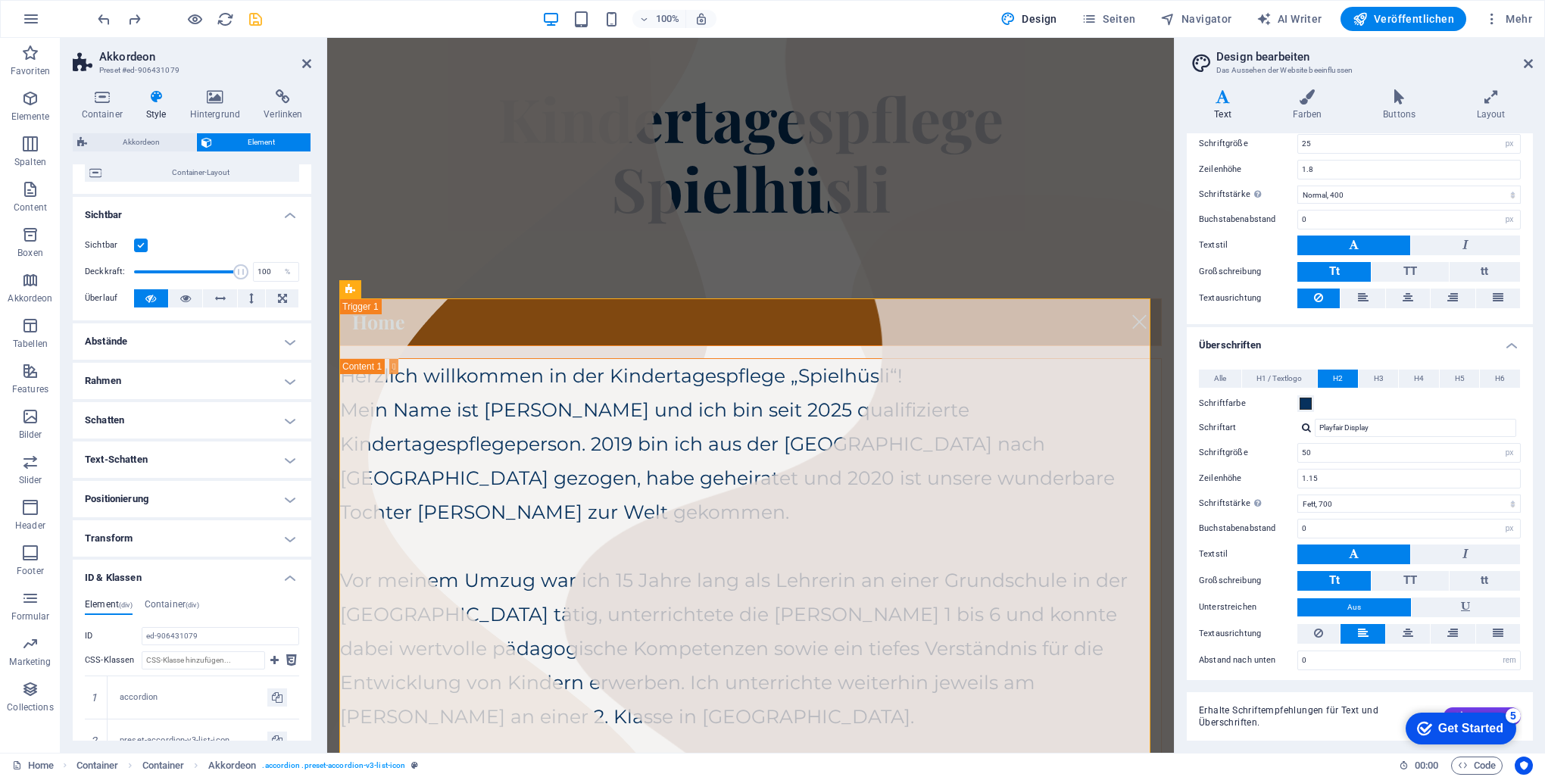
scroll to position [227, 0]
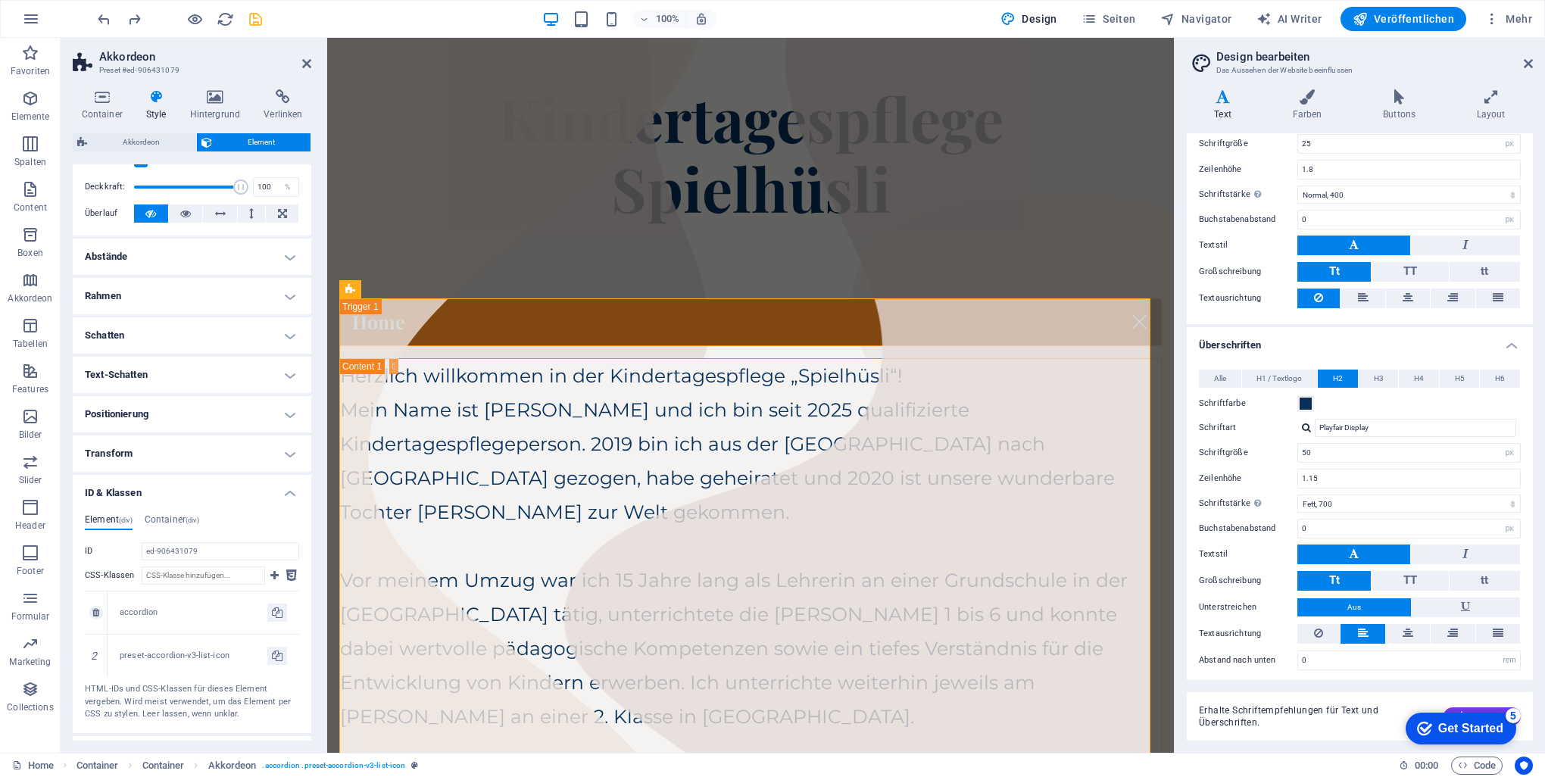
click at [201, 616] on div "accordion" at bounding box center [194, 613] width 148 height 13
click at [204, 654] on div "preset-accordion-v3-list-icon" at bounding box center [194, 656] width 148 height 13
drag, startPoint x: 204, startPoint y: 654, endPoint x: 187, endPoint y: 656, distance: 17.5
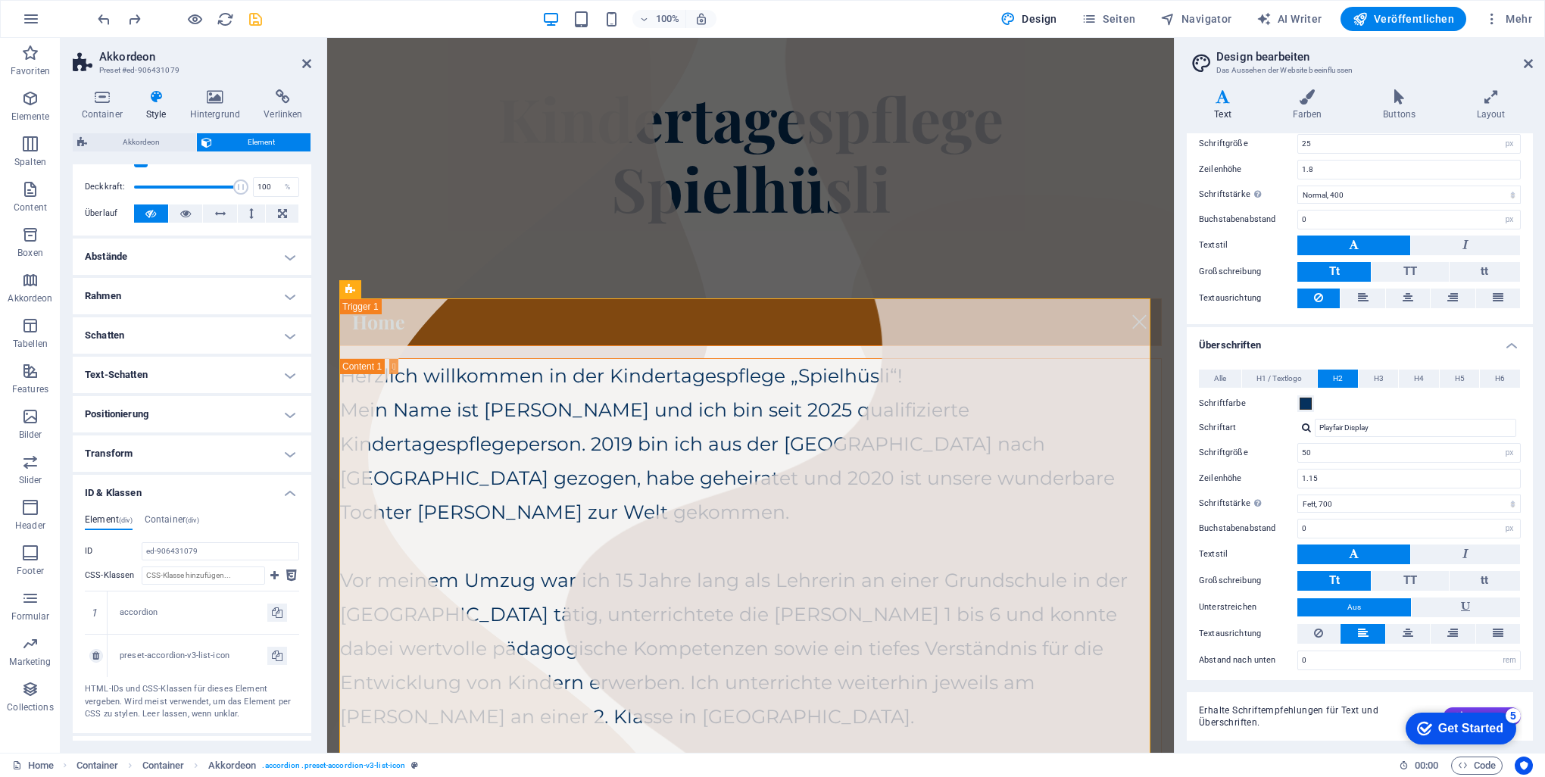
click at [187, 656] on div "preset-accordion-v3-list-icon" at bounding box center [194, 656] width 148 height 13
click at [154, 615] on div "accordion" at bounding box center [194, 613] width 148 height 13
click at [207, 650] on div "preset-accordion-v3-list-icon" at bounding box center [194, 656] width 148 height 13
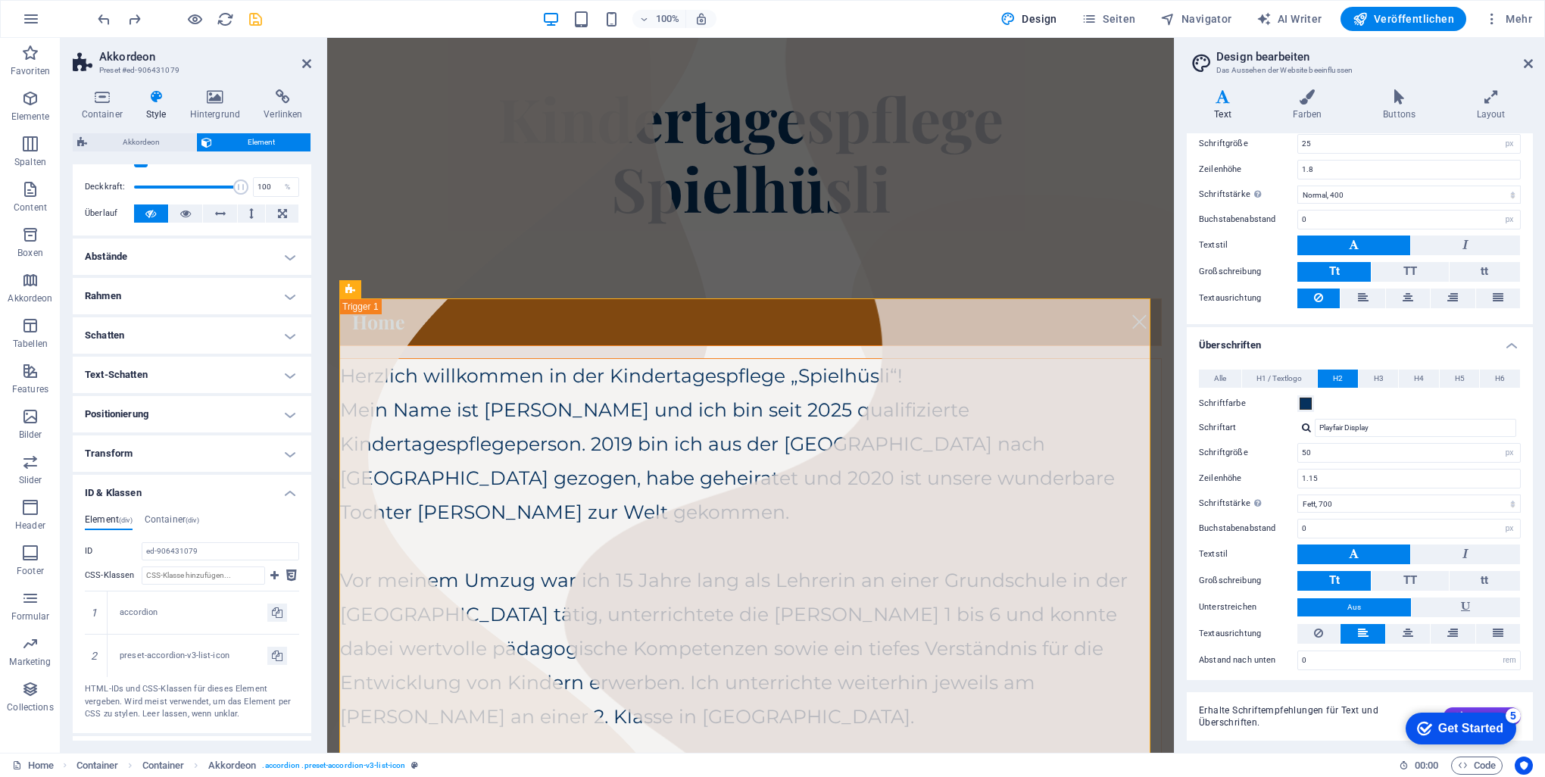
drag, startPoint x: 534, startPoint y: 688, endPoint x: 685, endPoint y: 604, distance: 172.5
click at [754, 607] on div "Herzlich willkommen in der Kindertagespflege „Spielhüsli“! Mein Name ist [PERSO…" at bounding box center [750, 717] width 821 height 716
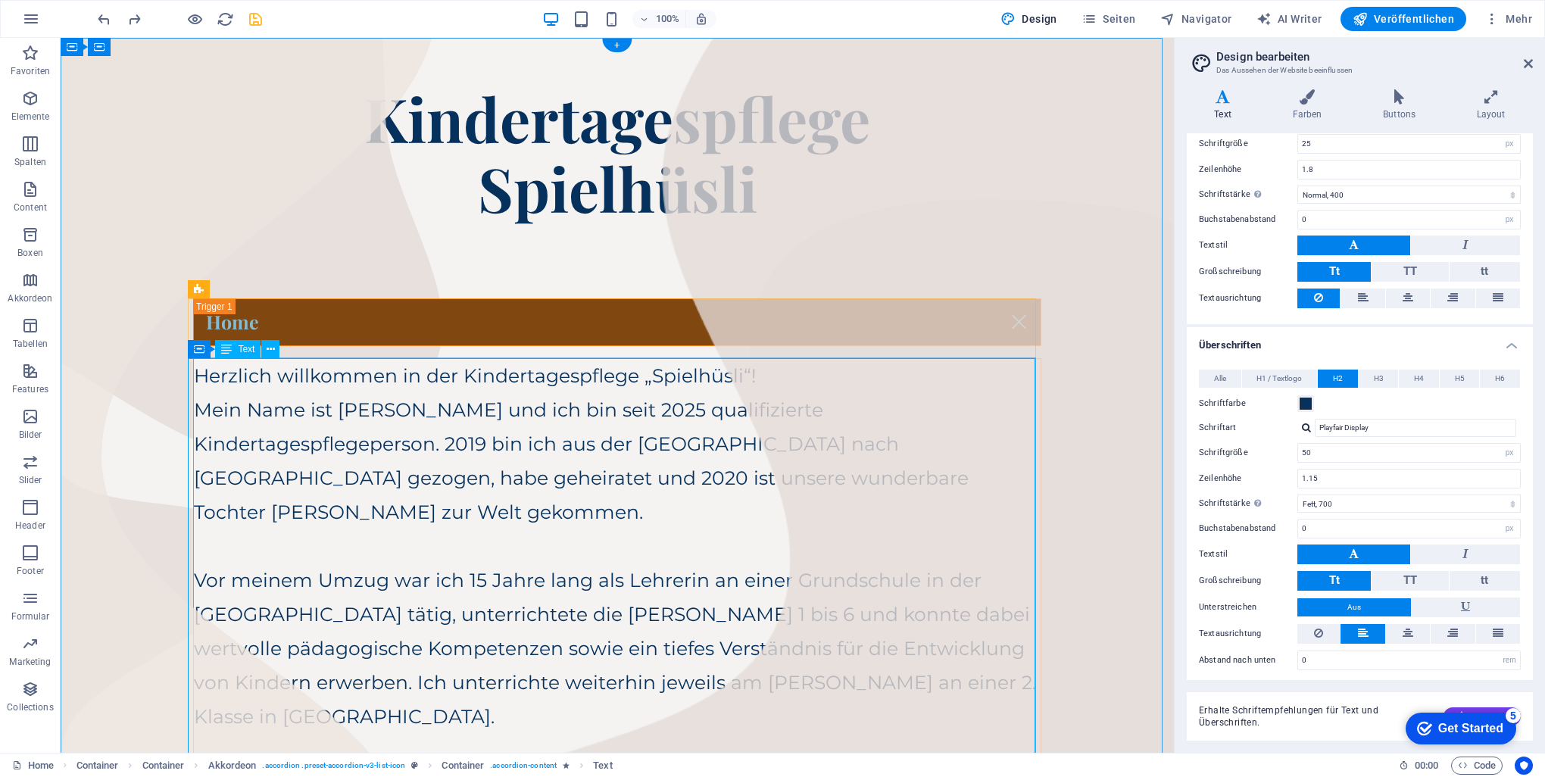
click at [320, 520] on div "Herzlich willkommen in der Kindertagespflege „Spielhüsli“! Mein Name ist [PERSO…" at bounding box center [617, 717] width 847 height 716
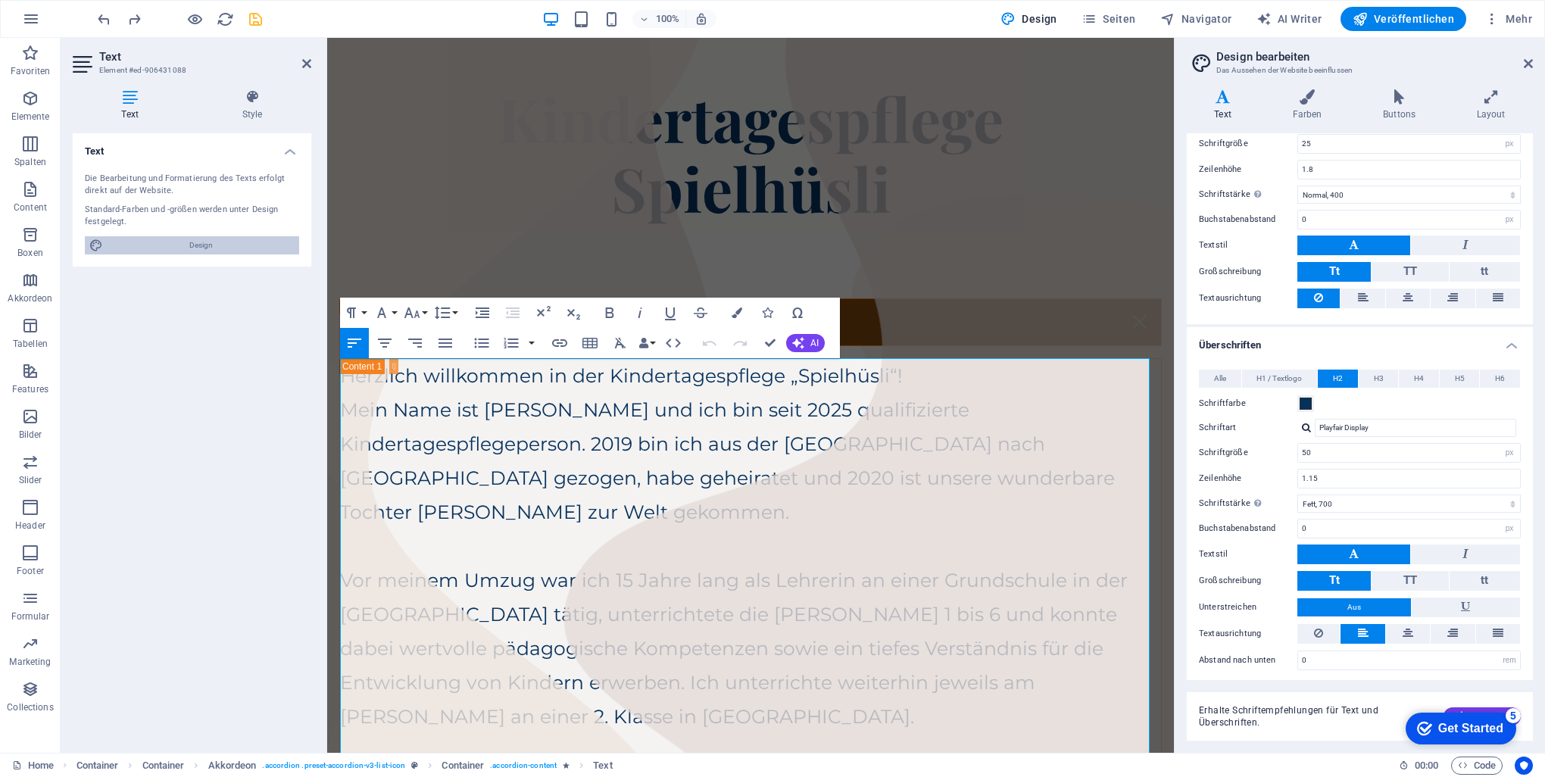
click at [191, 247] on span "Design" at bounding box center [201, 245] width 187 height 18
click at [144, 98] on icon at bounding box center [130, 96] width 114 height 15
click at [252, 97] on icon at bounding box center [252, 96] width 118 height 15
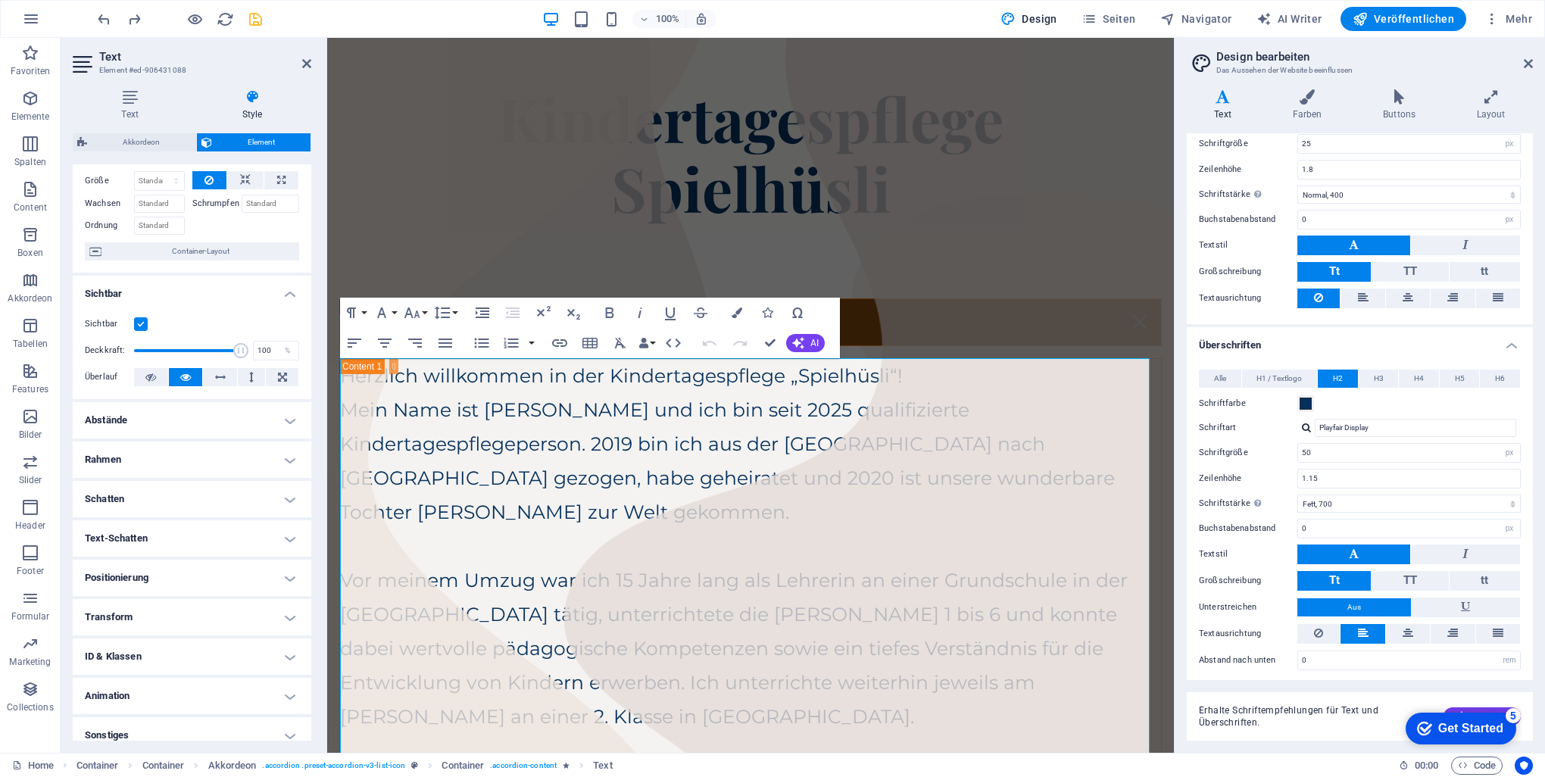
scroll to position [76, 0]
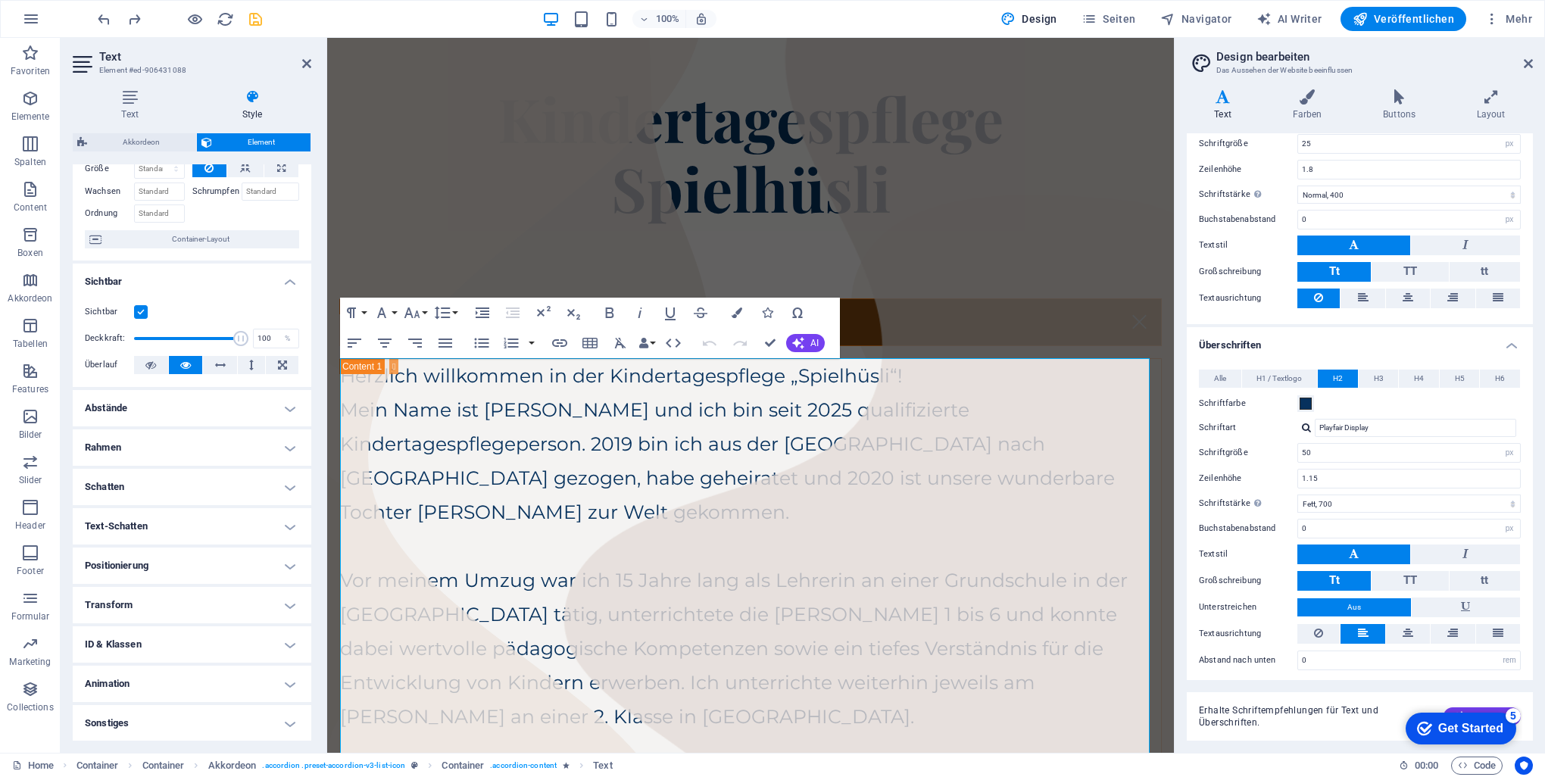
click at [200, 678] on h4 "Animation" at bounding box center [192, 684] width 239 height 36
click at [207, 647] on h4 "ID & Klassen" at bounding box center [192, 644] width 239 height 36
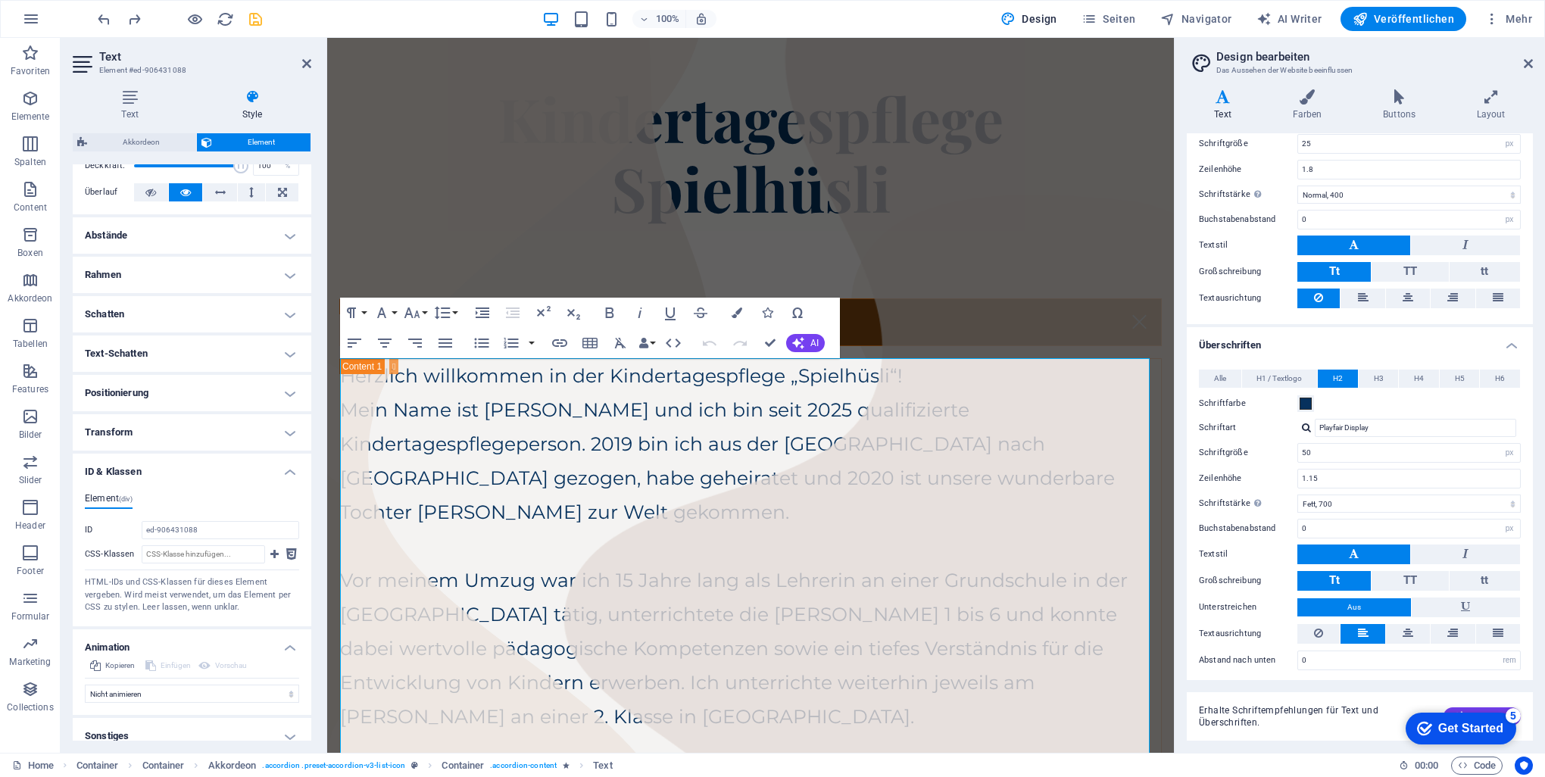
scroll to position [260, 0]
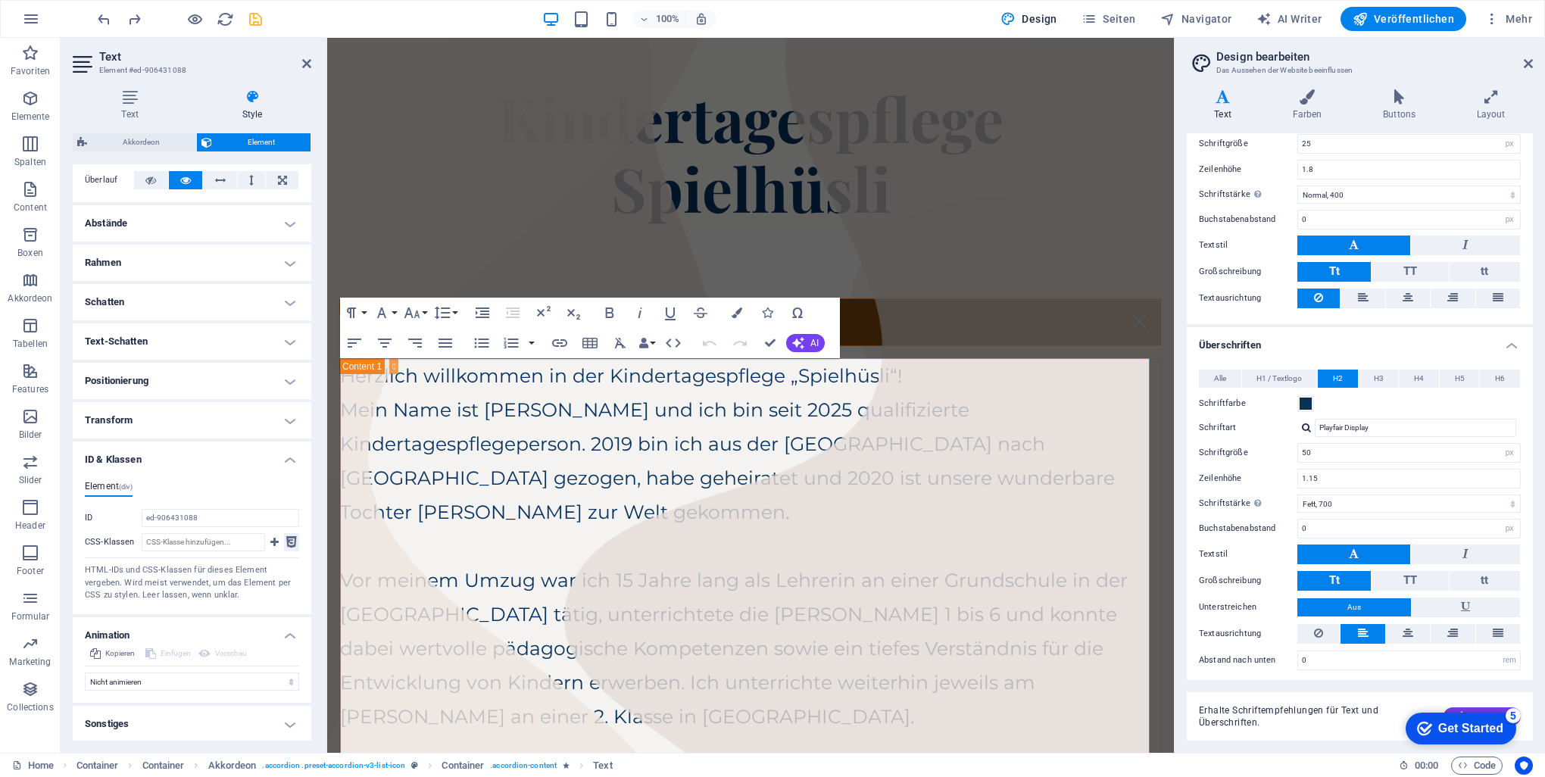
click at [290, 541] on icon at bounding box center [291, 542] width 11 height 18
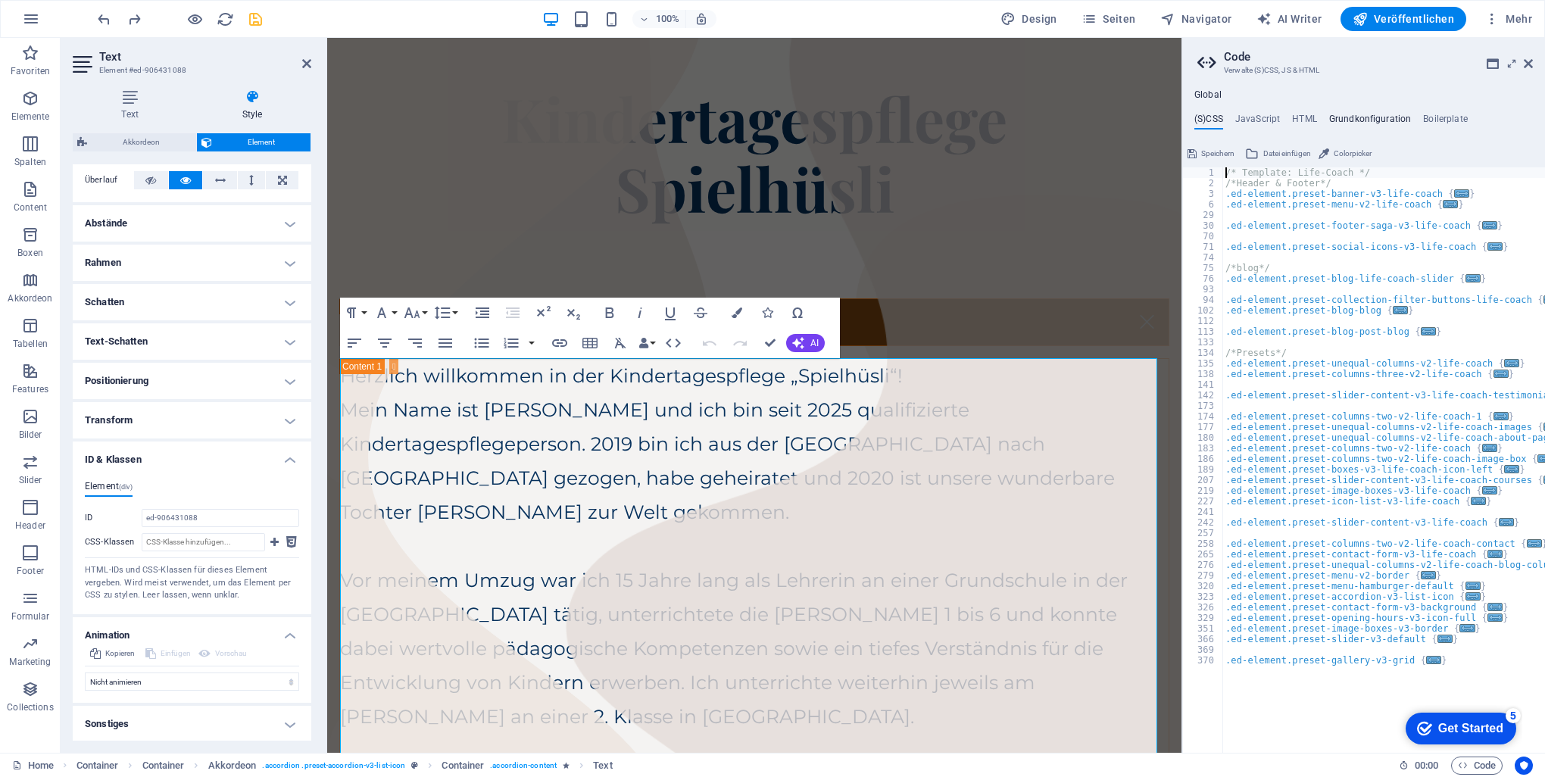
click at [1358, 119] on h4 "Grundkonfiguration" at bounding box center [1370, 122] width 83 height 17
type textarea "$color-background: #f4f3f2;"
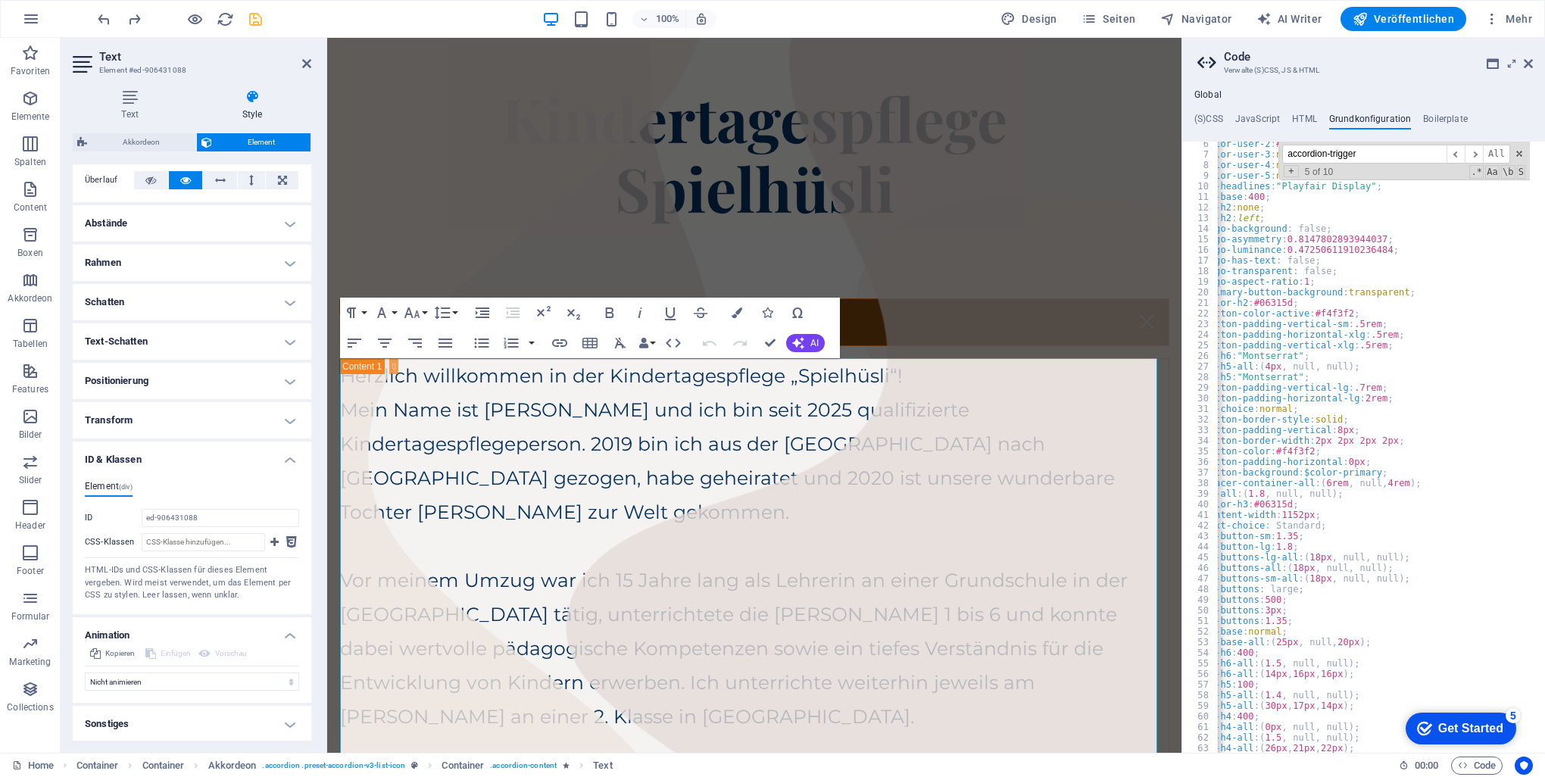
scroll to position [0, 0]
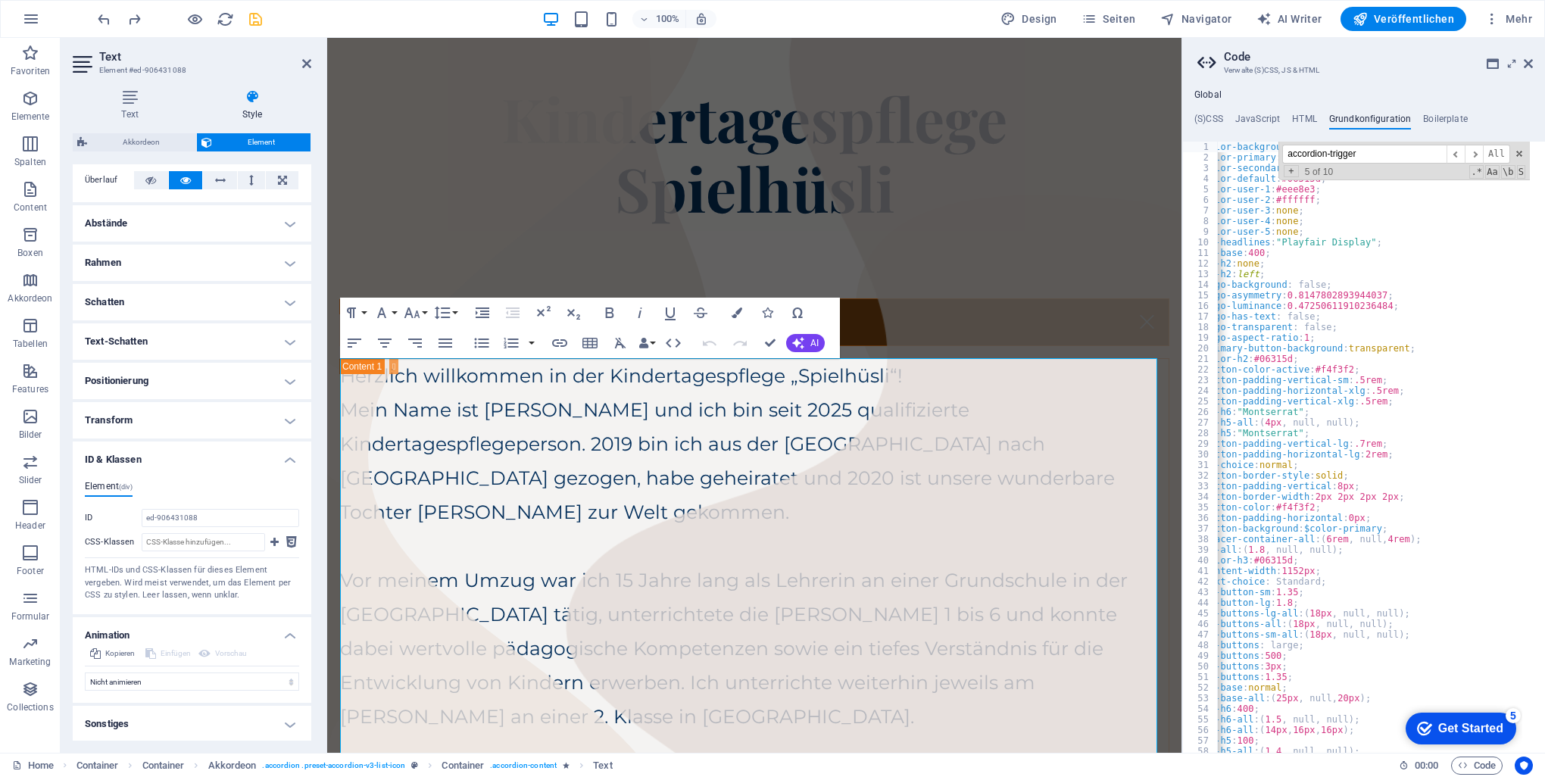
drag, startPoint x: 1695, startPoint y: 191, endPoint x: 1126, endPoint y: 162, distance: 569.4
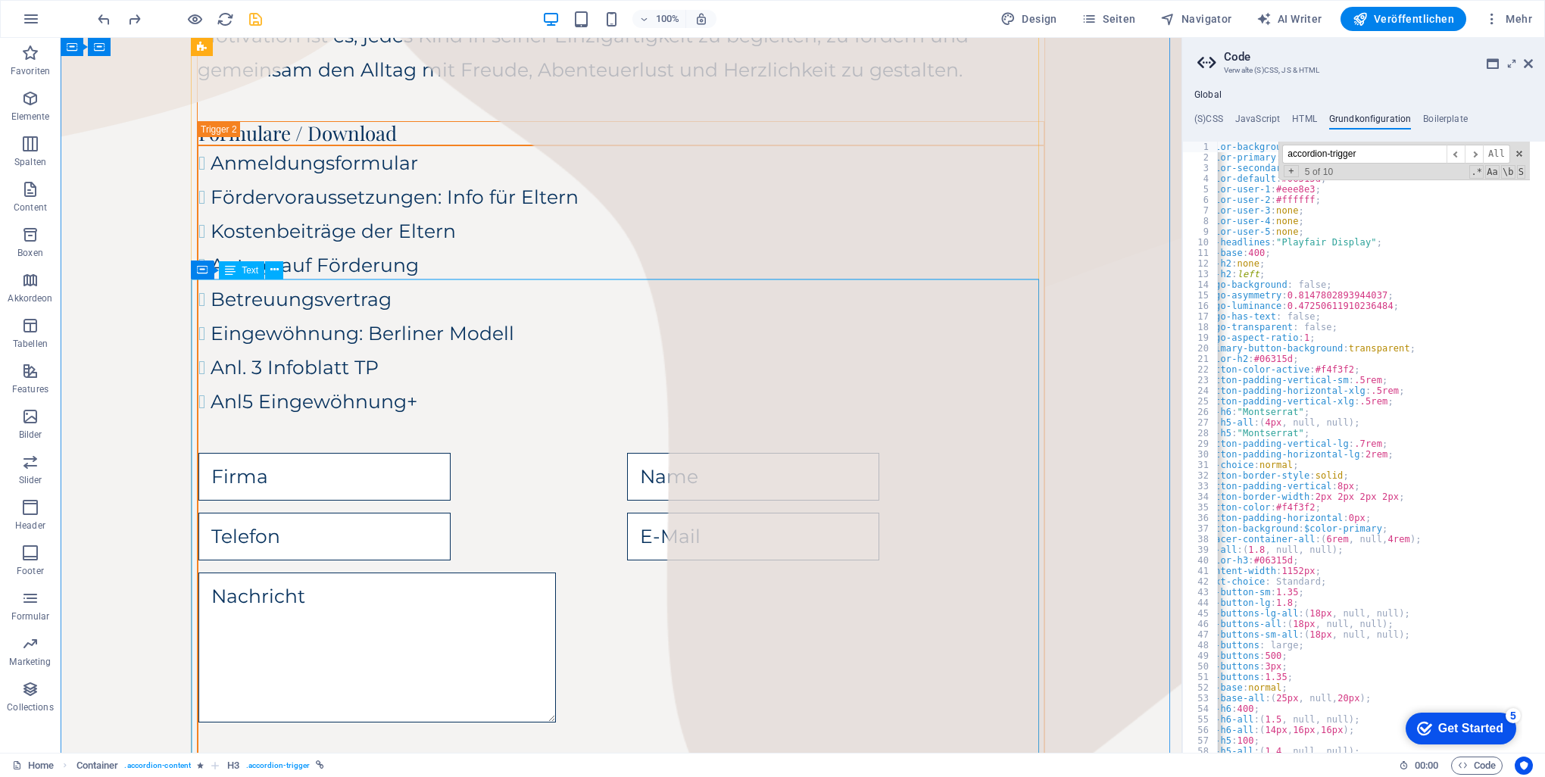
scroll to position [821, 0]
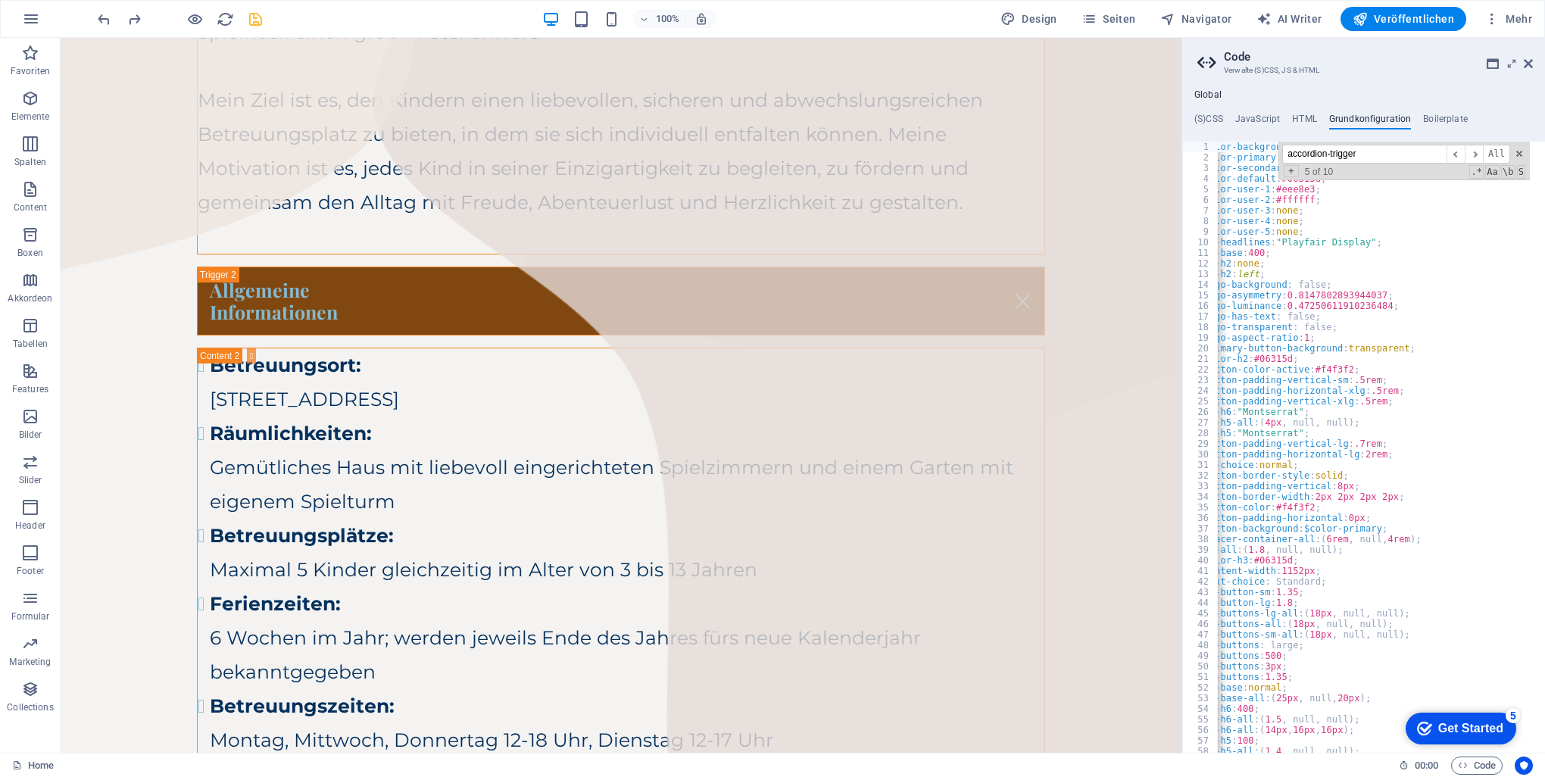
click at [1381, 162] on input "accordion-trigger" at bounding box center [1364, 154] width 164 height 19
click at [1380, 155] on input "accordion-trigger" at bounding box center [1364, 154] width 164 height 19
paste input "$fz-base-all: (25px, null, 20px);"
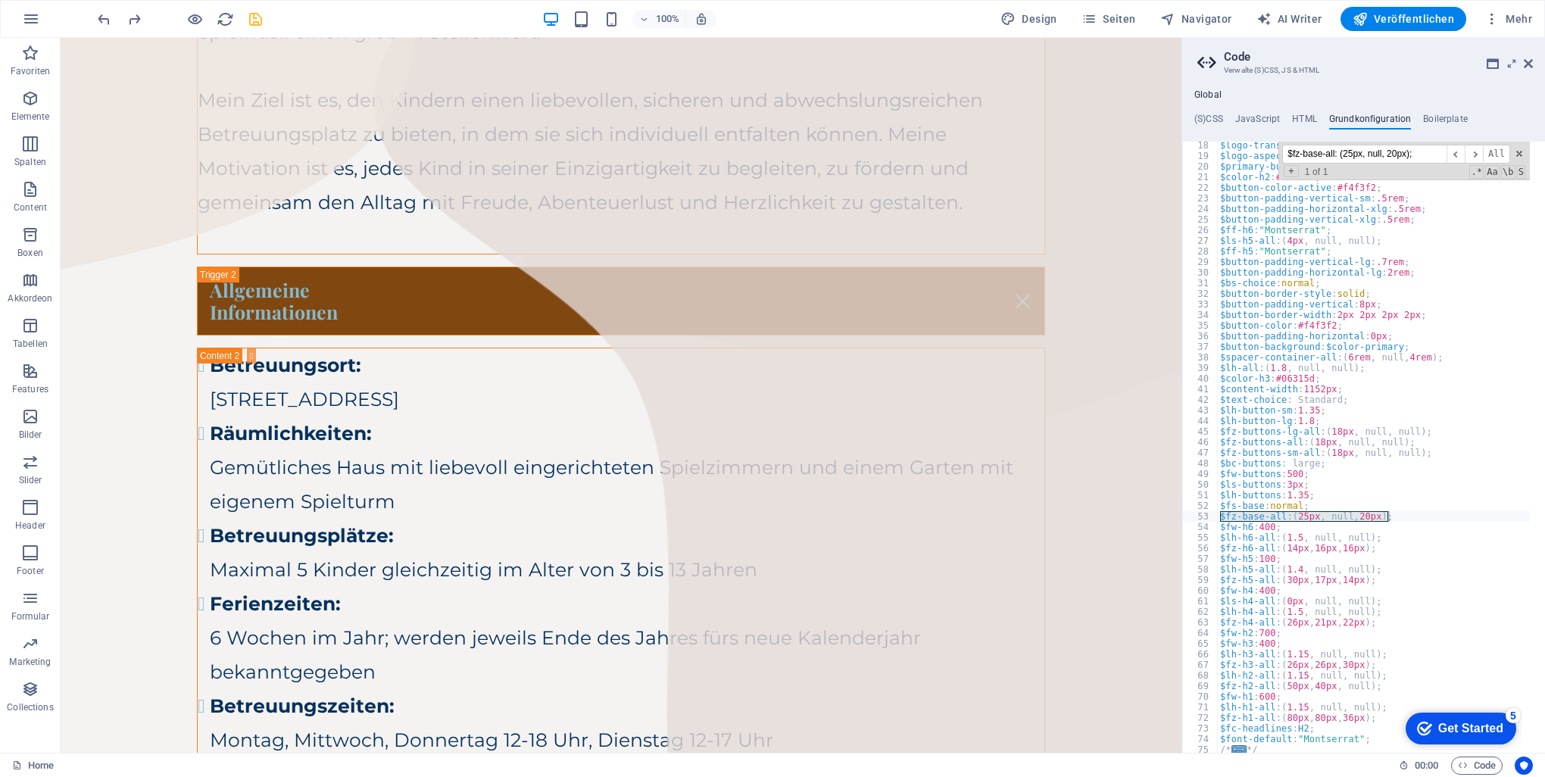
scroll to position [227, 0]
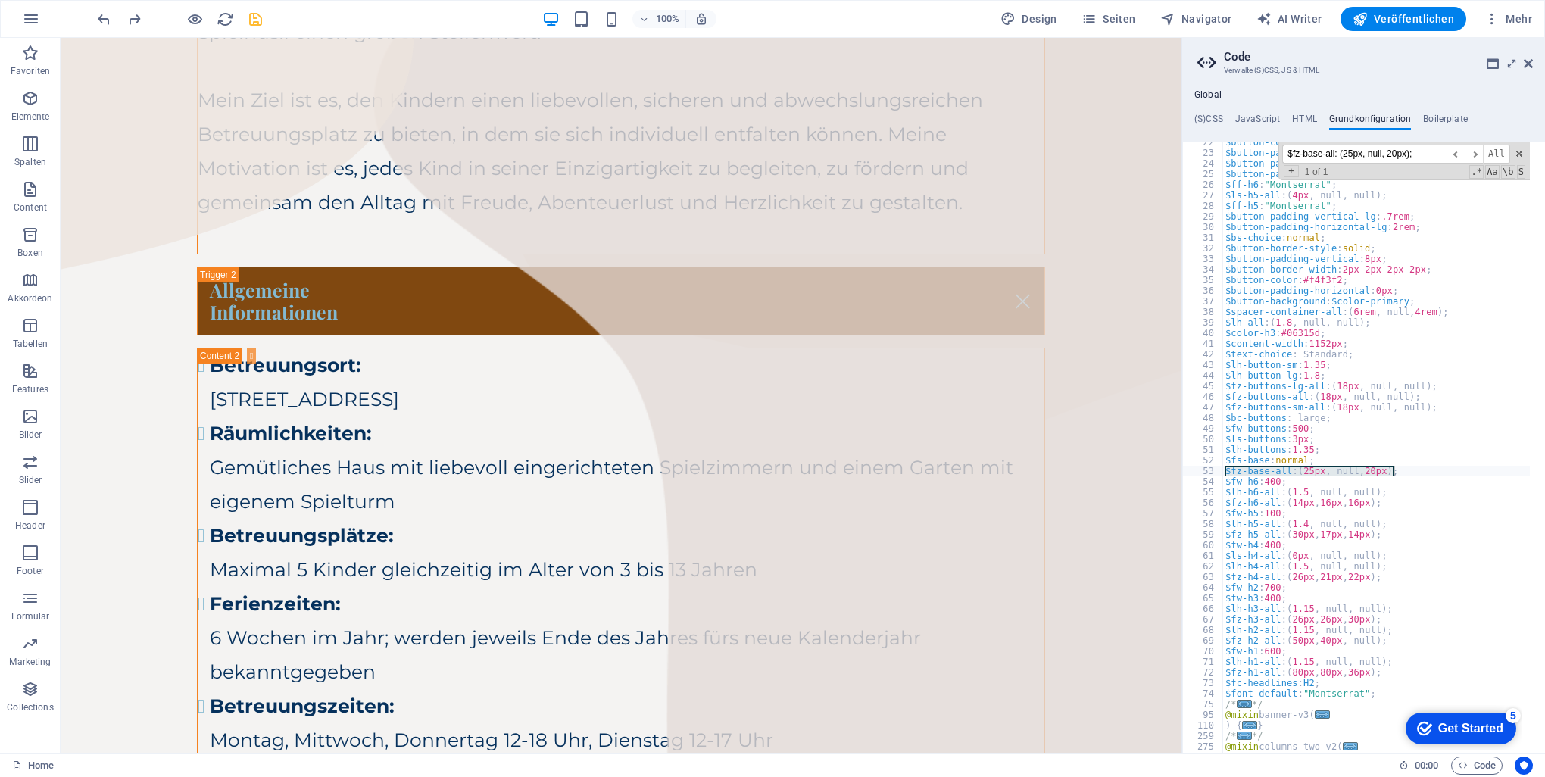
type input "$fz-base-all: (25px, null, 20px);"
click at [1338, 633] on div "$button-color-active : #f4f3f2 ; $button-padding-vertical-sm : .5rem ; $button-…" at bounding box center [1426, 446] width 409 height 618
click at [1330, 641] on div "$button-color-active : #f4f3f2 ; $button-padding-vertical-sm : .5rem ; $button-…" at bounding box center [1426, 446] width 409 height 618
click at [1331, 641] on div "$button-color-active : #f4f3f2 ; $button-padding-vertical-sm : .5rem ; $button-…" at bounding box center [1375, 447] width 307 height 611
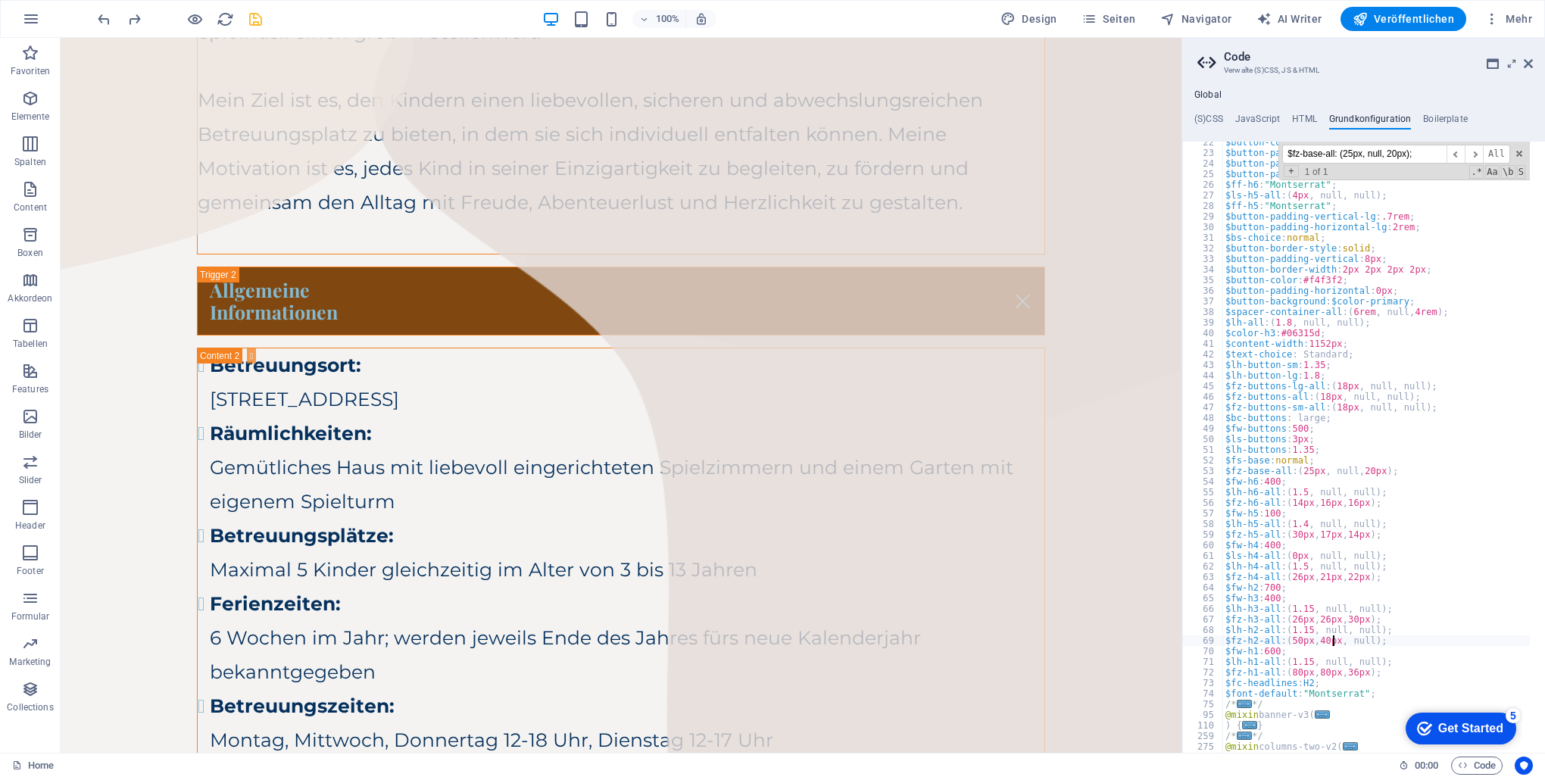
click at [1331, 641] on div "$button-color-active : #f4f3f2 ; $button-padding-vertical-sm : .5rem ; $button-…" at bounding box center [1426, 446] width 409 height 618
click at [1333, 640] on div "$button-color-active : #f4f3f2 ; $button-padding-vertical-sm : .5rem ; $button-…" at bounding box center [1375, 447] width 307 height 611
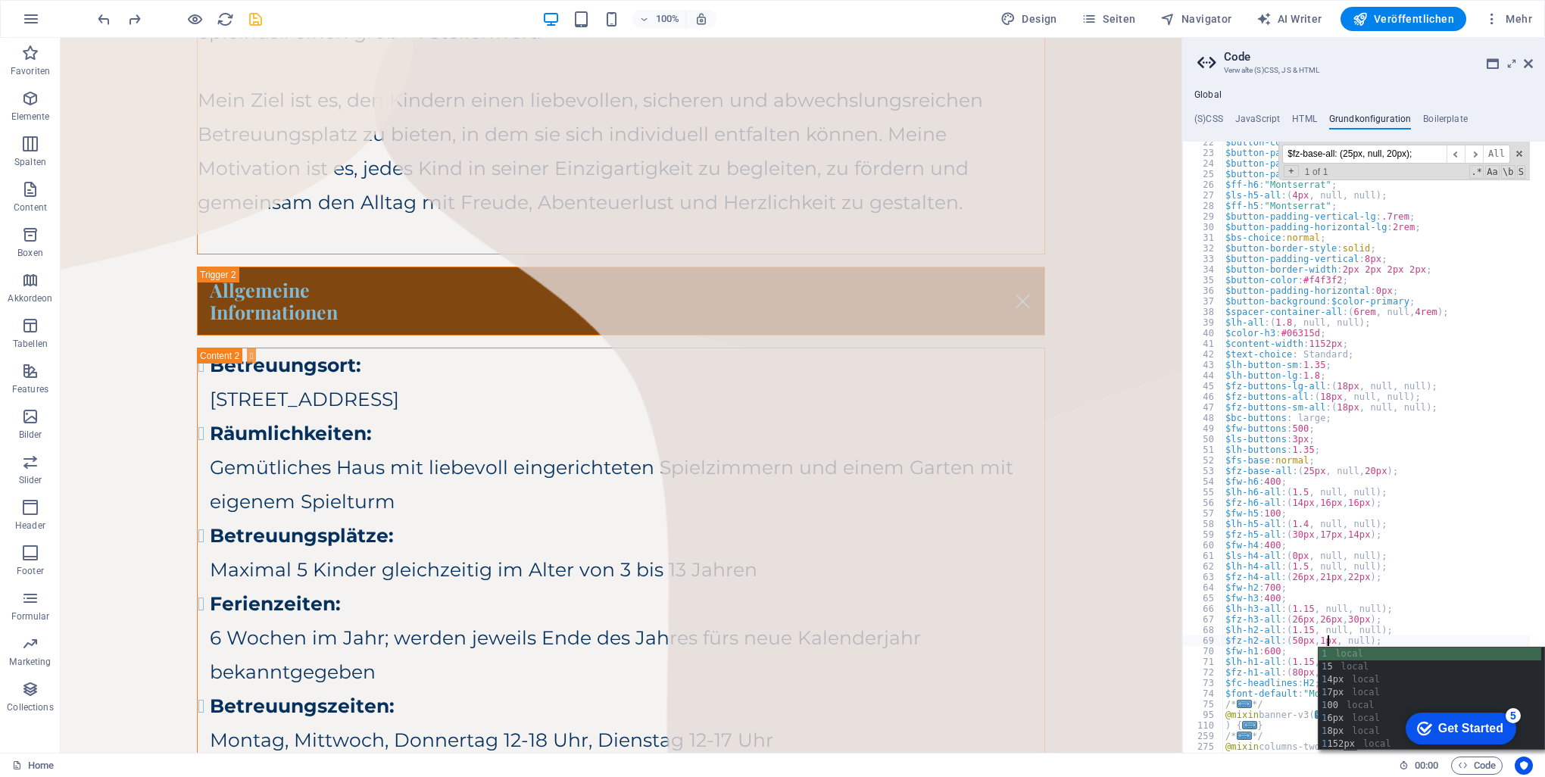
scroll to position [0, 9]
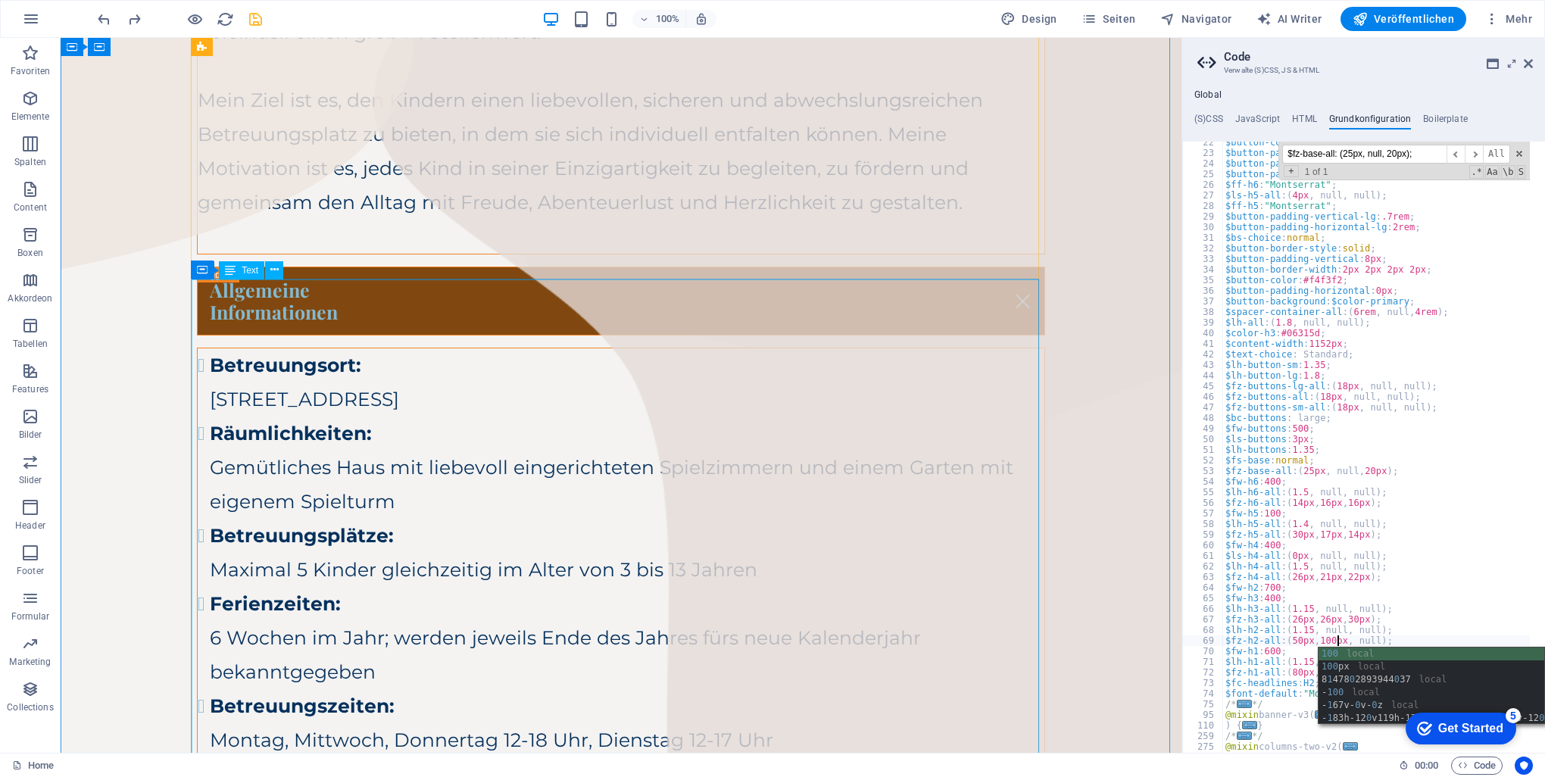
click at [632, 348] on div "Betreuungsort: [STREET_ADDRESS] Räumlichkeiten: Gemütliches Haus mit liebevoll …" at bounding box center [621, 603] width 847 height 511
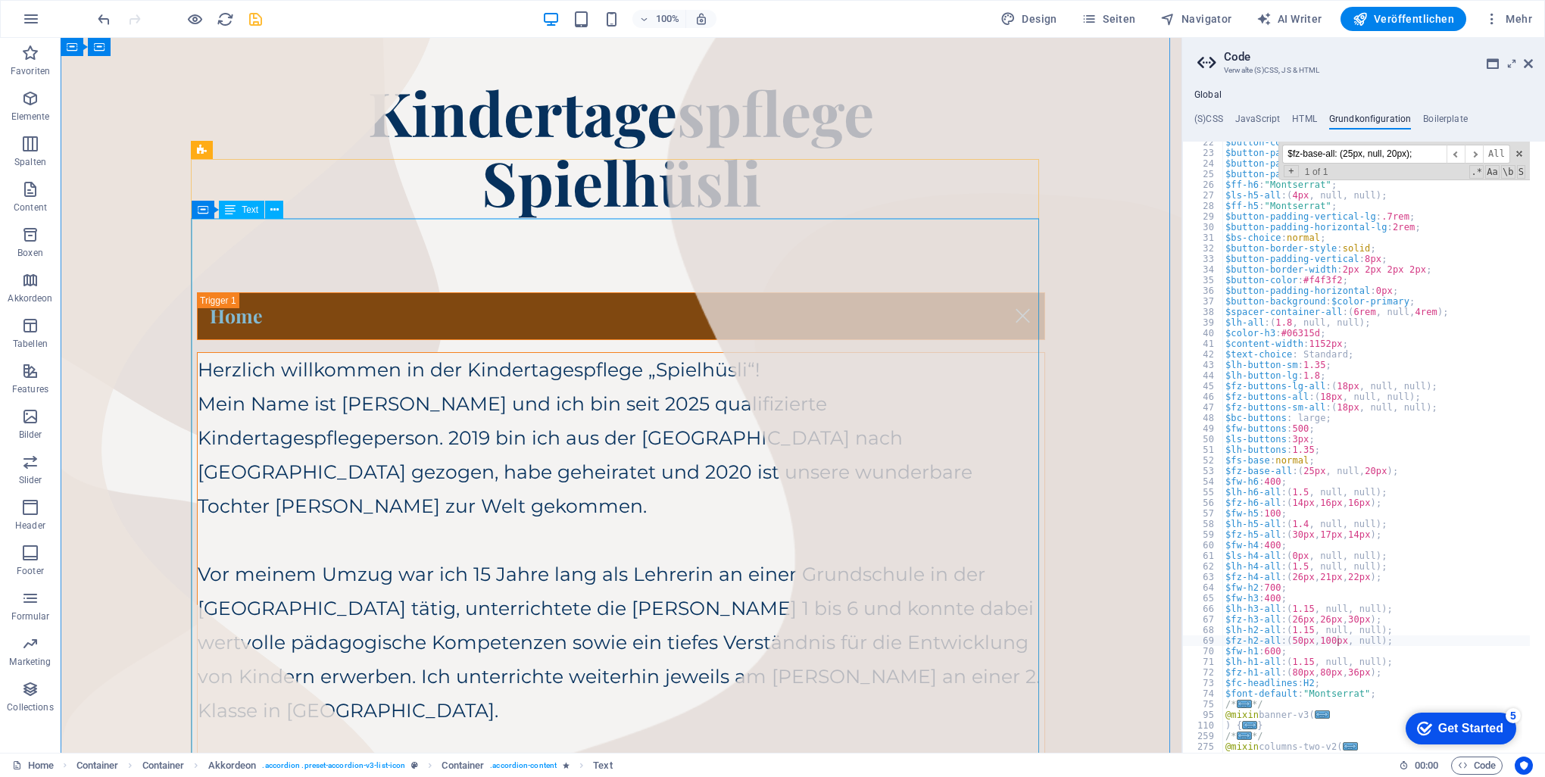
scroll to position [0, 0]
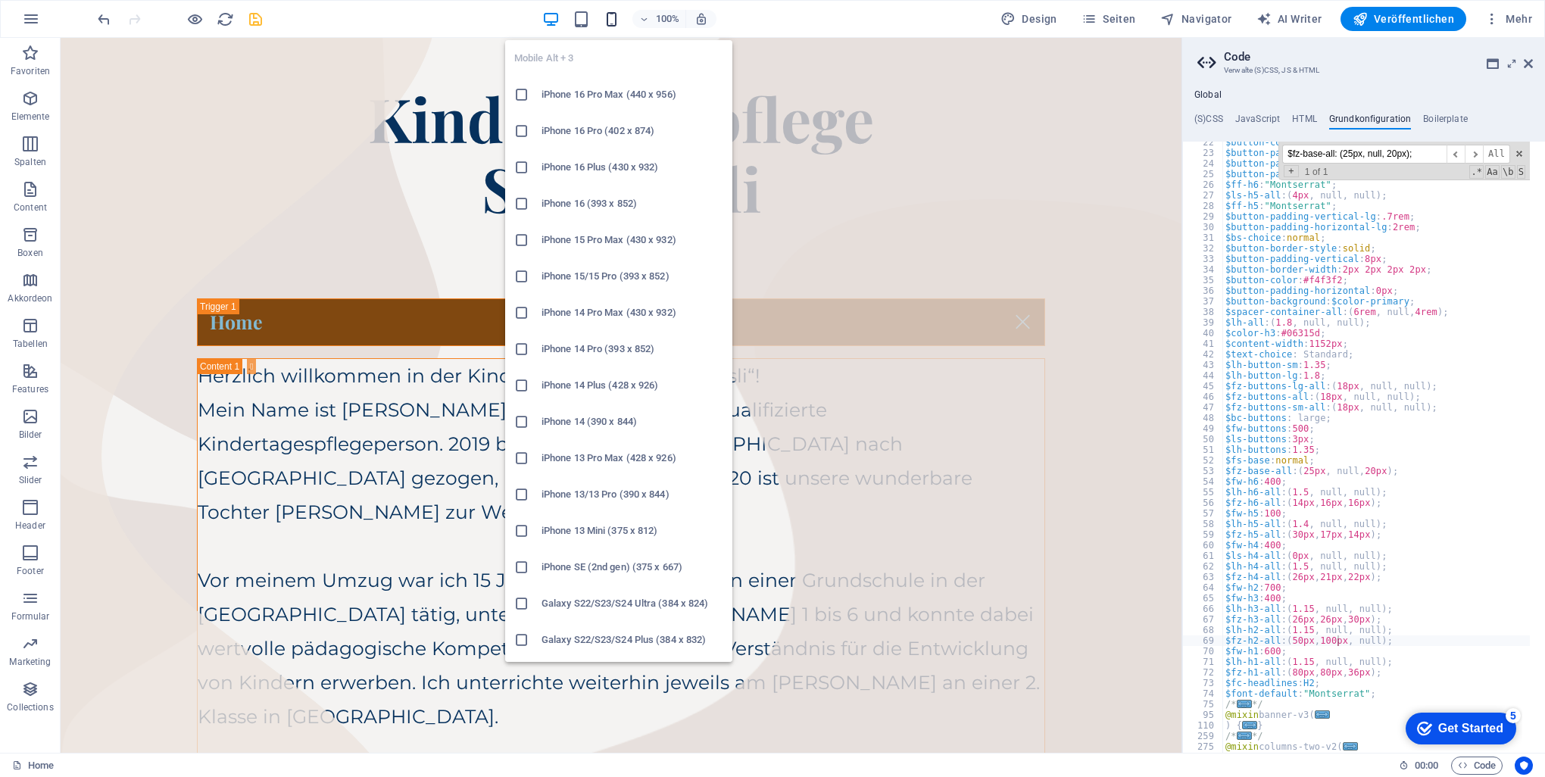
click at [615, 17] on icon "button" at bounding box center [611, 19] width 17 height 17
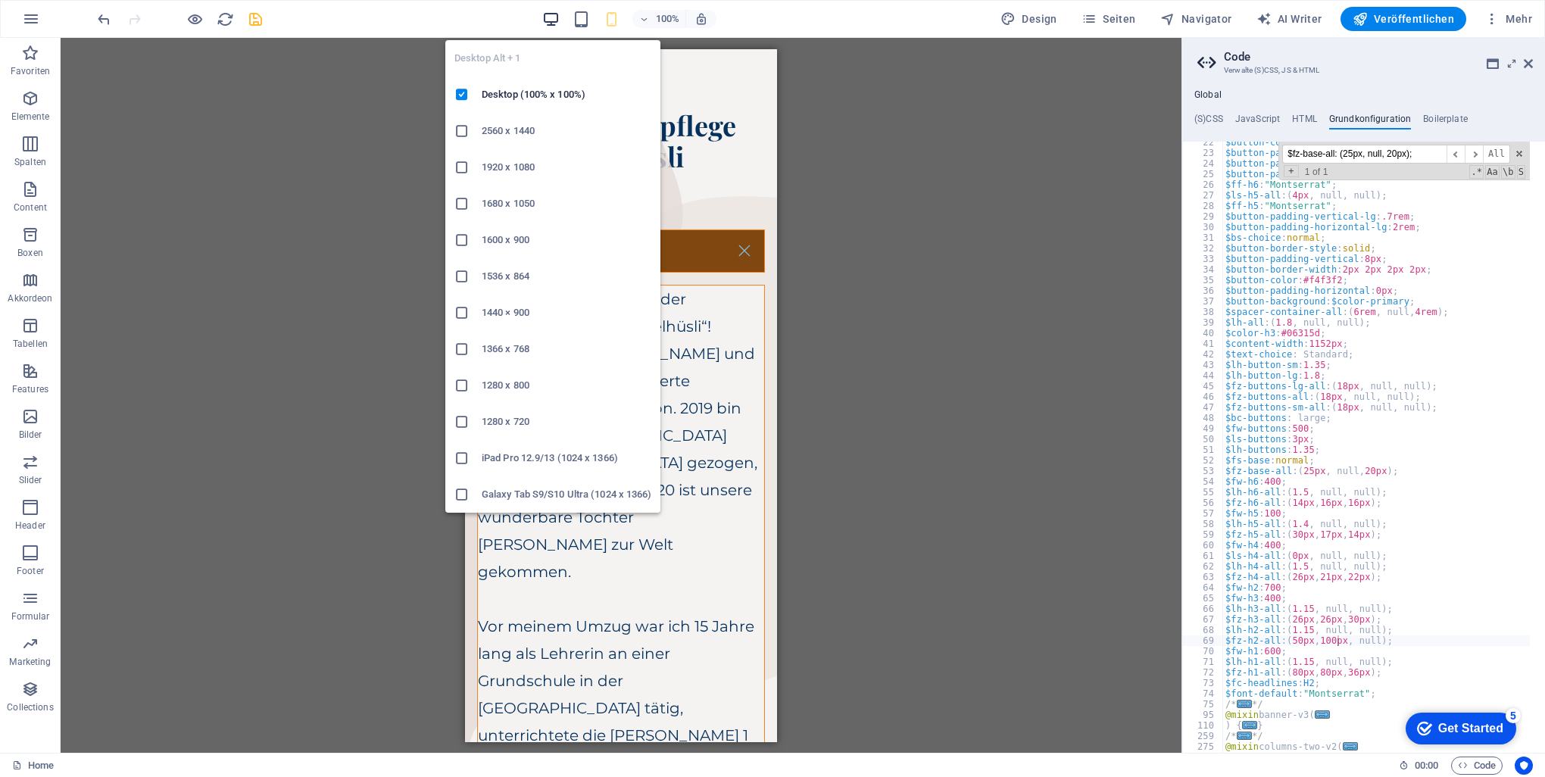
click at [554, 14] on icon "button" at bounding box center [550, 19] width 17 height 17
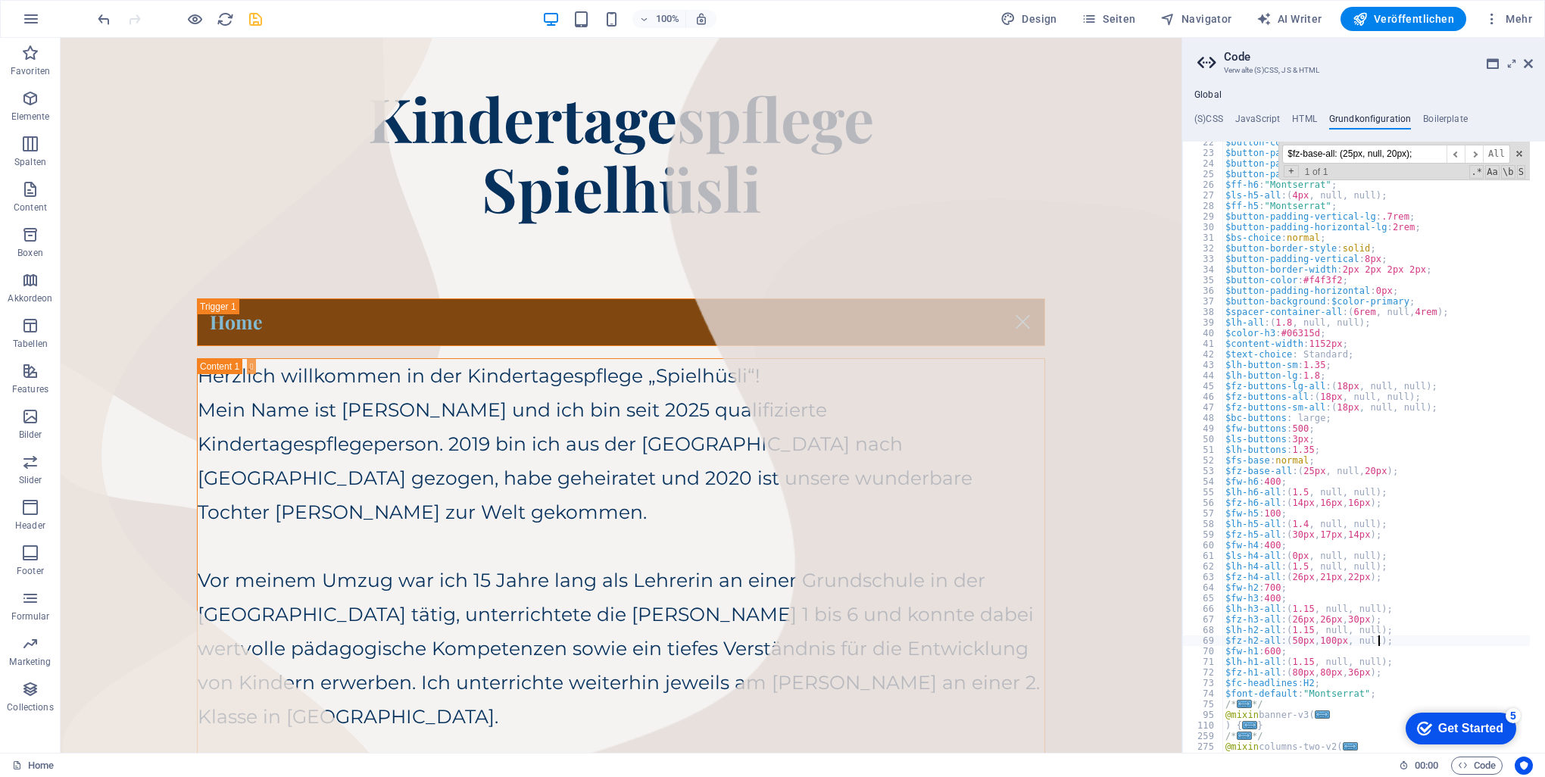
click at [1375, 638] on div "$button-color-active : #f4f3f2 ; $button-padding-vertical-sm : .5rem ; $button-…" at bounding box center [1426, 446] width 409 height 618
click at [1332, 622] on div "$button-color-active : #f4f3f2 ; $button-padding-vertical-sm : .5rem ; $button-…" at bounding box center [1426, 446] width 409 height 618
click at [1343, 647] on div "$button-color-active : #f4f3f2 ; $button-padding-vertical-sm : .5rem ; $button-…" at bounding box center [1426, 446] width 409 height 618
type textarea "$fw-h1: 600;"
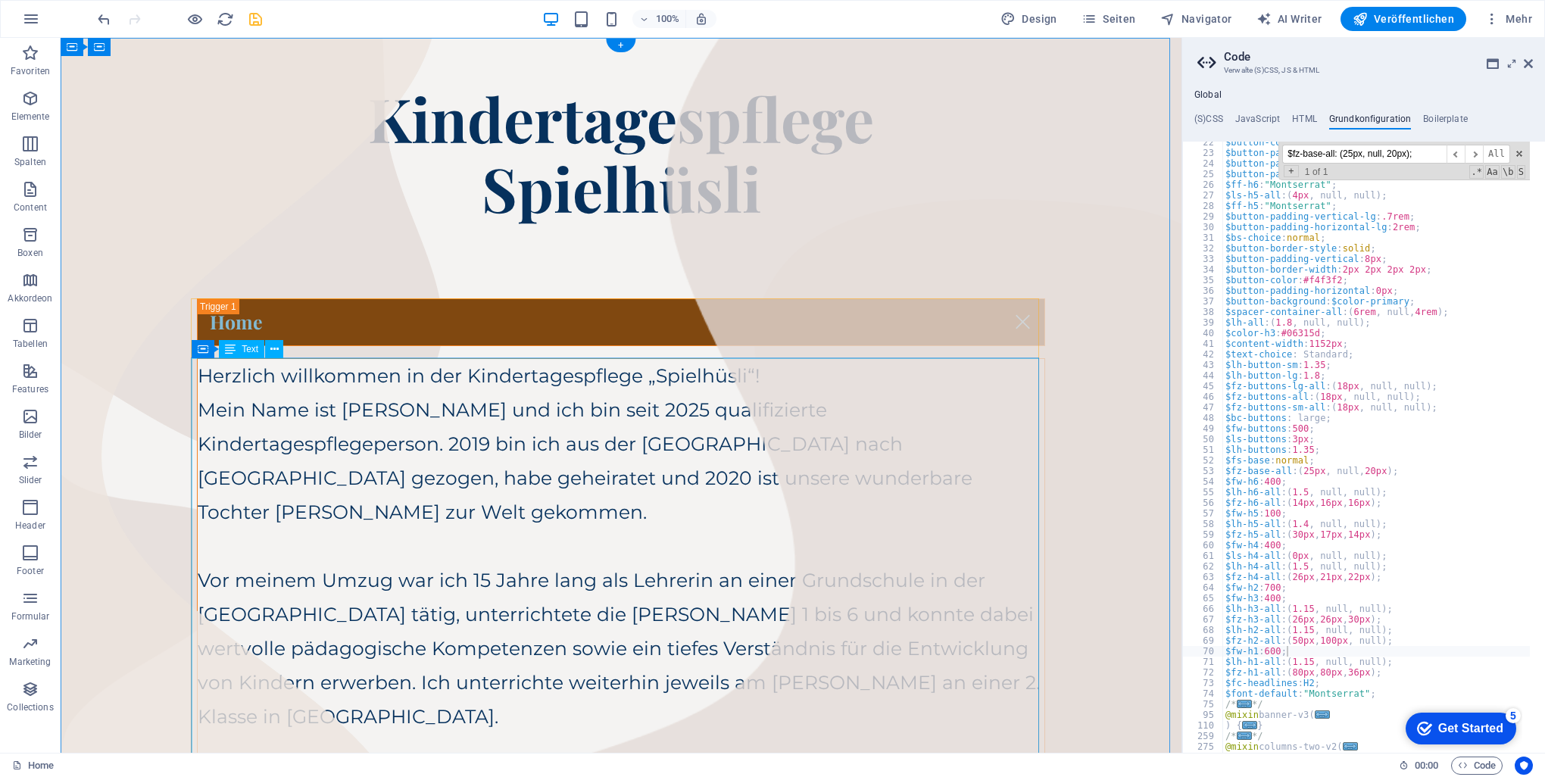
click at [548, 486] on div "Herzlich willkommen in der Kindertagespflege „Spielhüsli“! Mein Name ist [PERSO…" at bounding box center [621, 717] width 847 height 716
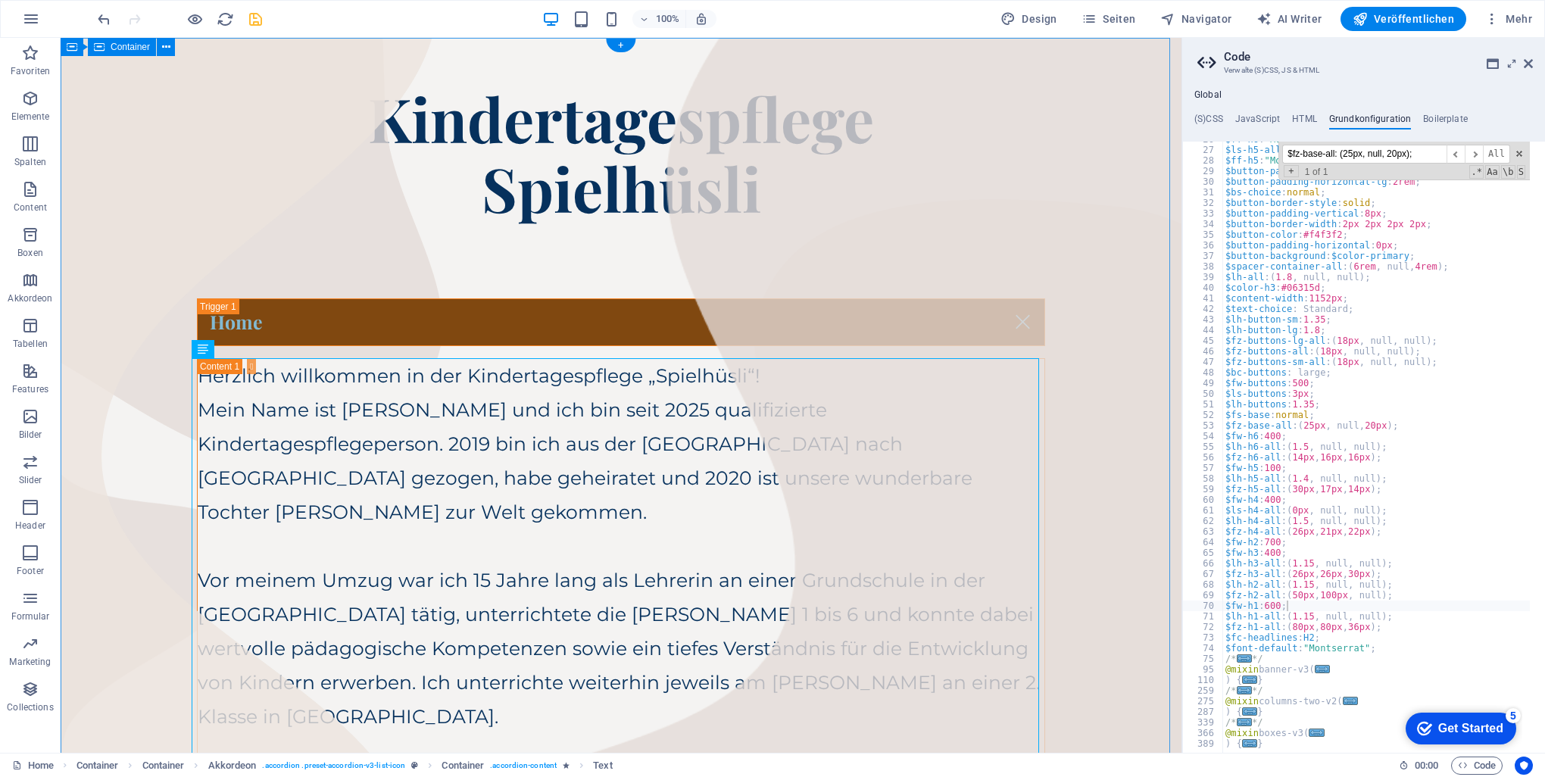
drag, startPoint x: 1111, startPoint y: 193, endPoint x: 1107, endPoint y: 204, distance: 12.0
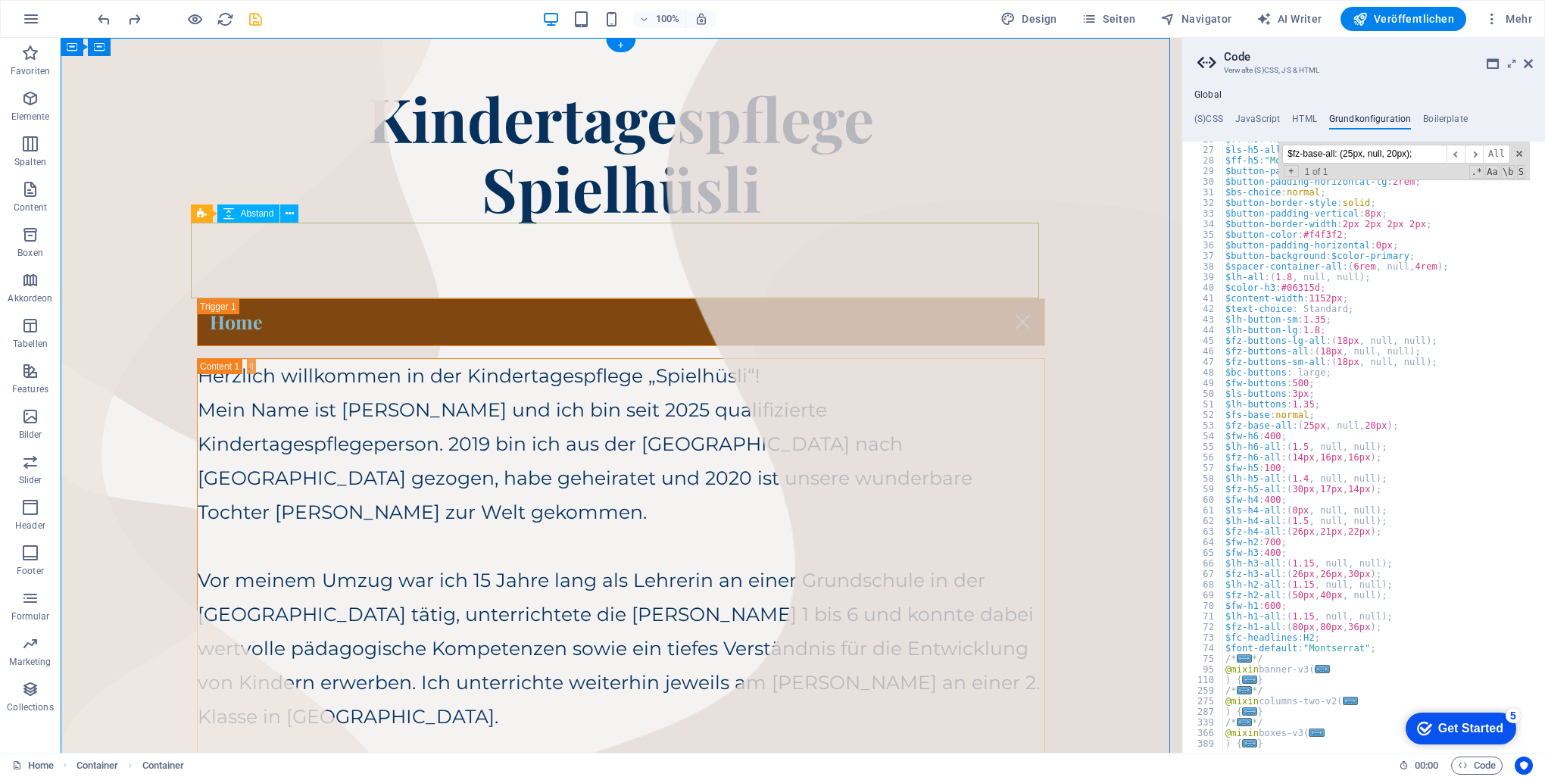
click at [280, 241] on div "Image Slider" at bounding box center [621, 261] width 848 height 76
select select "px"
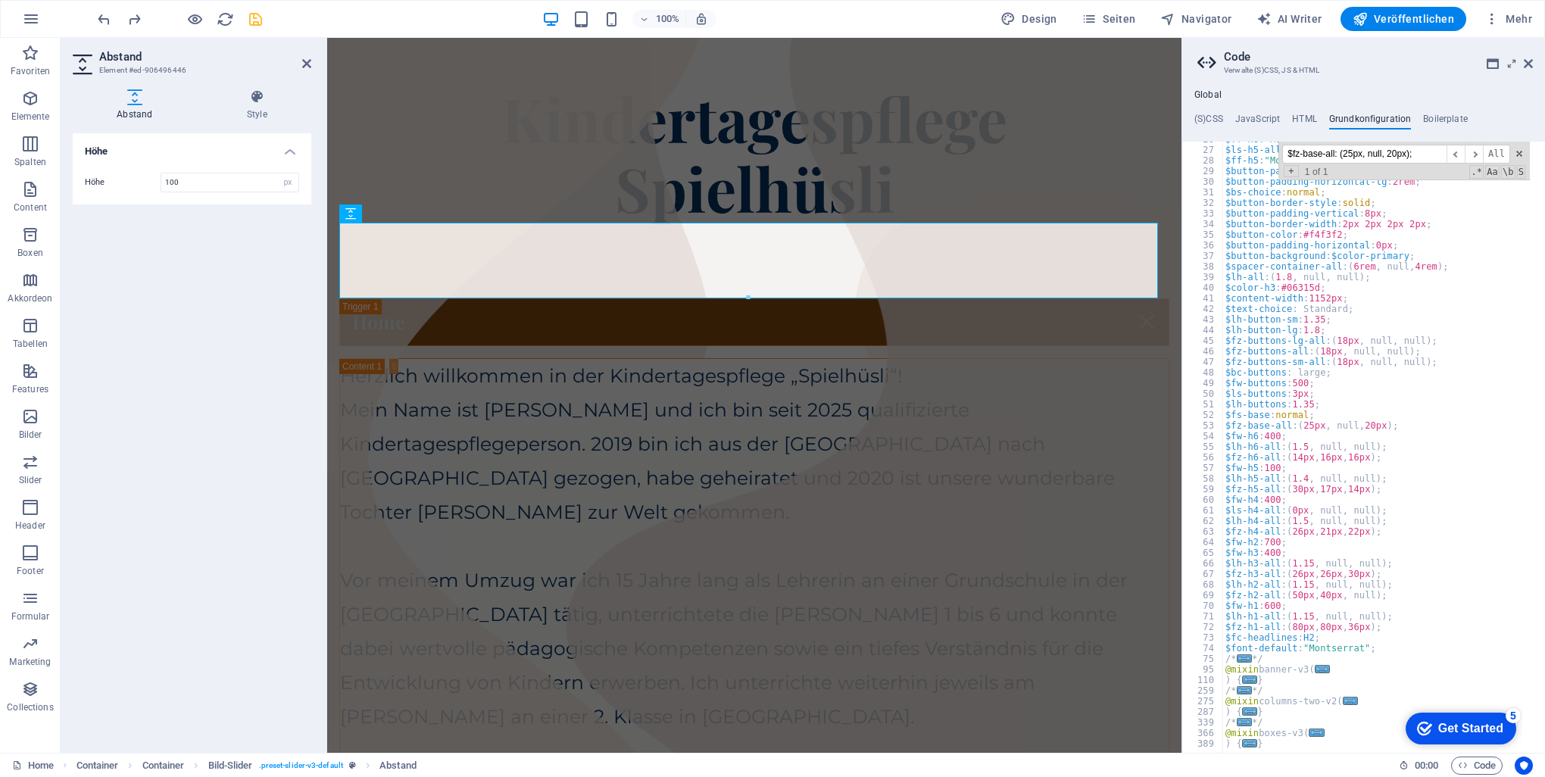
click at [247, 323] on div "Höhe Höhe 100 px rem vh vw" at bounding box center [192, 436] width 239 height 607
click at [247, 321] on div "Höhe Höhe 100 px rem vh vw" at bounding box center [192, 436] width 239 height 607
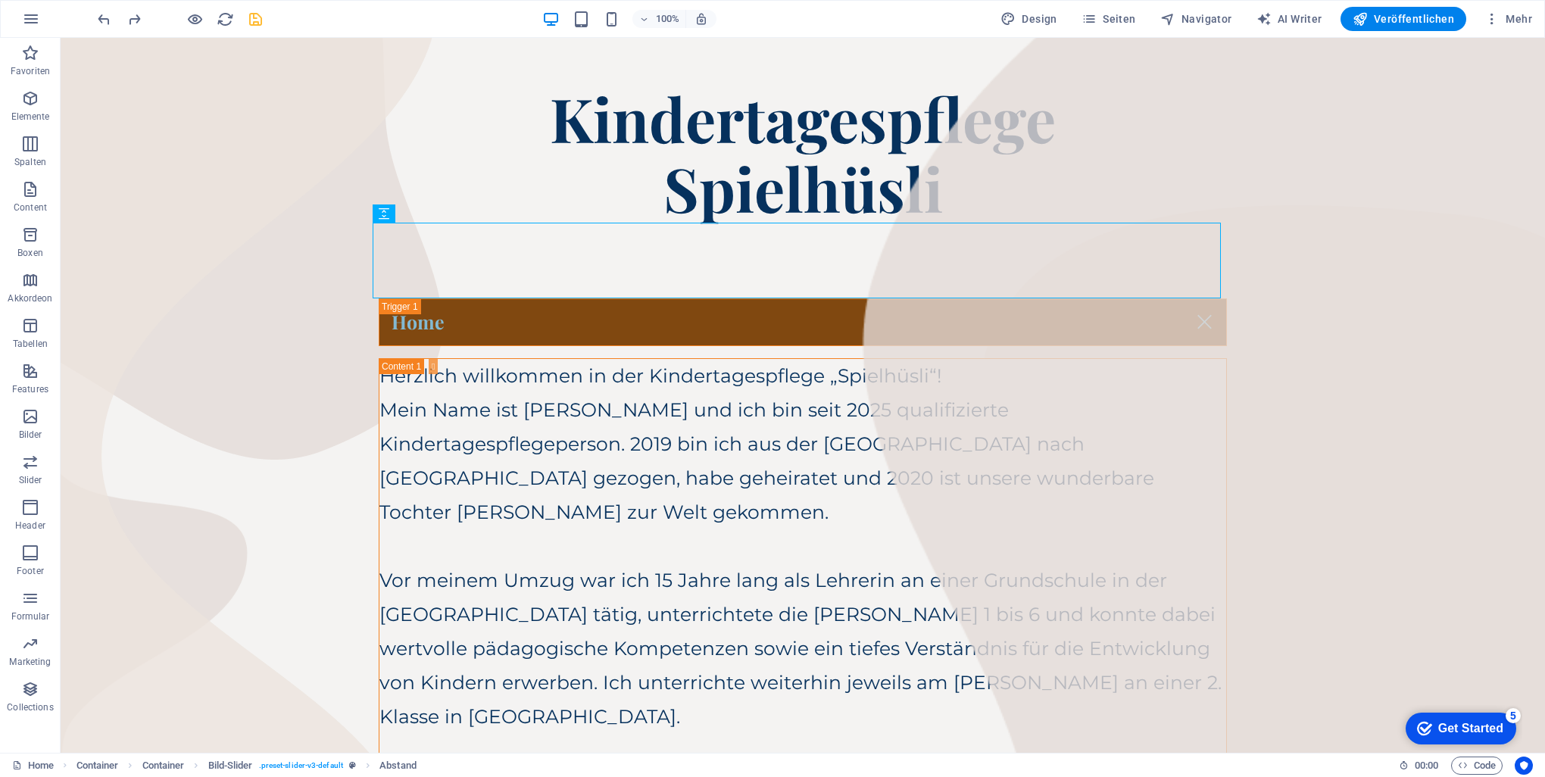
click at [250, 14] on icon "save" at bounding box center [255, 19] width 17 height 17
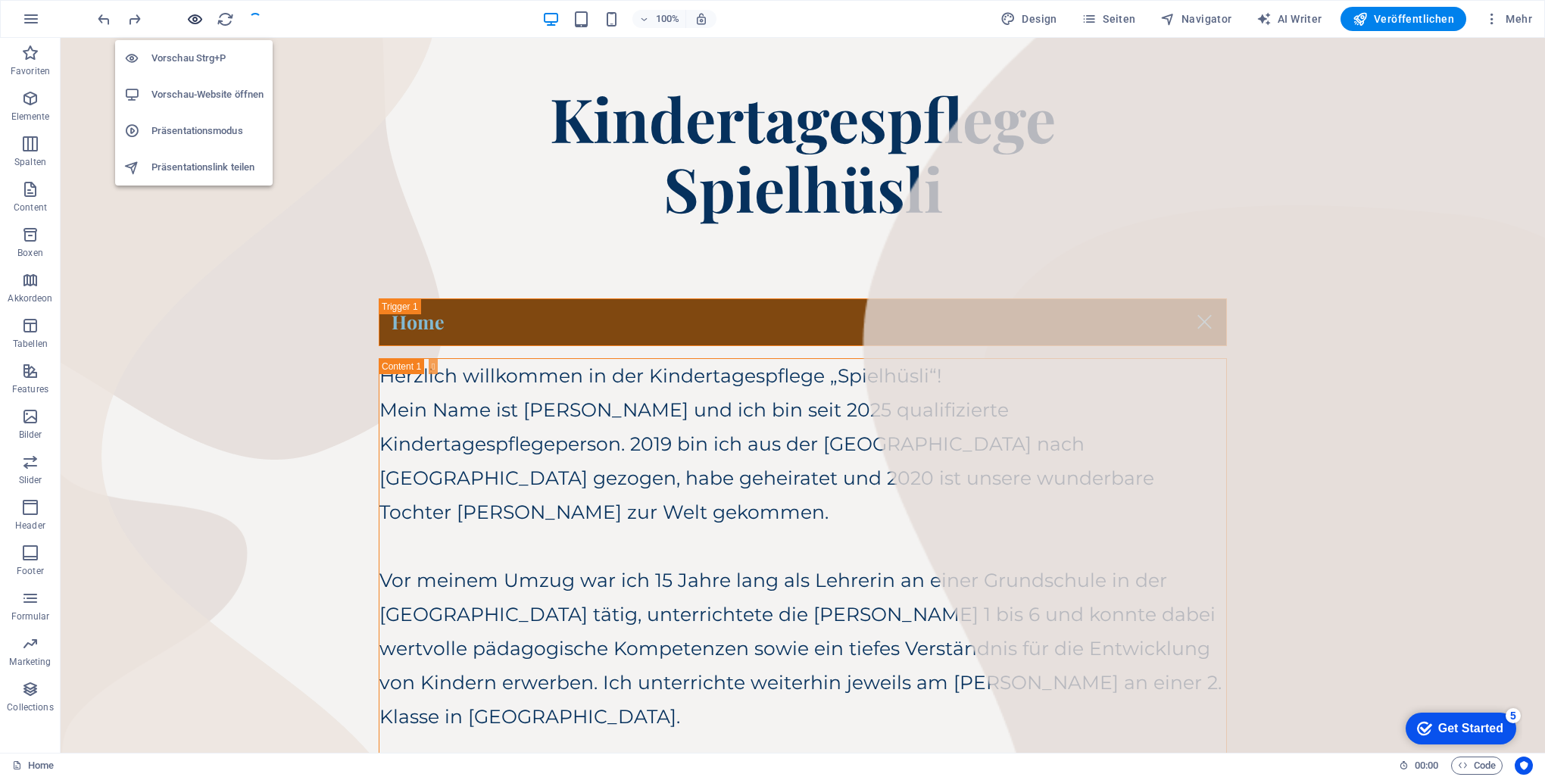
click at [192, 15] on icon "button" at bounding box center [194, 19] width 17 height 17
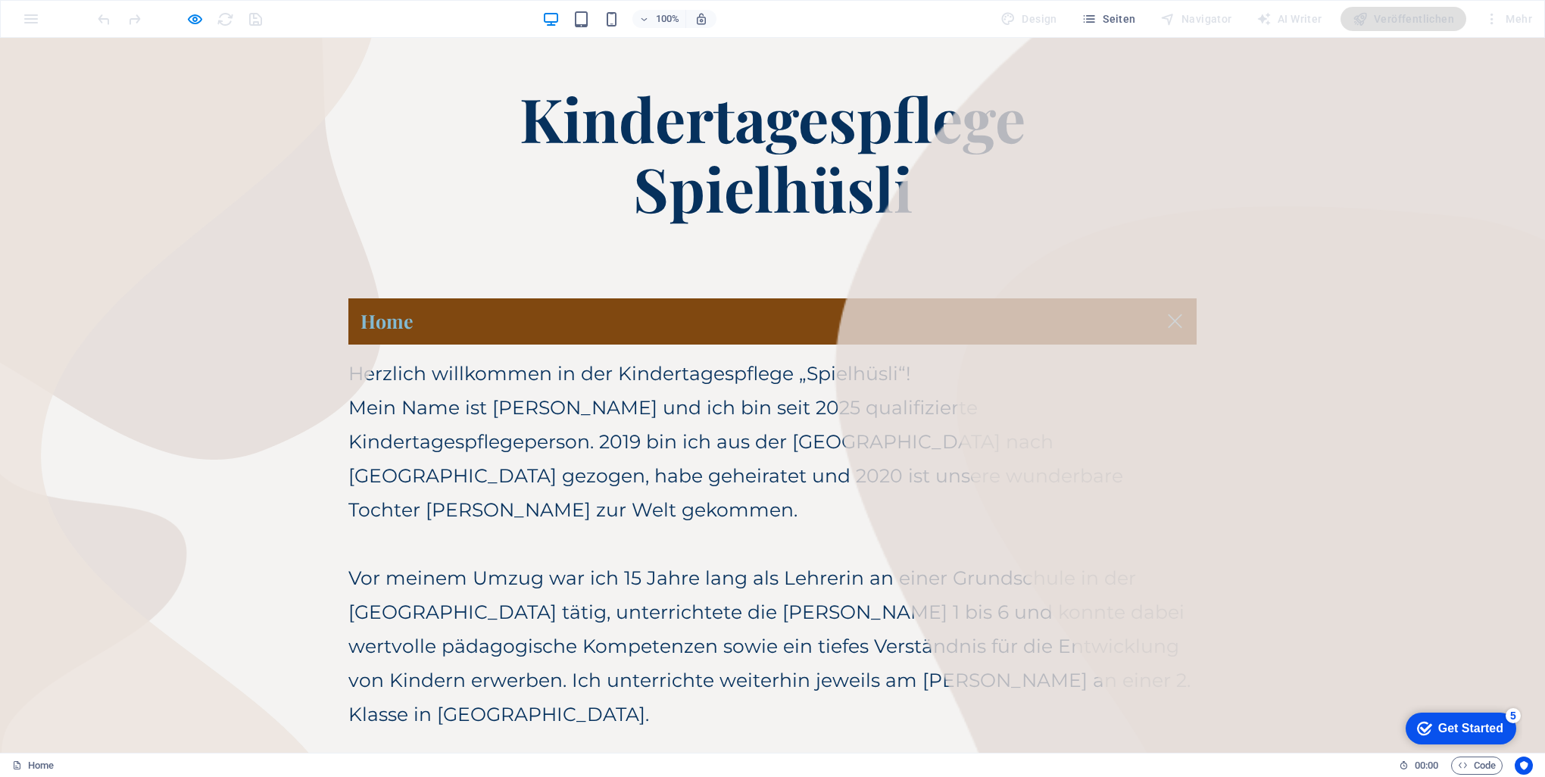
scroll to position [76, 0]
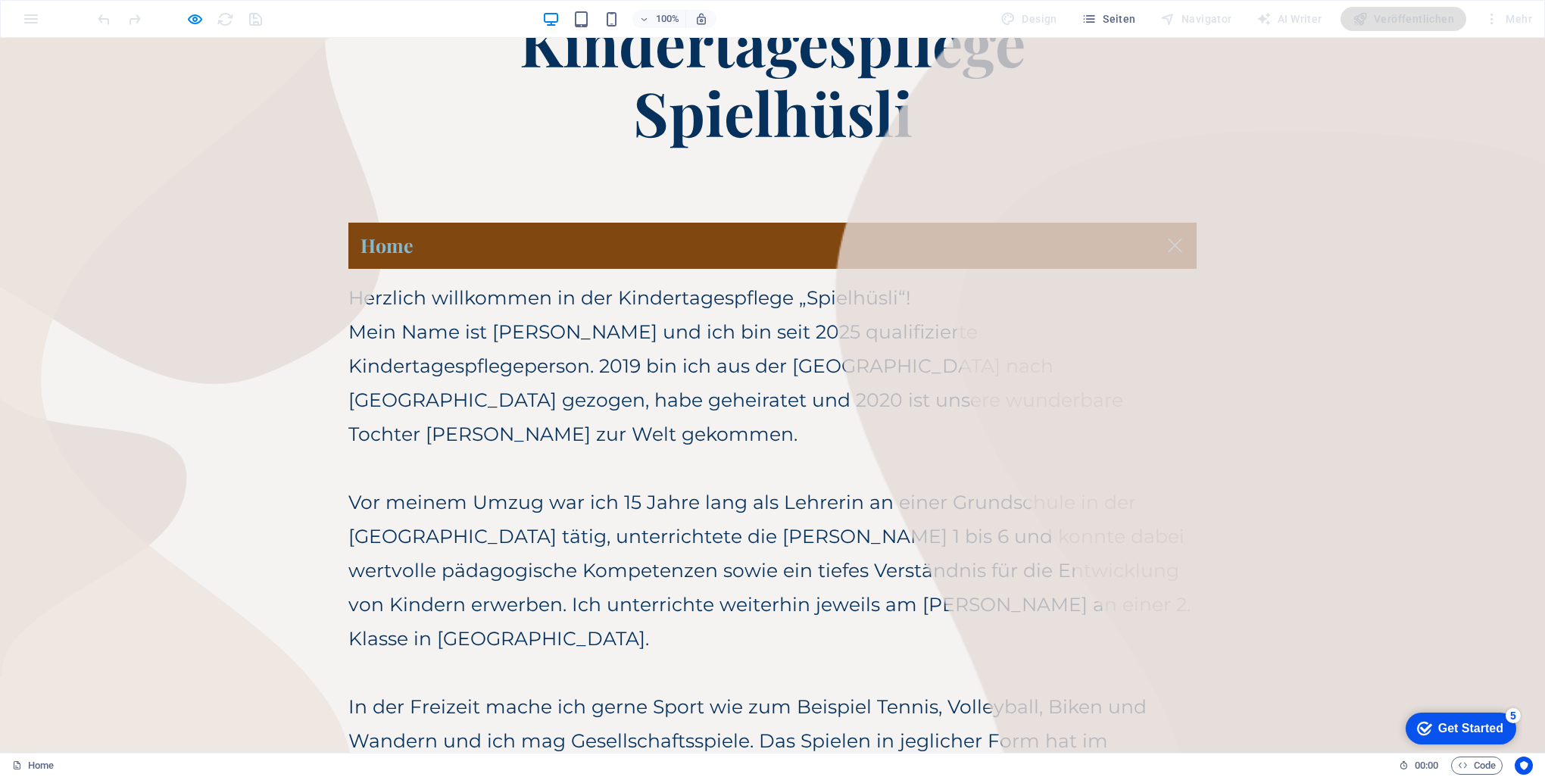
drag, startPoint x: 480, startPoint y: 223, endPoint x: 476, endPoint y: 239, distance: 16.5
click at [479, 223] on link "Home" at bounding box center [772, 246] width 848 height 46
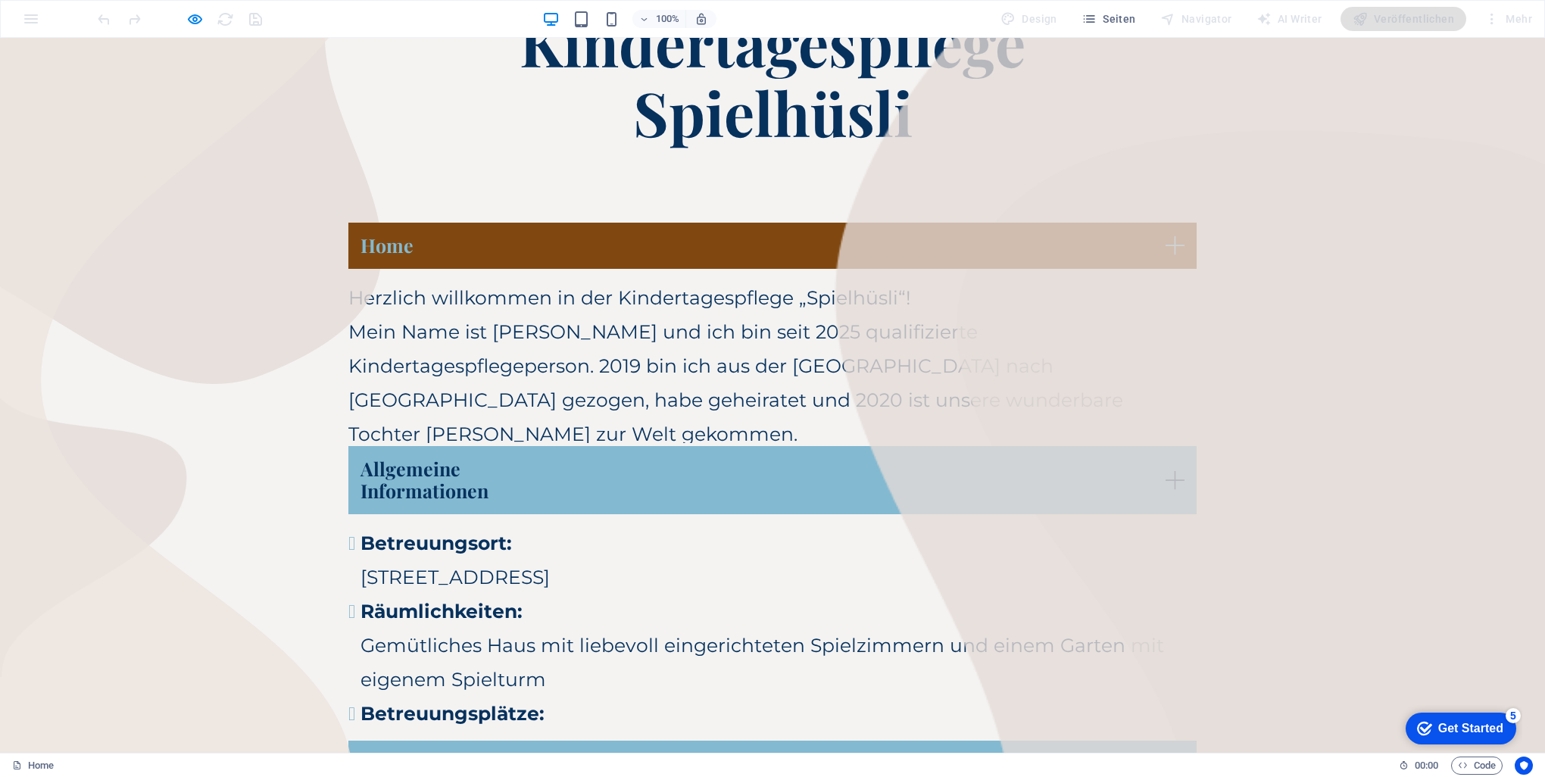
click at [476, 239] on link "Home" at bounding box center [772, 246] width 848 height 46
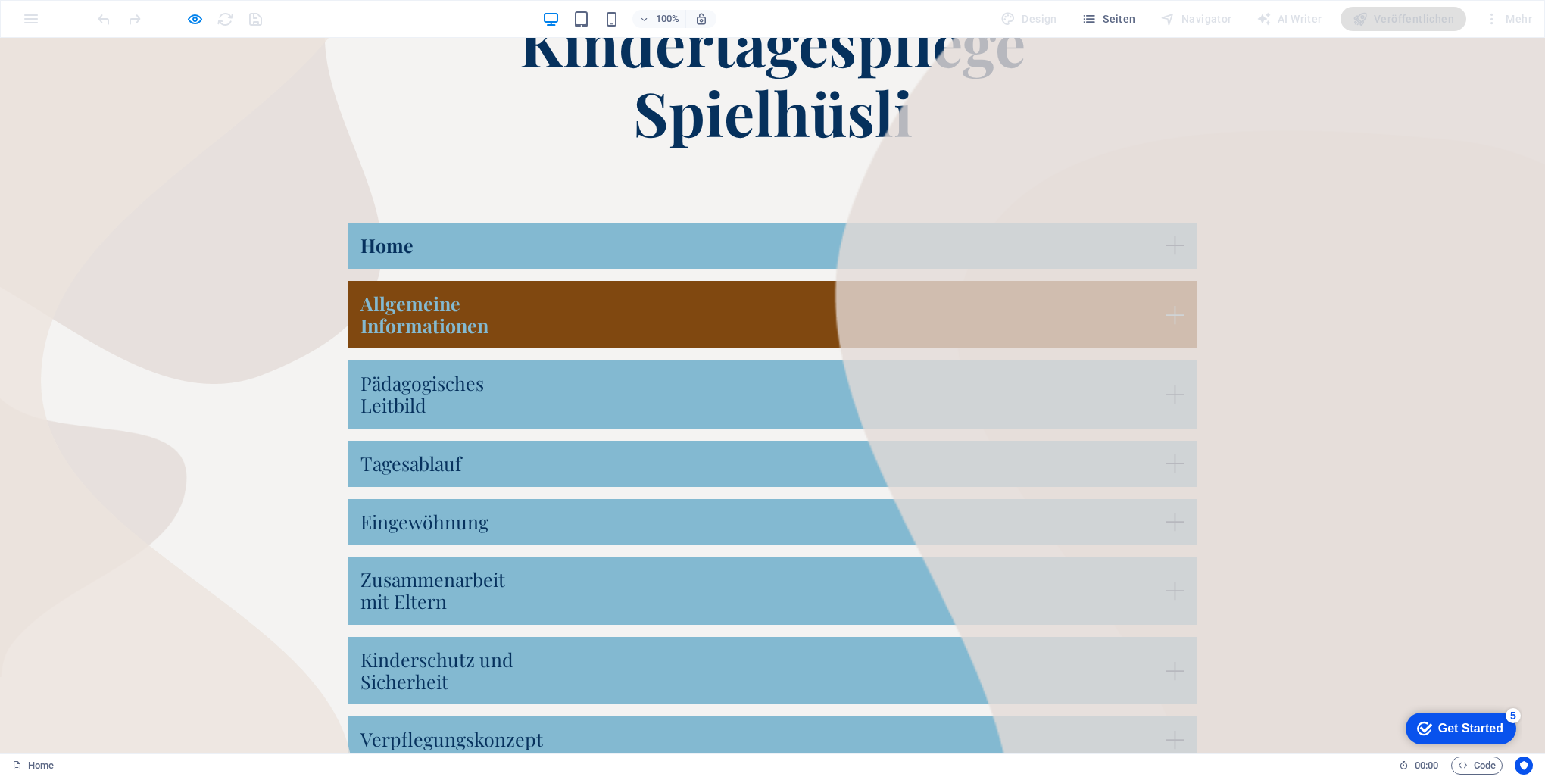
click at [452, 323] on link "Allgemeine Informationen" at bounding box center [772, 315] width 848 height 68
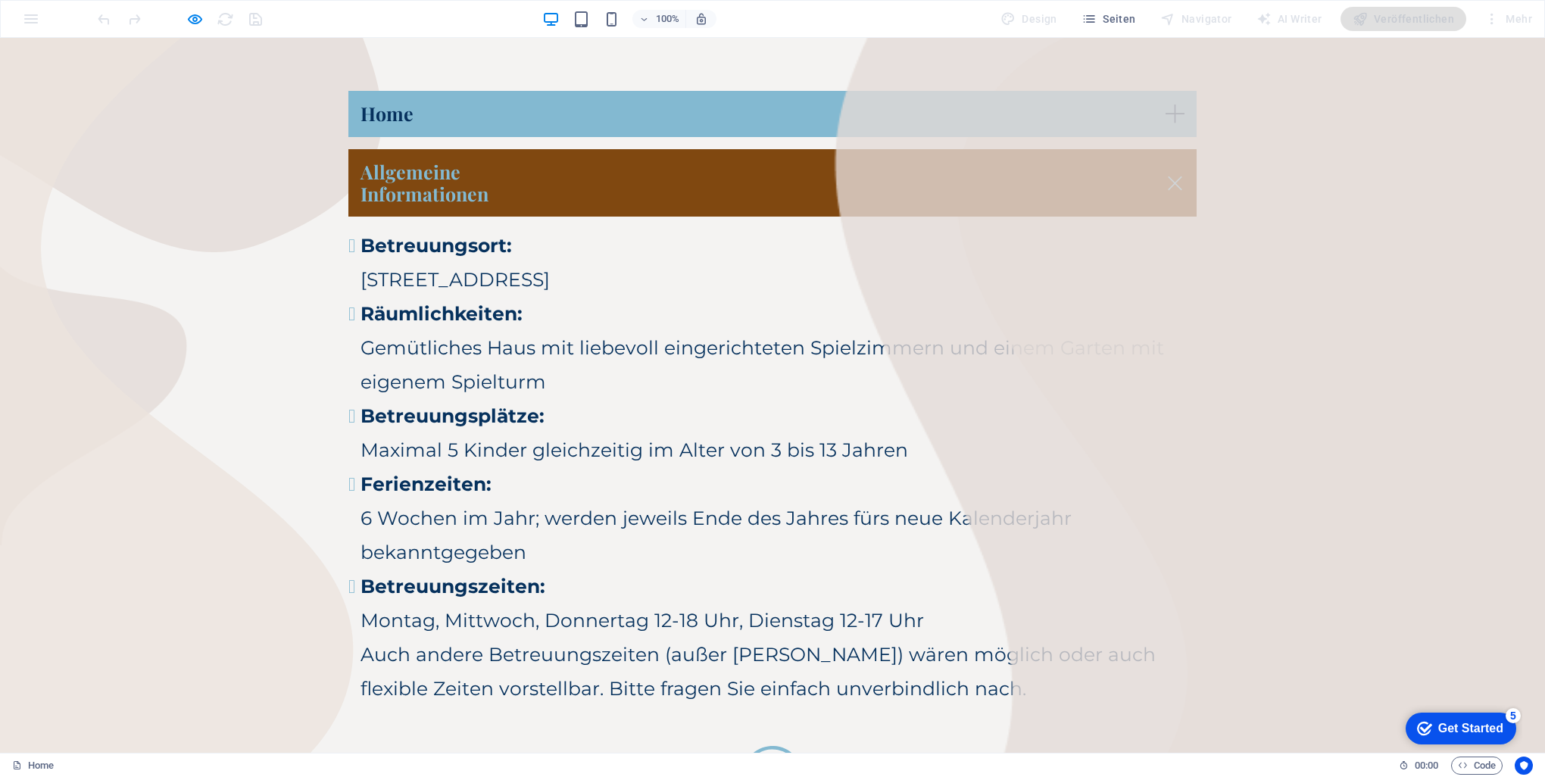
click at [407, 191] on link "Allgemeine Informationen" at bounding box center [772, 183] width 848 height 68
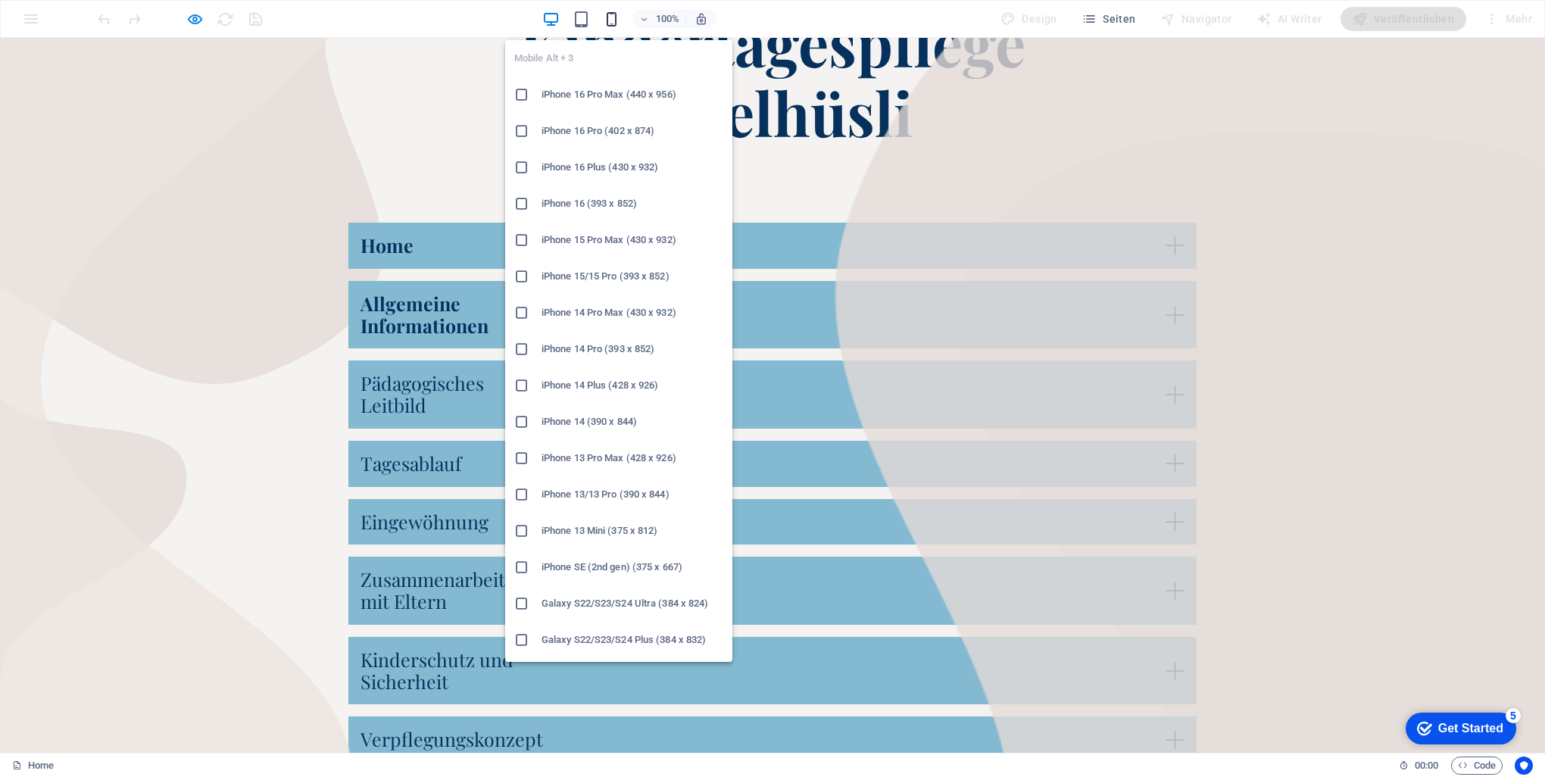
click at [611, 16] on icon "button" at bounding box center [611, 19] width 17 height 17
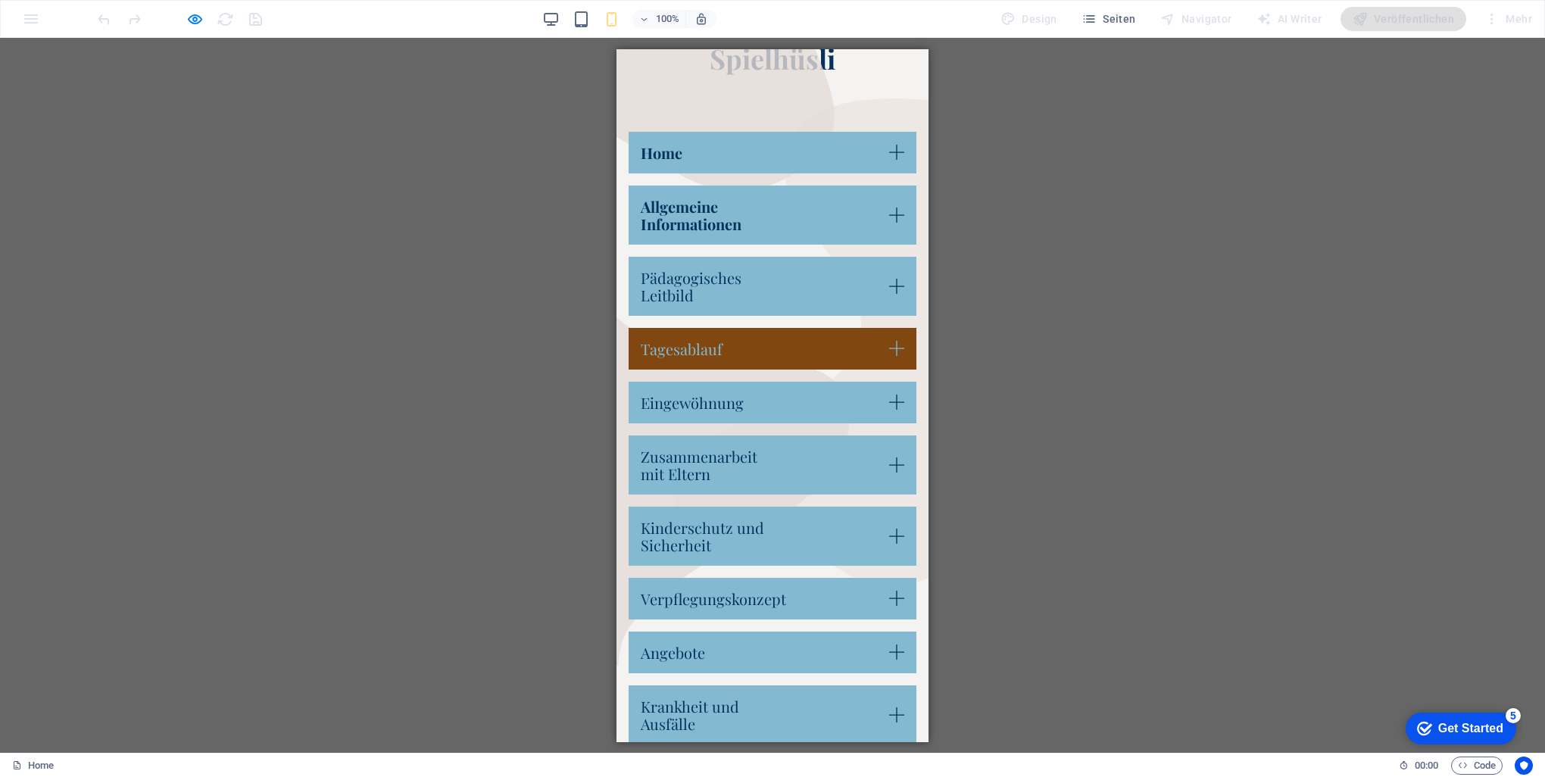
scroll to position [0, 0]
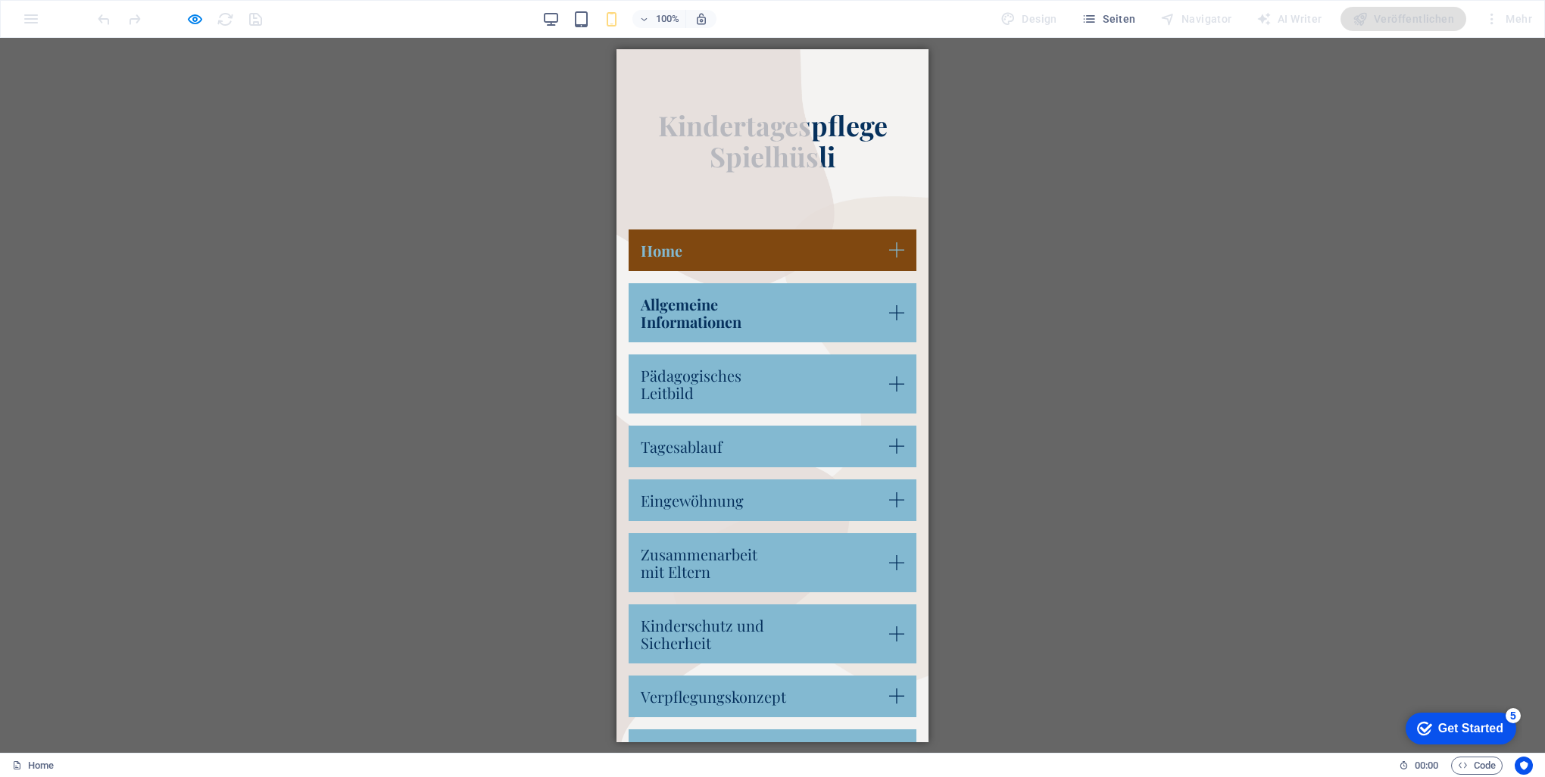
click at [706, 251] on link "Home" at bounding box center [772, 250] width 288 height 42
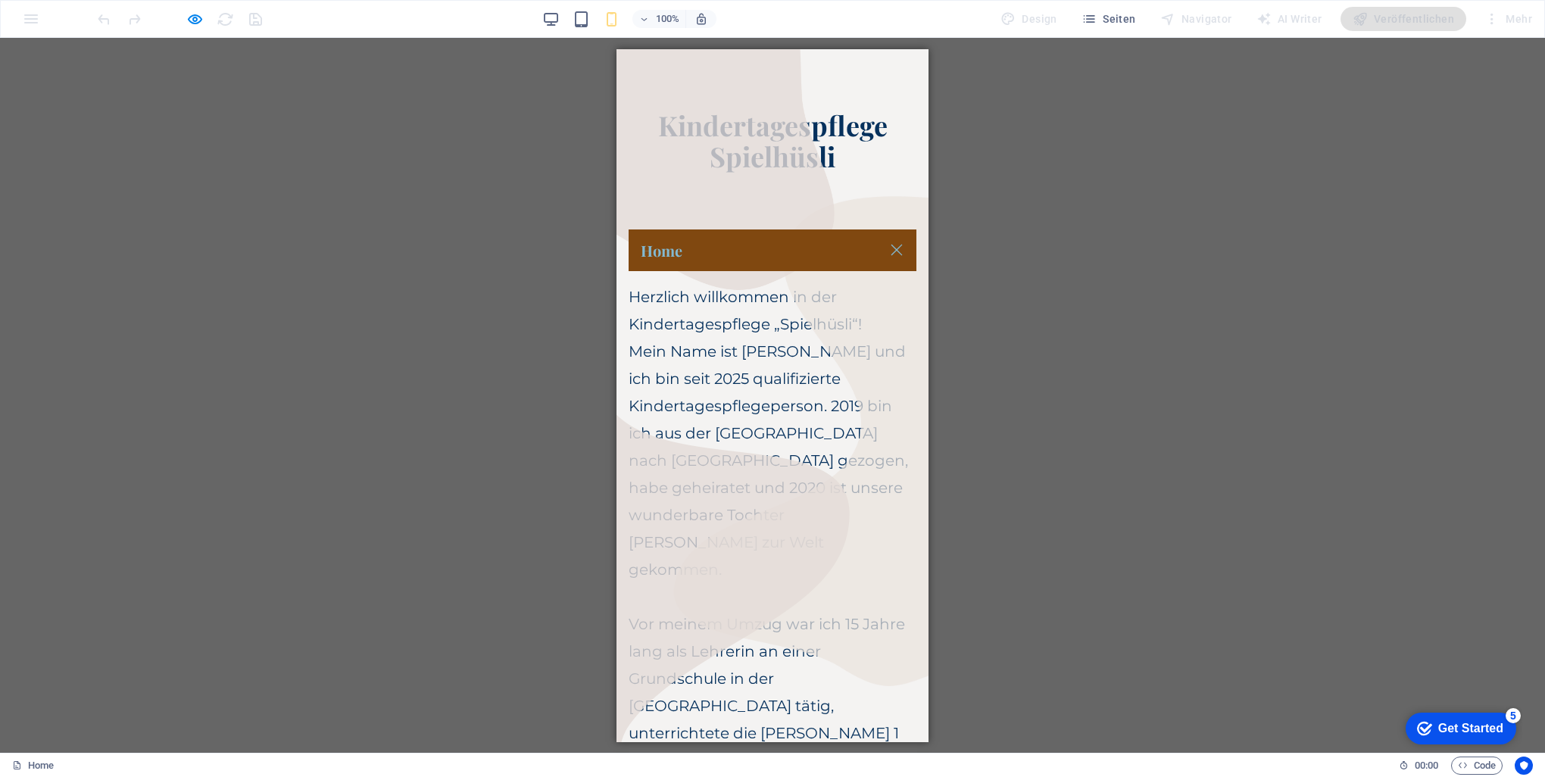
click at [718, 360] on p "Mein Name ist [PERSON_NAME] und ich bin seit 2025 qualifizierte Kindertagespfle…" at bounding box center [772, 459] width 288 height 245
click at [701, 242] on link "Home" at bounding box center [772, 250] width 288 height 42
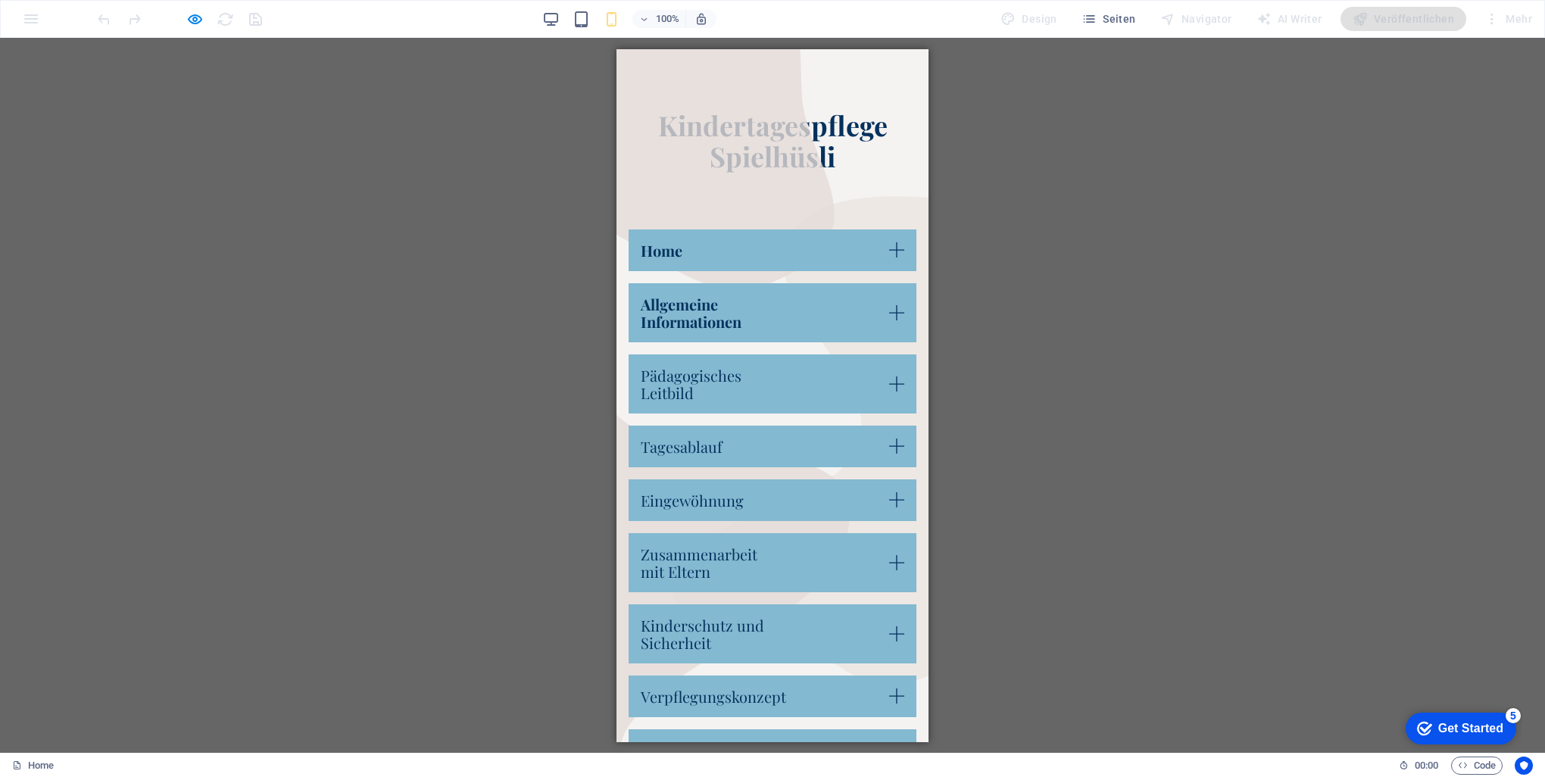
click at [544, 27] on div "100% Design Seiten Navigator AI Writer Veröffentlichen Mehr" at bounding box center [816, 19] width 1443 height 24
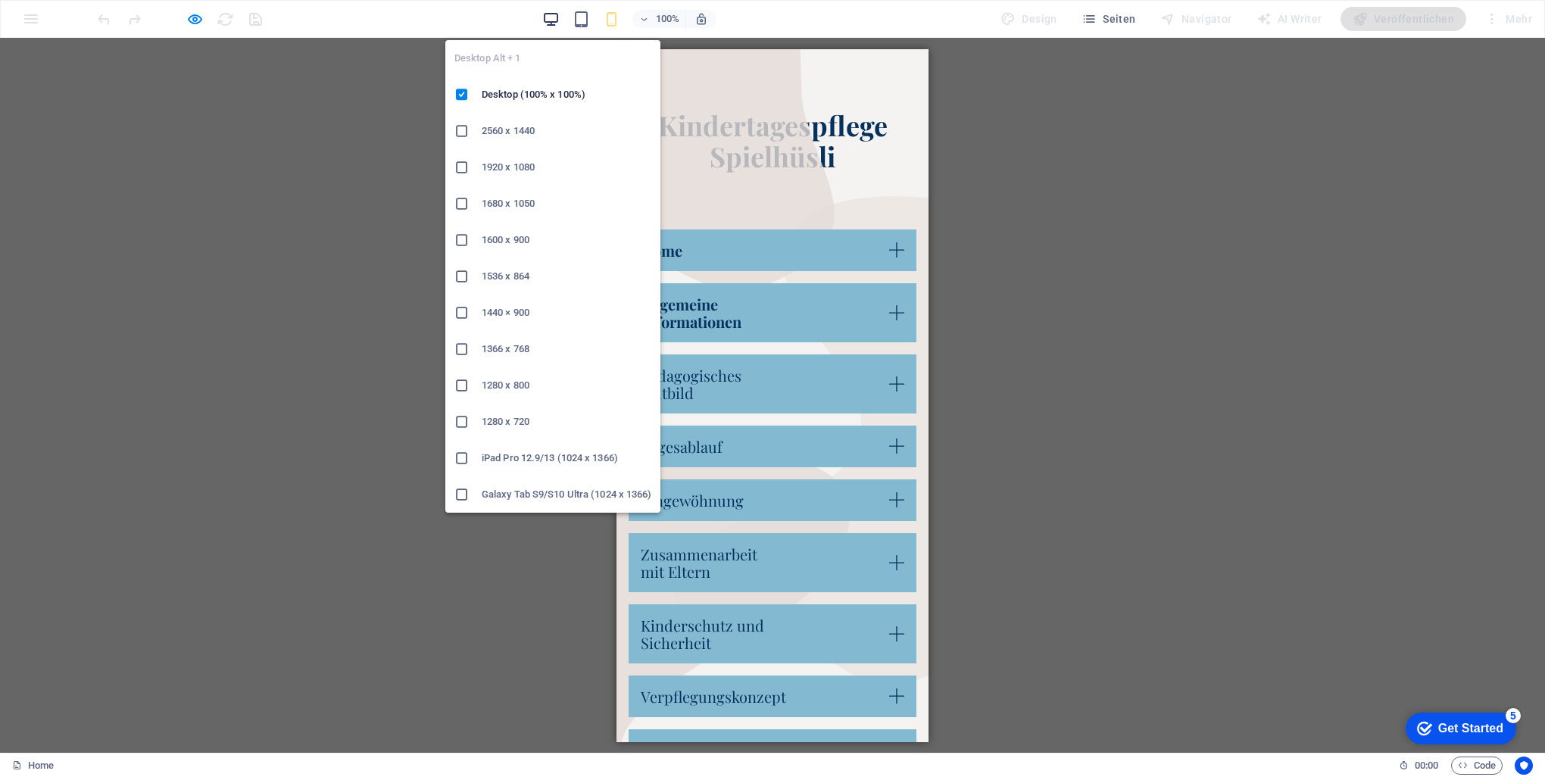
click at [551, 17] on icon "button" at bounding box center [550, 19] width 17 height 17
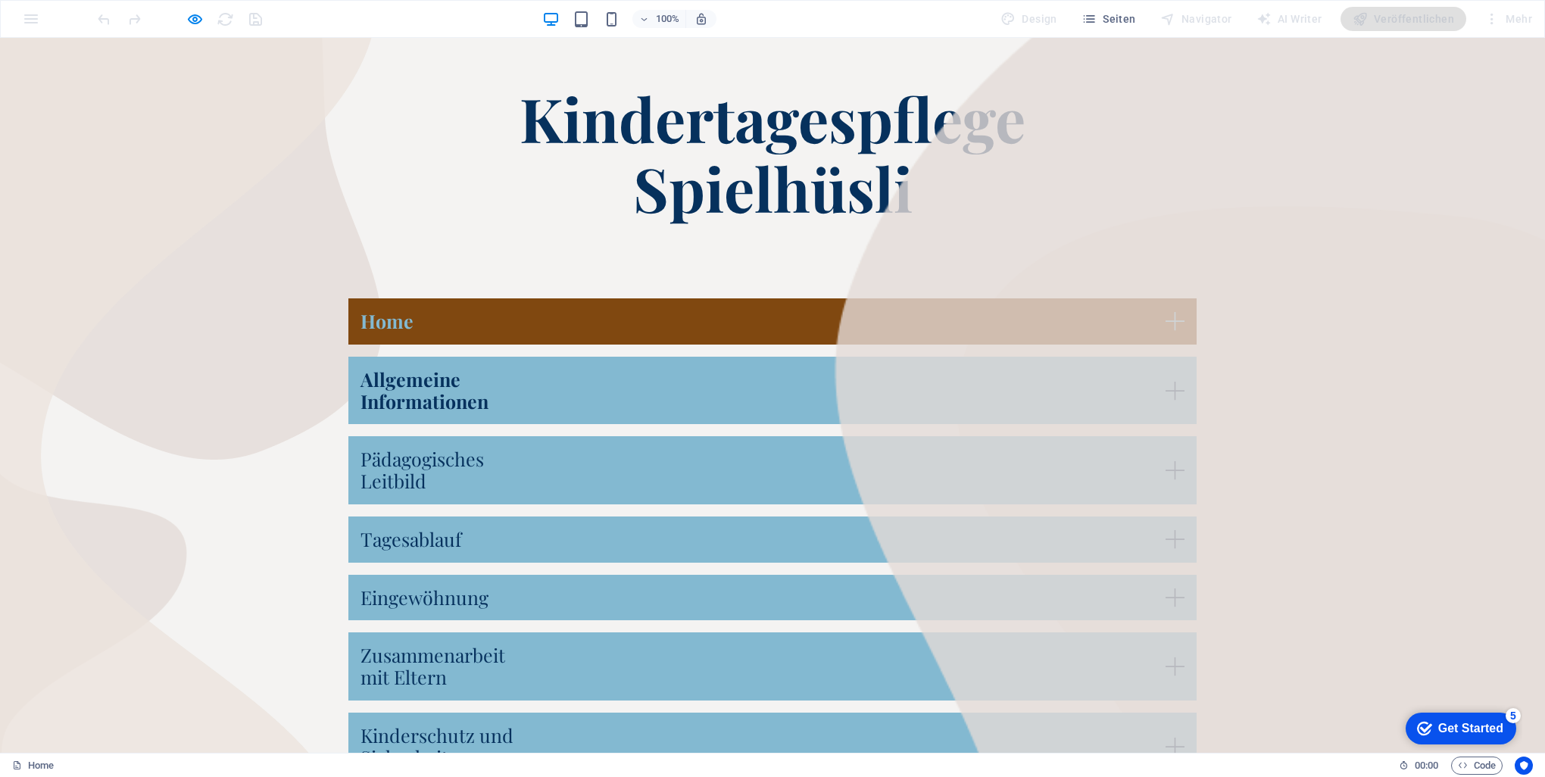
click at [890, 338] on link "Home" at bounding box center [772, 321] width 848 height 46
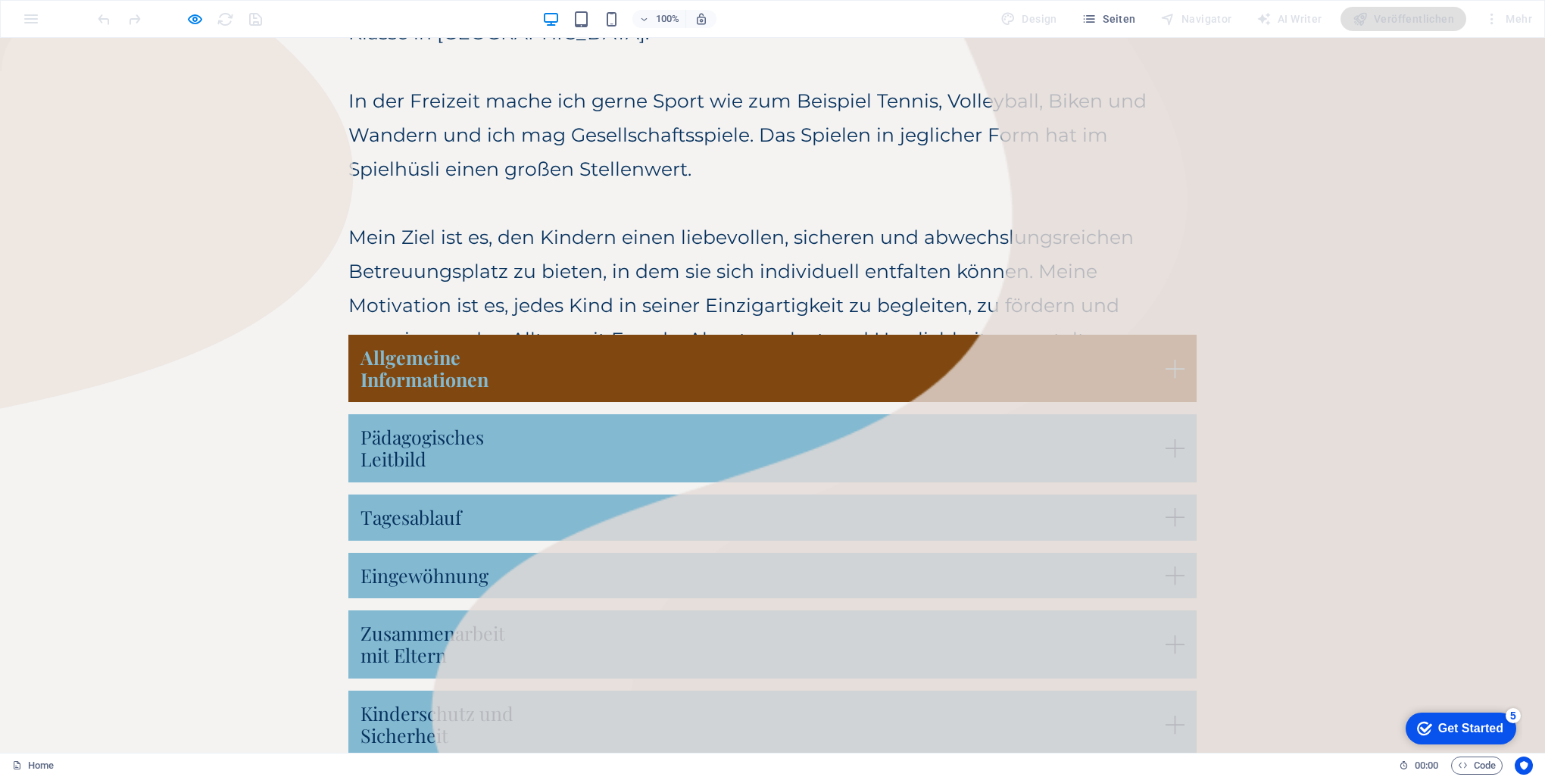
click at [619, 368] on link "Allgemeine Informationen" at bounding box center [772, 369] width 848 height 68
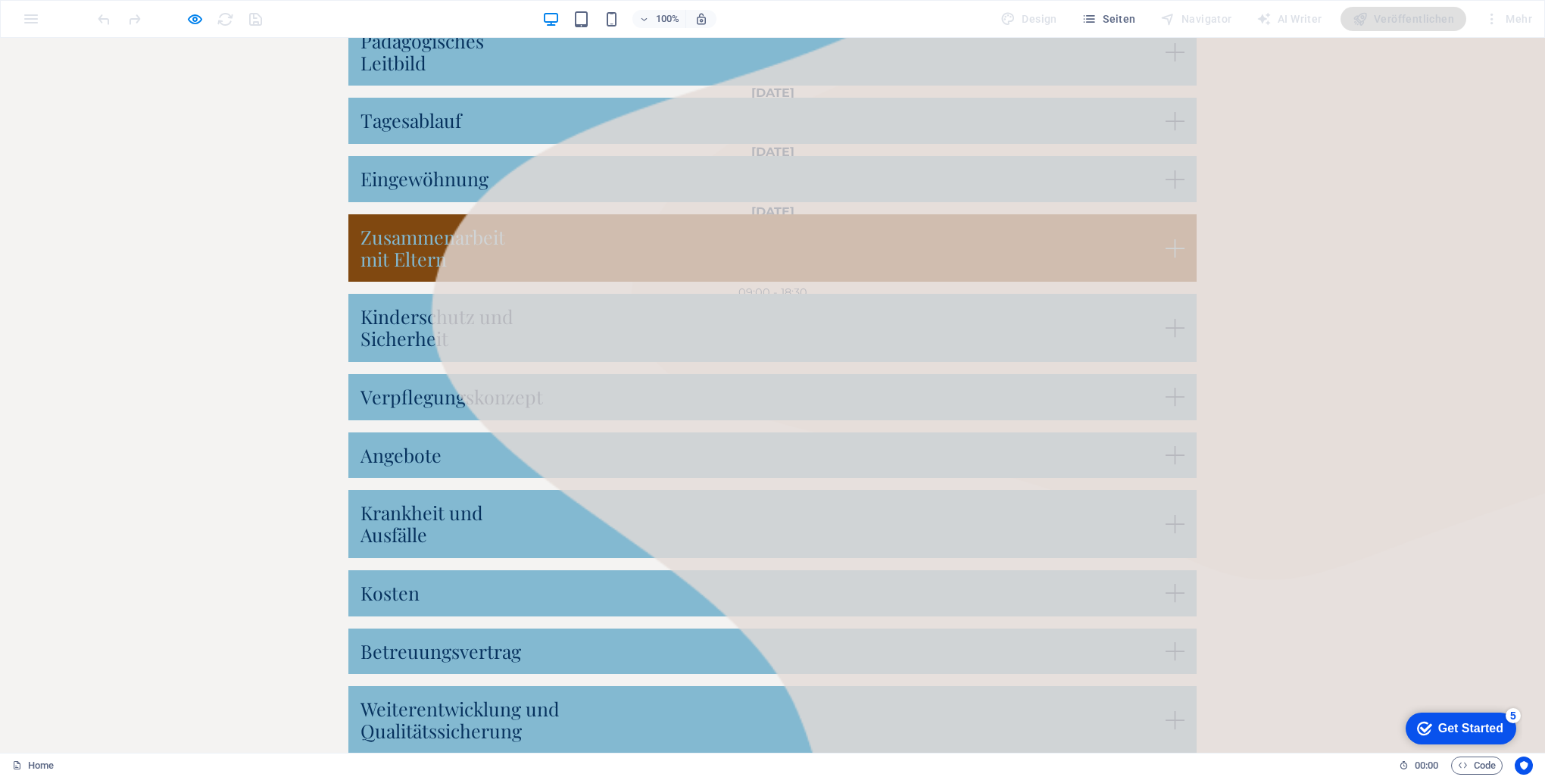
click at [549, 268] on link "Zusammenarbeit mit Eltern" at bounding box center [772, 248] width 848 height 68
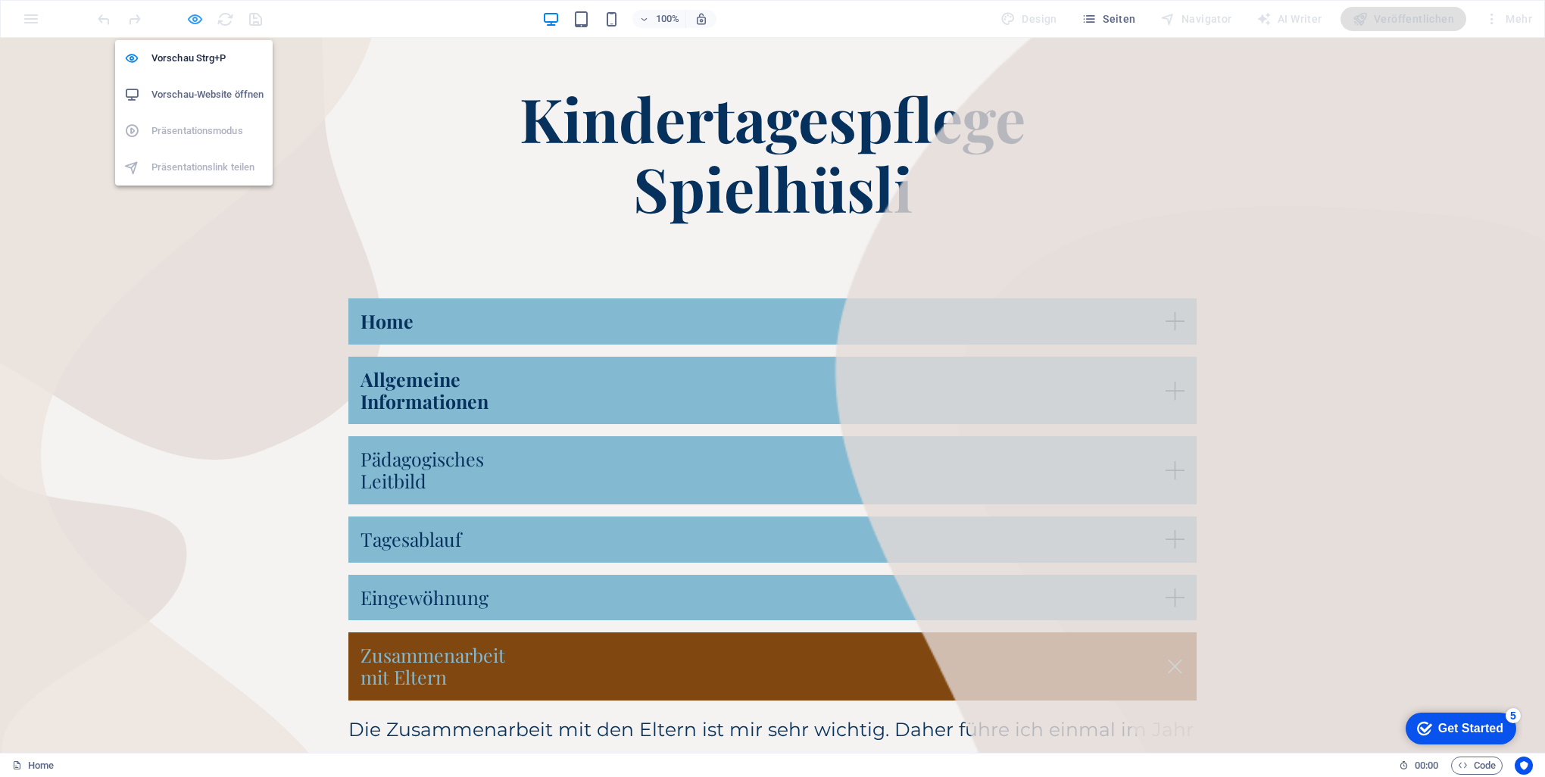
click at [188, 17] on icon "button" at bounding box center [194, 19] width 17 height 17
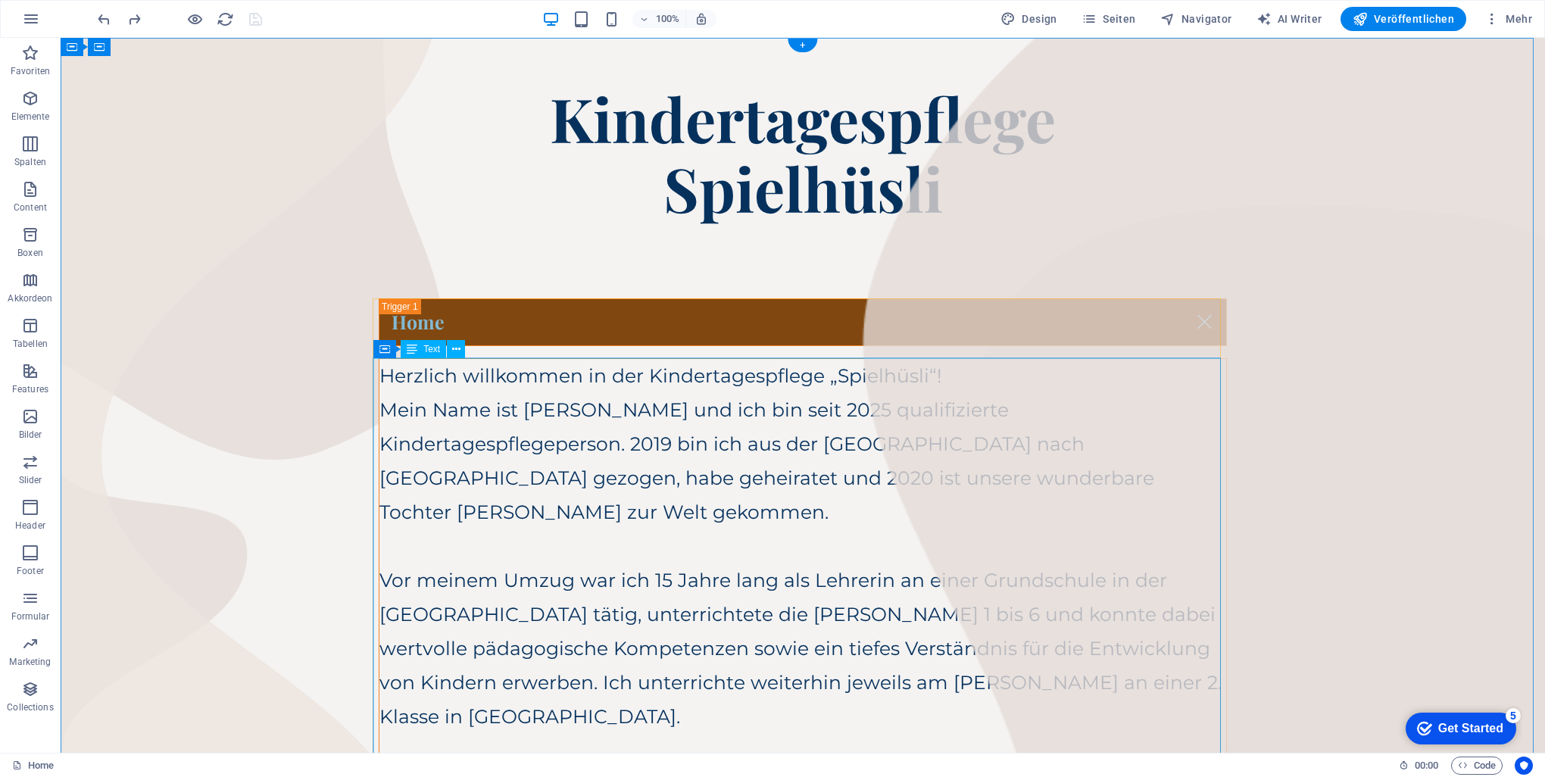
click at [1115, 511] on div "Herzlich willkommen in der Kindertagespflege „Spielhüsli“! Mein Name ist [PERSO…" at bounding box center [802, 717] width 847 height 716
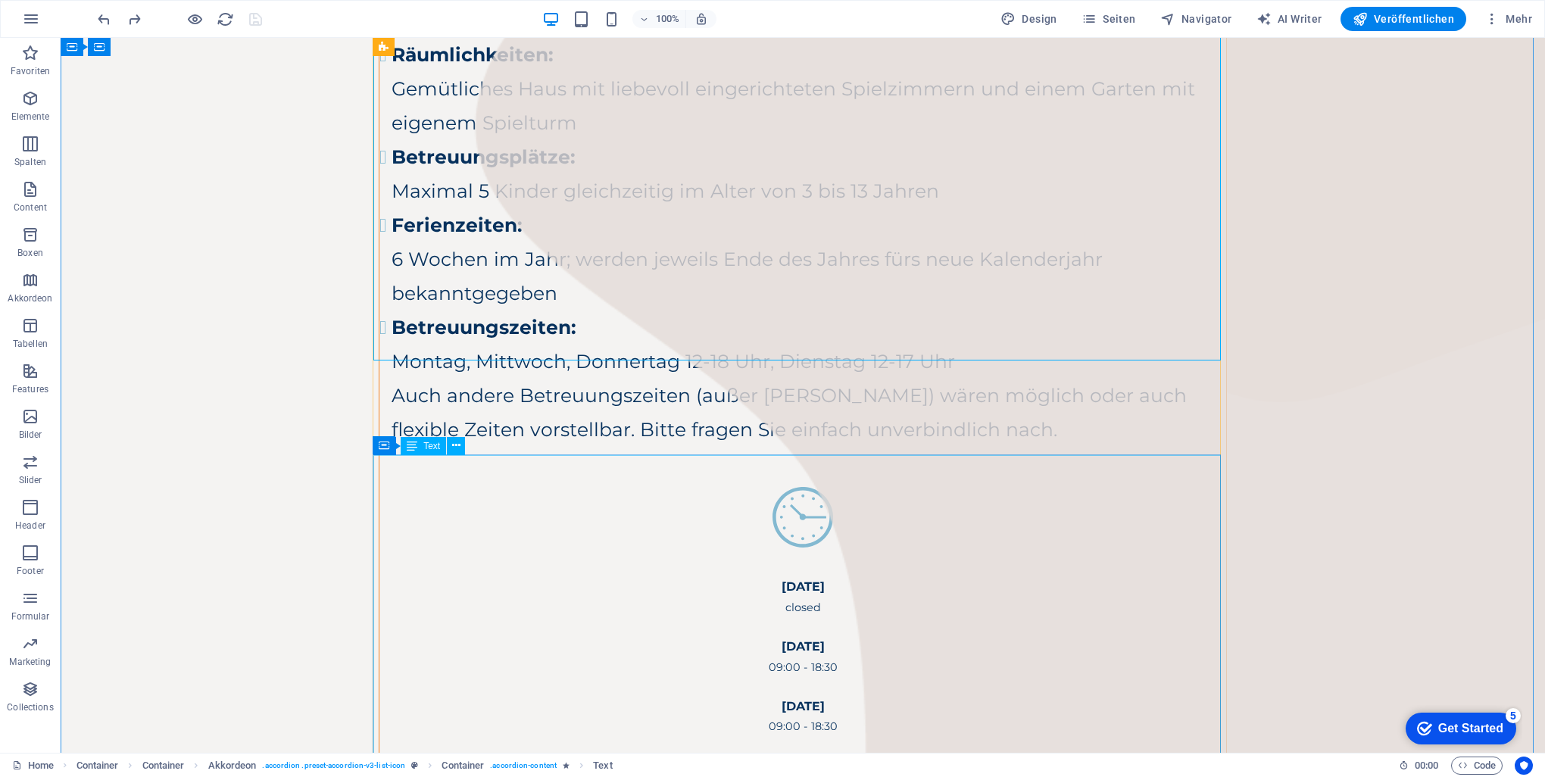
scroll to position [1212, 0]
